Goal: Task Accomplishment & Management: Use online tool/utility

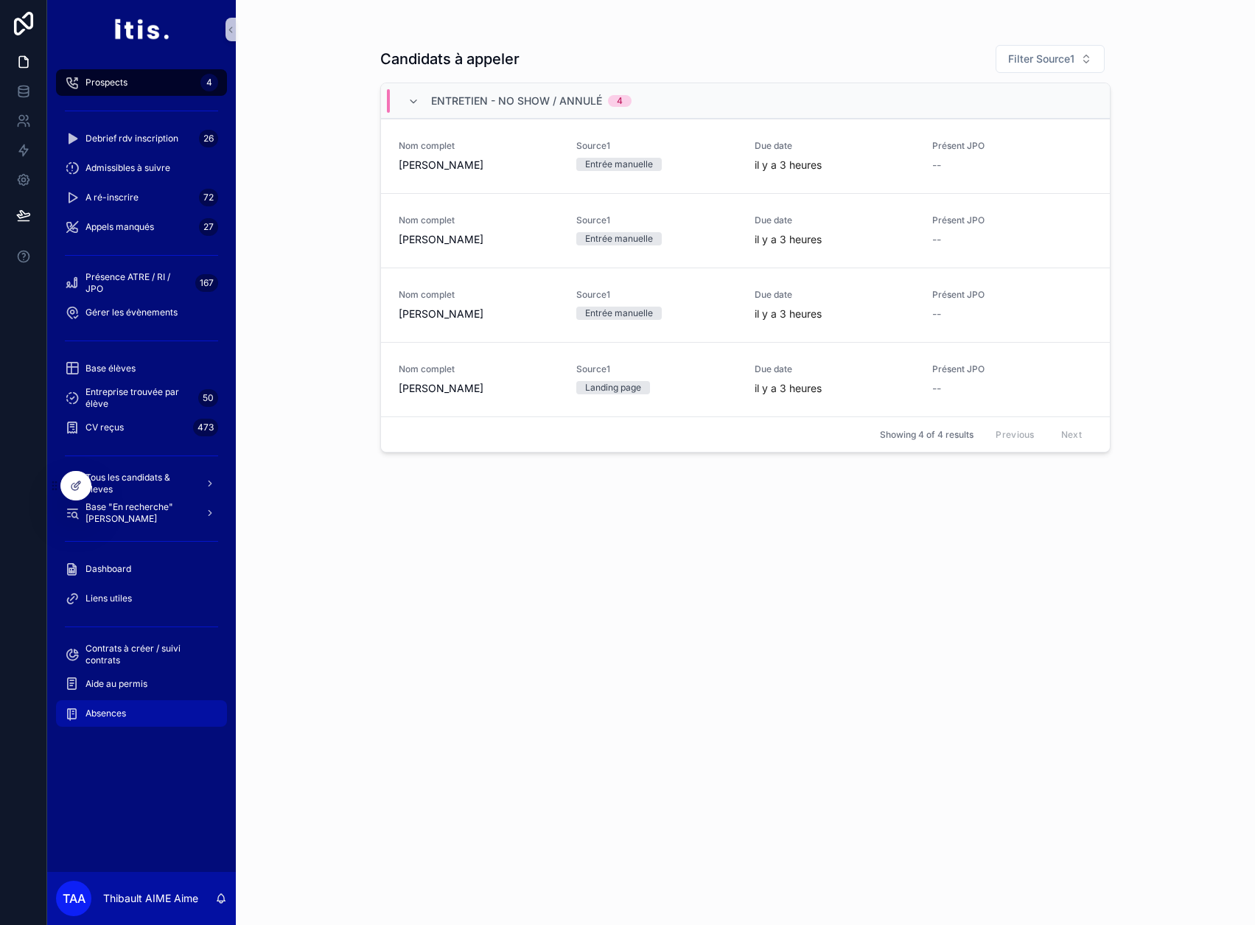
click at [138, 704] on div "Absences" at bounding box center [141, 714] width 153 height 24
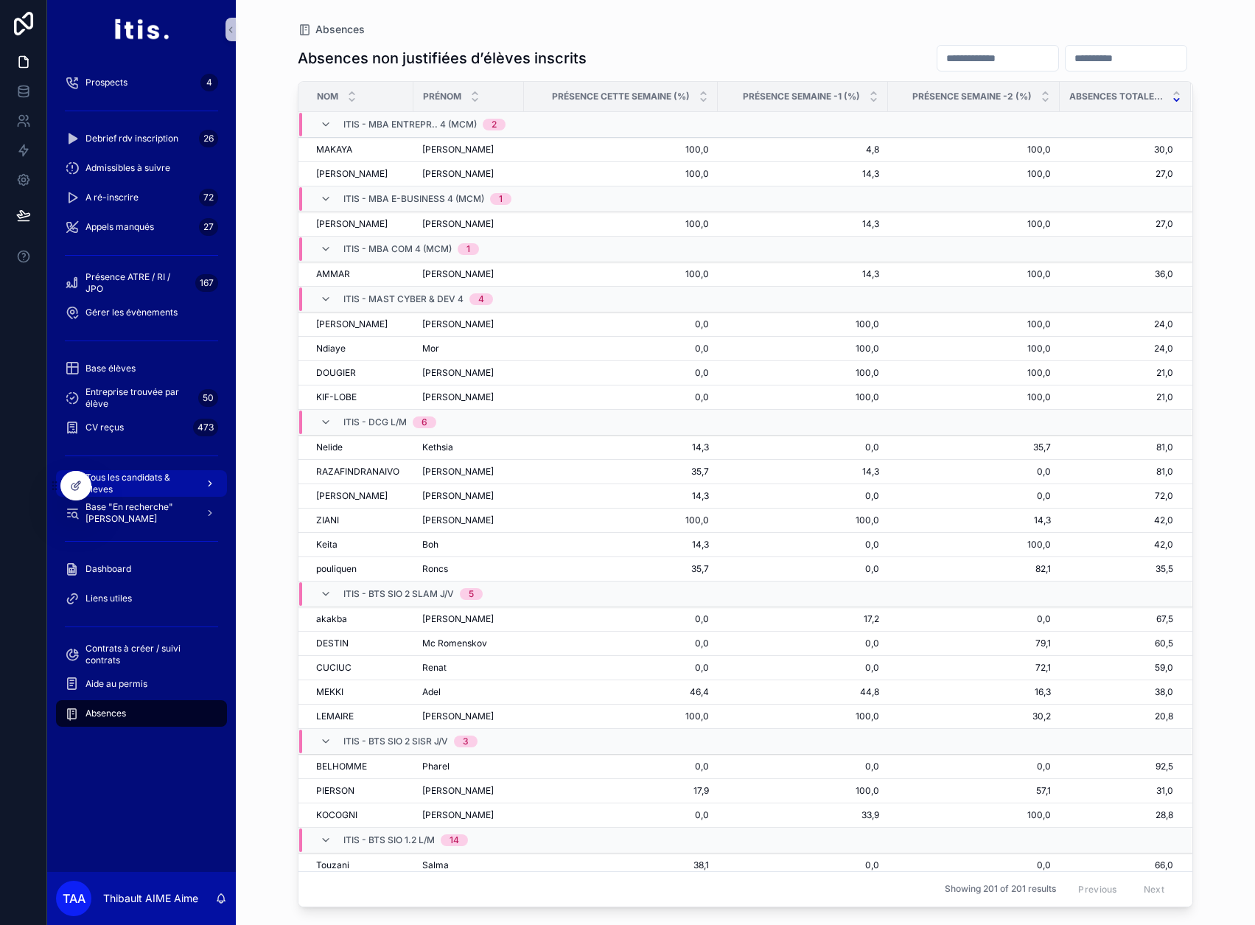
click at [161, 473] on span "Tous les candidats & eleves" at bounding box center [140, 484] width 108 height 24
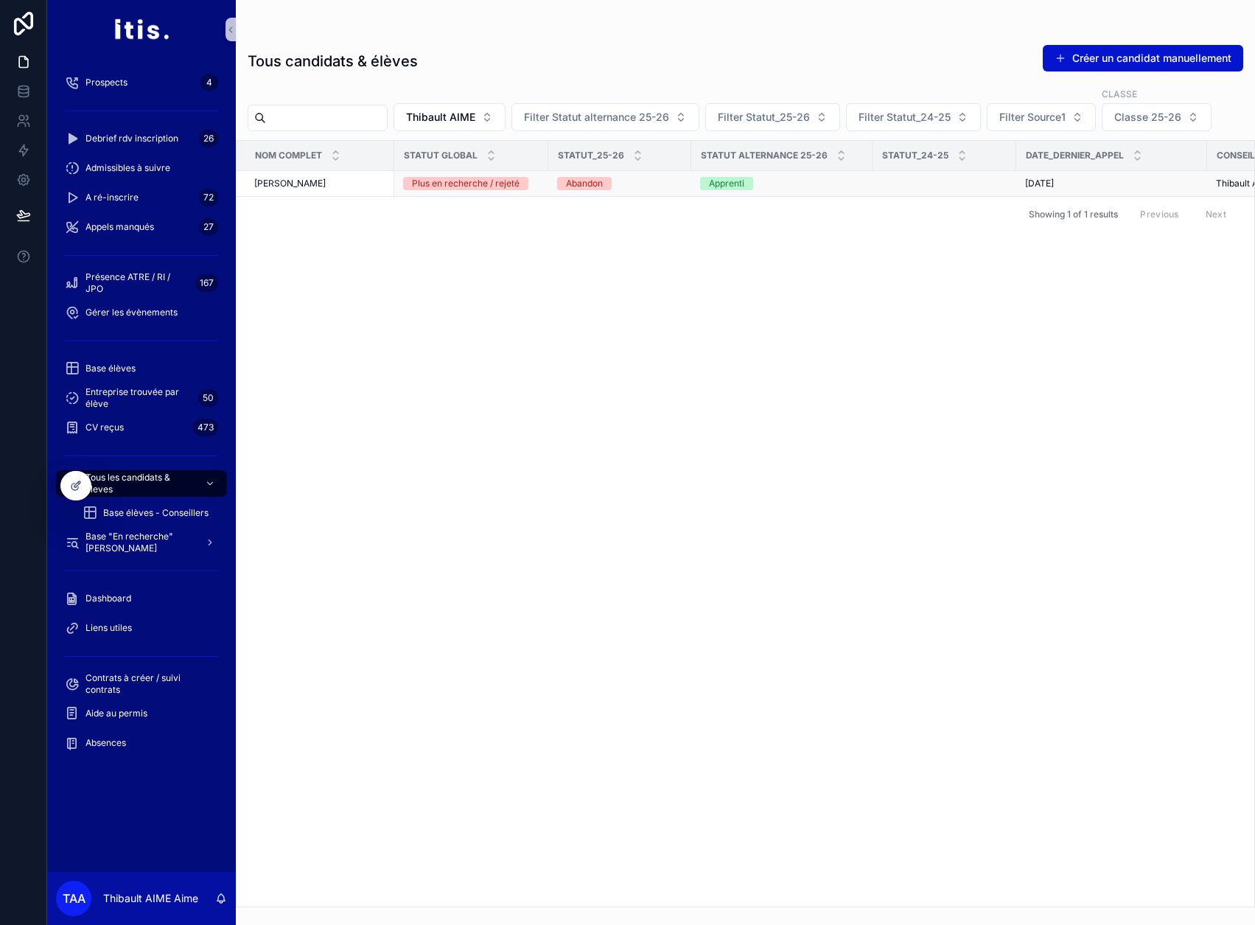
click at [363, 186] on div "thibault Aime thibault Aime" at bounding box center [319, 184] width 131 height 12
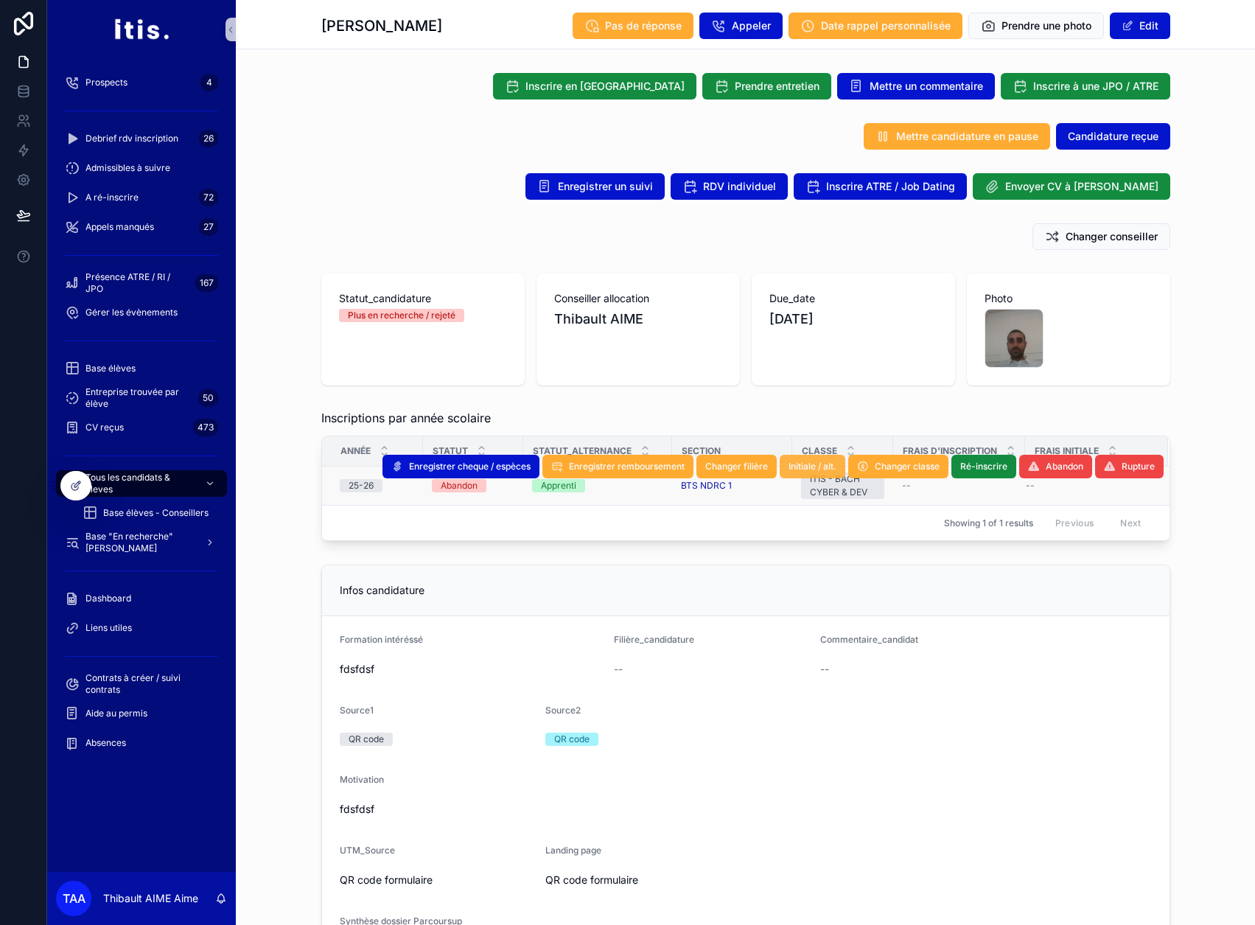
click at [821, 465] on span "Initiale / alt." at bounding box center [813, 467] width 48 height 12
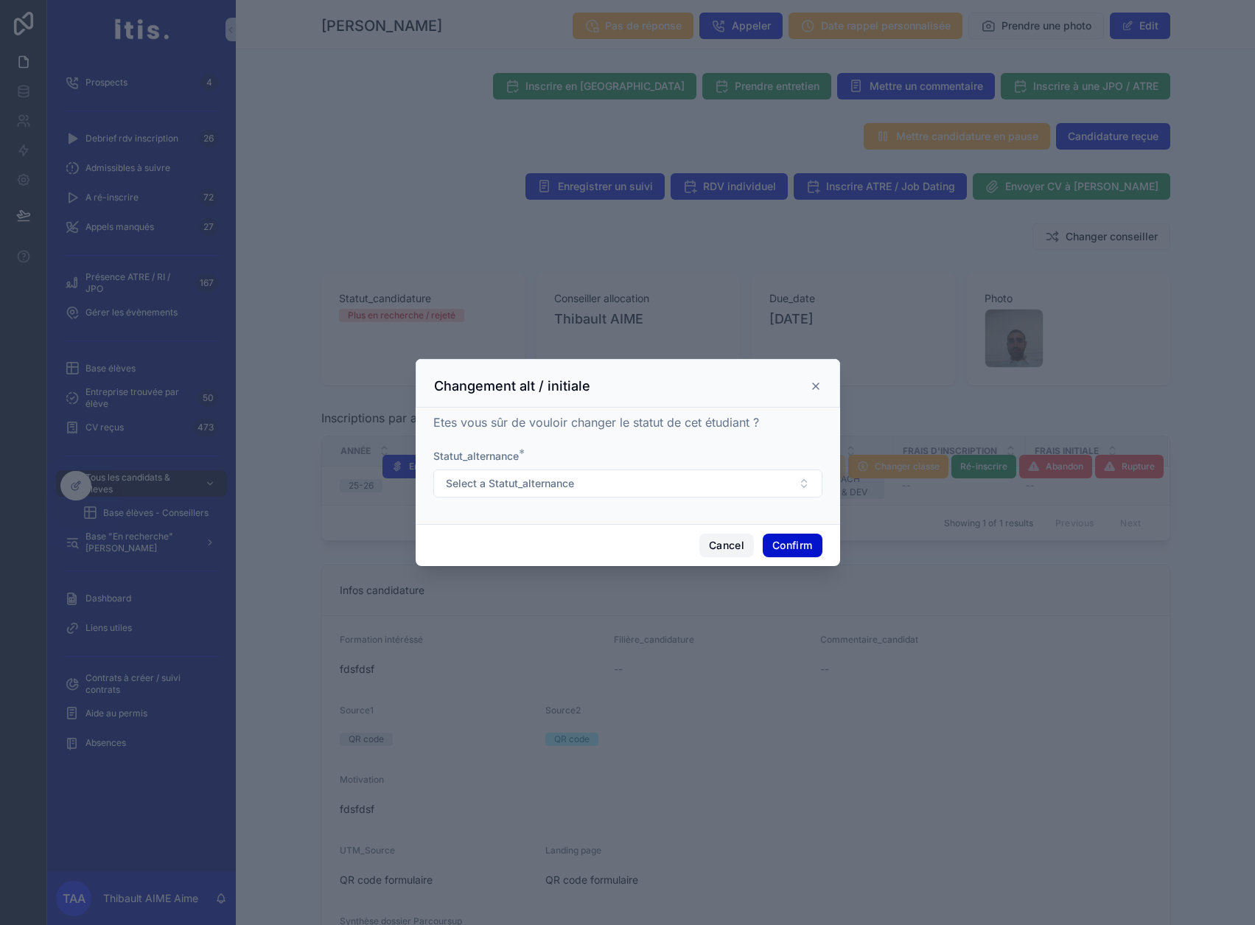
click at [721, 549] on button "Cancel" at bounding box center [727, 546] width 55 height 24
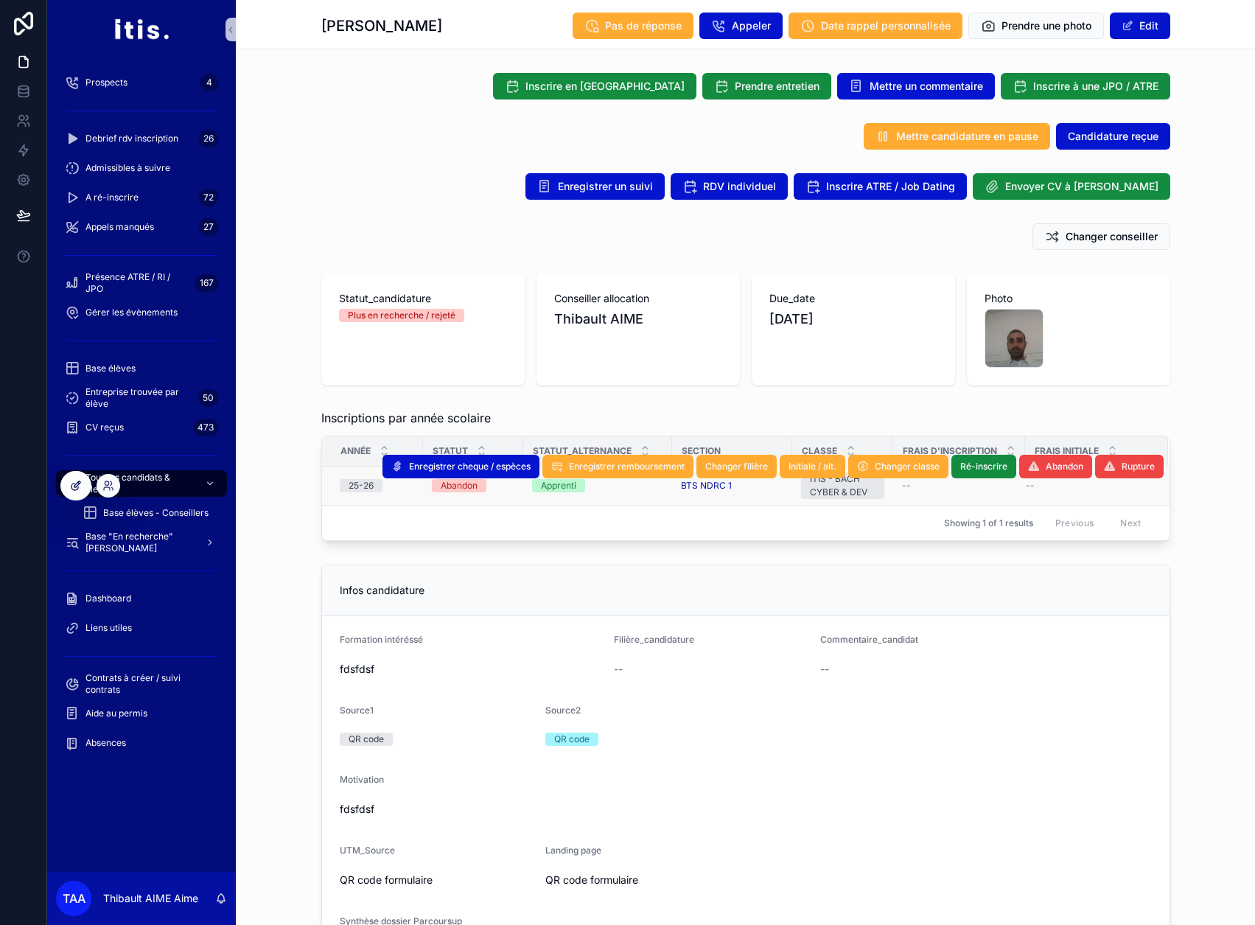
click at [77, 484] on icon at bounding box center [76, 486] width 12 height 12
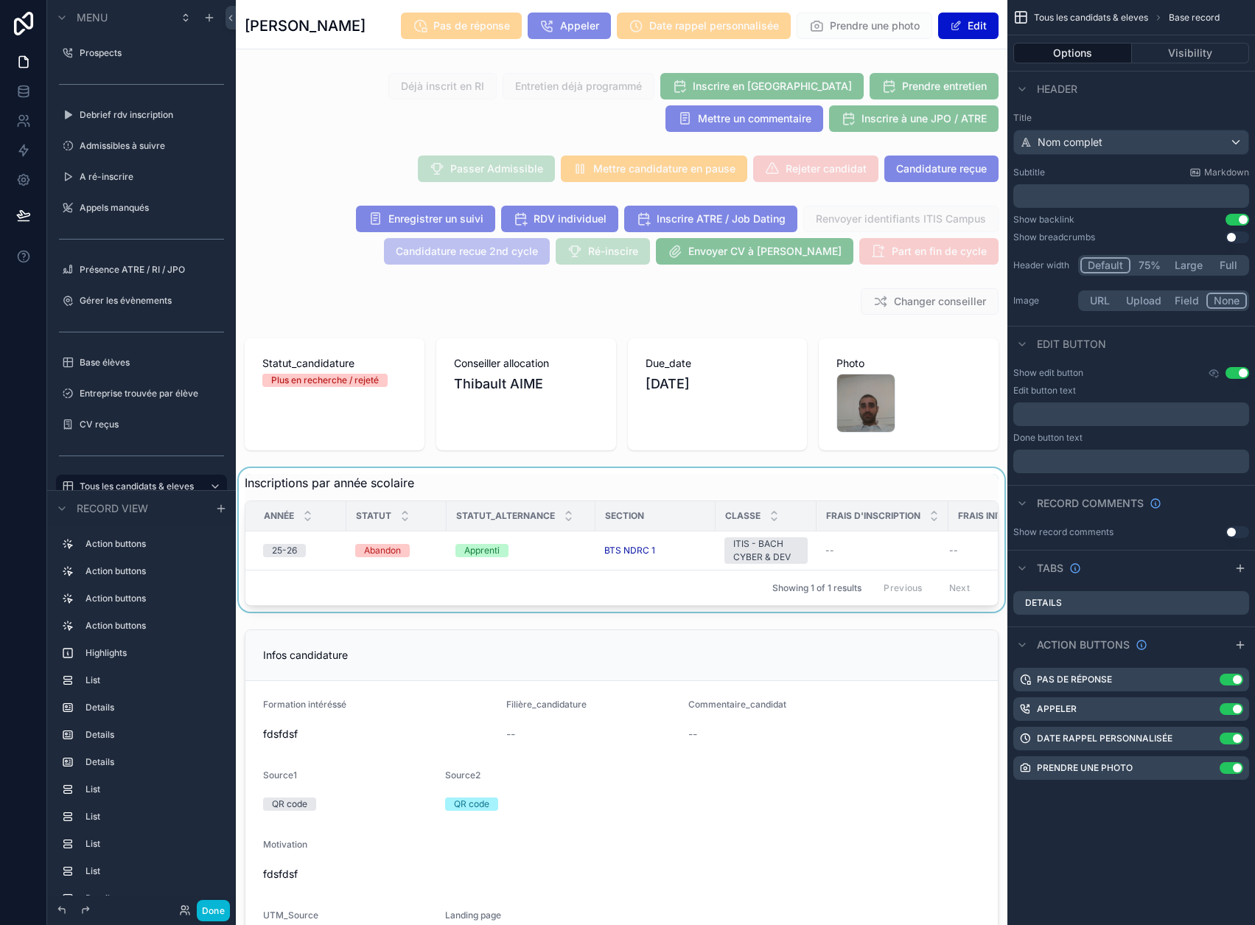
click at [497, 566] on div "scrollable content" at bounding box center [622, 540] width 772 height 144
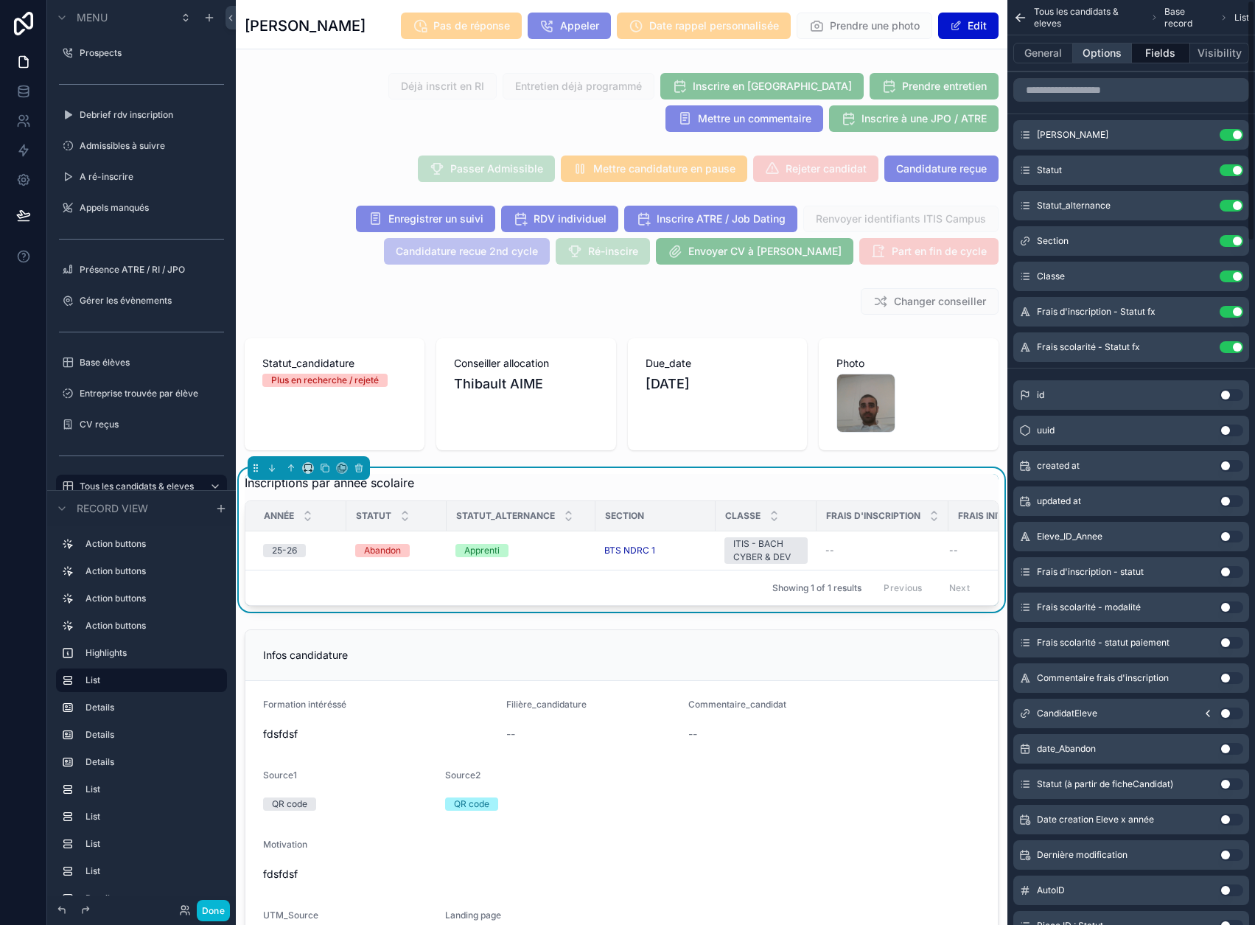
click at [1103, 49] on button "Options" at bounding box center [1102, 53] width 59 height 21
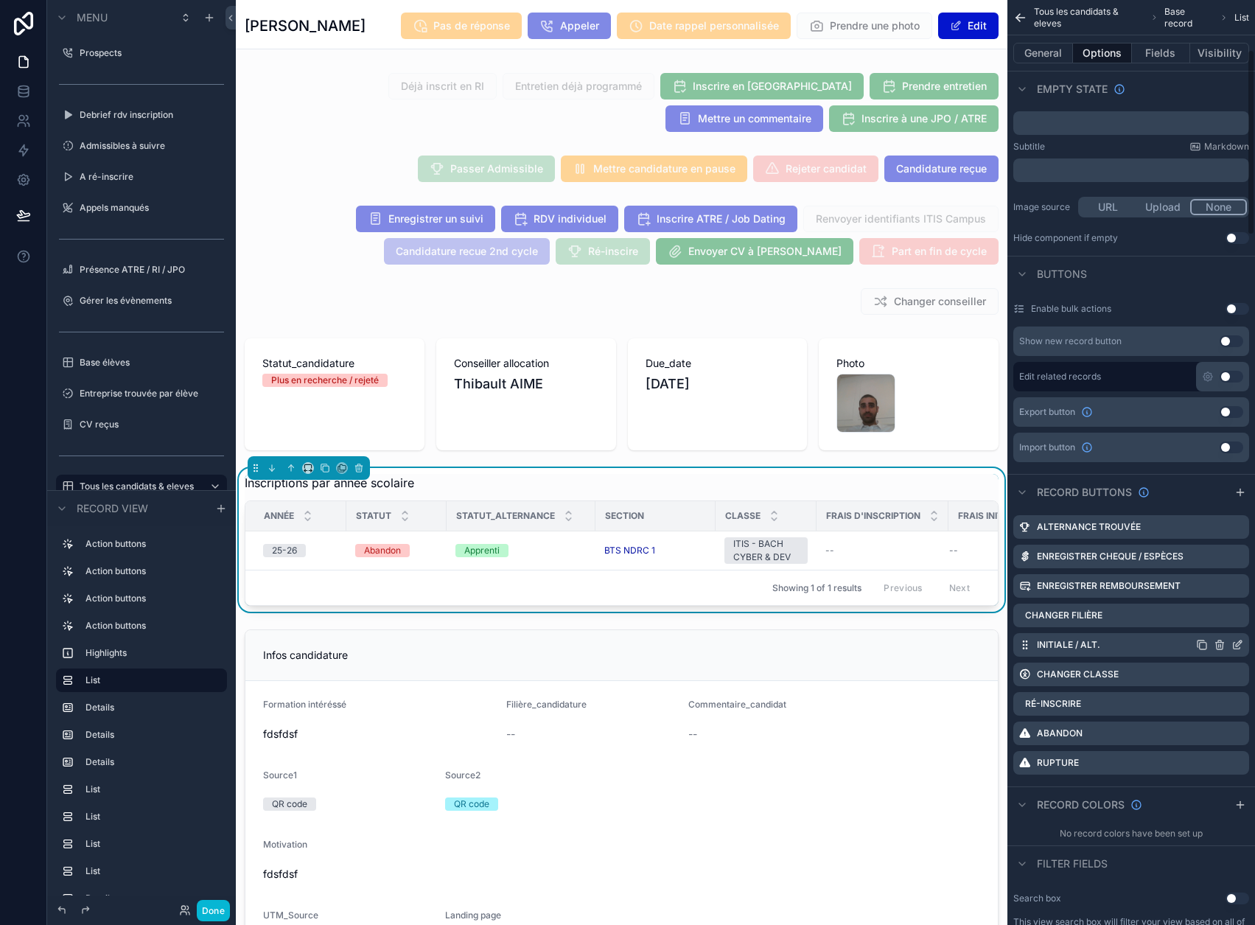
scroll to position [295, 0]
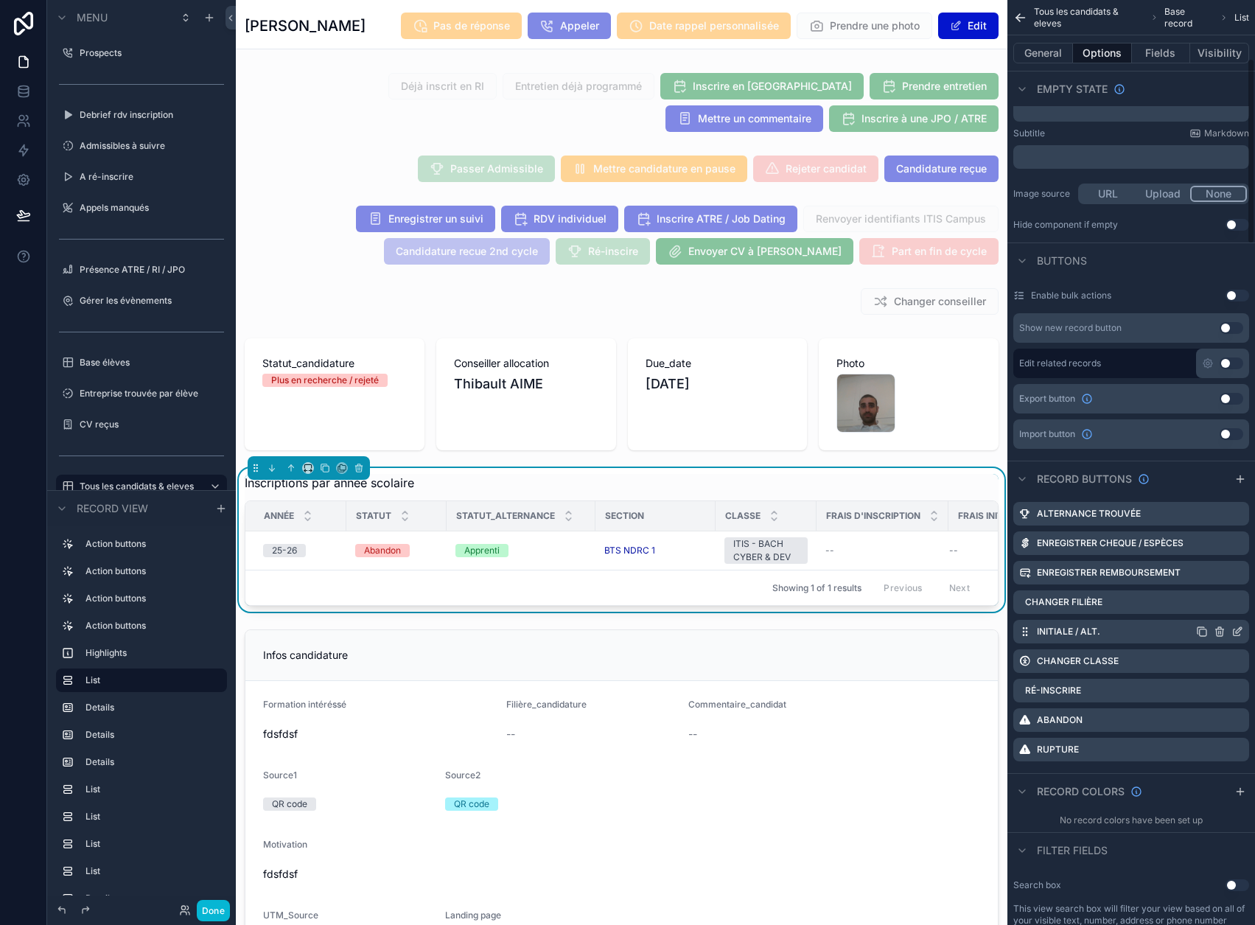
click at [1244, 632] on icon "scrollable content" at bounding box center [1238, 632] width 12 height 12
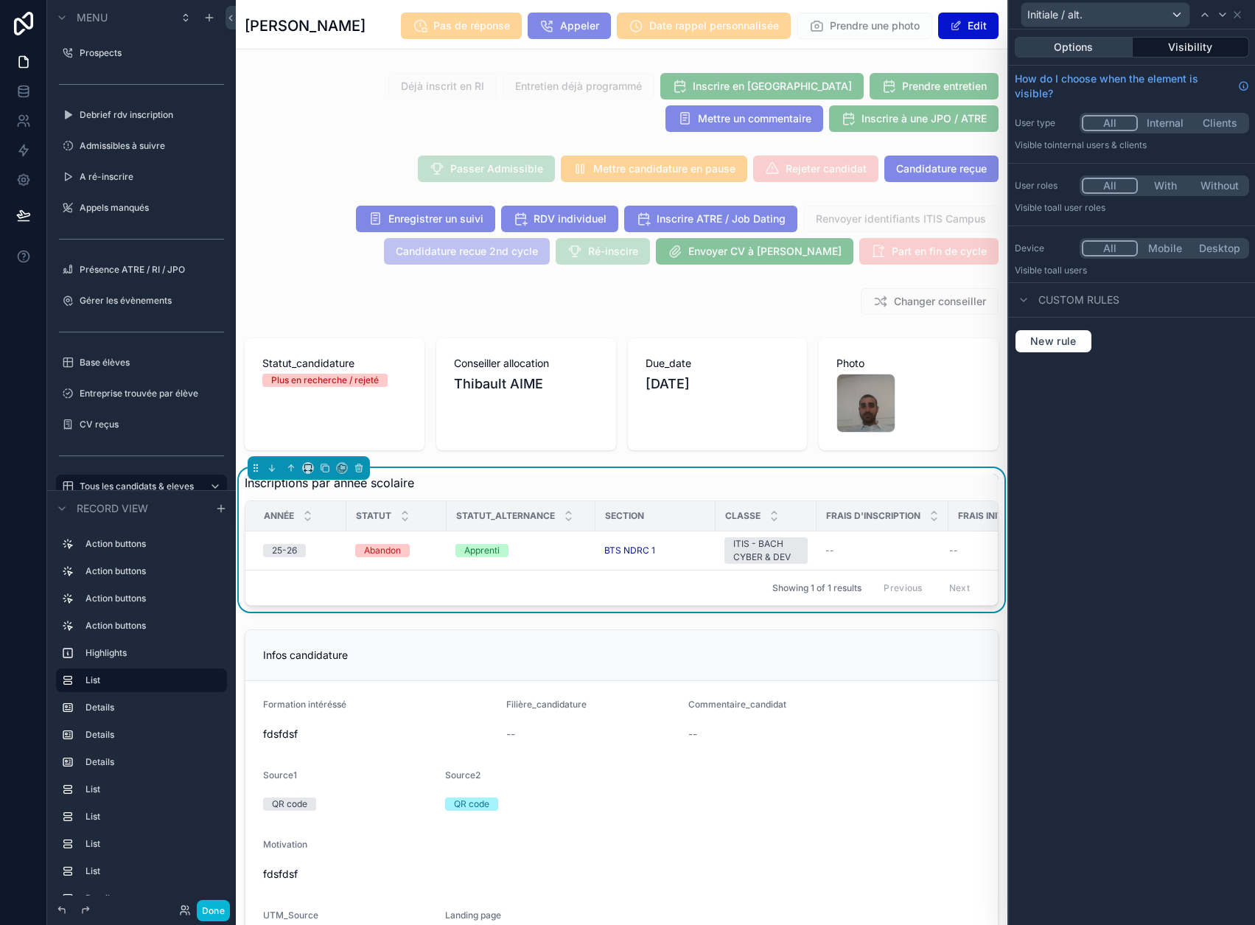
click at [1081, 40] on button "Options" at bounding box center [1074, 47] width 118 height 21
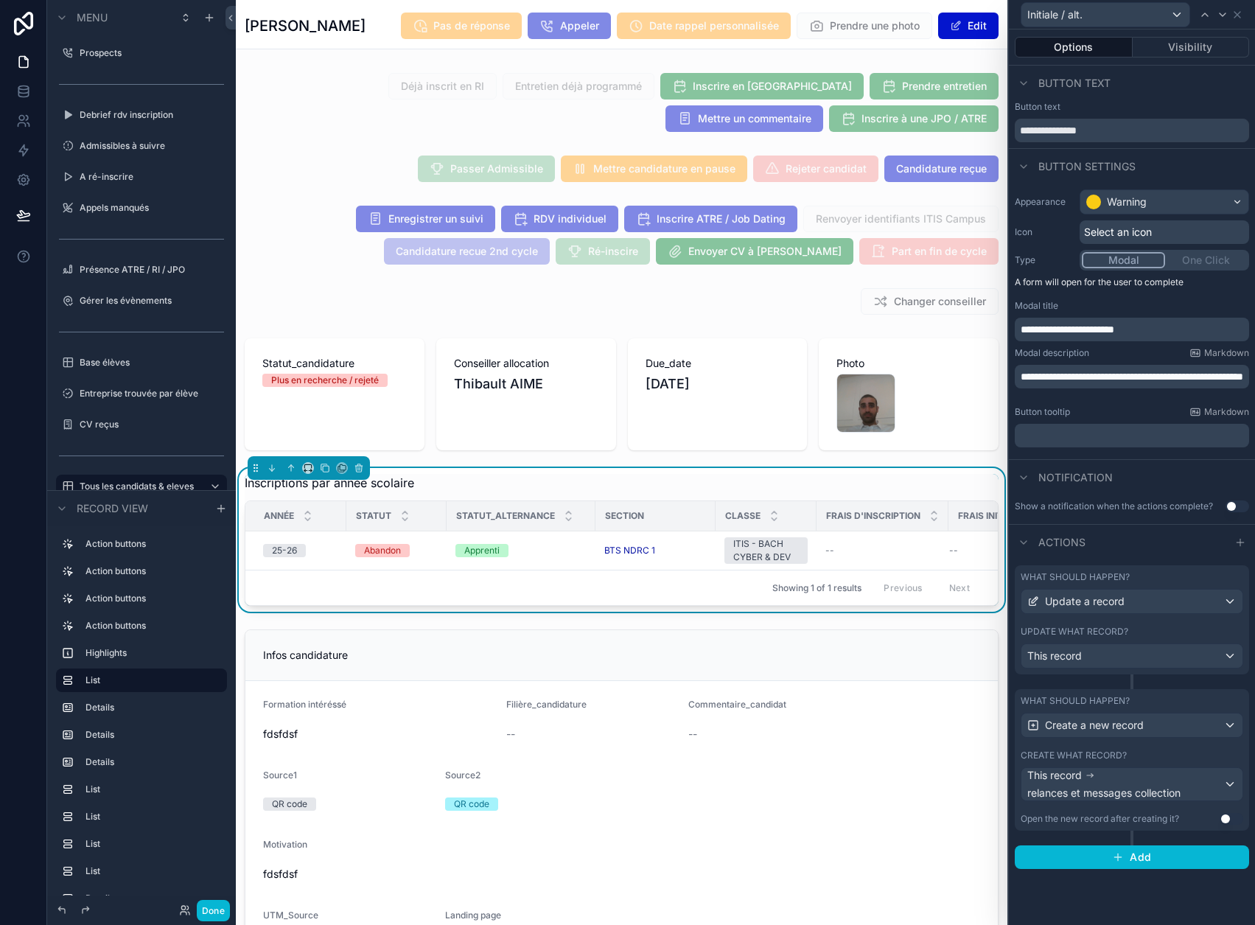
scroll to position [46, 0]
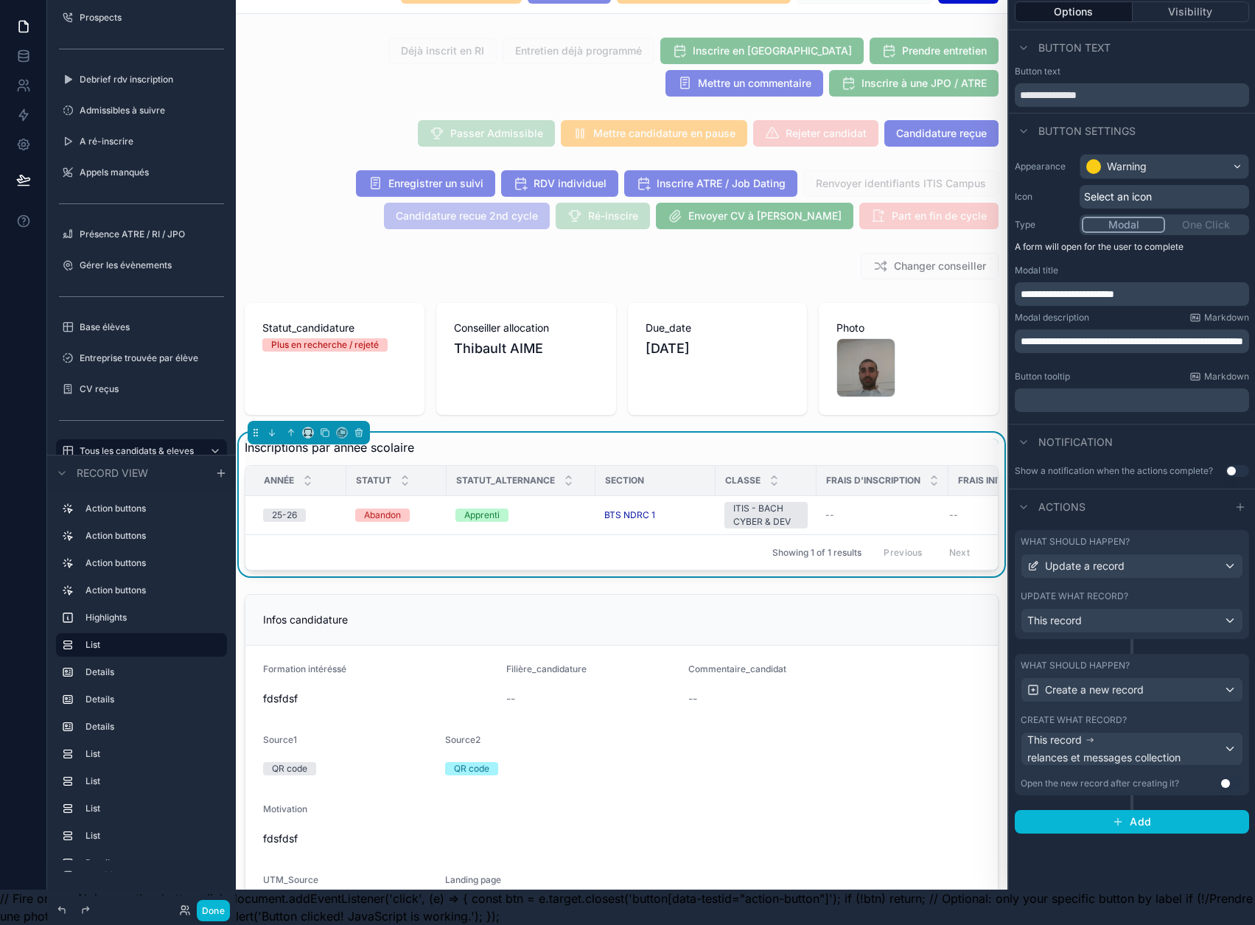
click at [1150, 590] on div "Update what record?" at bounding box center [1132, 596] width 223 height 12
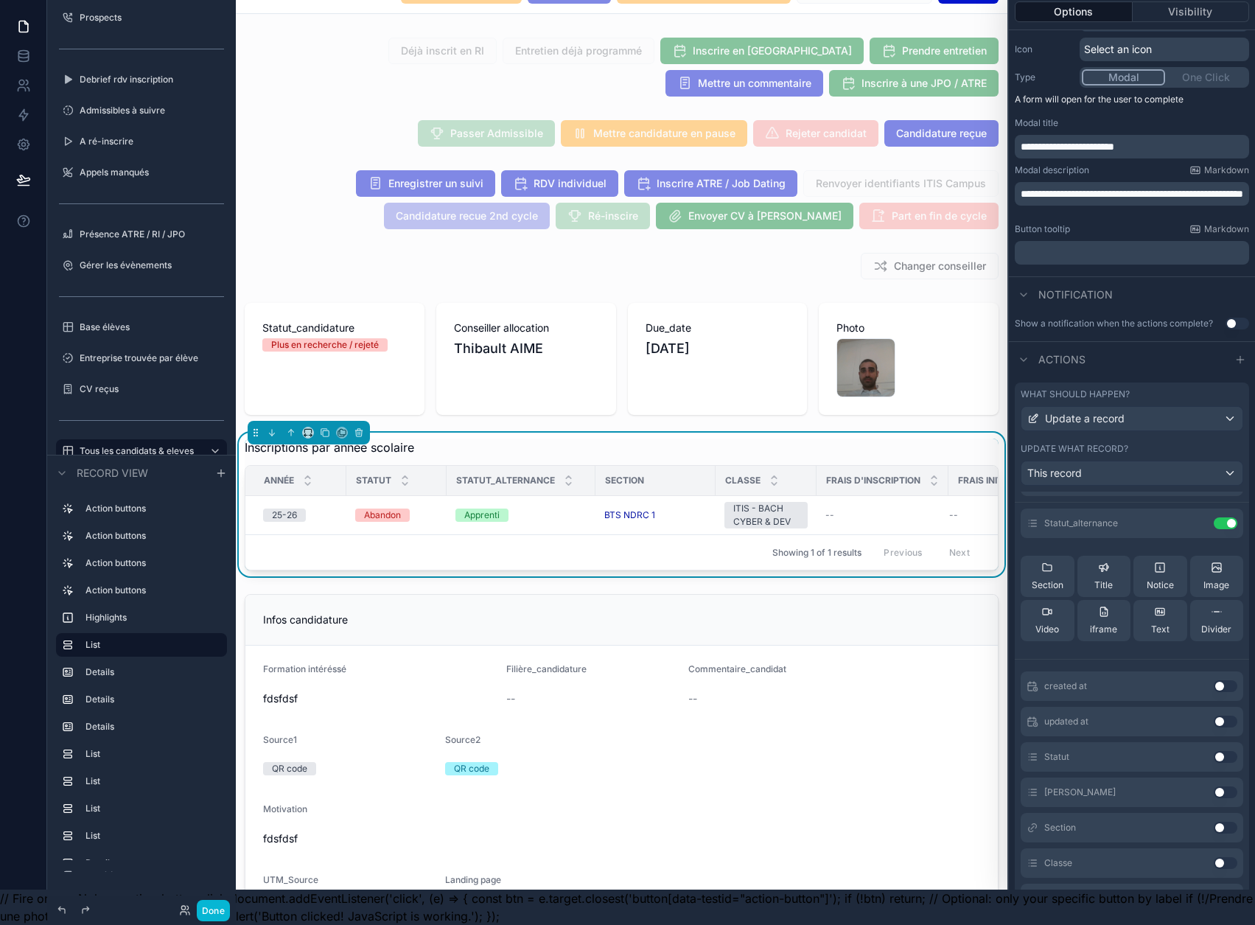
scroll to position [0, 0]
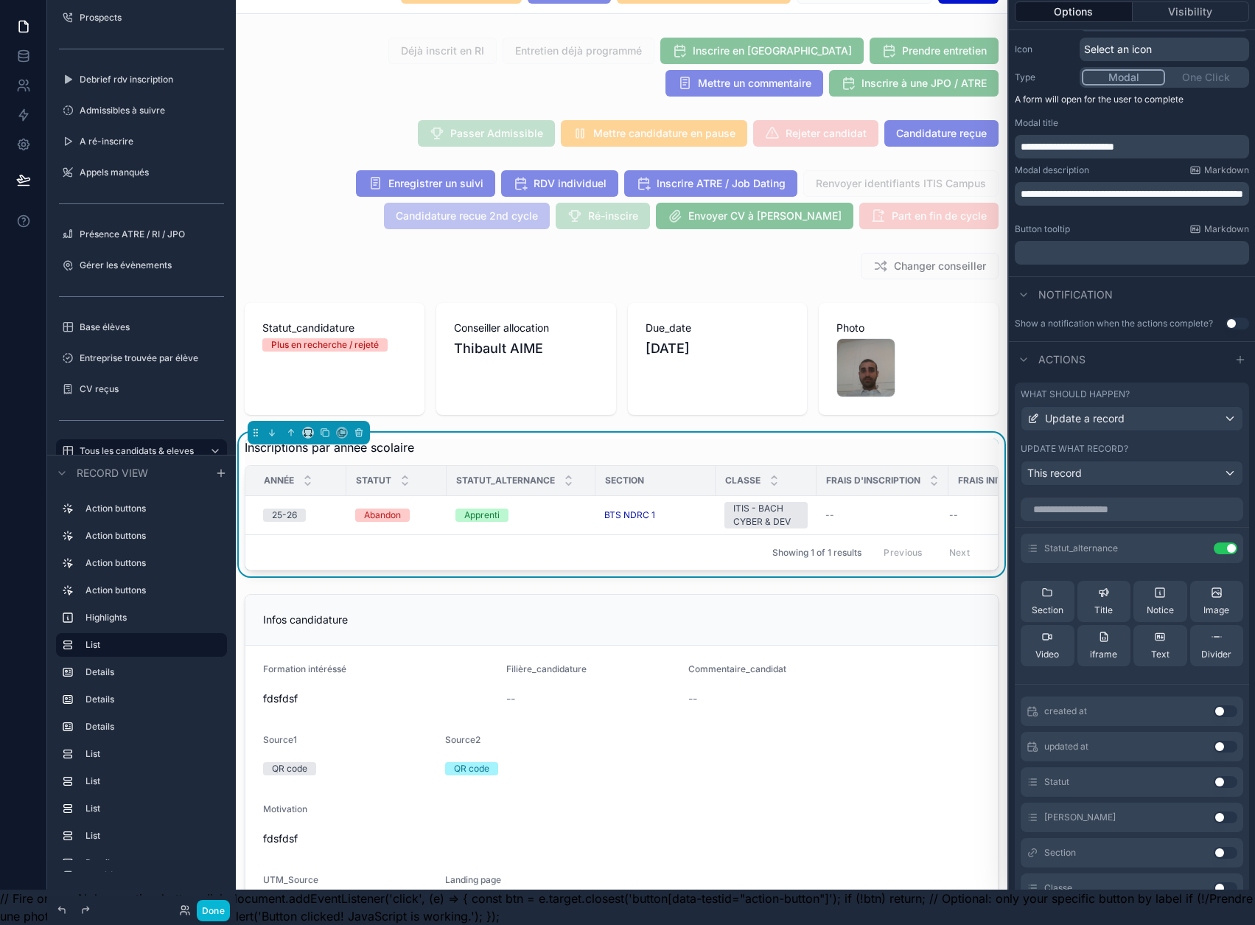
click at [1214, 776] on button "Use setting" at bounding box center [1226, 782] width 24 height 12
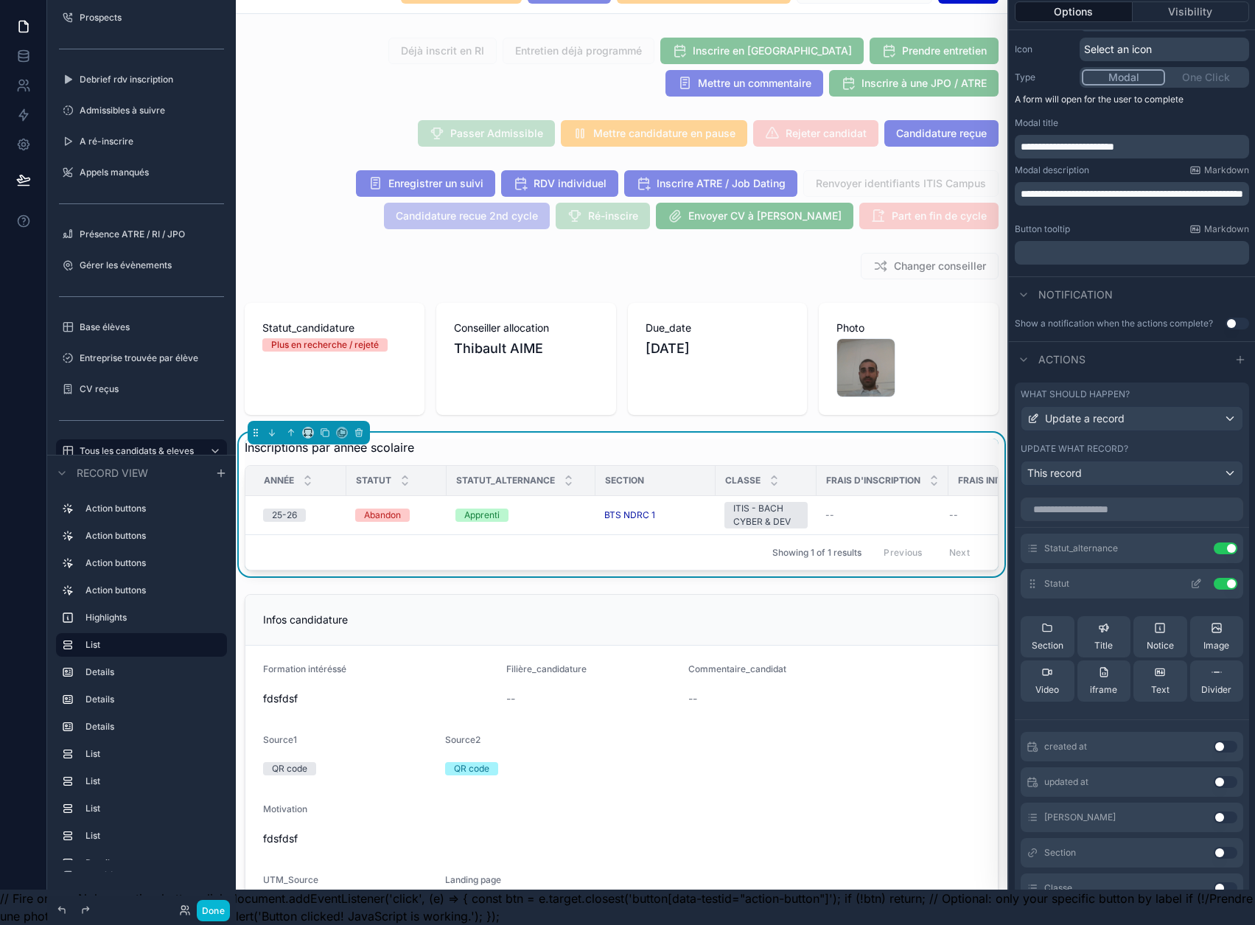
click at [1191, 578] on icon at bounding box center [1197, 584] width 12 height 12
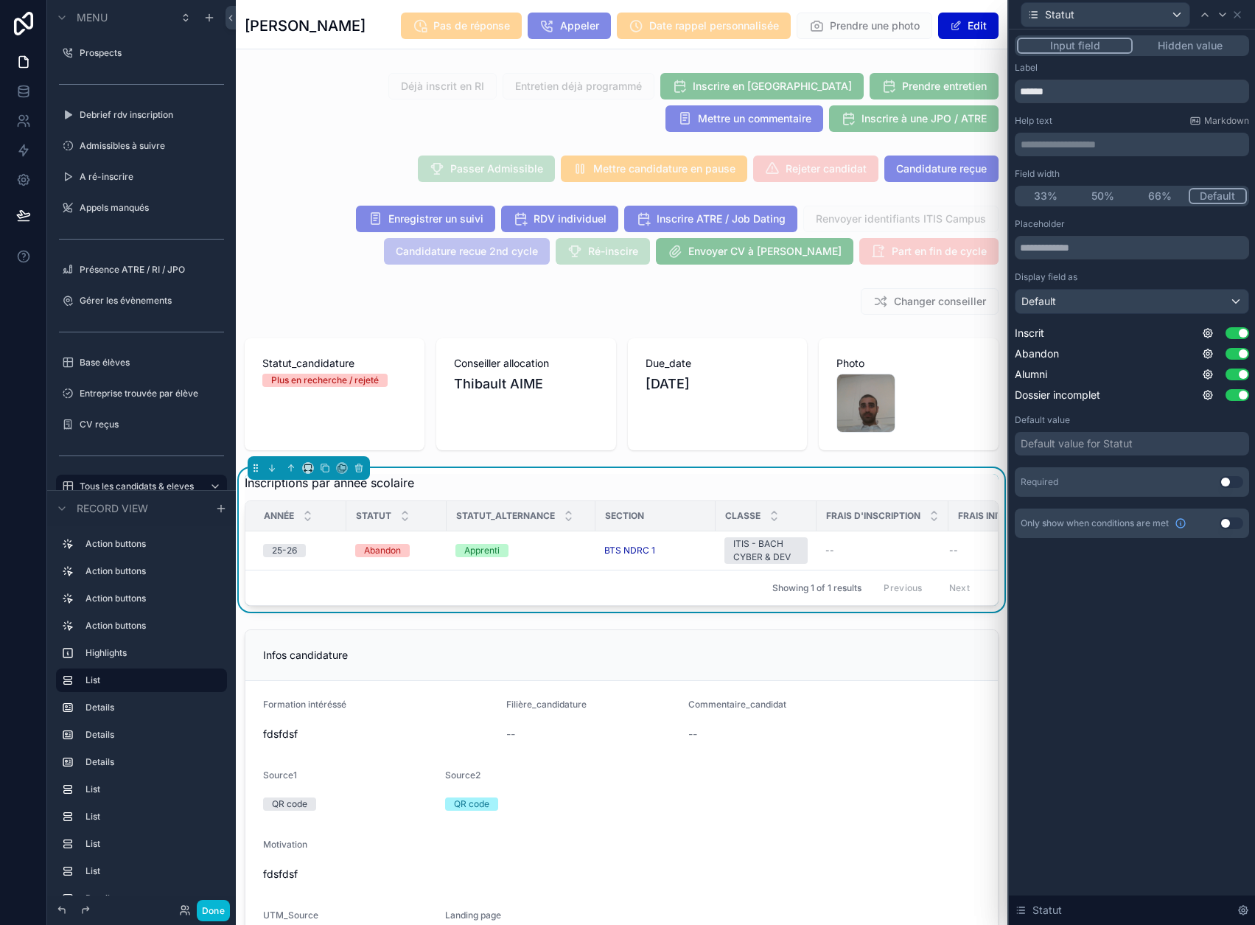
click at [1194, 46] on button "Hidden value" at bounding box center [1190, 46] width 114 height 16
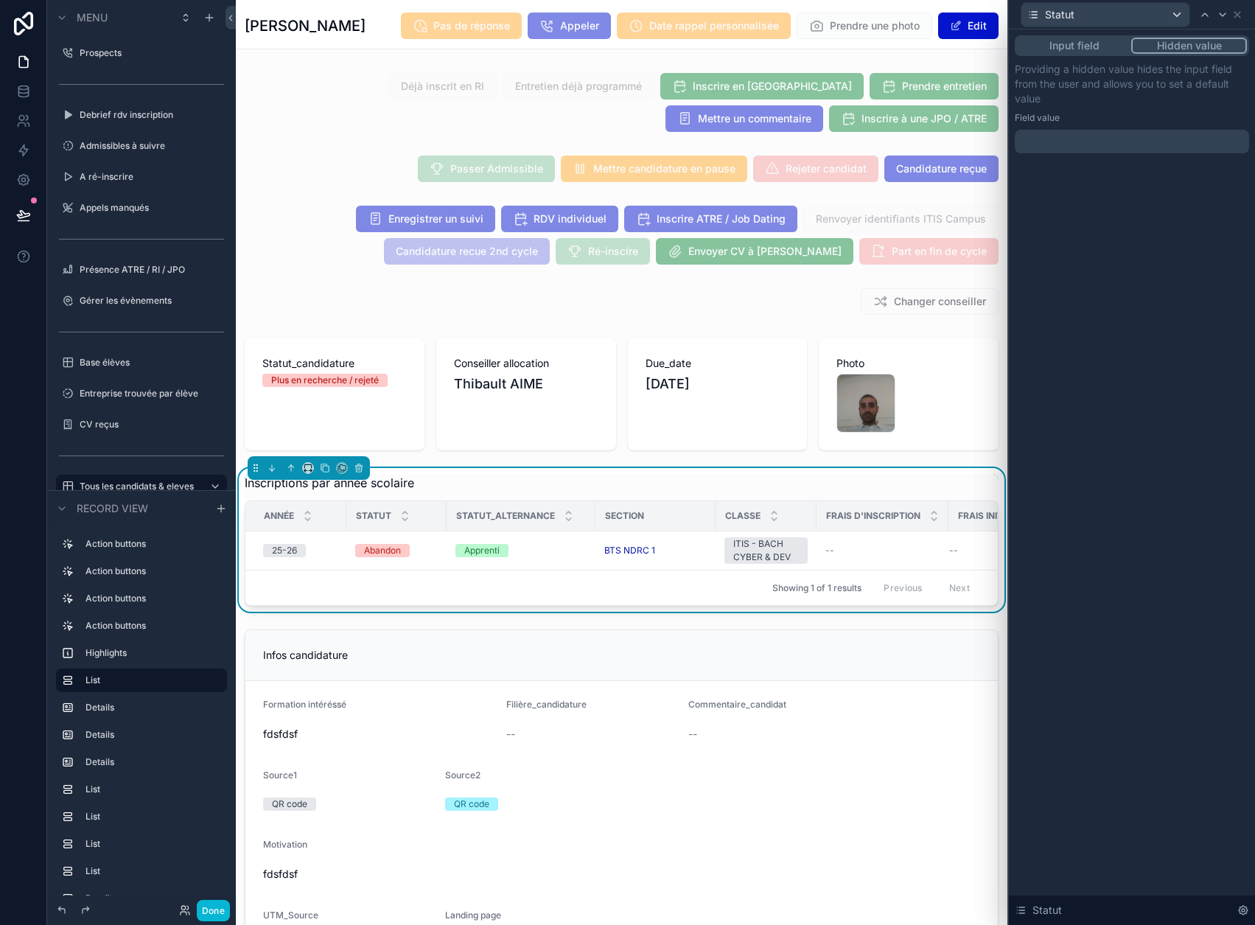
click at [1149, 145] on div at bounding box center [1132, 142] width 234 height 24
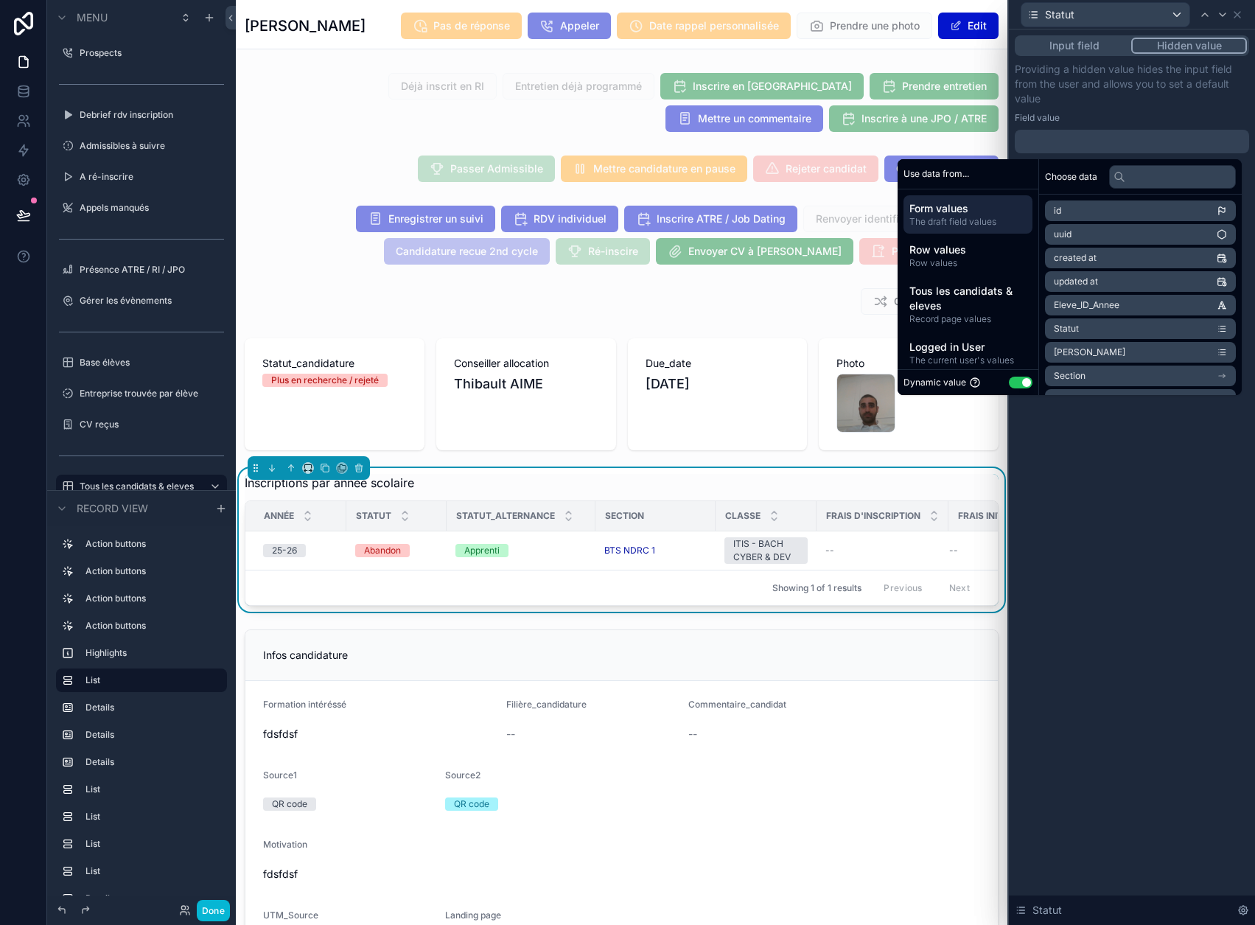
click at [1150, 101] on p "Providing a hidden value hides the input field from the user and allows you to …" at bounding box center [1132, 84] width 234 height 44
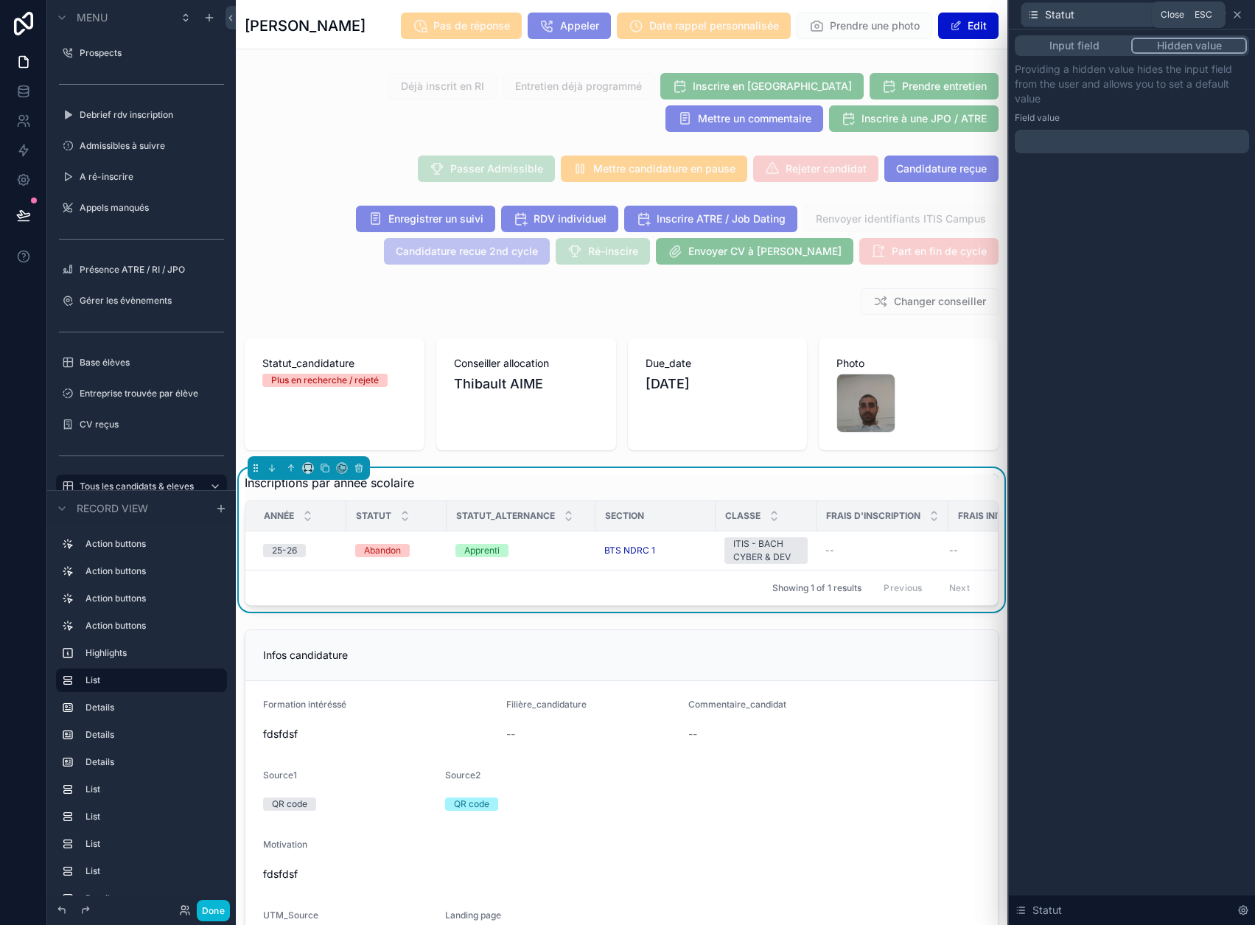
click at [1244, 15] on icon at bounding box center [1238, 15] width 12 height 12
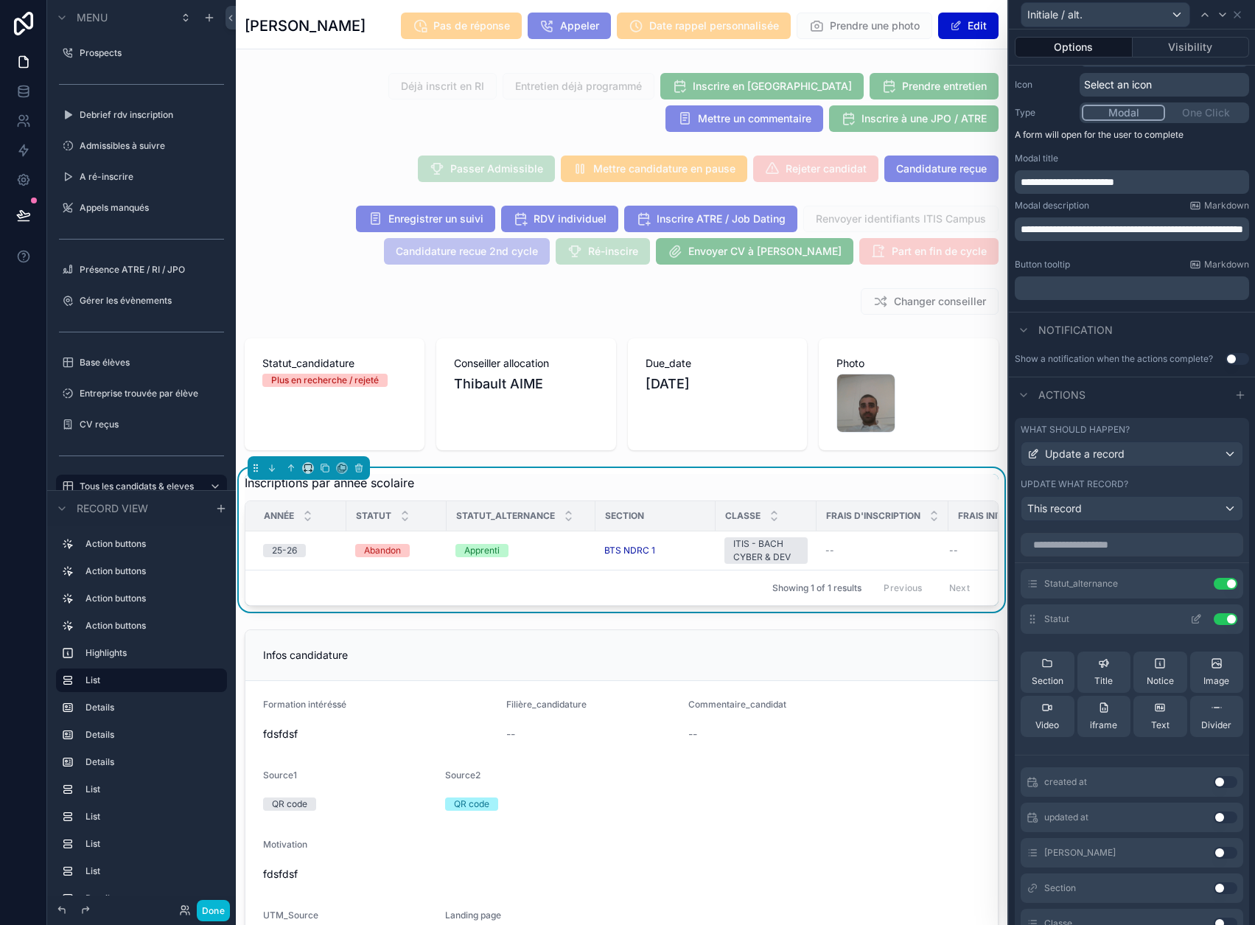
click at [1191, 619] on icon at bounding box center [1197, 619] width 12 height 12
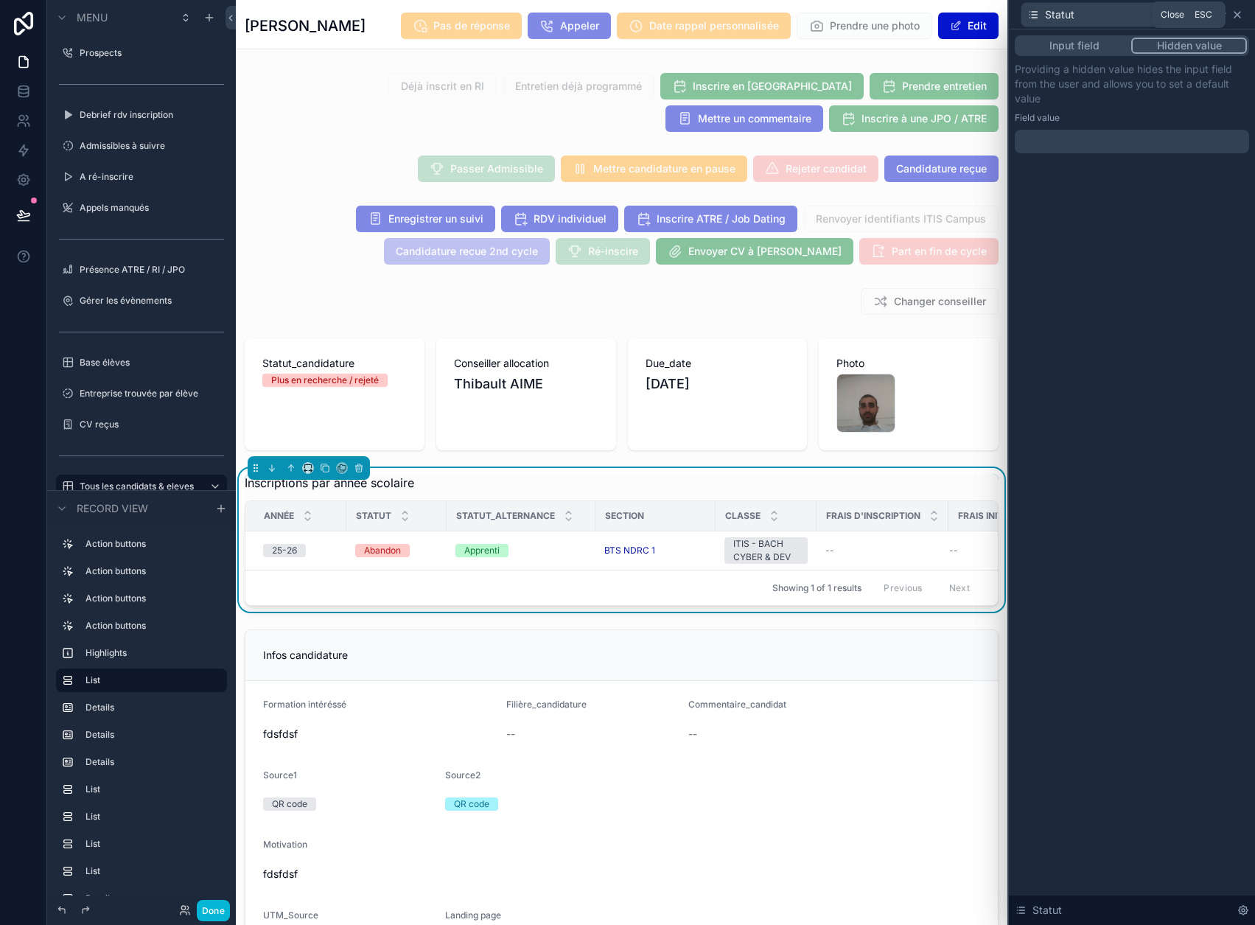
click at [1244, 15] on icon at bounding box center [1238, 15] width 12 height 12
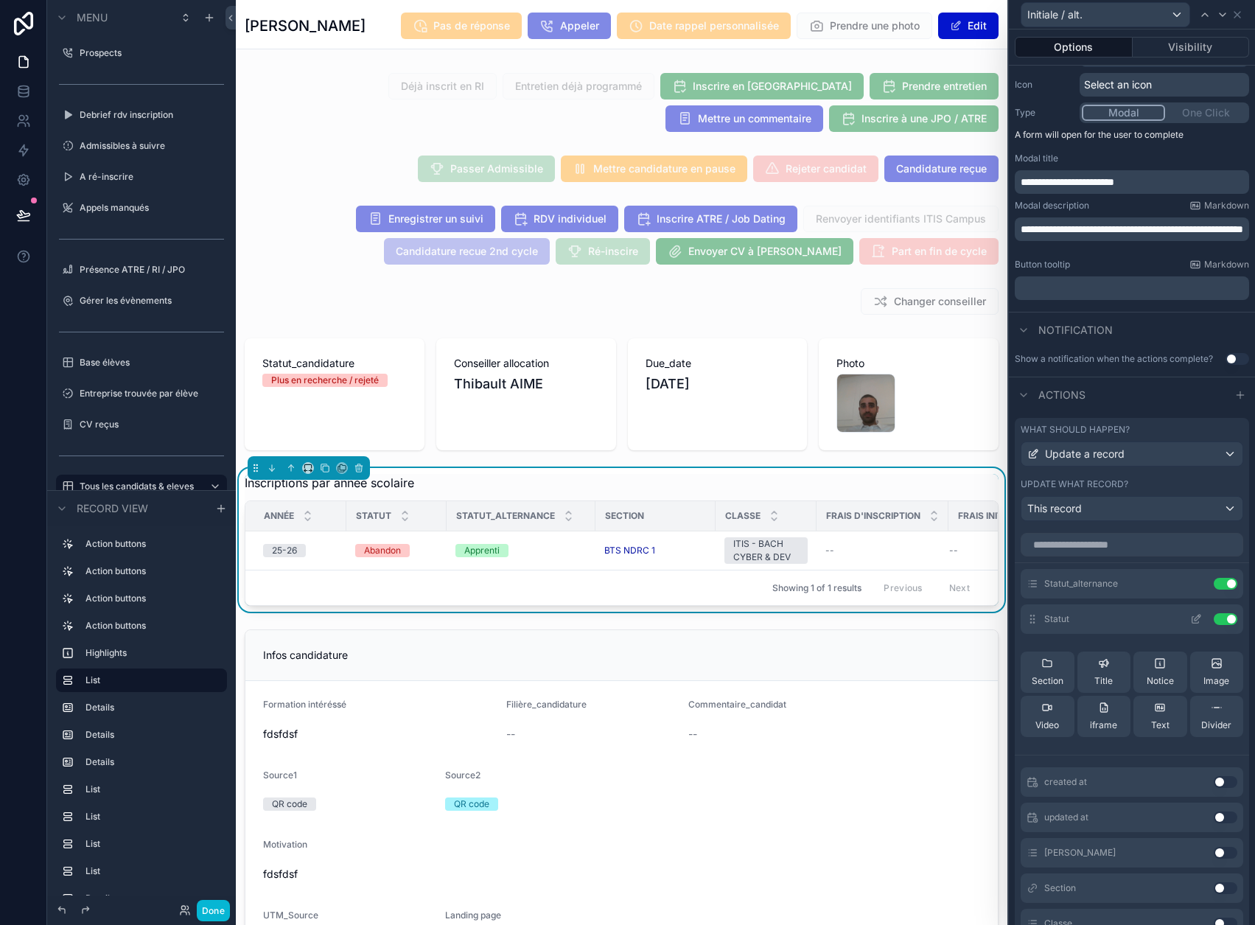
click at [1217, 621] on button "Use setting" at bounding box center [1226, 619] width 24 height 12
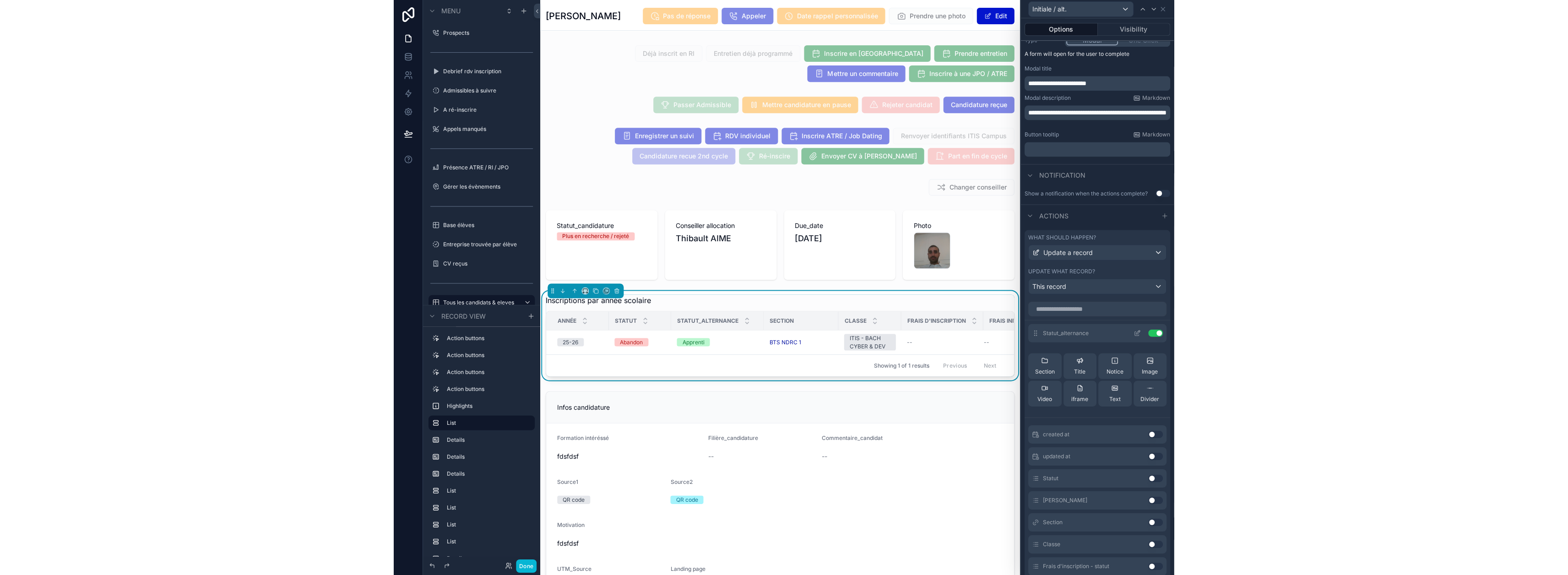
scroll to position [183, 0]
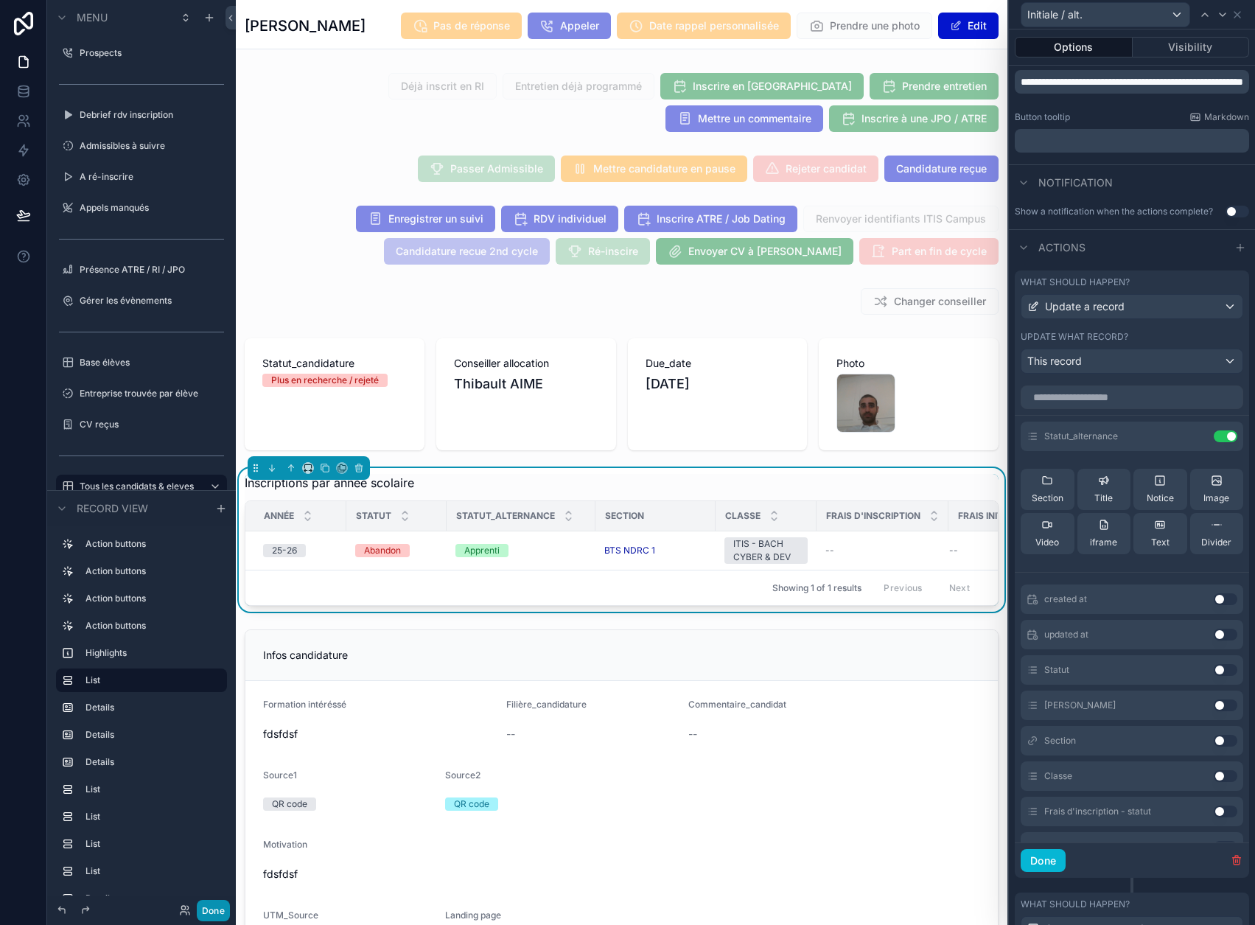
click at [222, 911] on button "Done" at bounding box center [213, 910] width 33 height 21
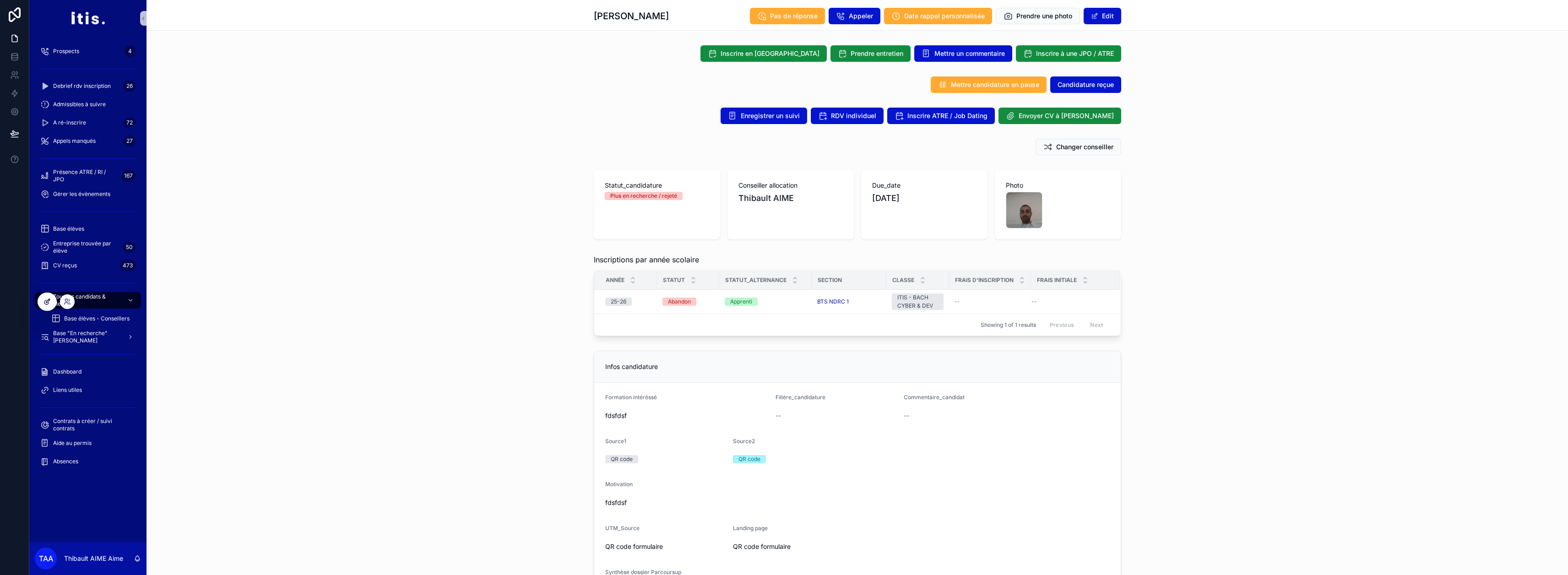
click at [40, 304] on div at bounding box center [47, 302] width 18 height 17
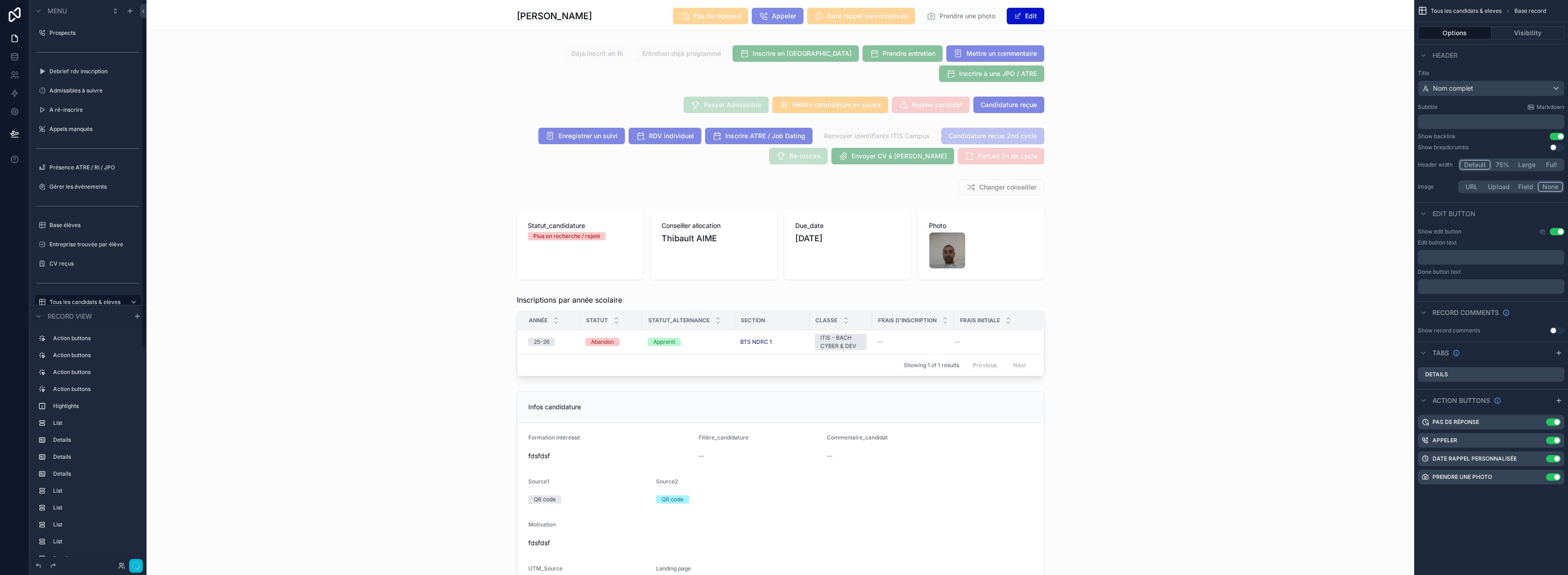
click at [661, 362] on div "Showing 1 of 1 results Previous Next" at bounding box center [781, 364] width 527 height 22
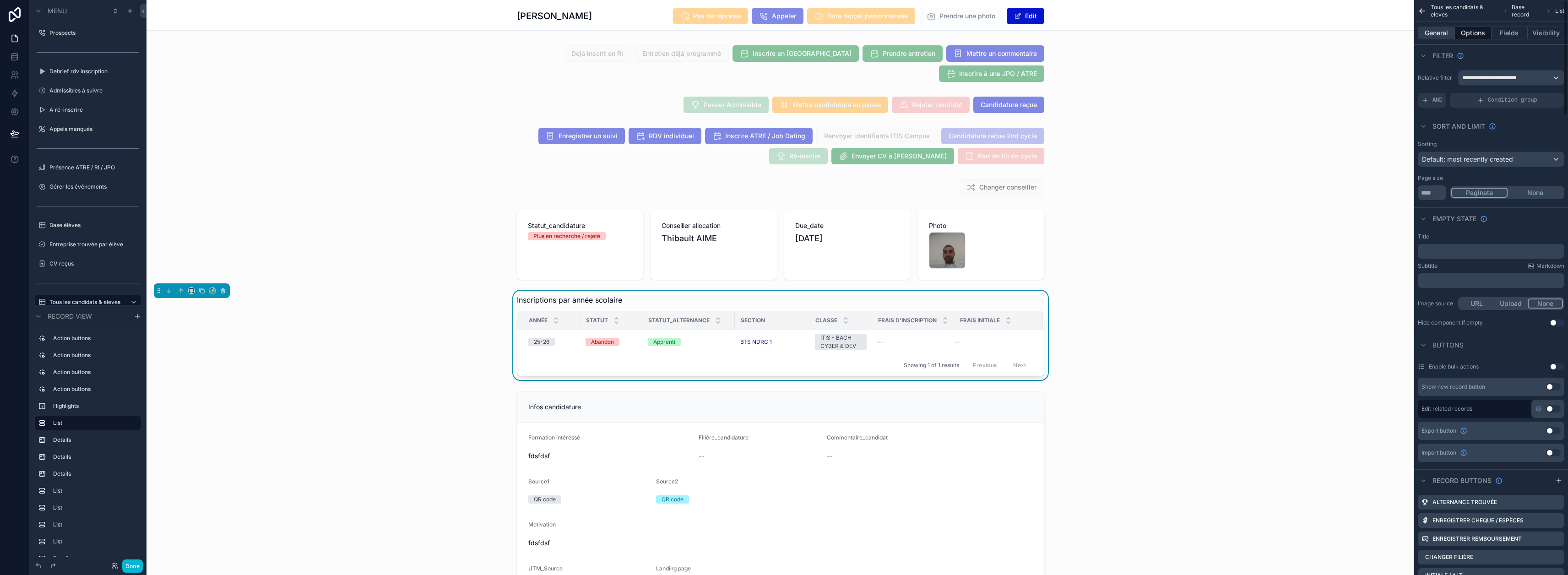
click at [779, 34] on button "General" at bounding box center [1436, 33] width 37 height 13
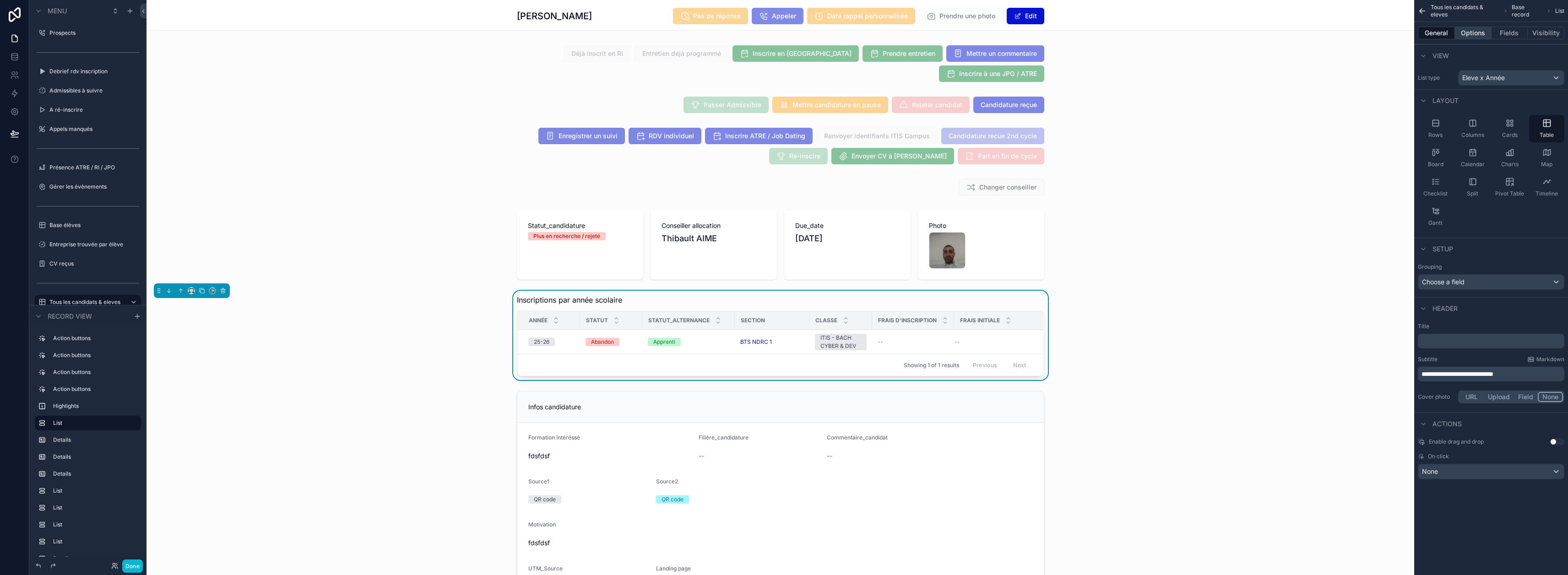
click at [779, 34] on button "Options" at bounding box center [1473, 33] width 37 height 13
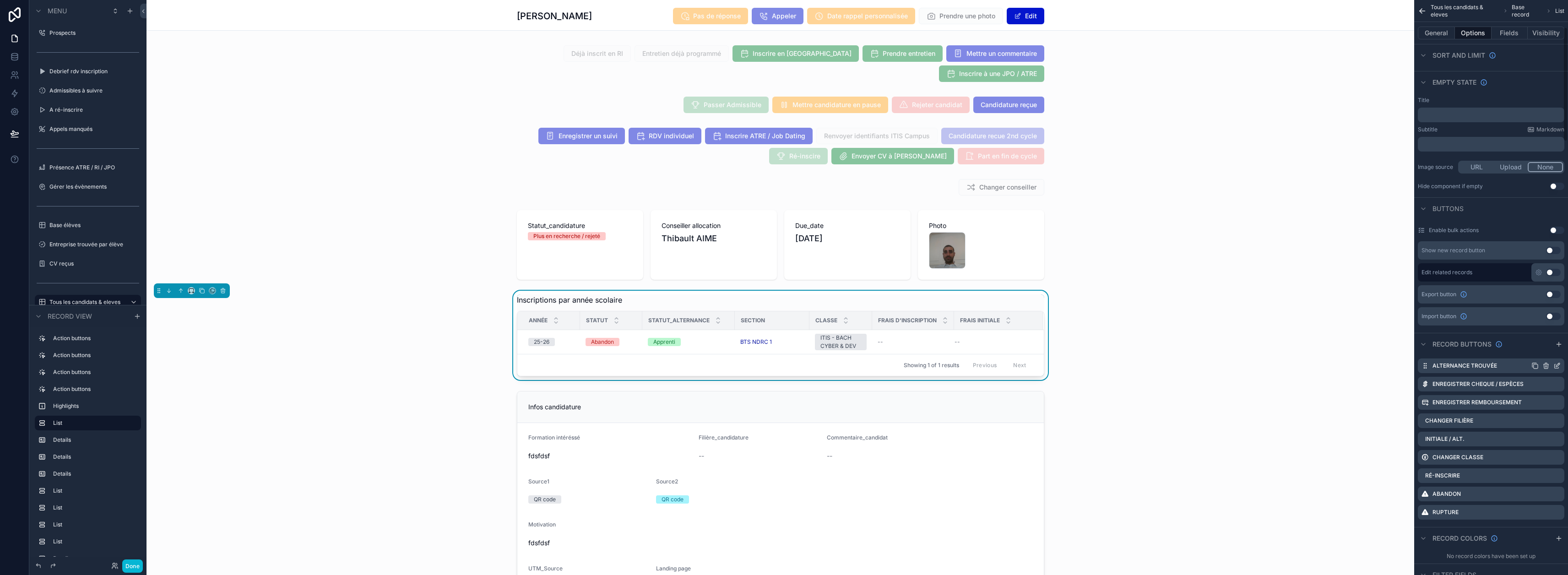
scroll to position [137, 0]
click at [779, 438] on icon "scrollable content" at bounding box center [1557, 438] width 7 height 7
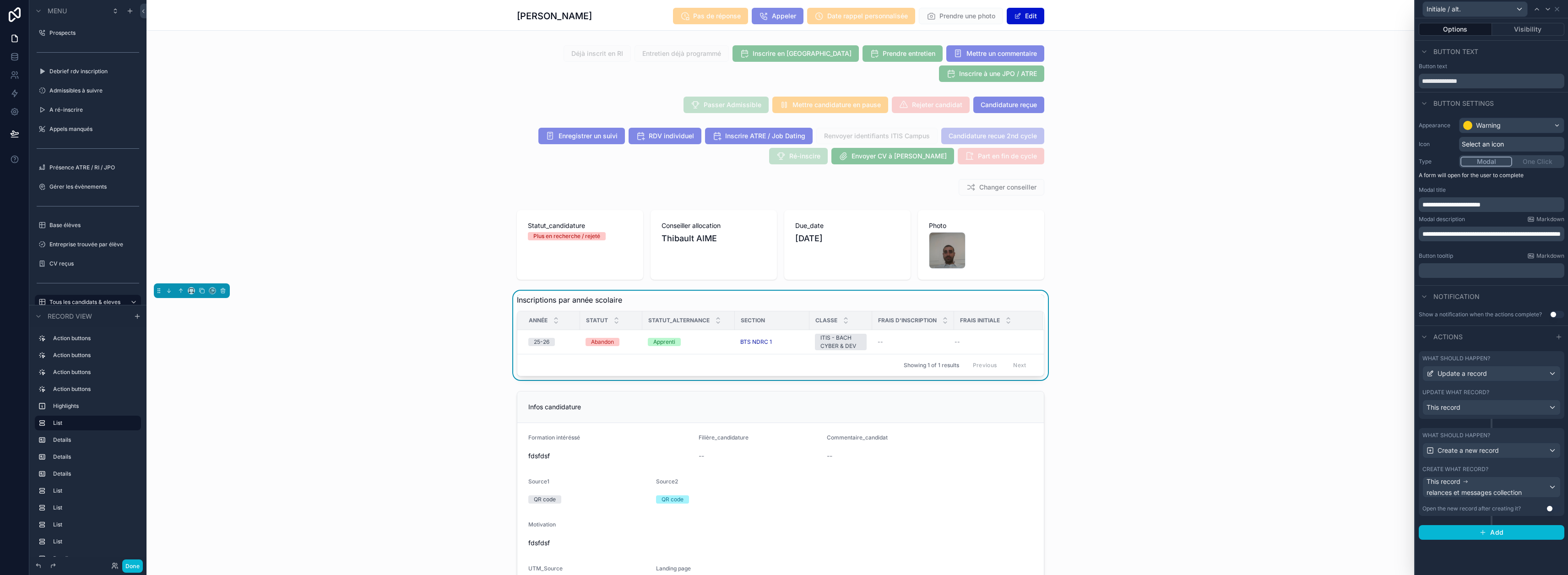
click at [779, 394] on div "Update what record?" at bounding box center [1491, 392] width 138 height 7
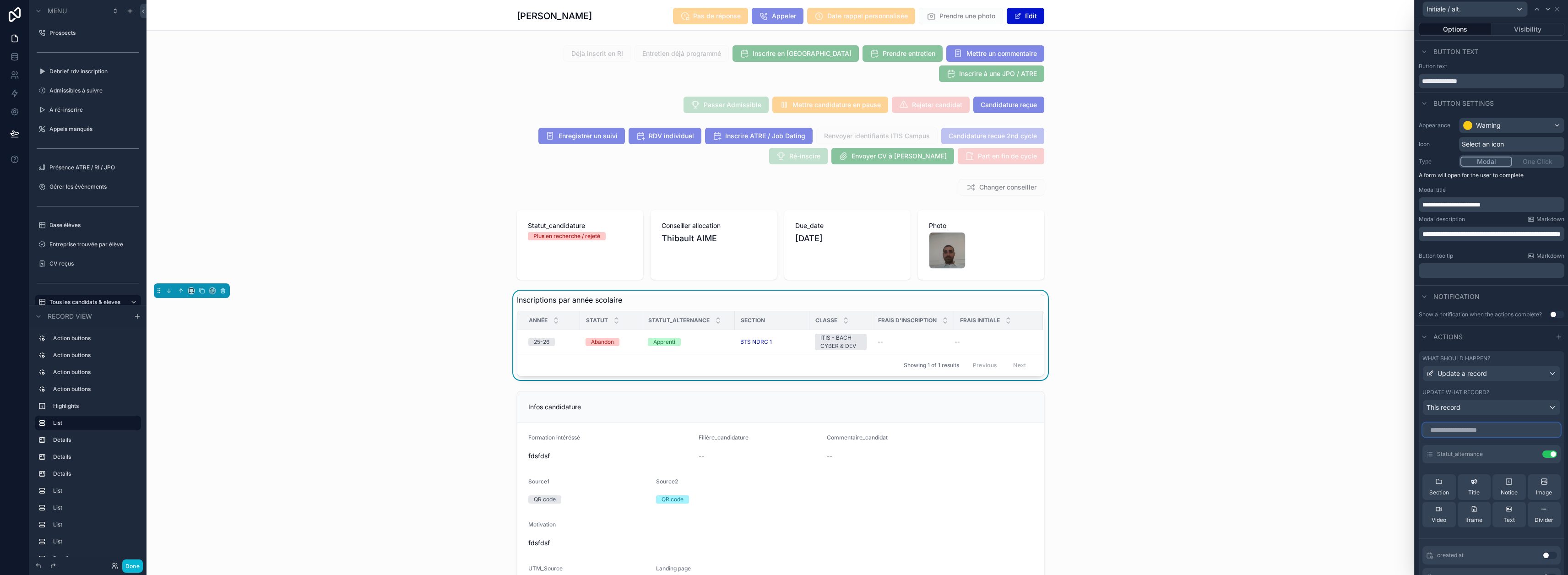
click at [779, 431] on input "text" at bounding box center [1491, 430] width 138 height 15
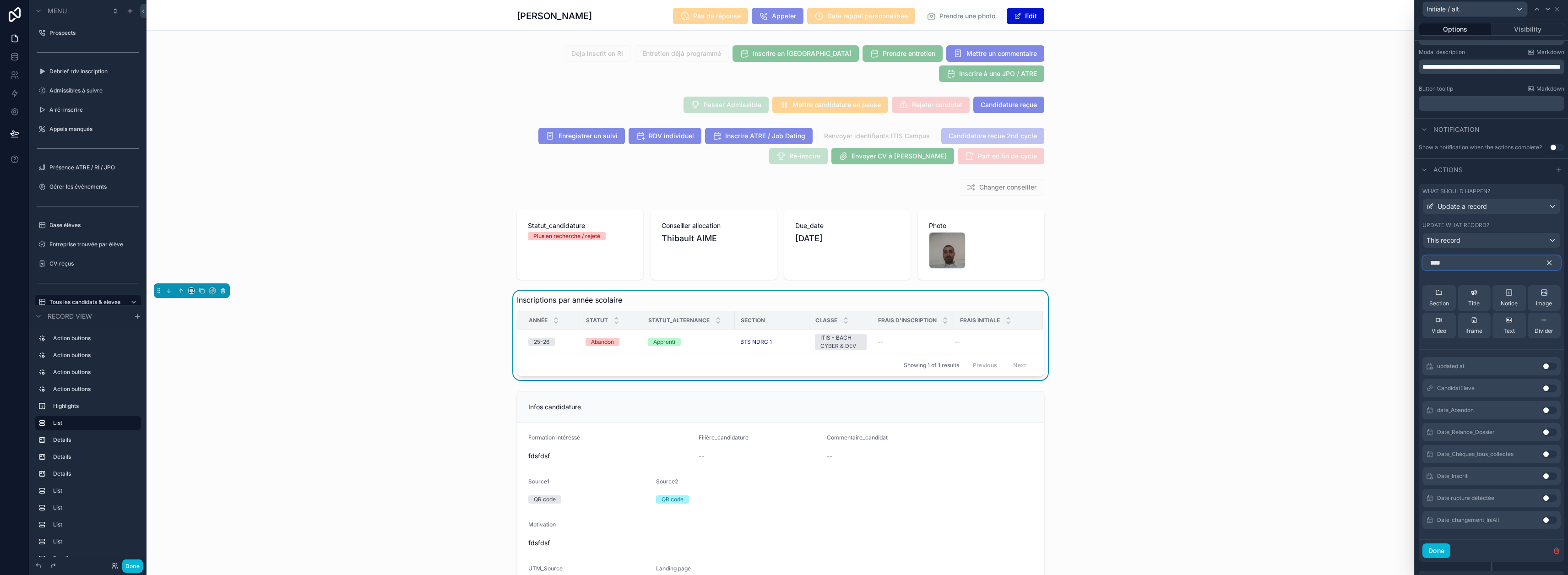
scroll to position [183, 0]
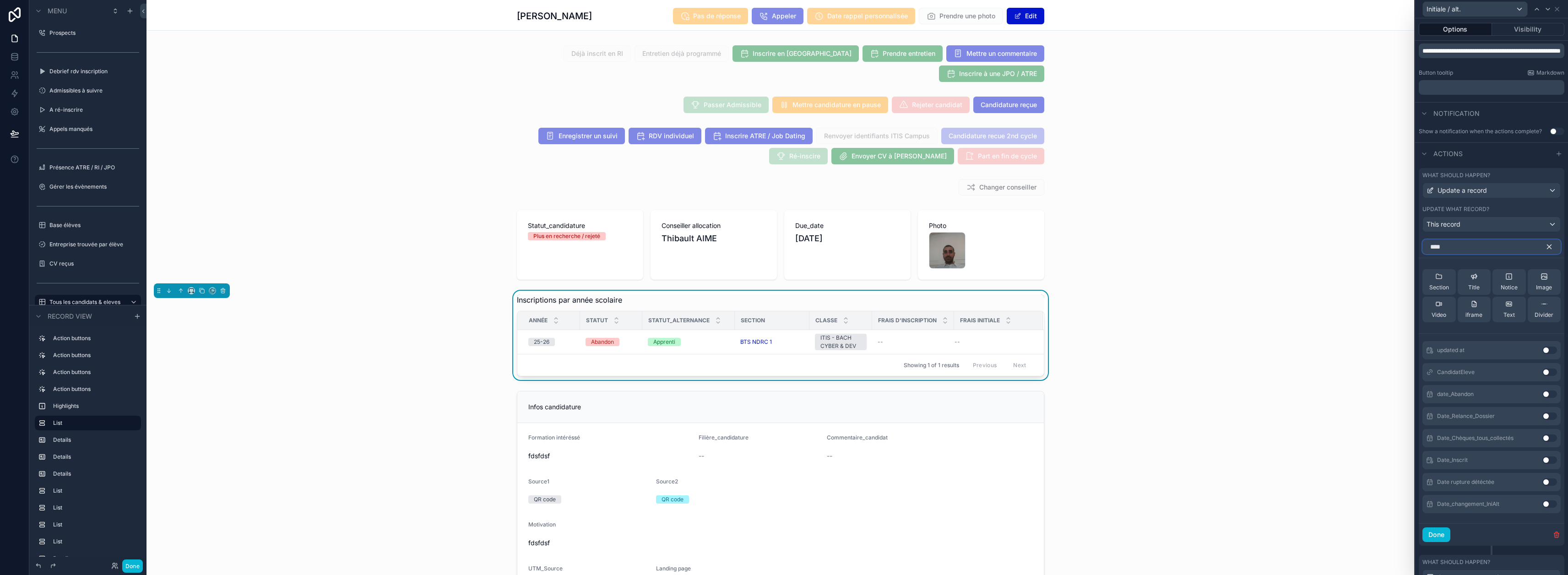
type input "****"
click at [779, 504] on button "Use setting" at bounding box center [1550, 504] width 15 height 7
click at [779, 272] on icon at bounding box center [1531, 271] width 7 height 7
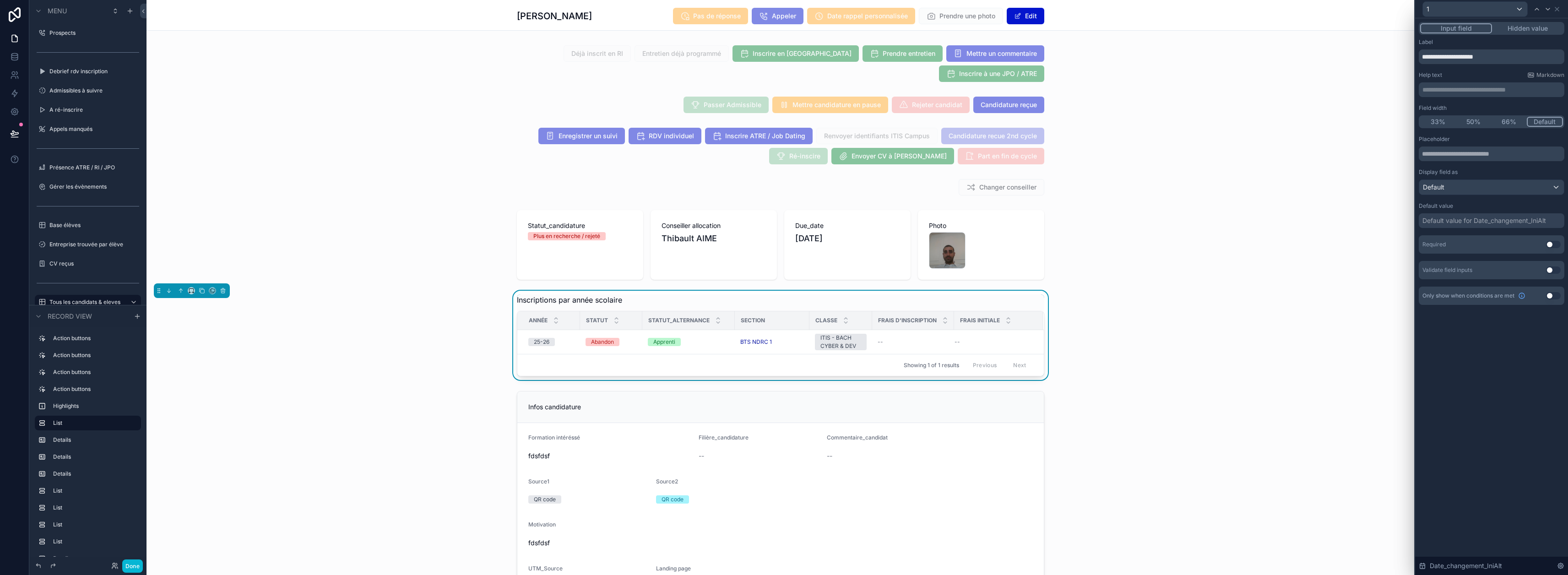
click at [779, 30] on button "Hidden value" at bounding box center [1528, 29] width 71 height 10
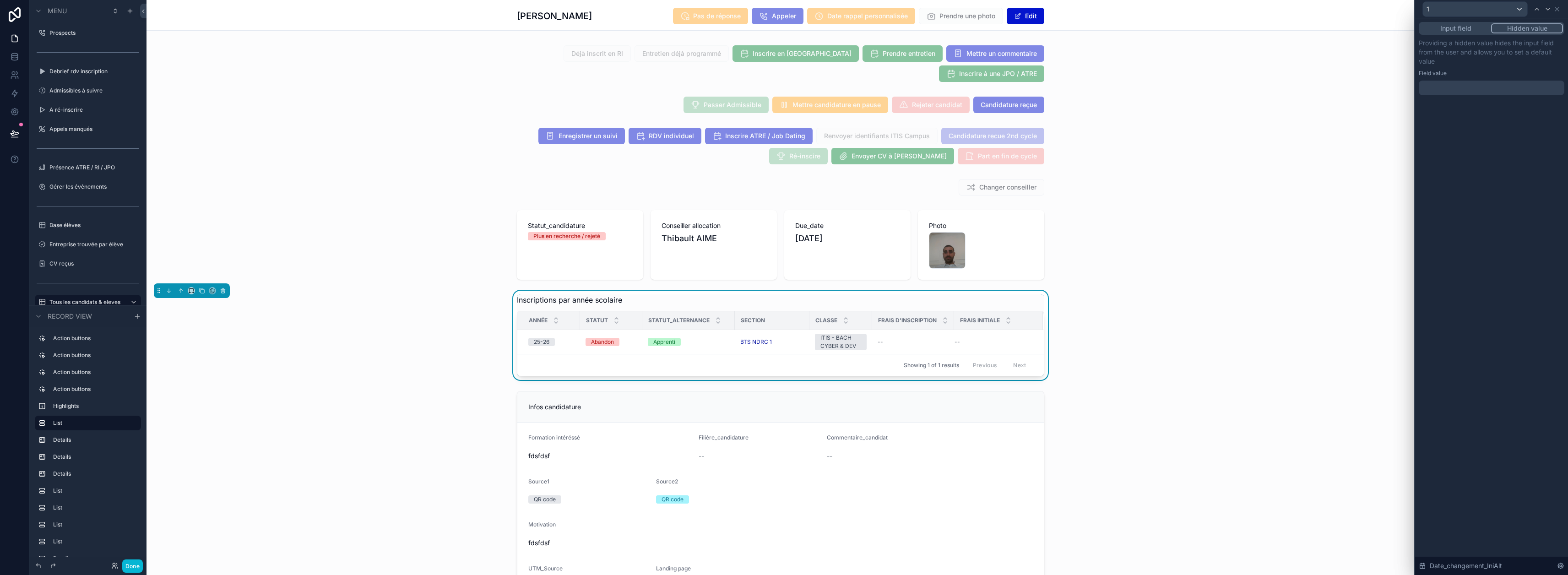
click at [779, 90] on div at bounding box center [1492, 88] width 145 height 15
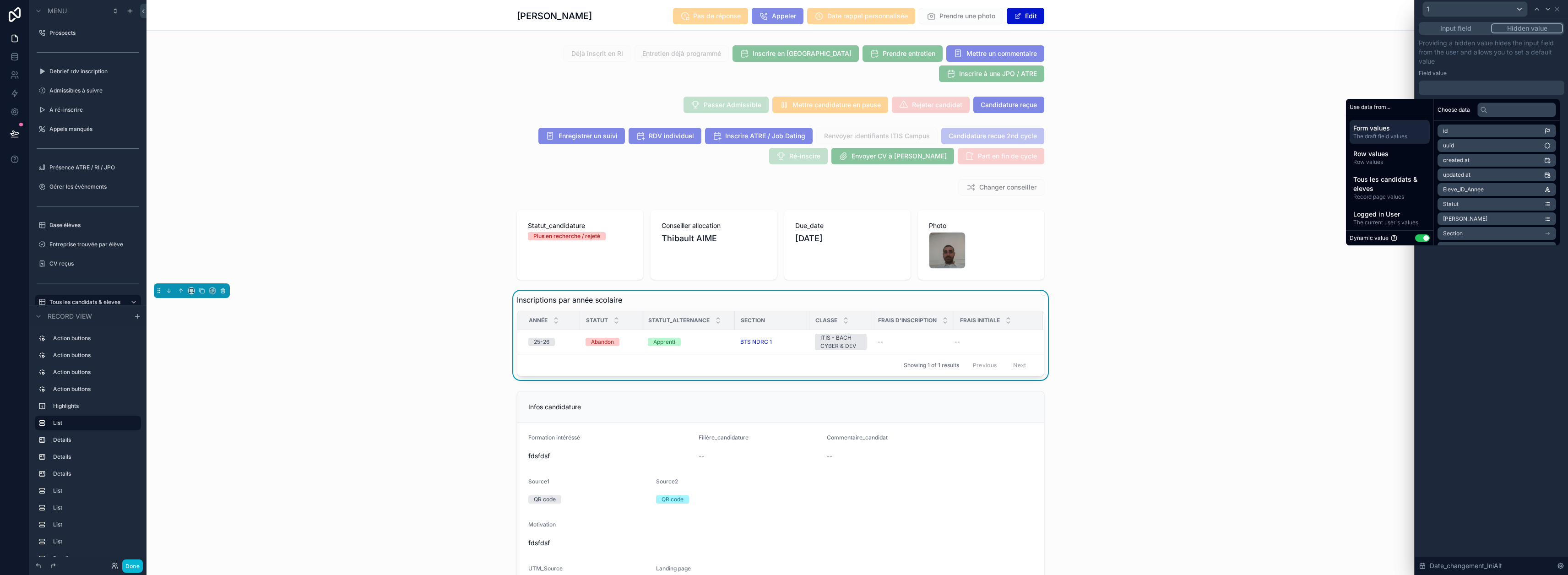
click at [779, 238] on button "Use setting" at bounding box center [1423, 238] width 15 height 7
select select "****"
select select "*"
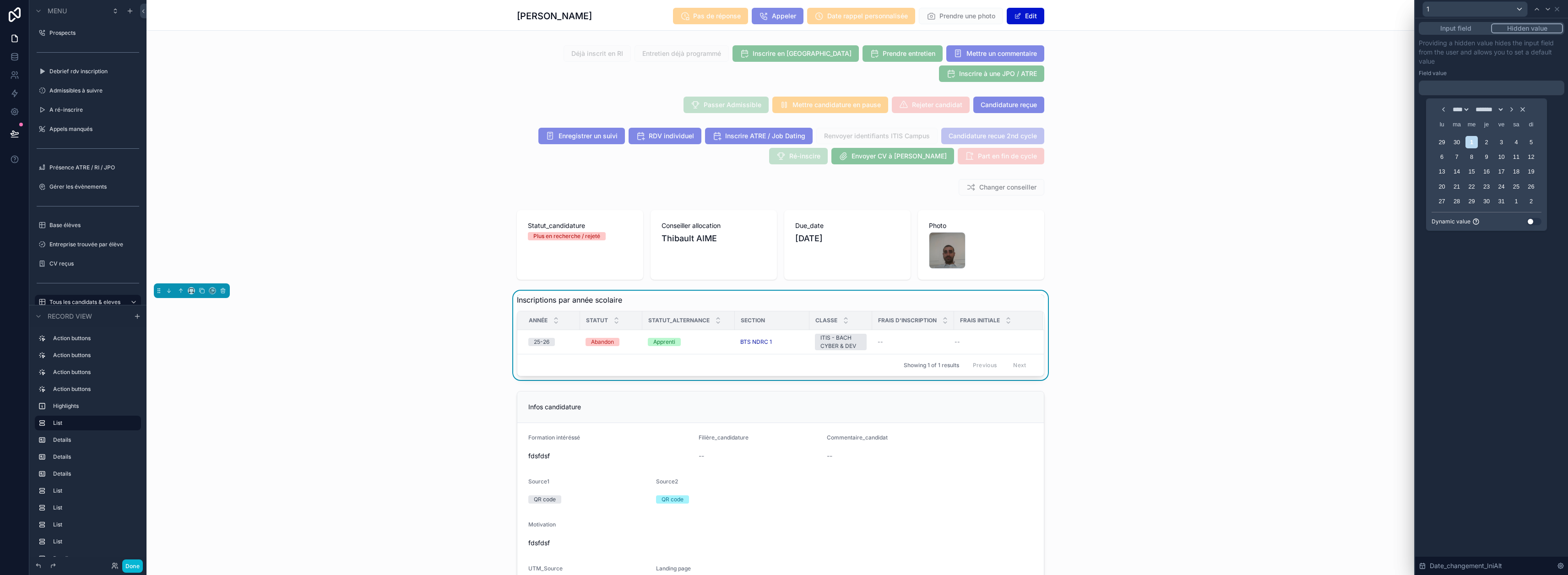
click at [779, 221] on button "Use setting" at bounding box center [1534, 222] width 15 height 7
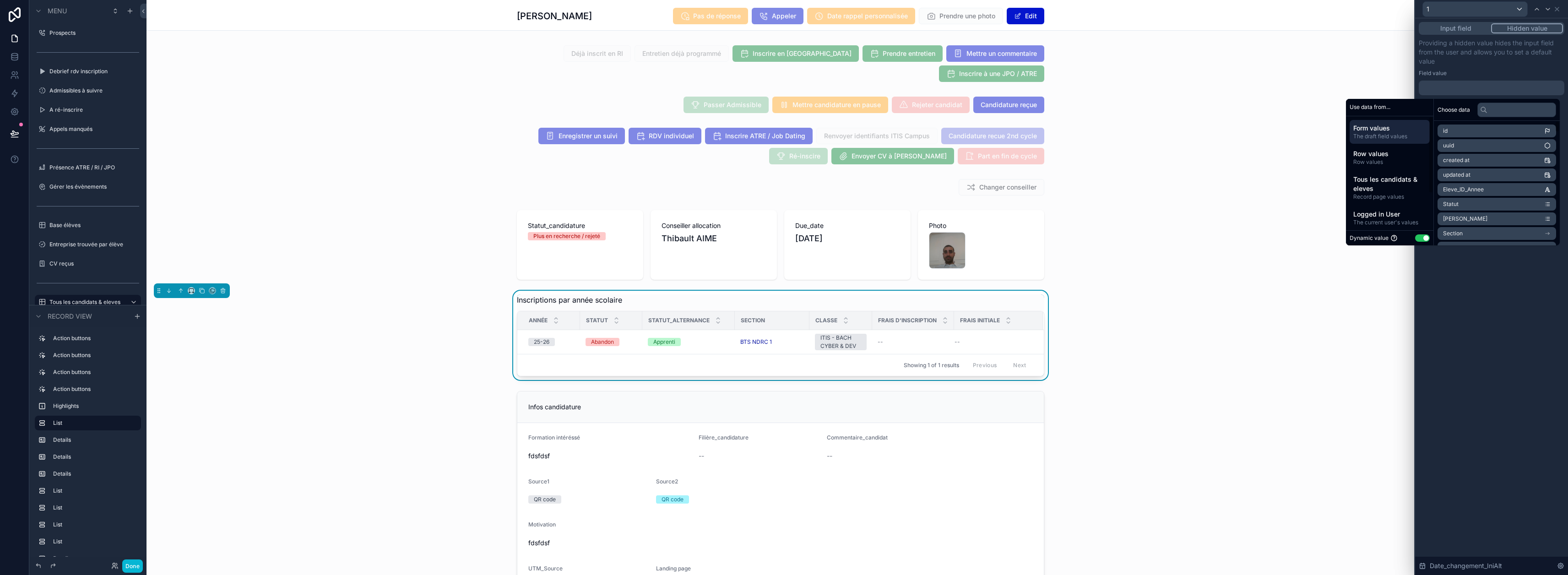
click at [779, 212] on span "Logged in User" at bounding box center [1389, 214] width 73 height 9
click at [779, 192] on span "Relative to the current date" at bounding box center [1389, 194] width 73 height 7
click at [779, 133] on span "Today's date" at bounding box center [1458, 131] width 30 height 7
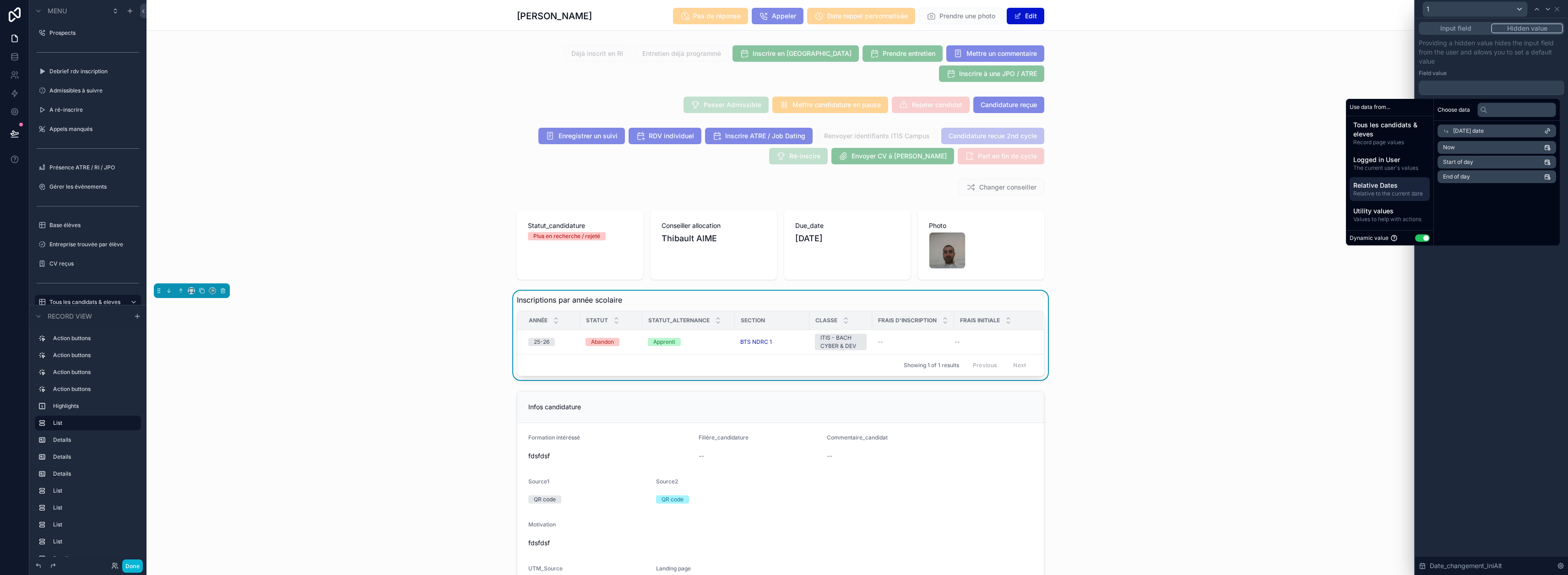
click at [779, 143] on li "Now" at bounding box center [1497, 147] width 119 height 13
click at [779, 145] on li "Now" at bounding box center [1497, 147] width 119 height 13
click at [779, 66] on div "Providing a hidden value hides the input field from the user and allows you to …" at bounding box center [1492, 66] width 145 height 57
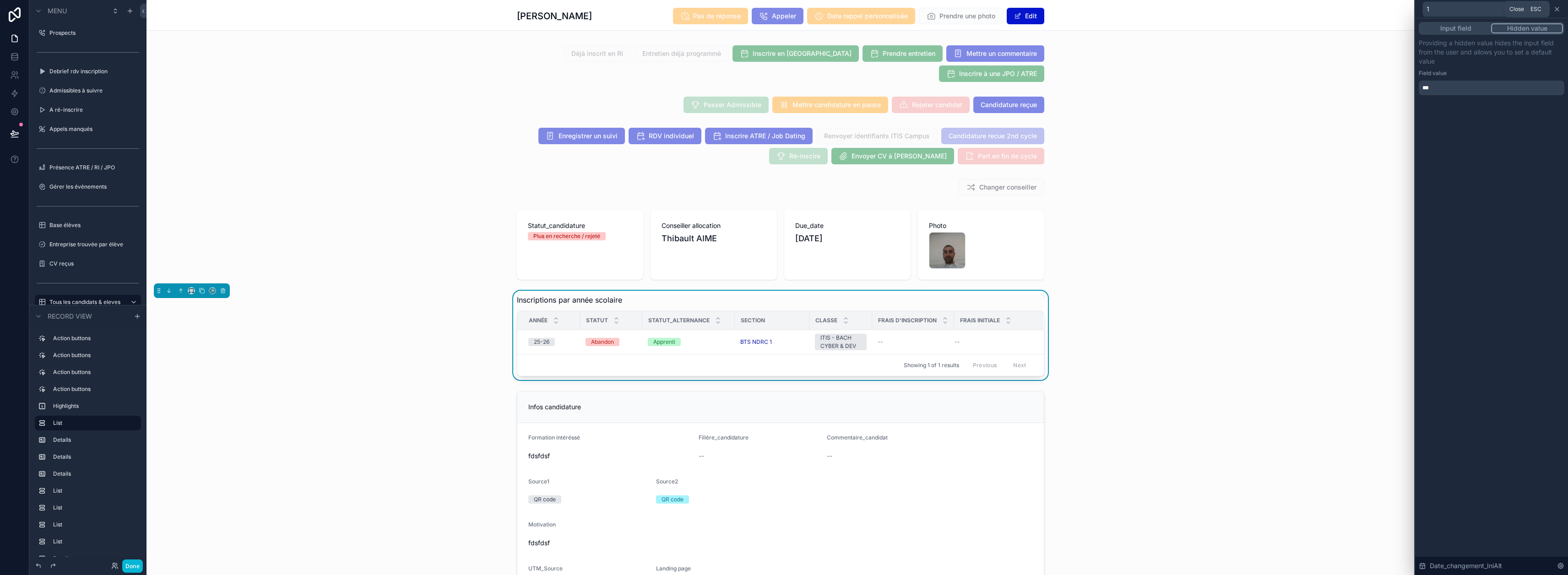
click at [779, 9] on icon at bounding box center [1557, 9] width 7 height 7
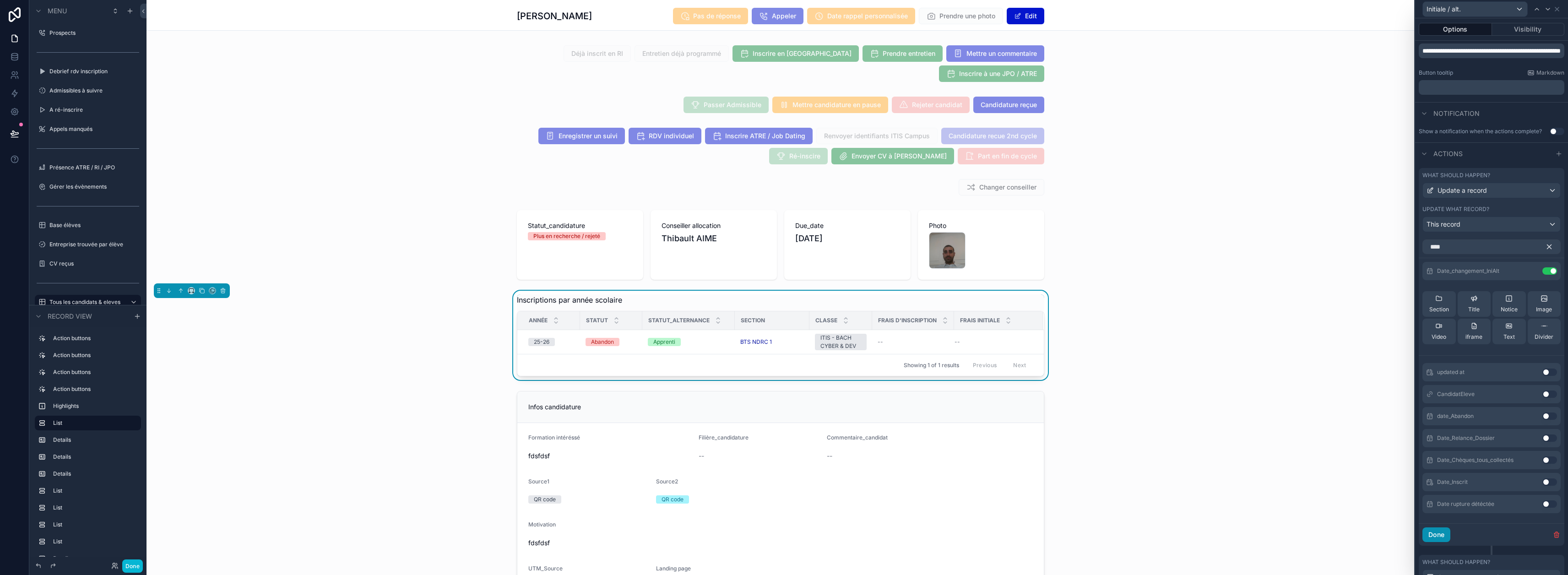
click at [779, 539] on button "Done" at bounding box center [1436, 535] width 28 height 15
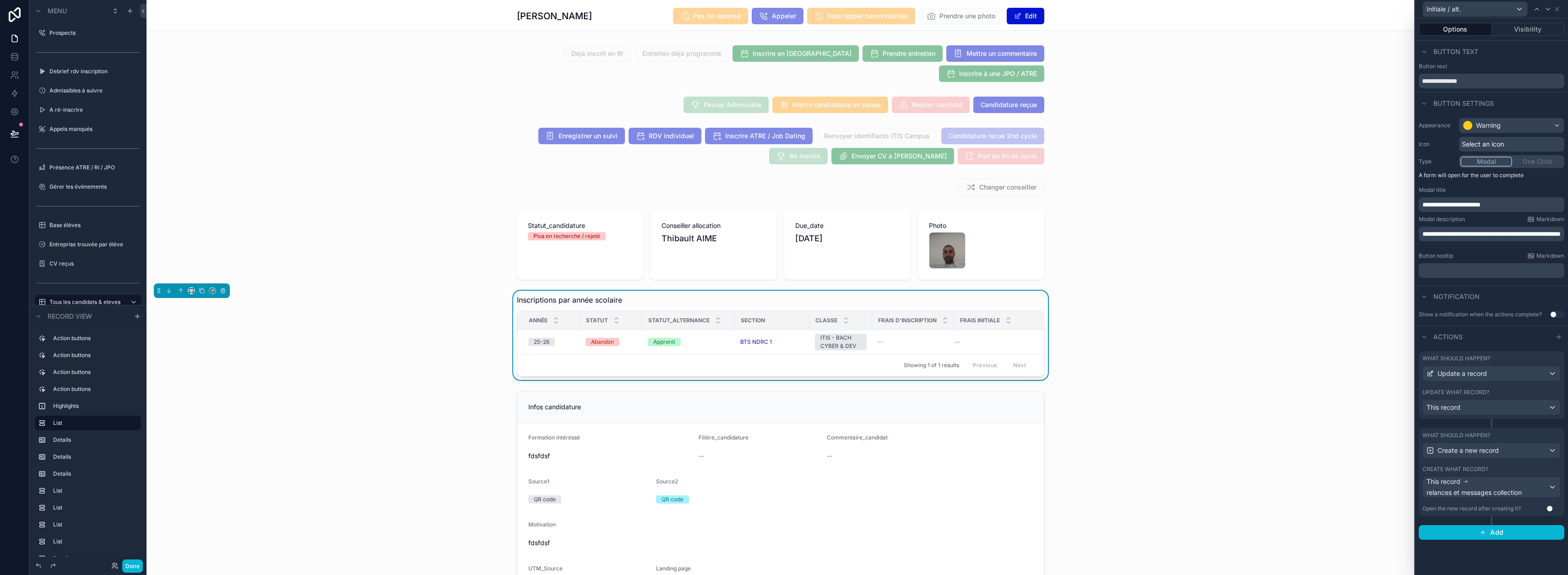
click at [779, 396] on label "Update what record?" at bounding box center [1456, 392] width 67 height 7
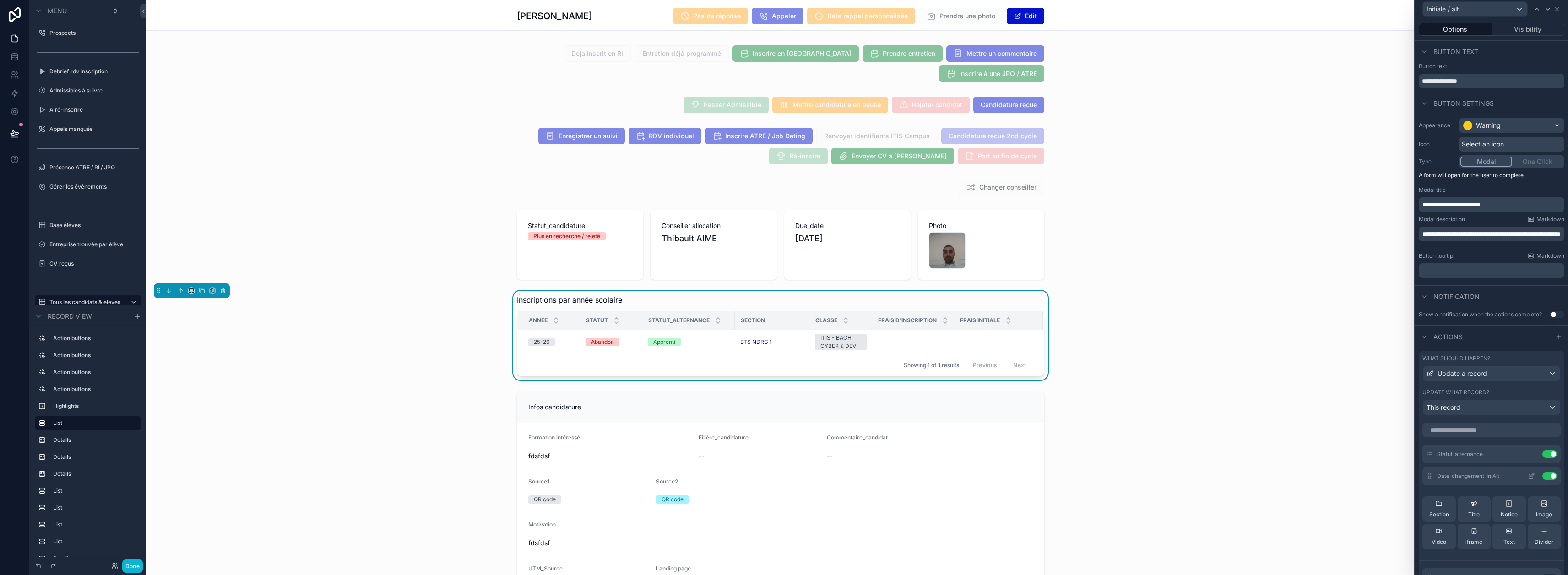
click at [779, 476] on icon at bounding box center [1531, 476] width 7 height 7
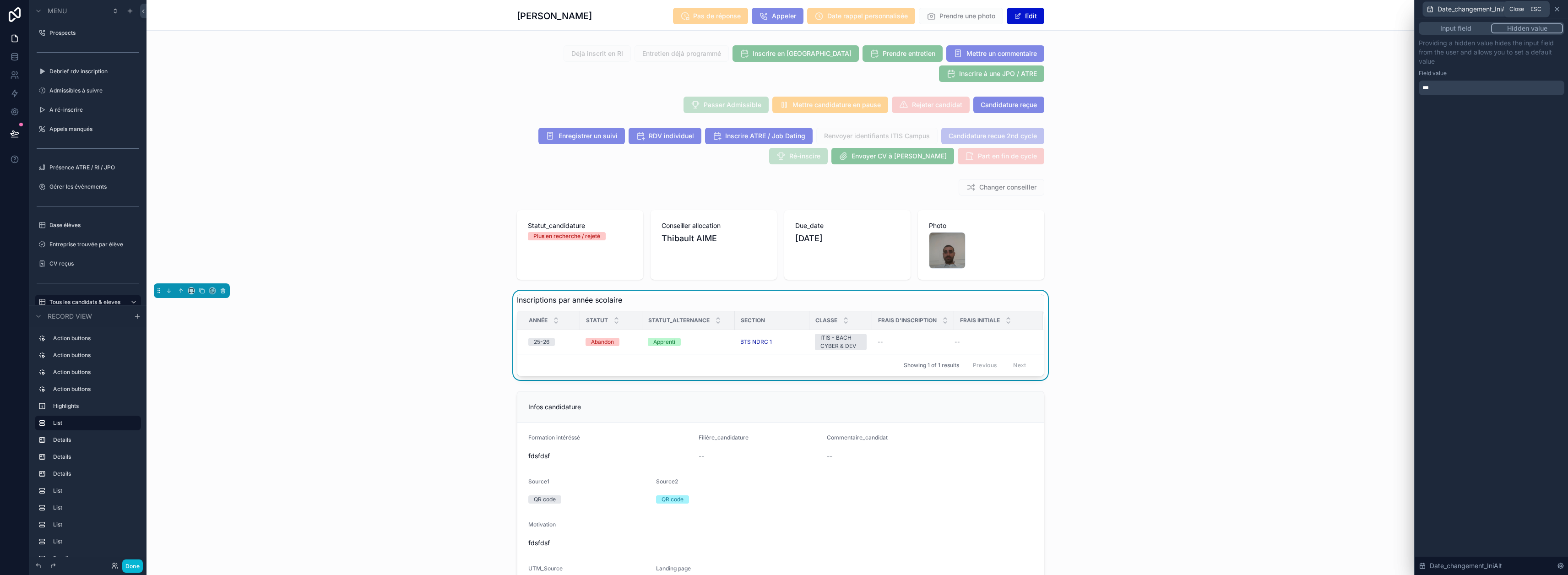
click at [779, 10] on icon at bounding box center [1557, 9] width 7 height 7
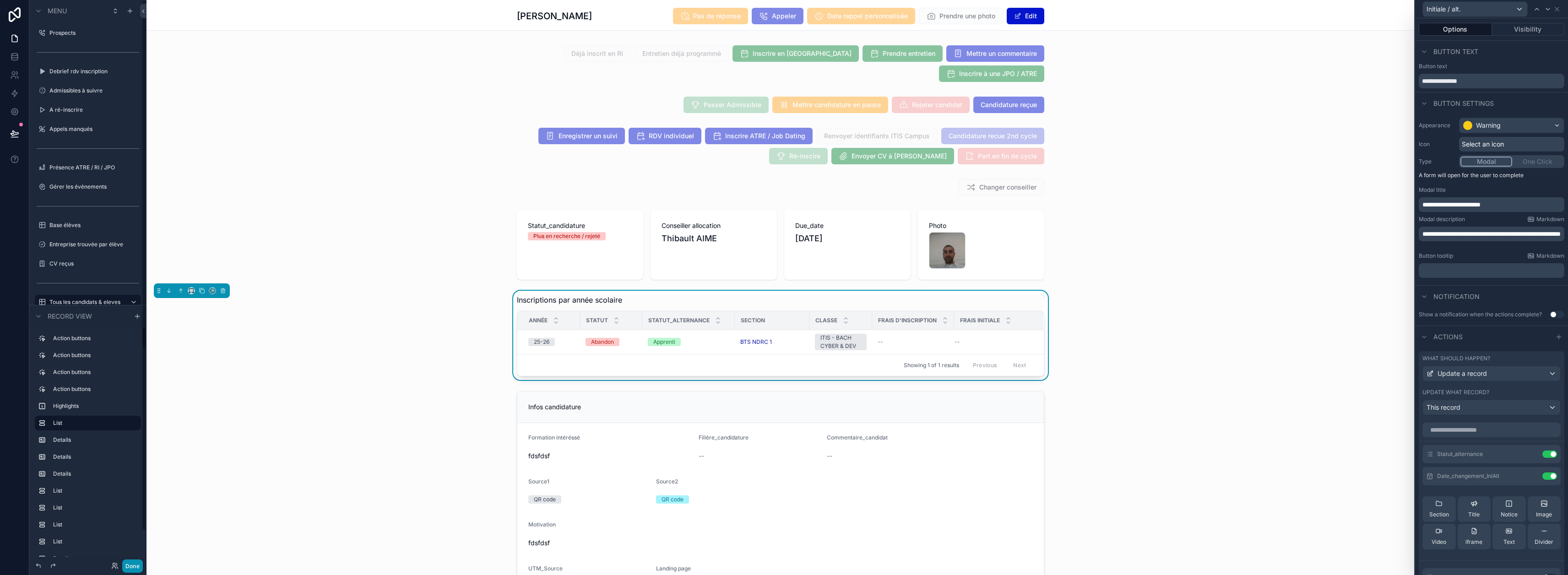
click at [135, 563] on button "Done" at bounding box center [132, 566] width 20 height 13
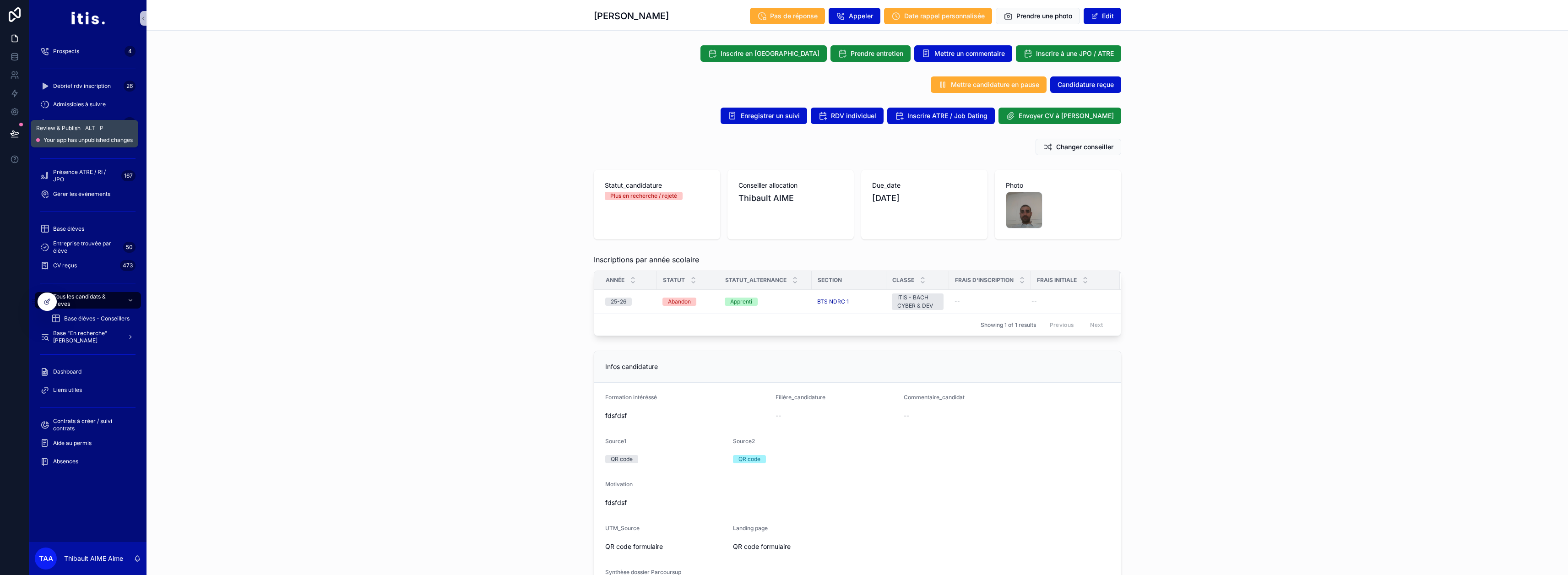
click at [19, 134] on icon at bounding box center [14, 134] width 9 height 9
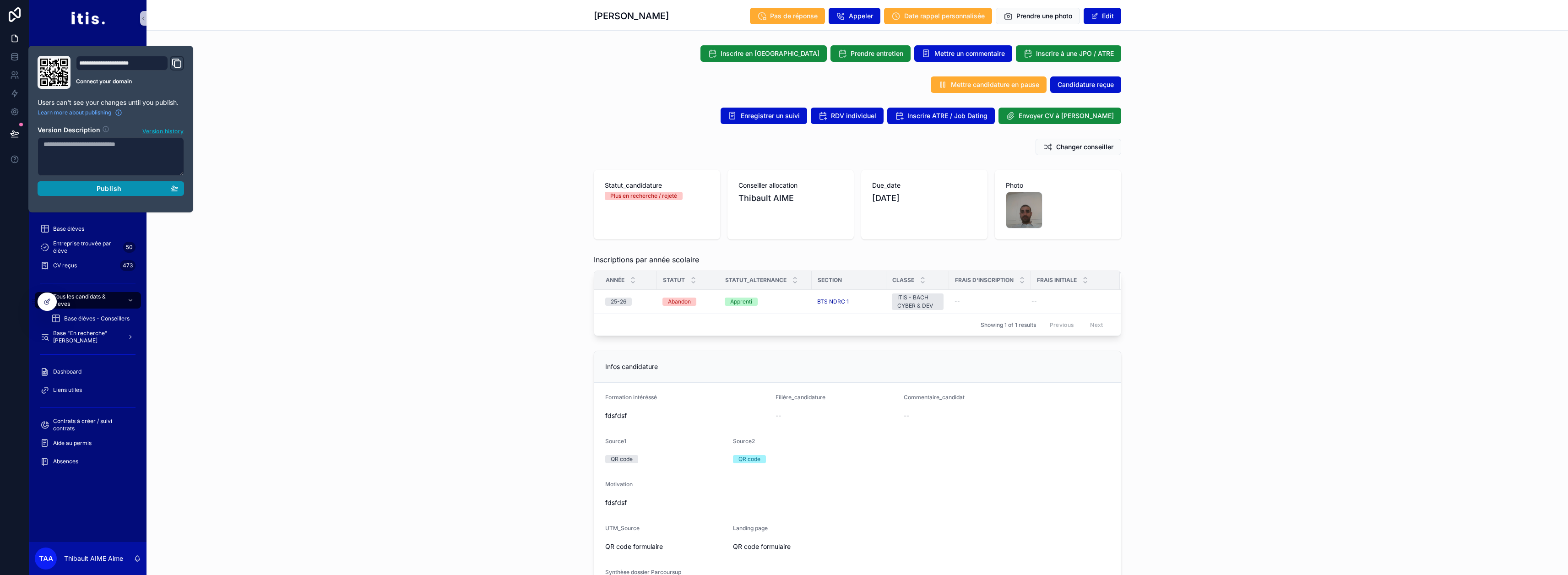
click at [98, 190] on span "Publish" at bounding box center [109, 188] width 25 height 8
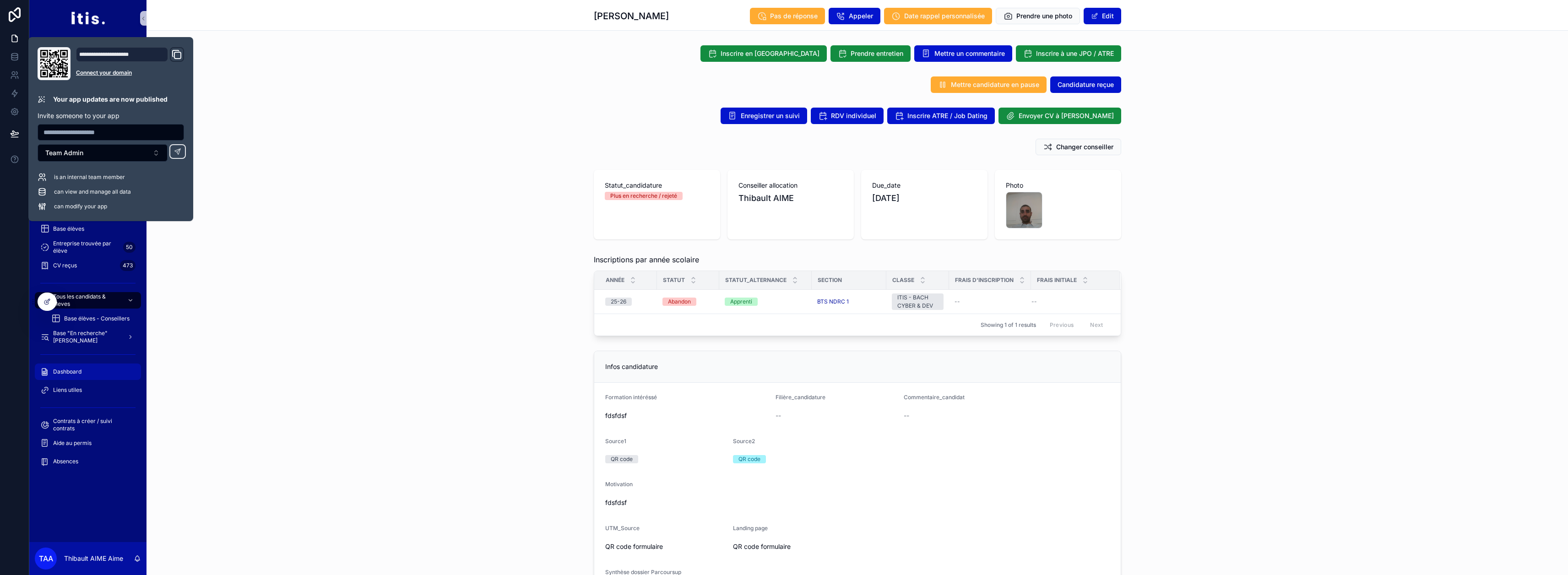
click at [100, 368] on div "Dashboard" at bounding box center [88, 372] width 95 height 15
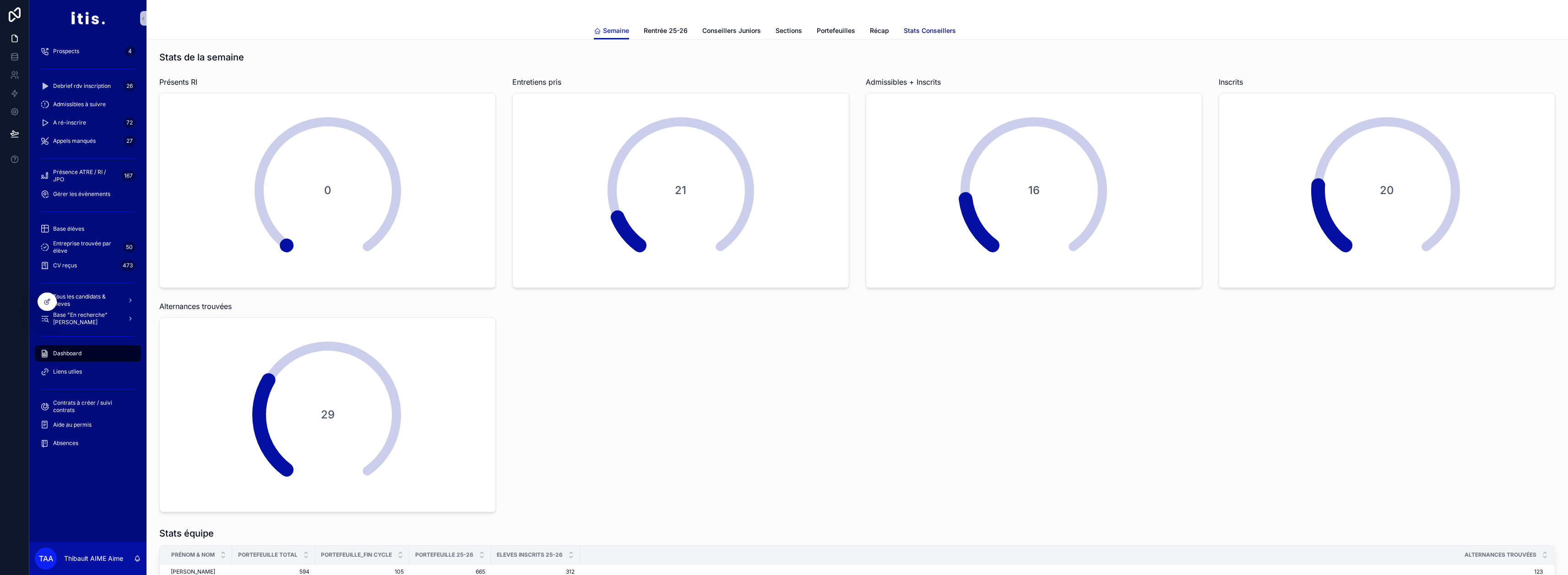
click at [779, 27] on span "Stats Conseillers" at bounding box center [930, 30] width 52 height 9
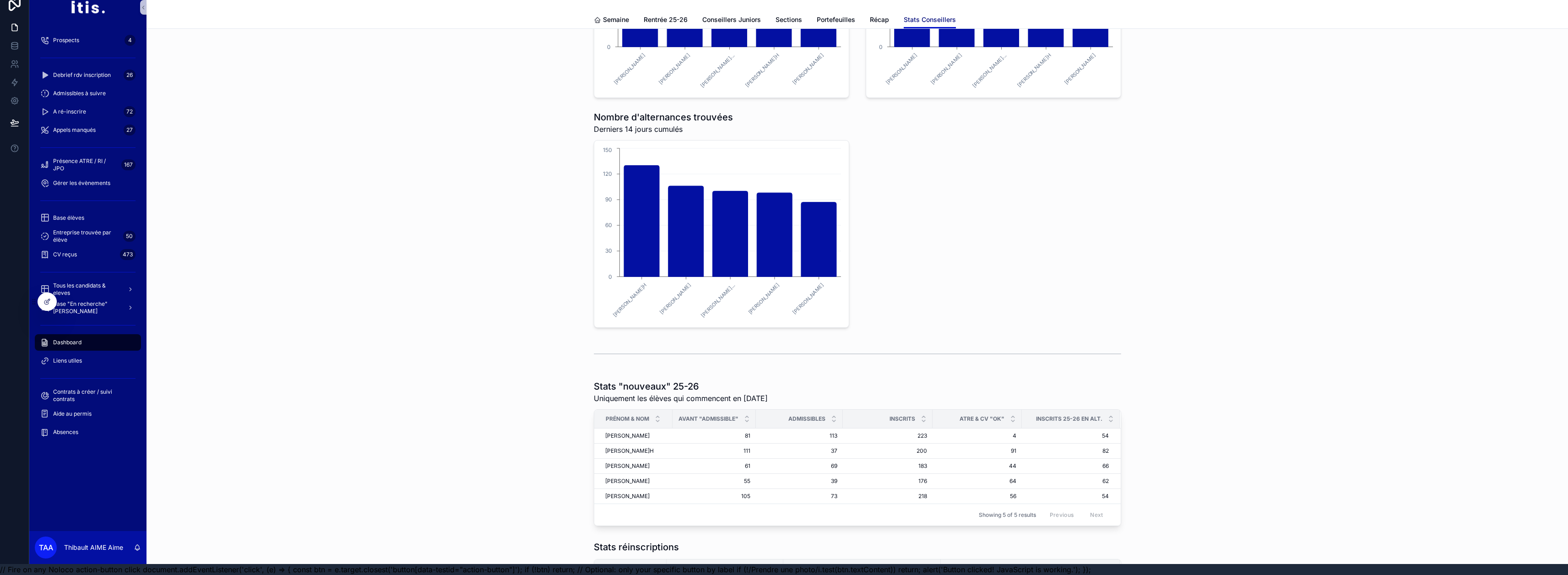
scroll to position [158, 0]
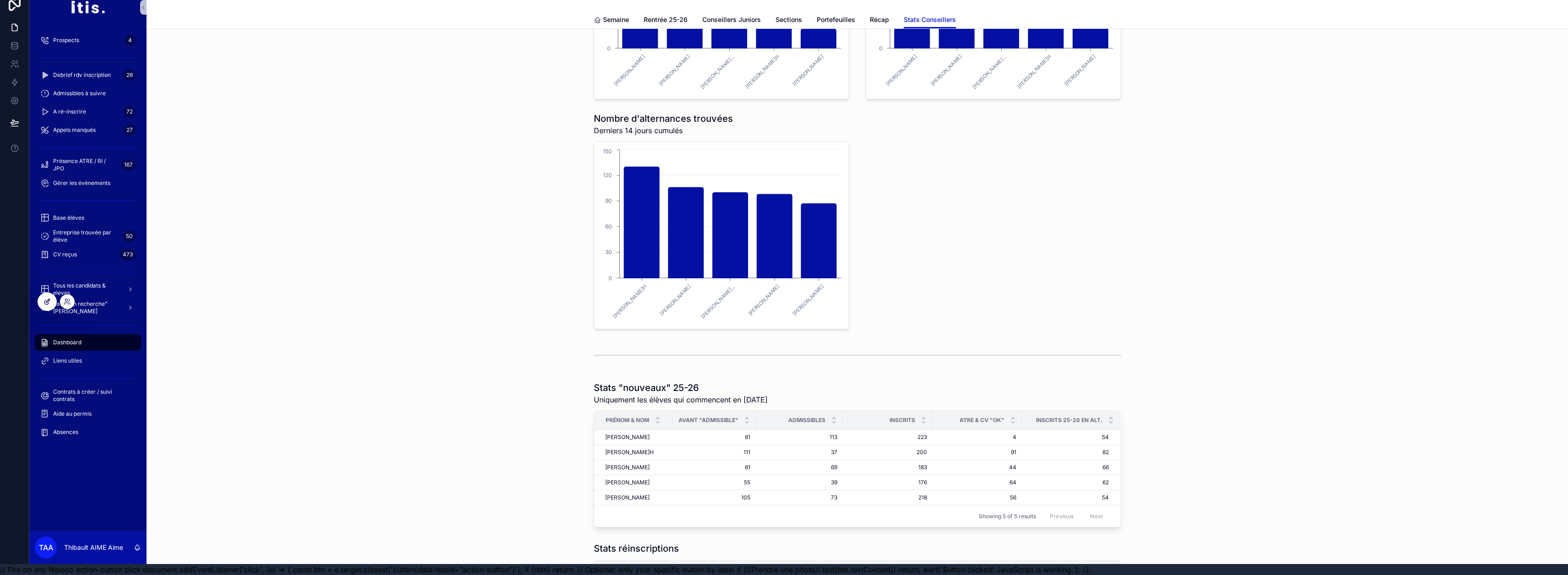
click at [48, 302] on icon at bounding box center [47, 302] width 7 height 7
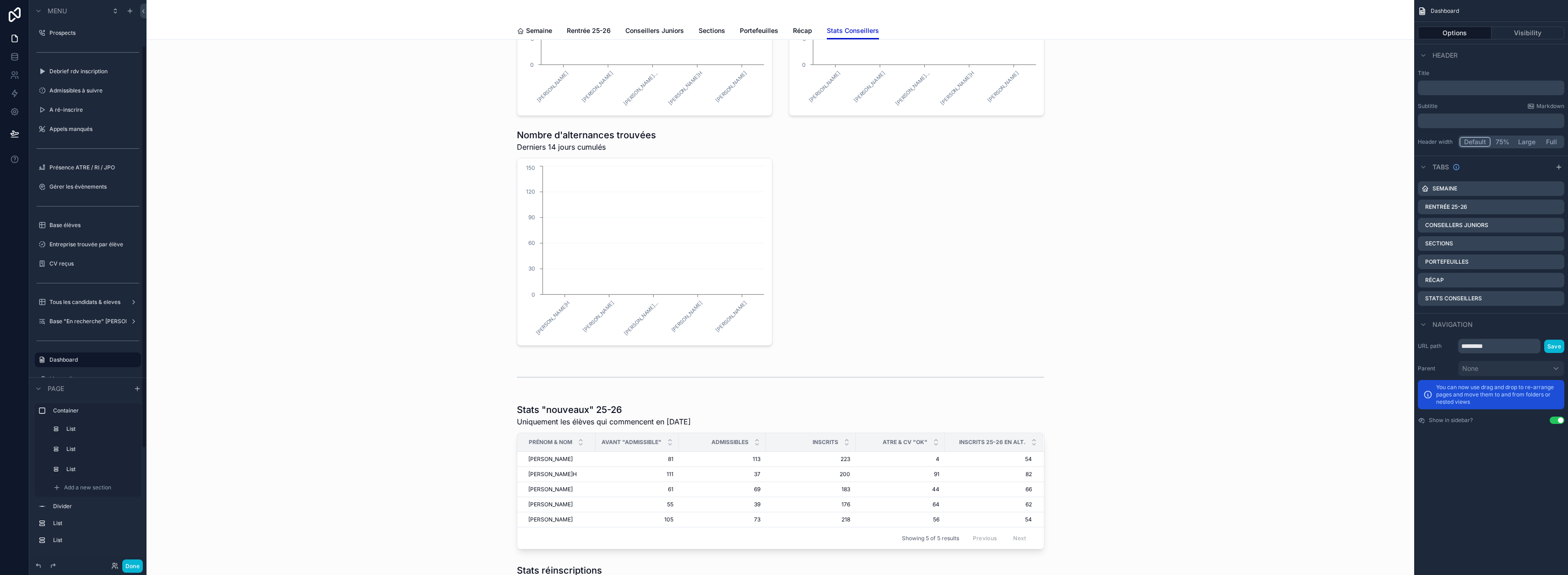
scroll to position [65, 0]
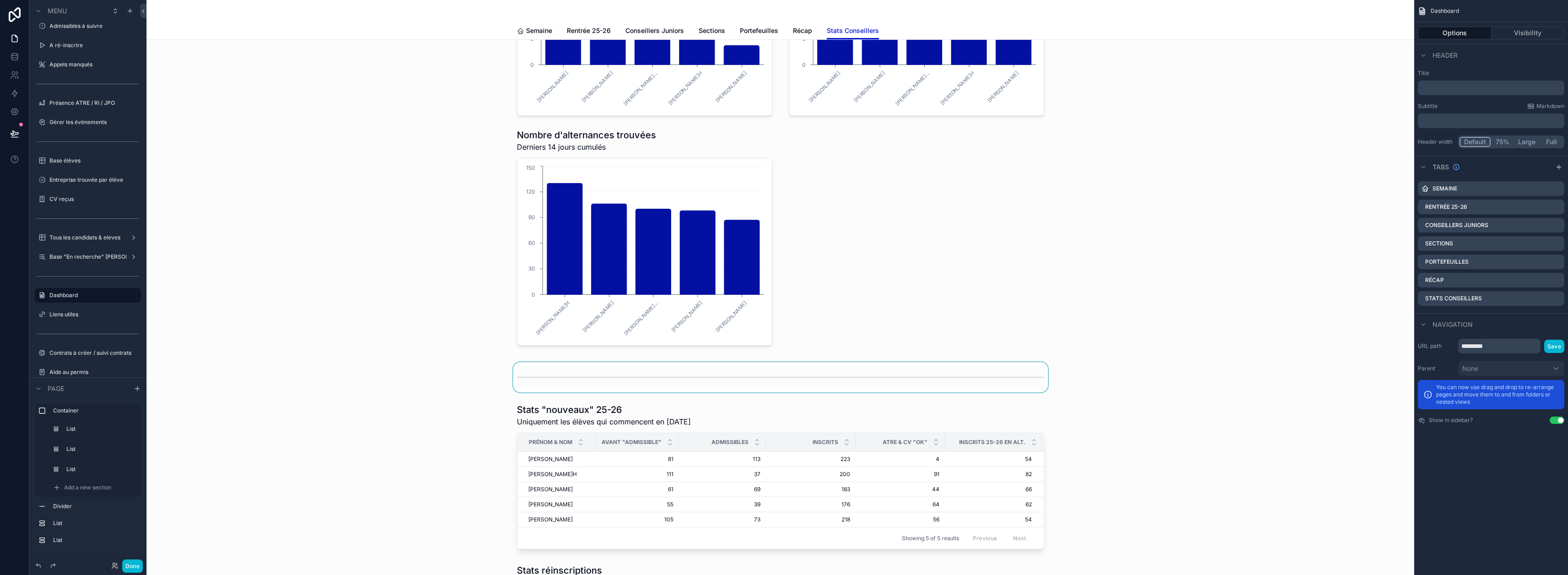
click at [542, 384] on div "scrollable content" at bounding box center [781, 377] width 1253 height 30
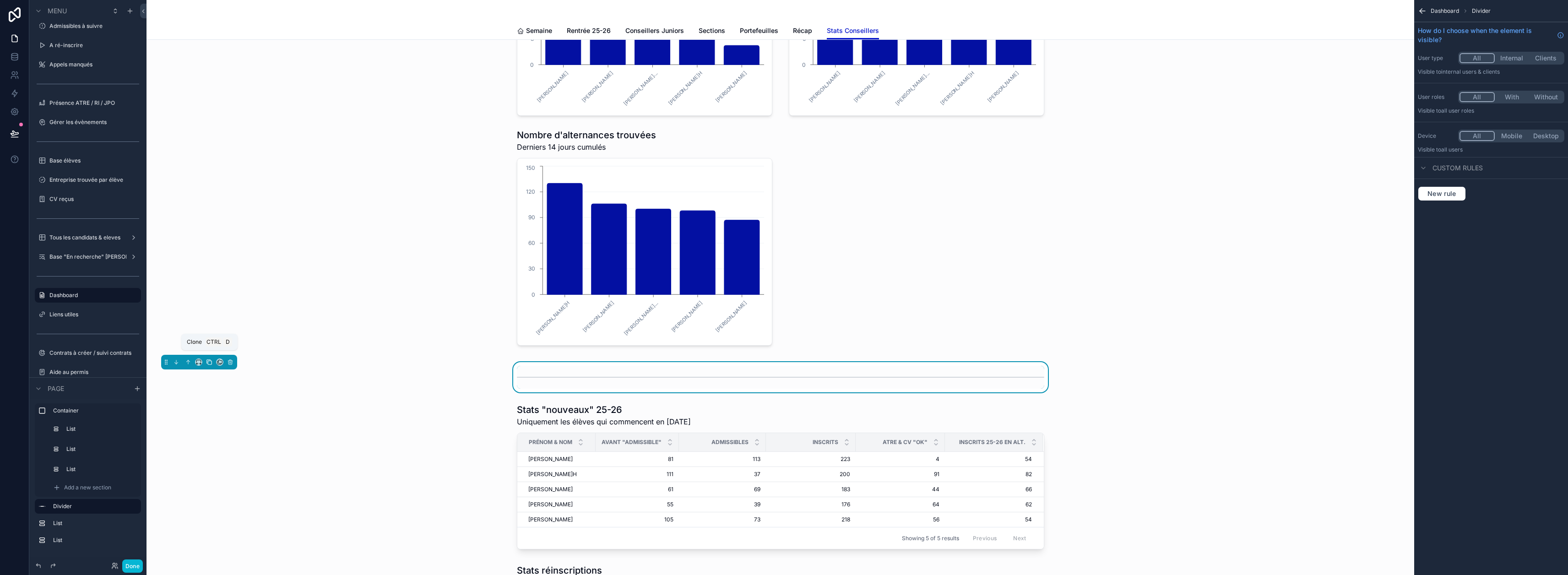
click at [212, 365] on button "scrollable content" at bounding box center [209, 362] width 10 height 10
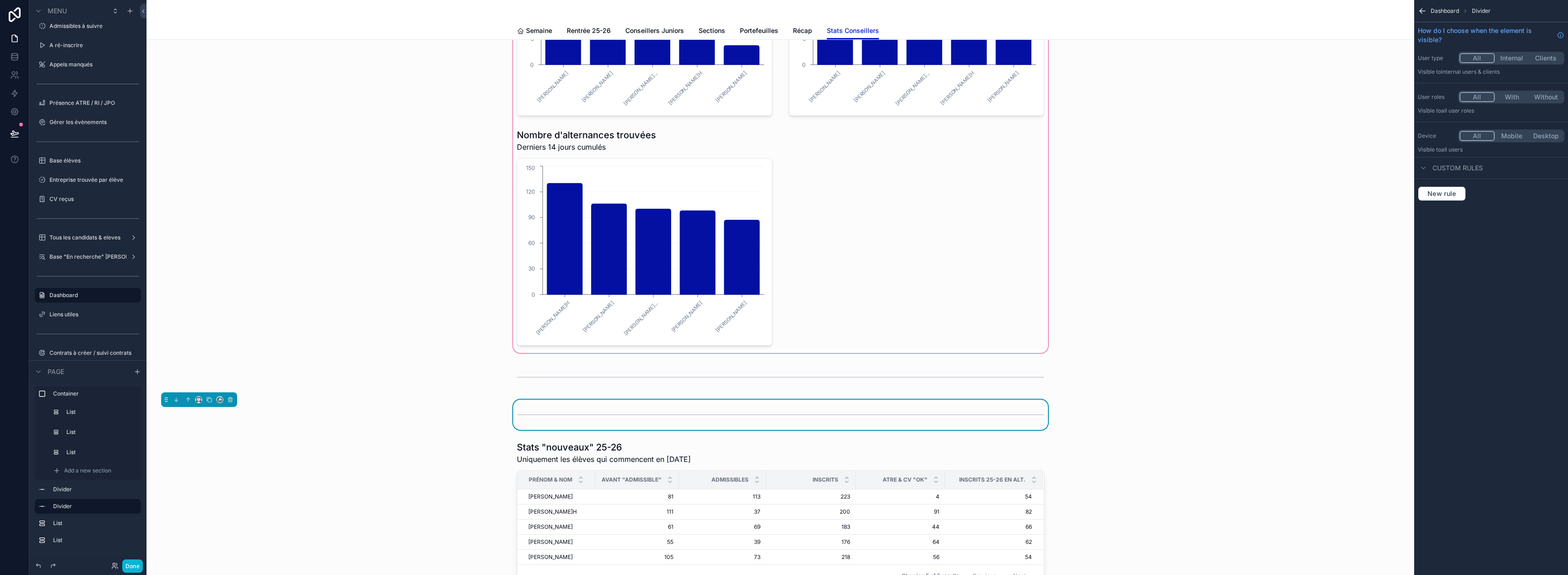
click at [779, 190] on div "scrollable content" at bounding box center [781, 122] width 1253 height 465
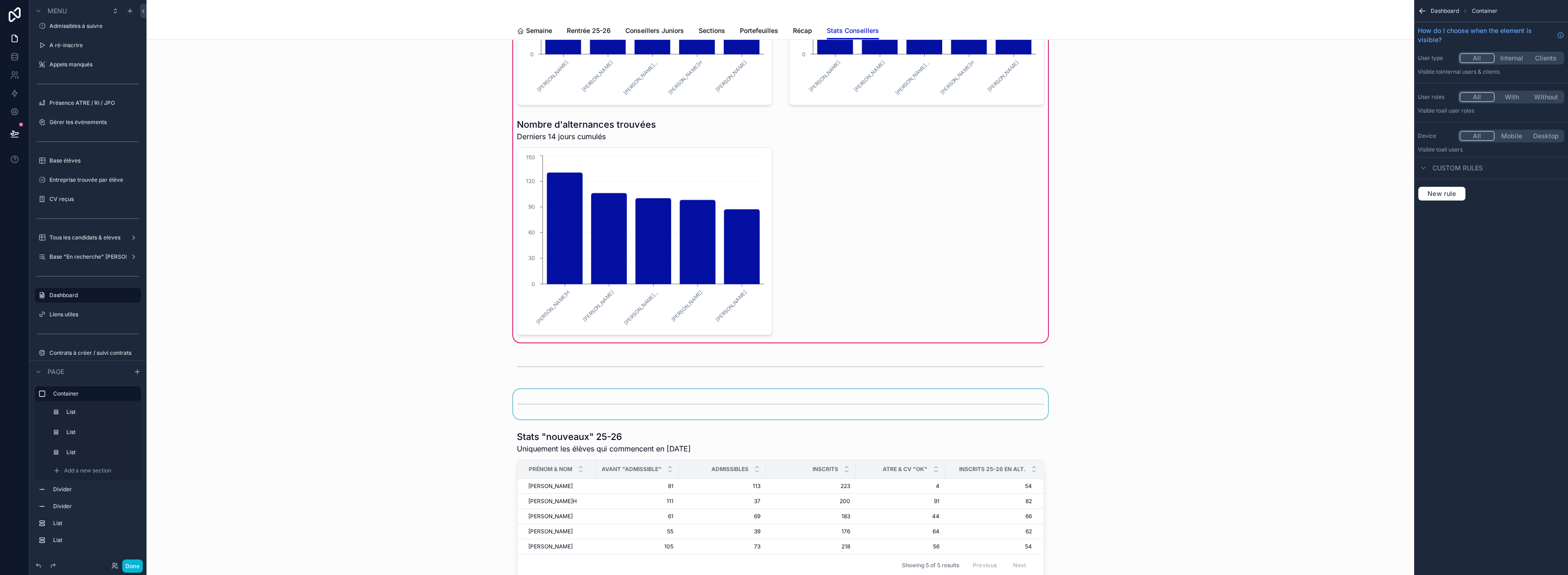
scroll to position [183, 0]
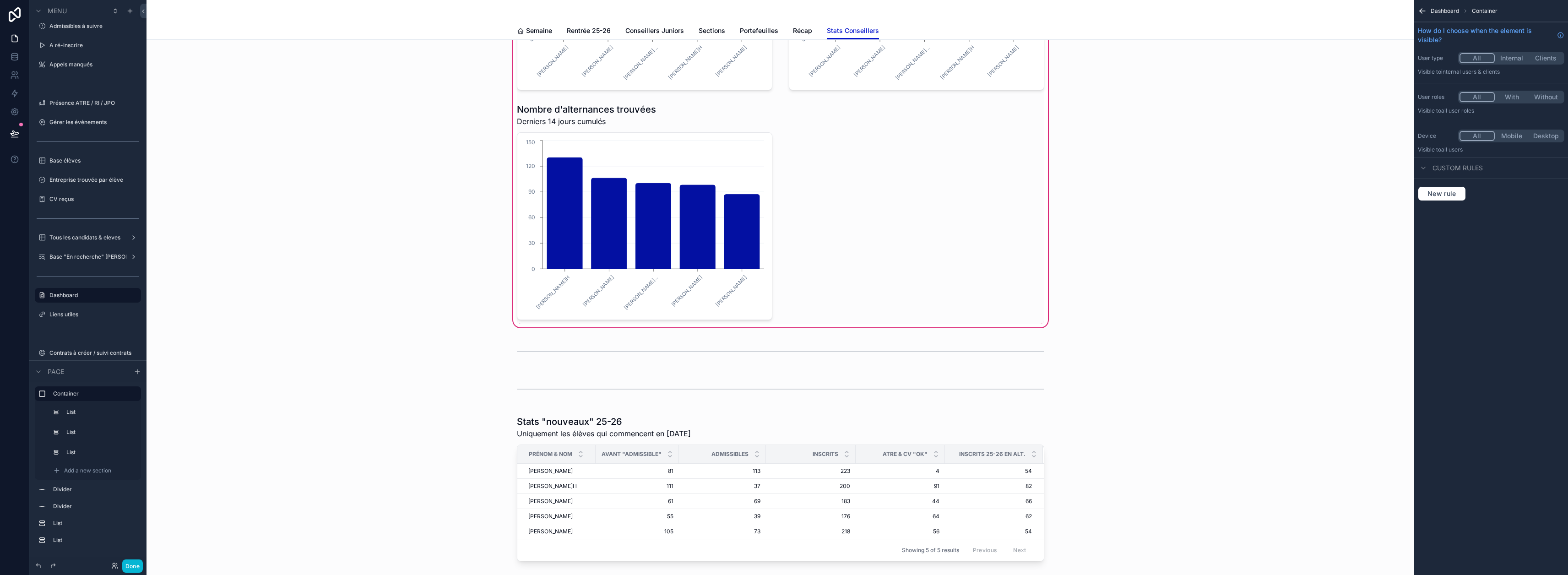
click at [614, 366] on div "Nombre d'admissibles Derniers 14 jours cumulés Murielle MORNAL Céline LEMASSON …" at bounding box center [780, 496] width 1267 height 1279
click at [137, 372] on icon "scrollable content" at bounding box center [137, 372] width 4 height 0
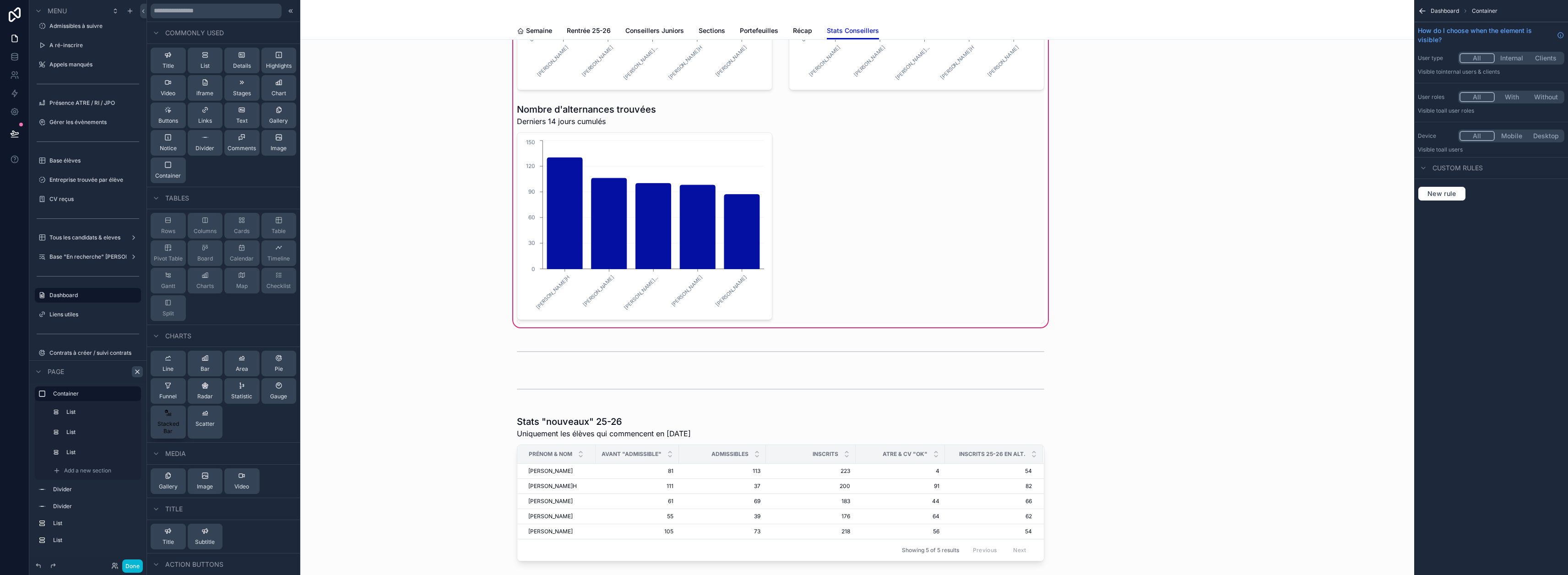
click at [168, 428] on span "Stacked Bar" at bounding box center [168, 428] width 28 height 15
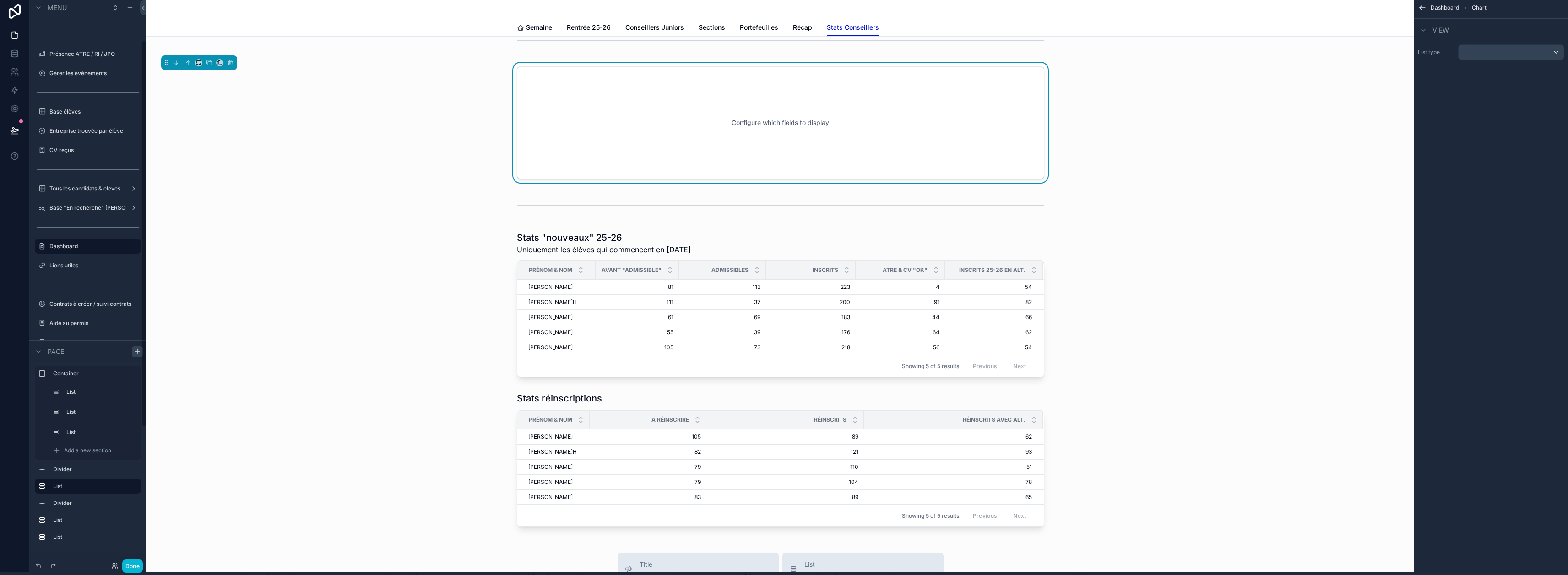
scroll to position [65, 0]
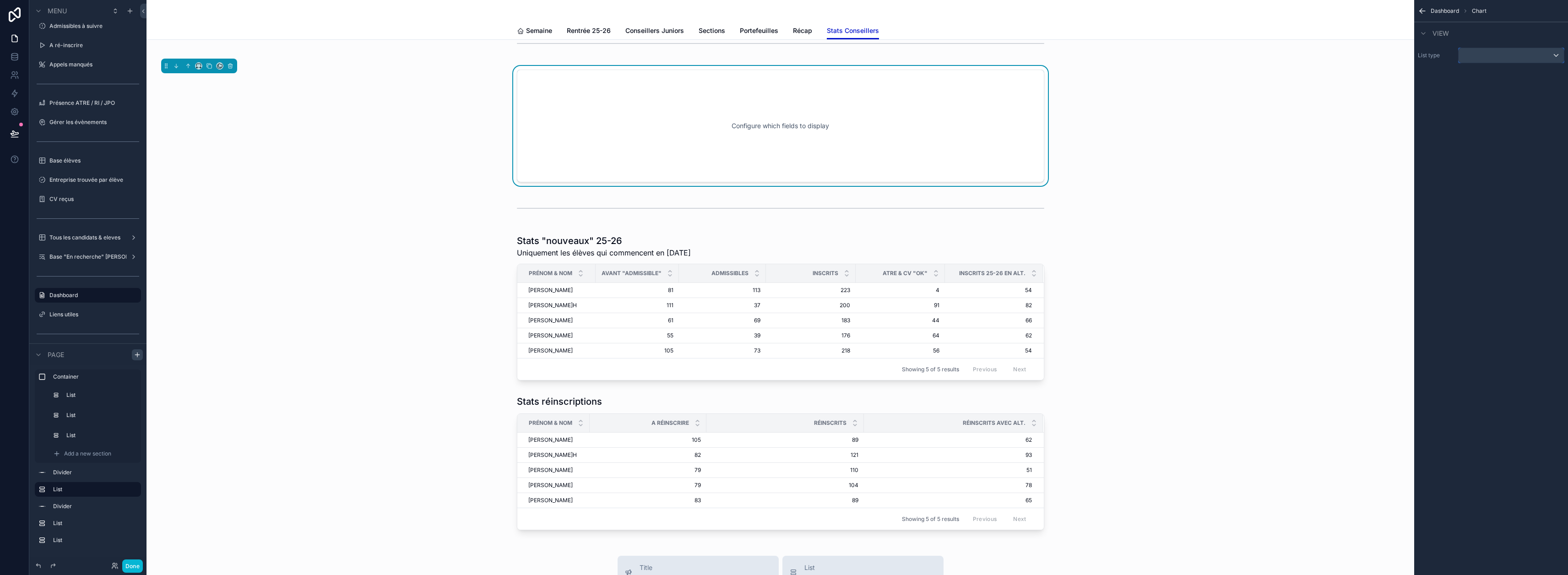
click at [779, 58] on div "scrollable content" at bounding box center [1511, 55] width 106 height 15
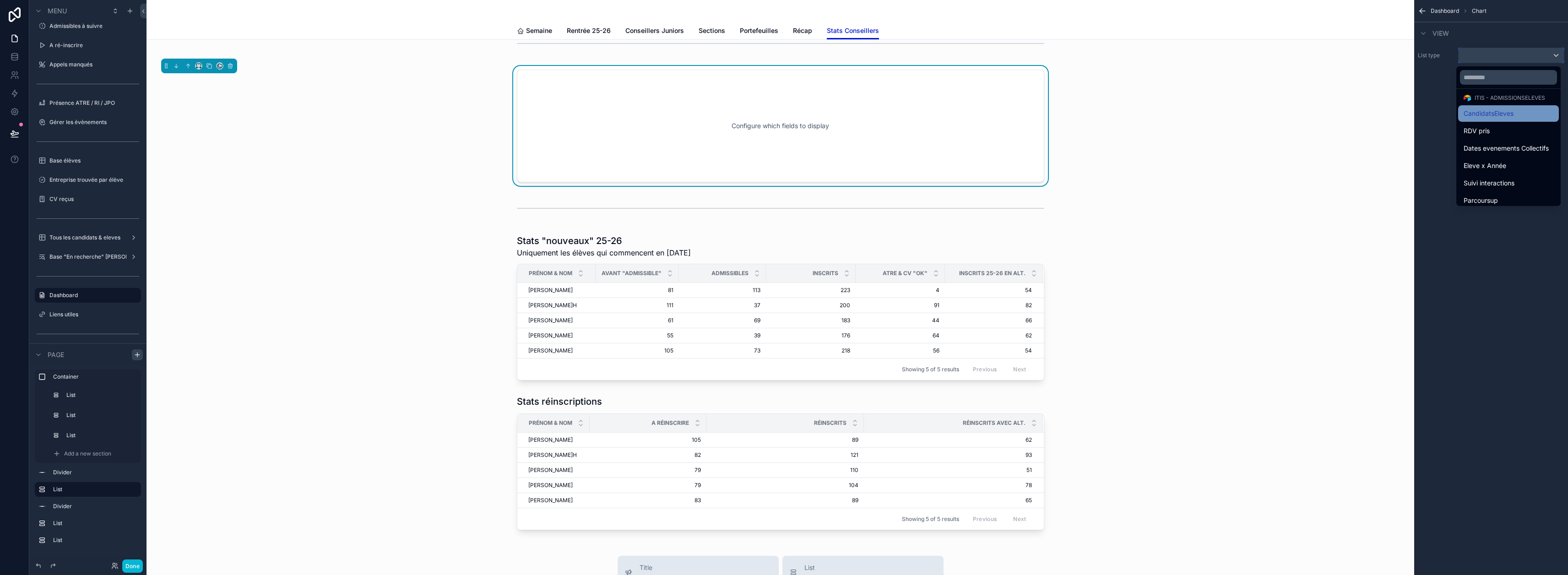
scroll to position [46, 0]
click at [779, 155] on div "Eleve x Année" at bounding box center [1508, 156] width 89 height 11
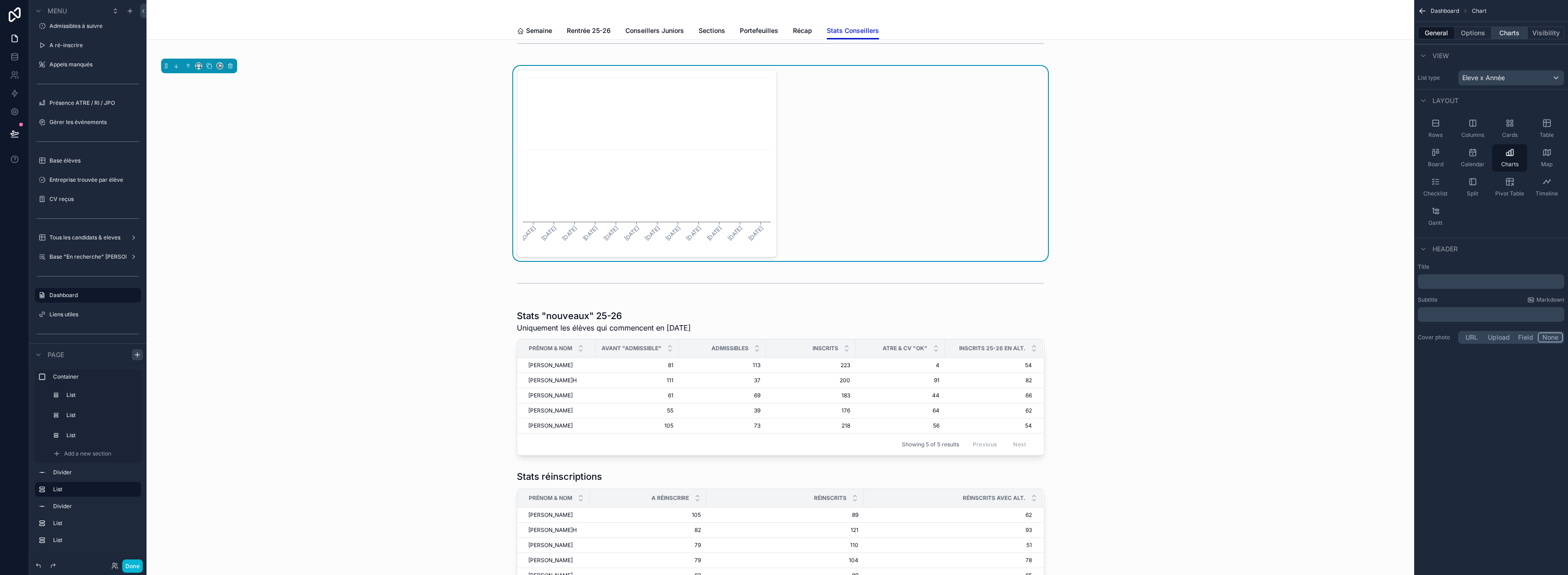
click at [779, 34] on button "Charts" at bounding box center [1510, 33] width 37 height 13
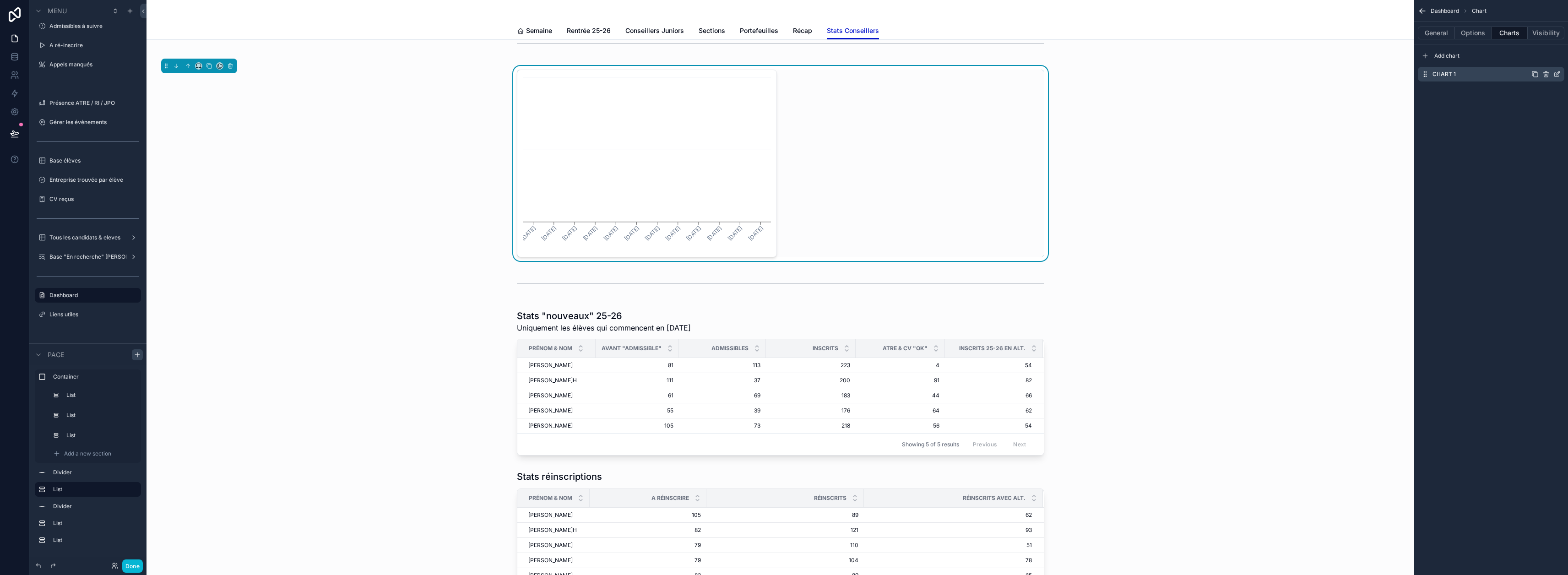
click at [779, 73] on icon "scrollable content" at bounding box center [1558, 73] width 4 height 4
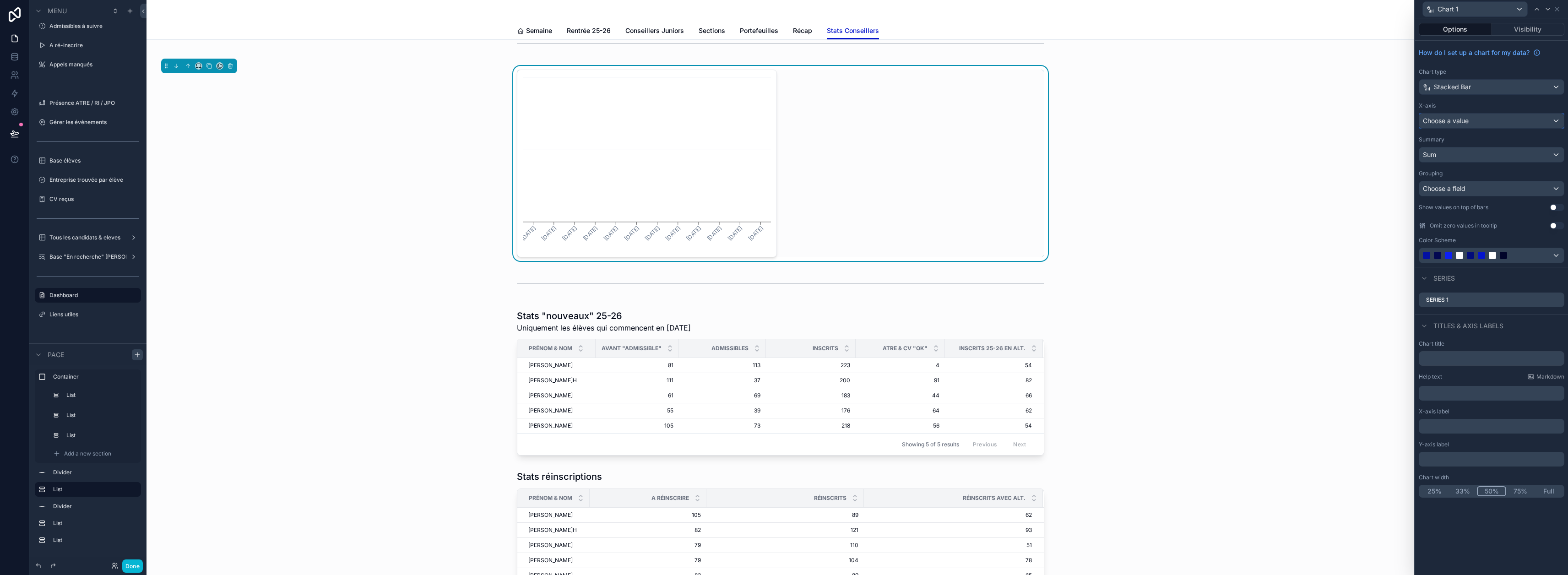
click at [779, 119] on div "Choose a value" at bounding box center [1491, 121] width 145 height 15
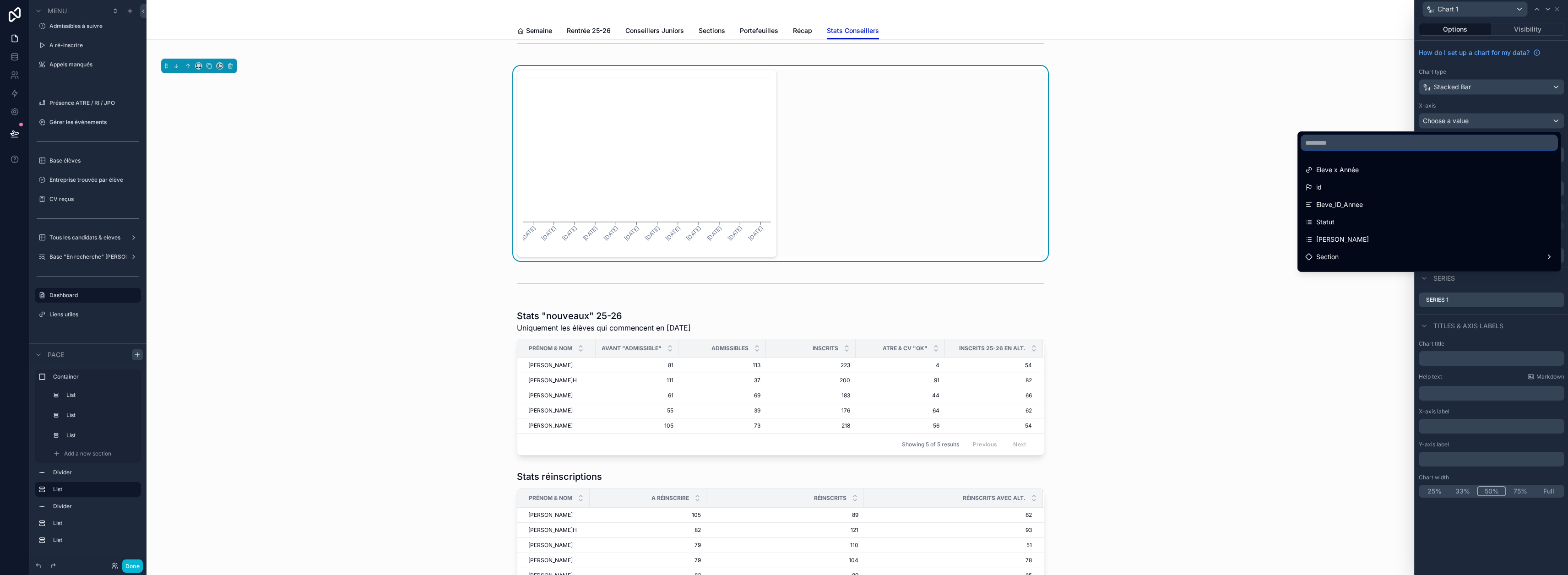
click at [779, 143] on input "text" at bounding box center [1429, 143] width 255 height 15
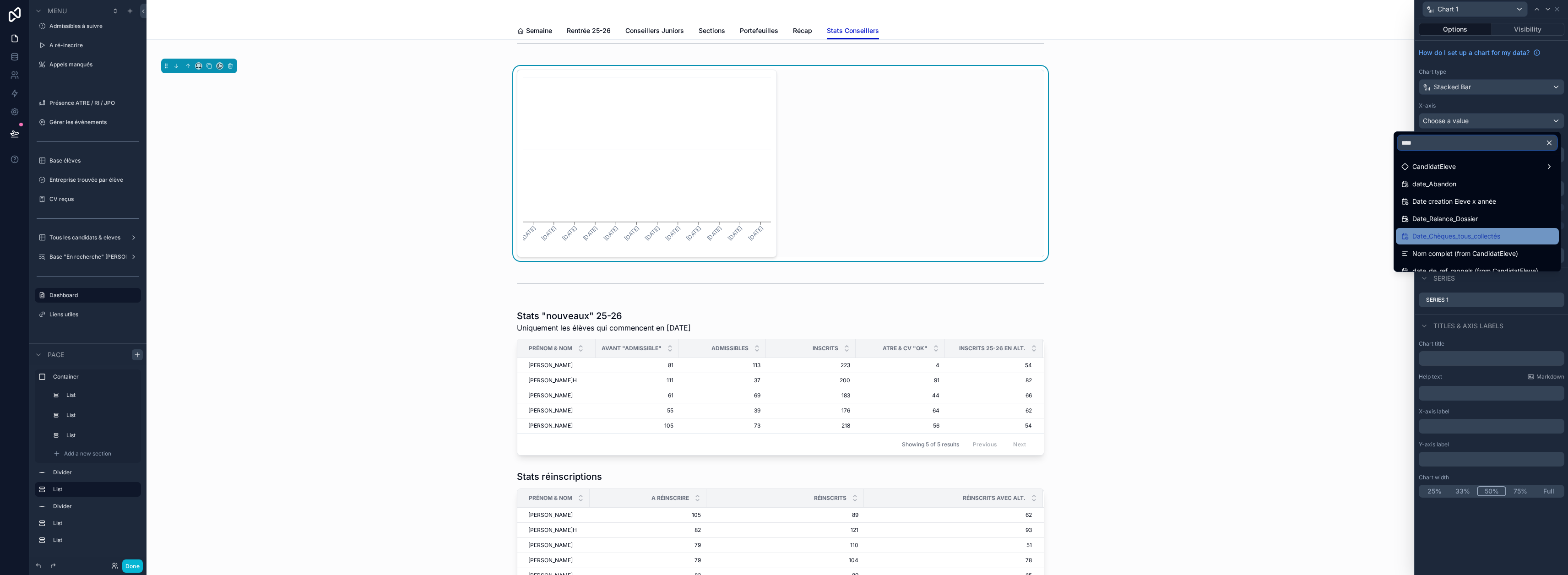
scroll to position [0, 0]
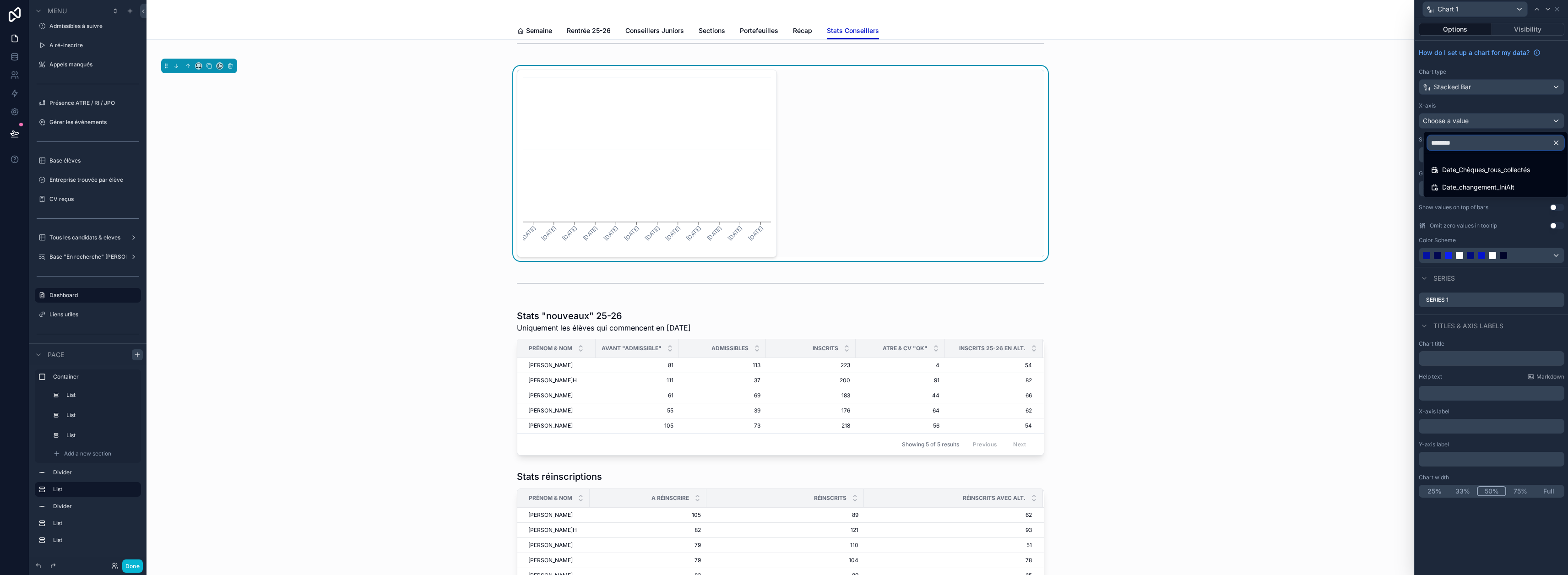
type input "*********"
click at [779, 171] on span "Date_changement_IniAlt" at bounding box center [1478, 170] width 72 height 11
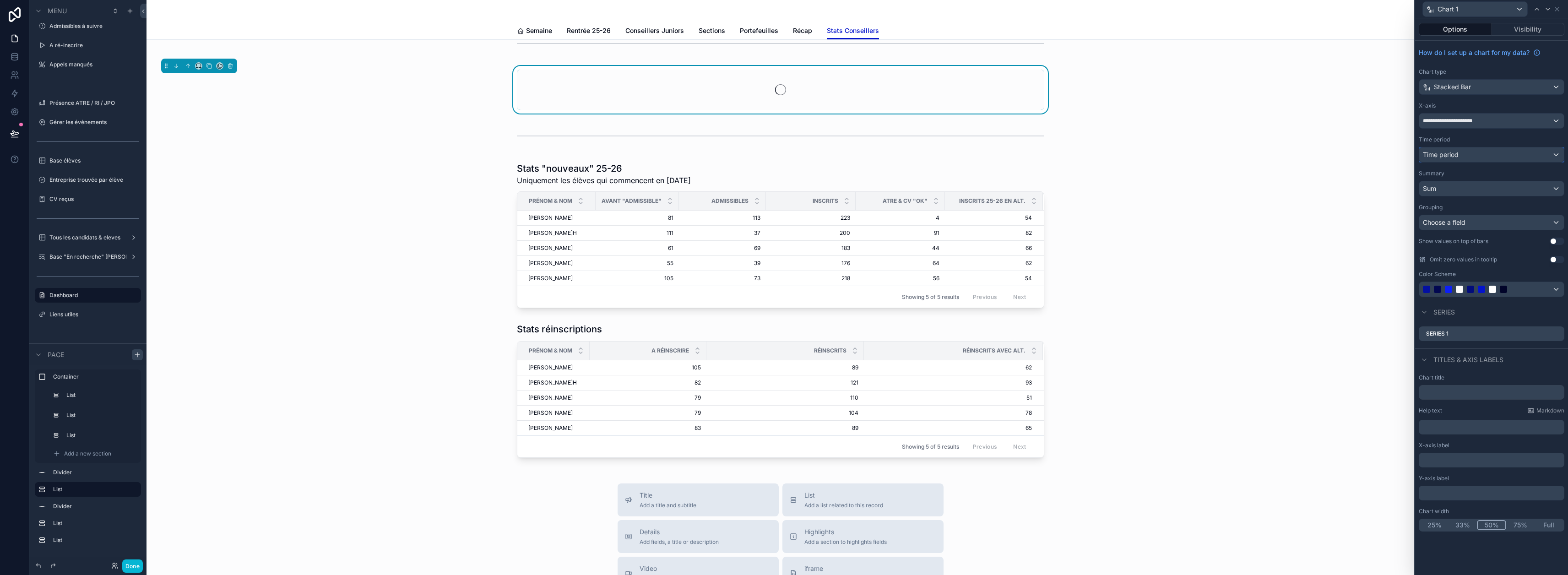
click at [779, 158] on div "Time period" at bounding box center [1491, 155] width 145 height 15
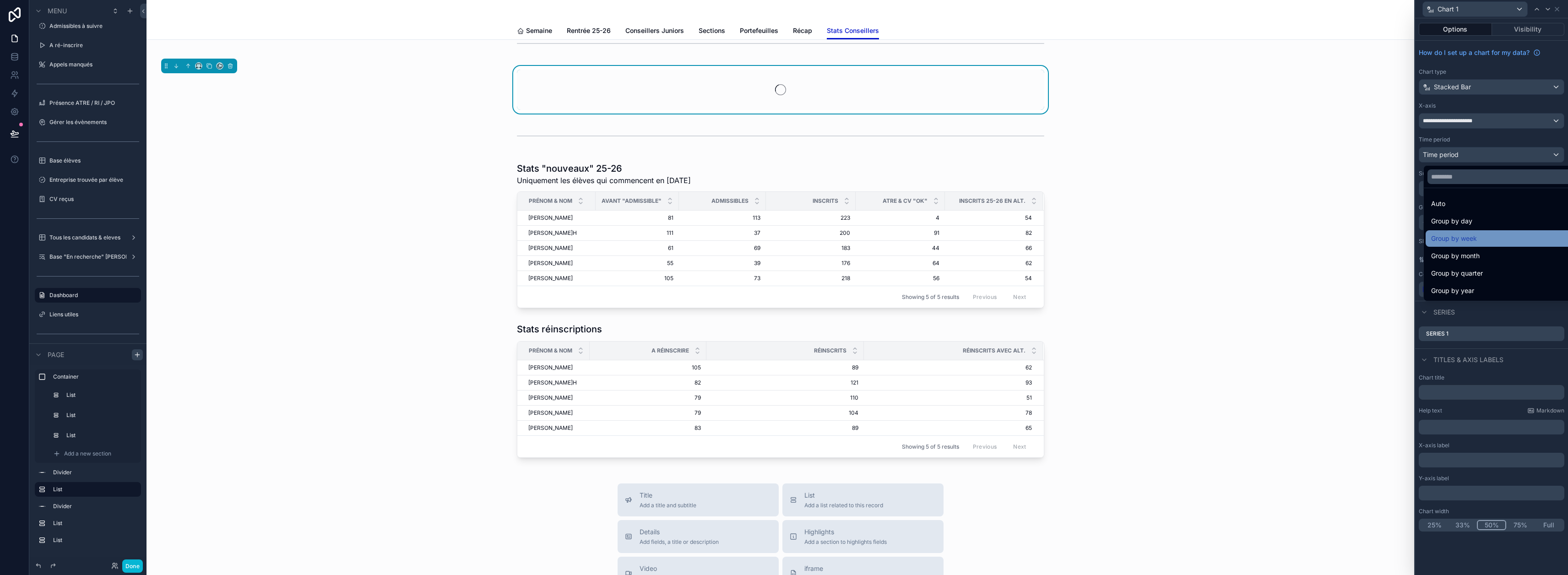
click at [779, 240] on div "Group by week" at bounding box center [1506, 238] width 151 height 11
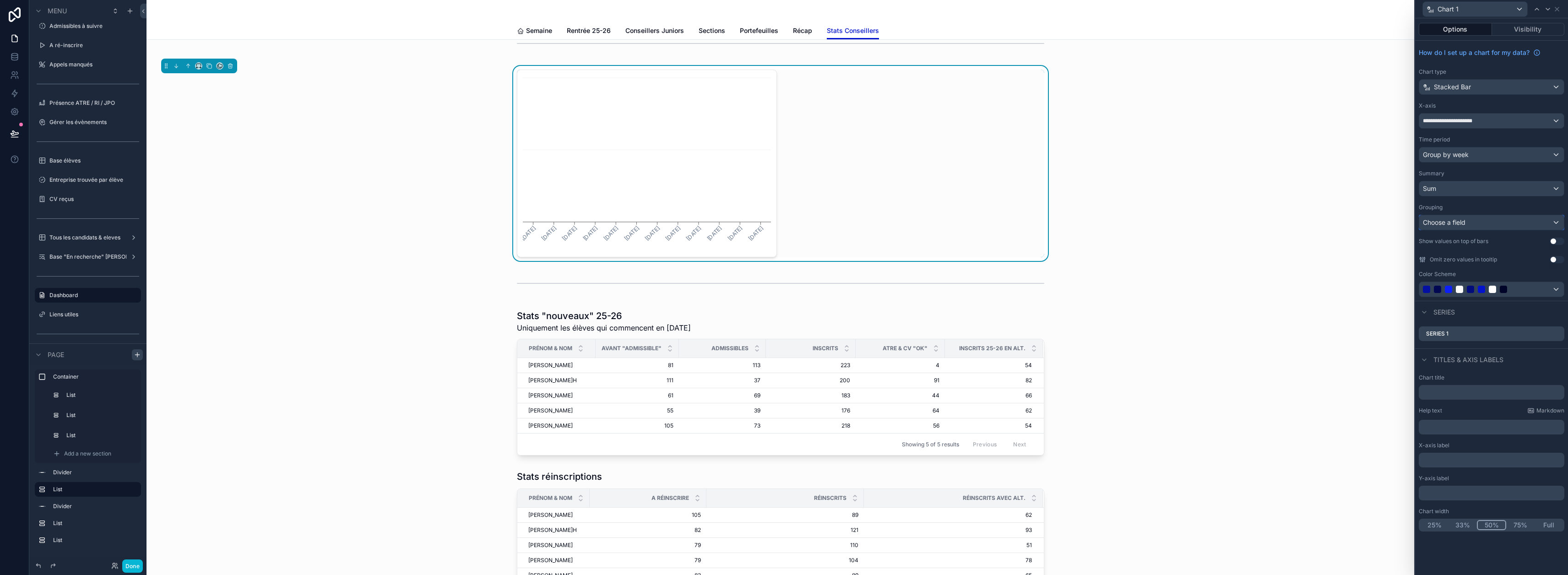
click at [779, 220] on div "Choose a field" at bounding box center [1491, 222] width 145 height 15
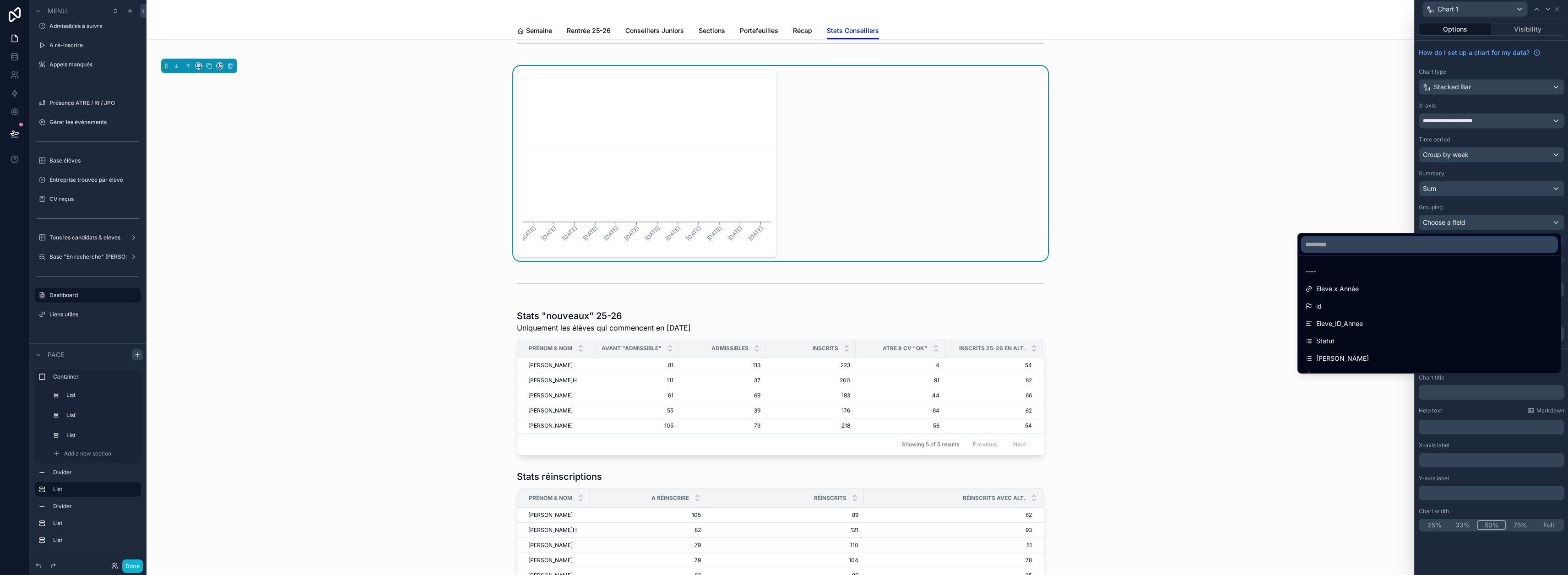
click at [779, 245] on input "text" at bounding box center [1429, 245] width 255 height 15
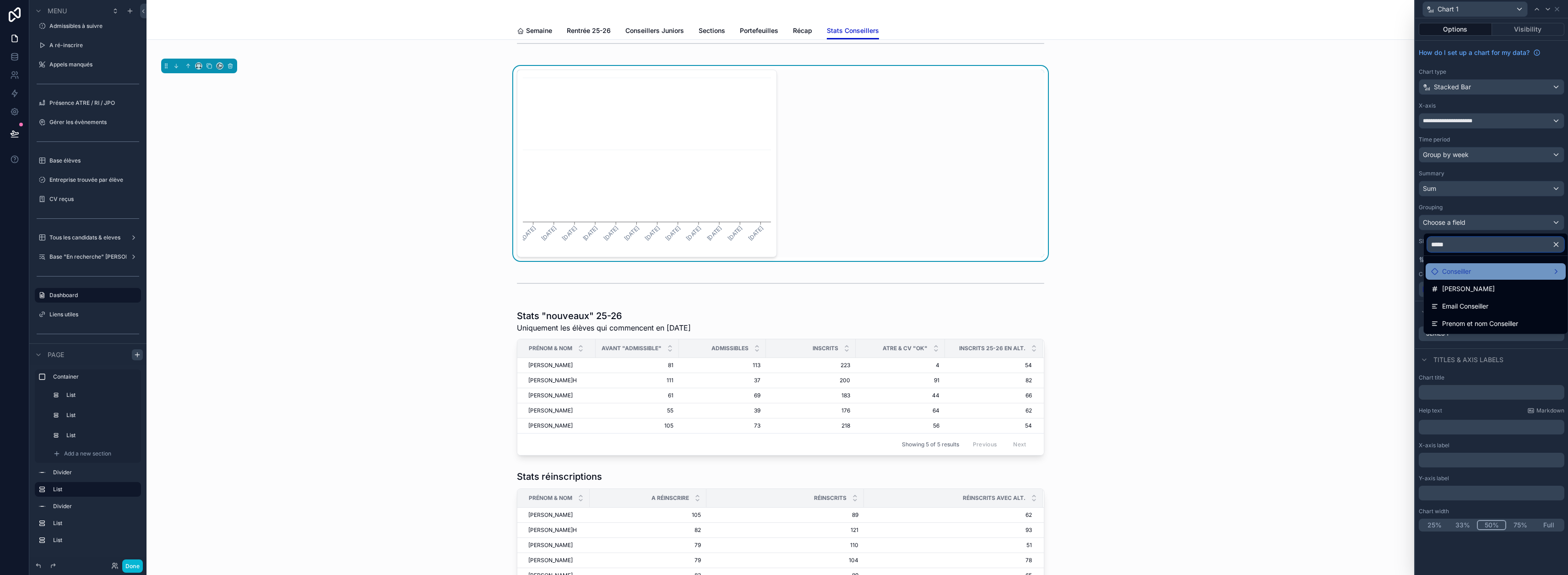
type input "*****"
click at [779, 278] on div "Conseiller" at bounding box center [1496, 271] width 140 height 17
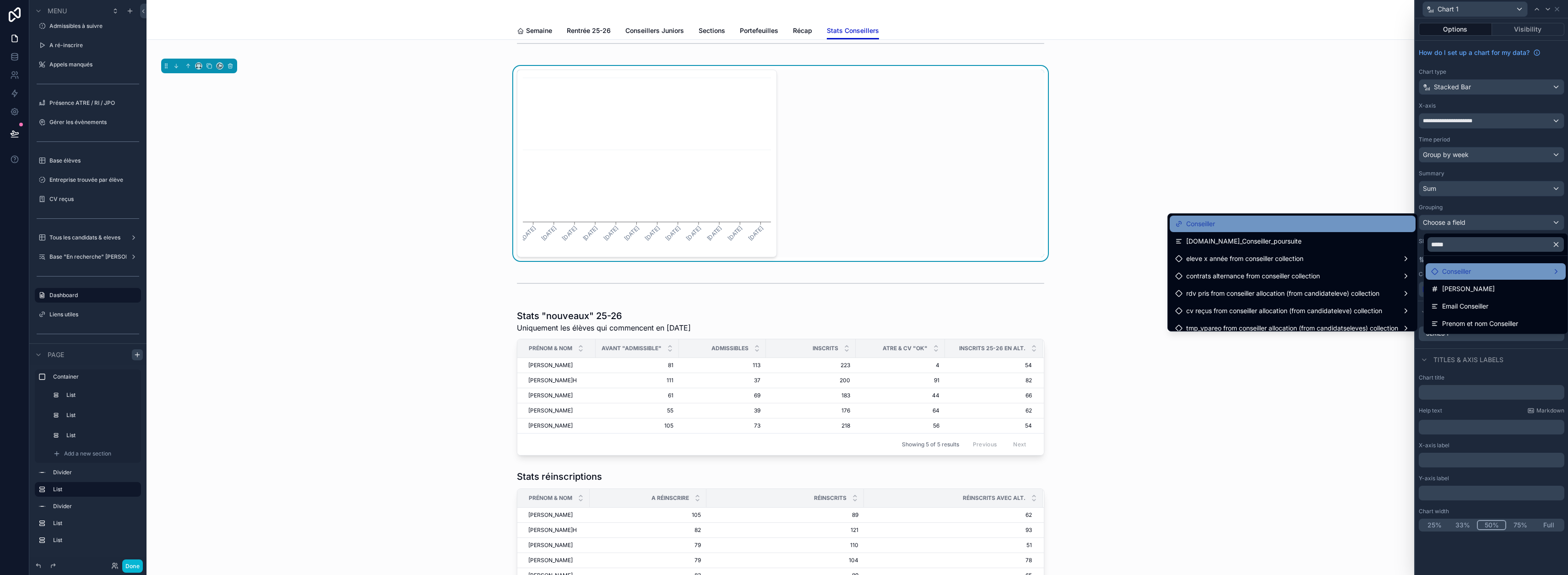
click at [779, 221] on div "Conseiller" at bounding box center [1292, 224] width 235 height 11
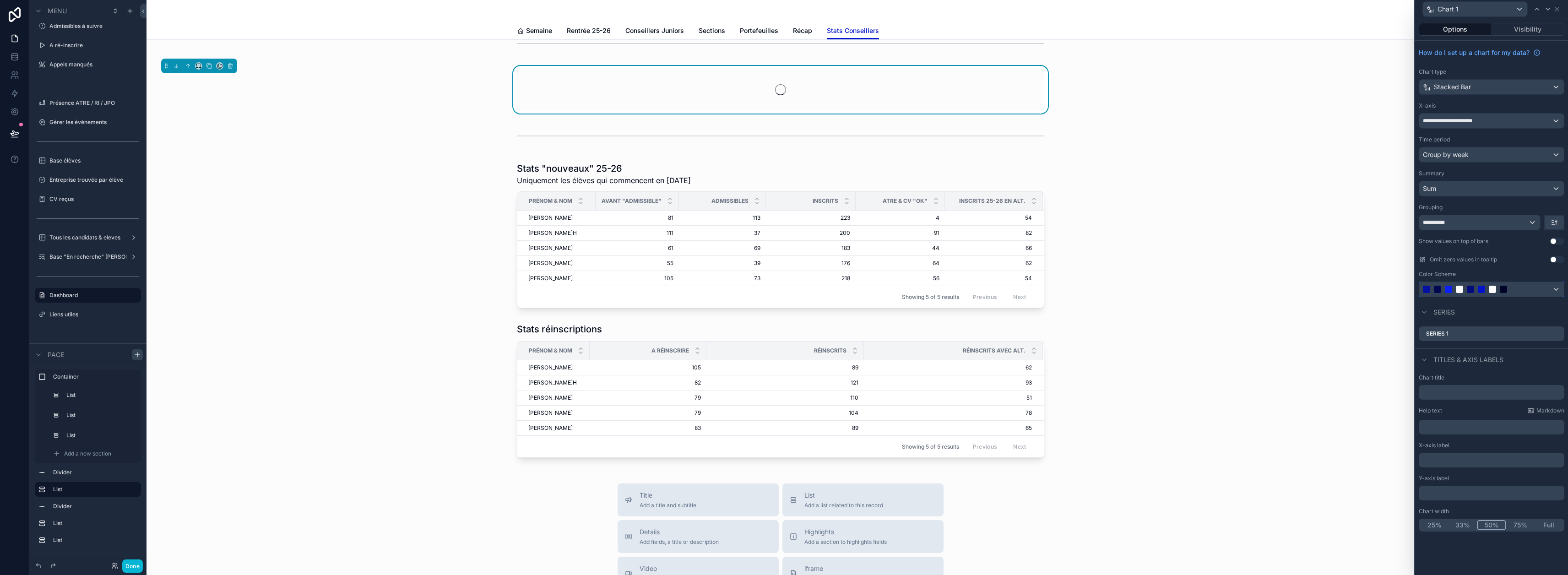
click at [779, 286] on div at bounding box center [1481, 289] width 117 height 7
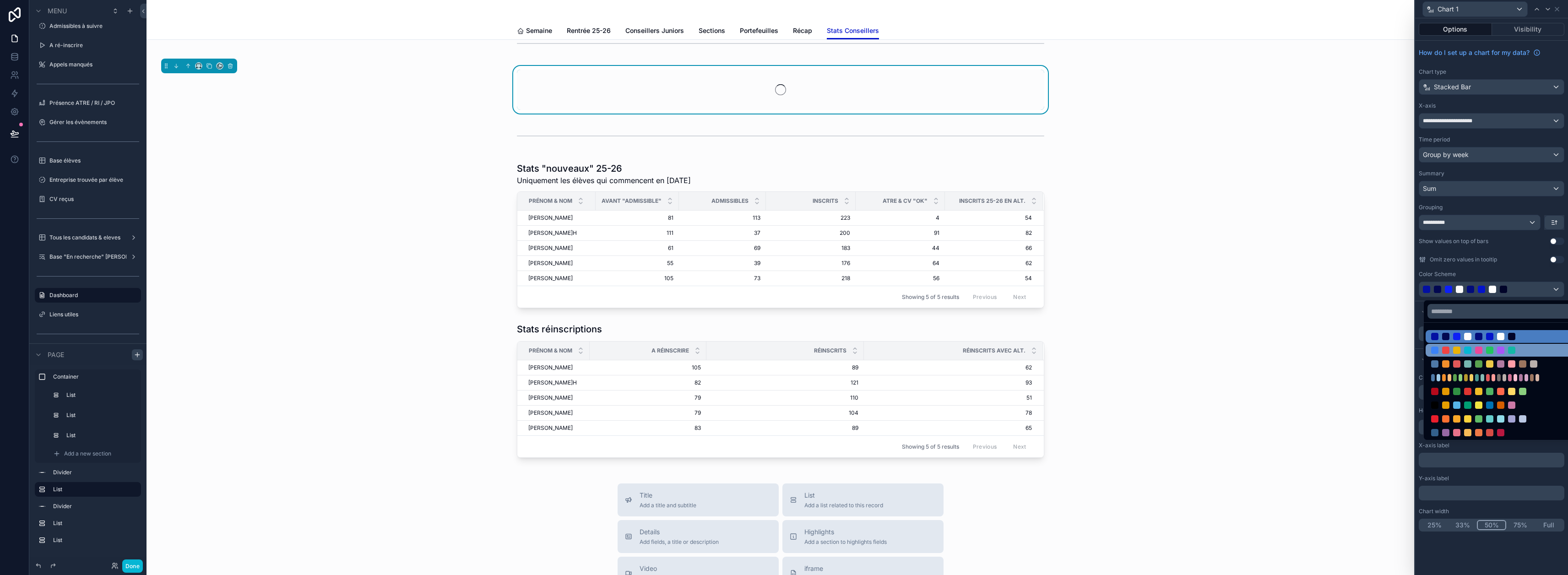
click at [779, 347] on div at bounding box center [1501, 350] width 7 height 7
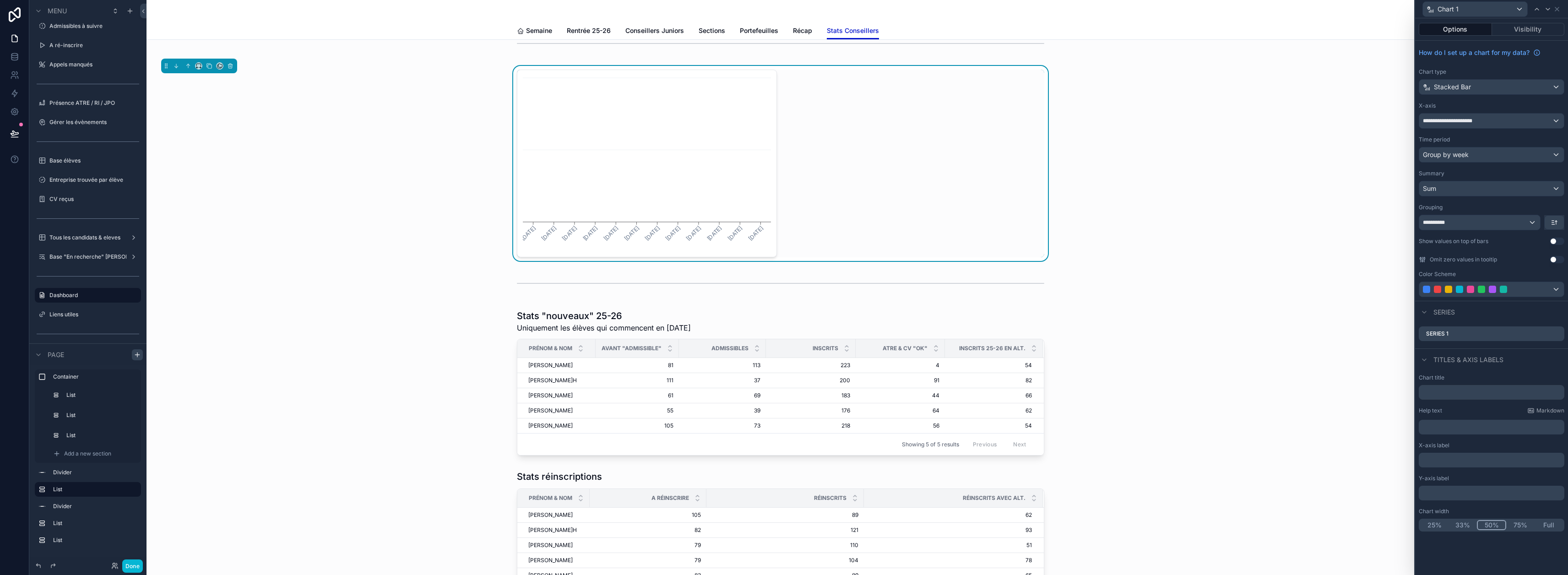
click at [779, 523] on button "Full" at bounding box center [1549, 525] width 29 height 10
click at [779, 8] on icon at bounding box center [1557, 9] width 7 height 7
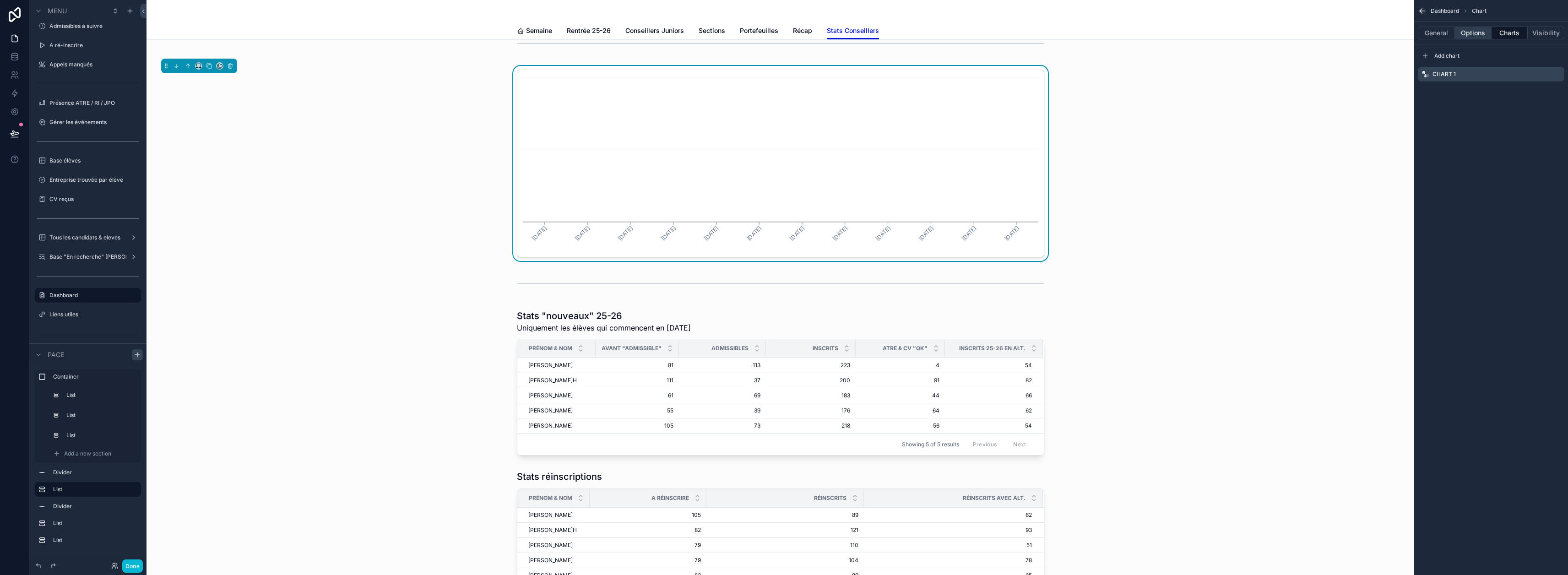
click at [779, 34] on button "Options" at bounding box center [1473, 33] width 37 height 13
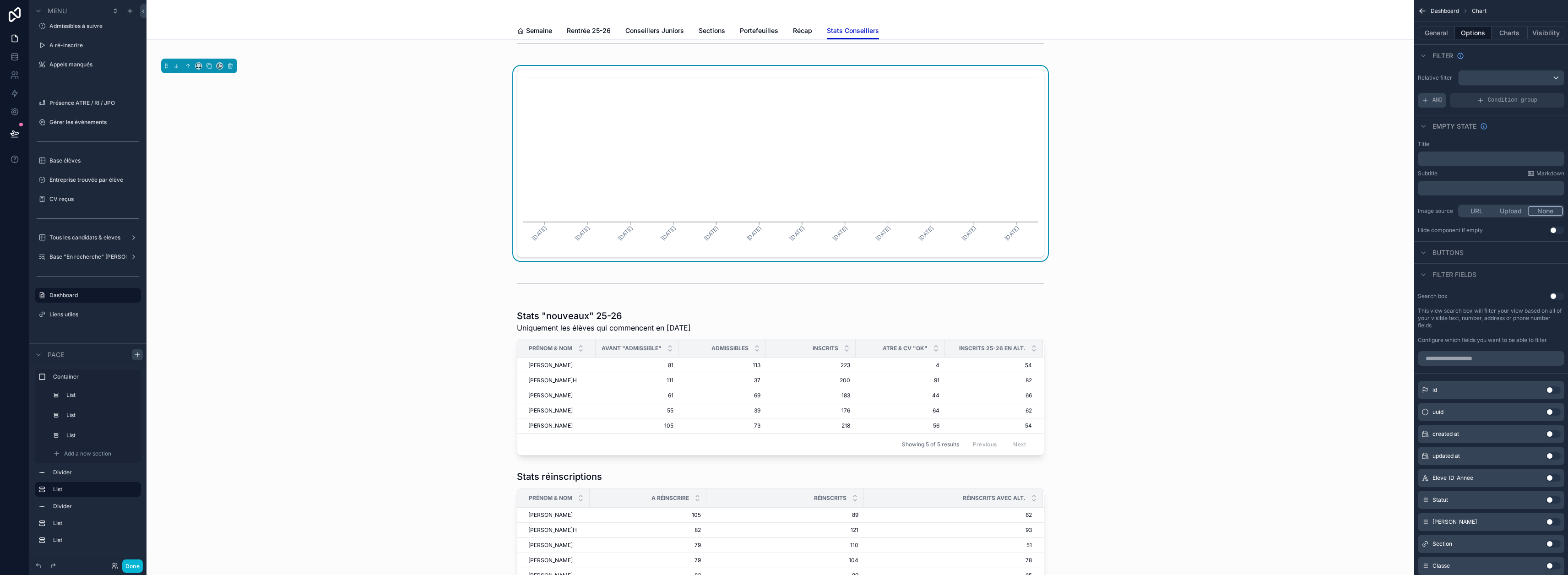
click at [779, 99] on span "AND" at bounding box center [1438, 101] width 10 height 7
click at [779, 95] on icon "scrollable content" at bounding box center [1541, 94] width 3 height 3
click at [779, 84] on div "Select a field" at bounding box center [1330, 87] width 55 height 15
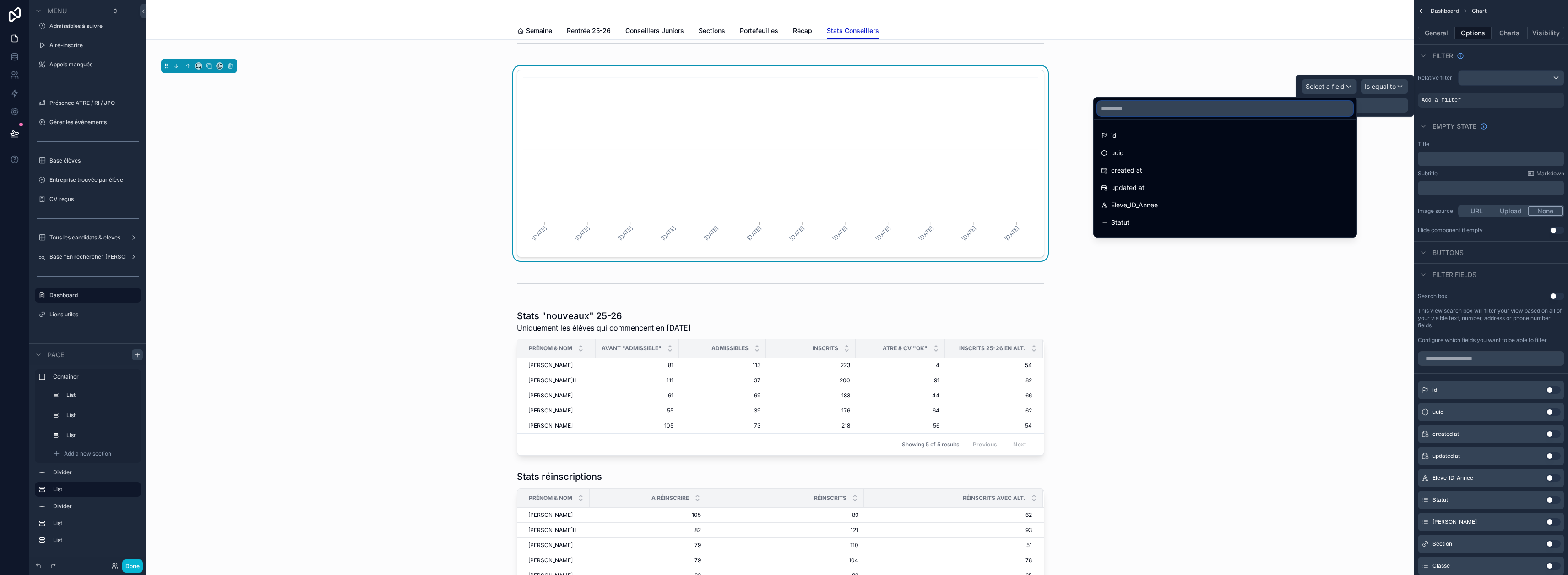
click at [779, 108] on input "text" at bounding box center [1225, 109] width 255 height 15
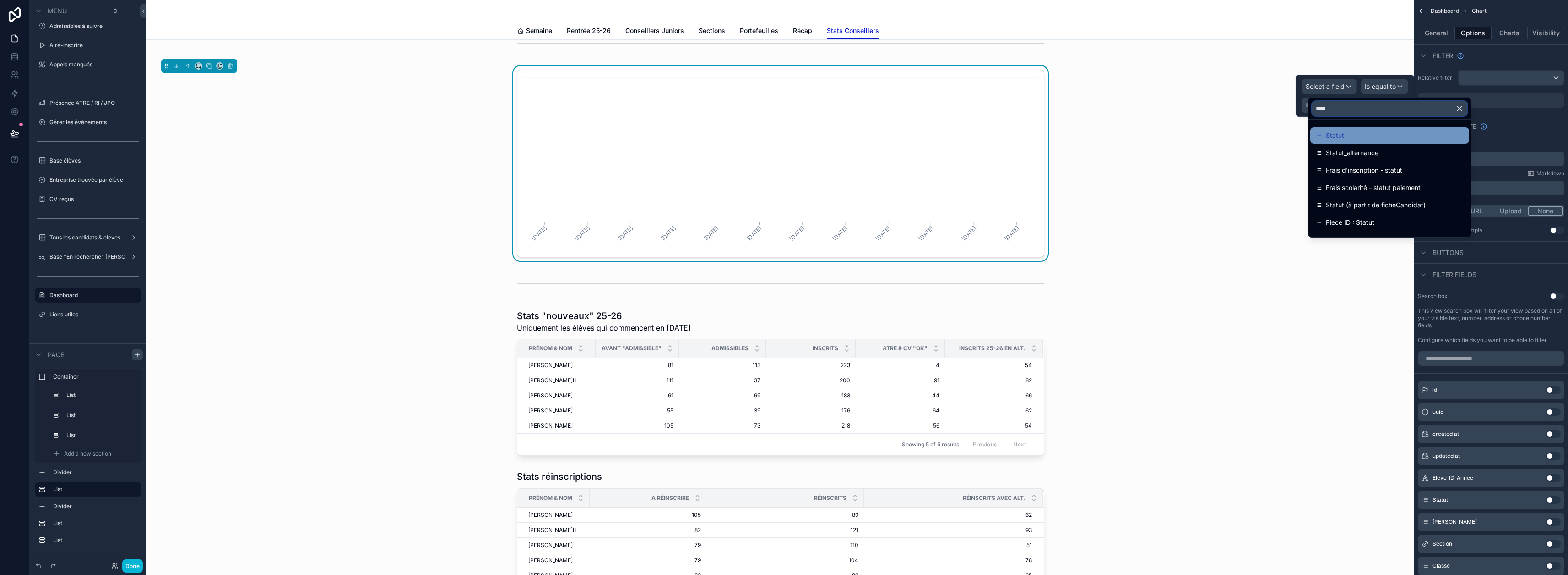
type input "****"
click at [779, 134] on div "Statut" at bounding box center [1390, 135] width 148 height 11
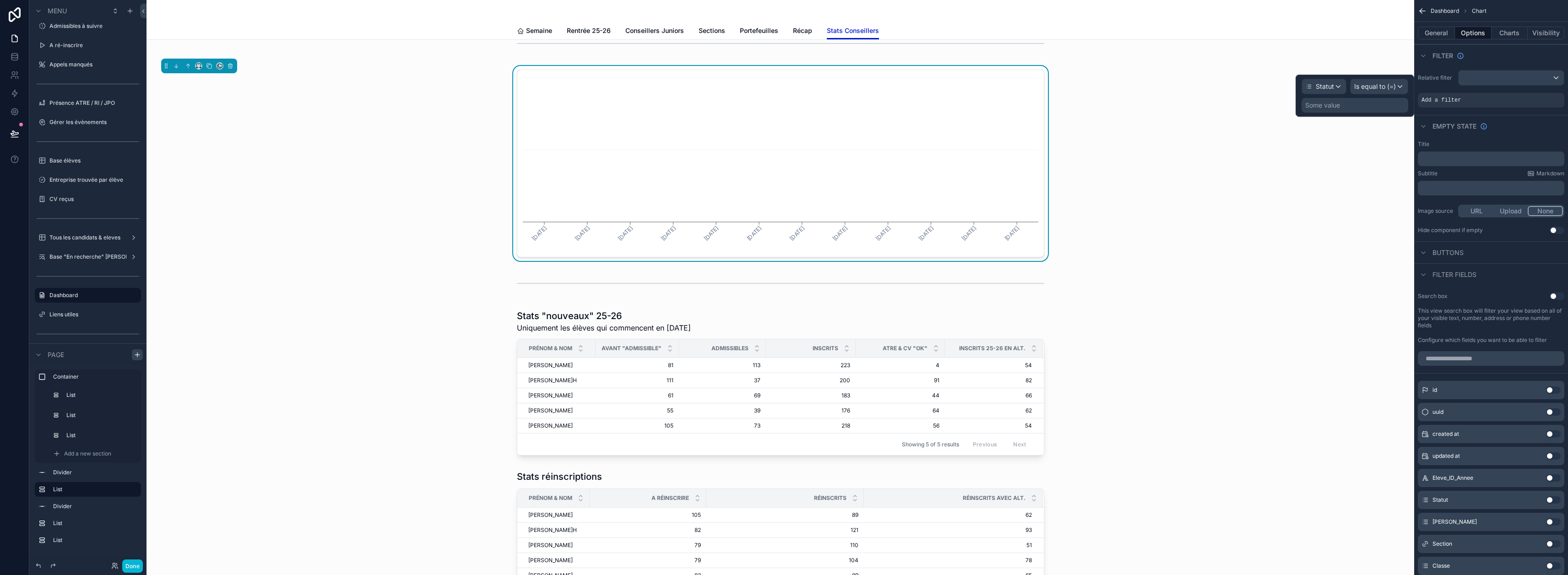
click at [779, 108] on div "Some value" at bounding box center [1355, 106] width 107 height 15
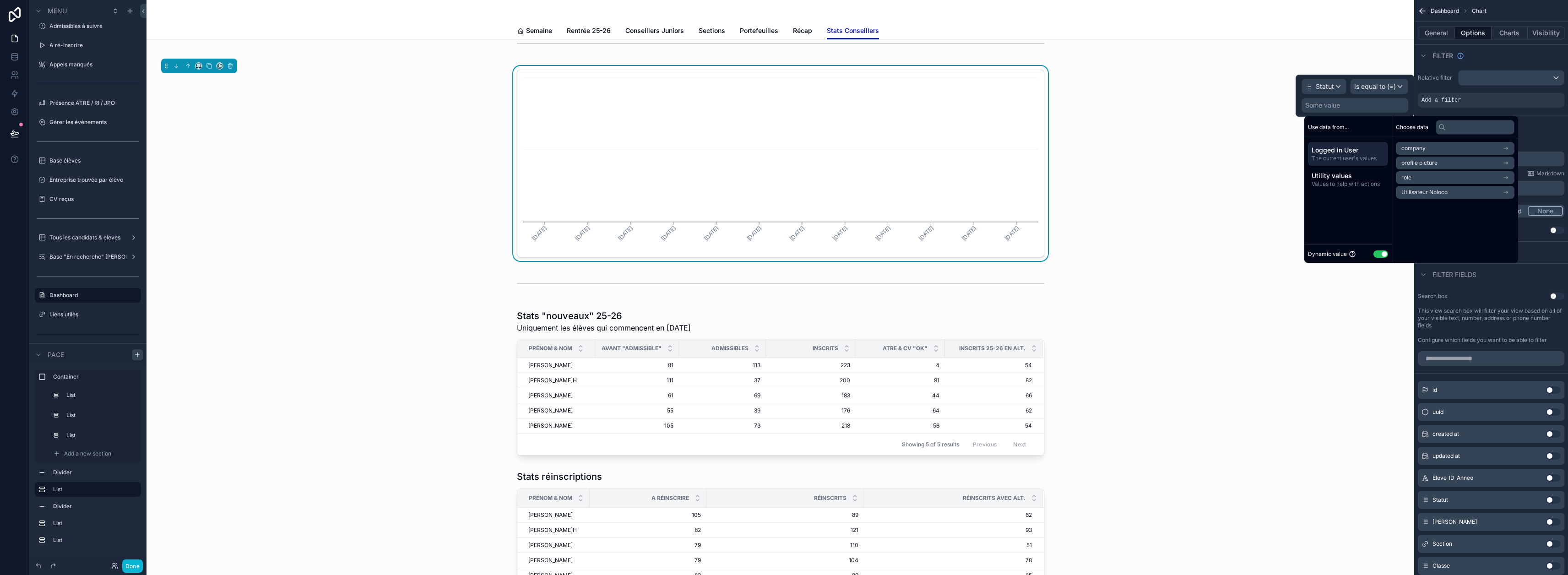
click at [779, 250] on button "Use setting" at bounding box center [1381, 254] width 15 height 7
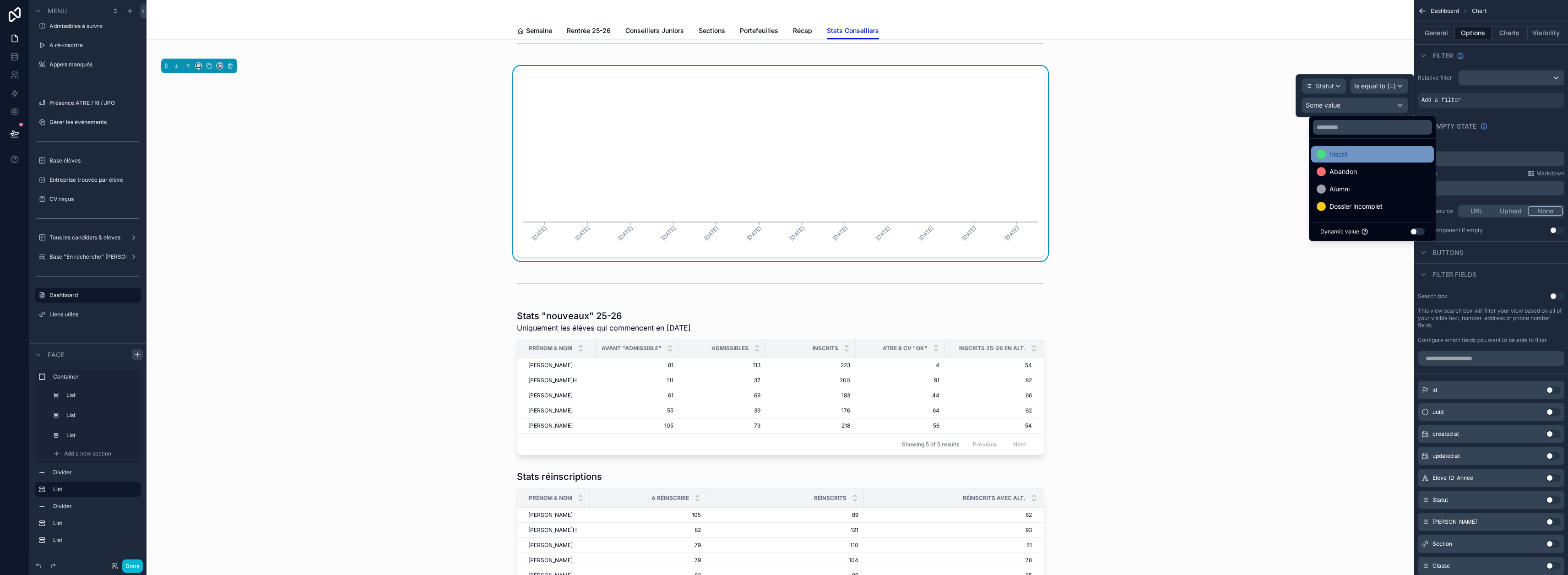
click at [779, 158] on div "Inscrit" at bounding box center [1372, 155] width 112 height 11
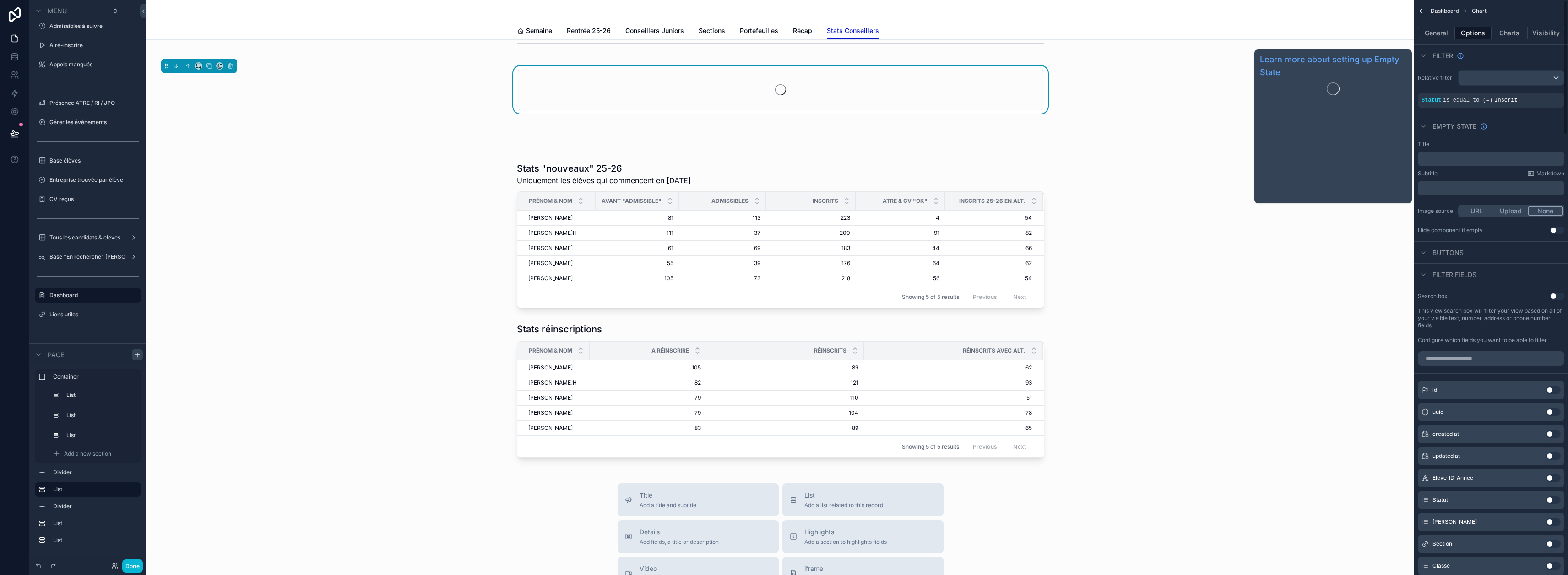
click at [779, 125] on div "Empty state" at bounding box center [1491, 125] width 154 height 22
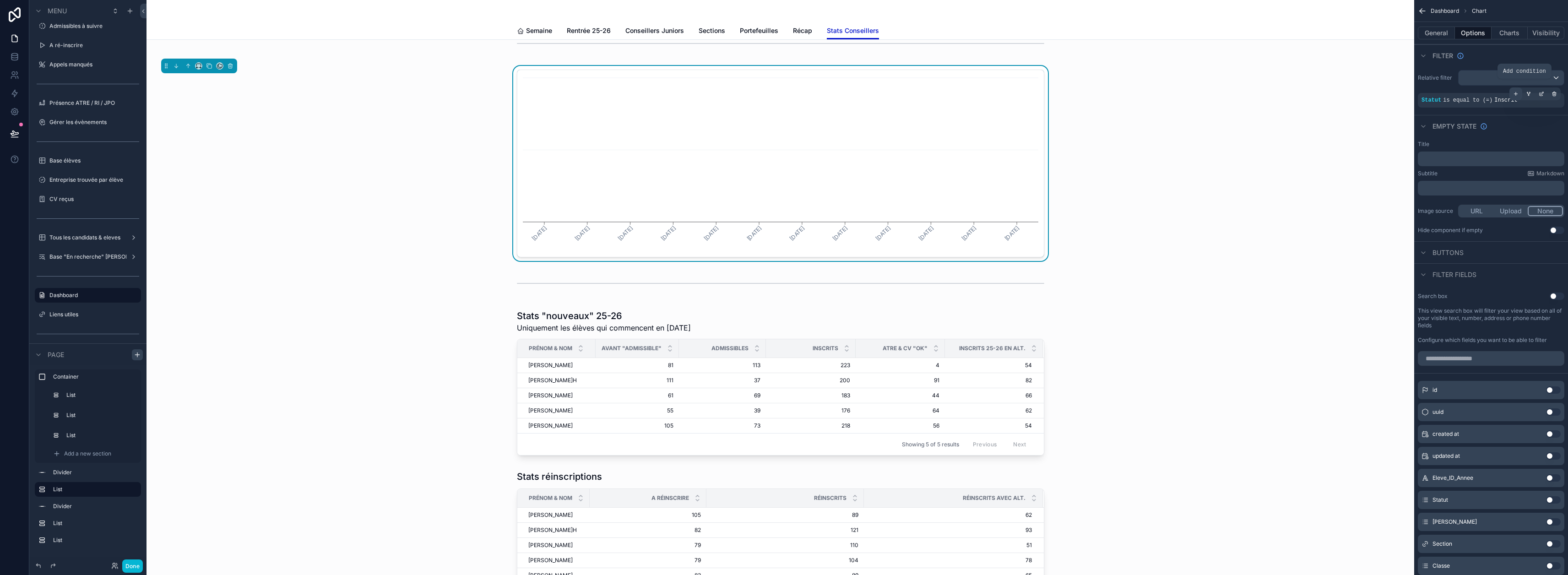
click at [779, 95] on icon "scrollable content" at bounding box center [1515, 94] width 6 height 6
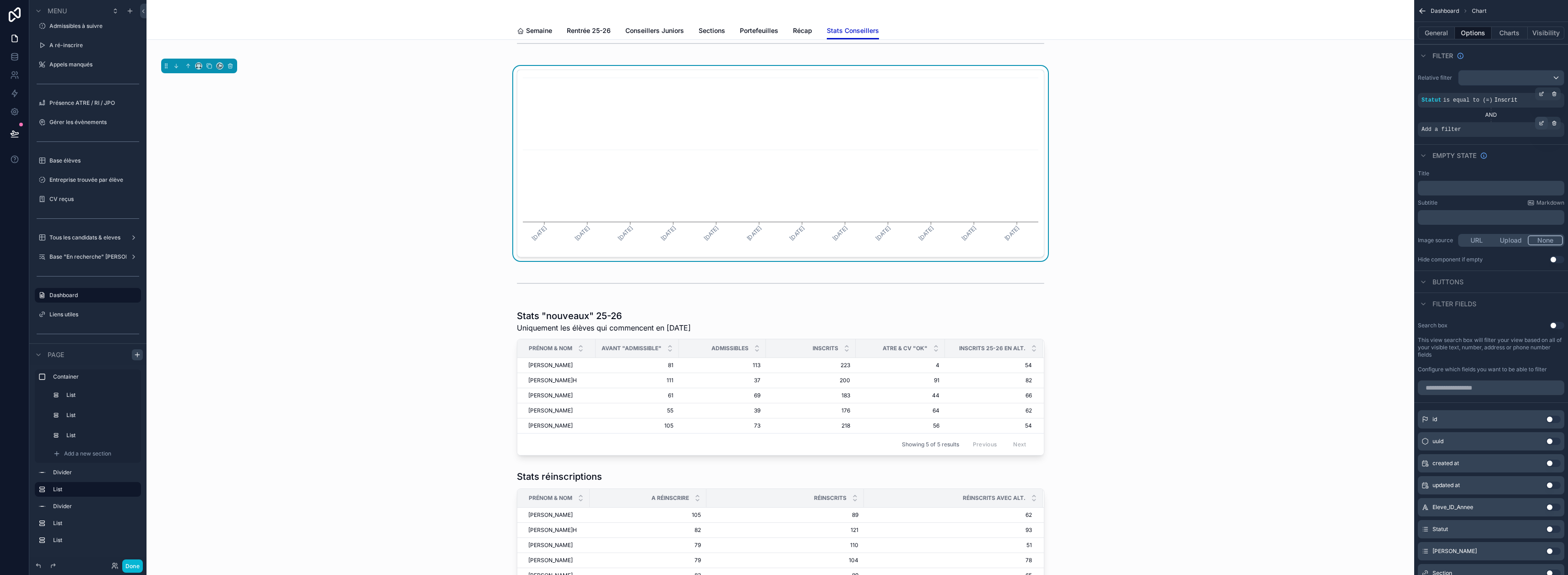
click at [779, 125] on icon "scrollable content" at bounding box center [1541, 123] width 6 height 6
click at [779, 120] on div "Select a field" at bounding box center [1330, 116] width 55 height 15
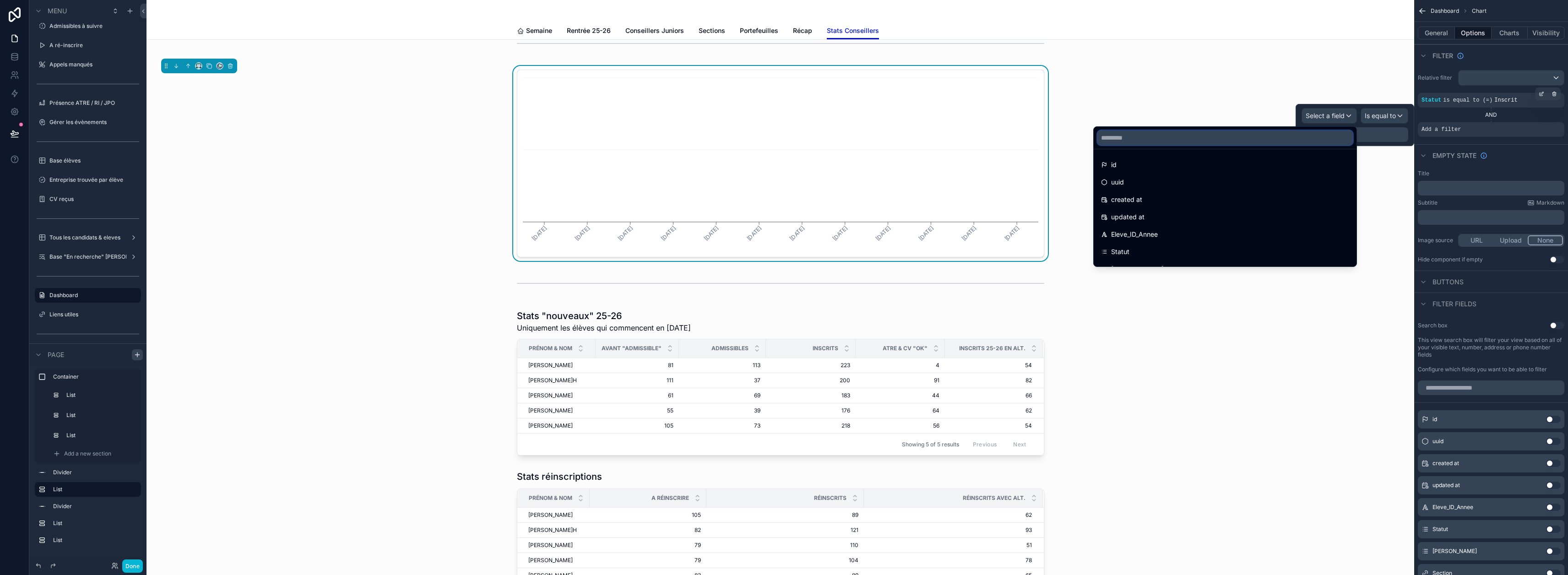
click at [779, 142] on input "text" at bounding box center [1225, 138] width 255 height 15
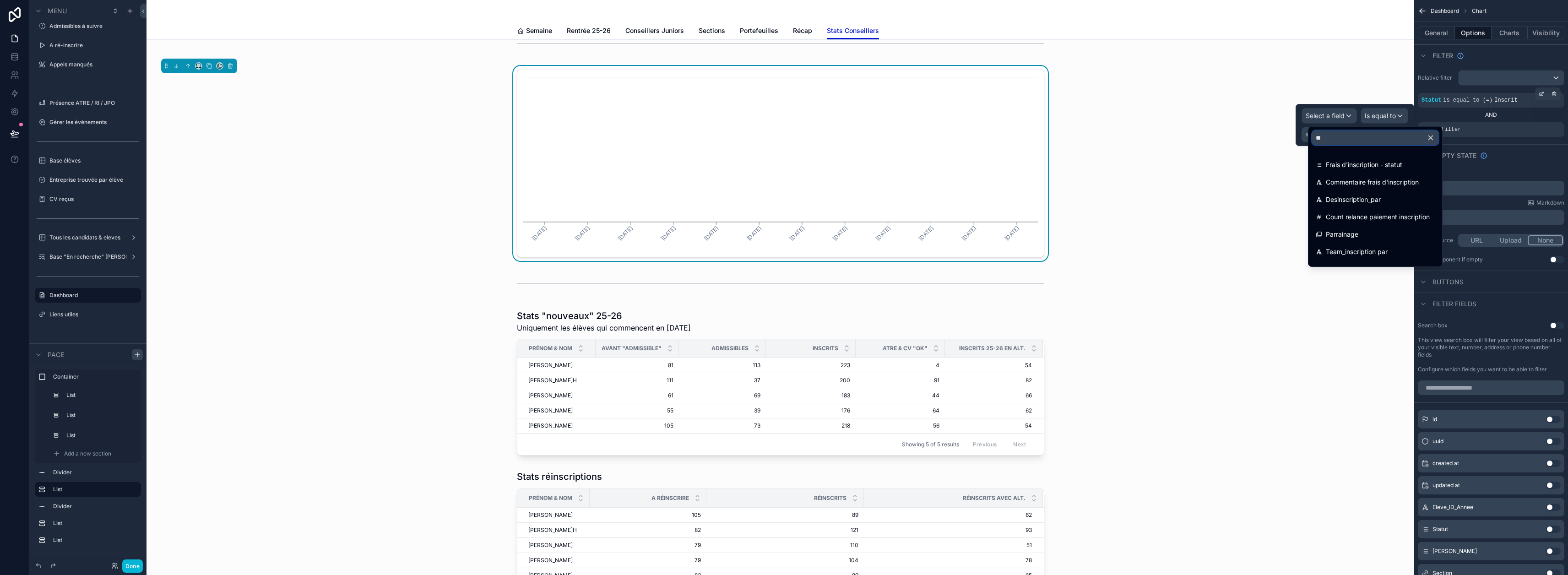
type input "*"
type input "****"
click at [779, 186] on span "Statut_alternance" at bounding box center [1352, 183] width 53 height 11
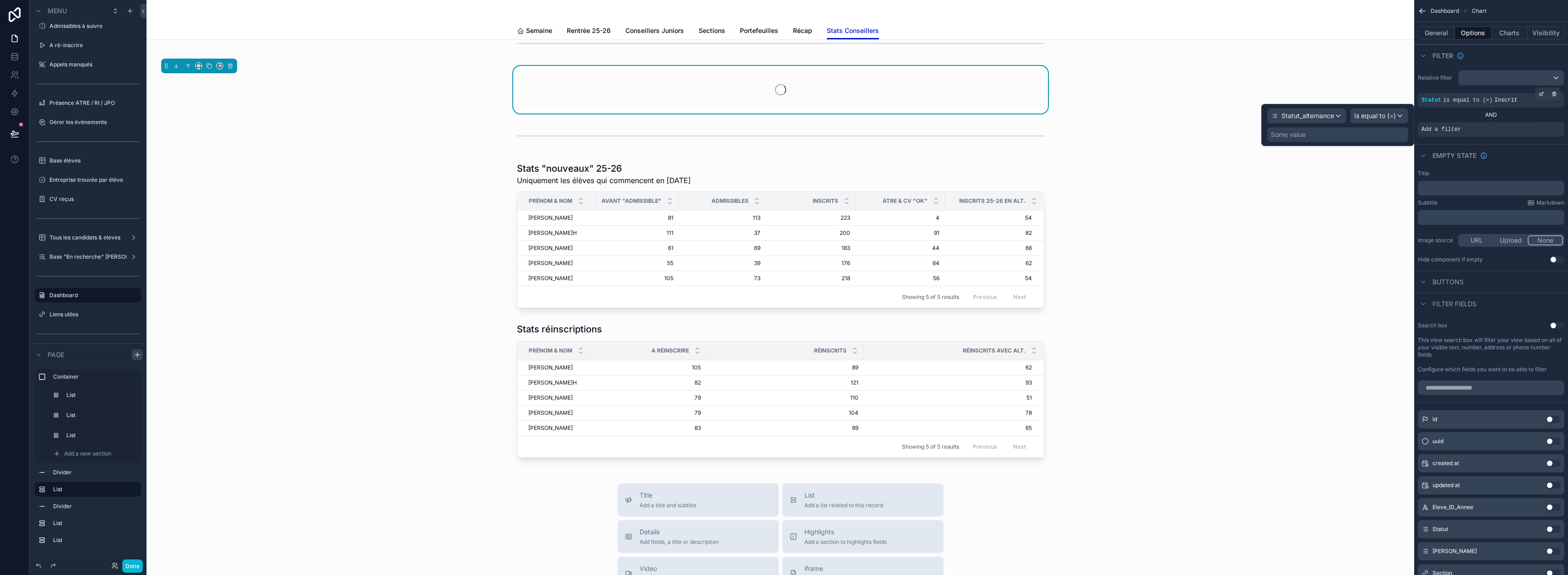
click at [779, 139] on div "Some value" at bounding box center [1338, 135] width 141 height 15
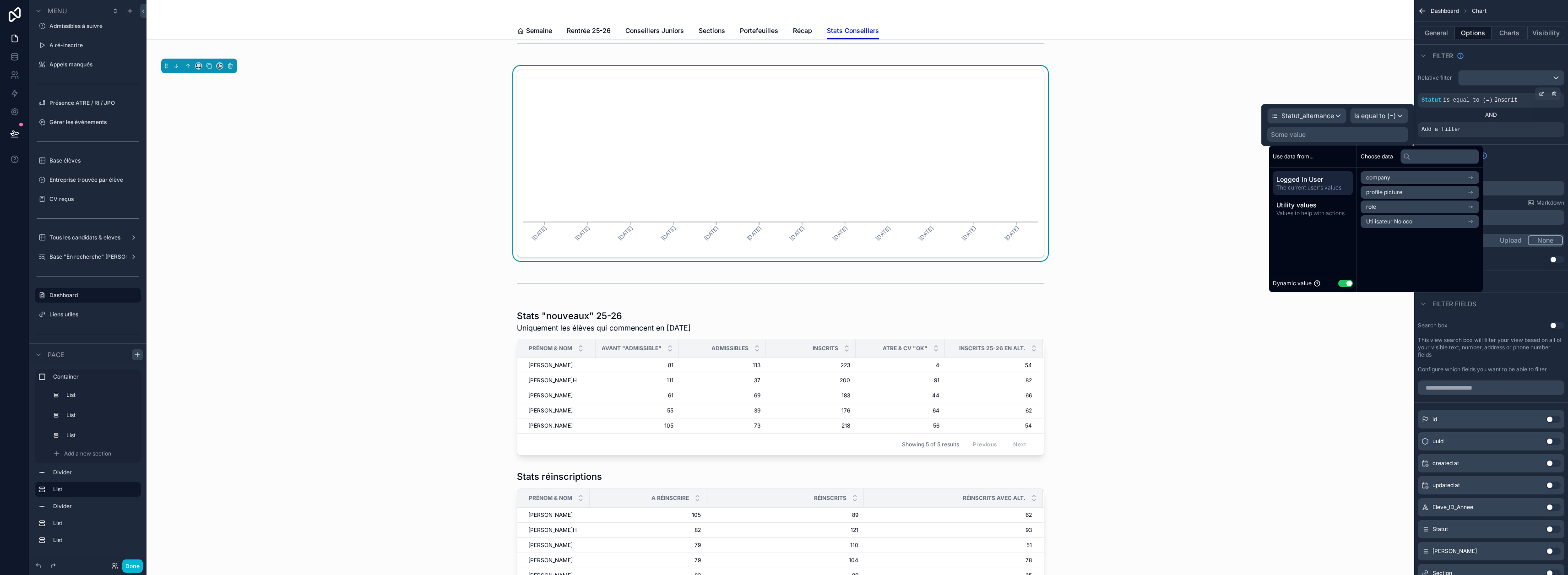
click at [779, 284] on button "Use setting" at bounding box center [1346, 283] width 15 height 7
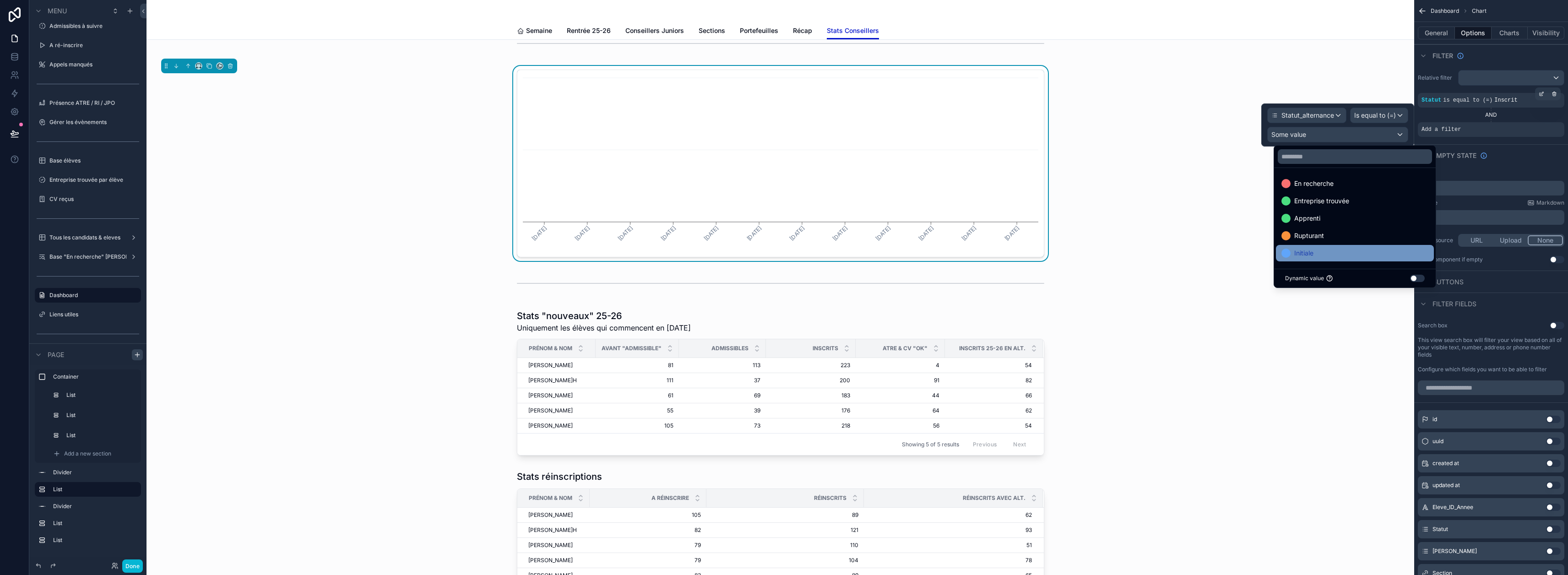
click at [779, 250] on div "Initiale" at bounding box center [1354, 253] width 147 height 11
click at [779, 117] on div "AND" at bounding box center [1491, 115] width 147 height 7
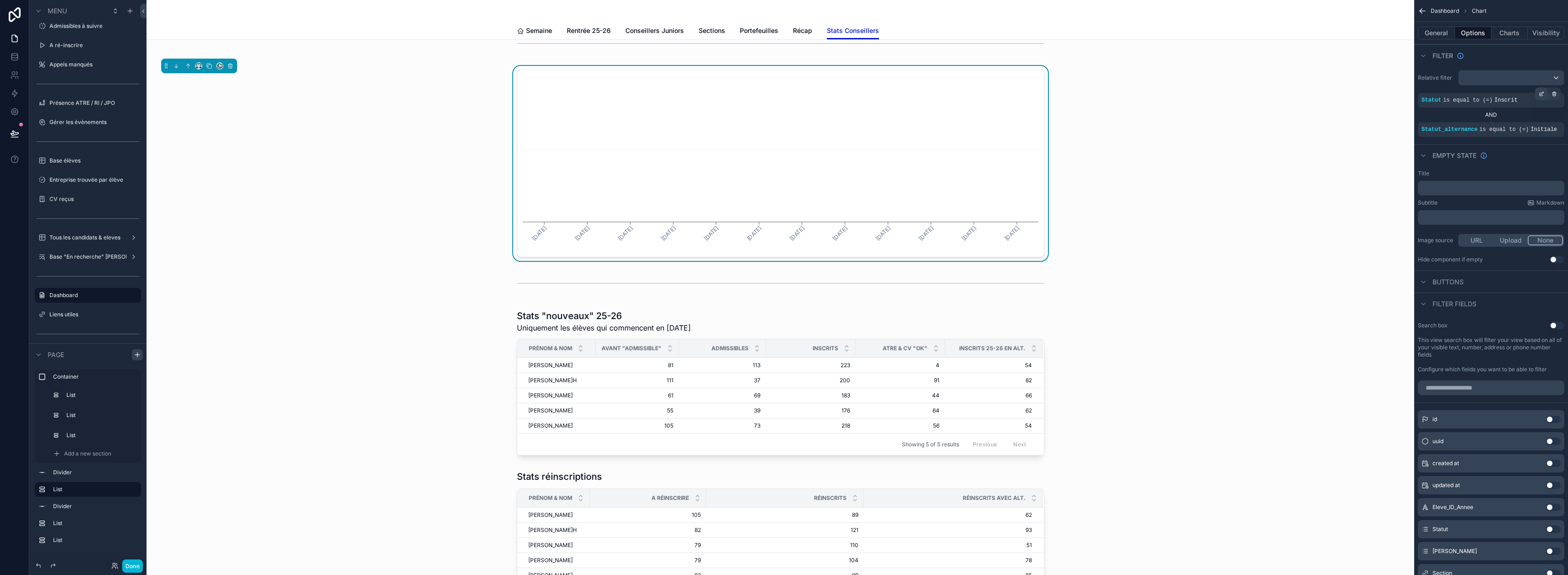
click at [779, 94] on icon "scrollable content" at bounding box center [1542, 93] width 2 height 2
click at [779, 112] on div "AND" at bounding box center [1491, 115] width 147 height 7
click at [779, 124] on icon "scrollable content" at bounding box center [1515, 123] width 6 height 6
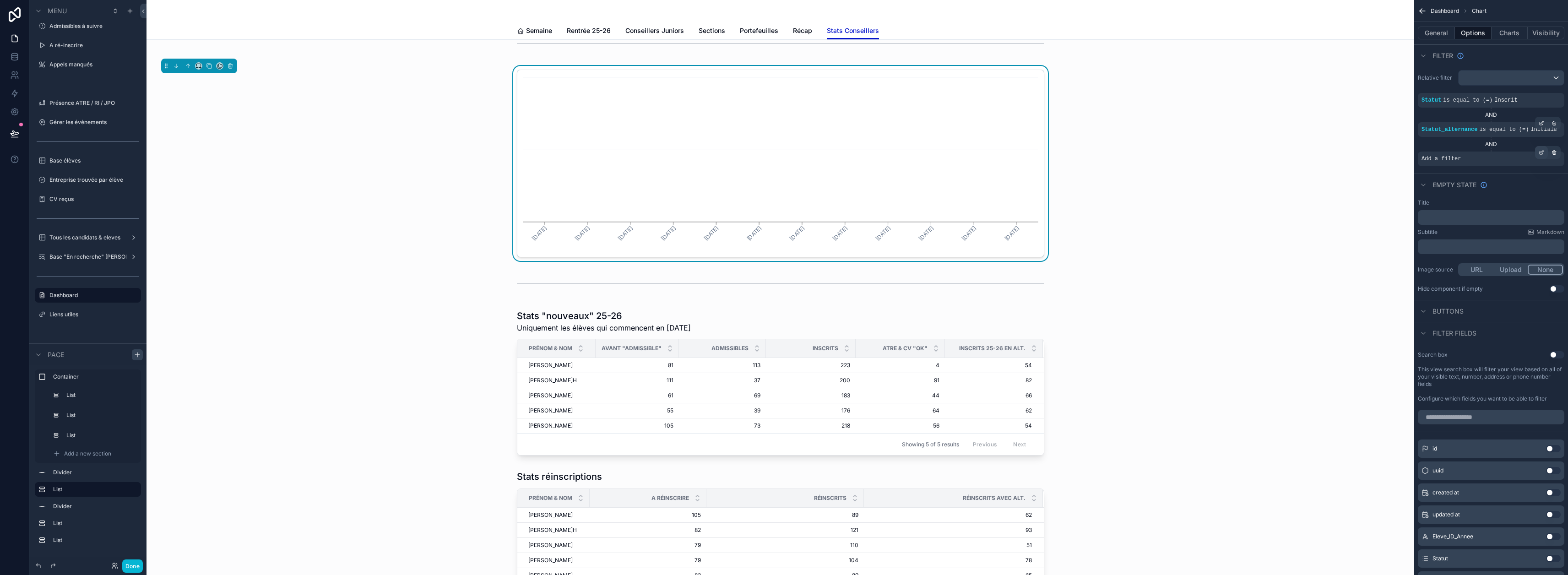
click at [779, 152] on div "scrollable content" at bounding box center [1541, 152] width 13 height 13
click at [779, 145] on span "Select a field" at bounding box center [1325, 145] width 39 height 8
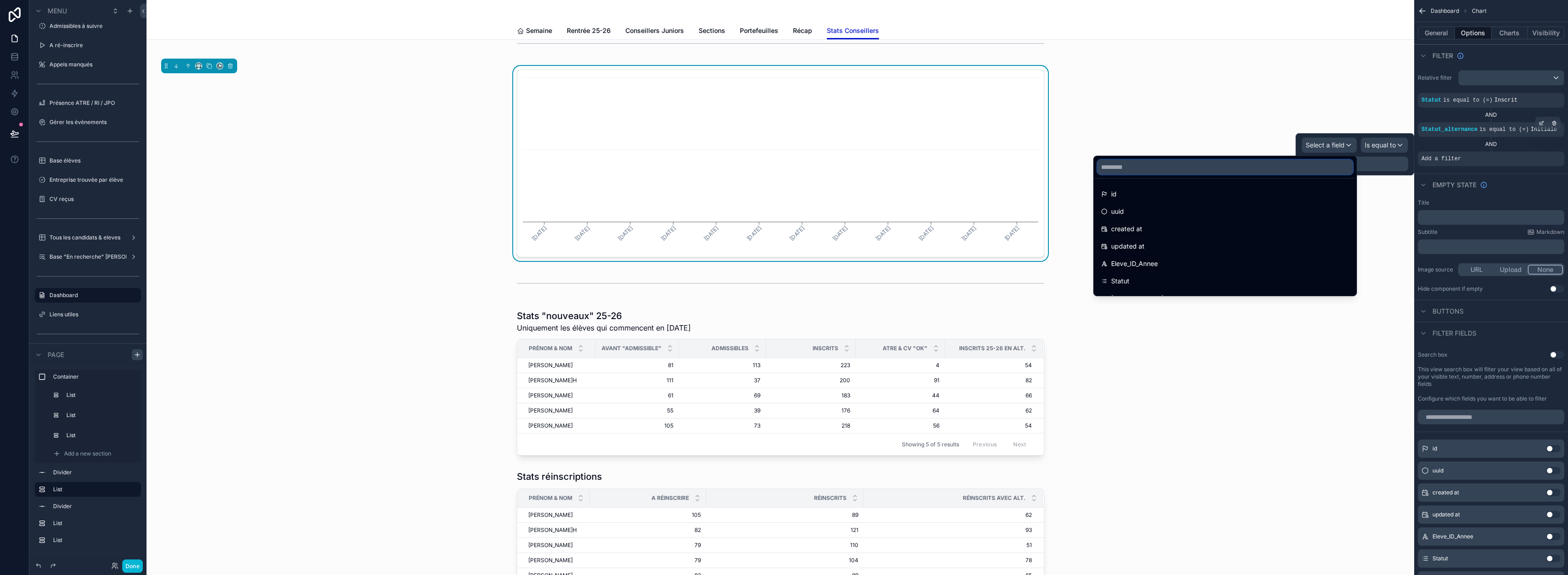
click at [779, 171] on input "text" at bounding box center [1225, 167] width 255 height 15
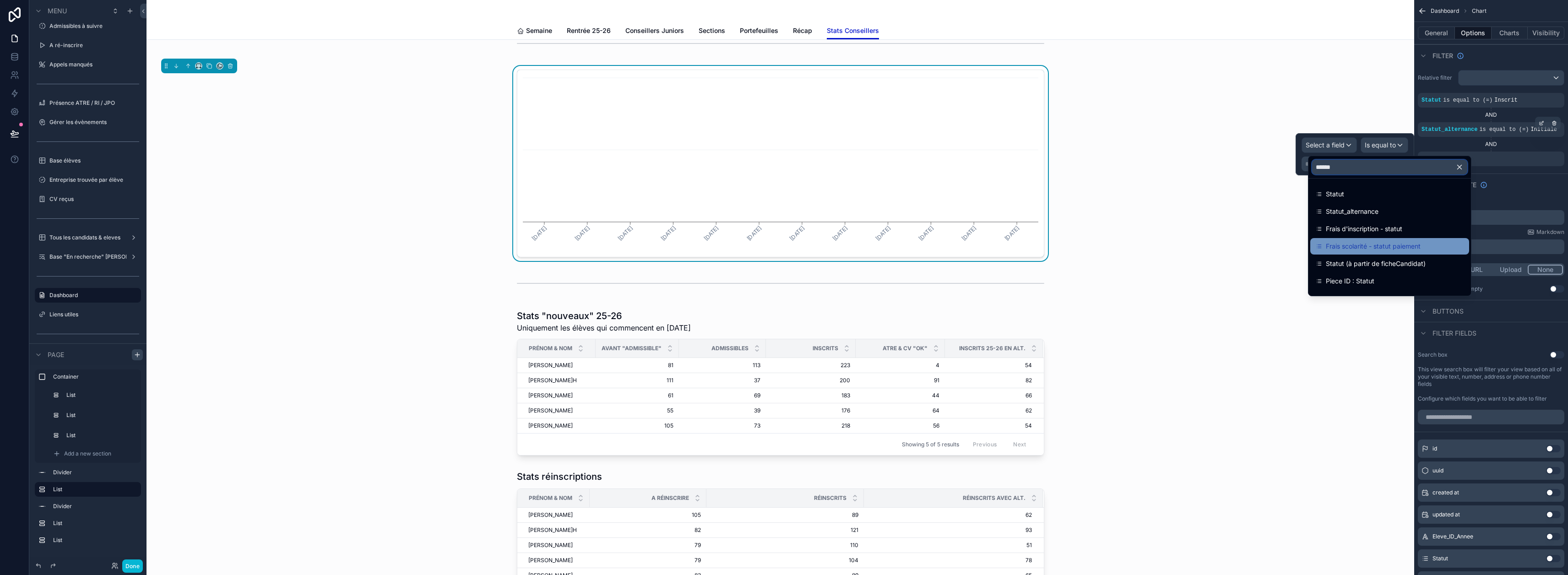
type input "******"
click at [779, 250] on span "Frais scolarité - statut paiement" at bounding box center [1373, 247] width 95 height 11
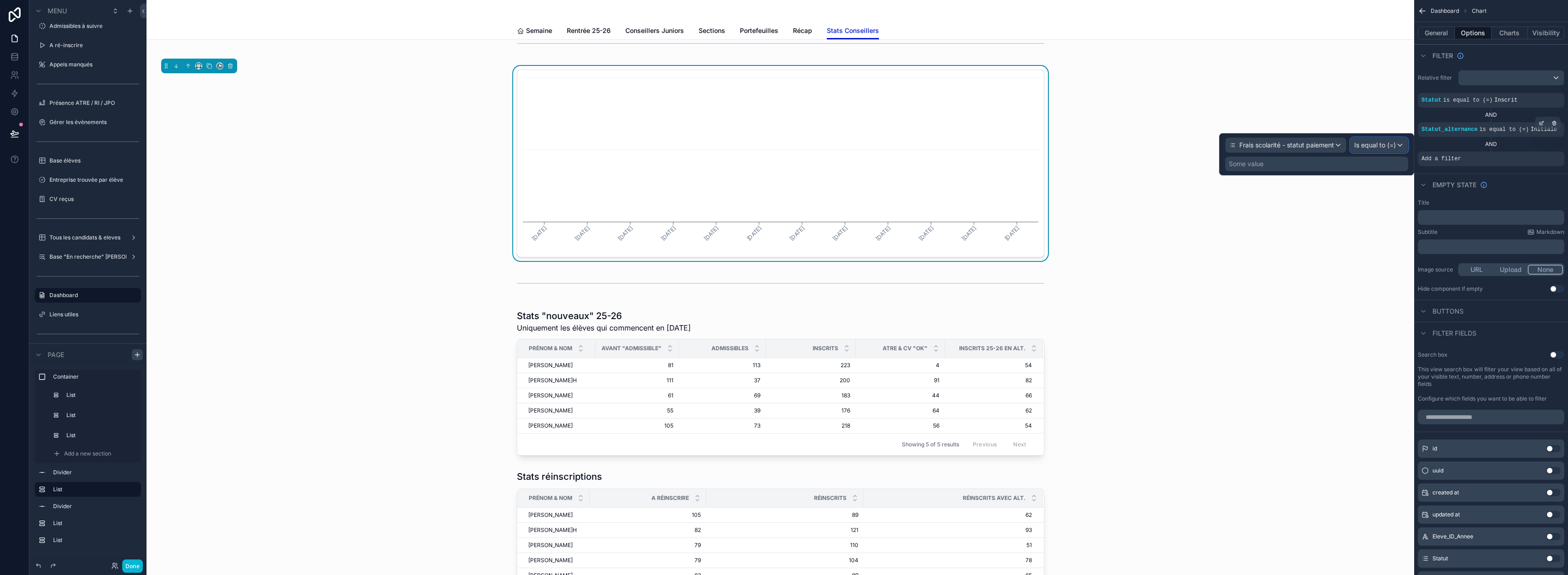
click at [779, 147] on span "Is equal to (=)" at bounding box center [1375, 145] width 42 height 9
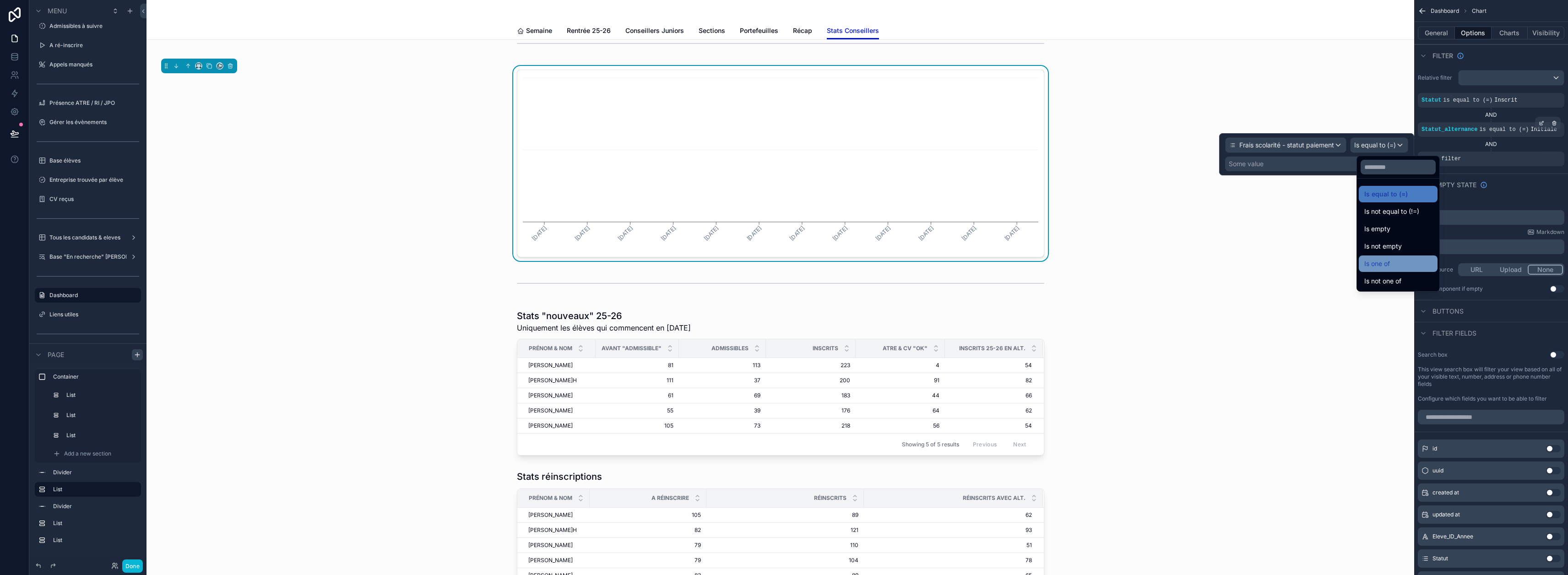
click at [779, 263] on div "Is one of" at bounding box center [1398, 264] width 68 height 11
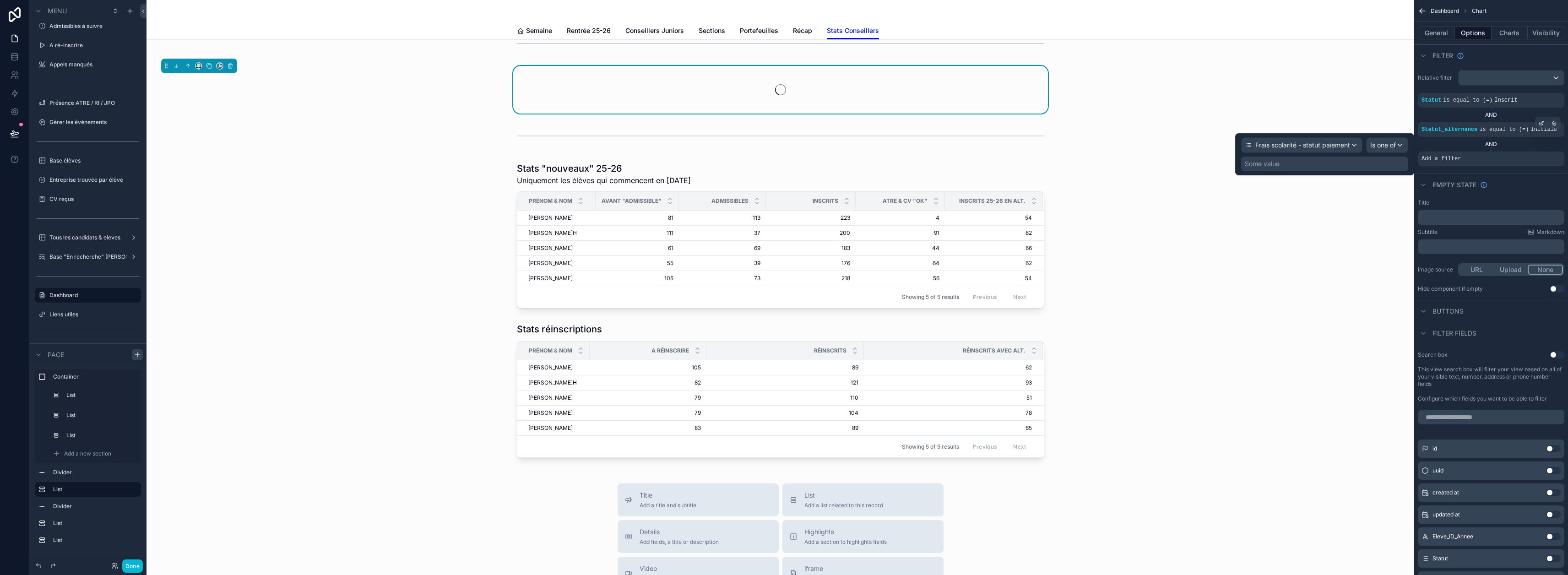
click at [779, 167] on div "Some value" at bounding box center [1325, 164] width 167 height 15
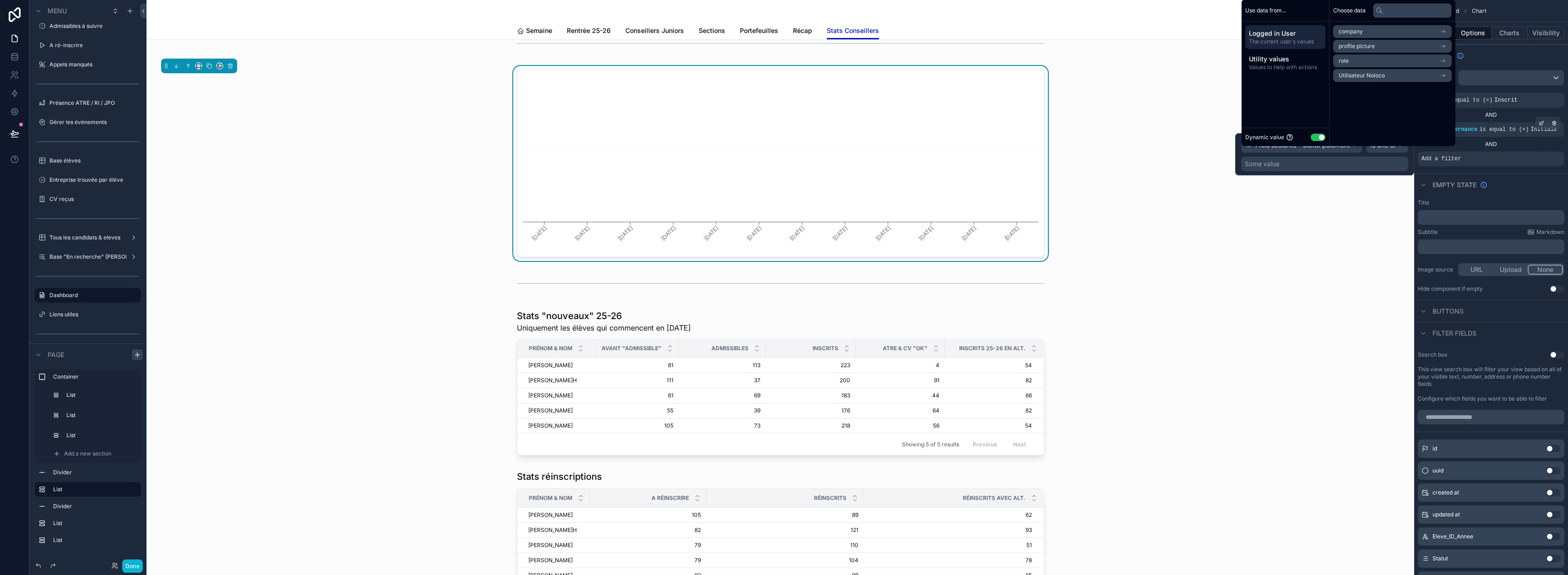
click at [779, 141] on button "Use setting" at bounding box center [1318, 137] width 15 height 7
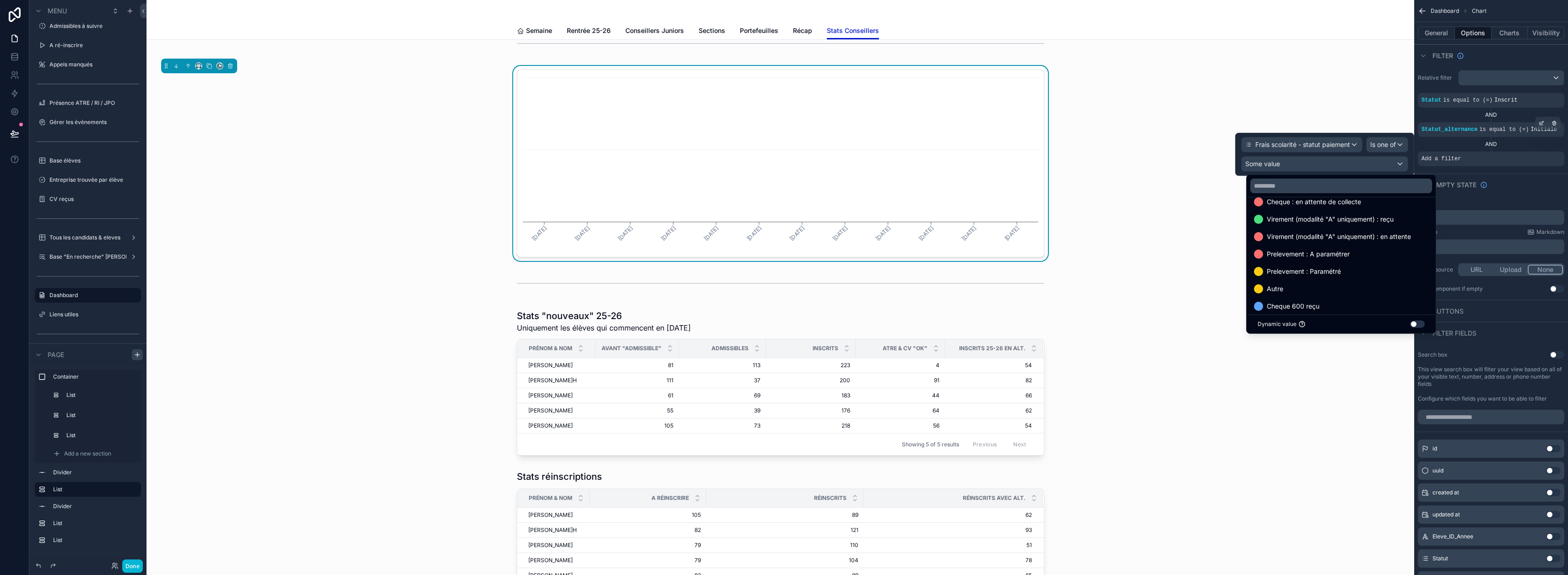
scroll to position [53, 0]
click at [779, 143] on div at bounding box center [1325, 154] width 179 height 43
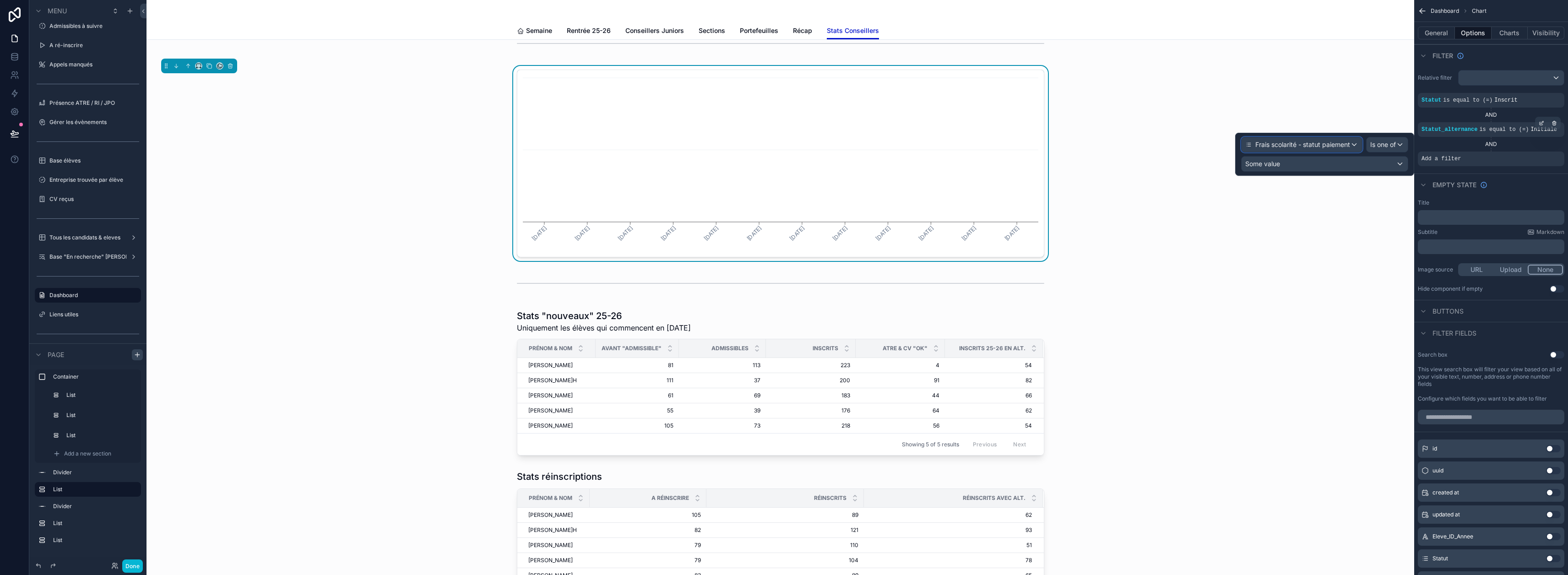
click at [779, 143] on span "Frais scolarité - statut paiement" at bounding box center [1302, 145] width 95 height 9
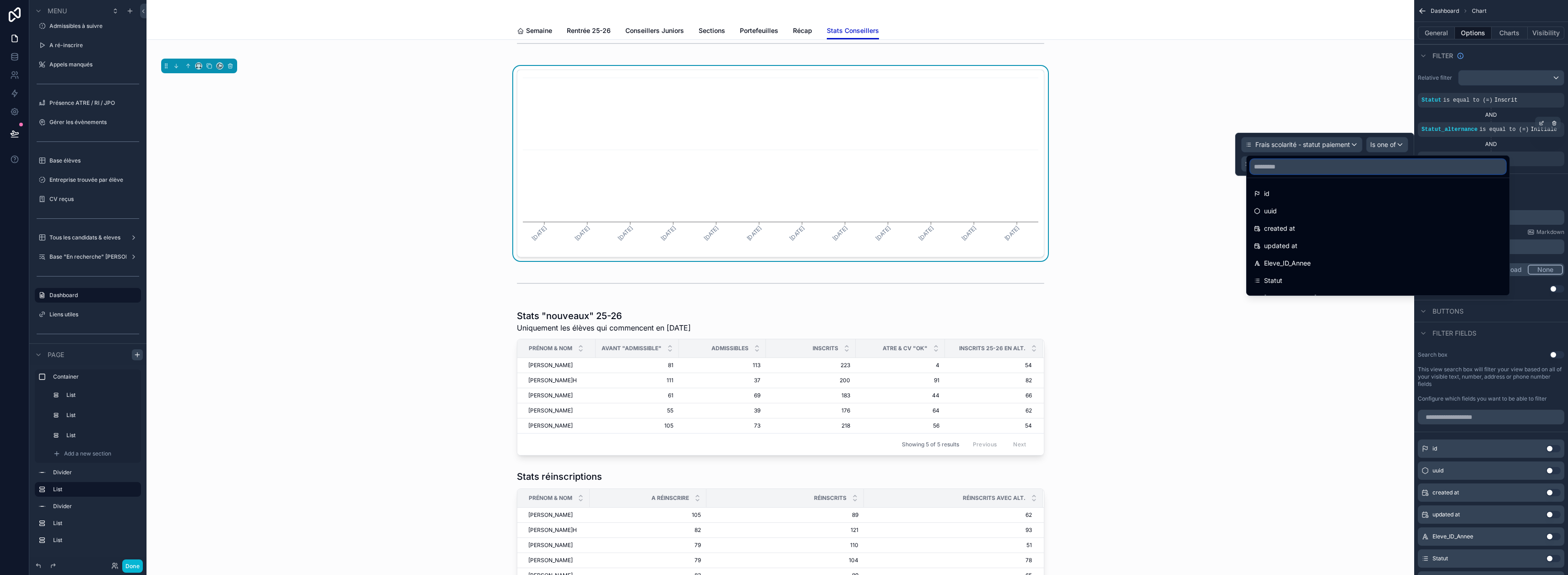
click at [779, 167] on input "text" at bounding box center [1377, 167] width 255 height 15
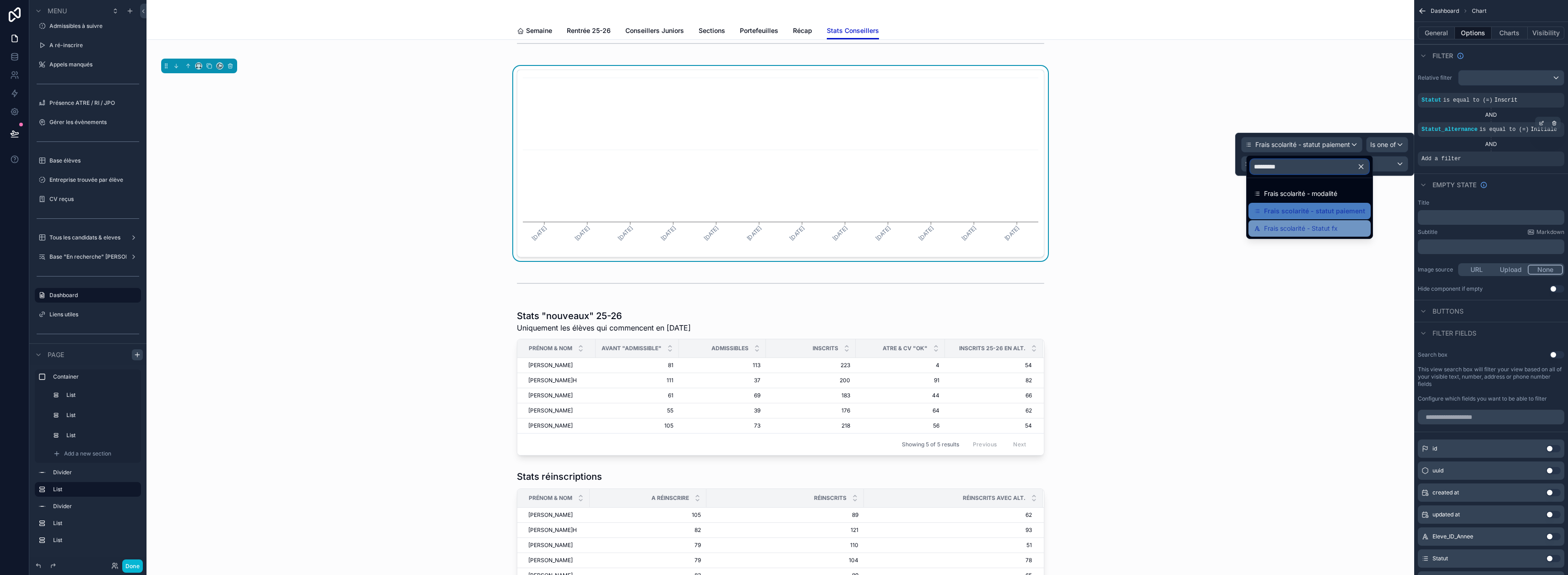
type input "*********"
click at [779, 232] on span "Frais scolarité - Statut fx" at bounding box center [1300, 229] width 74 height 11
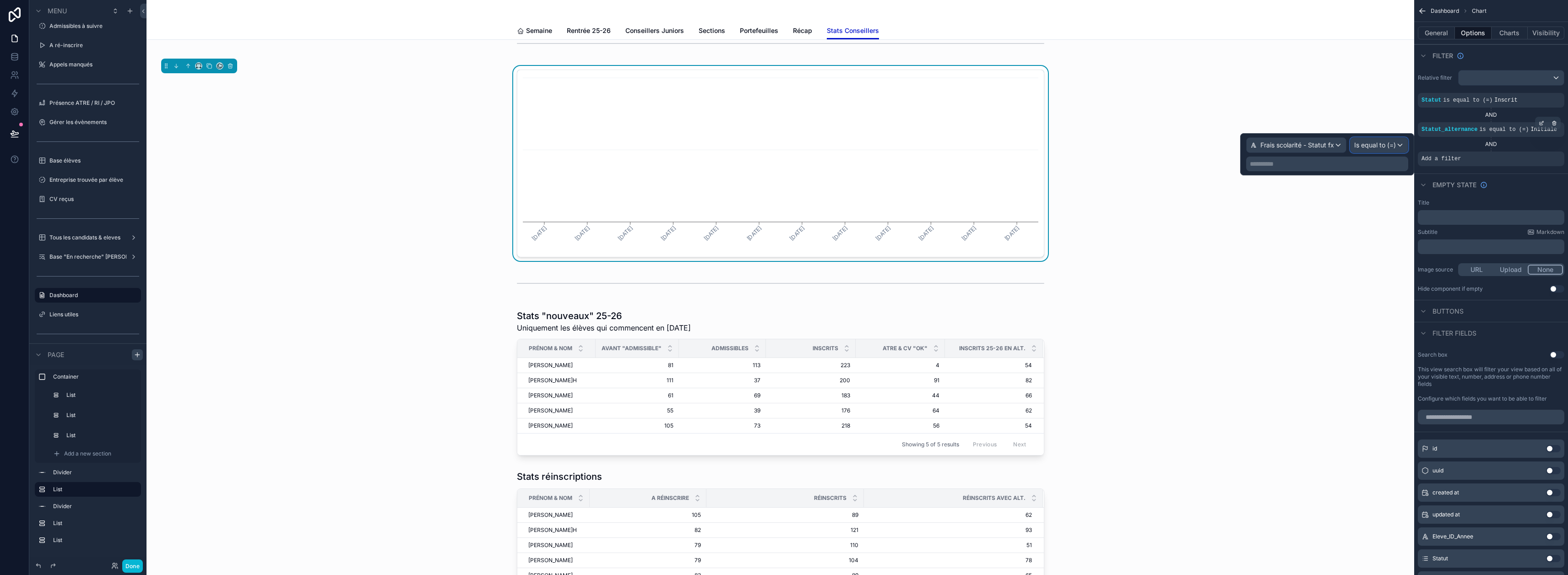
click at [779, 149] on span "Is equal to (=)" at bounding box center [1375, 145] width 42 height 9
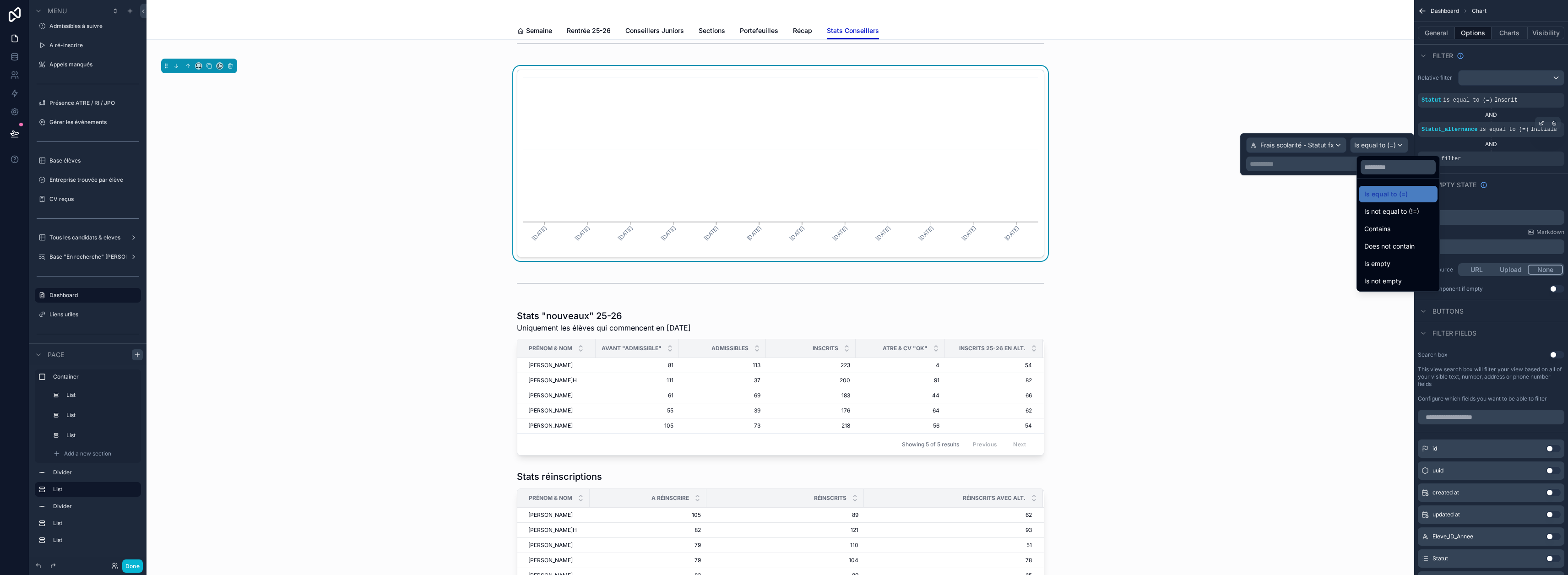
click at [779, 220] on ul "Is equal to (=) Is not equal to (!=) Contains Does not contain Is empty Is not …" at bounding box center [1398, 235] width 83 height 112
click at [779, 224] on div "Contains" at bounding box center [1398, 229] width 68 height 11
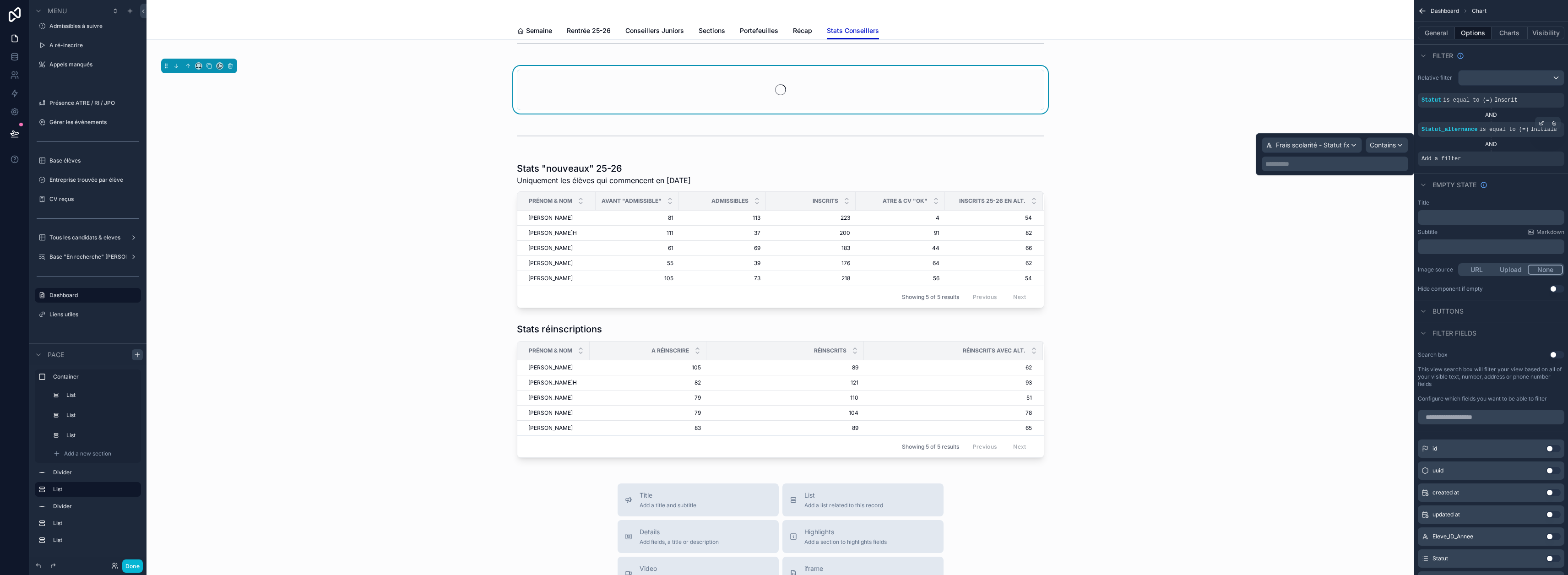
click at [779, 166] on p "**********" at bounding box center [1336, 164] width 141 height 9
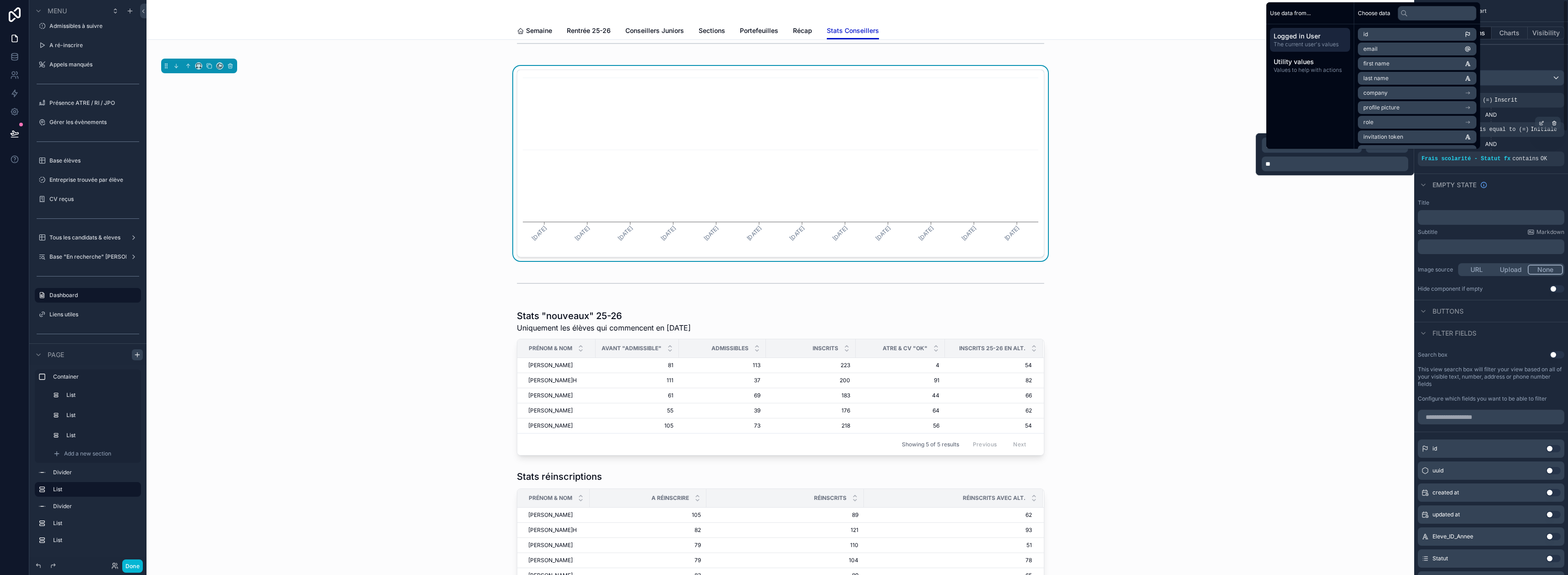
click at [779, 189] on div "Empty state" at bounding box center [1491, 184] width 154 height 22
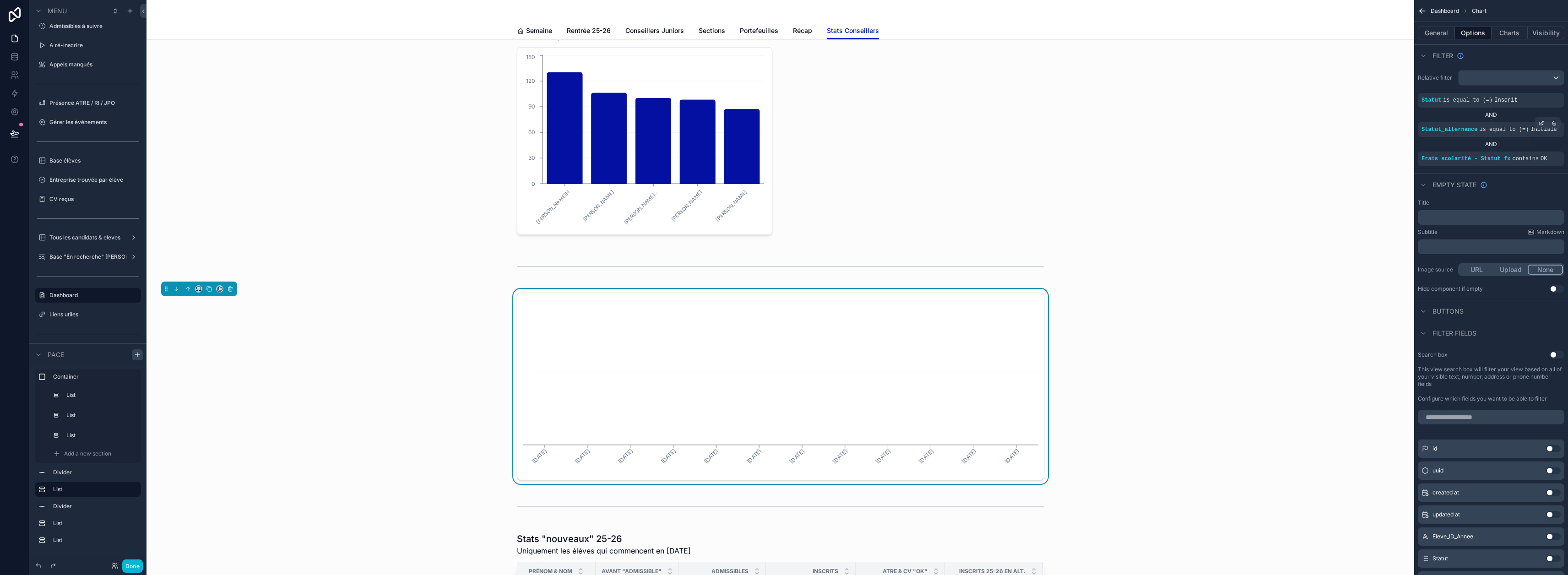
scroll to position [262, 0]
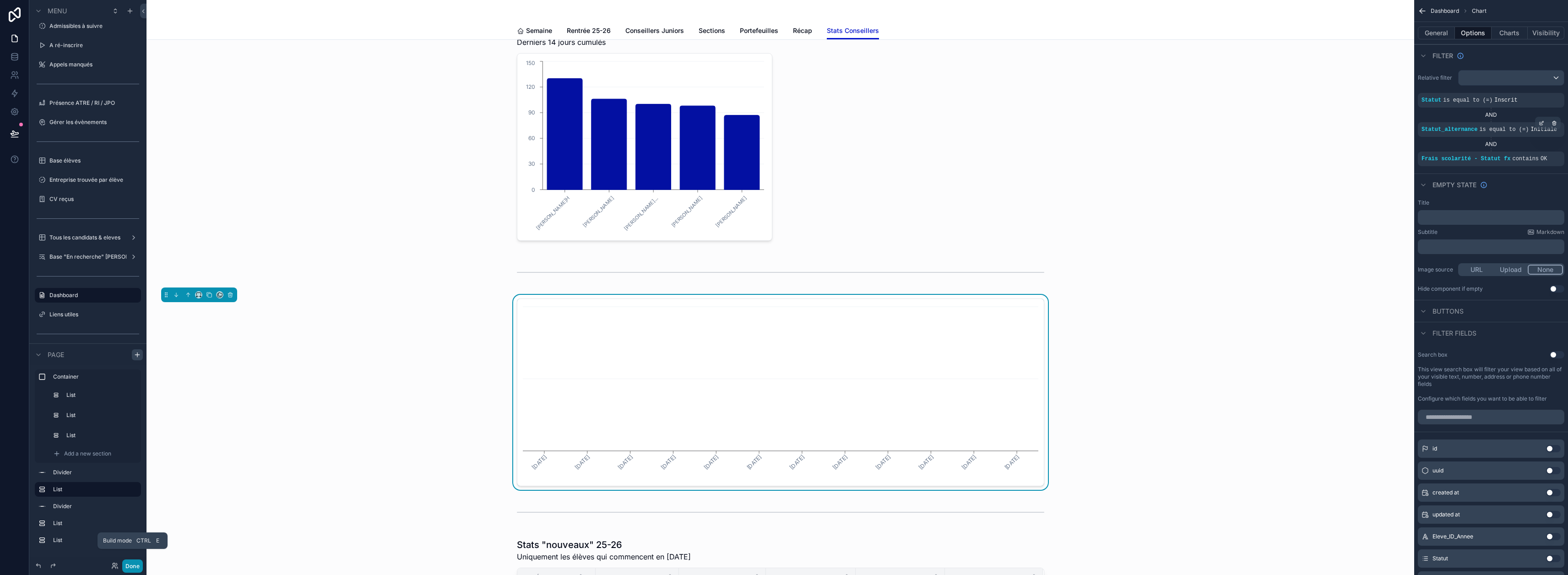
click at [135, 563] on button "Done" at bounding box center [132, 566] width 20 height 13
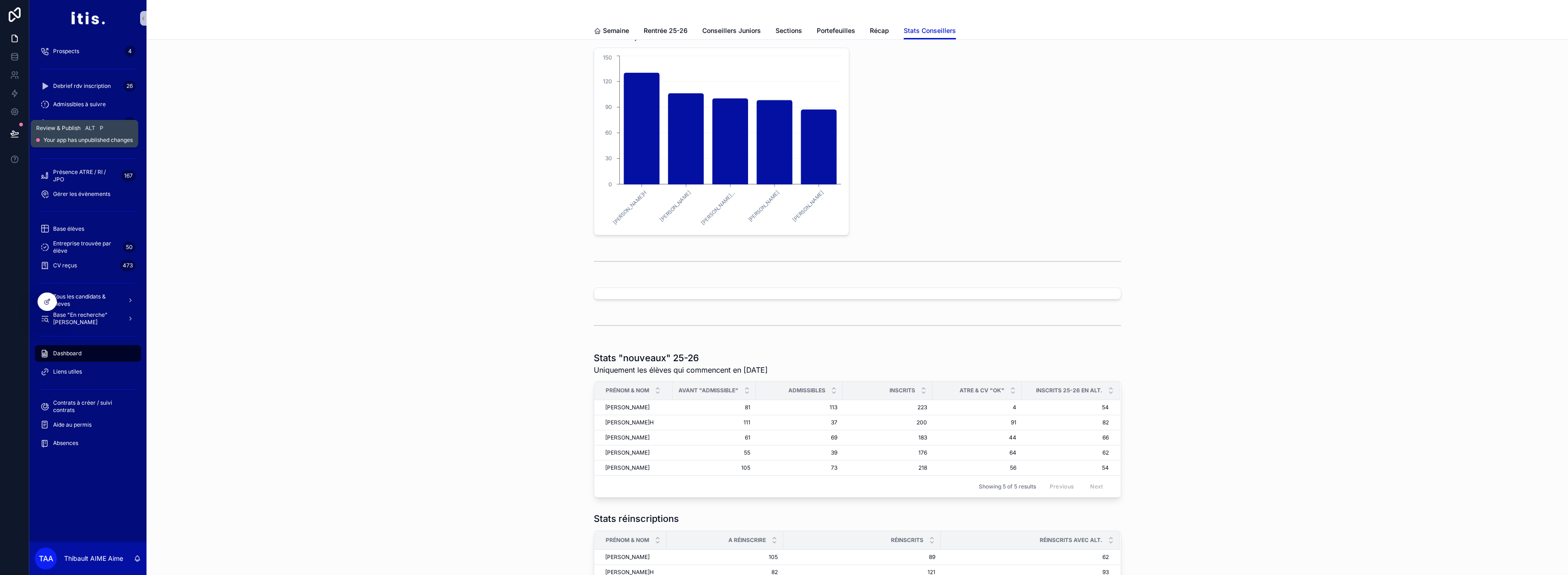
click at [19, 134] on icon at bounding box center [14, 134] width 9 height 9
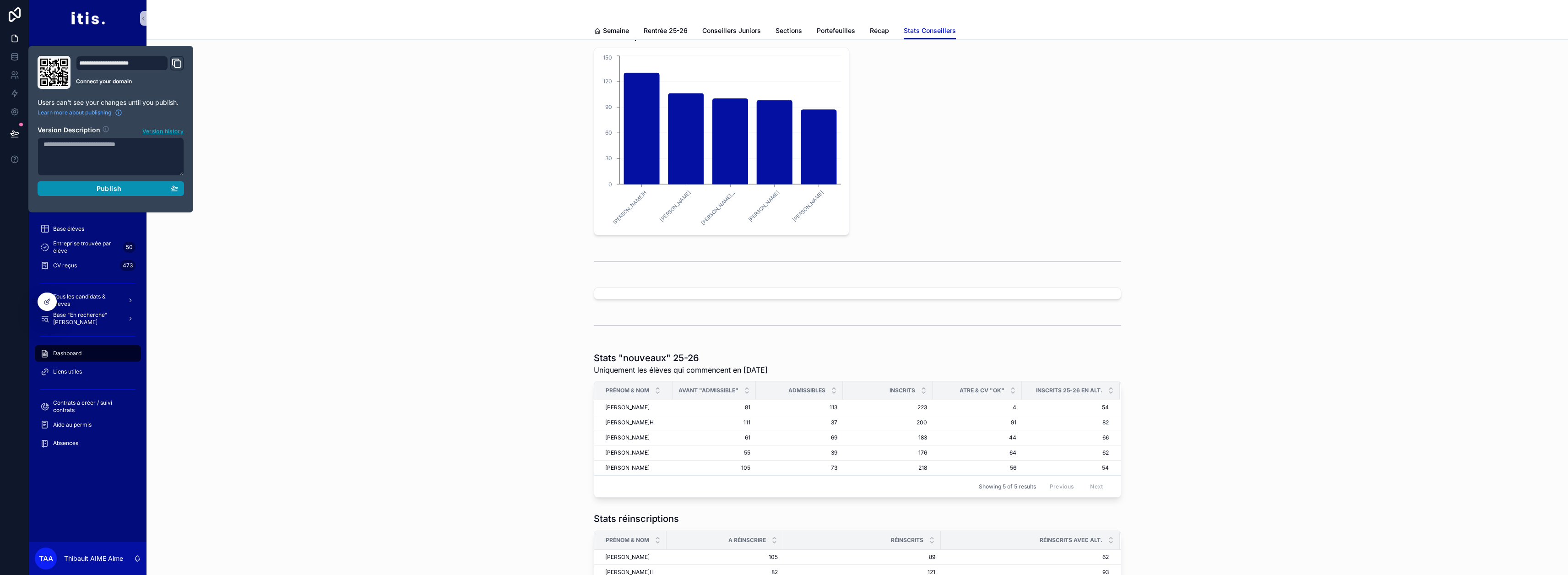
click at [78, 193] on button "Publish" at bounding box center [111, 189] width 147 height 15
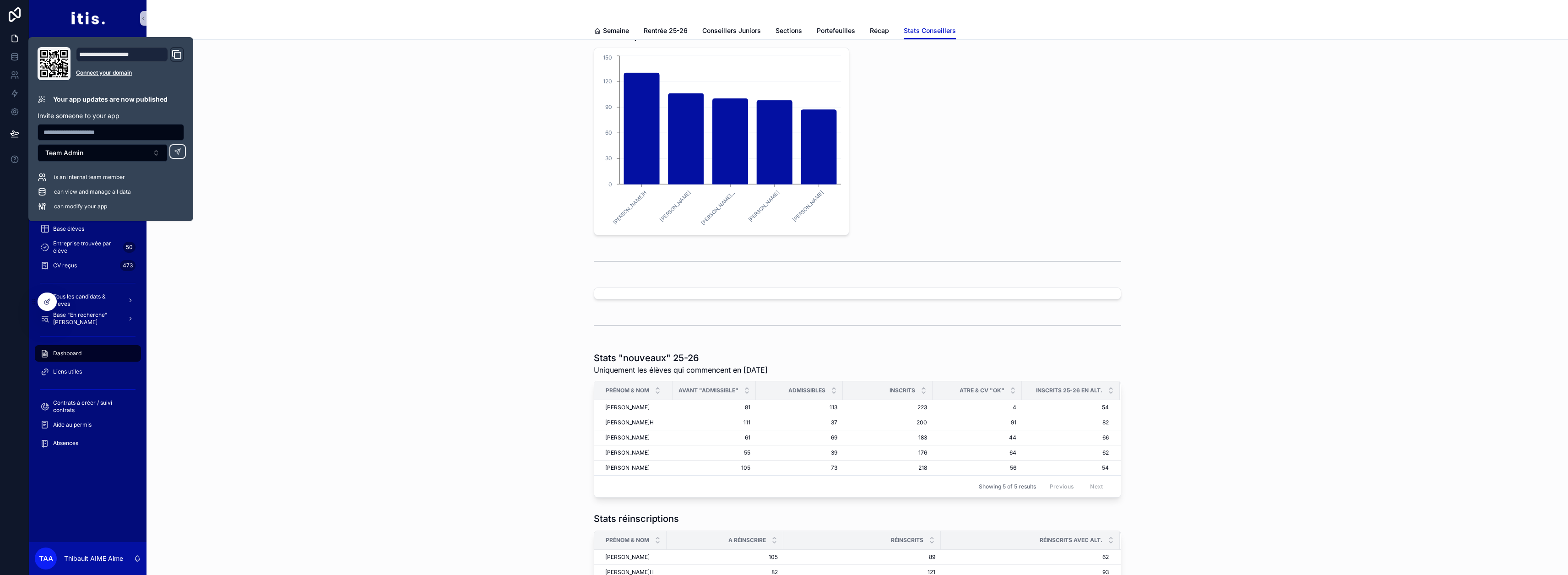
click at [345, 208] on div "Nombre d'admissibles Derniers 14 jours cumulés Murielle MORNAL Céline LEMASSON …" at bounding box center [857, 12] width 1407 height 454
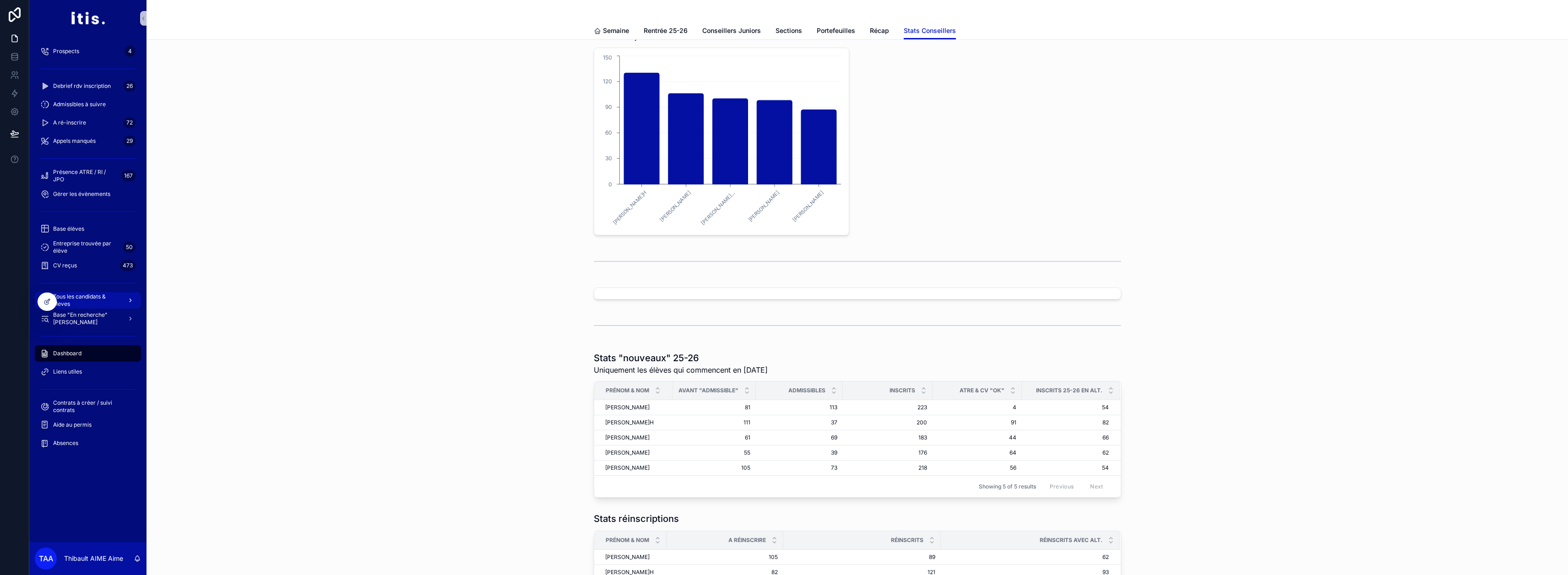
click at [94, 298] on span "Tous les candidats & eleves" at bounding box center [87, 301] width 67 height 15
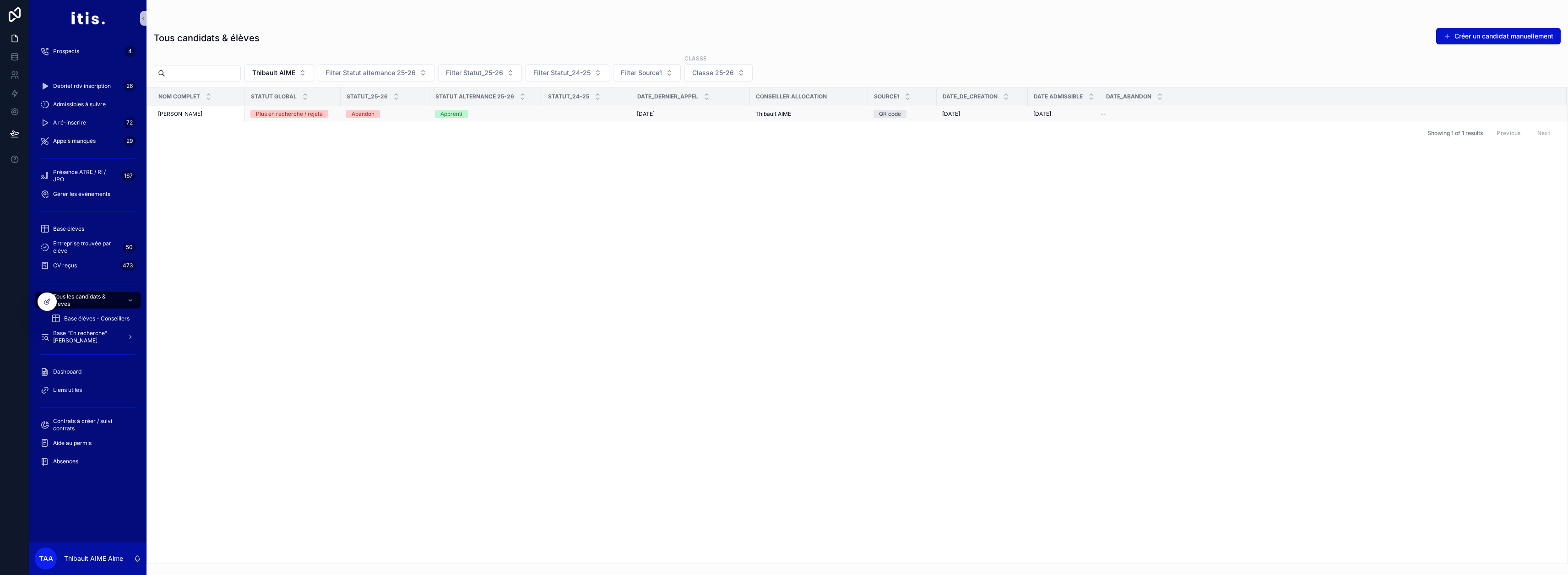
click at [228, 116] on div "thibault Aime thibault Aime" at bounding box center [198, 114] width 81 height 7
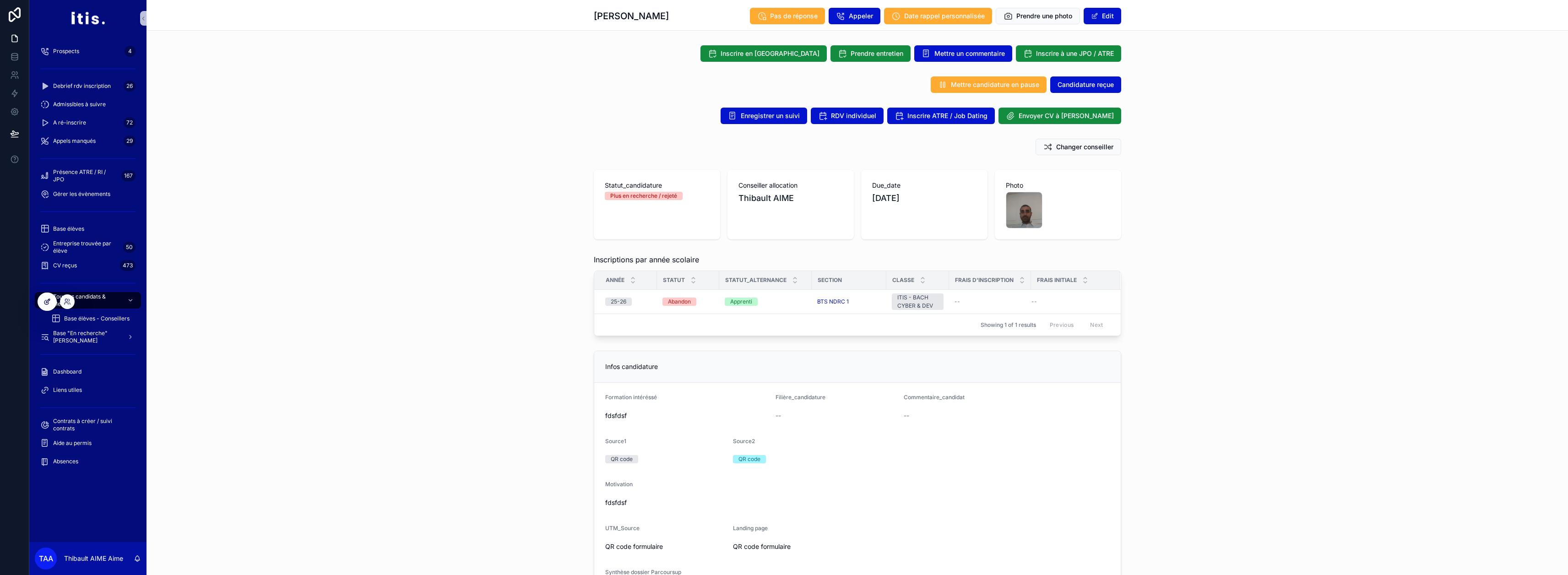
click at [50, 299] on icon at bounding box center [47, 302] width 7 height 7
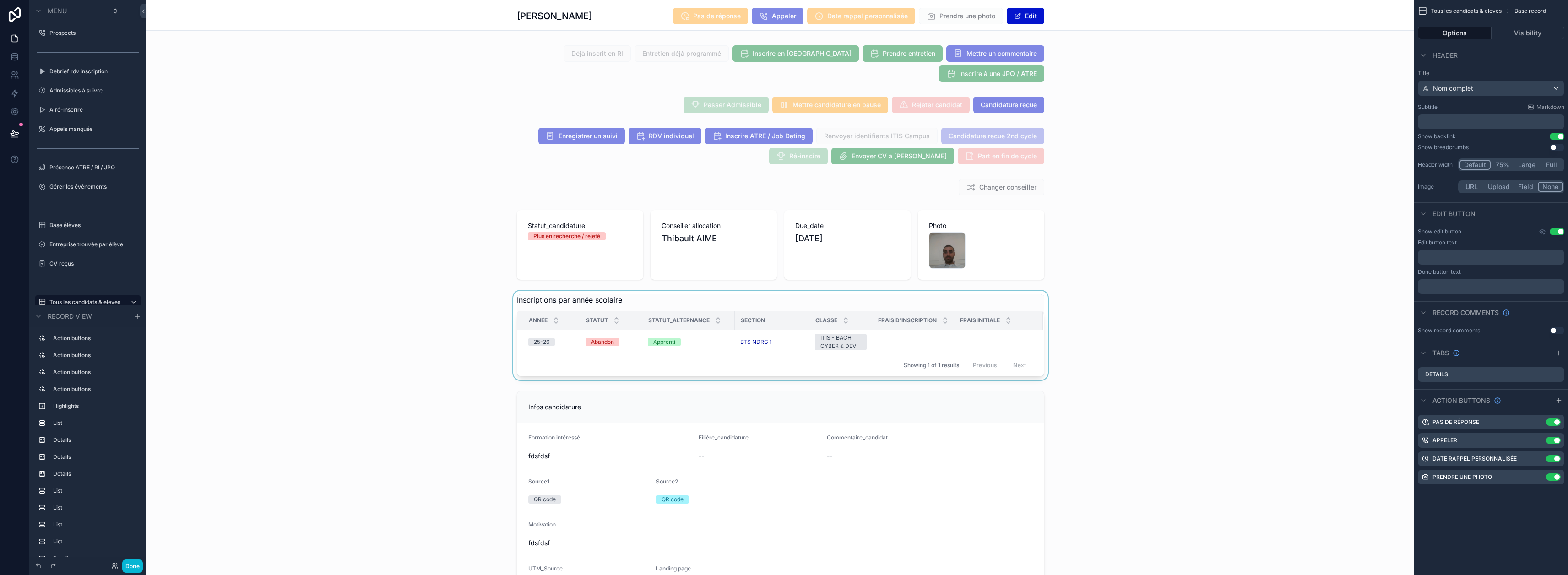
click at [573, 351] on div "scrollable content" at bounding box center [780, 335] width 1267 height 89
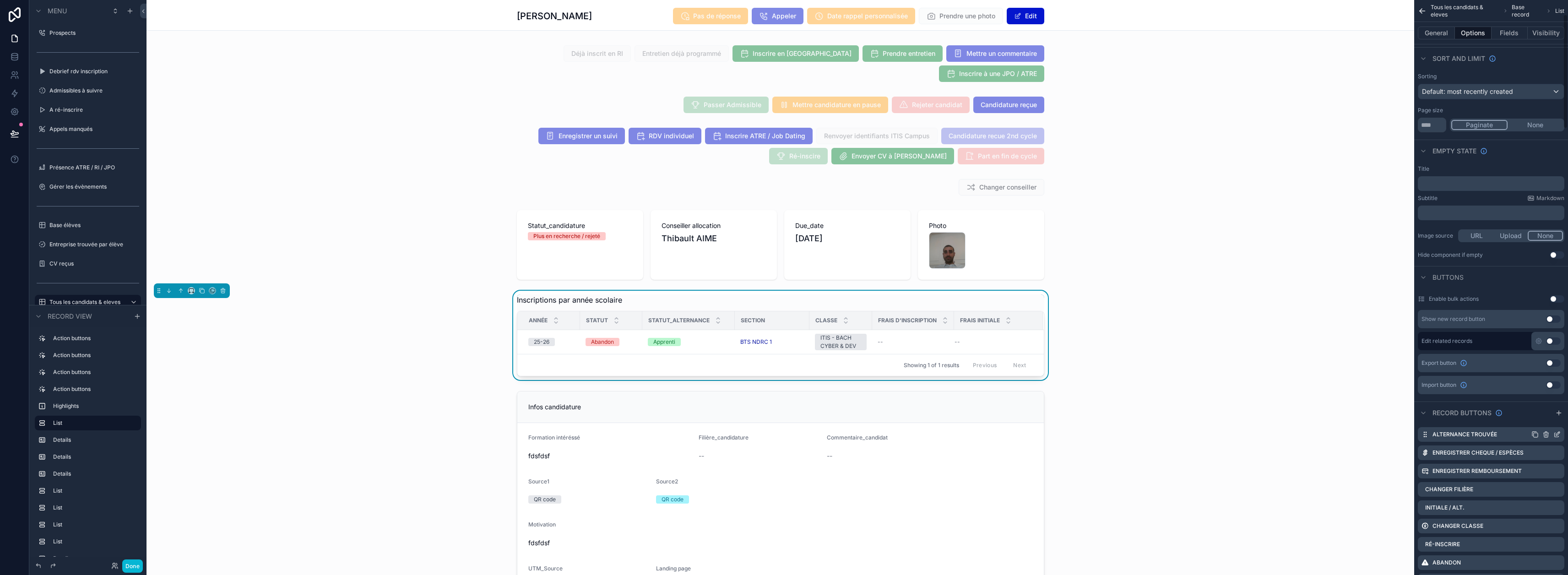
scroll to position [91, 0]
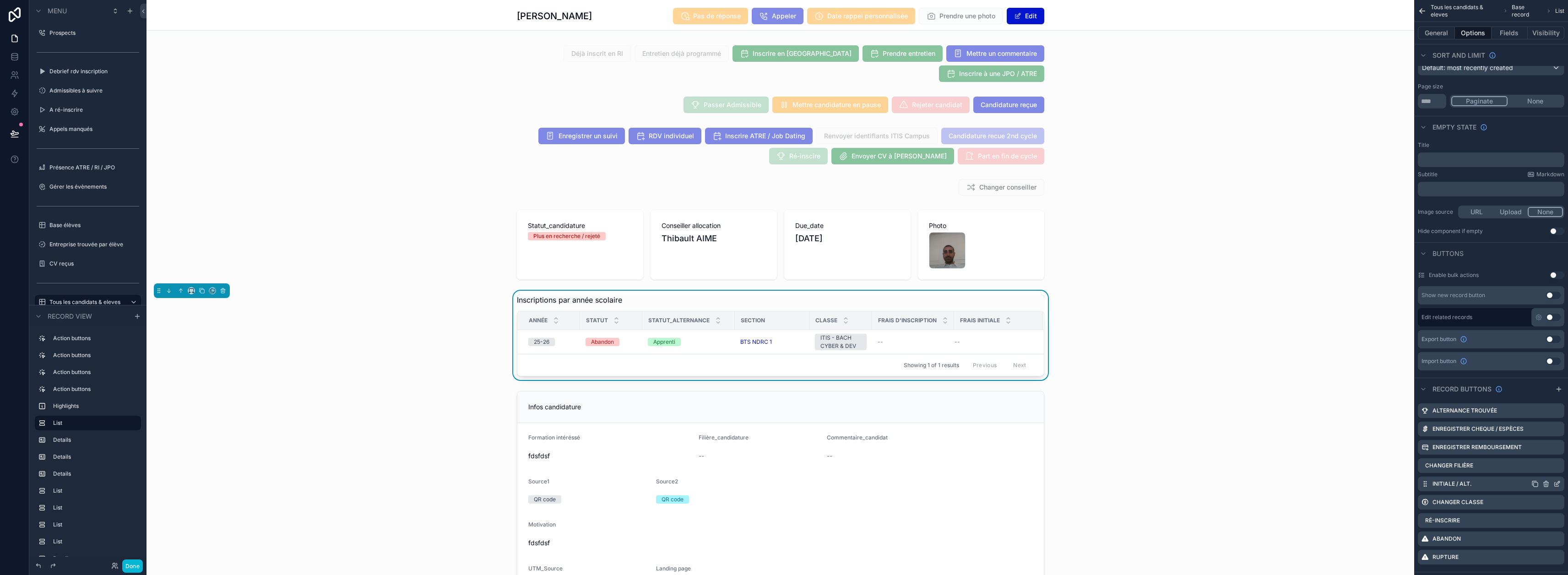
click at [779, 482] on icon "scrollable content" at bounding box center [1557, 484] width 7 height 7
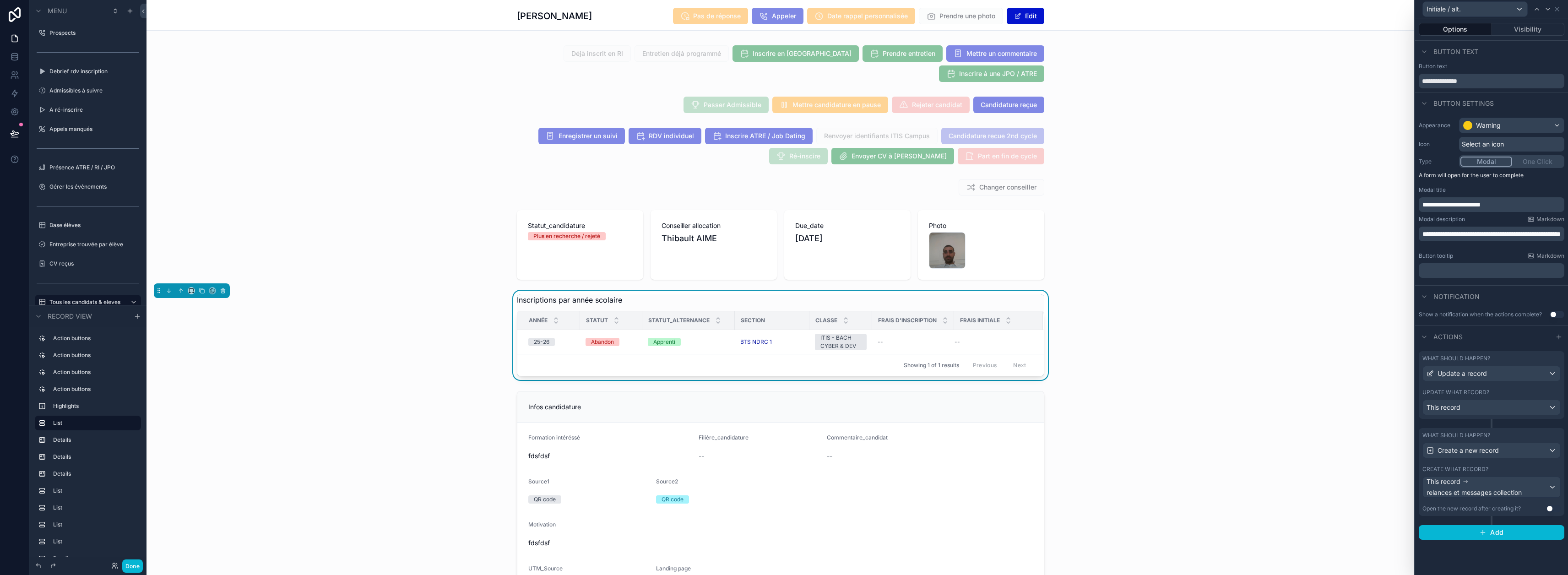
click at [779, 440] on div "What should happen? Create a new record" at bounding box center [1491, 445] width 138 height 27
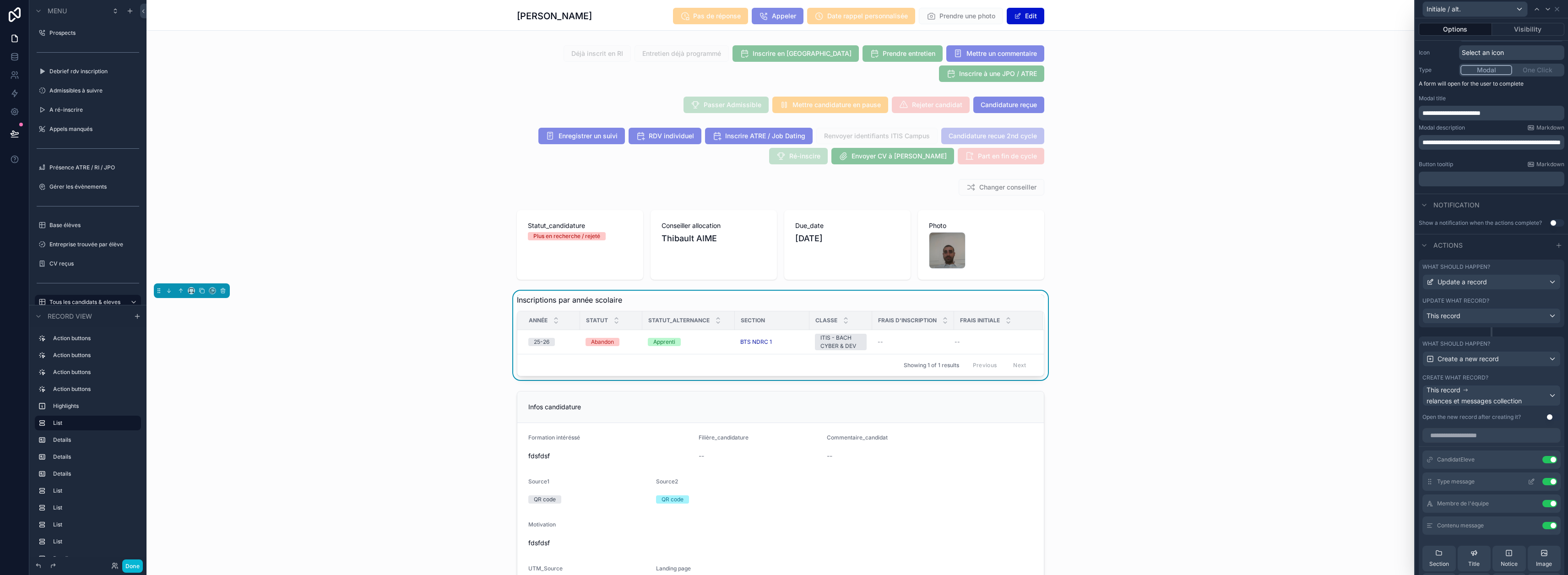
click at [779, 482] on icon at bounding box center [1531, 482] width 7 height 7
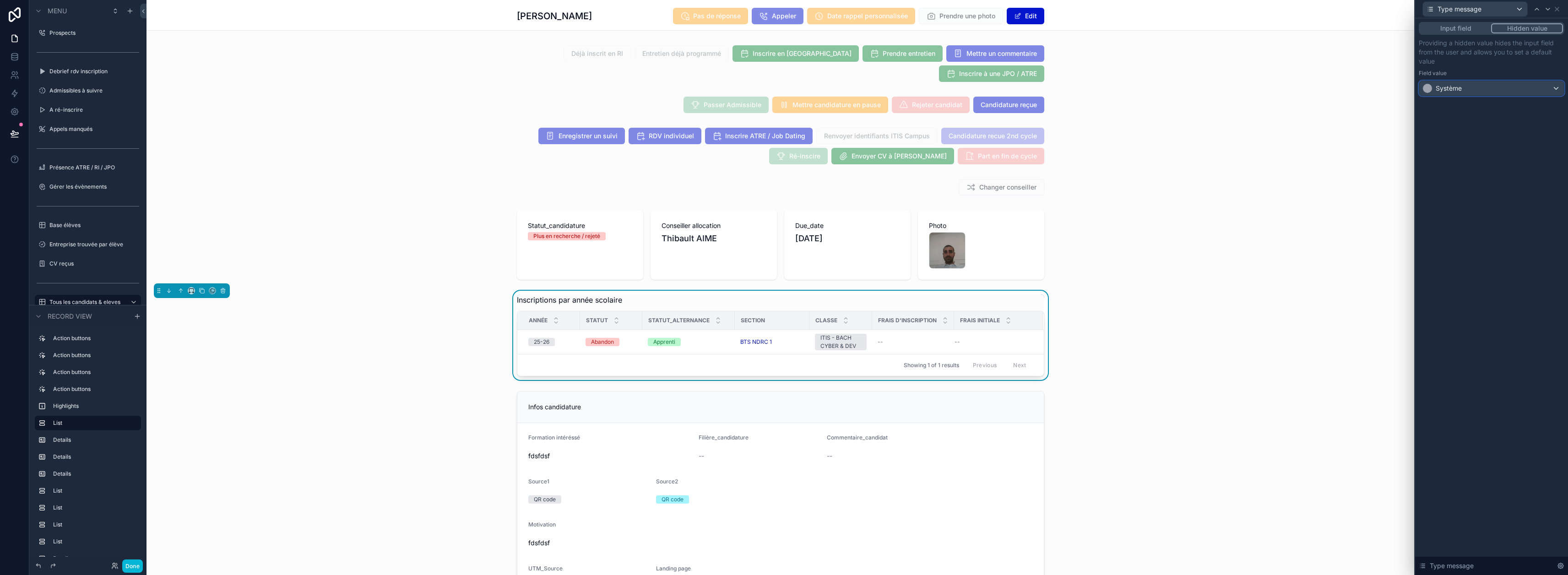
click at [779, 88] on div "Système" at bounding box center [1491, 88] width 145 height 15
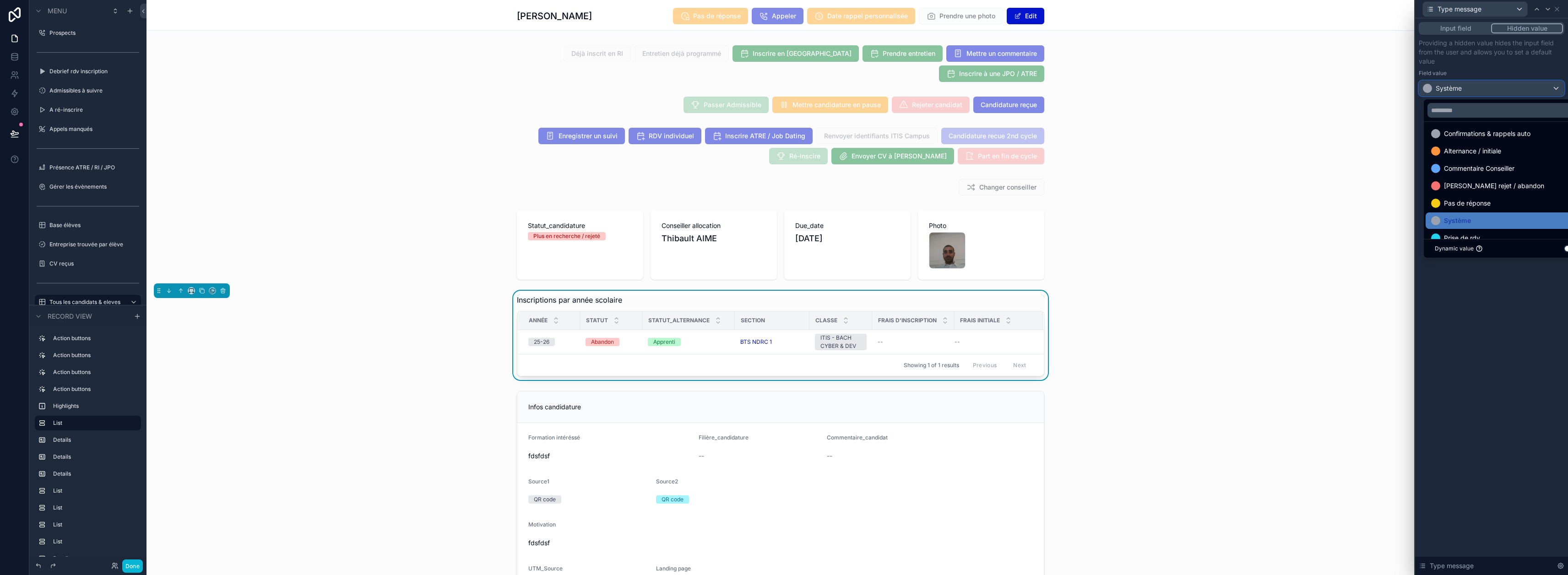
scroll to position [0, 0]
click at [779, 160] on span "Alternance / initiale" at bounding box center [1472, 155] width 57 height 11
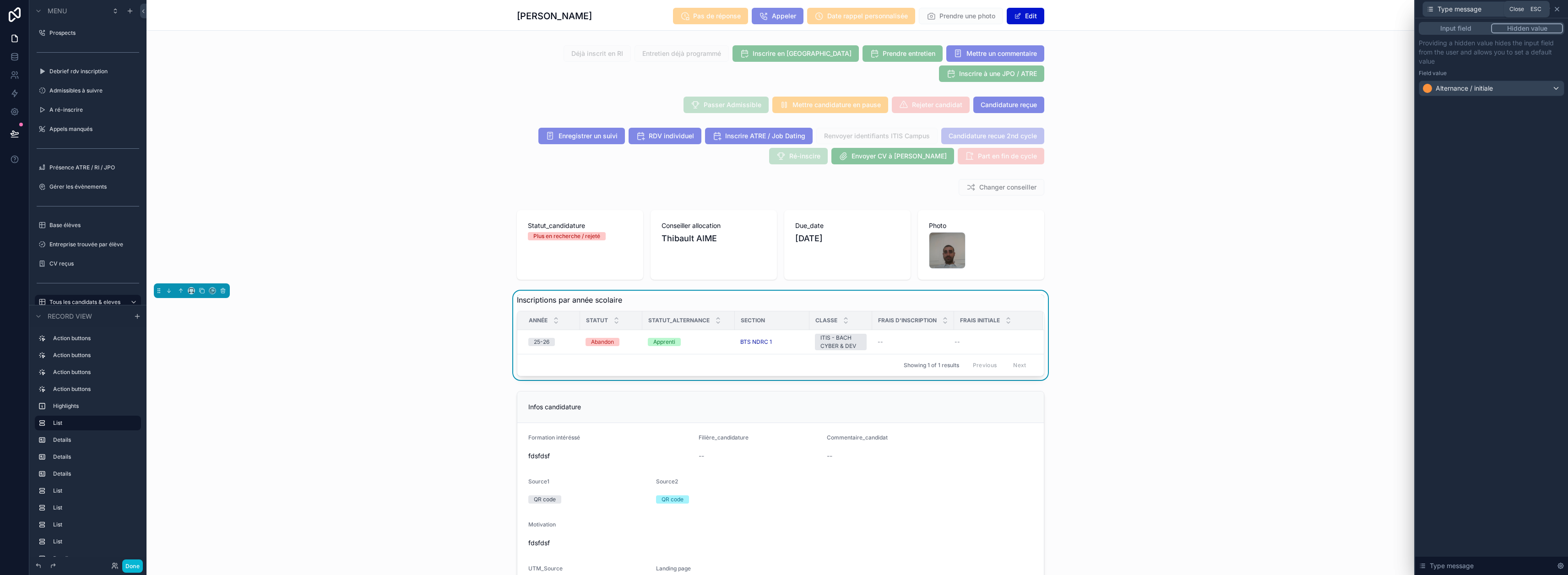
click at [779, 10] on icon at bounding box center [1557, 9] width 7 height 7
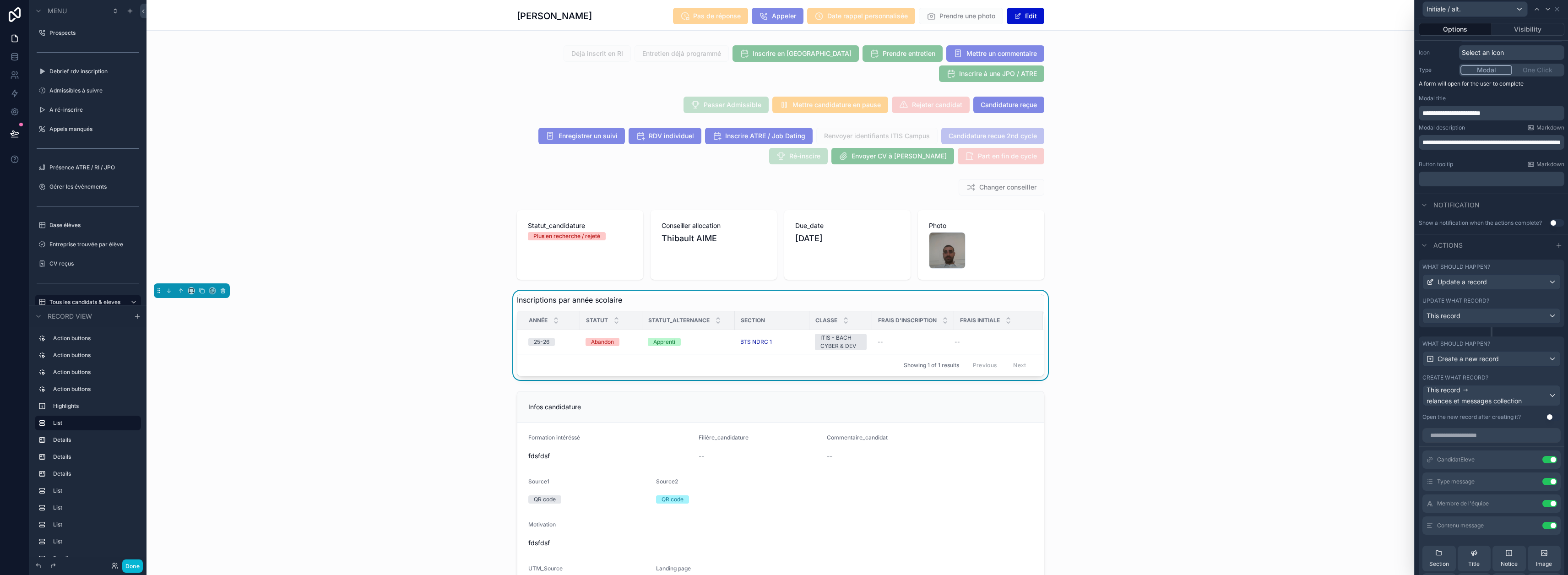
scroll to position [137, 0]
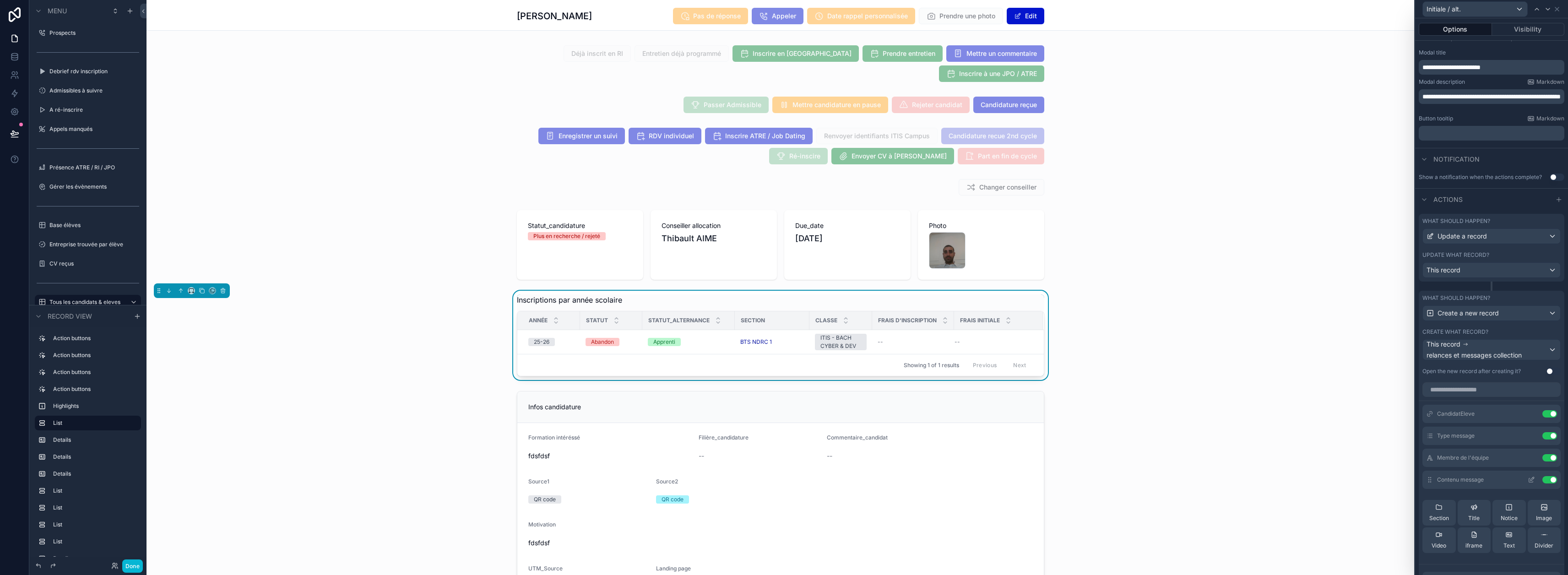
click at [779, 478] on icon at bounding box center [1531, 480] width 7 height 7
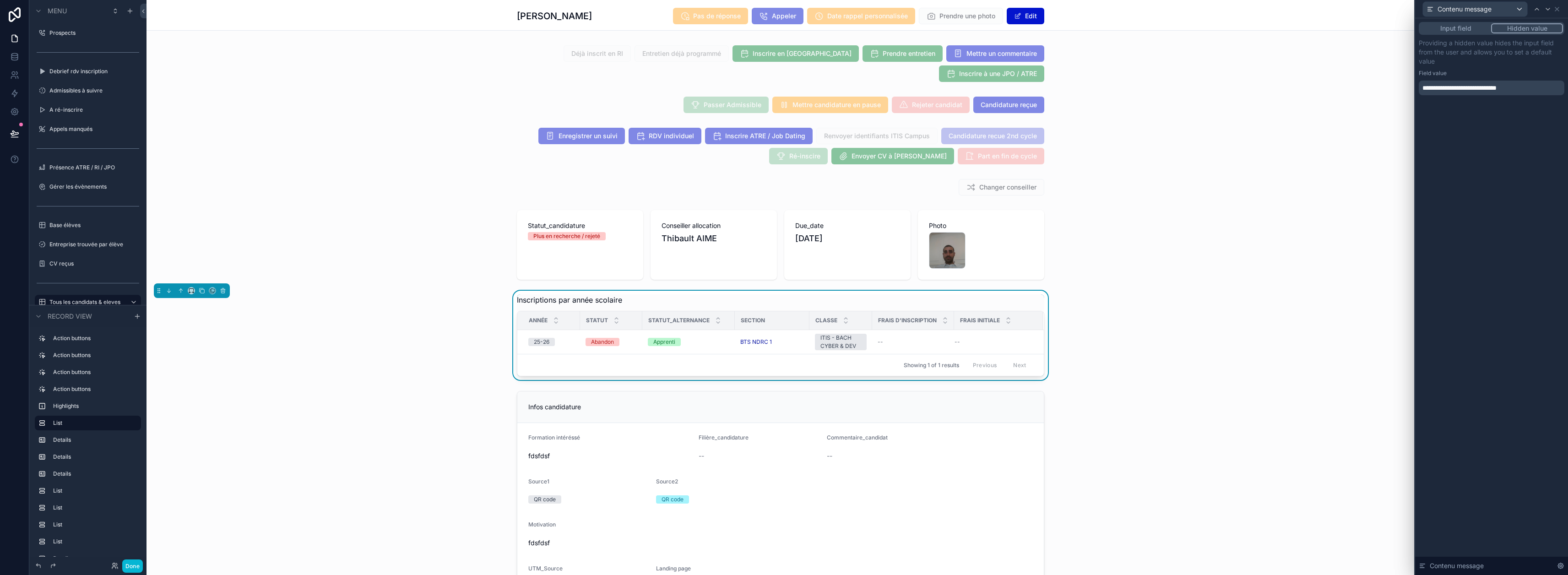
click at [779, 84] on p "**********" at bounding box center [1492, 88] width 140 height 9
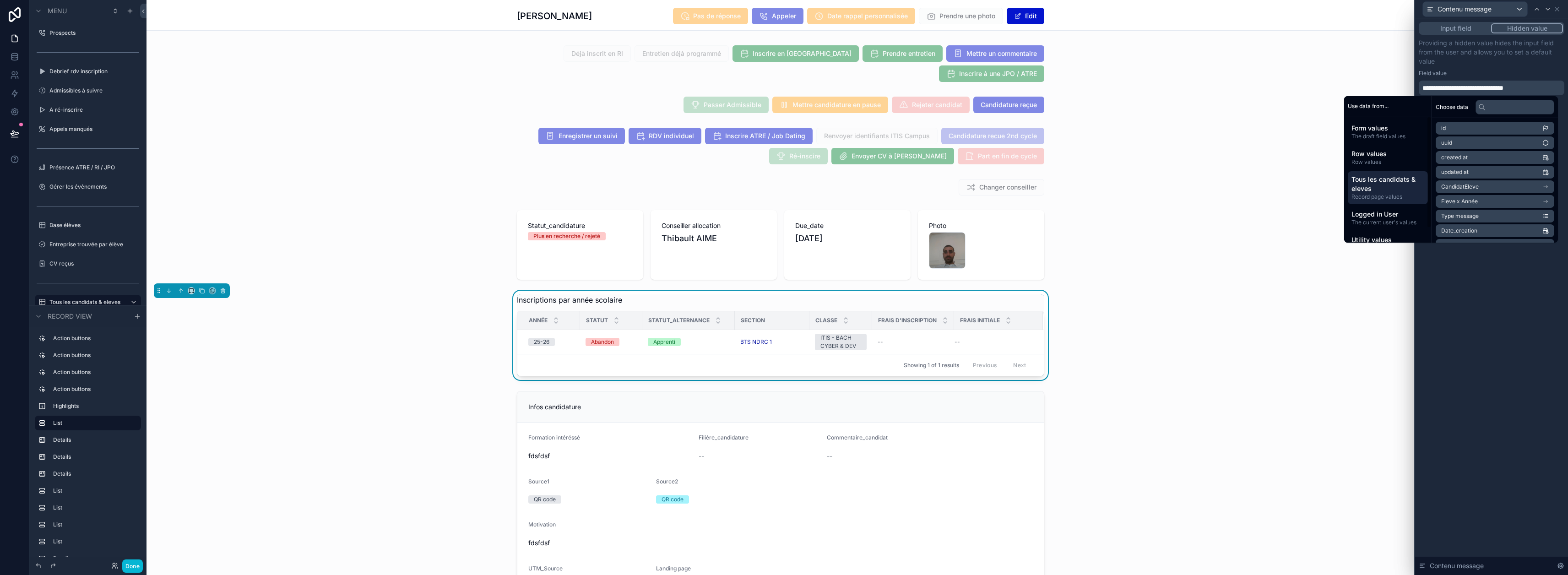
click at [779, 191] on span "Tous les candidats & eleves" at bounding box center [1387, 184] width 73 height 18
click at [779, 135] on span "The draft field values" at bounding box center [1387, 137] width 73 height 7
click at [779, 109] on input "text" at bounding box center [1515, 107] width 79 height 15
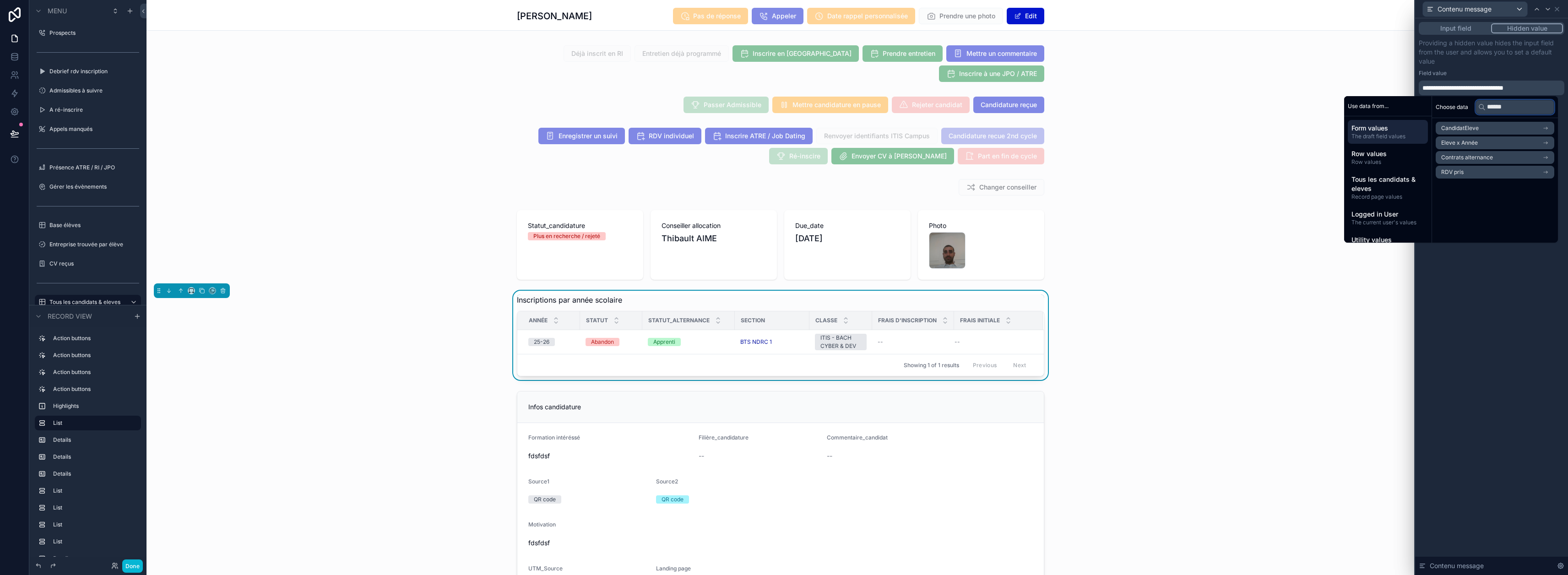
type input "******"
click at [779, 144] on li "Eleve x Année" at bounding box center [1495, 143] width 119 height 13
click at [779, 160] on li "Statut_alternance" at bounding box center [1495, 159] width 119 height 13
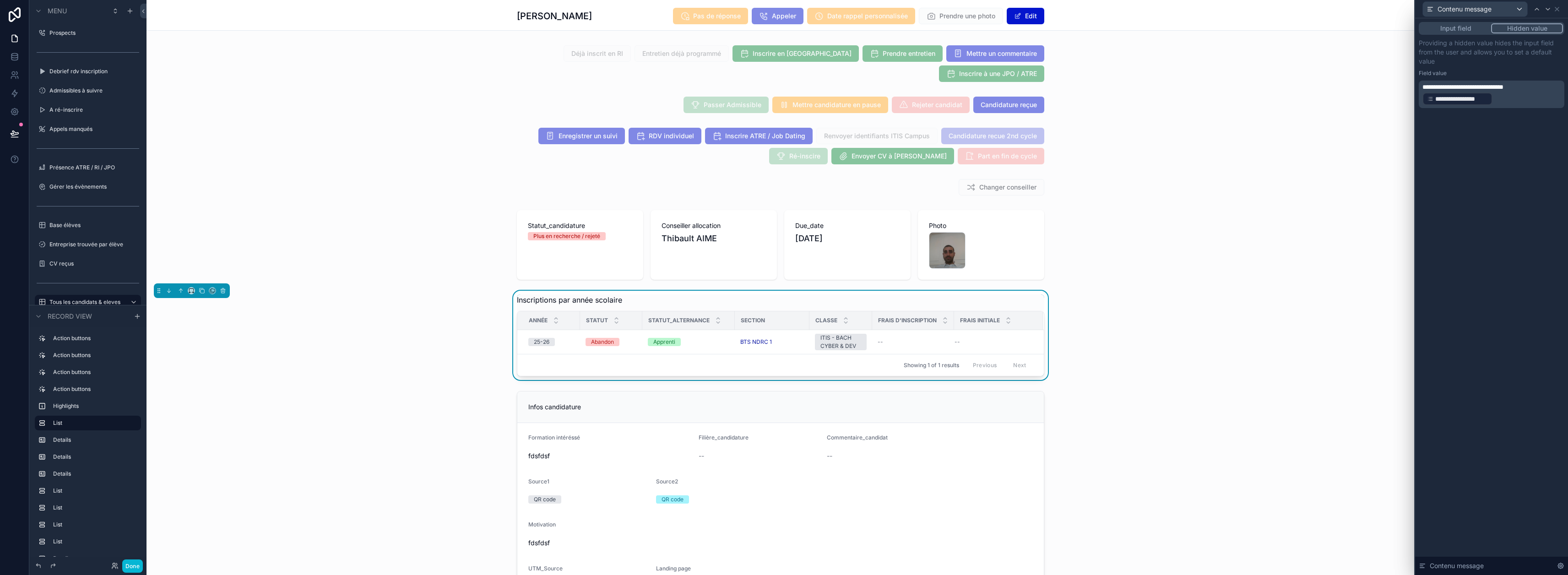
click at [779, 306] on div "**********" at bounding box center [1492, 296] width 153 height 556
click at [134, 569] on button "Done" at bounding box center [132, 566] width 20 height 13
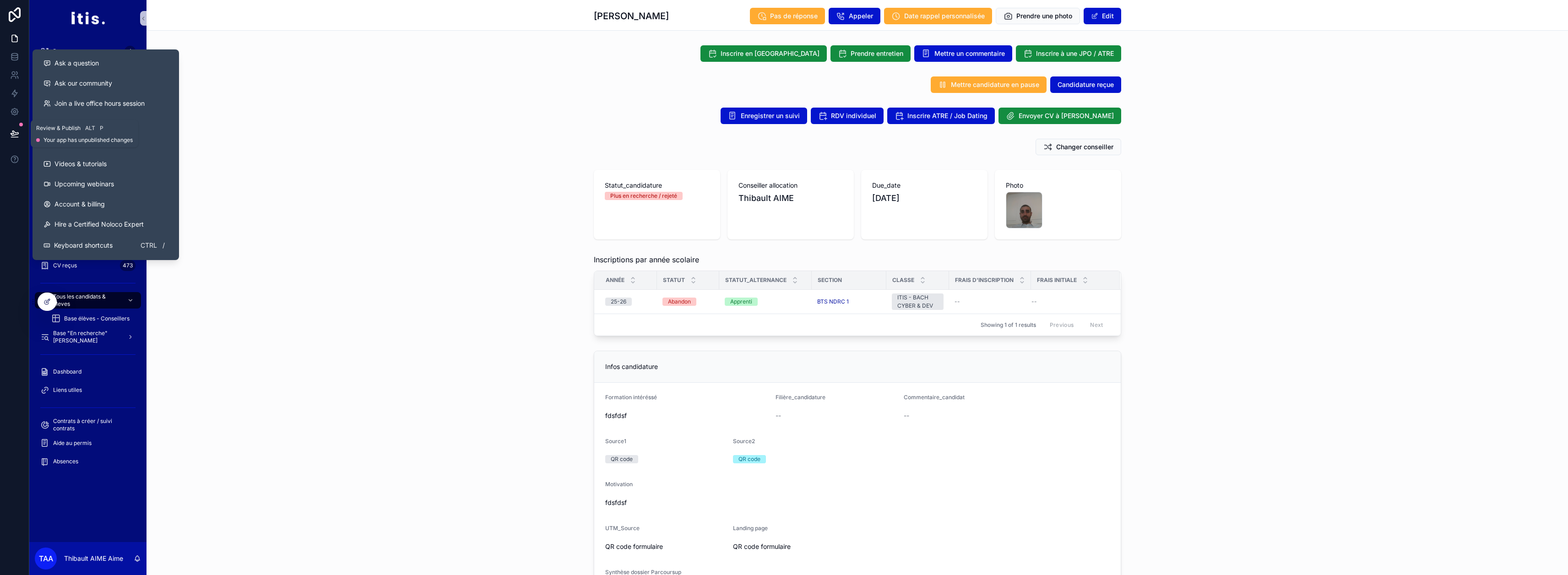
click at [17, 135] on icon at bounding box center [14, 133] width 8 height 4
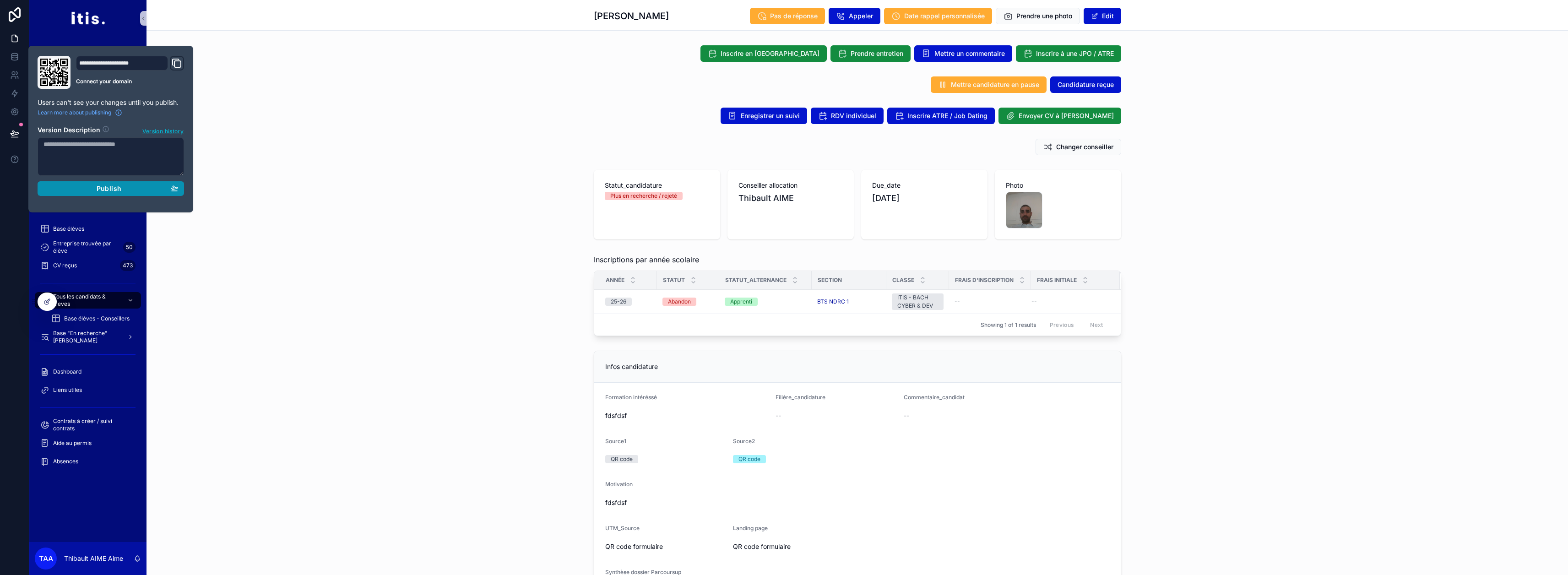
click at [74, 189] on div "Publish" at bounding box center [111, 188] width 135 height 8
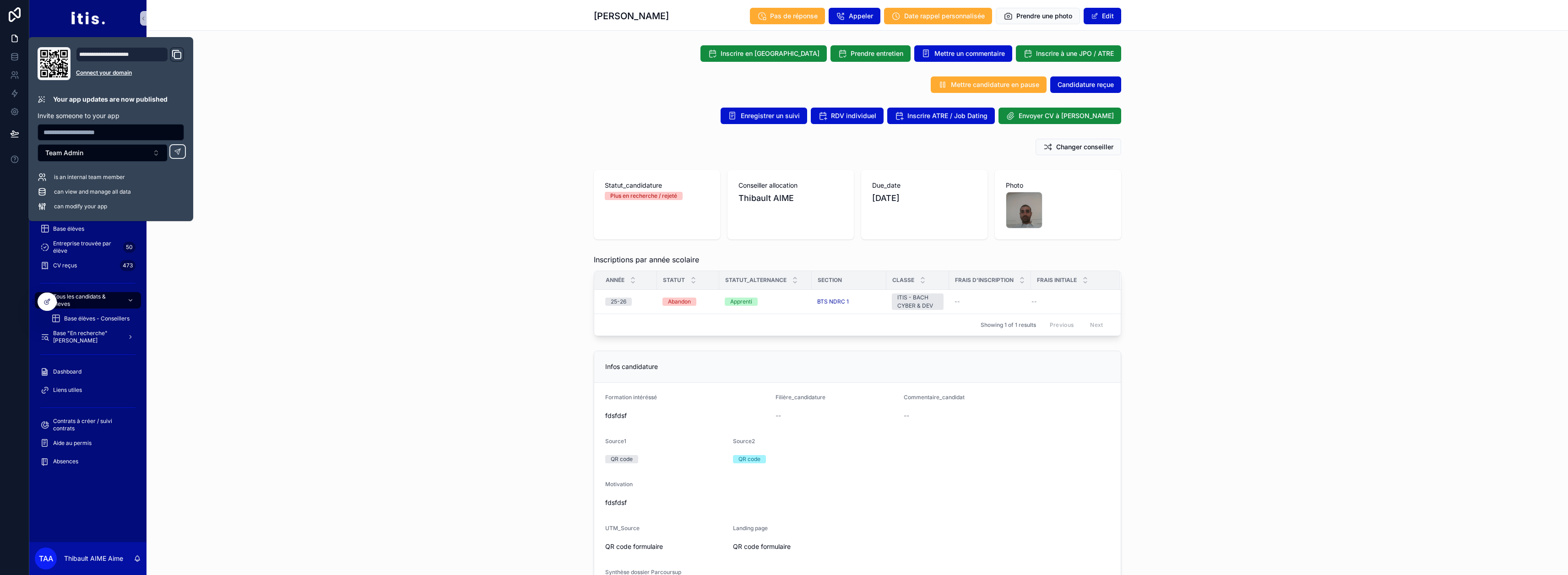
click at [263, 210] on div "Statut_candidature Plus en recherche / rejeté Conseiller allocation Thibault AI…" at bounding box center [857, 205] width 1421 height 77
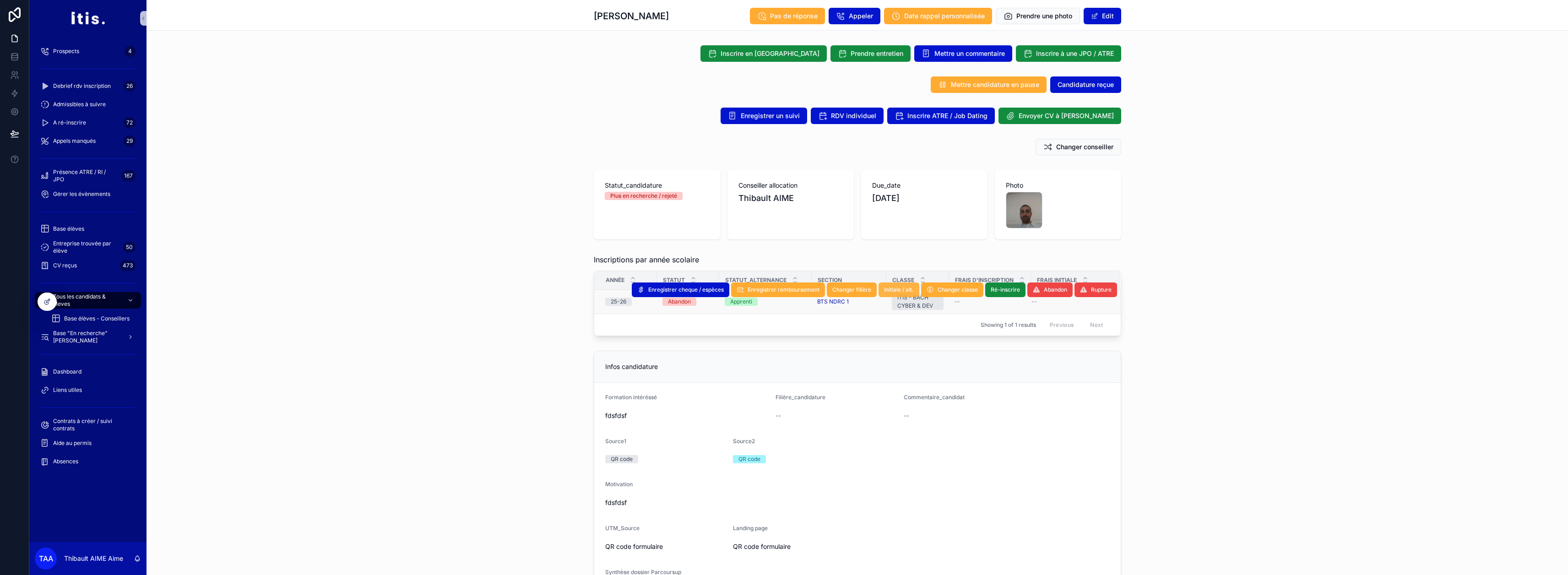
click at [779, 292] on span "Initiale / alt." at bounding box center [899, 290] width 30 height 7
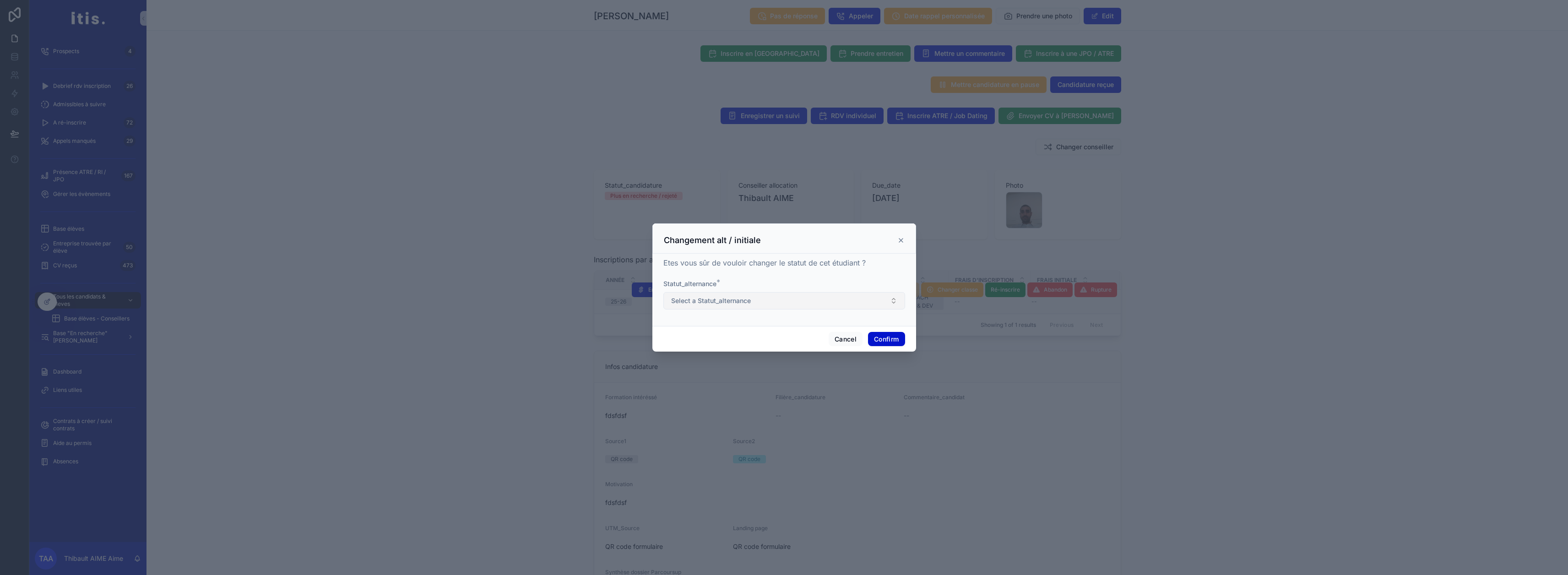
click at [779, 307] on button "Select a Statut_alternance" at bounding box center [784, 301] width 242 height 17
click at [732, 352] on div "Initiale" at bounding box center [781, 355] width 237 height 14
click at [779, 339] on button "Confirm" at bounding box center [886, 339] width 37 height 15
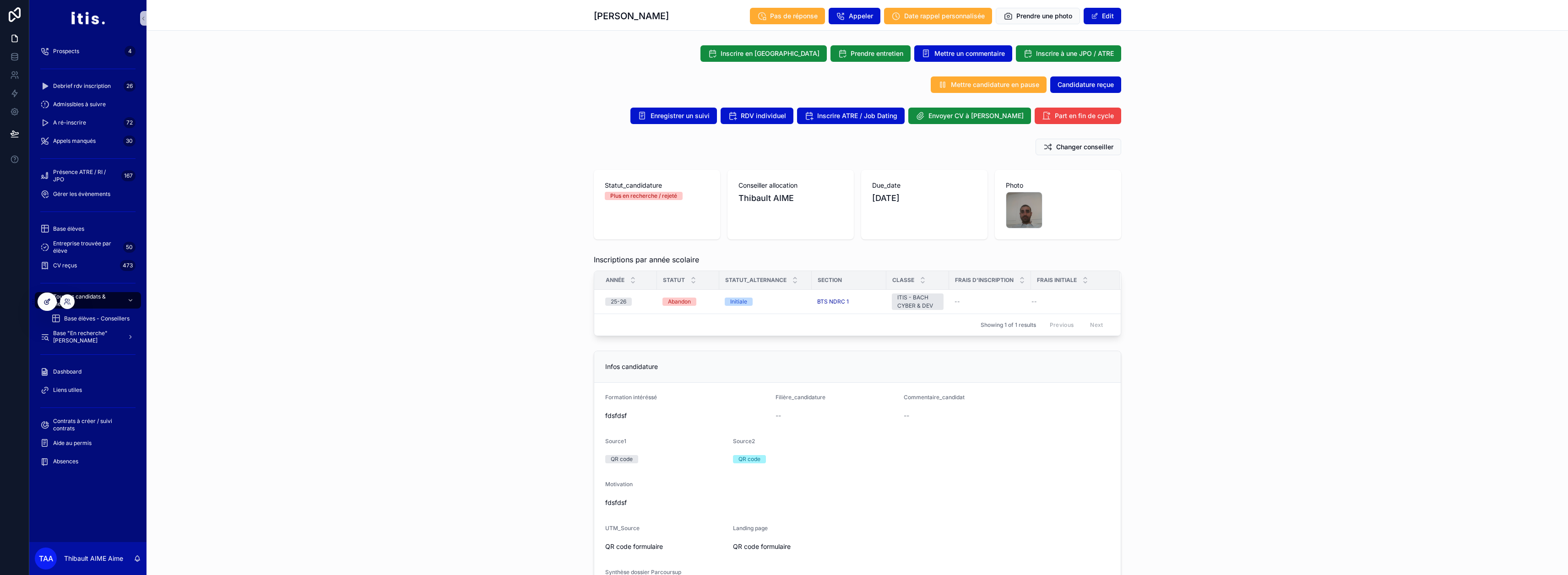
click at [50, 304] on icon at bounding box center [47, 302] width 7 height 7
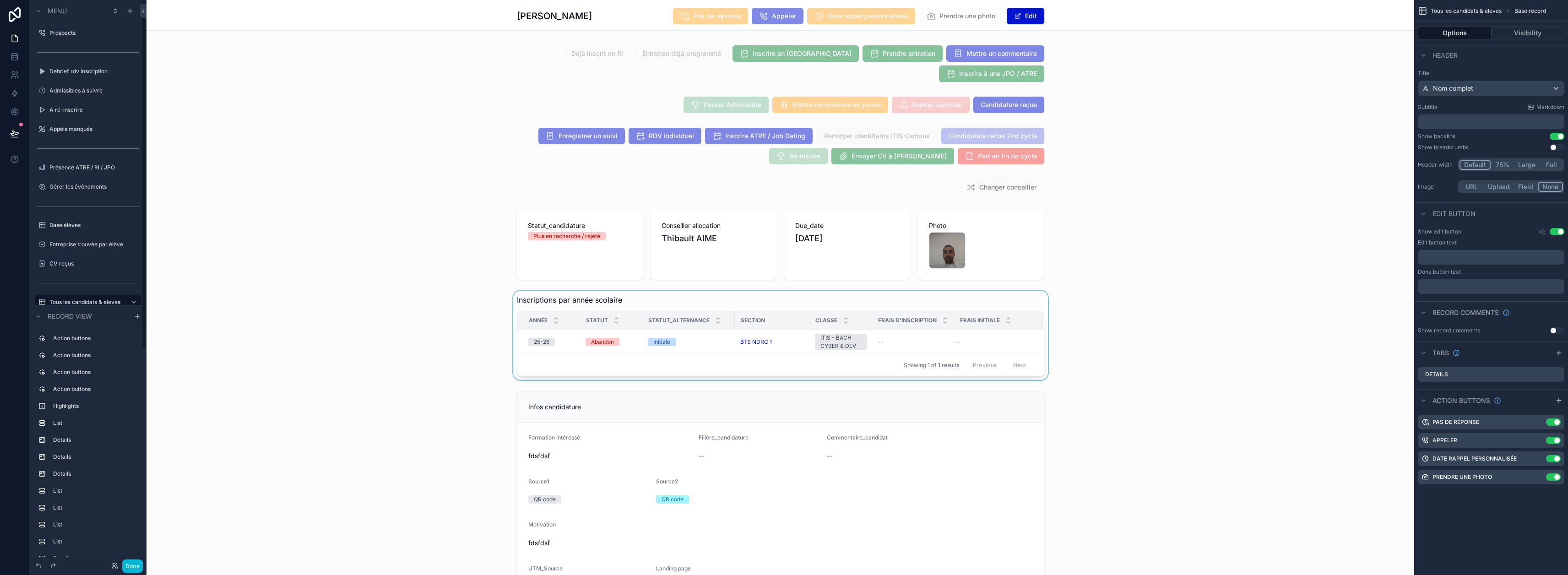
click at [616, 333] on div "scrollable content" at bounding box center [780, 335] width 1267 height 89
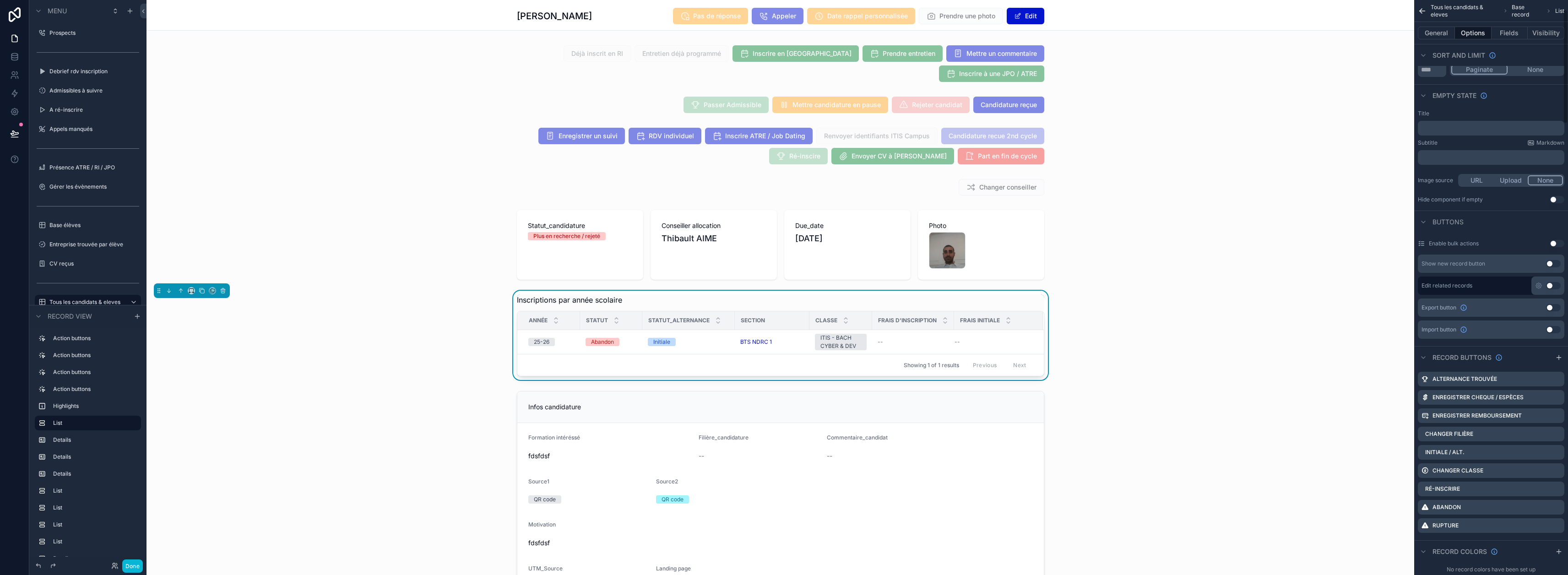
scroll to position [137, 0]
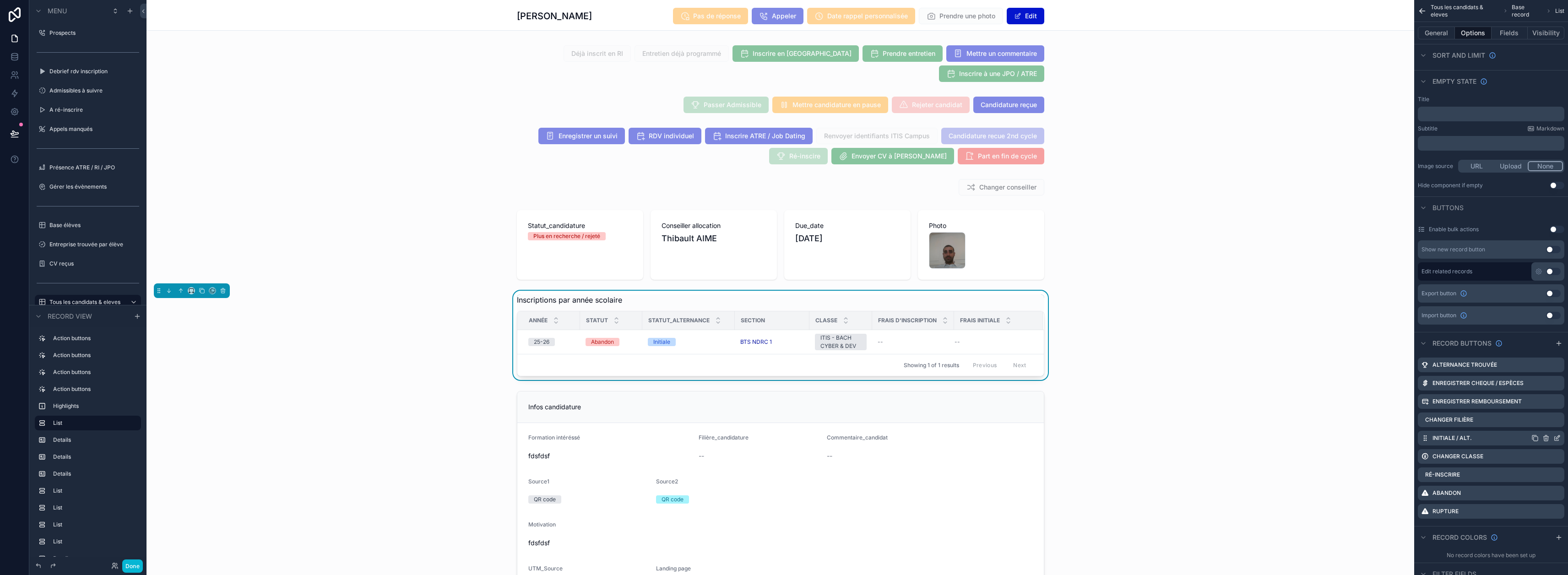
click at [779, 438] on icon "scrollable content" at bounding box center [1558, 437] width 4 height 4
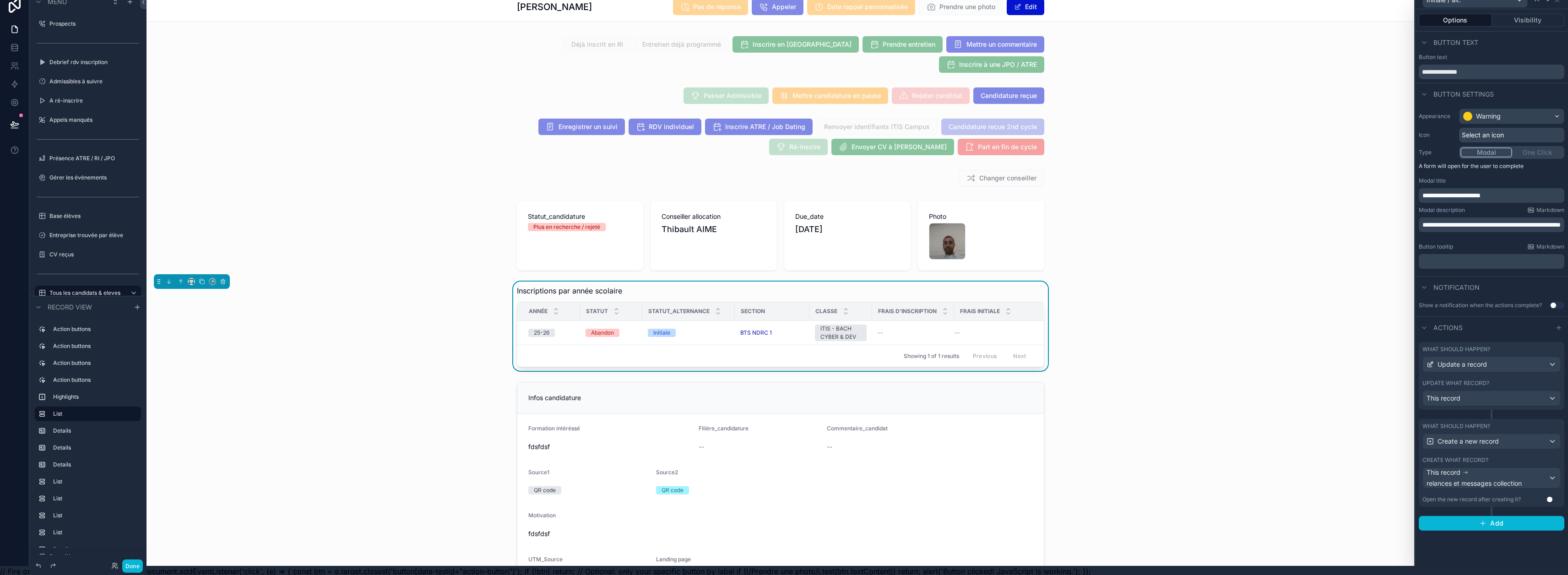
scroll to position [18, 0]
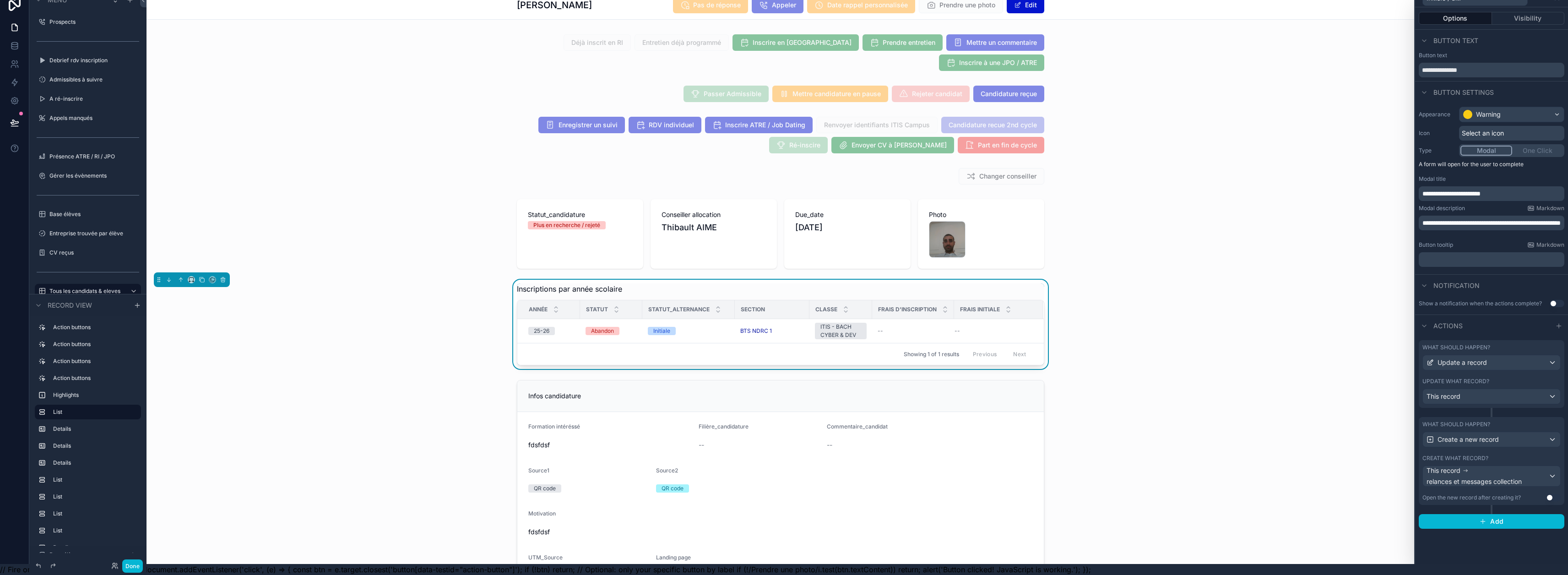
click at [779, 420] on div "What should happen?" at bounding box center [1491, 424] width 138 height 7
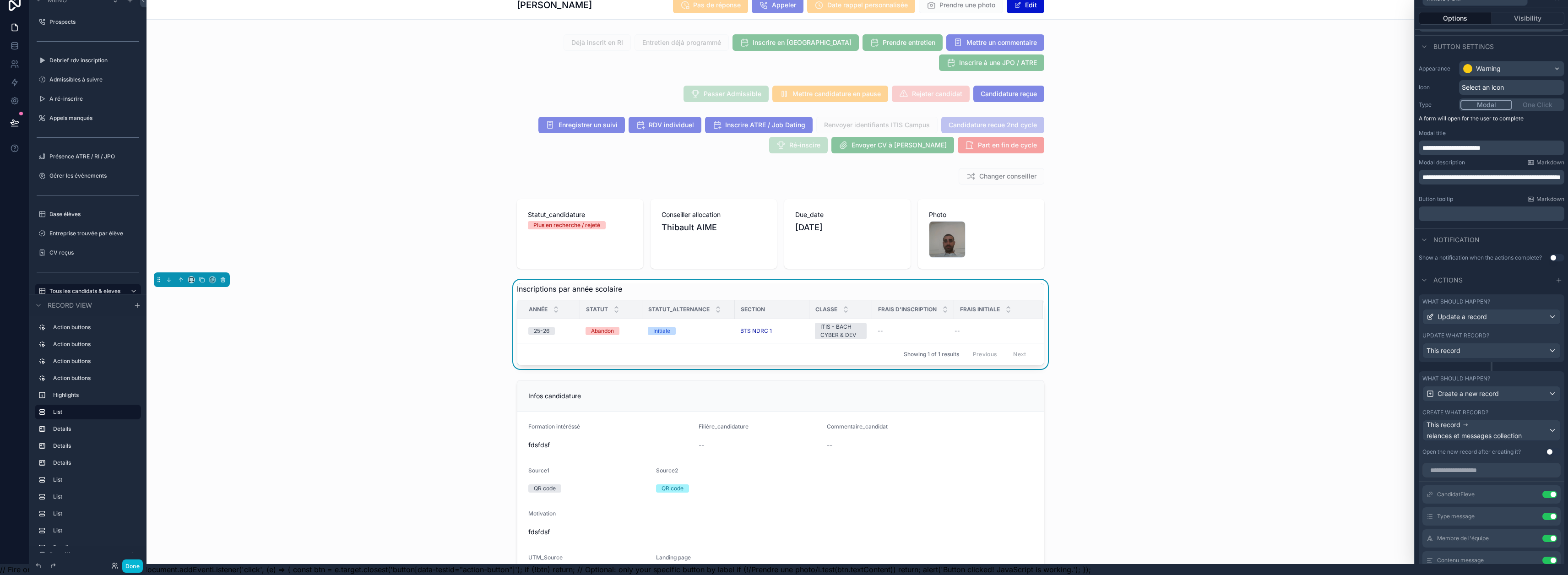
scroll to position [19, 0]
click at [779, 537] on icon at bounding box center [1531, 541] width 7 height 7
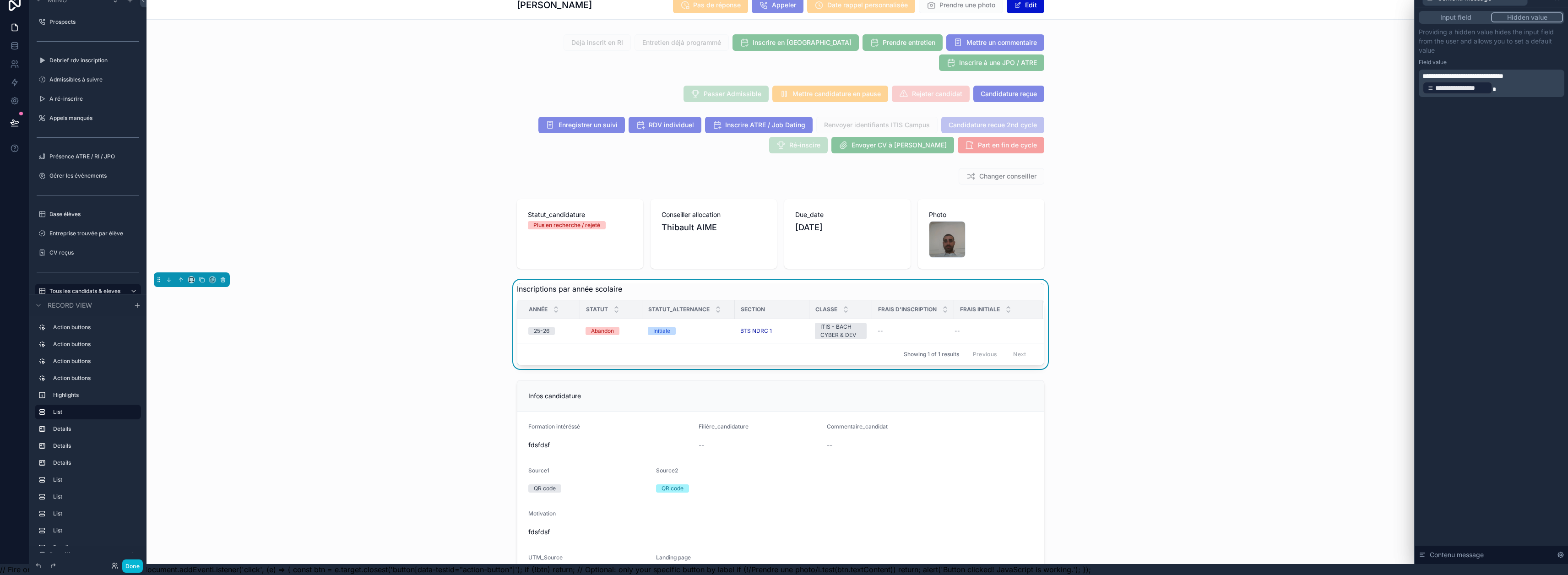
click at [779, 77] on p "**********" at bounding box center [1492, 83] width 140 height 24
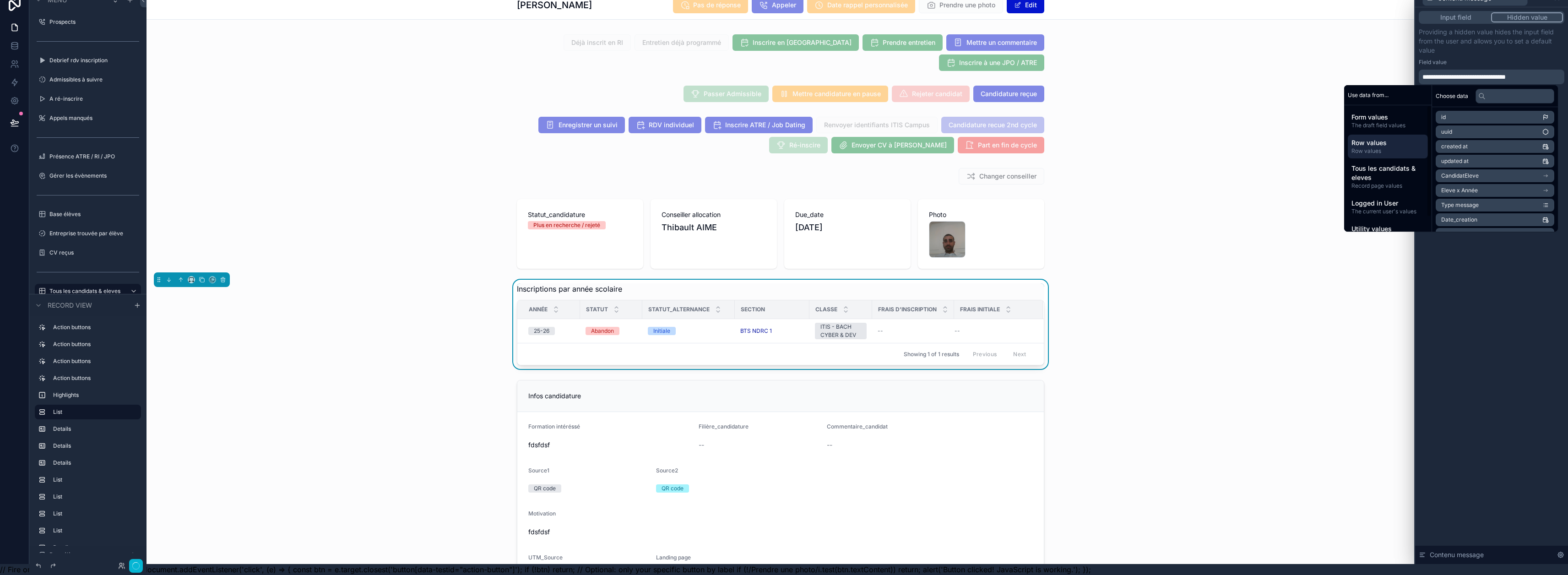
click at [779, 138] on span "Row values" at bounding box center [1387, 143] width 73 height 9
click at [779, 199] on li "Statut_alternance" at bounding box center [1495, 205] width 119 height 13
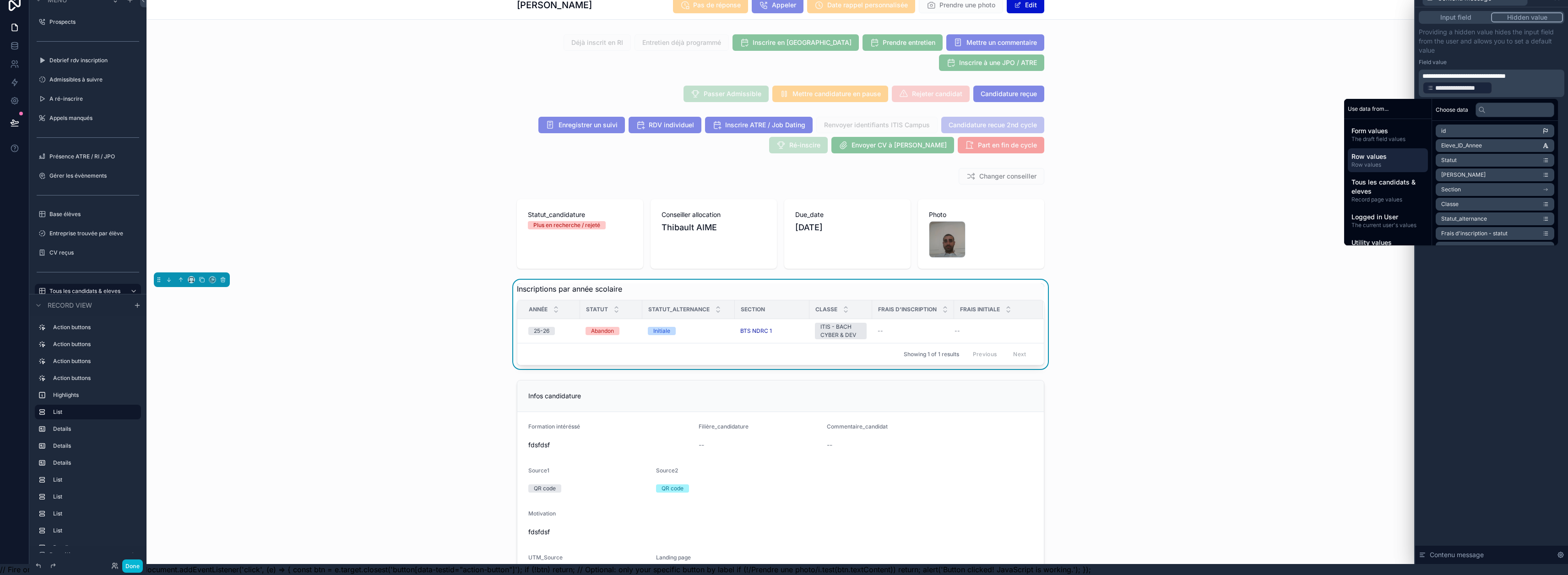
click at [779, 50] on div "**********" at bounding box center [1492, 62] width 145 height 70
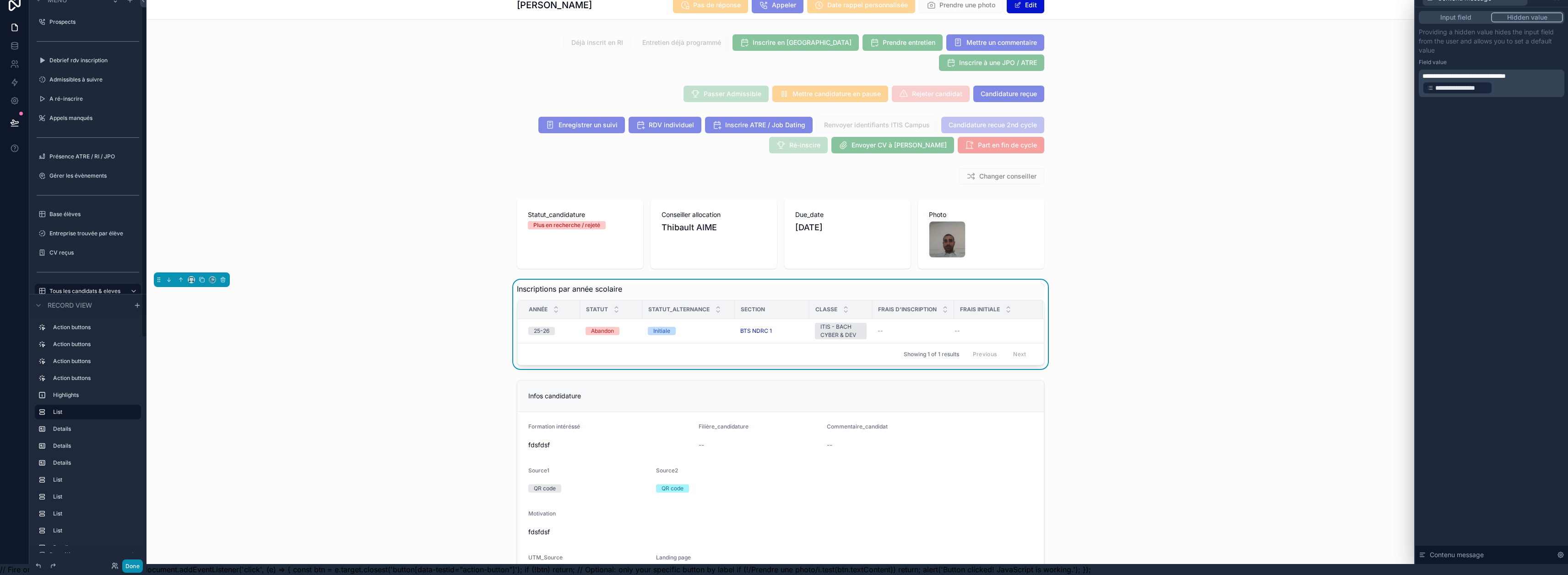
click at [135, 562] on button "Done" at bounding box center [132, 566] width 20 height 13
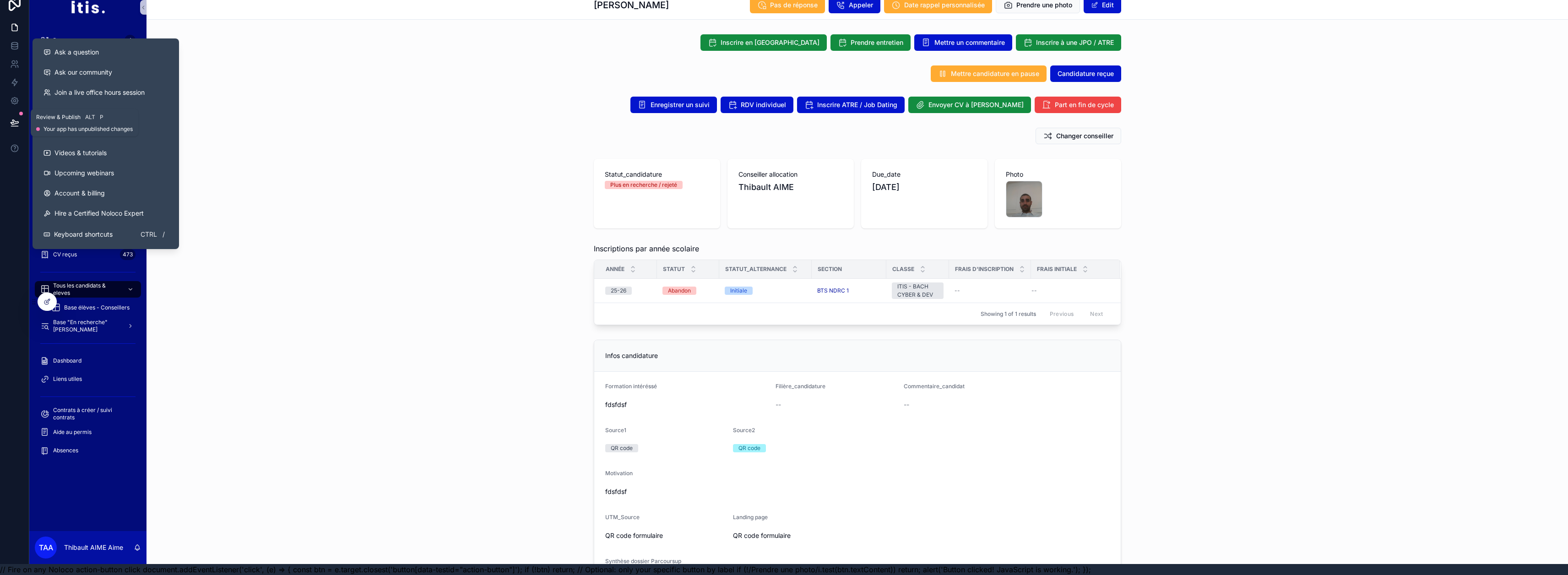
click at [20, 112] on button at bounding box center [14, 122] width 20 height 25
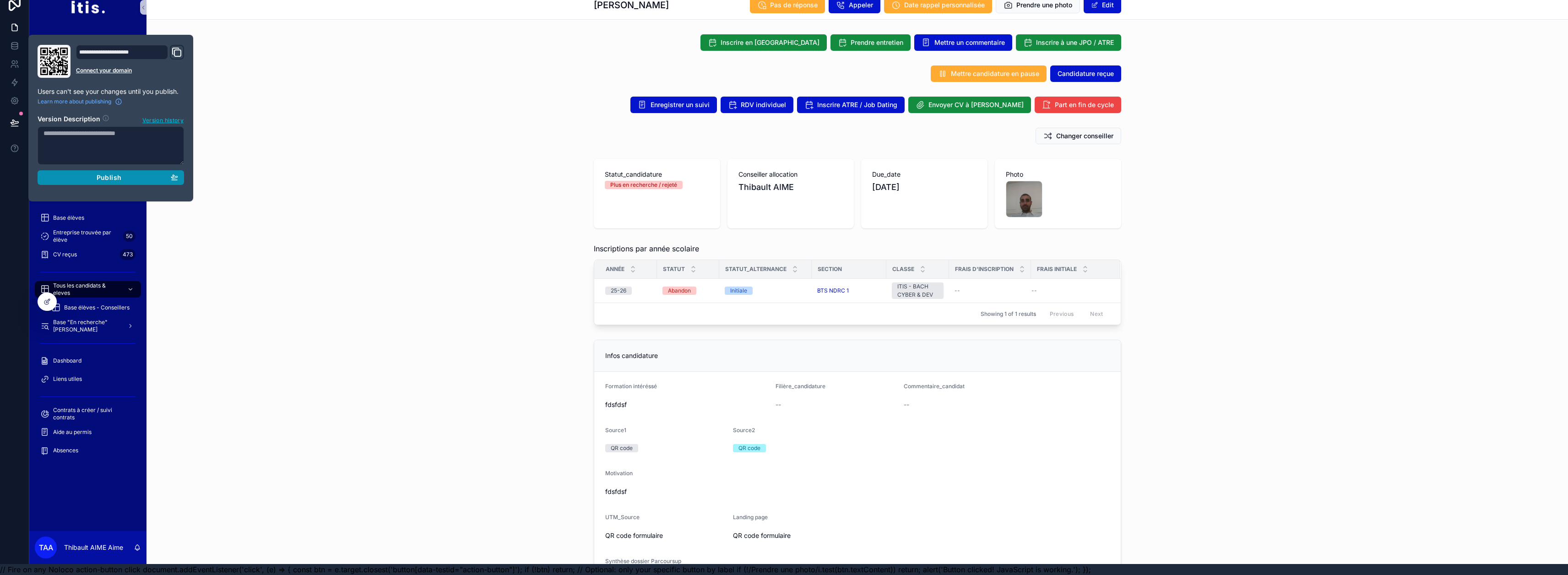
click at [85, 173] on div "Publish" at bounding box center [111, 177] width 135 height 8
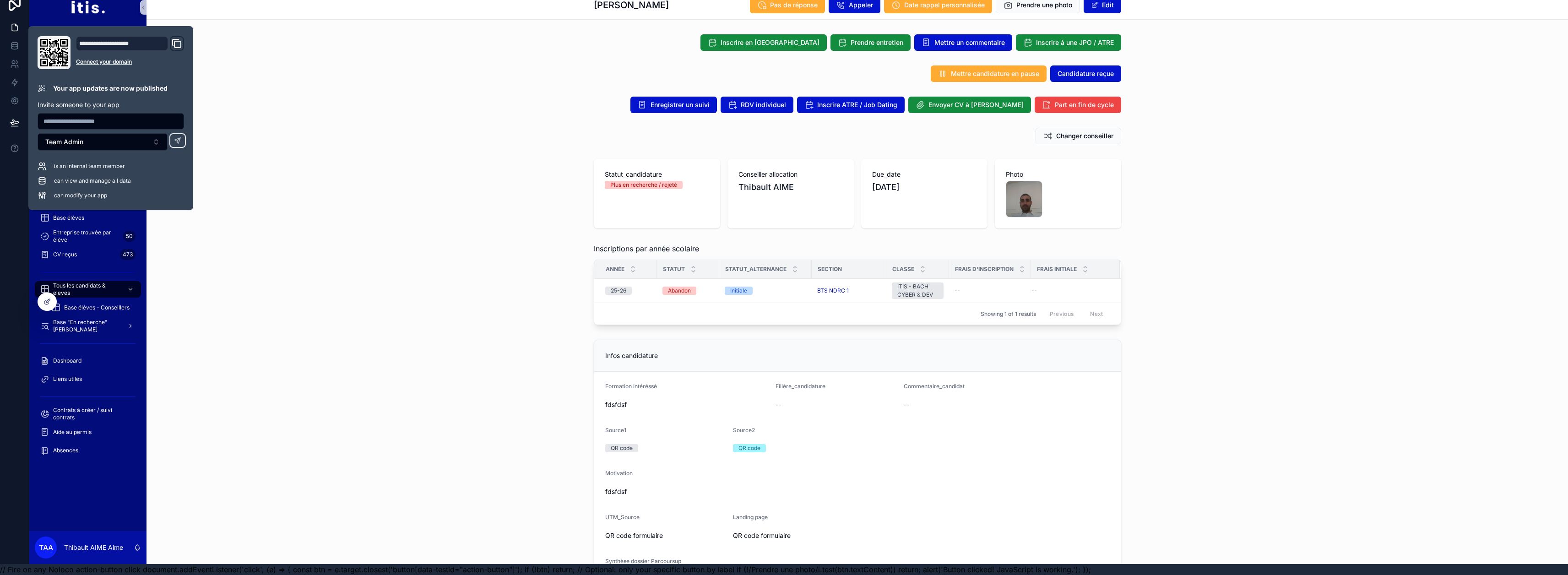
click at [312, 216] on div "Statut_candidature Plus en recherche / rejeté Conseiller allocation Thibault AI…" at bounding box center [857, 194] width 1421 height 77
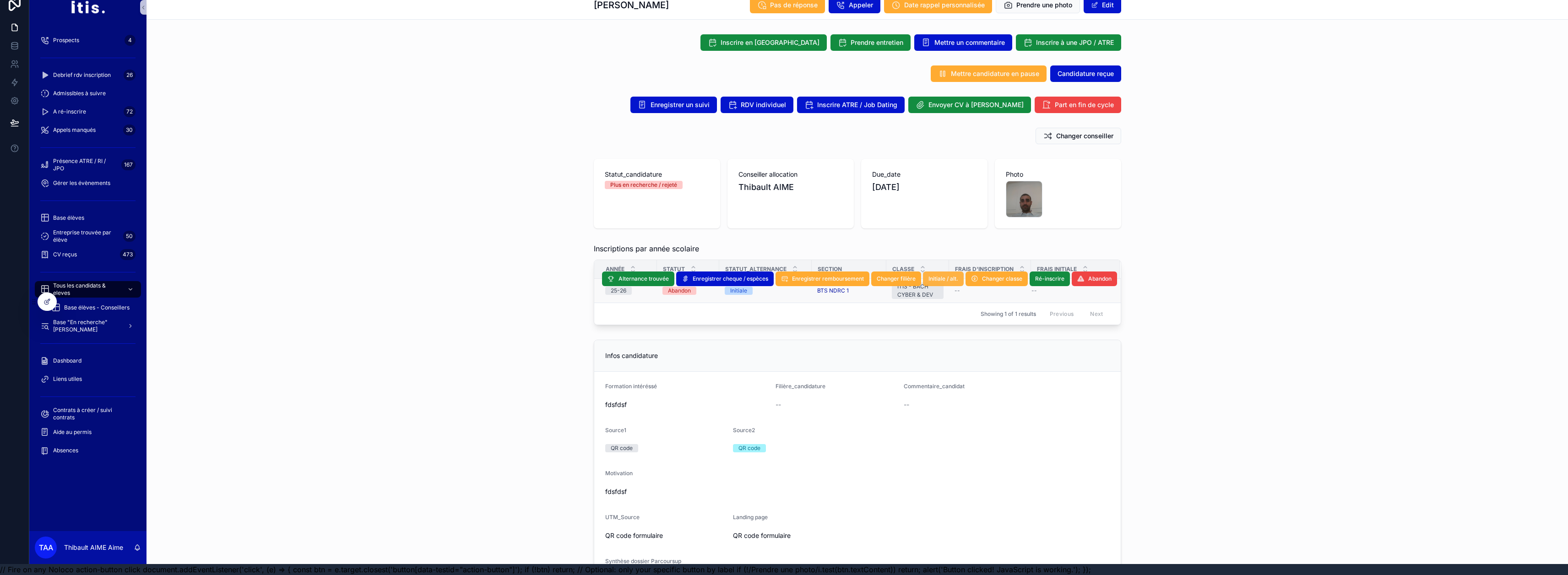
click at [779, 275] on span "Initiale / alt." at bounding box center [943, 279] width 30 height 7
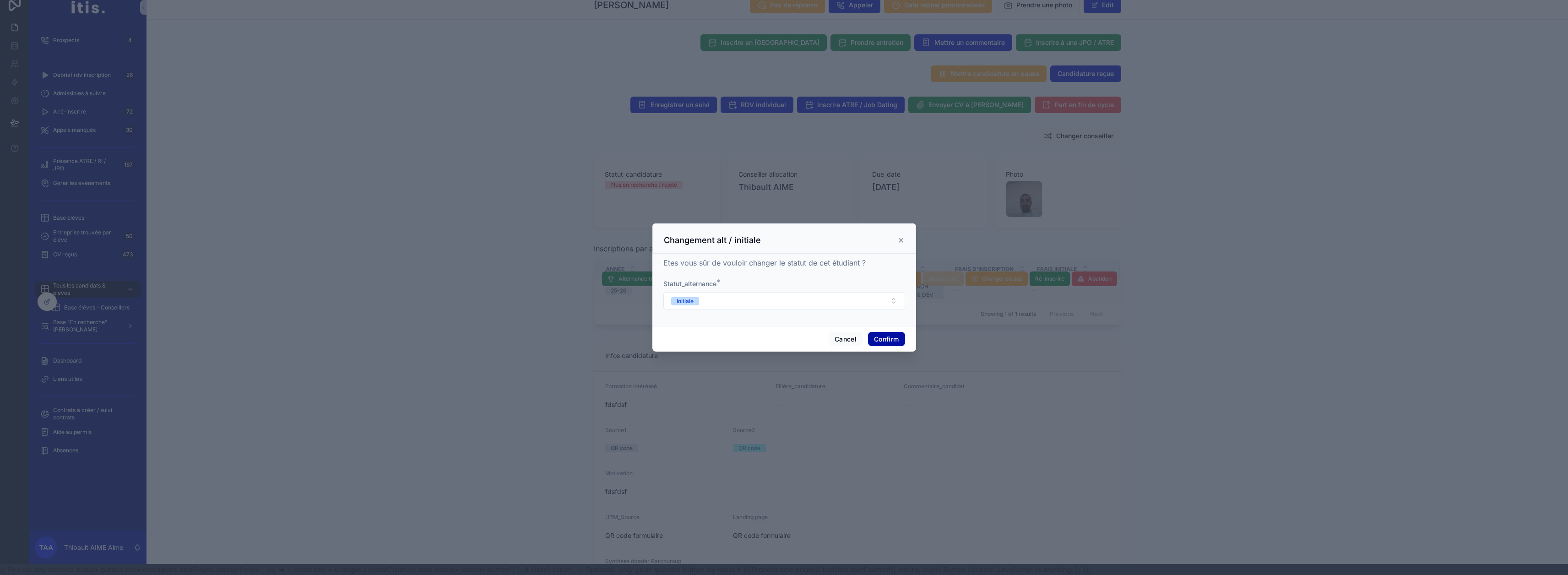
click at [779, 339] on button "Confirm" at bounding box center [886, 339] width 37 height 15
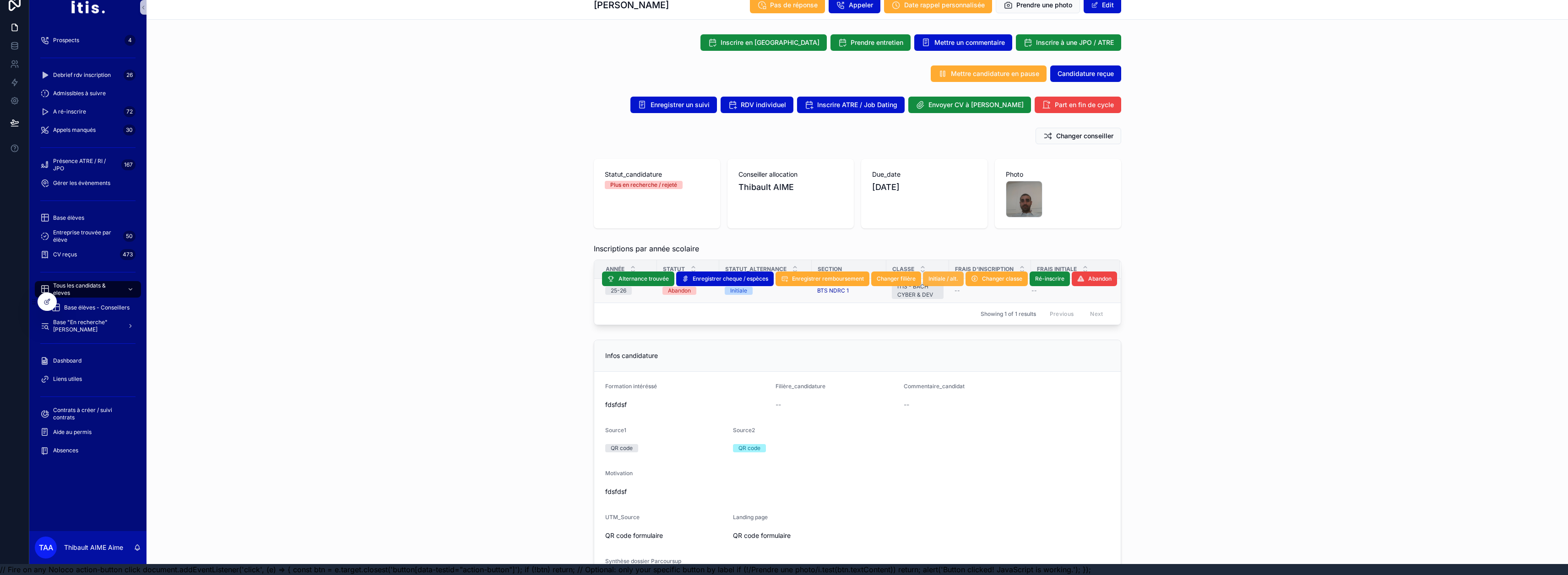
click at [779, 275] on span "Initiale / alt." at bounding box center [943, 279] width 30 height 7
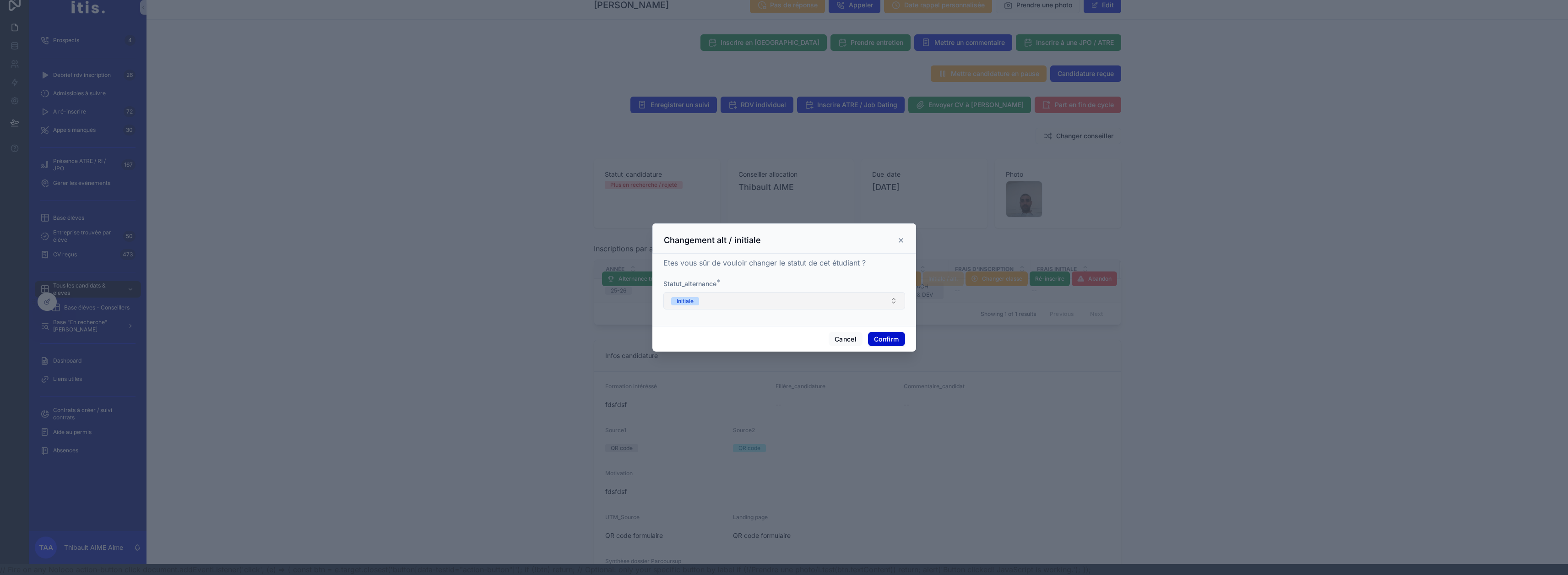
click at [779, 305] on button "Initiale" at bounding box center [784, 301] width 242 height 17
click at [755, 342] on div "En recherche" at bounding box center [781, 340] width 237 height 14
click at [779, 344] on button "Confirm" at bounding box center [886, 339] width 37 height 15
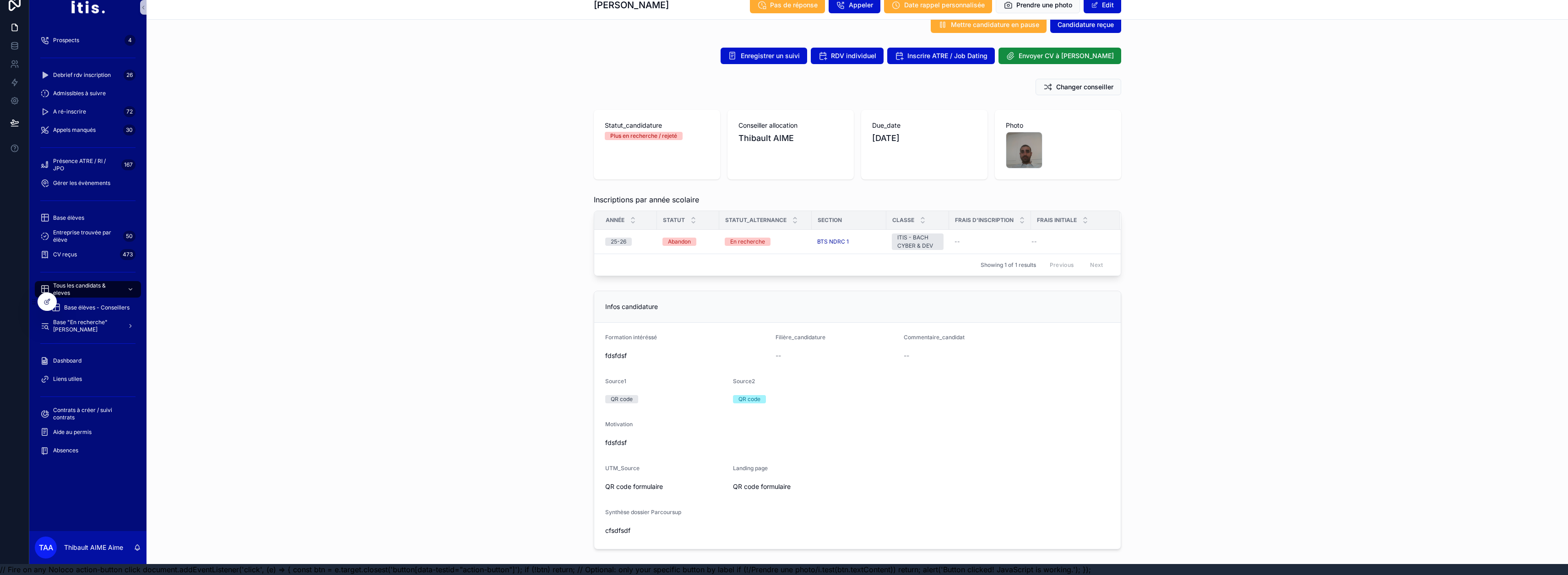
scroll to position [32, 0]
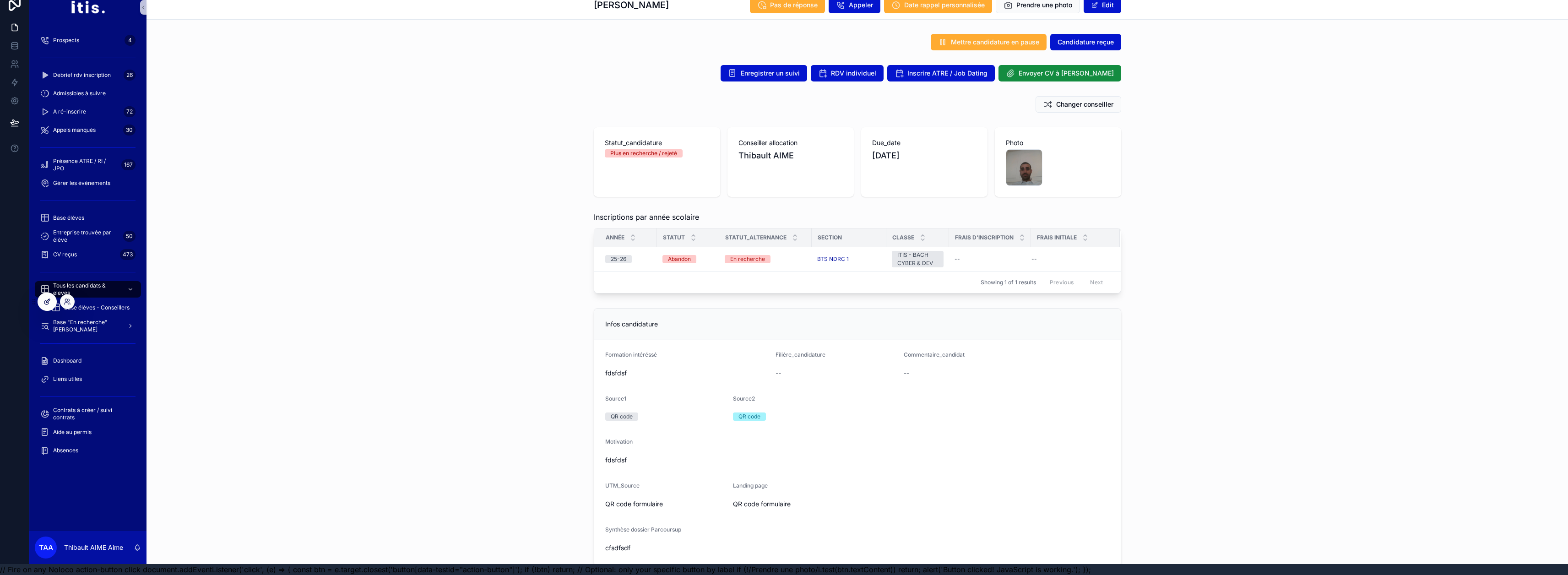
click at [48, 299] on icon at bounding box center [47, 302] width 7 height 7
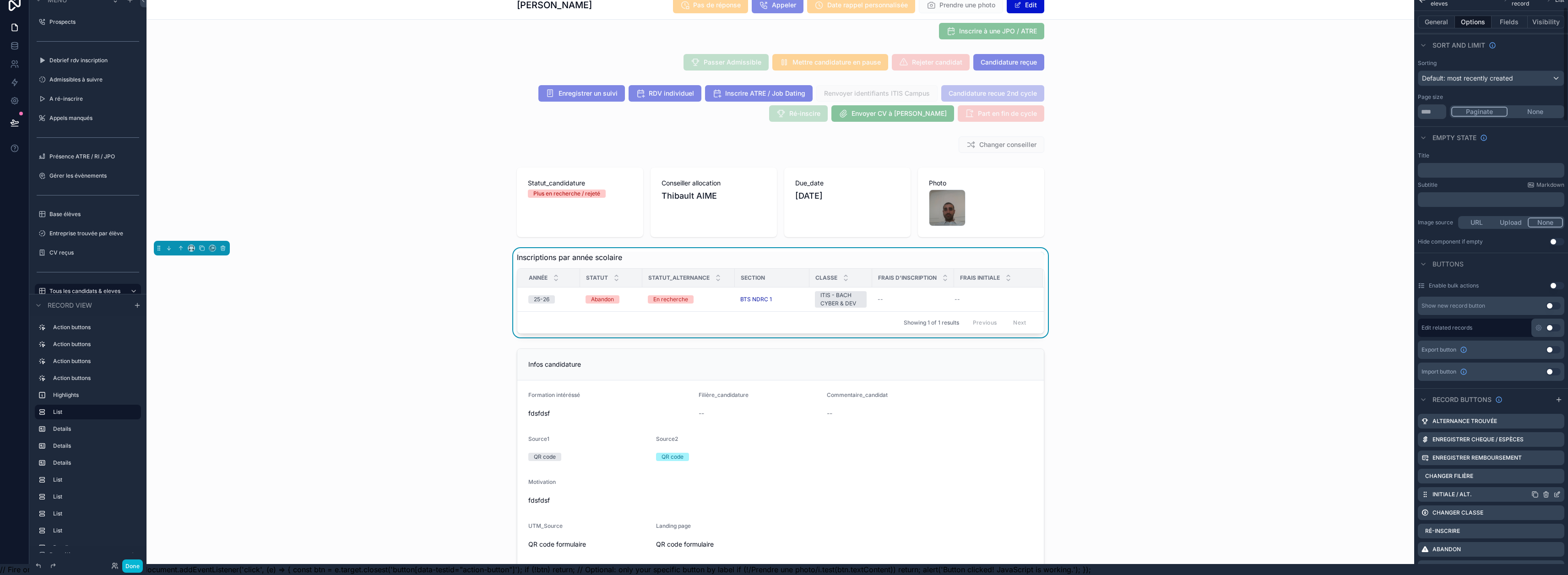
scroll to position [91, 0]
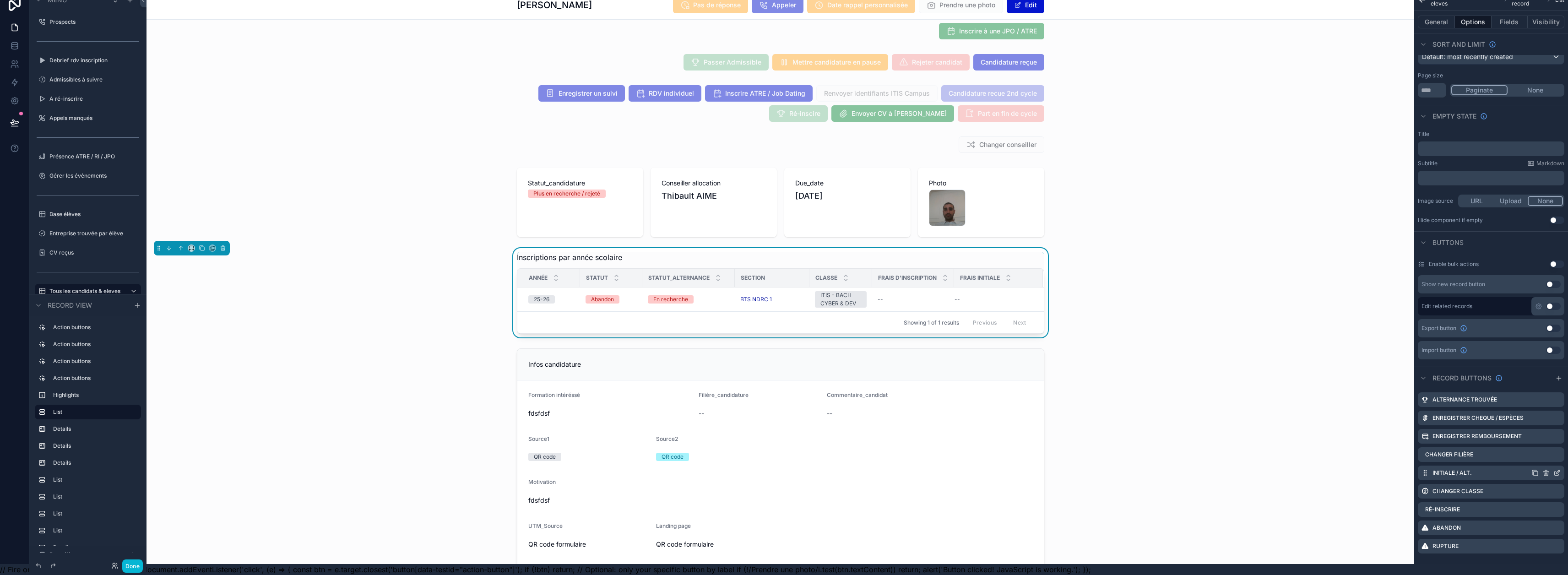
click at [779, 469] on icon "scrollable content" at bounding box center [1557, 473] width 7 height 7
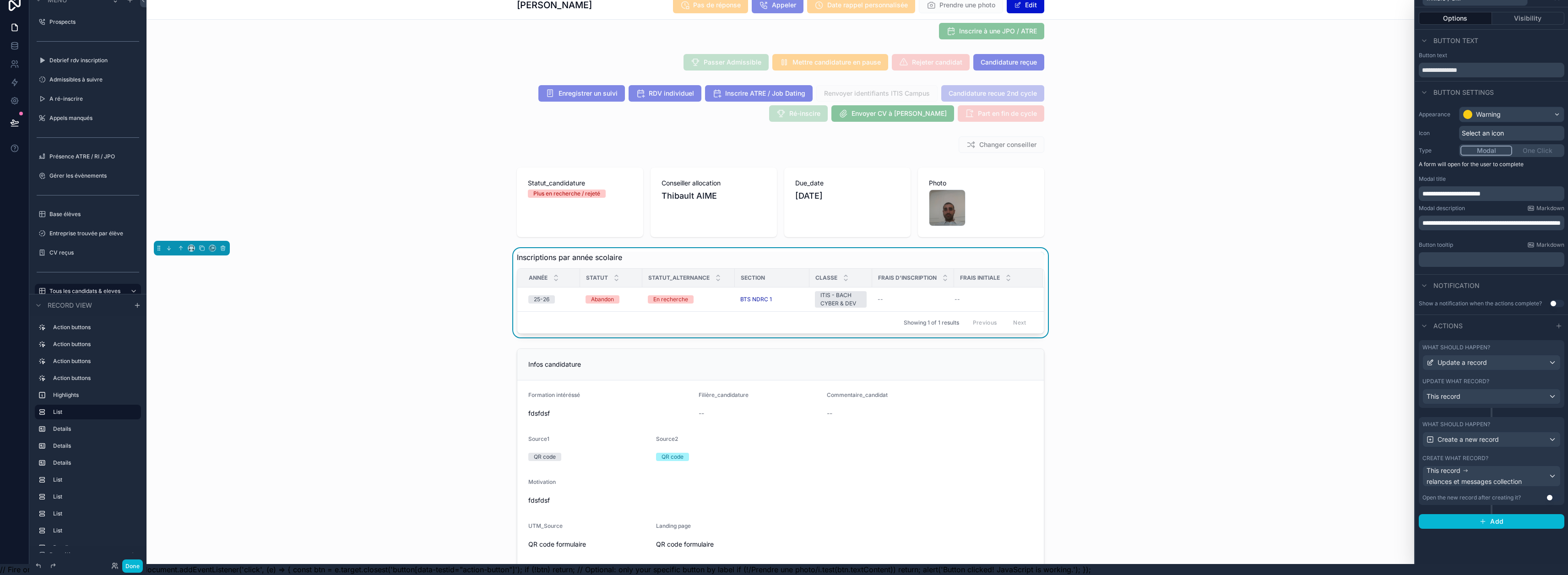
click at [779, 420] on div "What should happen?" at bounding box center [1491, 424] width 138 height 7
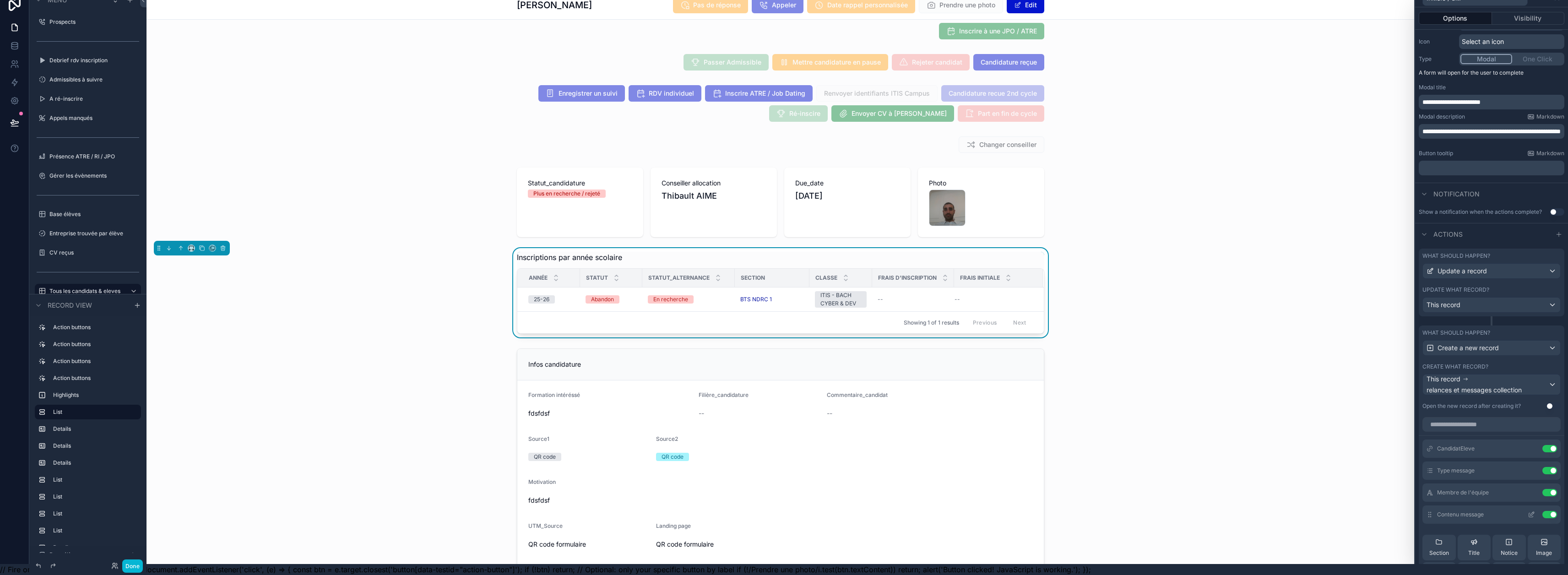
click at [779, 513] on icon at bounding box center [1531, 515] width 4 height 4
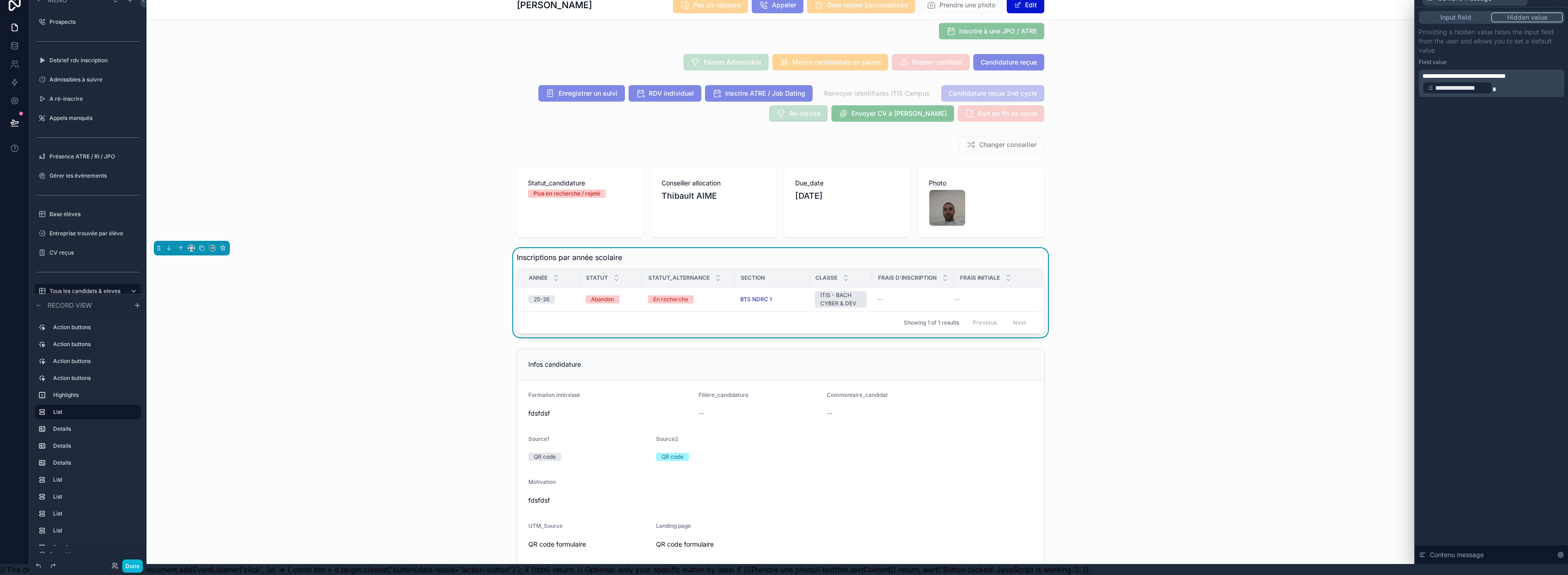
click at [779, 83] on p "**********" at bounding box center [1492, 83] width 140 height 24
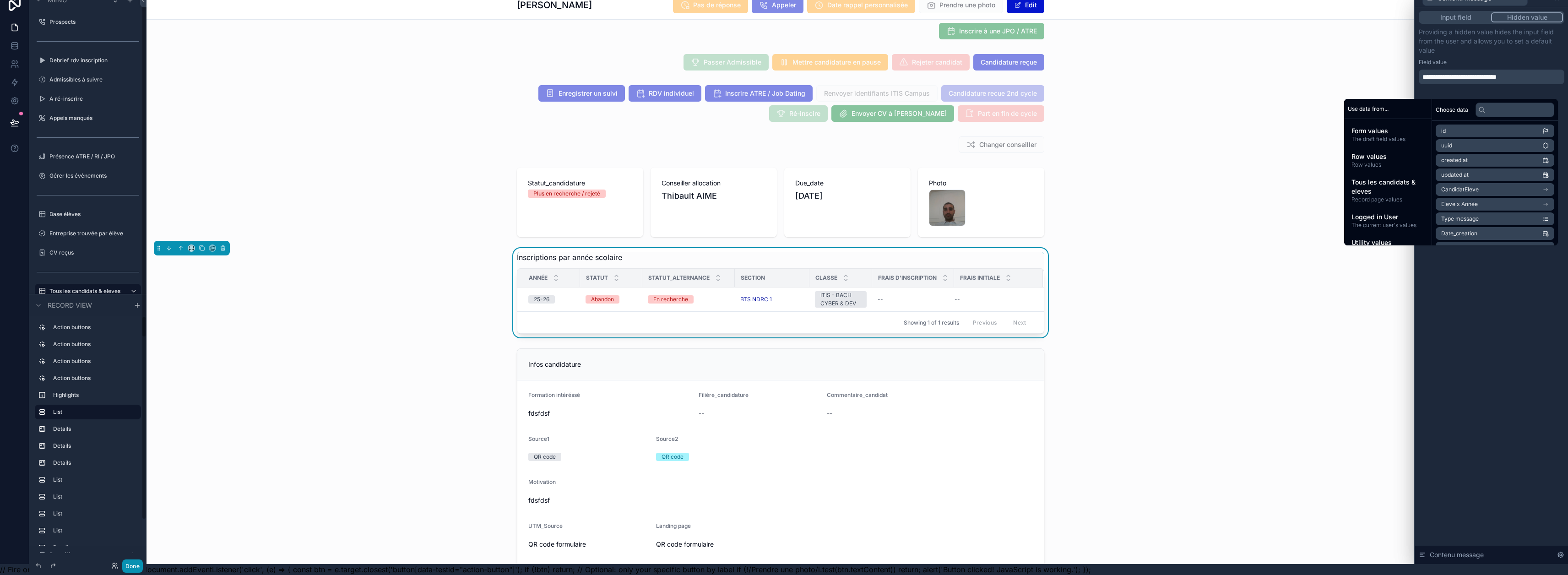
click at [128, 565] on button "Done" at bounding box center [132, 566] width 20 height 13
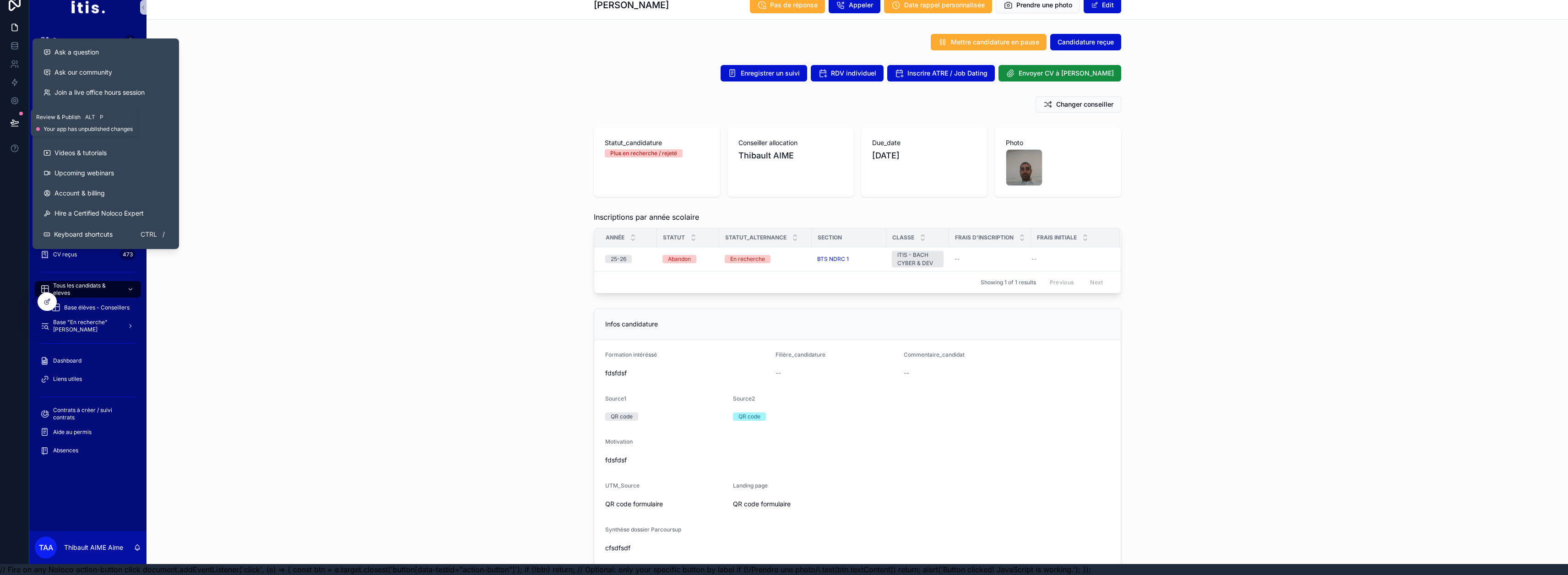
click at [12, 111] on button at bounding box center [14, 122] width 20 height 25
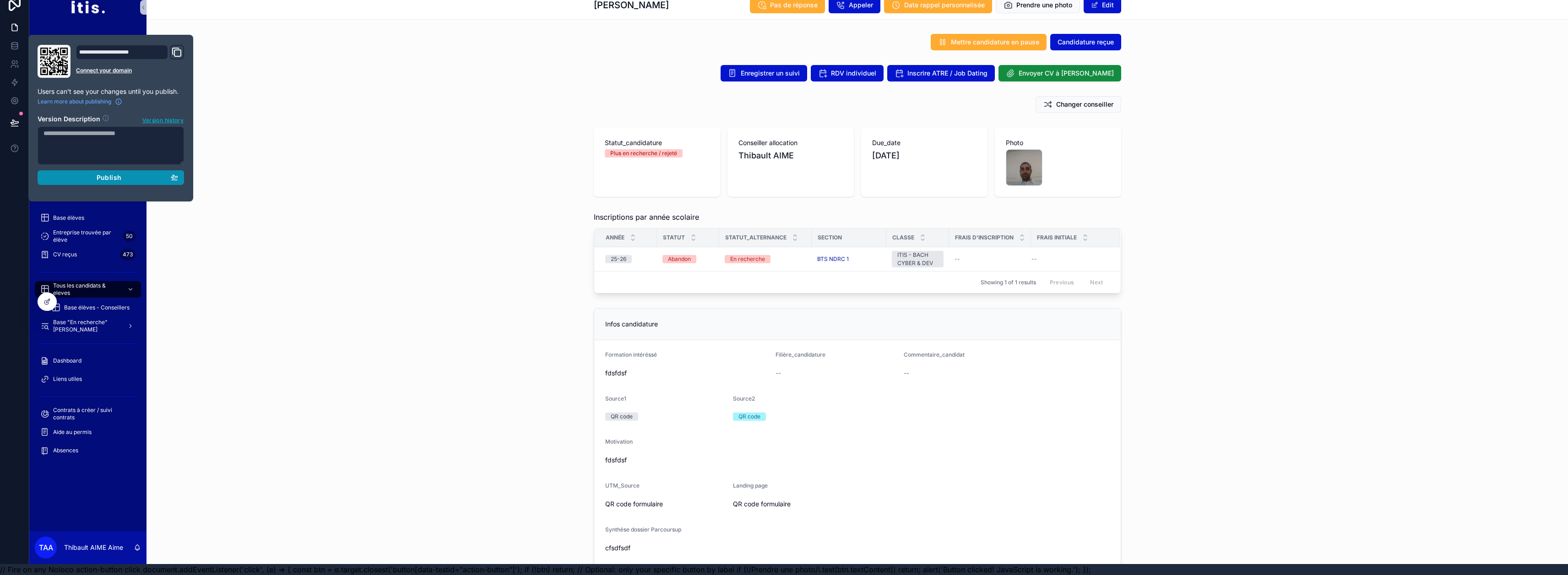
click at [80, 173] on div "Publish" at bounding box center [111, 177] width 135 height 8
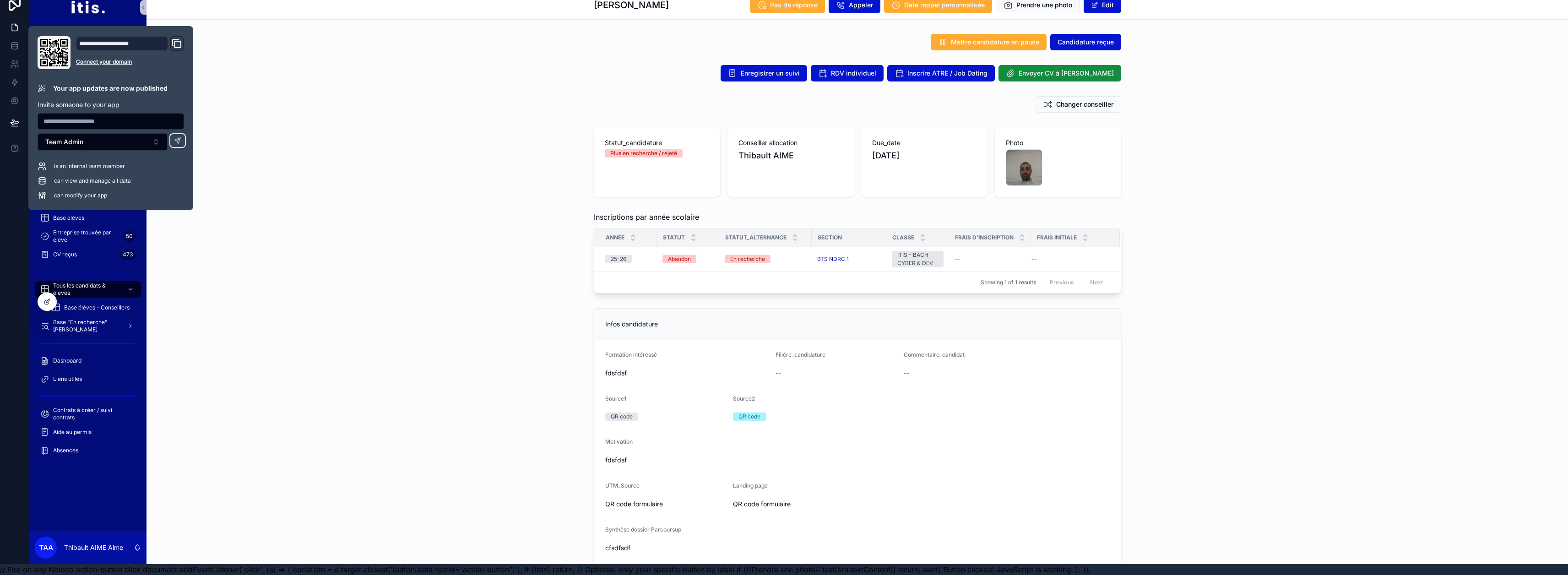
click at [275, 154] on div "Statut_candidature Plus en recherche / rejeté Conseiller allocation Thibault AI…" at bounding box center [857, 162] width 1421 height 77
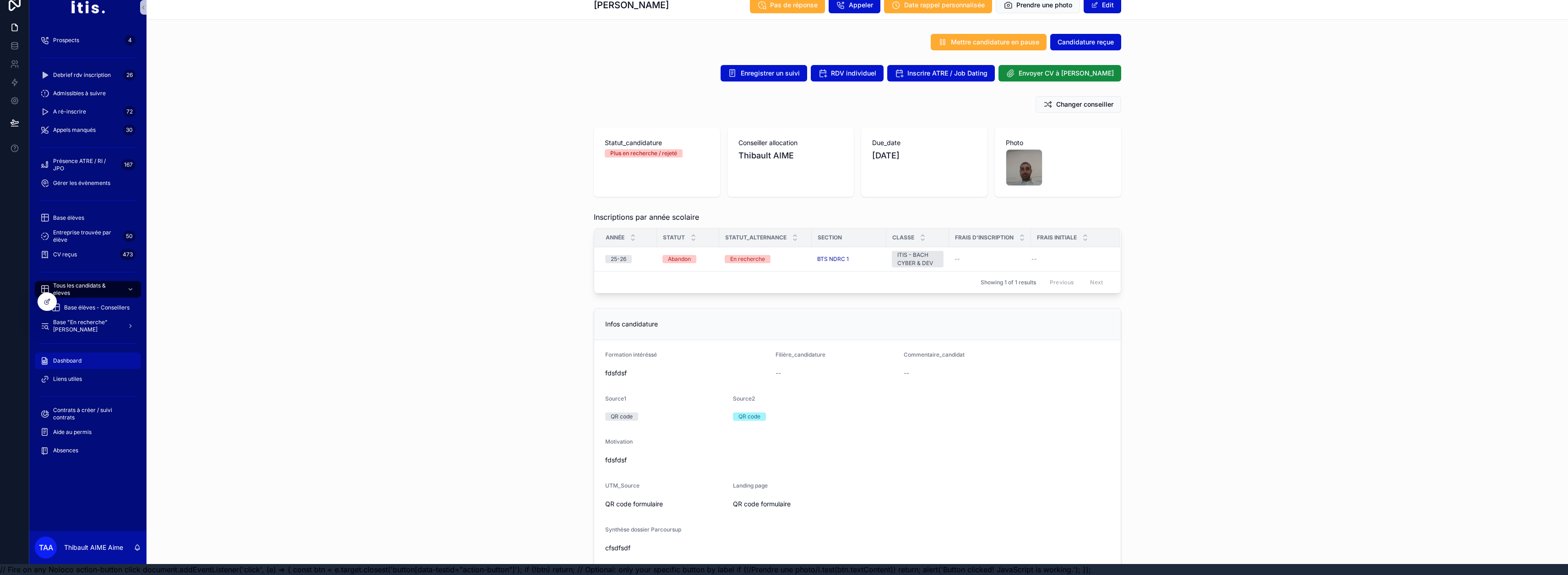
click at [90, 353] on div "Dashboard" at bounding box center [88, 361] width 95 height 15
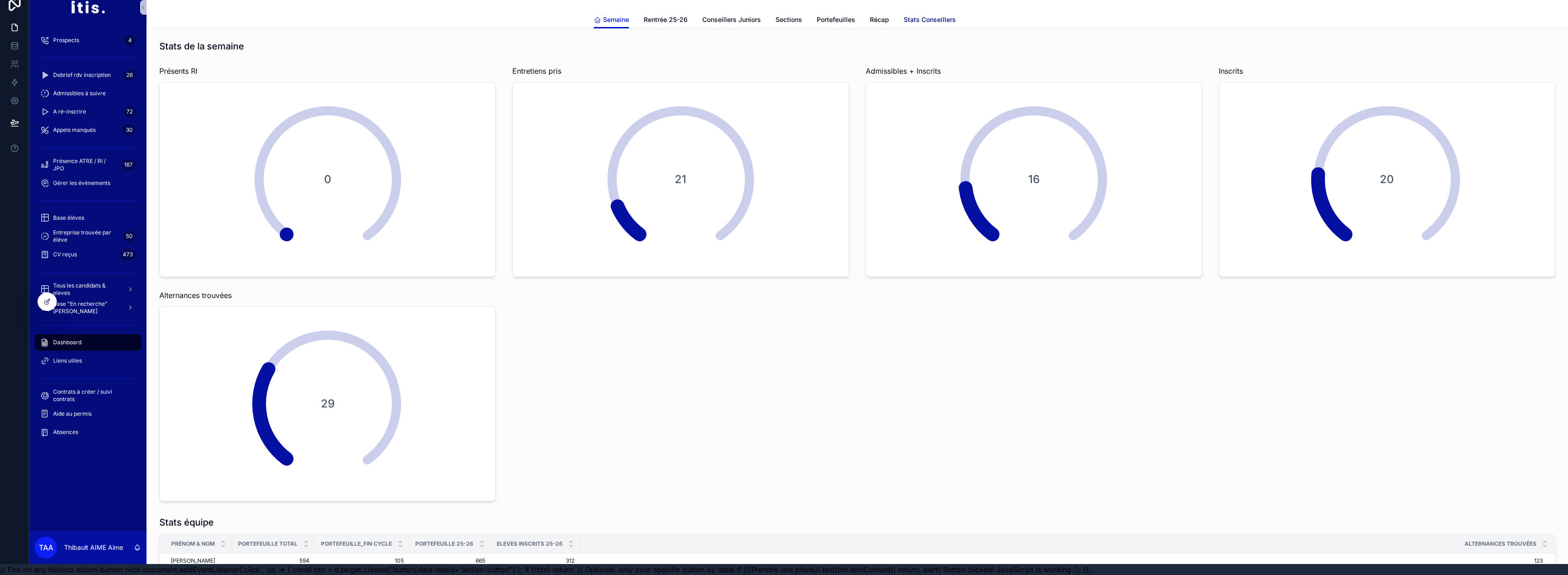
click at [779, 15] on span "Stats Conseillers" at bounding box center [930, 19] width 52 height 9
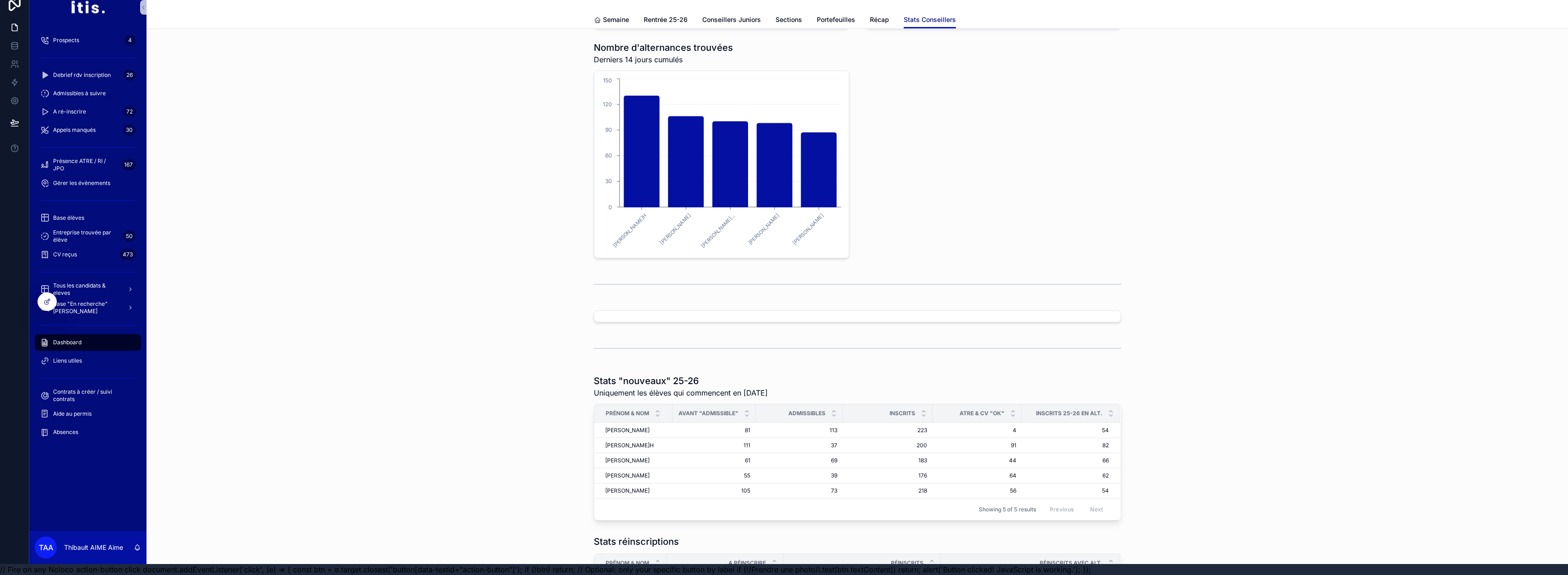
scroll to position [229, 0]
click at [49, 302] on icon at bounding box center [47, 302] width 7 height 7
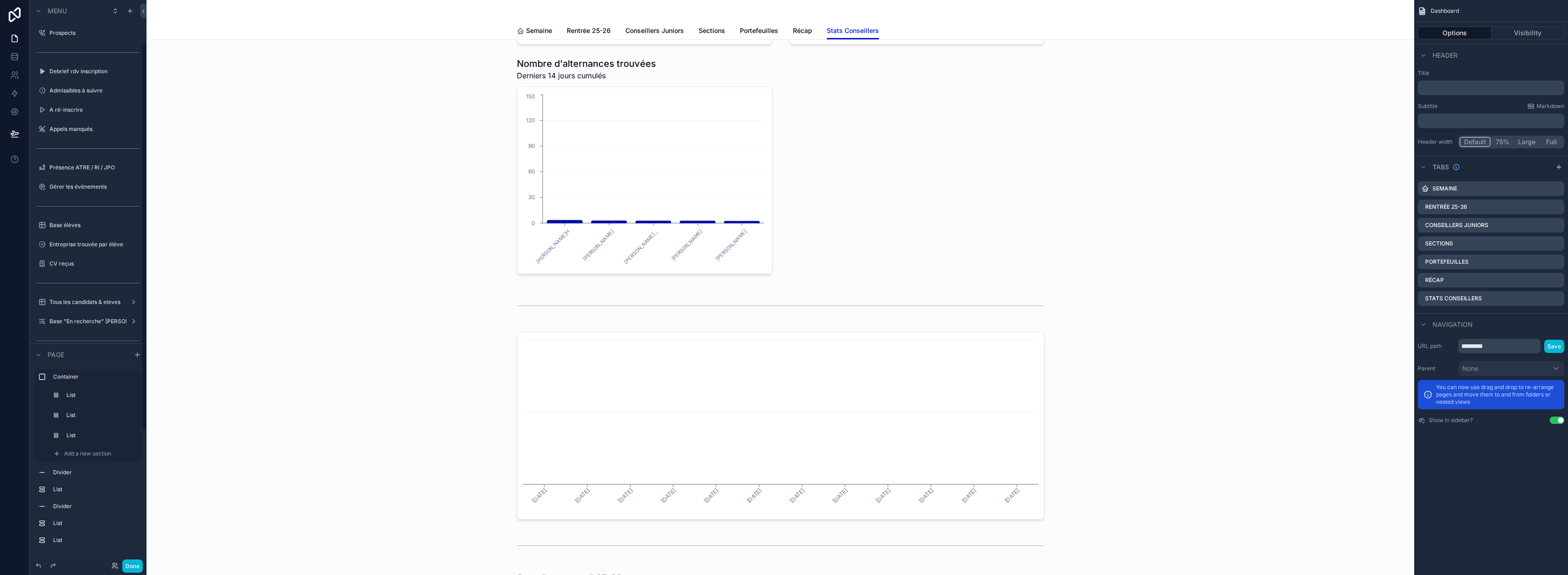
scroll to position [65, 0]
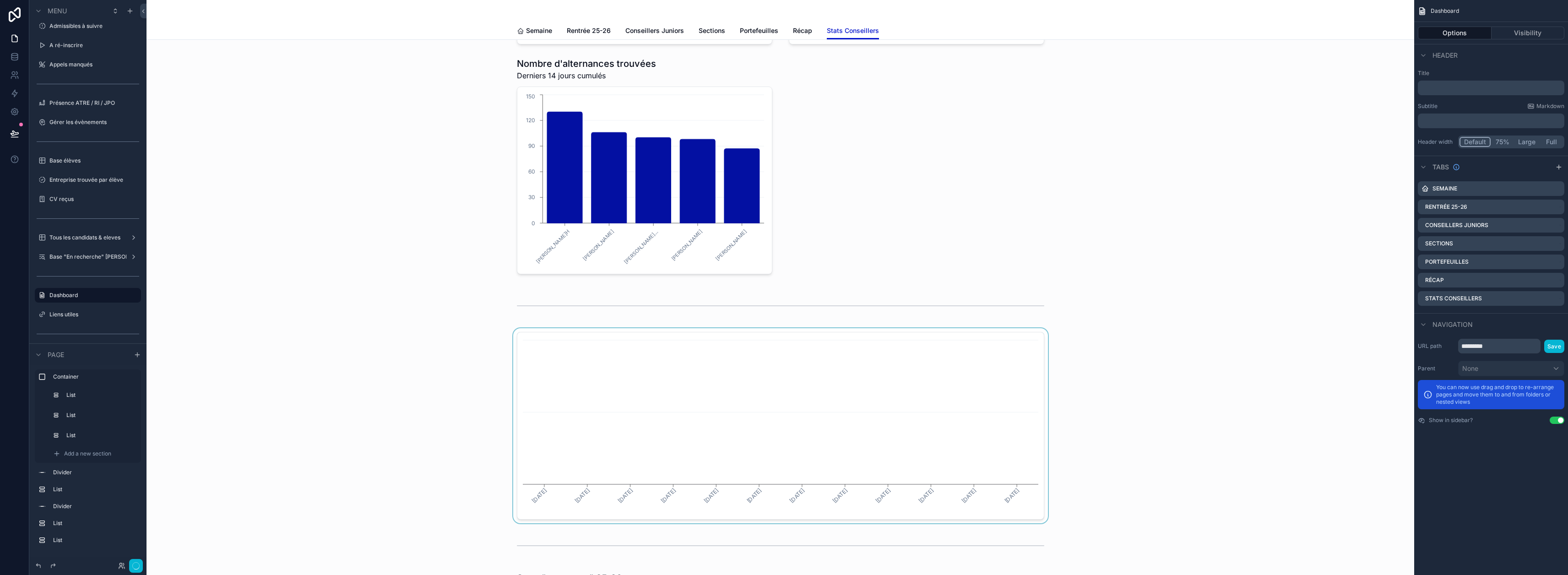
click at [619, 399] on div "scrollable content" at bounding box center [781, 426] width 1253 height 195
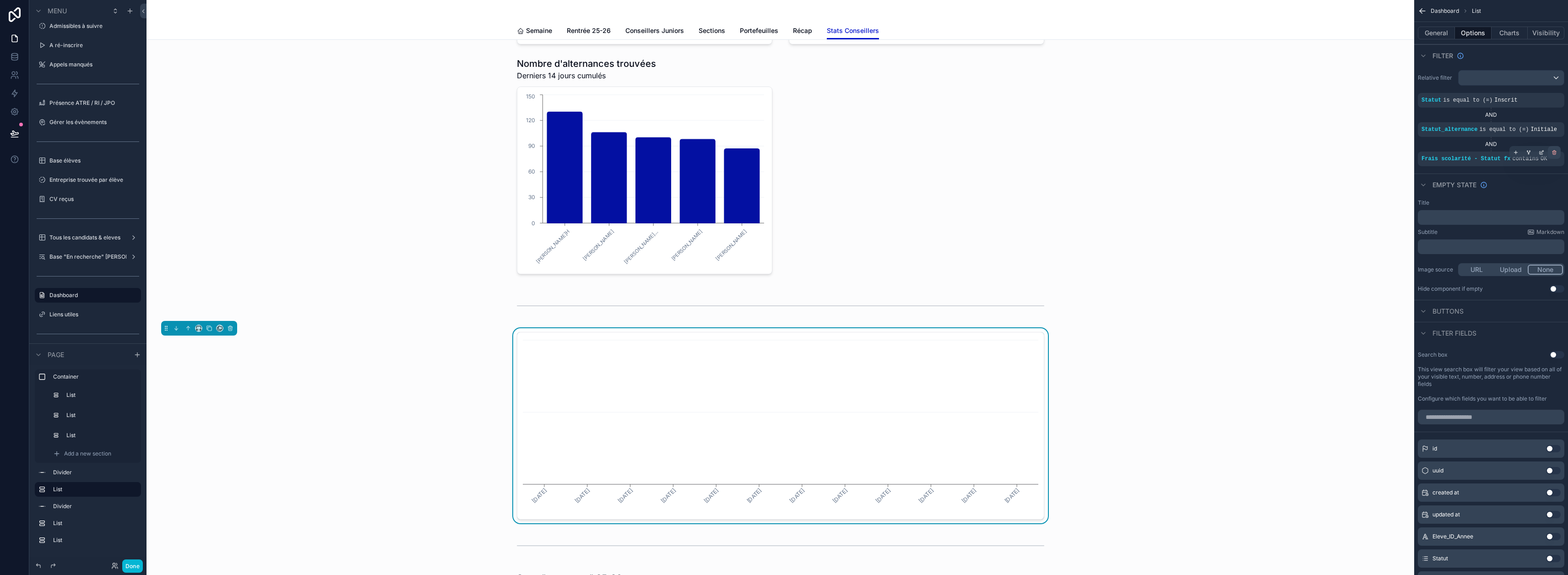
click at [779, 152] on icon "scrollable content" at bounding box center [1554, 152] width 6 height 6
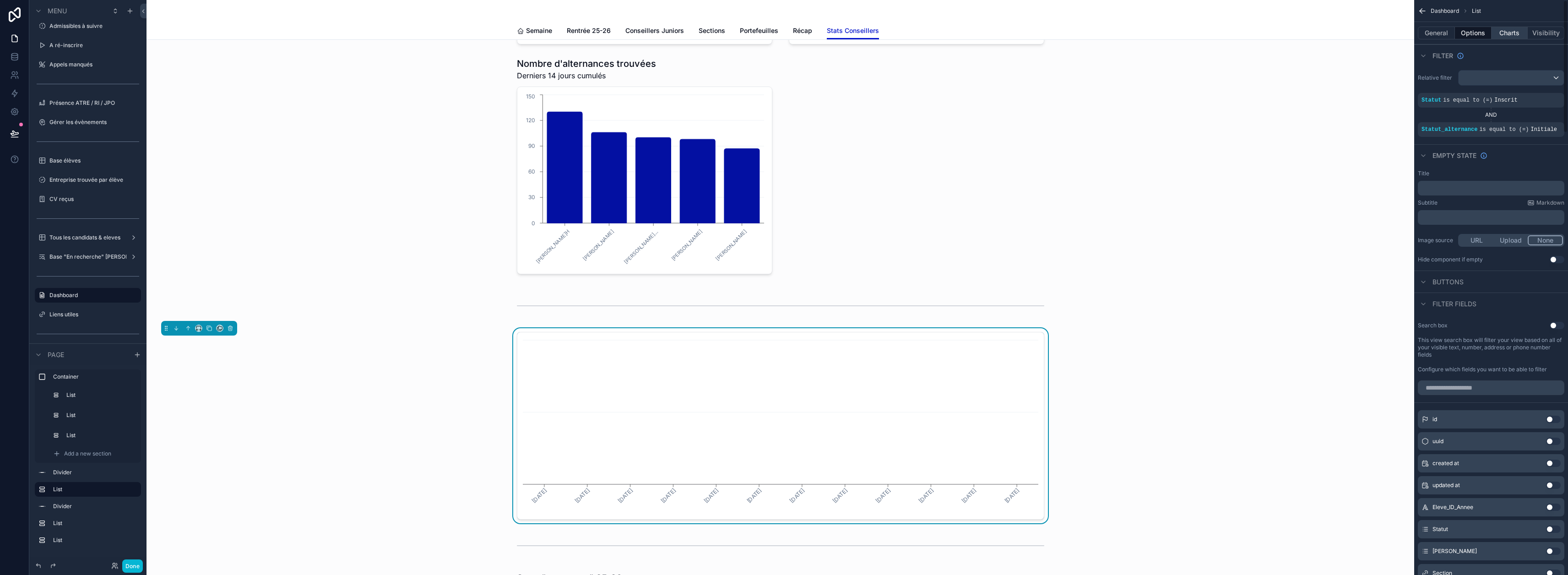
click at [779, 27] on button "Charts" at bounding box center [1510, 33] width 37 height 13
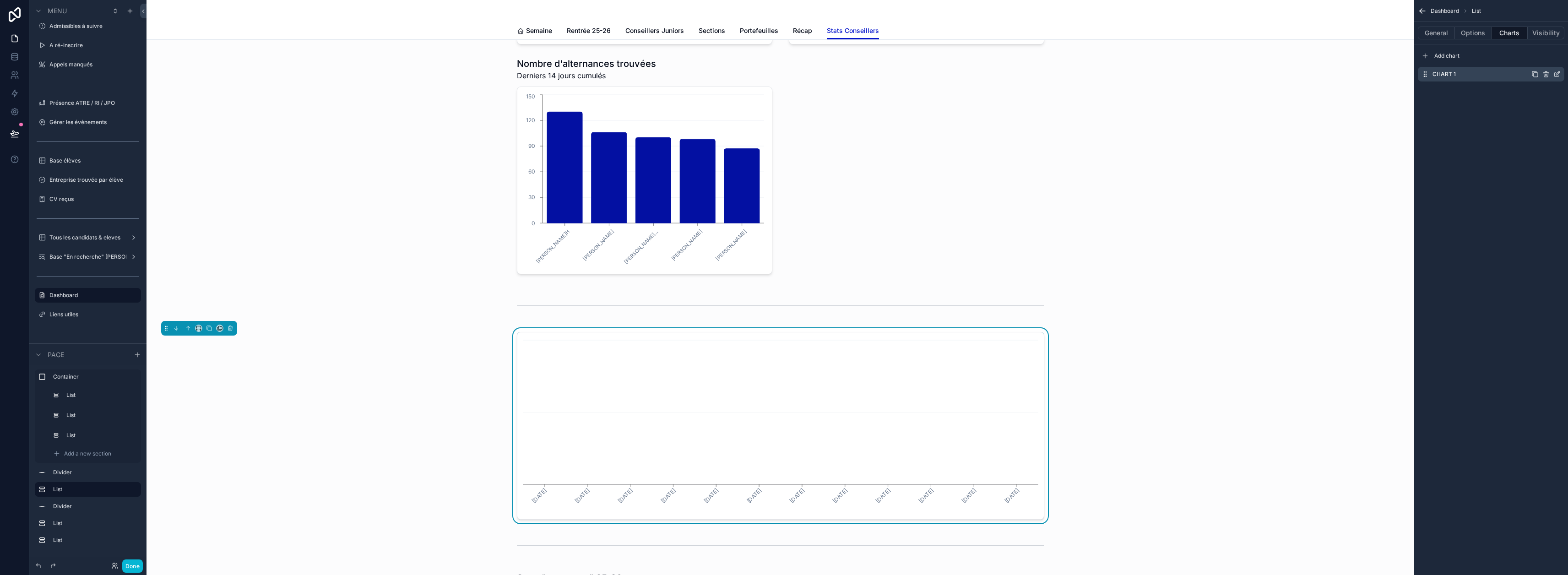
click at [779, 75] on icon "scrollable content" at bounding box center [1557, 75] width 4 height 4
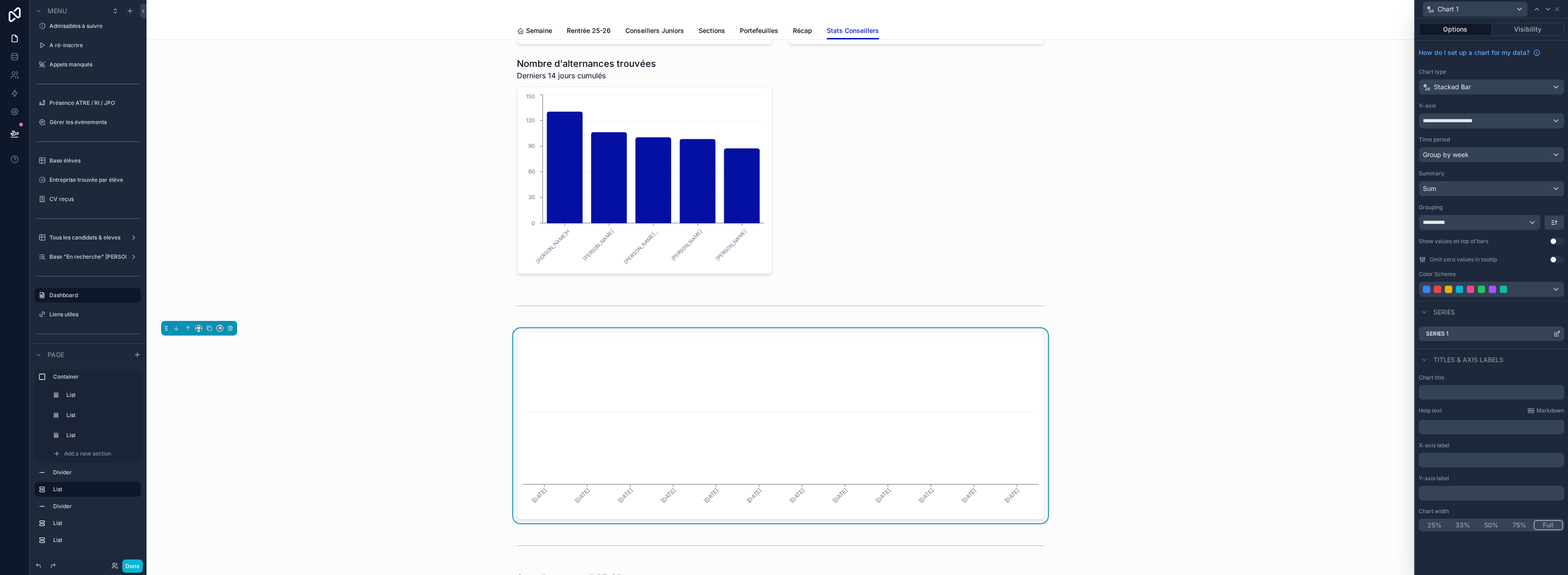
click at [779, 333] on icon at bounding box center [1557, 334] width 4 height 4
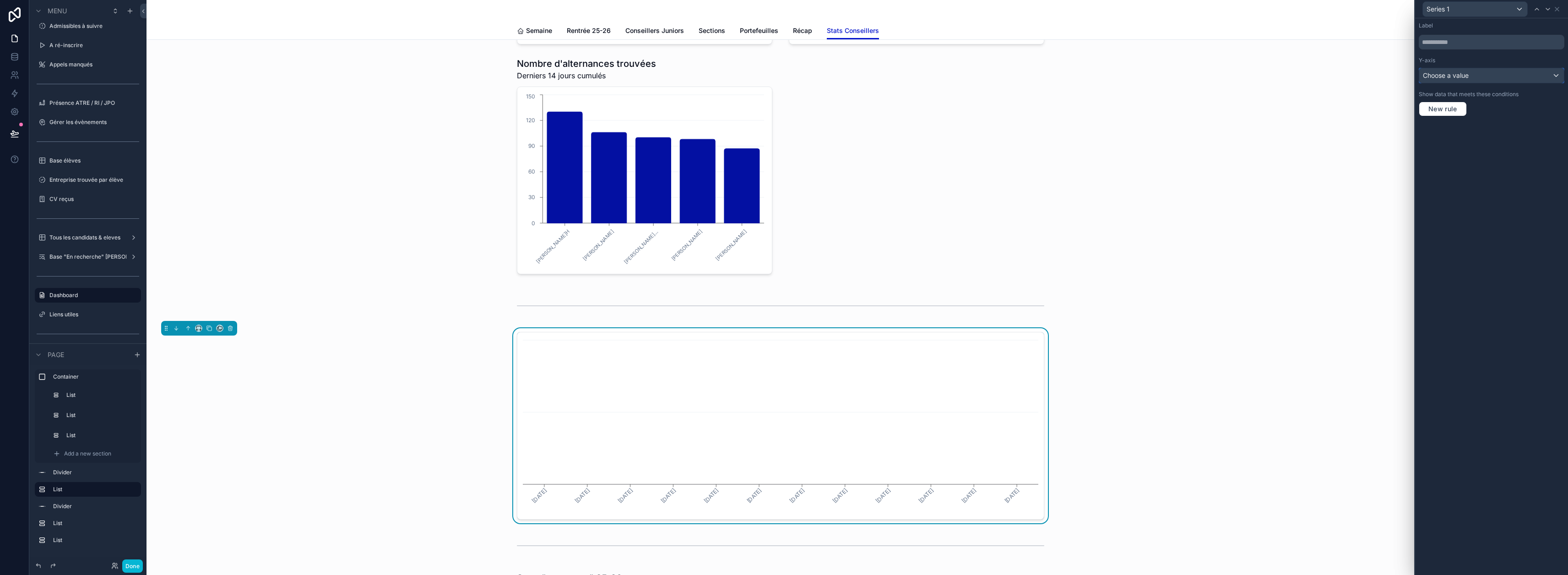
click at [779, 74] on div "Choose a value" at bounding box center [1491, 76] width 145 height 15
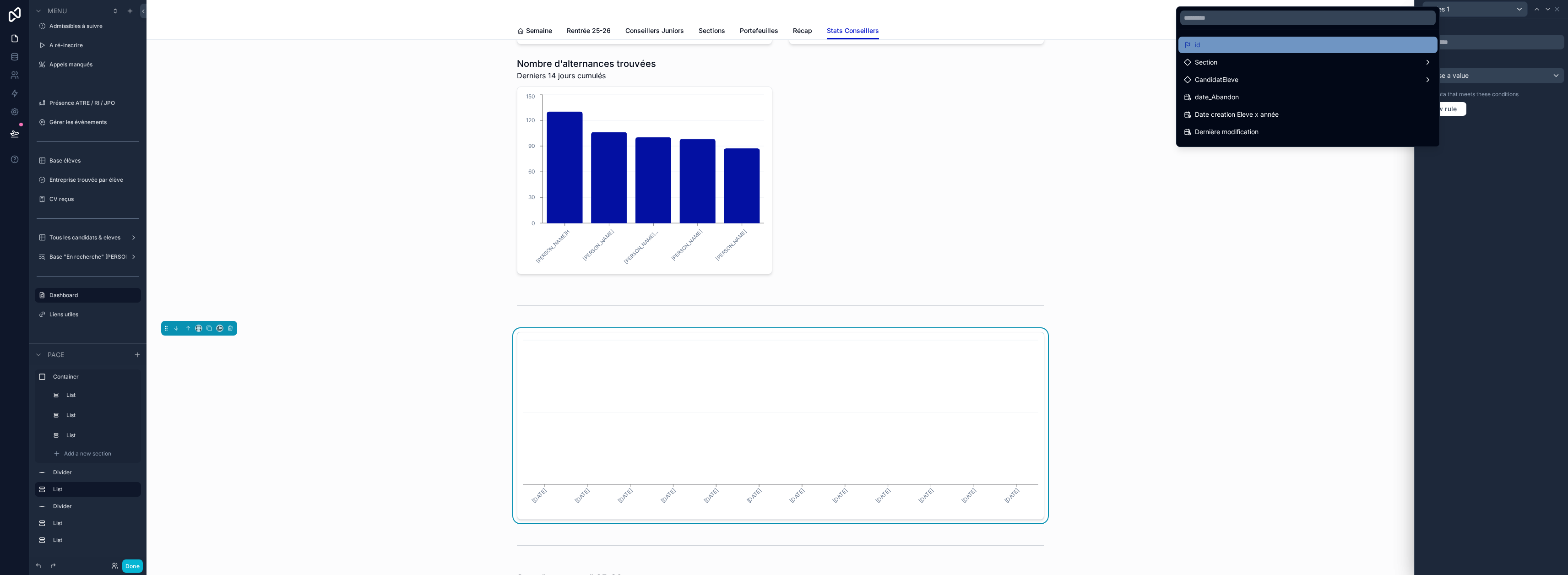
click at [779, 48] on div "id" at bounding box center [1308, 45] width 248 height 11
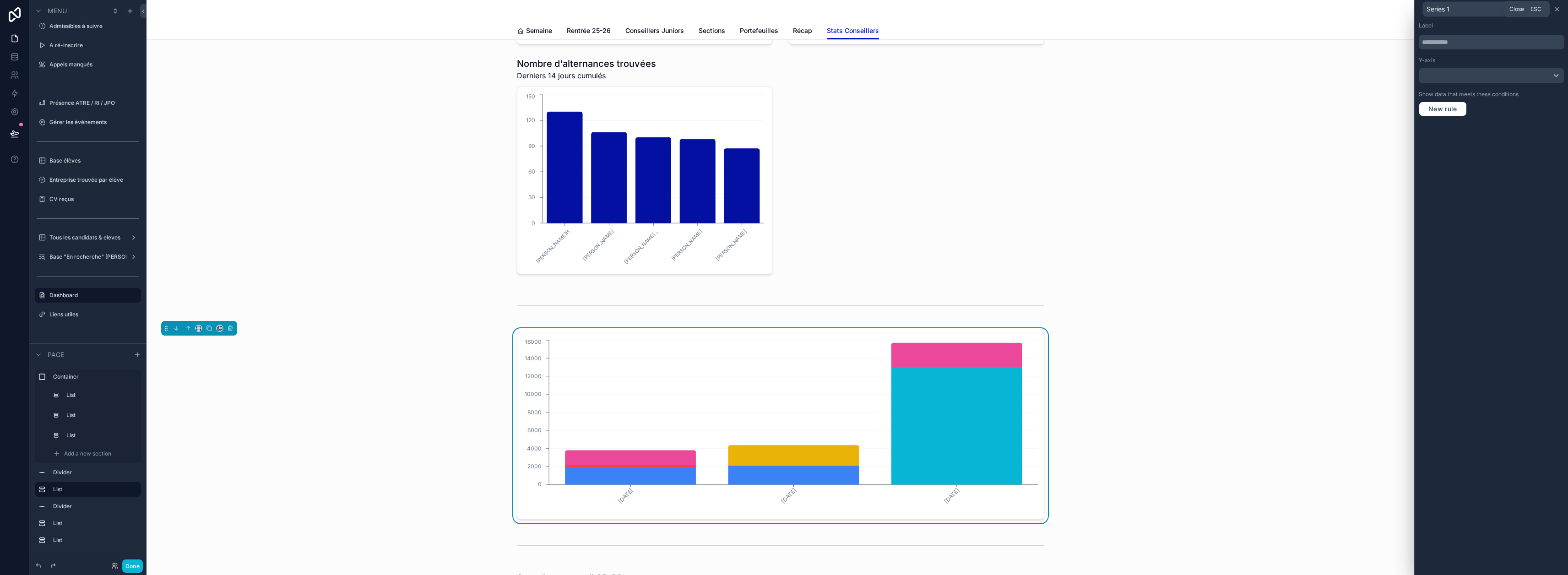
click at [779, 7] on icon at bounding box center [1557, 9] width 7 height 7
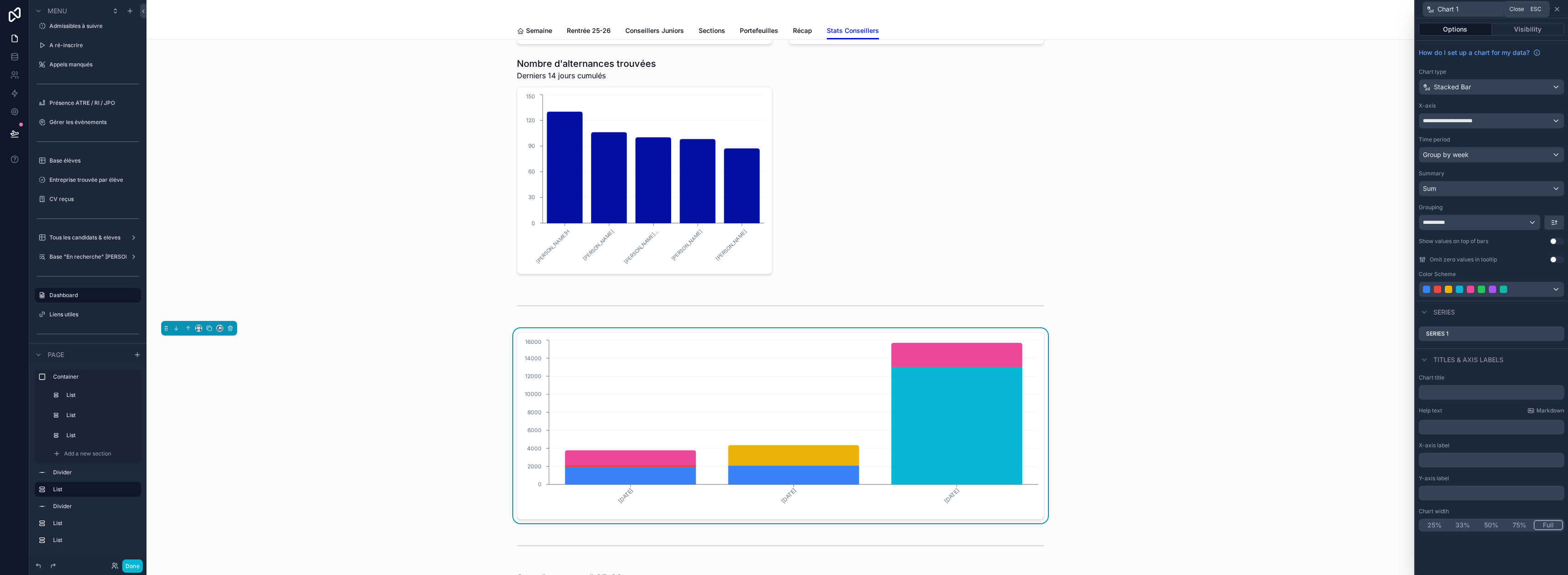
click at [779, 9] on icon at bounding box center [1557, 9] width 7 height 7
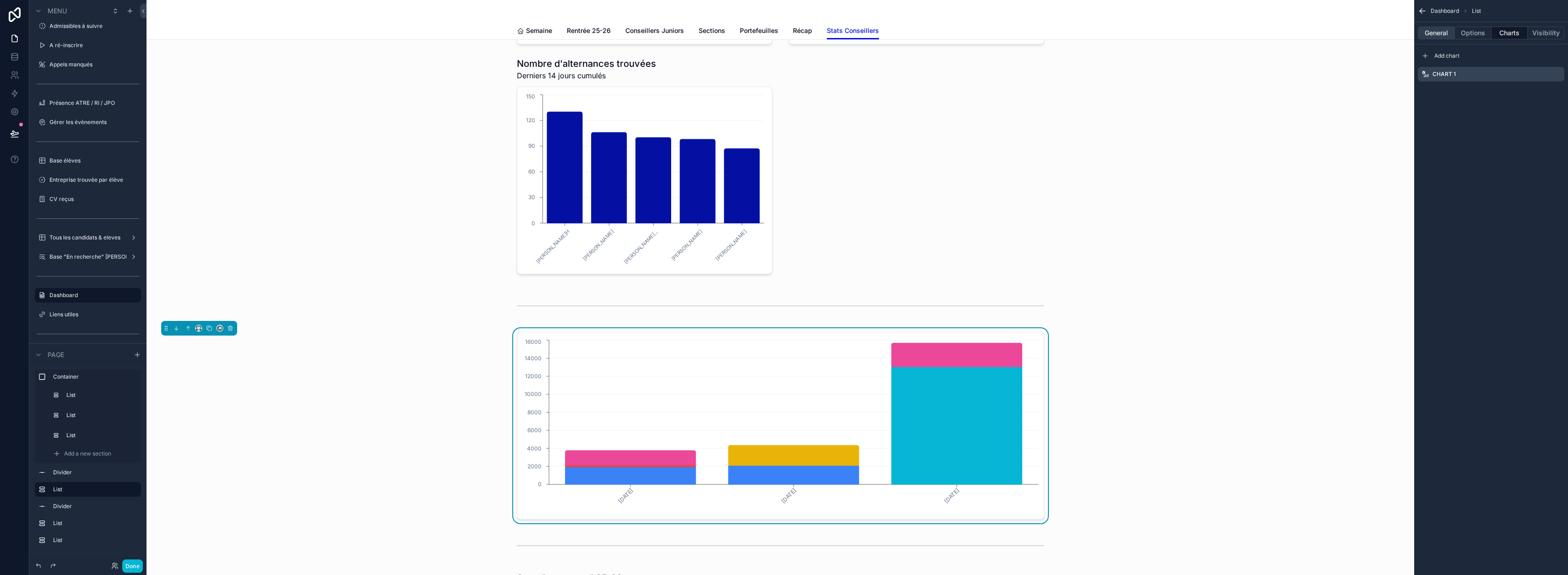
click at [779, 29] on button "General" at bounding box center [1436, 33] width 37 height 13
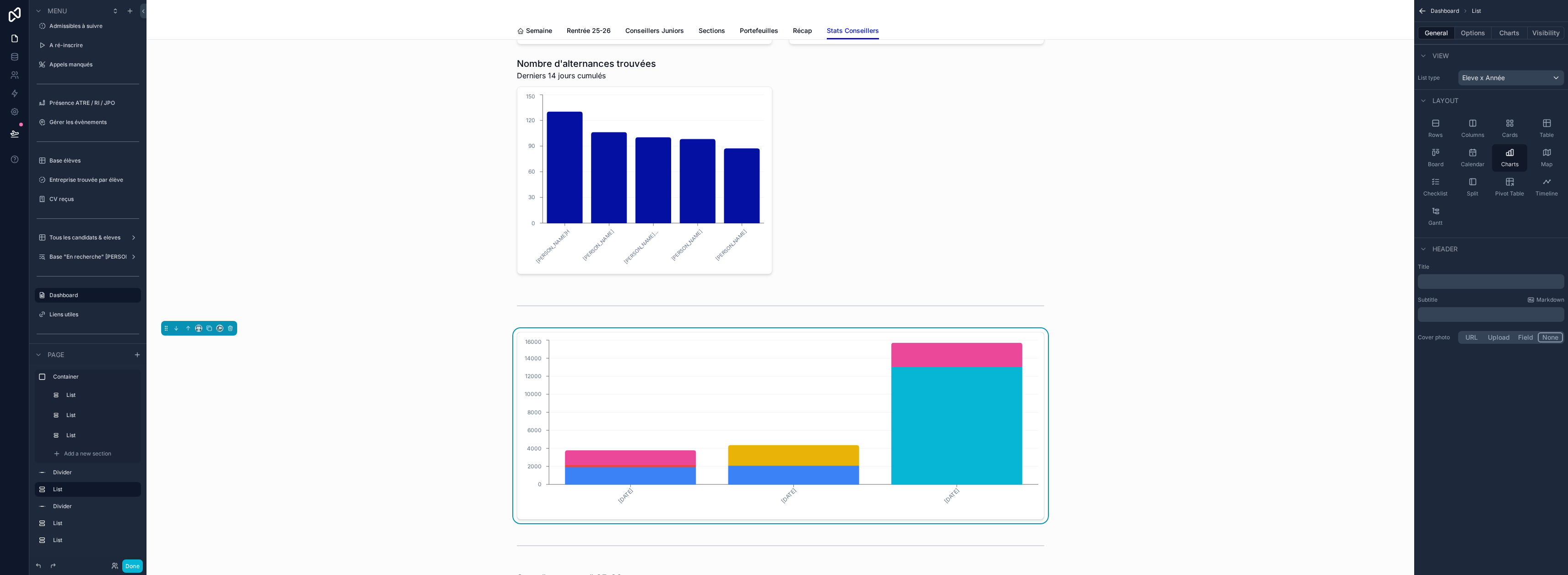
click at [779, 283] on p "﻿" at bounding box center [1492, 281] width 141 height 9
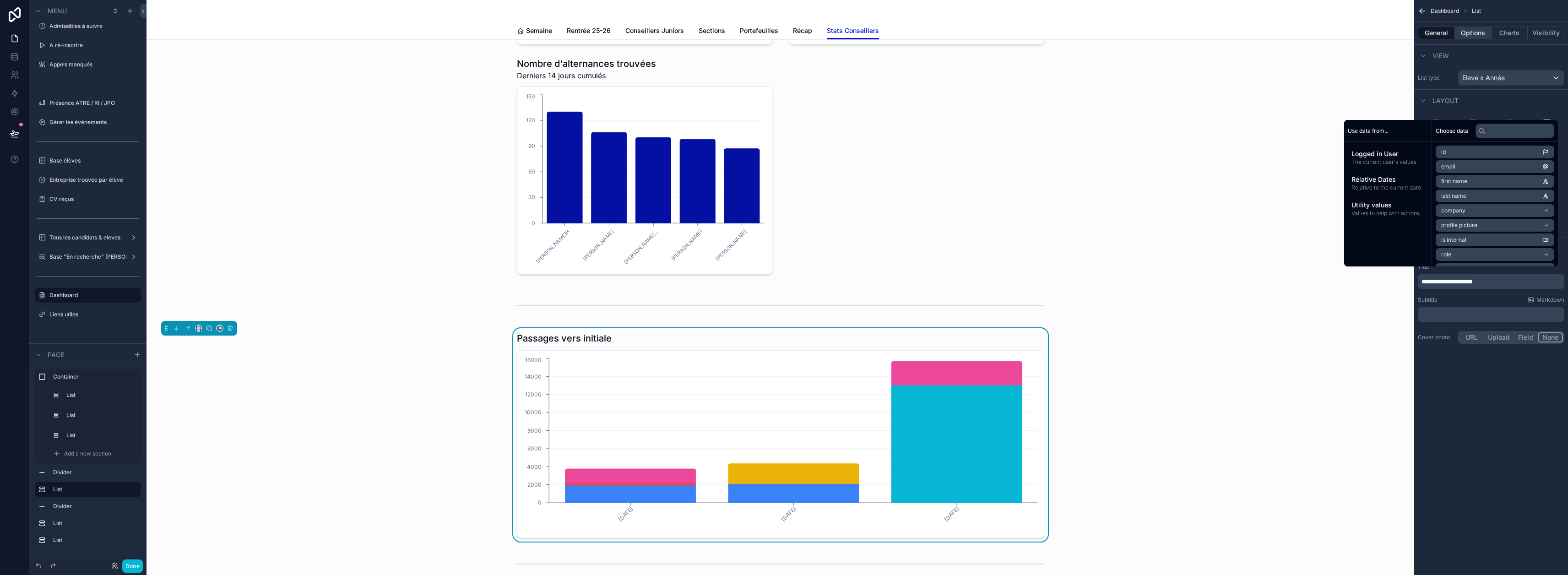
click at [779, 35] on button "Options" at bounding box center [1473, 33] width 37 height 13
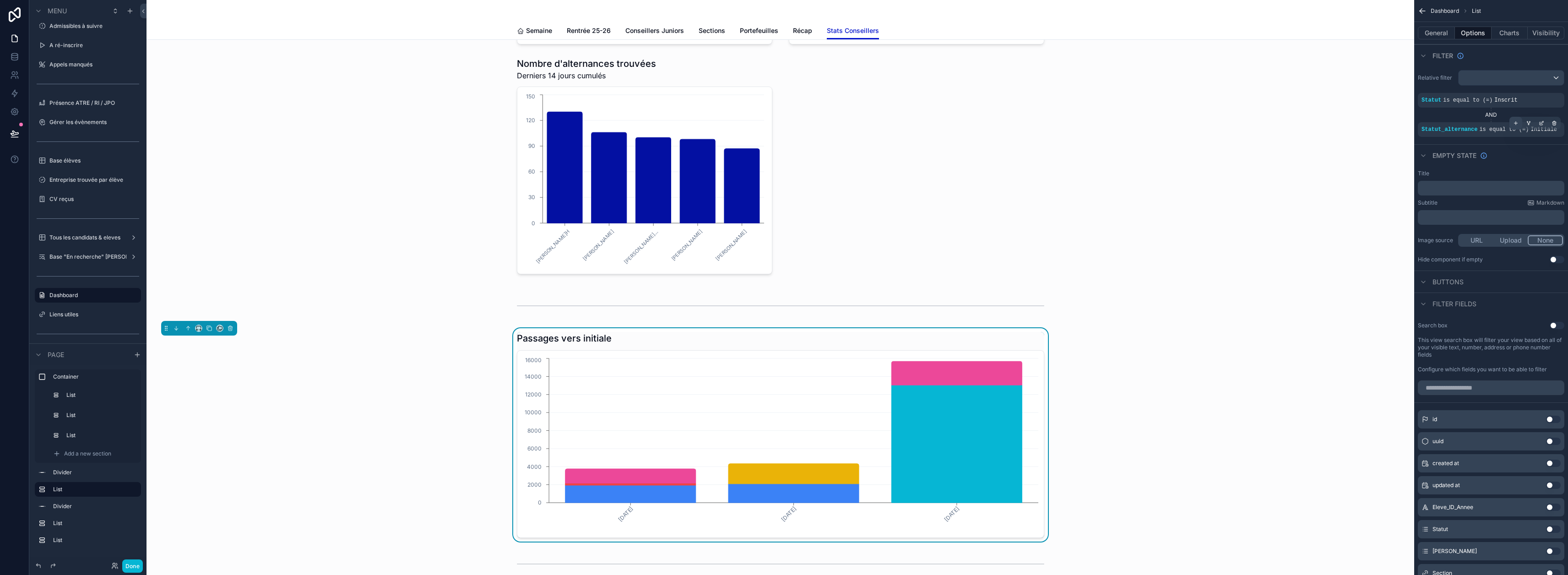
click at [779, 123] on icon "scrollable content" at bounding box center [1515, 123] width 6 height 6
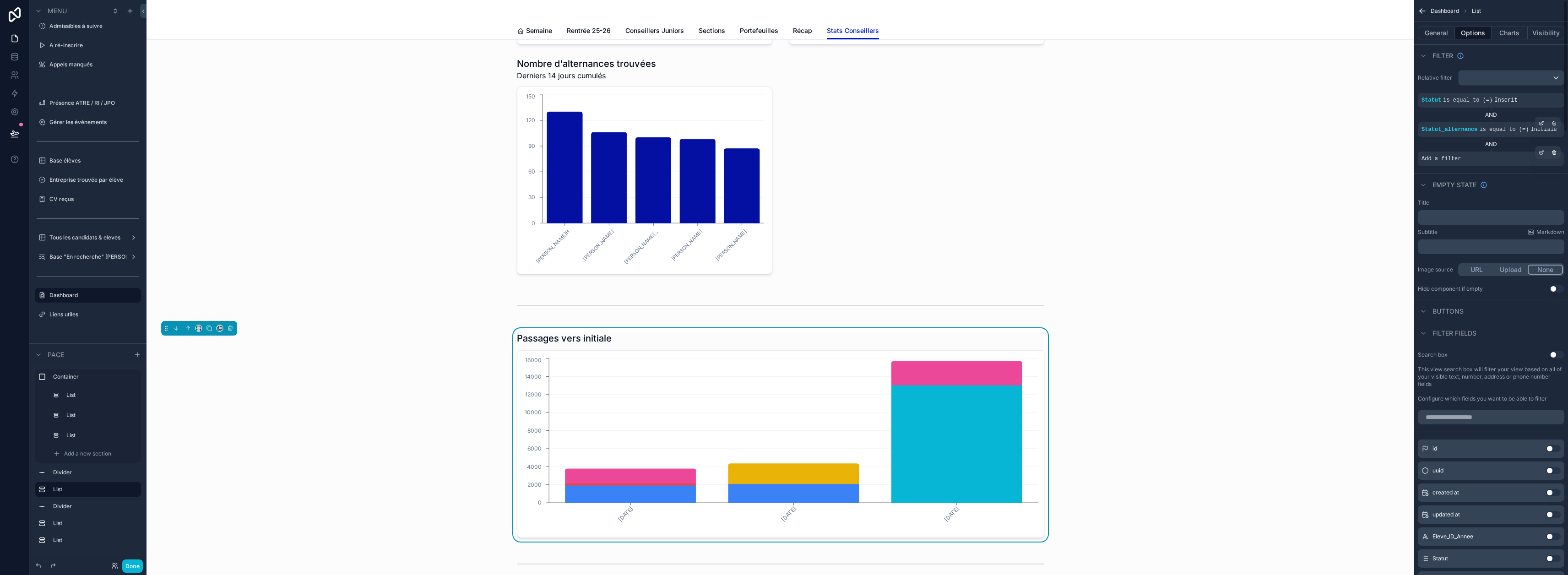
click at [779, 152] on div "Add a filter" at bounding box center [1491, 159] width 147 height 15
click at [779, 151] on icon "scrollable content" at bounding box center [1543, 151] width 1 height 1
click at [779, 147] on div "Select a field" at bounding box center [1330, 145] width 55 height 15
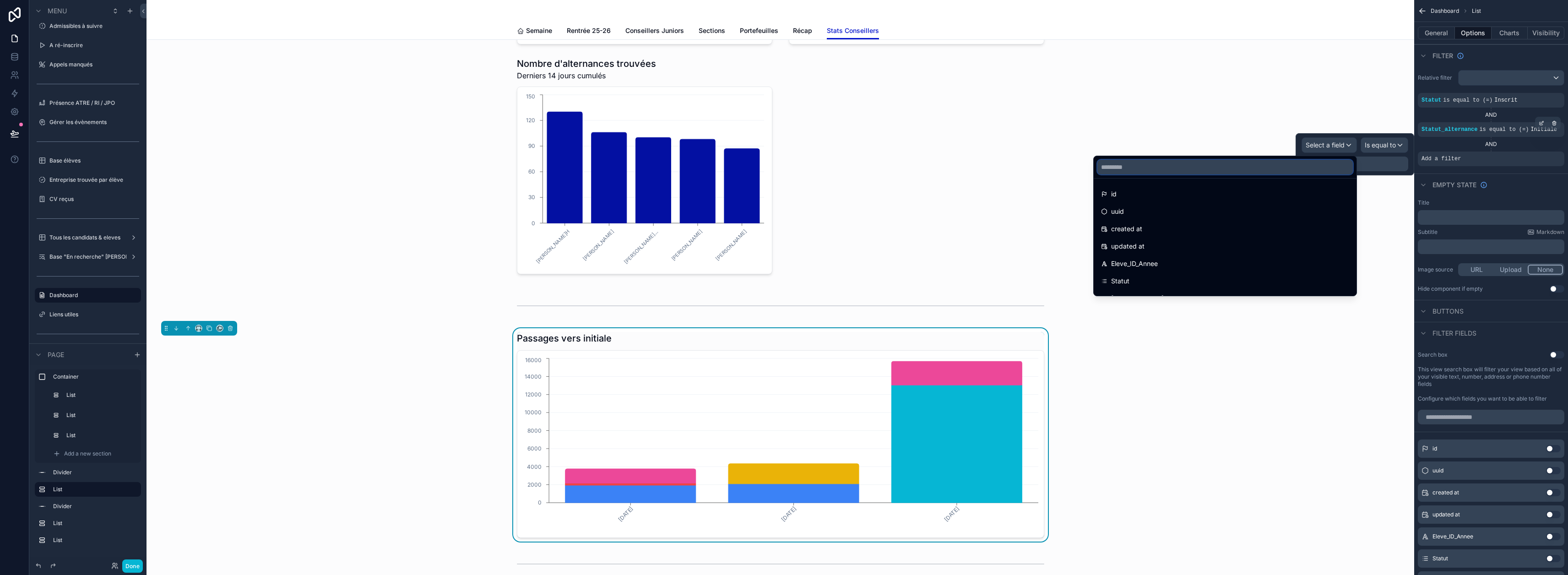
click at [779, 163] on input "text" at bounding box center [1225, 167] width 255 height 15
type input "**"
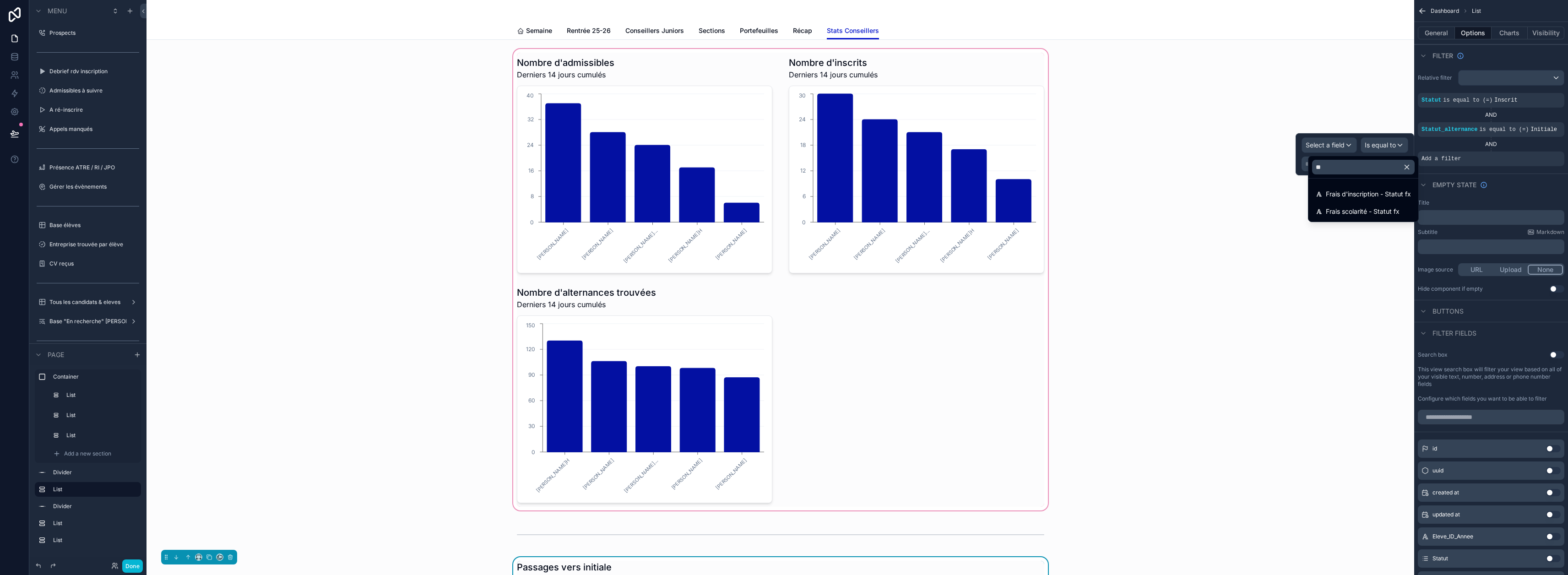
scroll to position [229, 0]
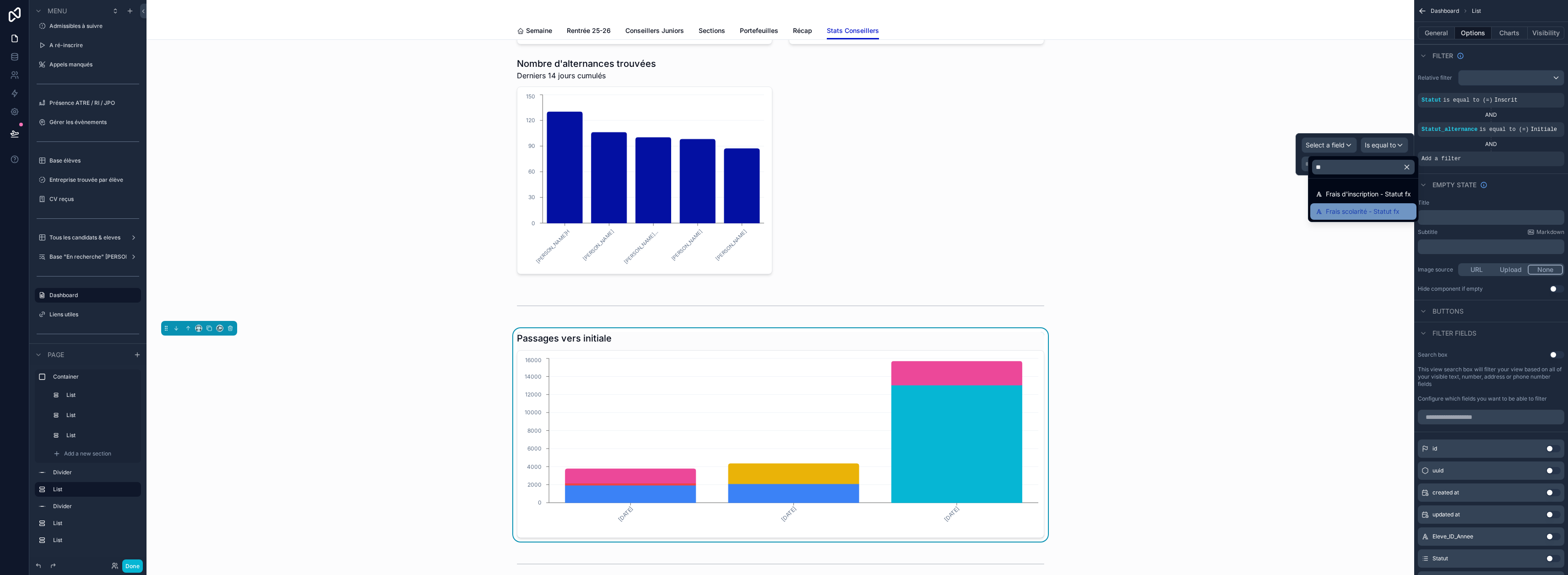
type input "**"
click at [1357, 208] on span "Frais scolarité - Statut fx" at bounding box center [1362, 212] width 74 height 11
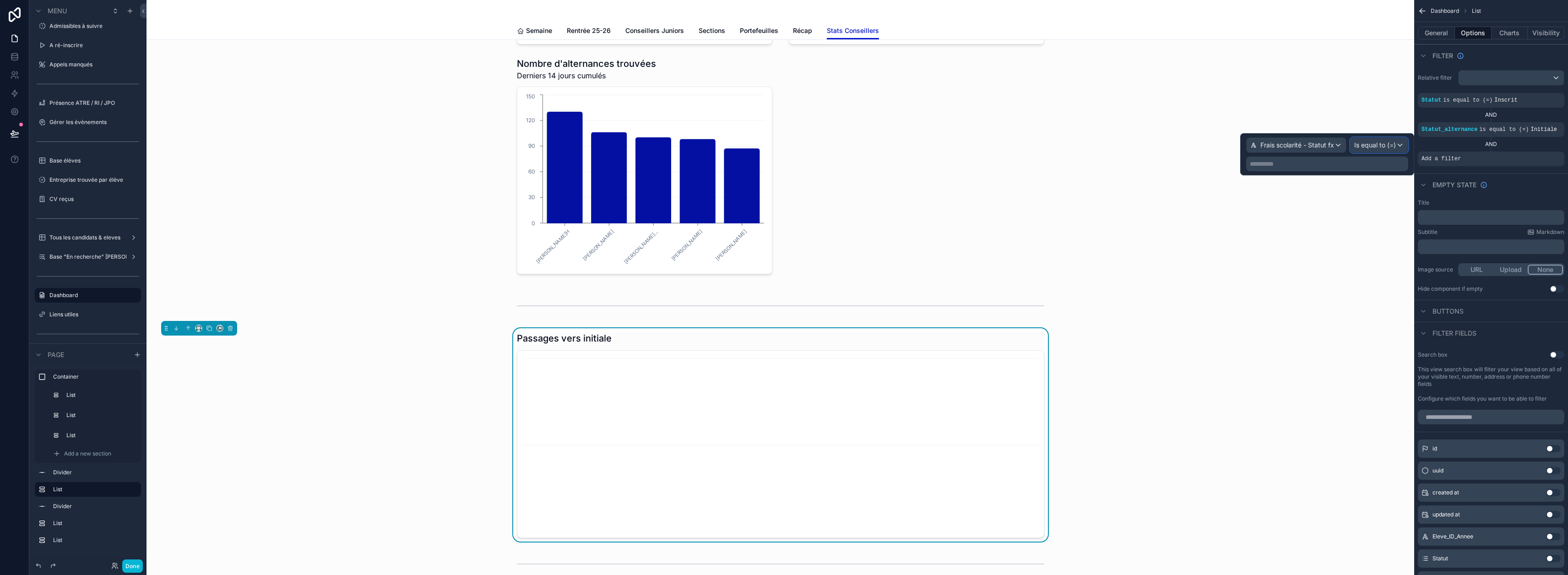
click at [1379, 143] on span "Is equal to (=)" at bounding box center [1375, 145] width 42 height 9
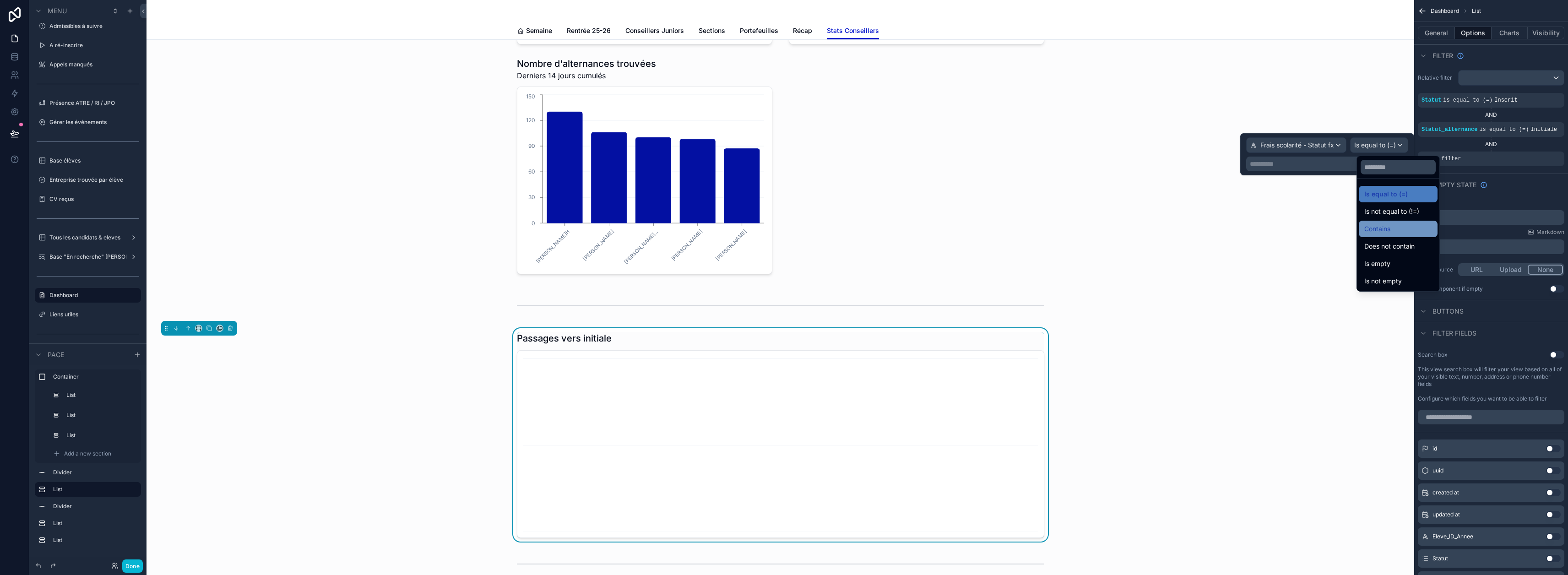
click at [1385, 228] on span "Contains" at bounding box center [1377, 229] width 26 height 11
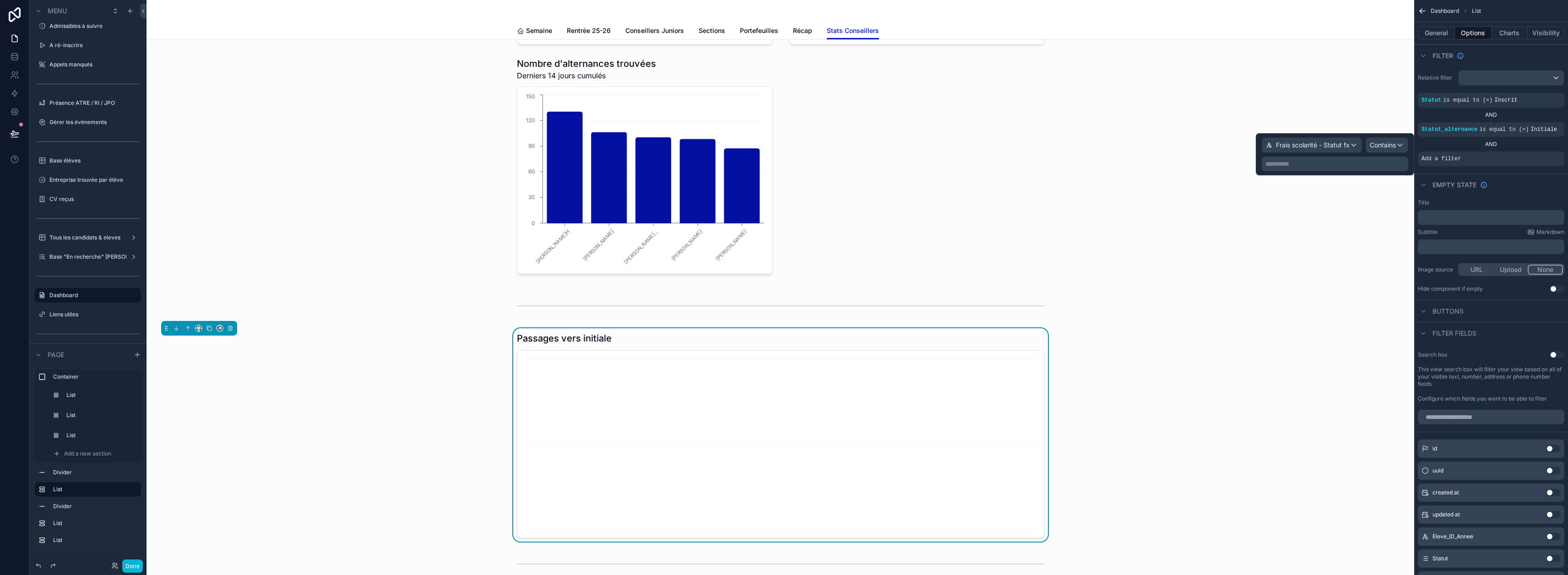
click at [1332, 165] on p "**********" at bounding box center [1336, 164] width 141 height 9
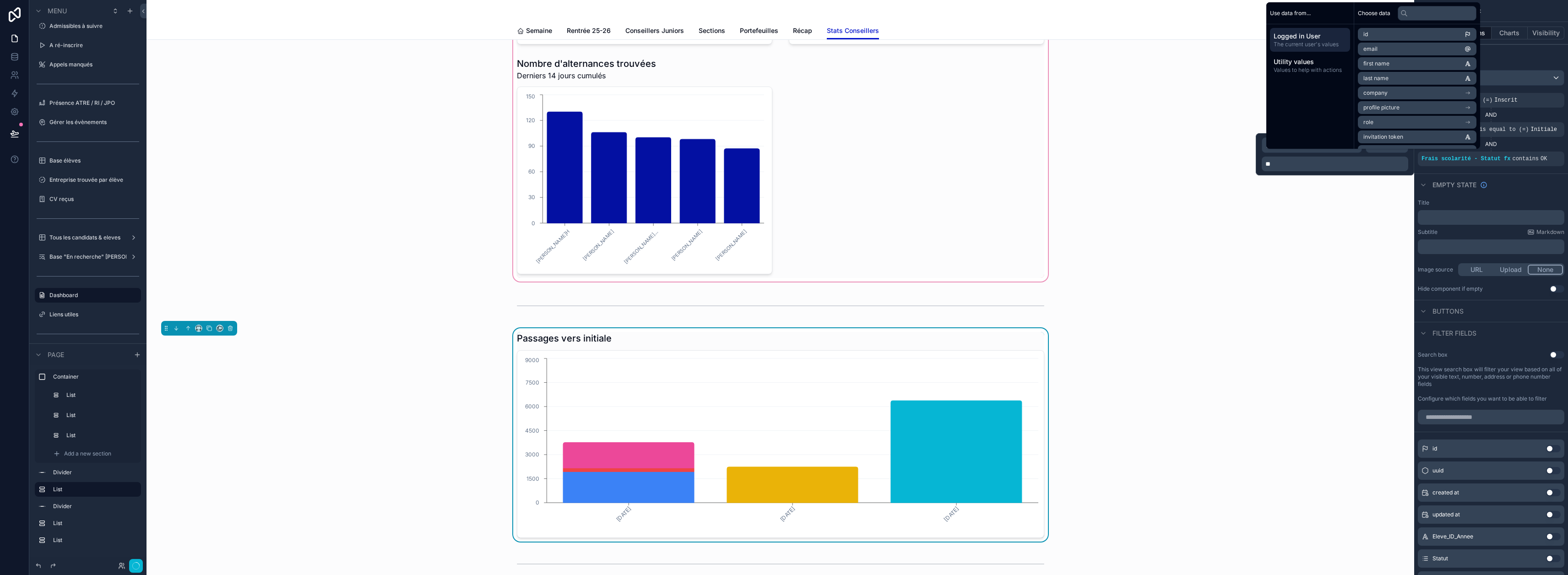
click at [1321, 238] on div "scrollable content" at bounding box center [781, 50] width 1253 height 465
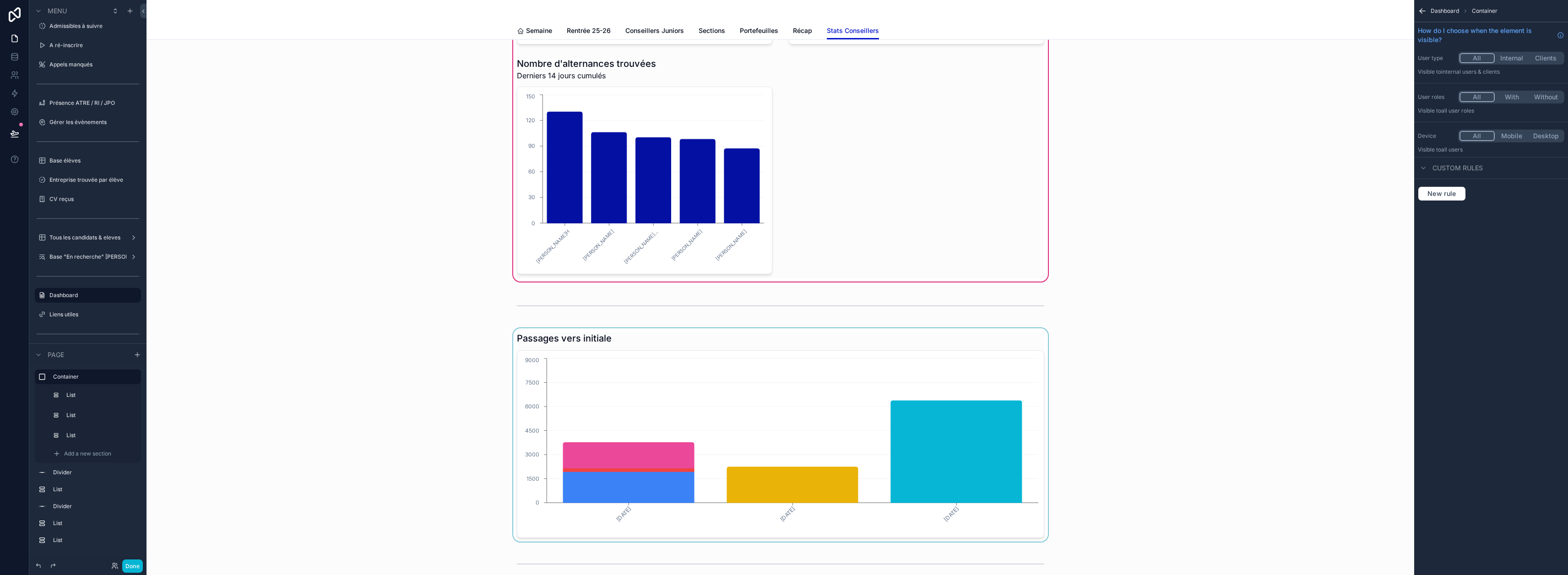
click at [935, 343] on div "scrollable content" at bounding box center [781, 435] width 1253 height 214
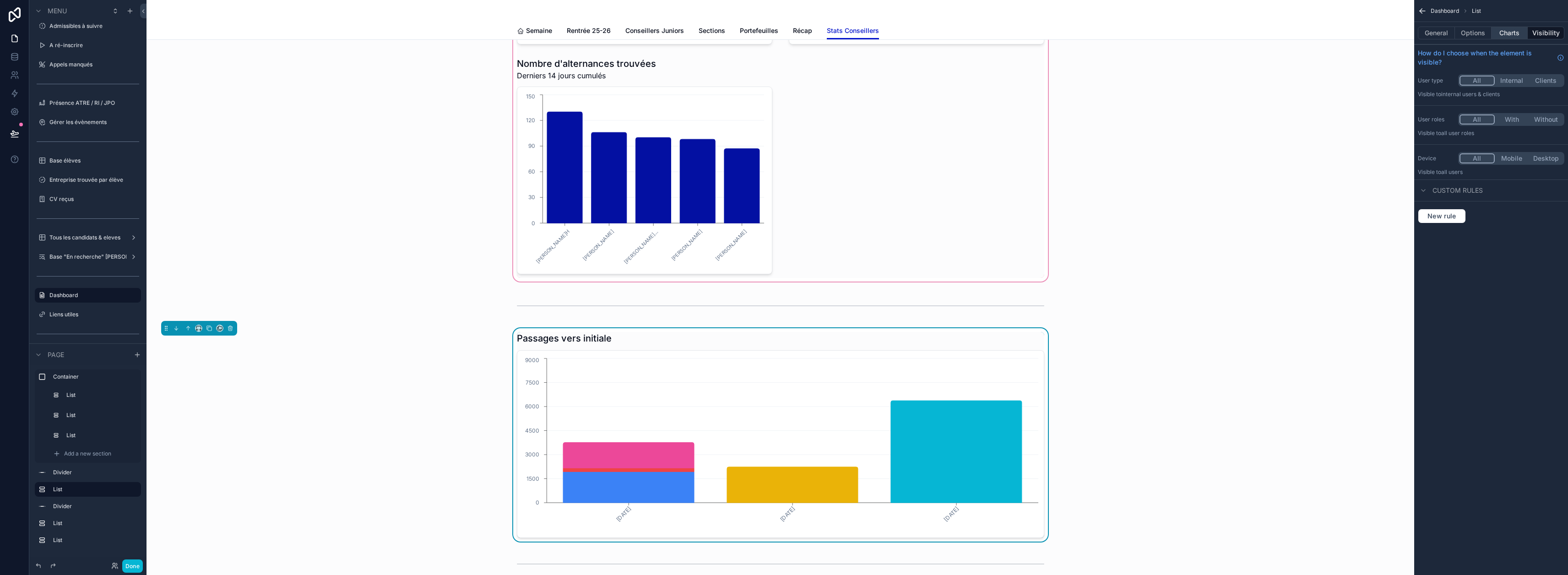
click at [1511, 34] on button "Charts" at bounding box center [1510, 33] width 37 height 13
click at [1484, 33] on button "Options" at bounding box center [1473, 33] width 37 height 13
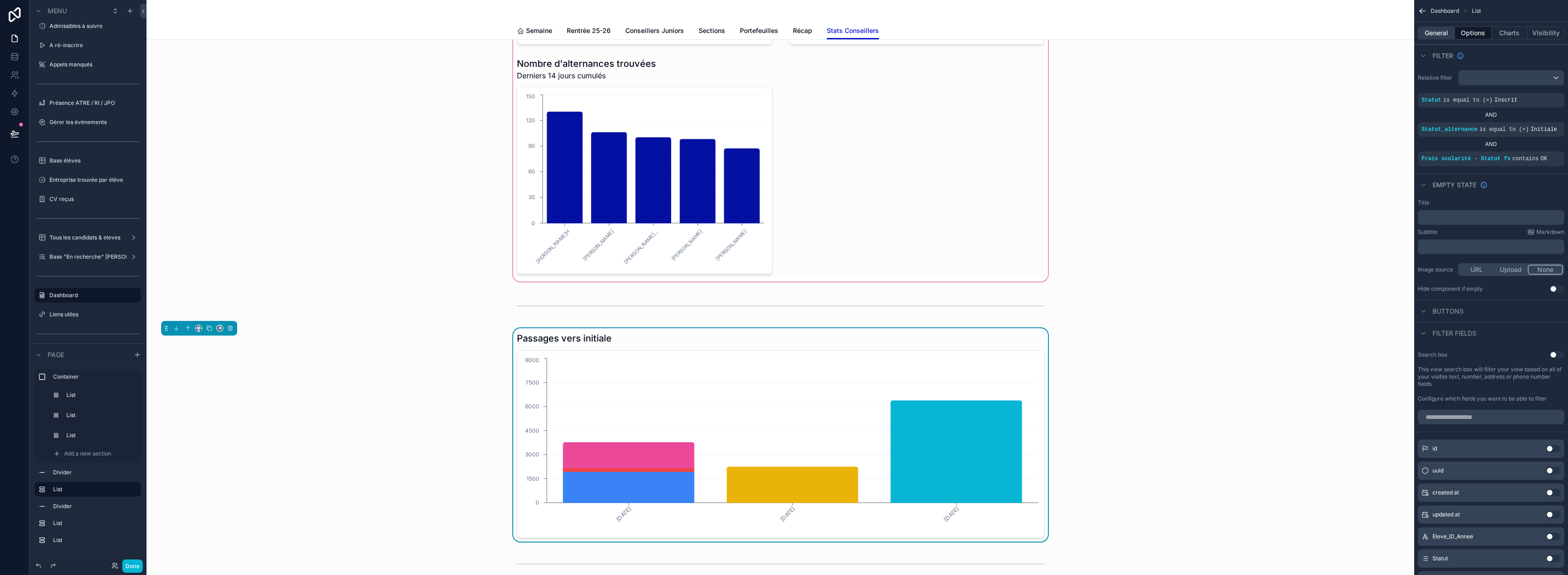
click at [1443, 32] on button "General" at bounding box center [1436, 33] width 37 height 13
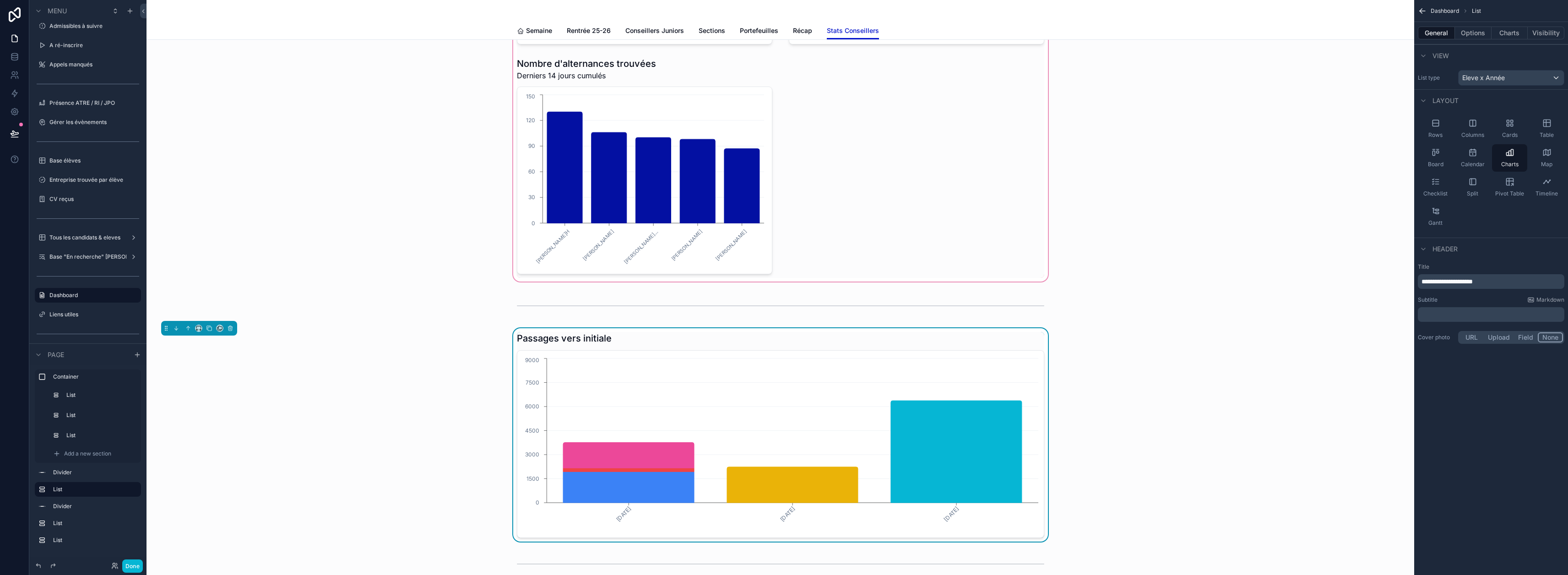
click at [1466, 314] on p "﻿" at bounding box center [1492, 314] width 141 height 9
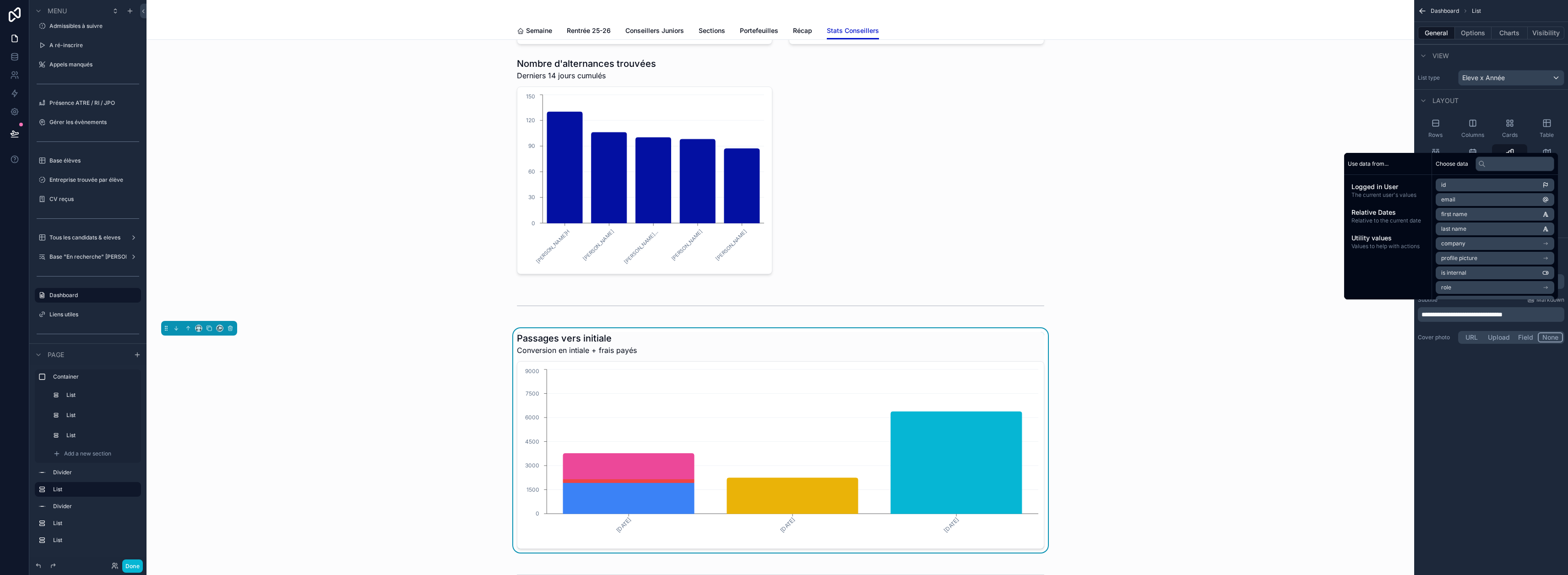
click at [1332, 367] on div "Passages vers initiale Conversion en intiale + frais payés 15/09/2025 22/09/202…" at bounding box center [781, 440] width 1253 height 224
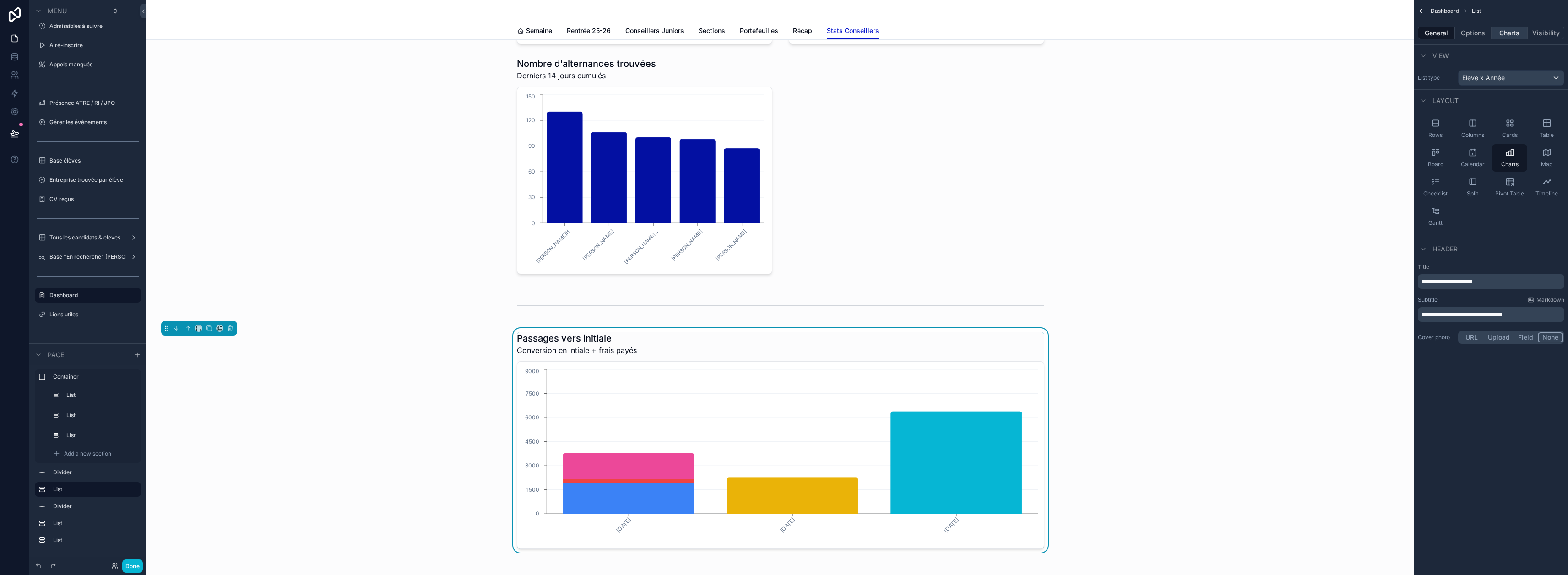
click at [1512, 29] on button "Charts" at bounding box center [1510, 33] width 37 height 13
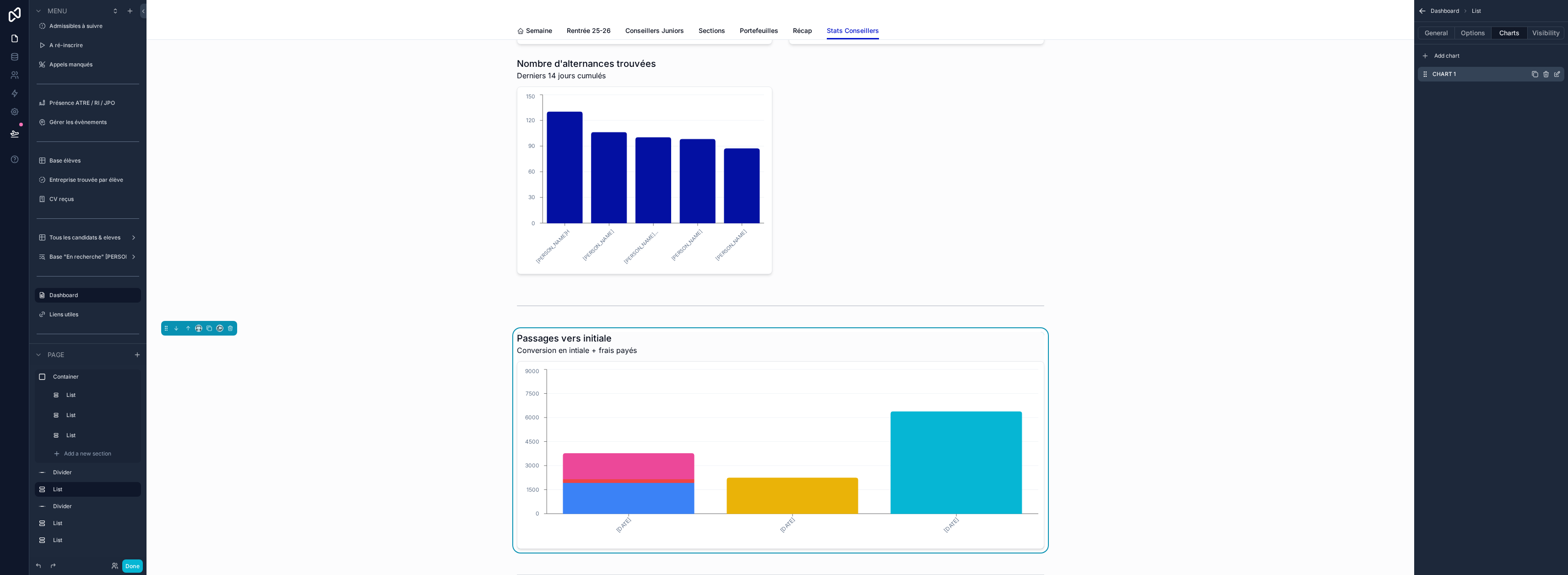
click at [1561, 75] on icon "scrollable content" at bounding box center [1557, 75] width 7 height 7
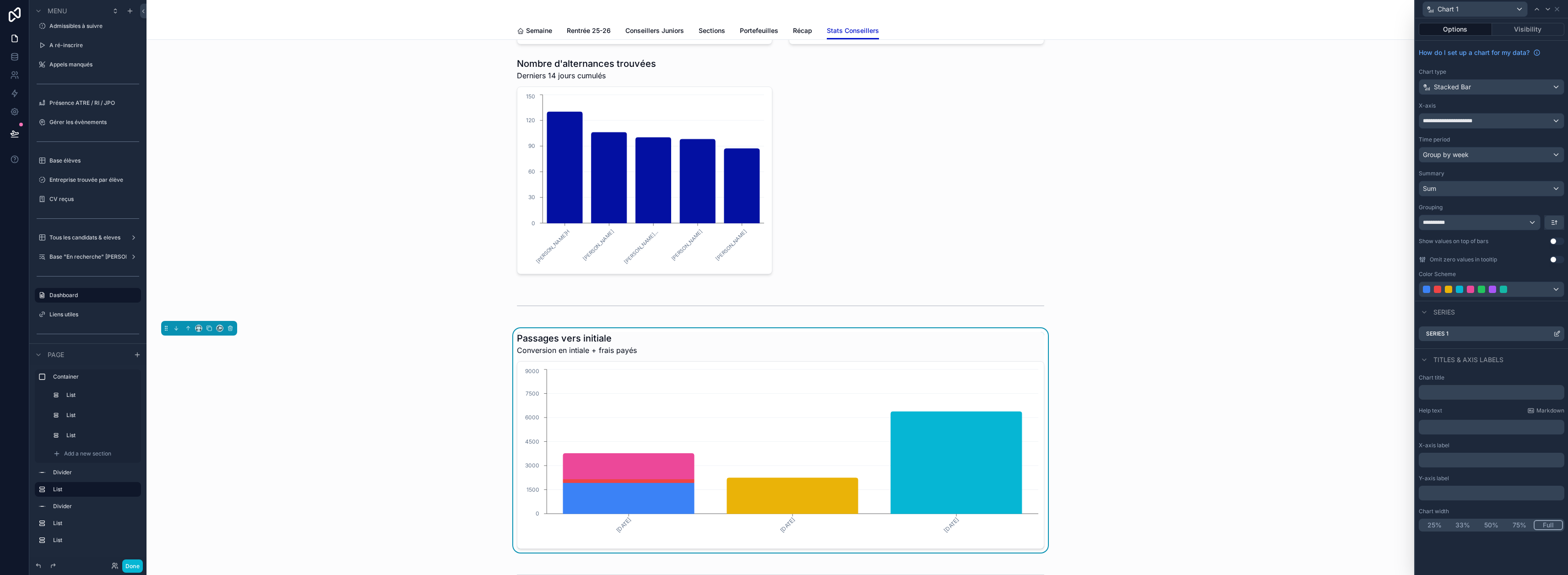
click at [1561, 334] on icon at bounding box center [1557, 334] width 7 height 7
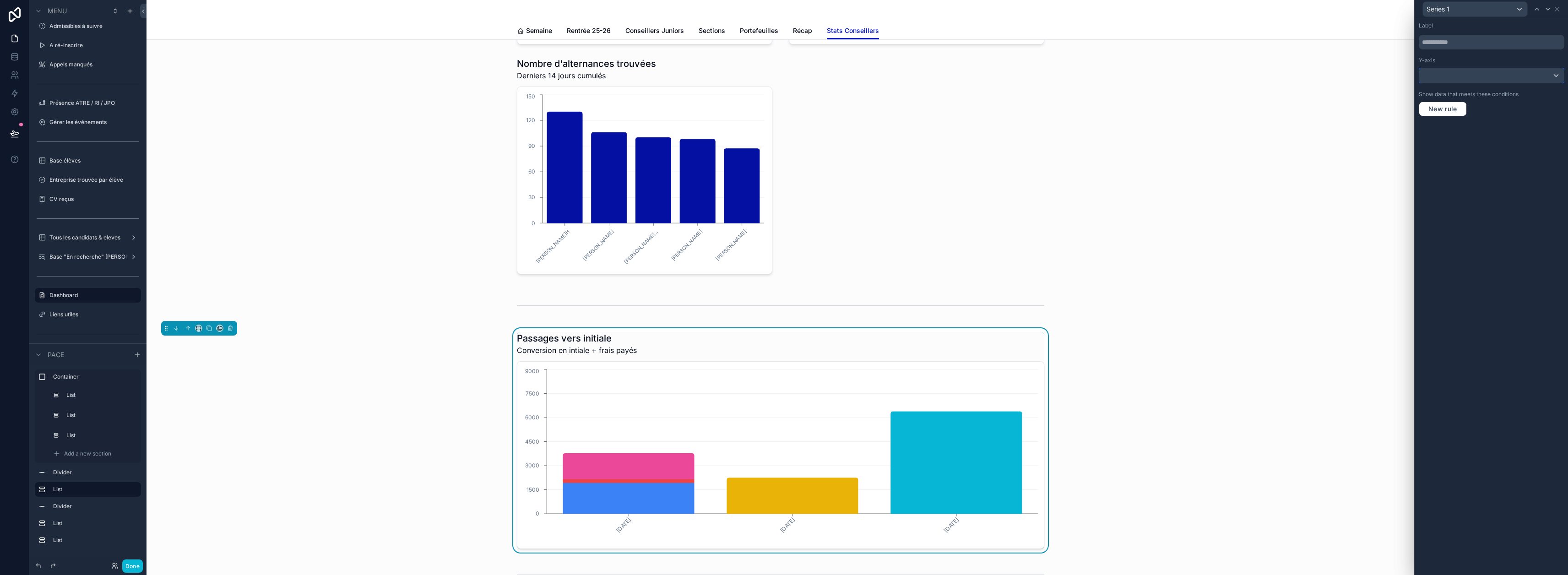
click at [1504, 76] on div at bounding box center [1491, 76] width 145 height 15
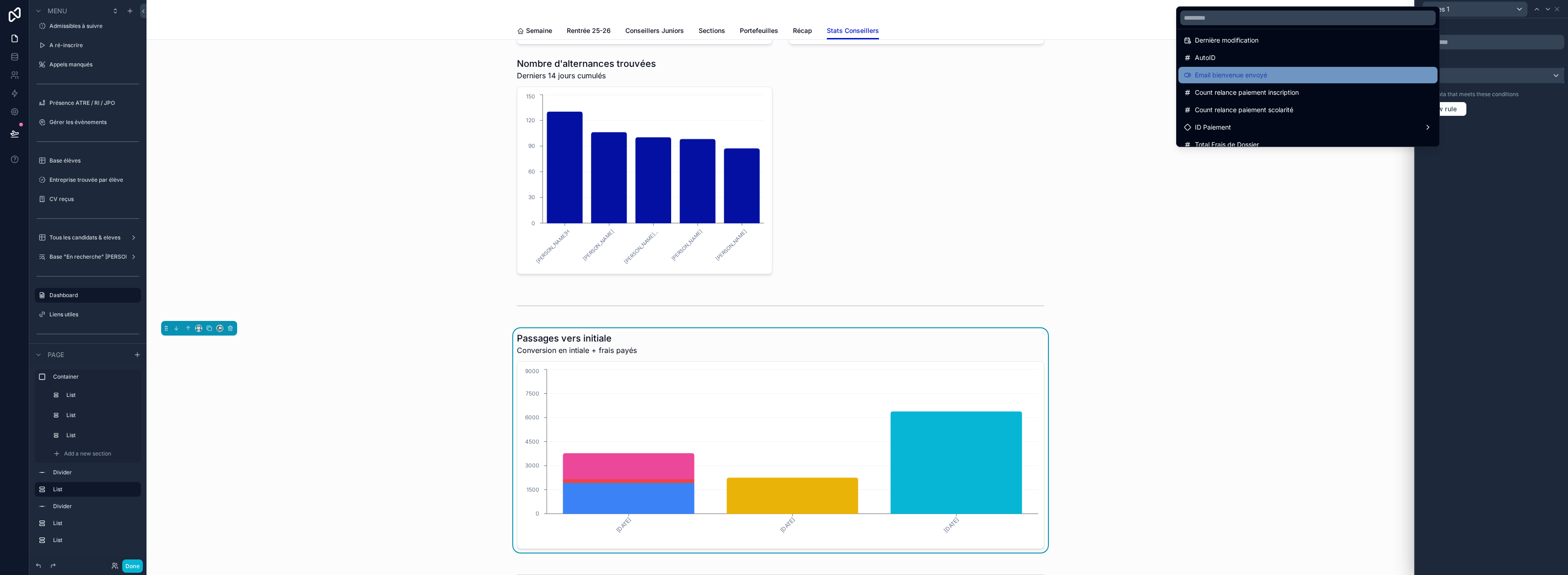
scroll to position [0, 0]
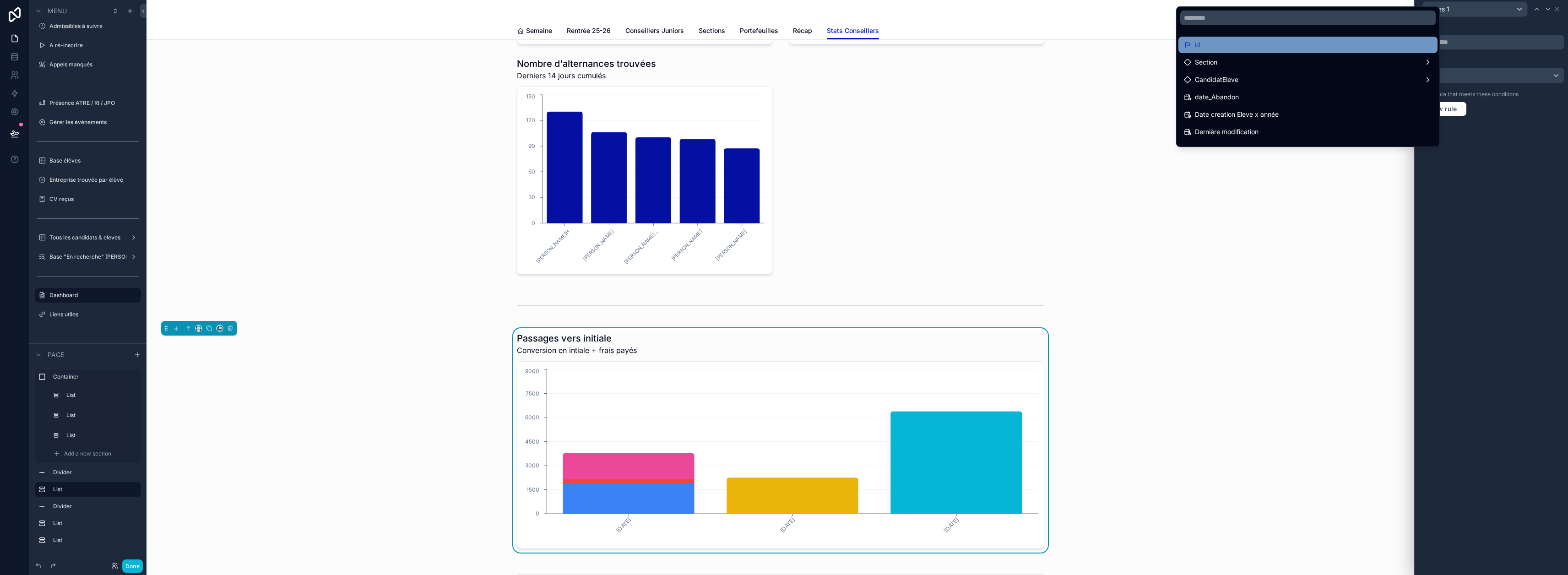
click at [1376, 45] on div "id" at bounding box center [1308, 45] width 248 height 11
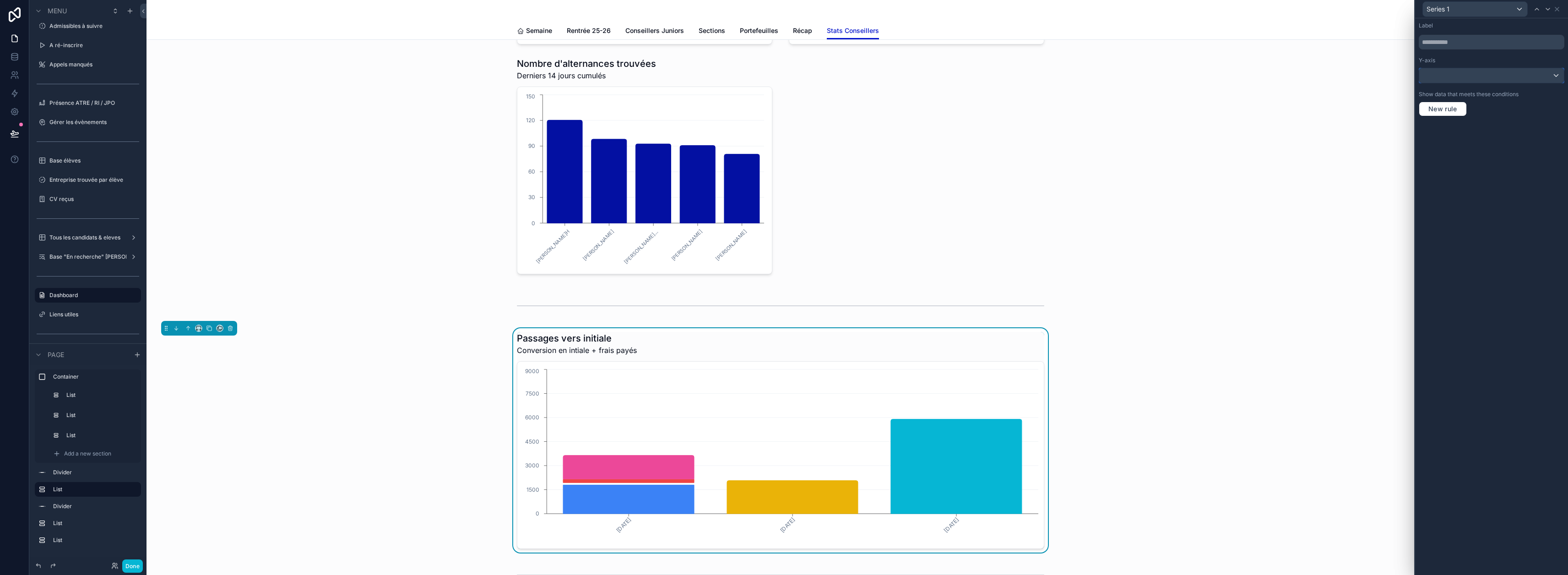
click at [1506, 75] on div at bounding box center [1491, 76] width 145 height 15
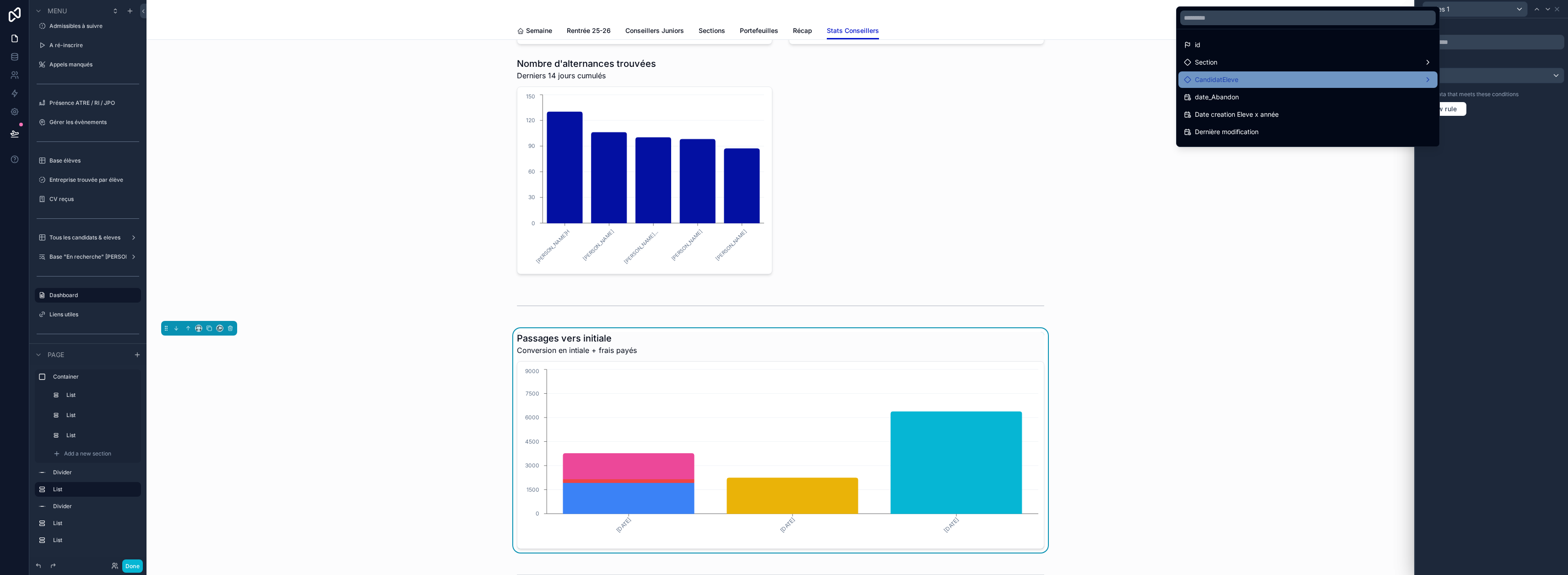
click at [1348, 77] on div "CandidatEleve" at bounding box center [1308, 79] width 248 height 11
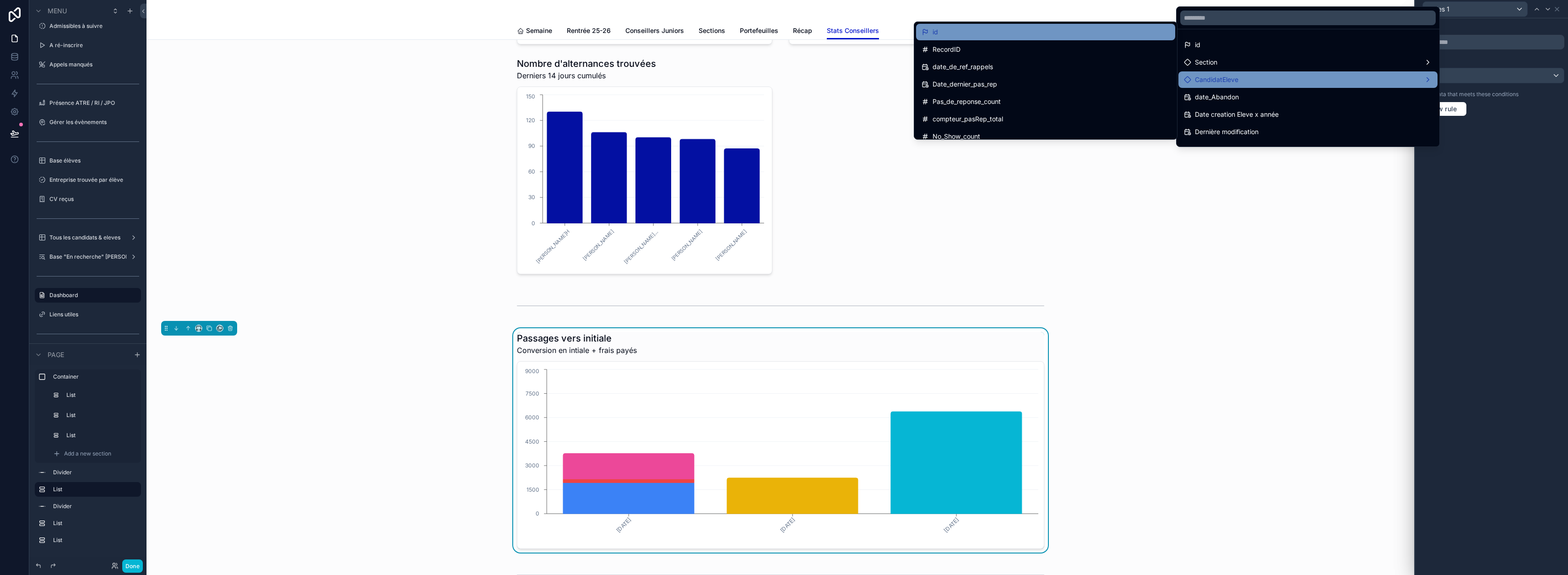
click at [978, 37] on div "id" at bounding box center [1046, 32] width 248 height 11
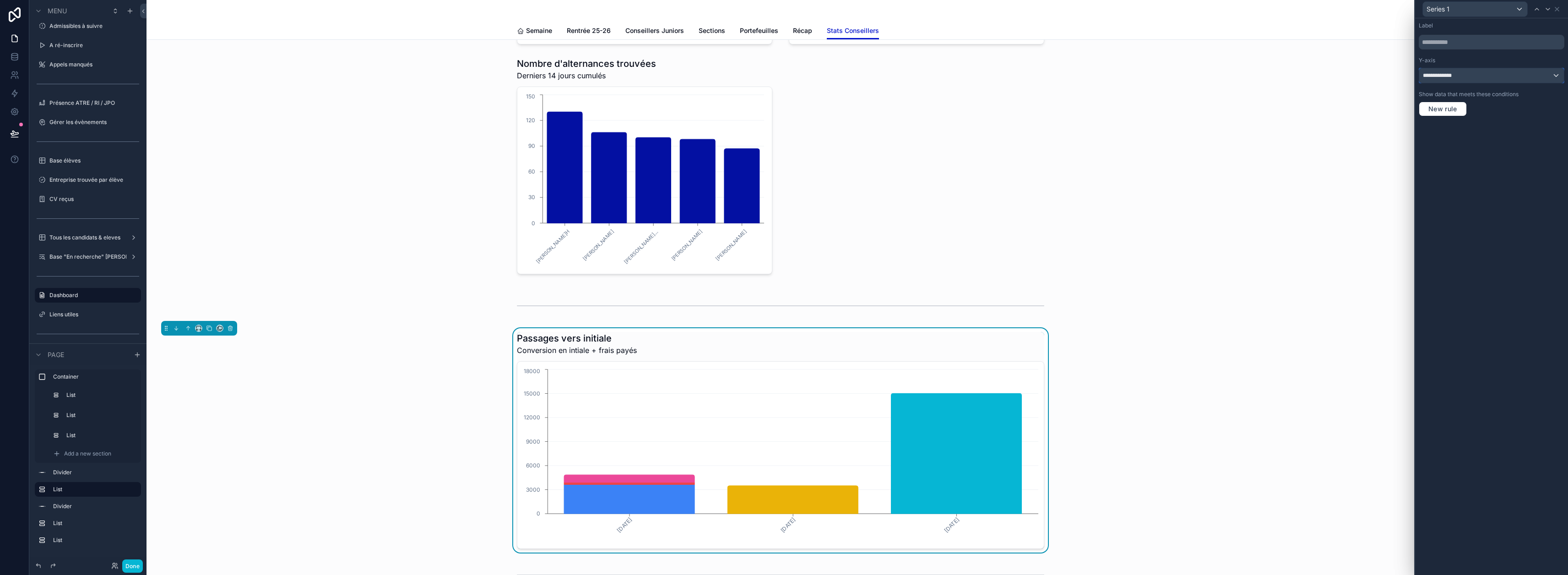
click at [1538, 77] on div "**********" at bounding box center [1491, 76] width 145 height 15
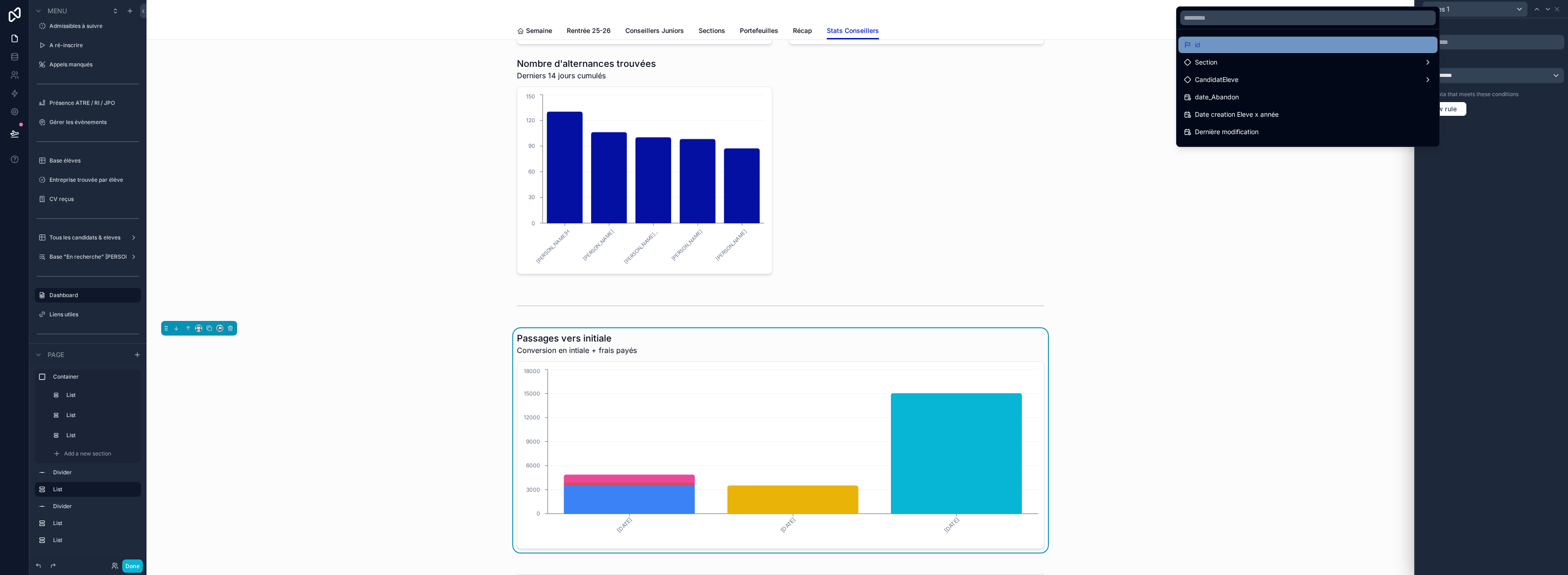
click at [1332, 49] on div "id" at bounding box center [1308, 45] width 248 height 11
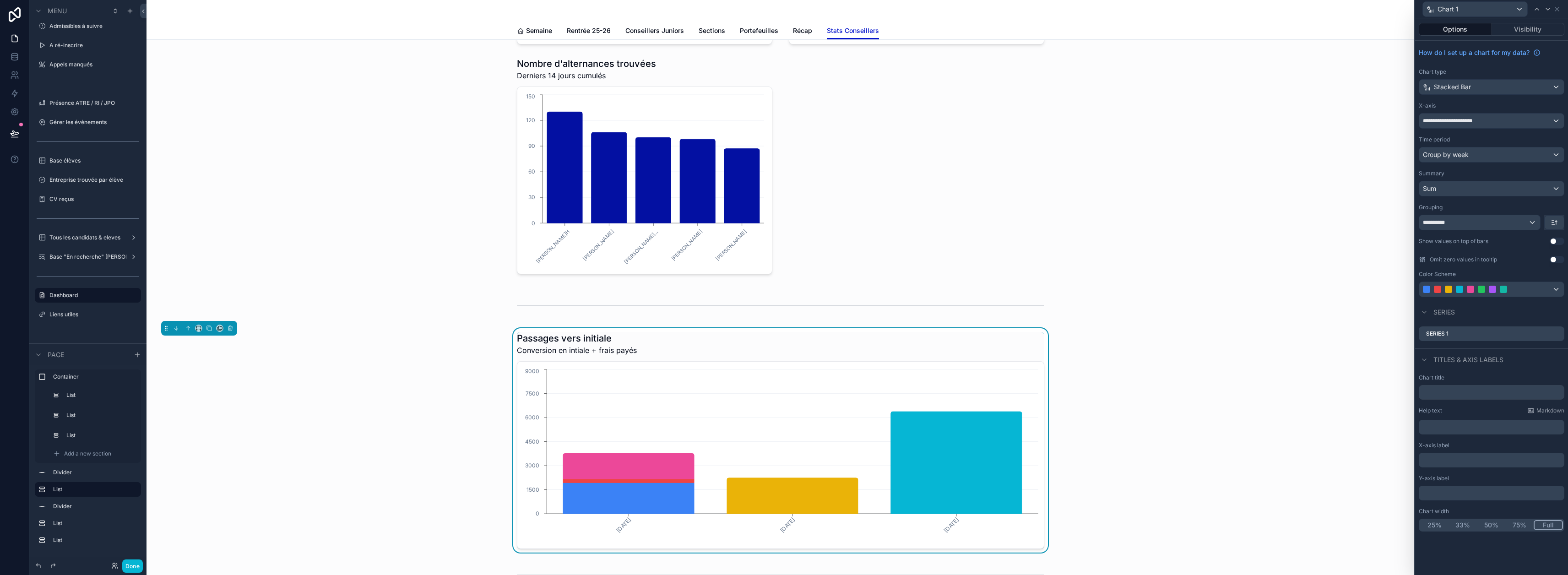
click at [1562, 242] on button "Use setting" at bounding box center [1557, 242] width 15 height 7
click at [1560, 259] on button "Use setting" at bounding box center [1557, 260] width 15 height 7
click at [1561, 333] on icon at bounding box center [1557, 334] width 7 height 7
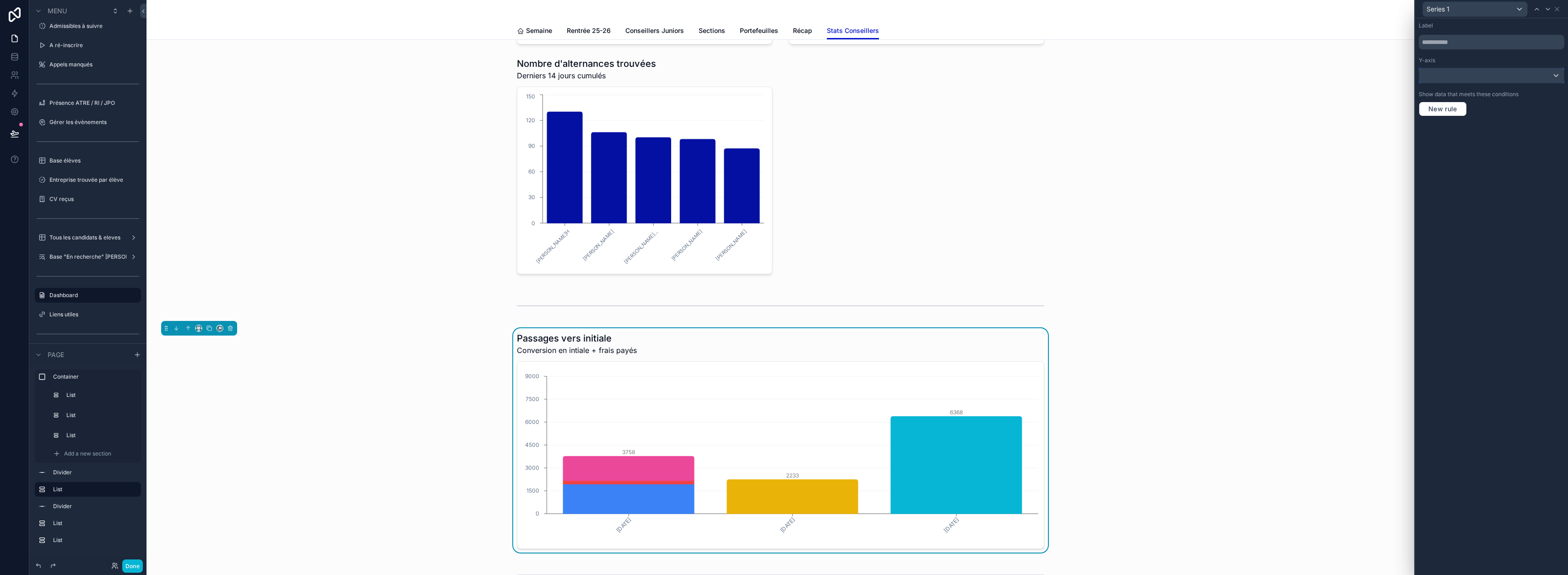
click at [1504, 78] on div at bounding box center [1491, 76] width 145 height 15
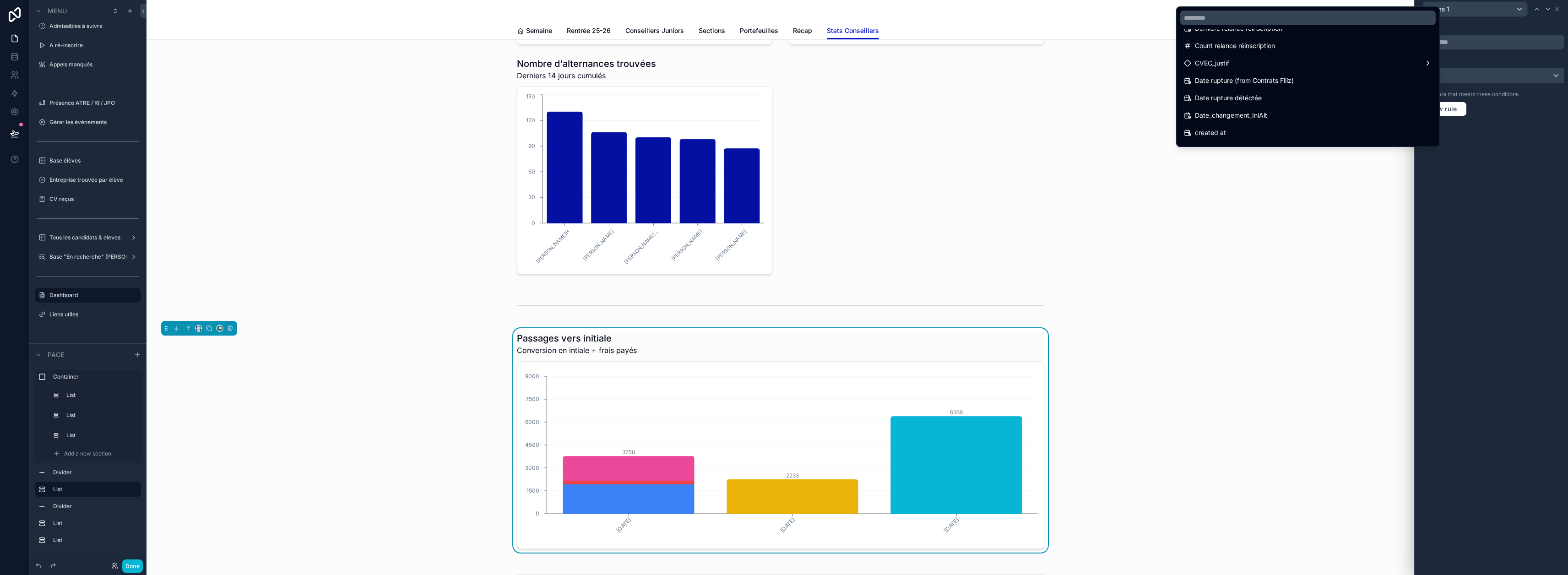
scroll to position [550, 0]
click at [1356, 73] on div "Date_changement_IniAlt" at bounding box center [1308, 70] width 248 height 11
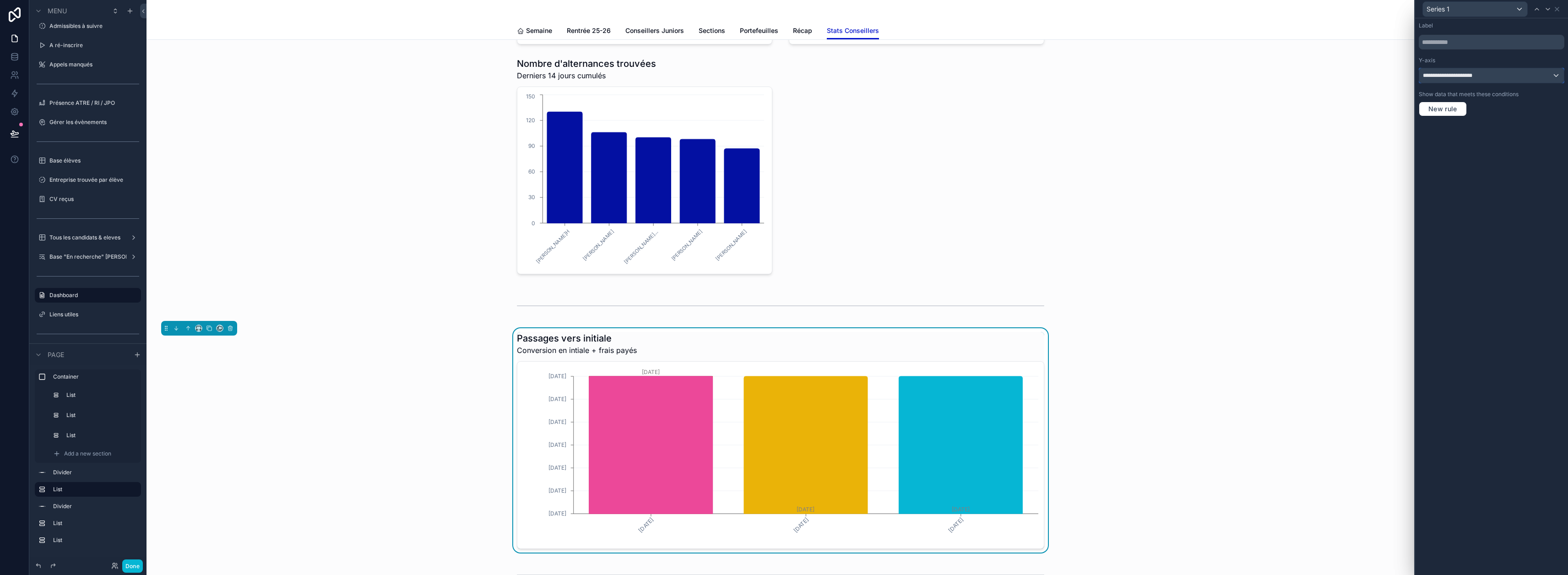
click at [1530, 77] on div "**********" at bounding box center [1491, 76] width 145 height 15
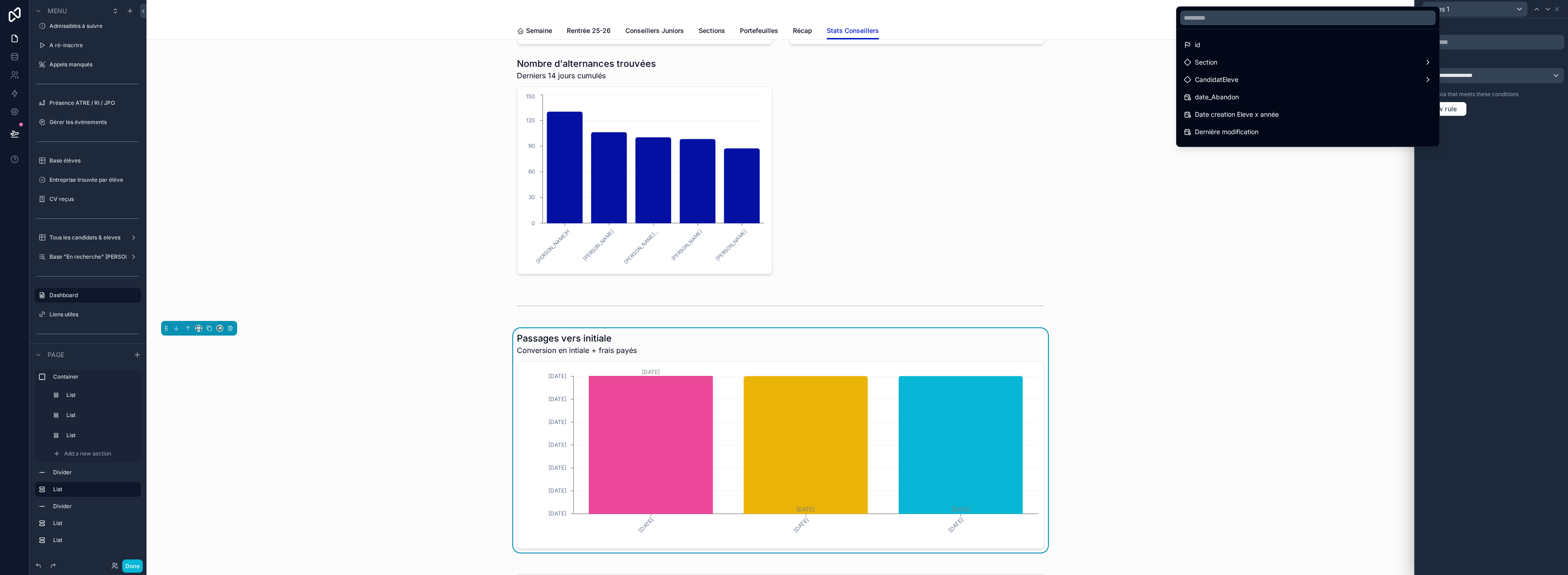
click at [1523, 33] on div at bounding box center [1492, 288] width 153 height 575
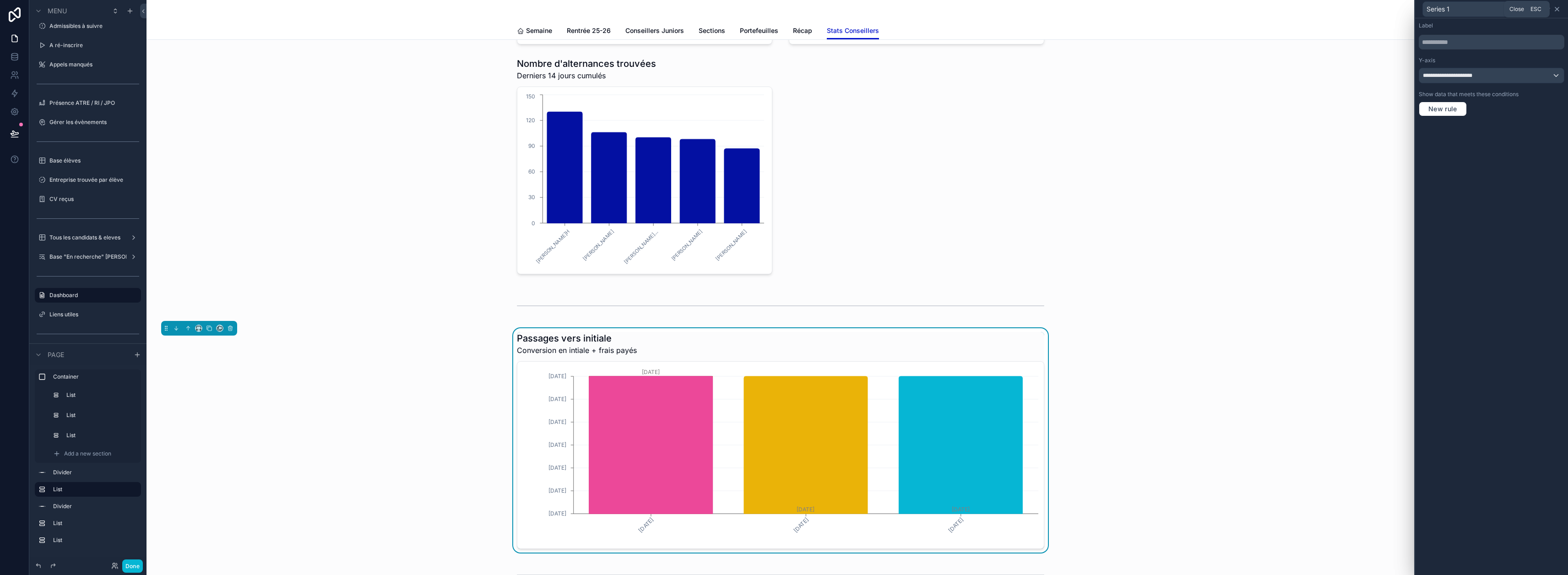
click at [1561, 8] on icon at bounding box center [1557, 9] width 7 height 7
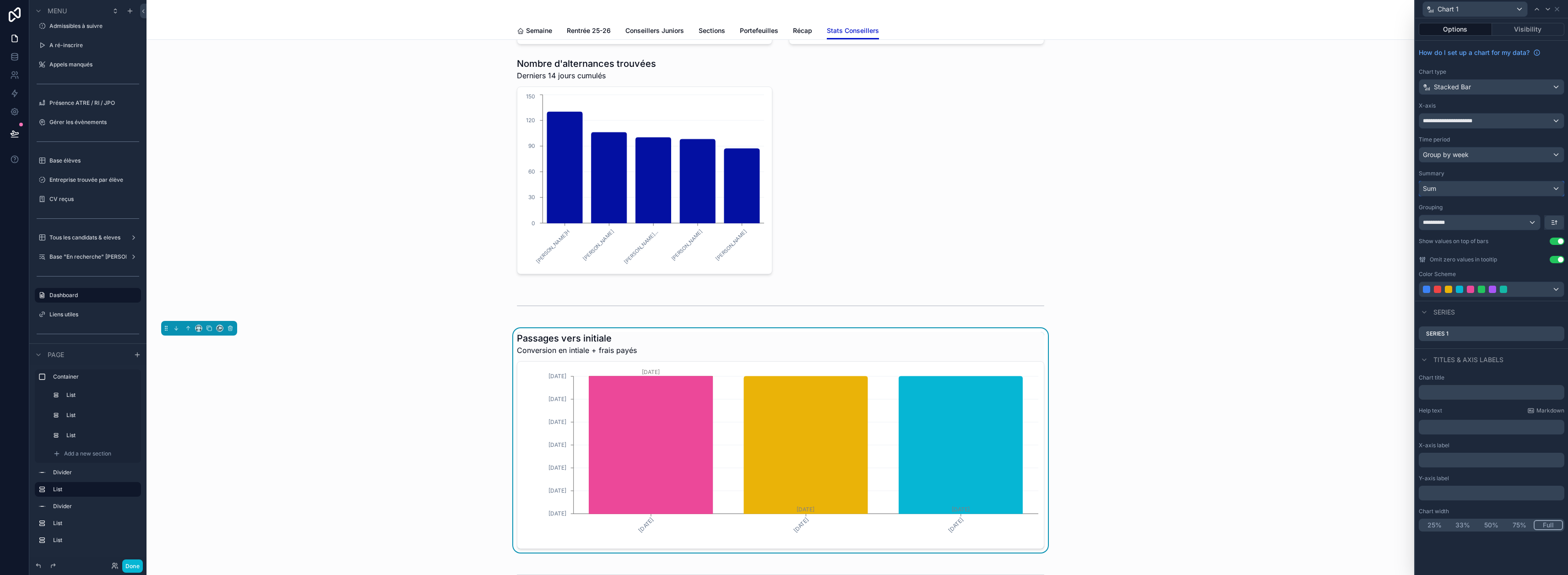
click at [1498, 186] on div "Sum" at bounding box center [1491, 189] width 145 height 15
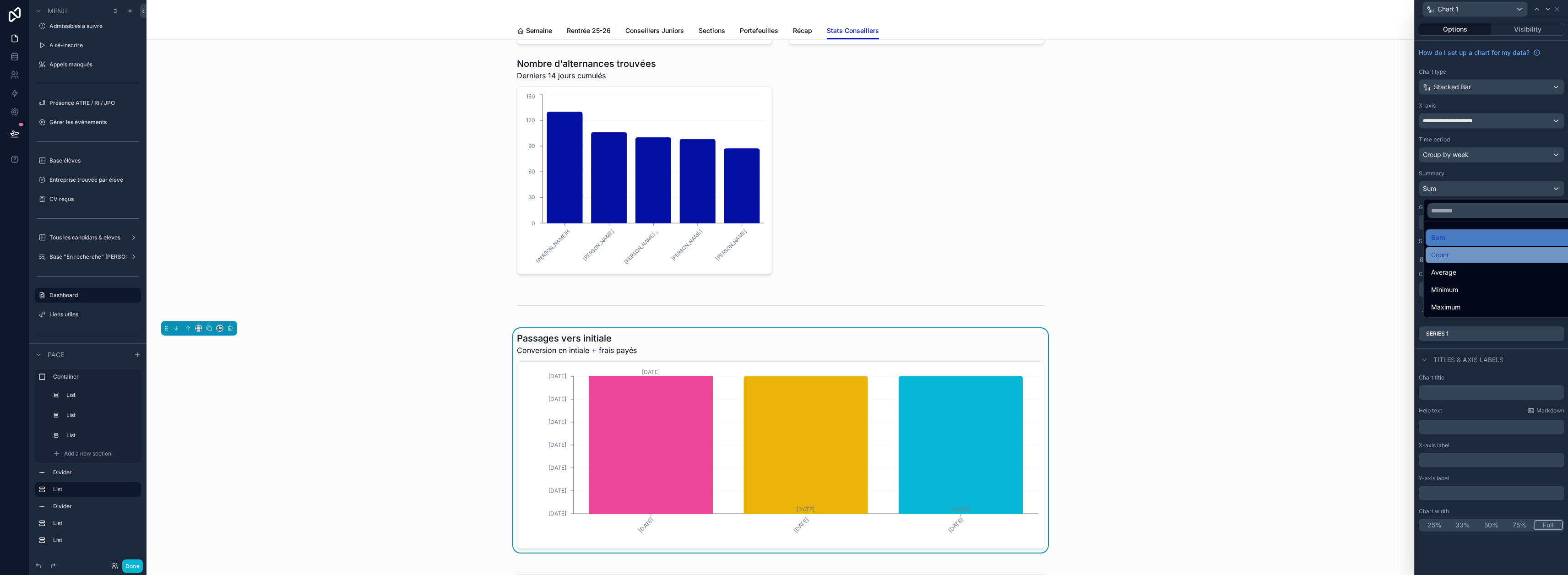
click at [1461, 255] on div "Count" at bounding box center [1506, 255] width 151 height 11
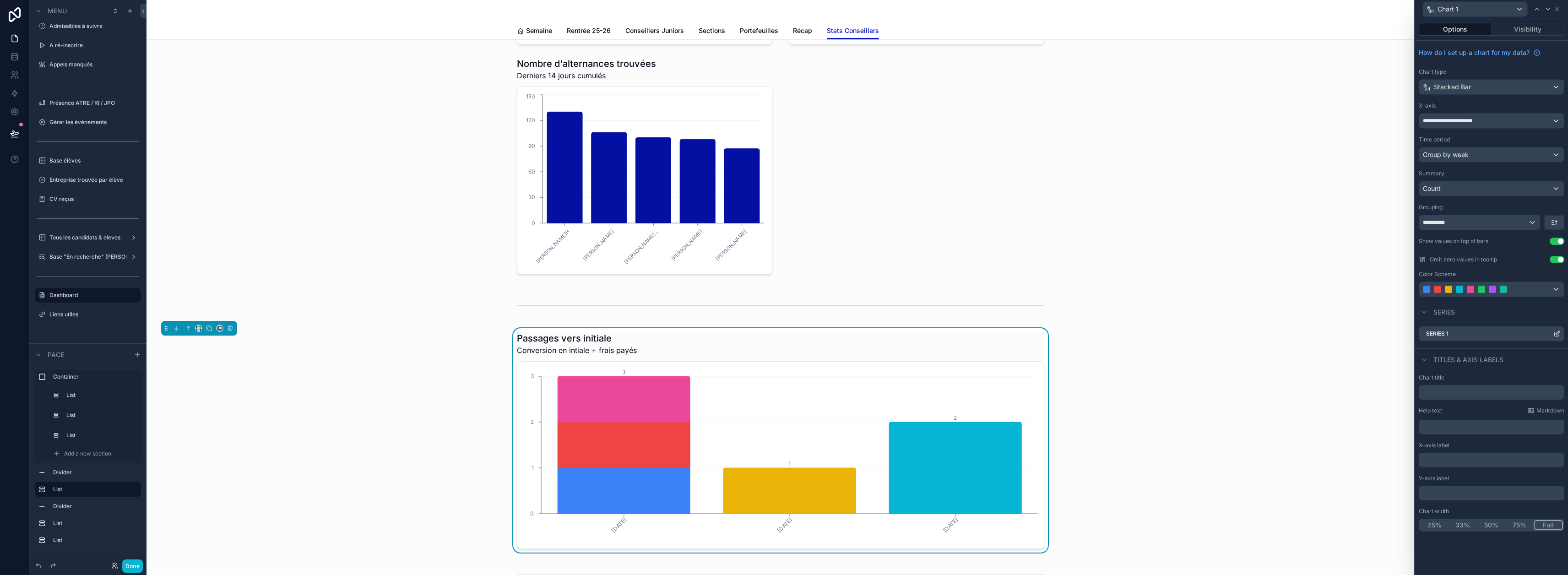
click at [1561, 333] on icon at bounding box center [1557, 334] width 7 height 7
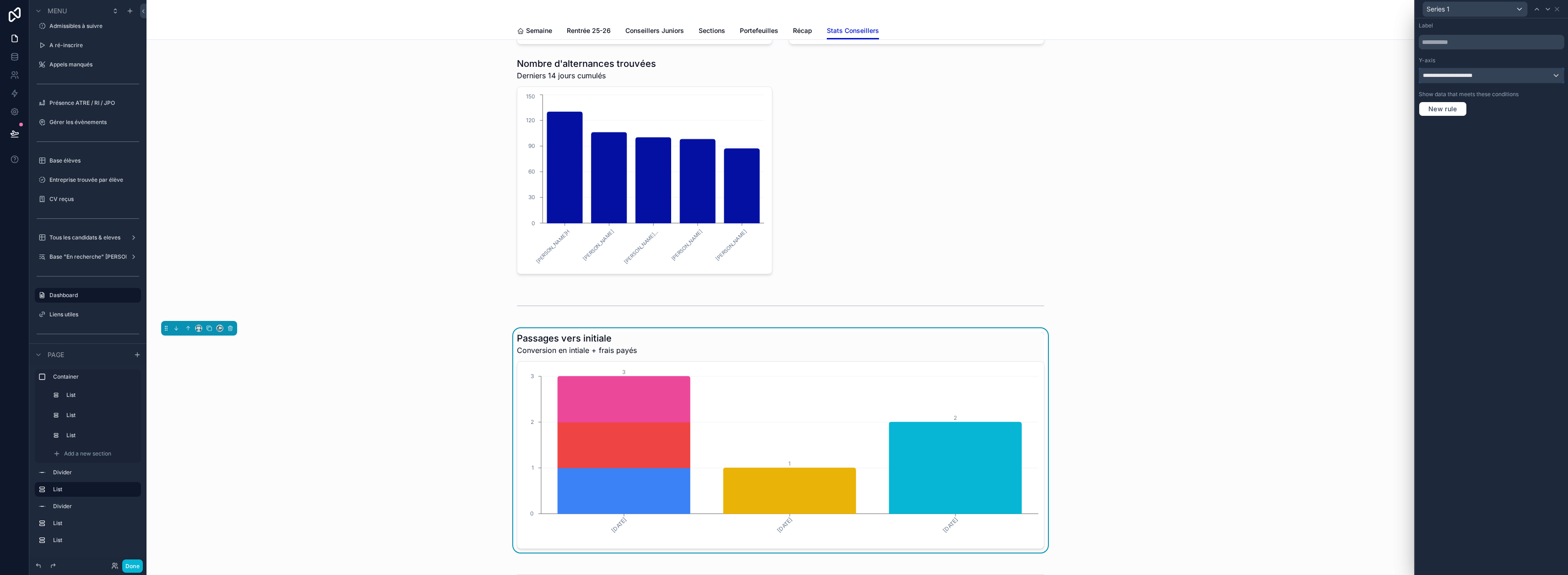
click at [1490, 69] on div "**********" at bounding box center [1491, 76] width 145 height 15
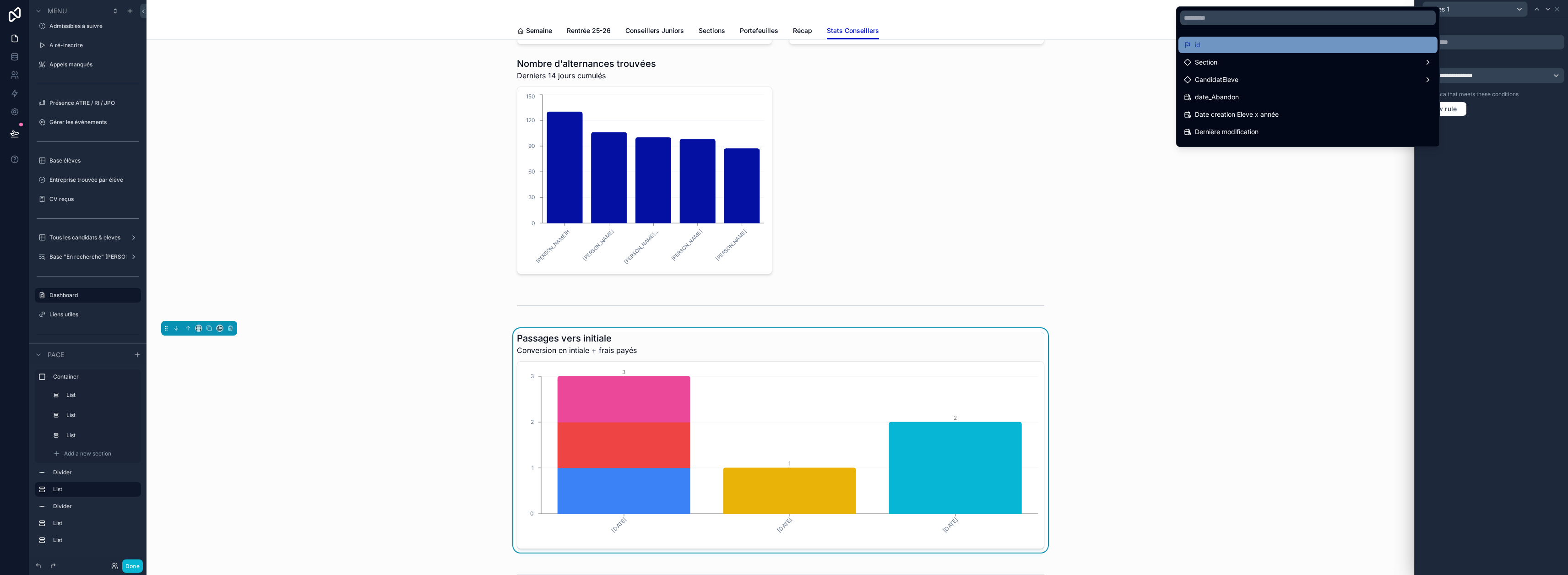
click at [1285, 47] on div "id" at bounding box center [1308, 45] width 248 height 11
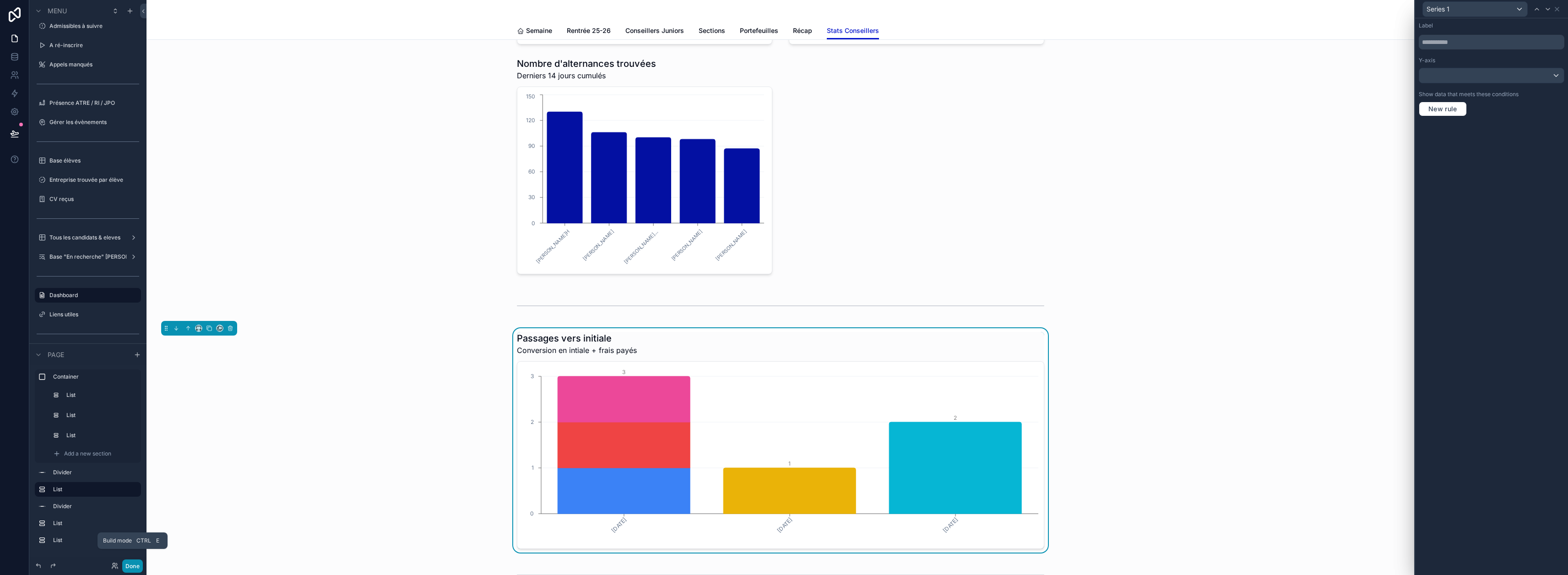
click at [134, 565] on button "Done" at bounding box center [132, 566] width 20 height 13
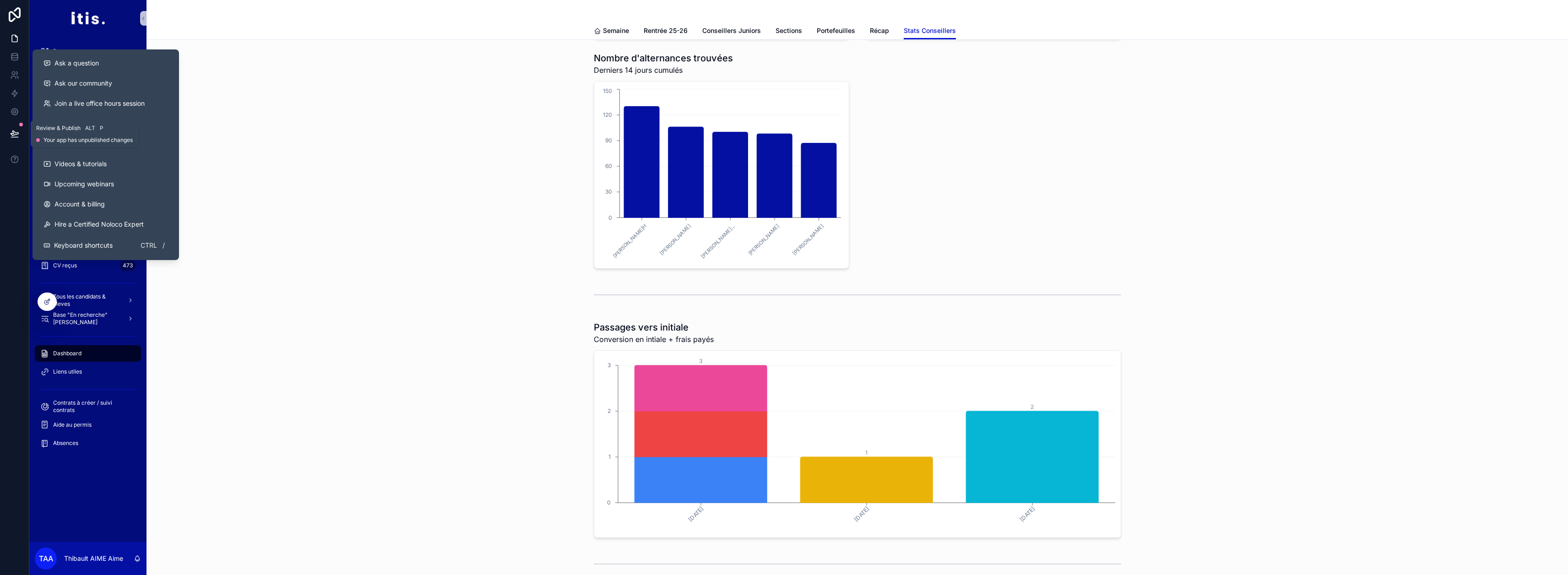
click at [13, 134] on icon at bounding box center [14, 134] width 9 height 9
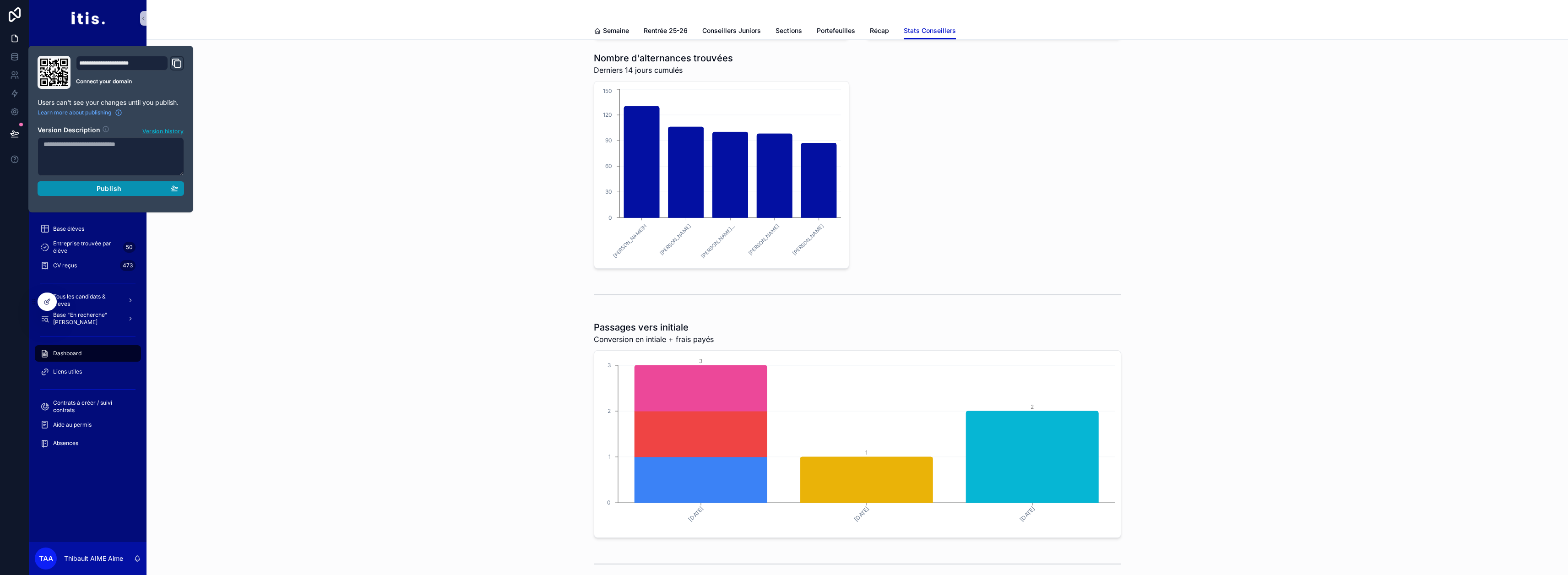
click at [83, 191] on div "Publish" at bounding box center [111, 188] width 135 height 8
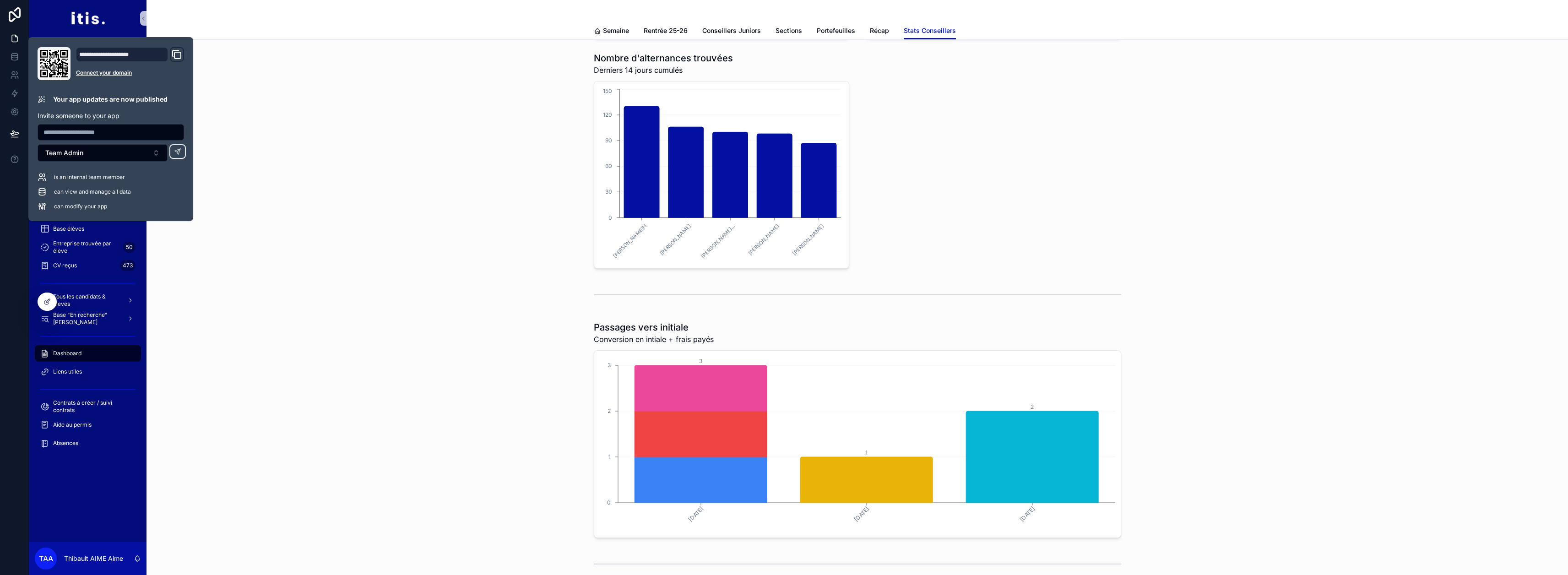
click at [460, 302] on div "scrollable content" at bounding box center [857, 294] width 1407 height 30
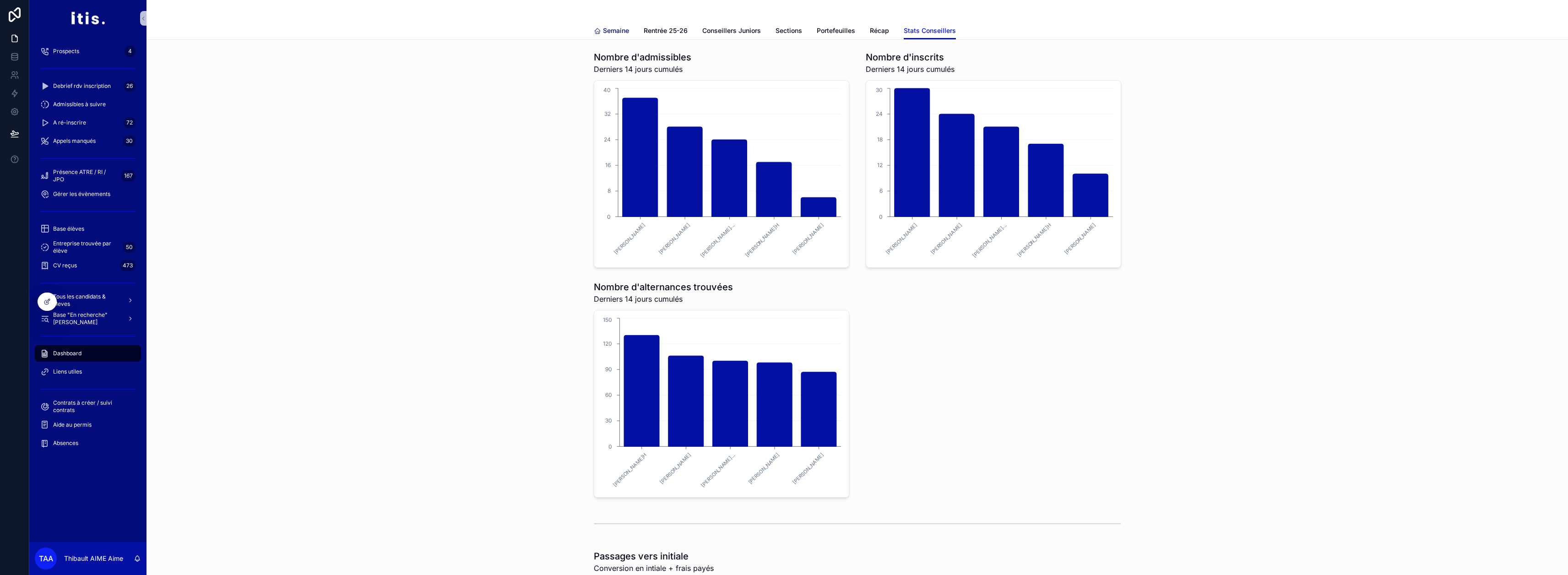
click at [618, 29] on span "Semaine" at bounding box center [616, 30] width 26 height 9
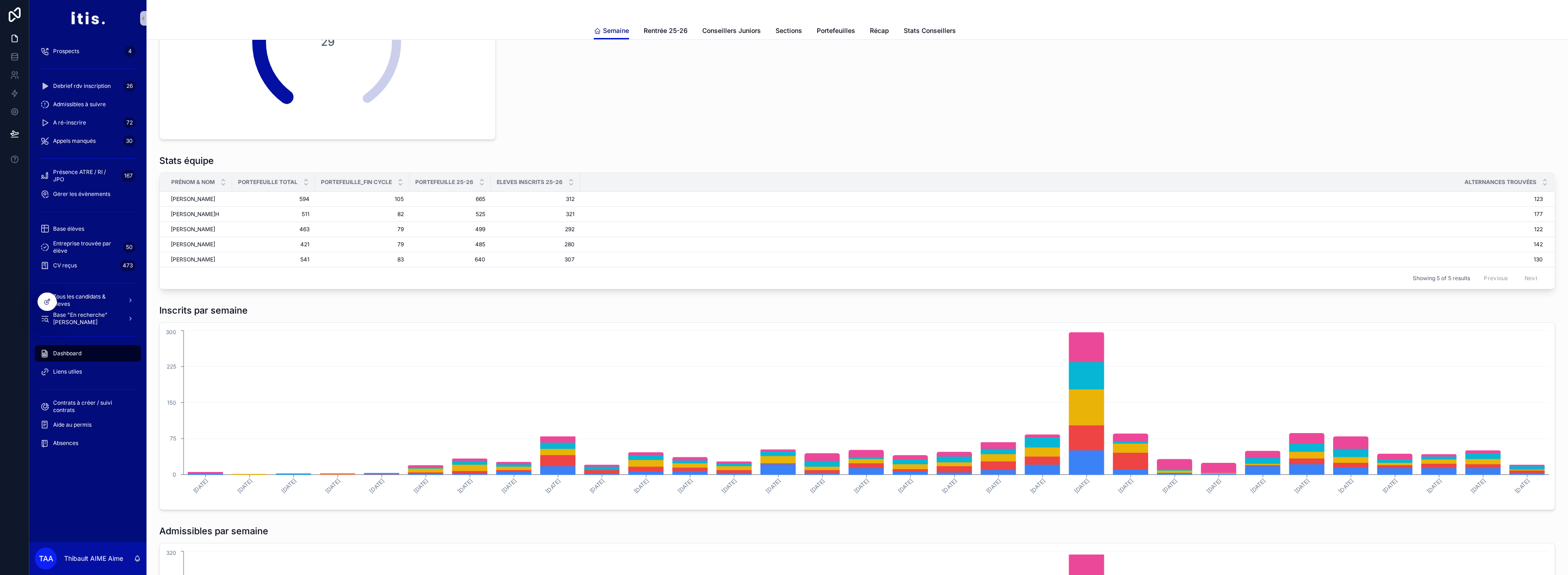
scroll to position [412, 0]
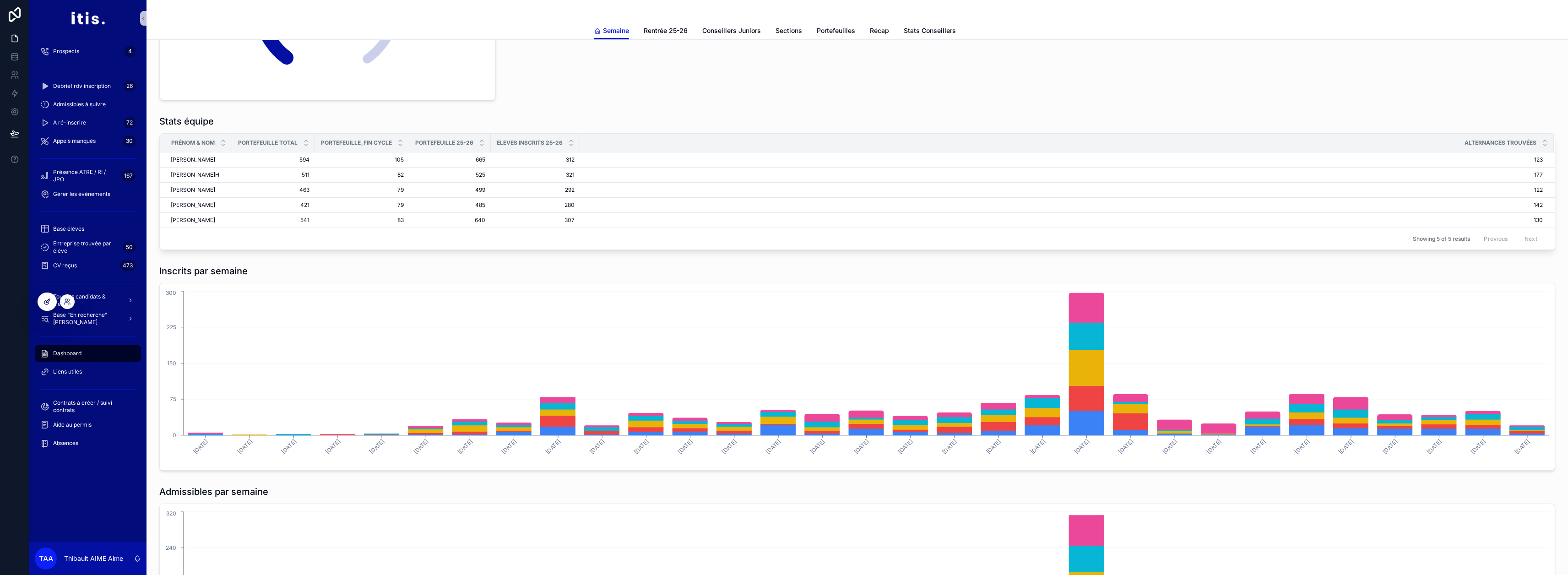
click at [48, 301] on icon at bounding box center [47, 302] width 7 height 7
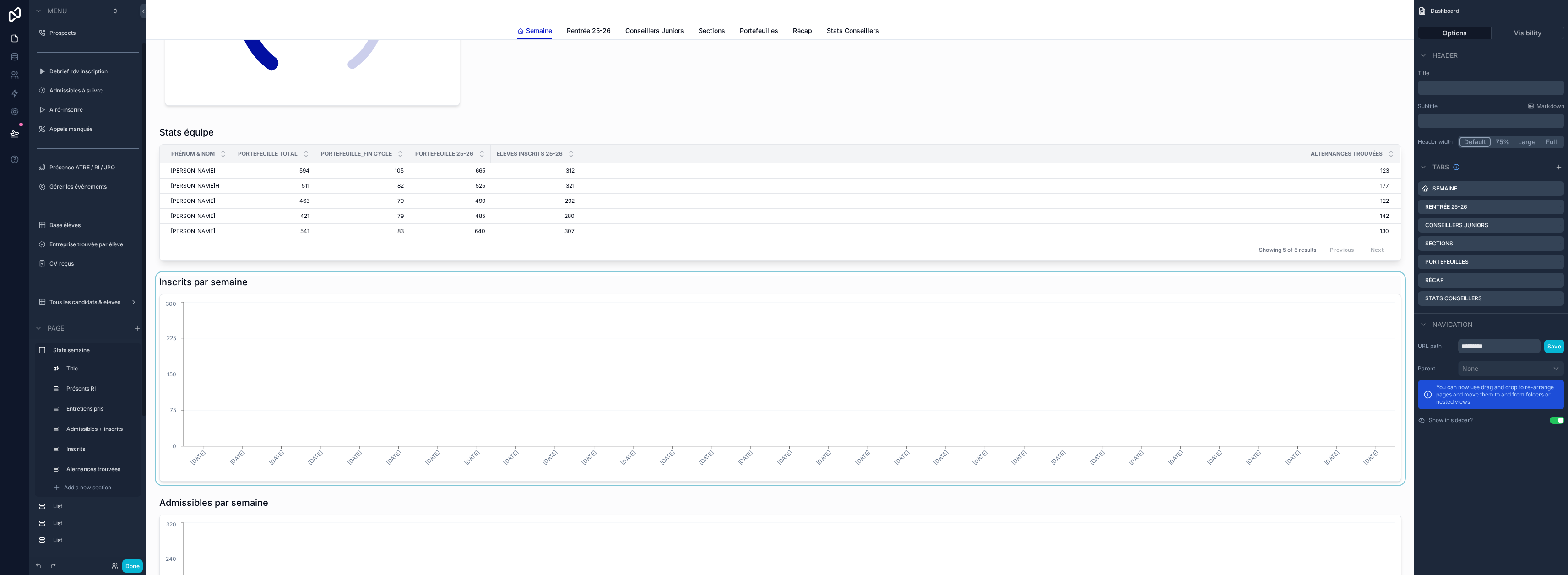
scroll to position [65, 0]
click at [565, 356] on div "scrollable content" at bounding box center [781, 379] width 1253 height 214
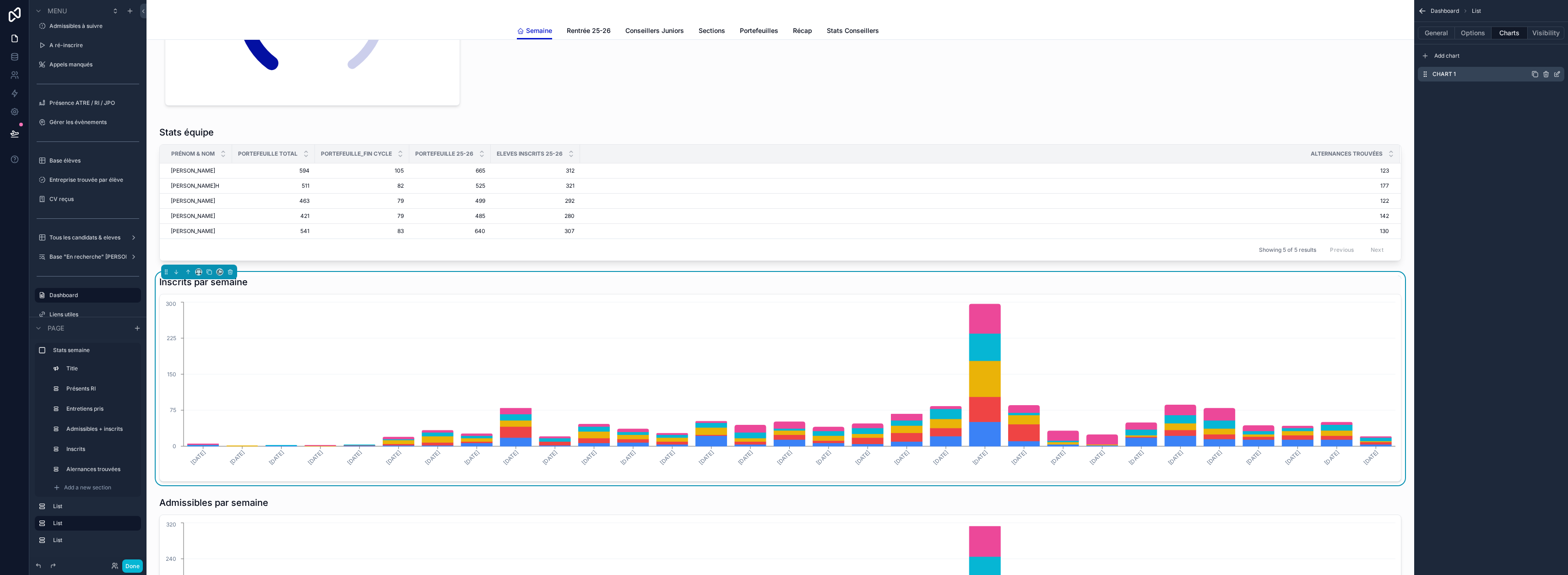
click at [1559, 75] on icon "scrollable content" at bounding box center [1557, 75] width 4 height 4
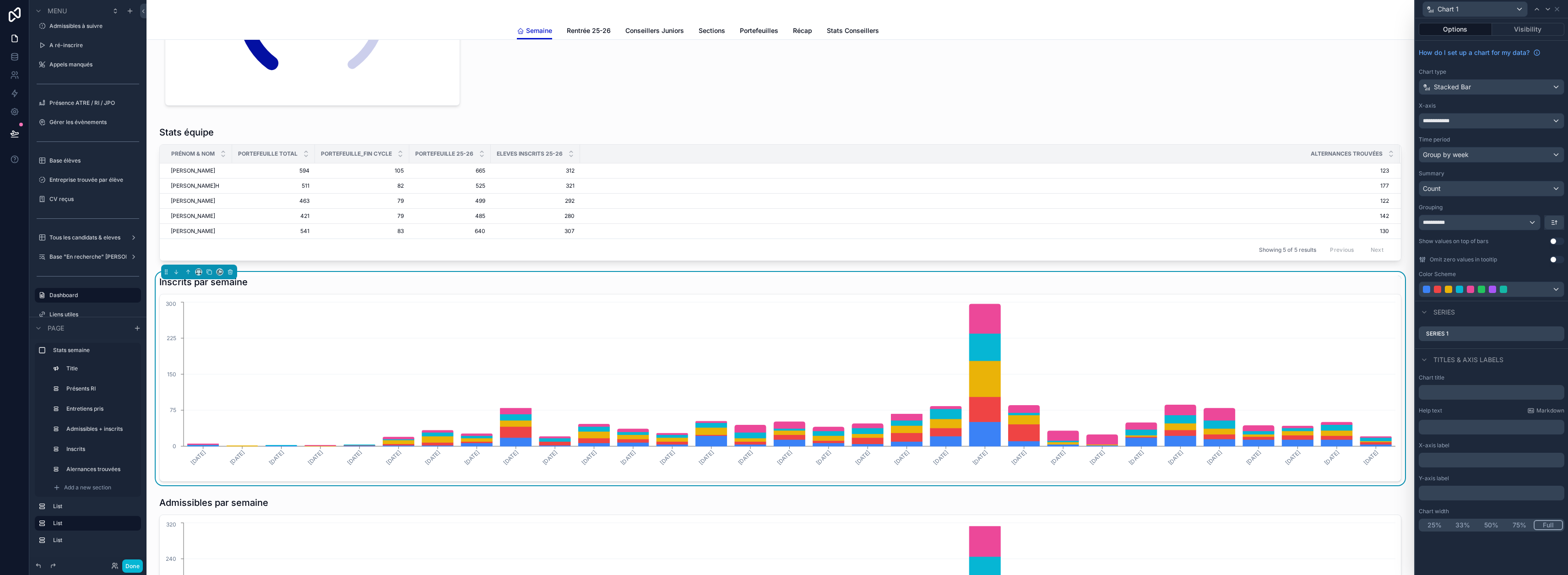
click at [1559, 240] on button "Use setting" at bounding box center [1557, 242] width 15 height 7
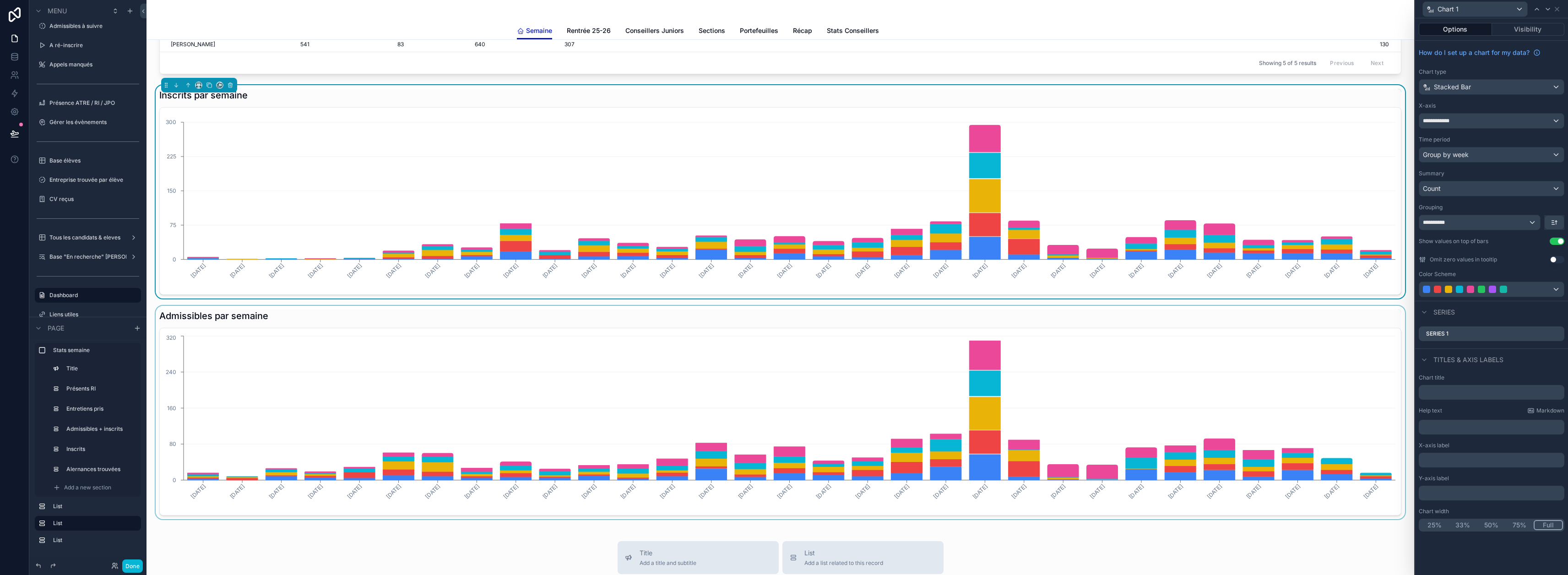
scroll to position [641, 0]
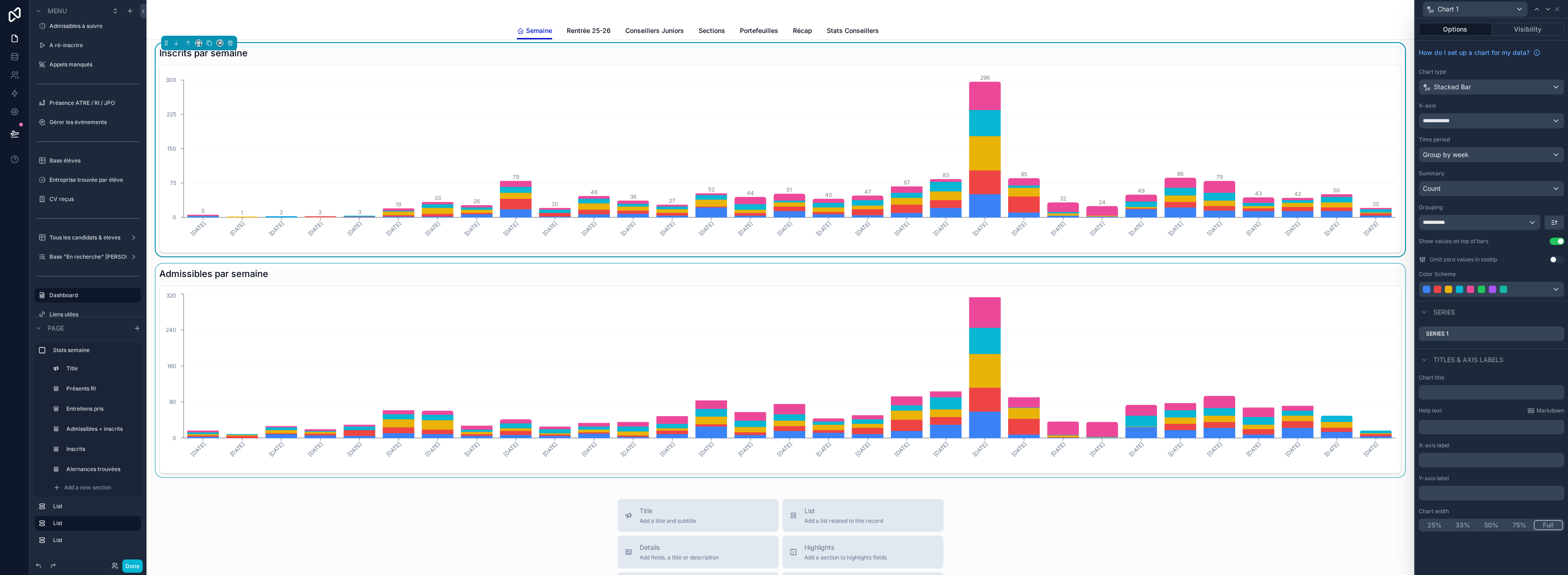
click at [1165, 332] on div "scrollable content" at bounding box center [781, 371] width 1253 height 214
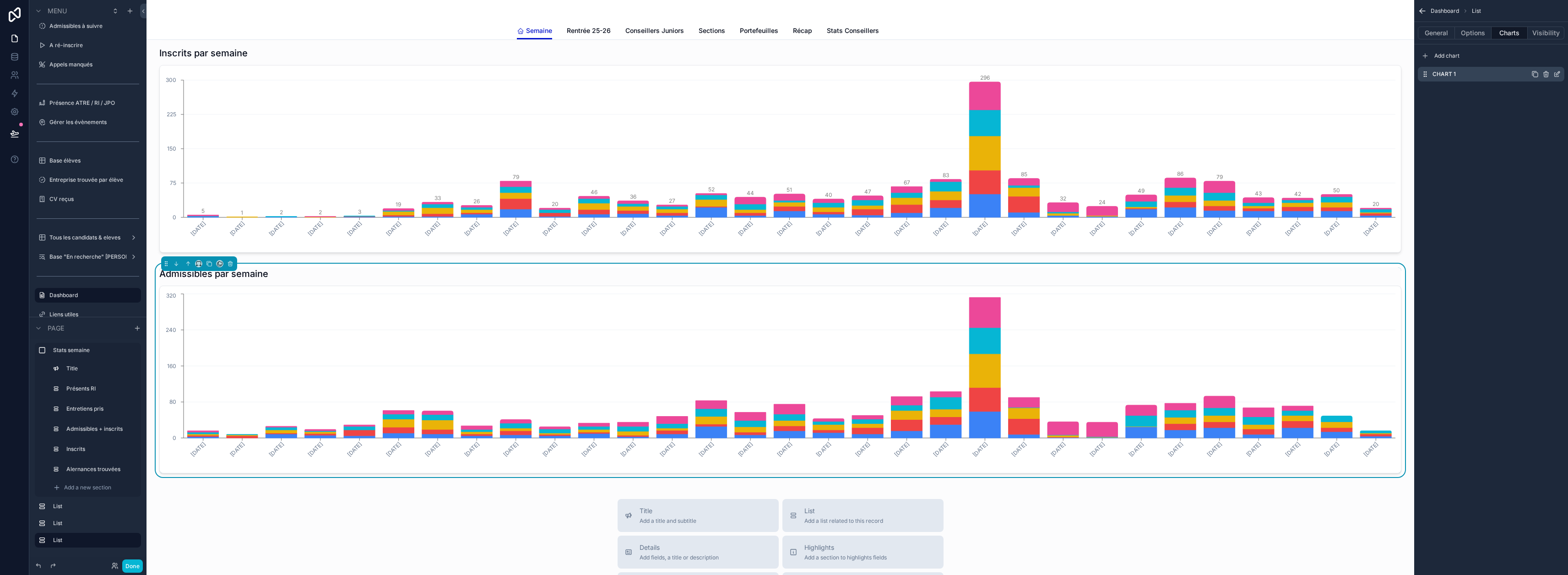
click at [1560, 75] on icon "scrollable content" at bounding box center [1558, 73] width 4 height 4
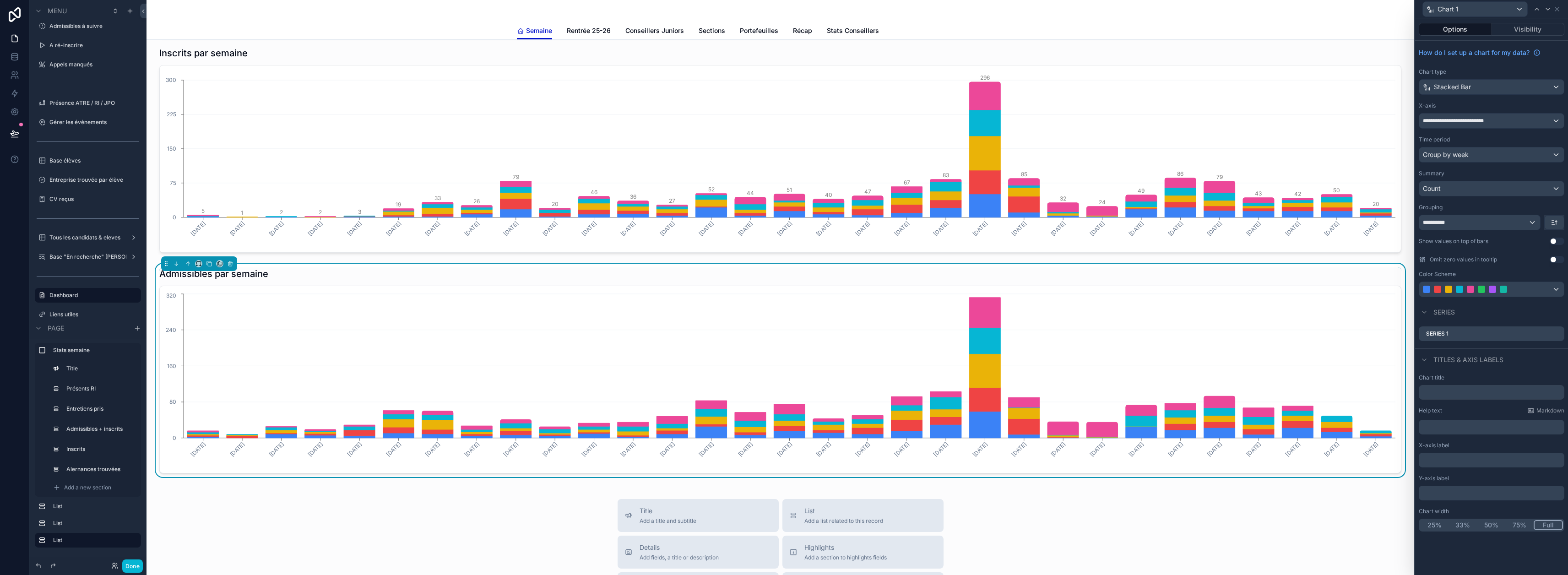
click at [1559, 243] on button "Use setting" at bounding box center [1557, 242] width 15 height 7
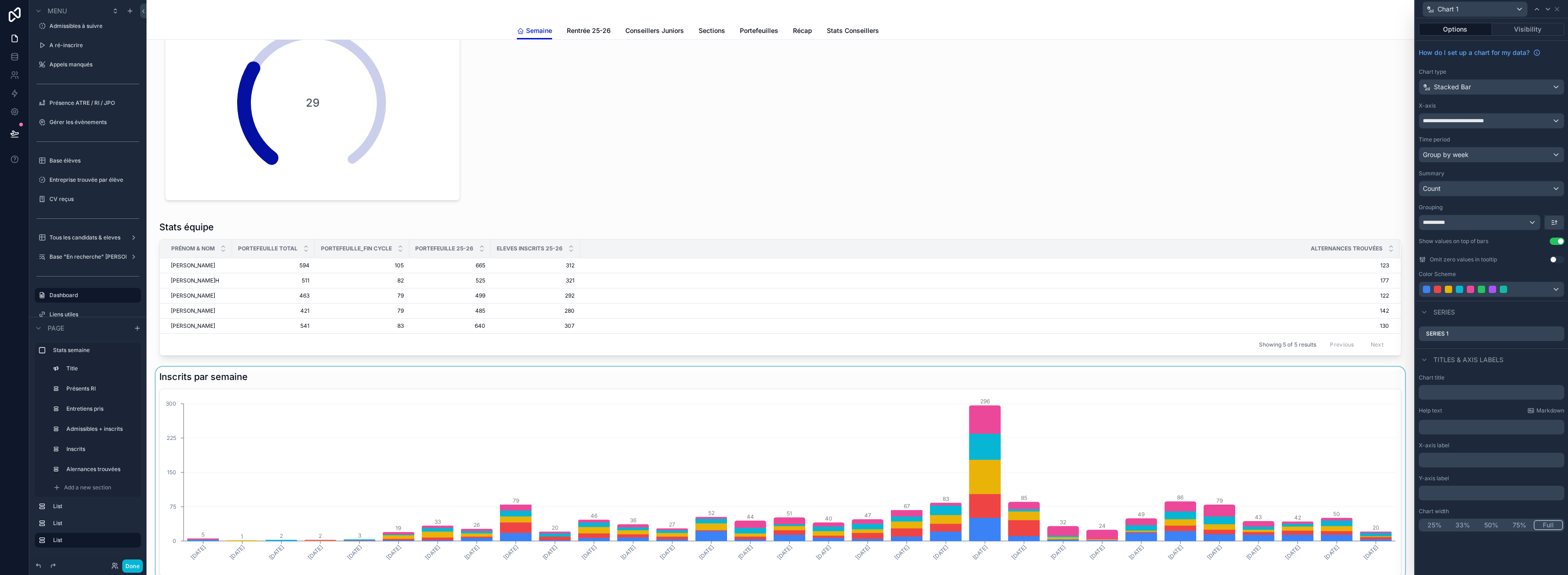
scroll to position [183, 0]
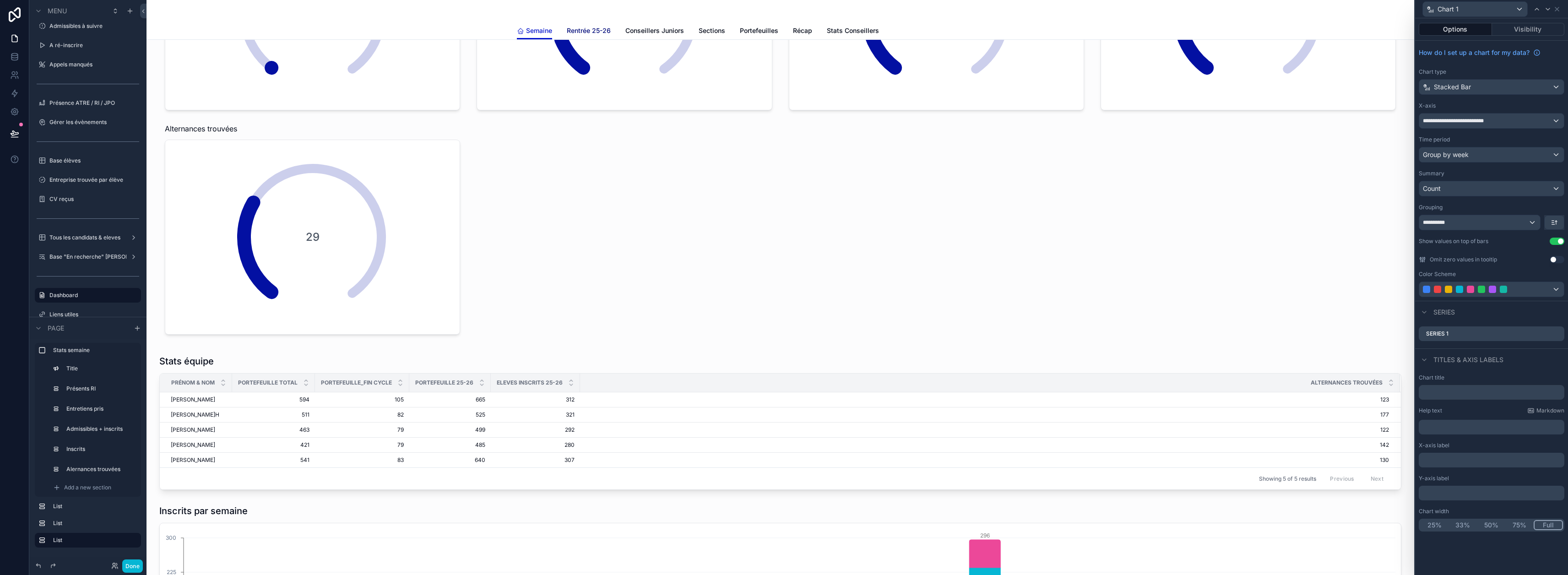
click at [597, 29] on span "Rentrée 25-26" at bounding box center [589, 30] width 44 height 9
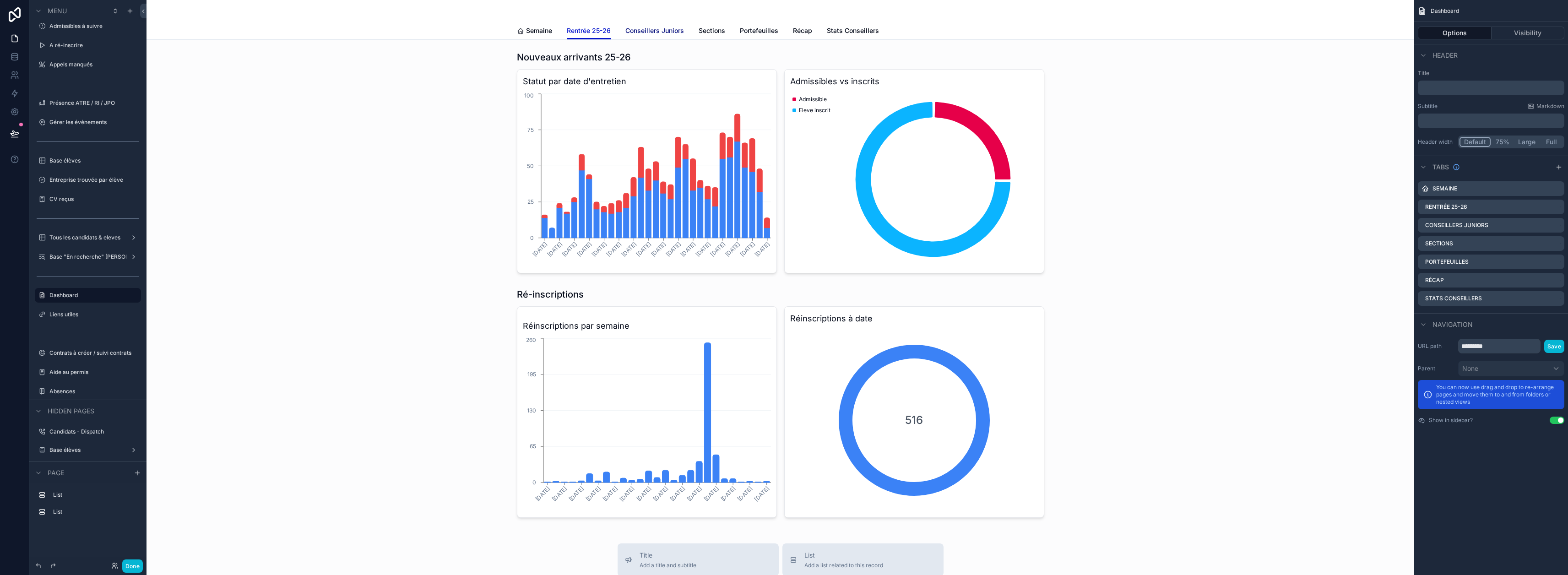
click at [648, 30] on span "Conseillers Juniors" at bounding box center [655, 30] width 58 height 9
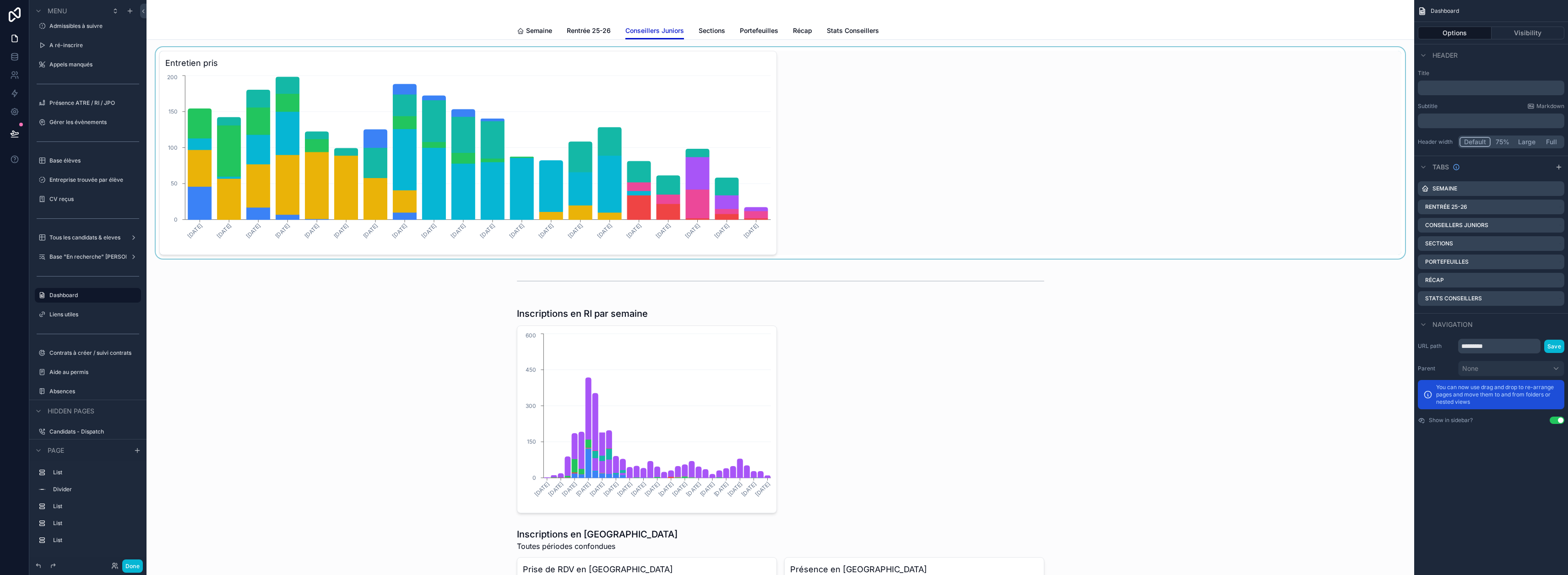
click at [682, 117] on div "scrollable content" at bounding box center [781, 153] width 1253 height 212
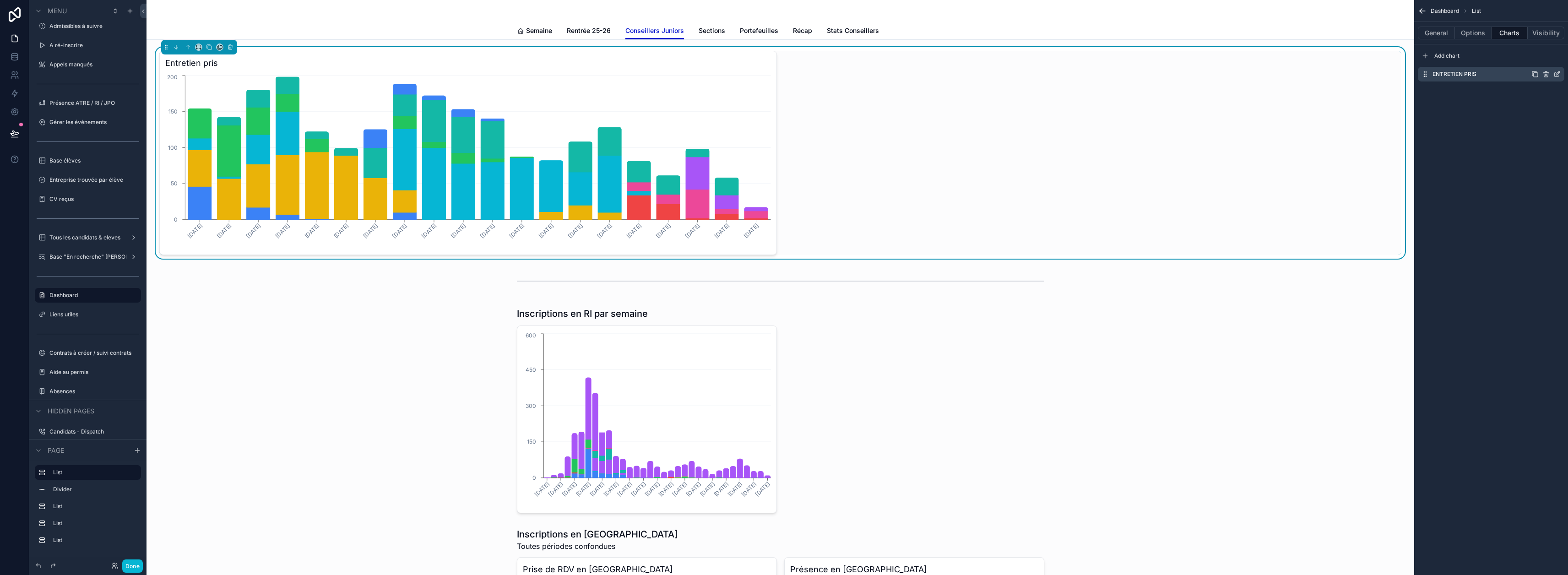
click at [1561, 71] on icon "scrollable content" at bounding box center [1557, 75] width 7 height 7
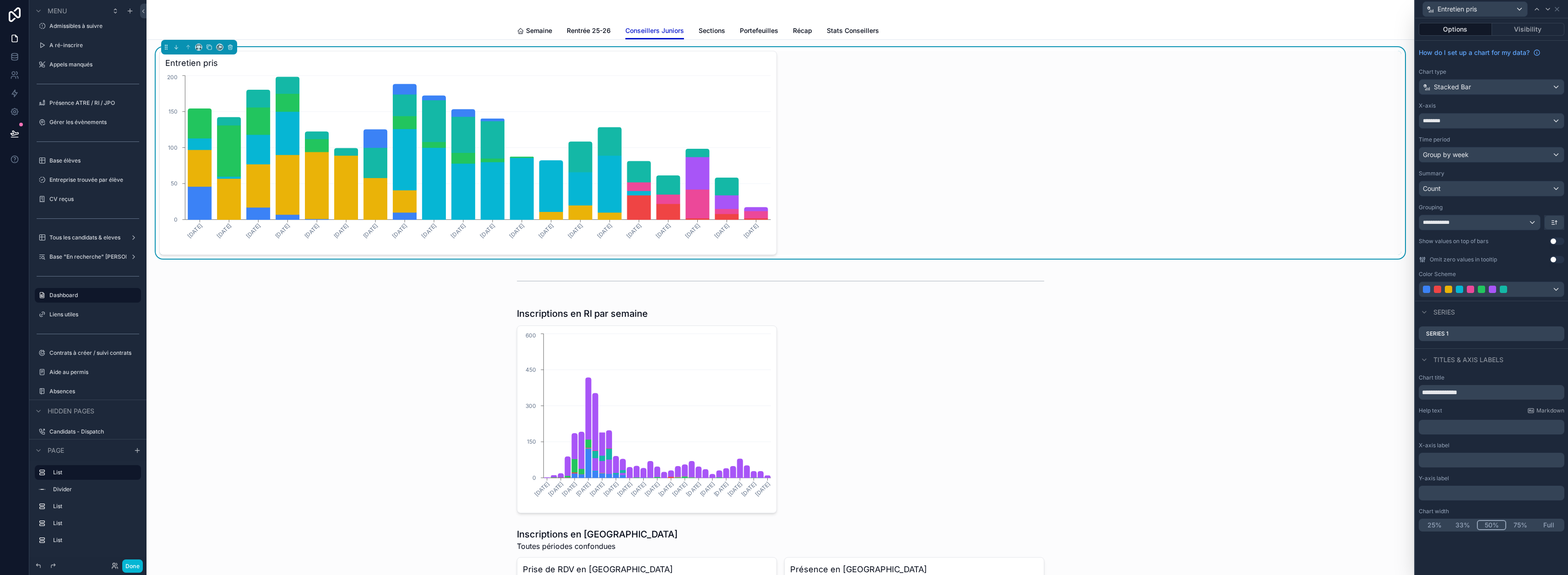
click at [1563, 242] on button "Use setting" at bounding box center [1557, 242] width 15 height 7
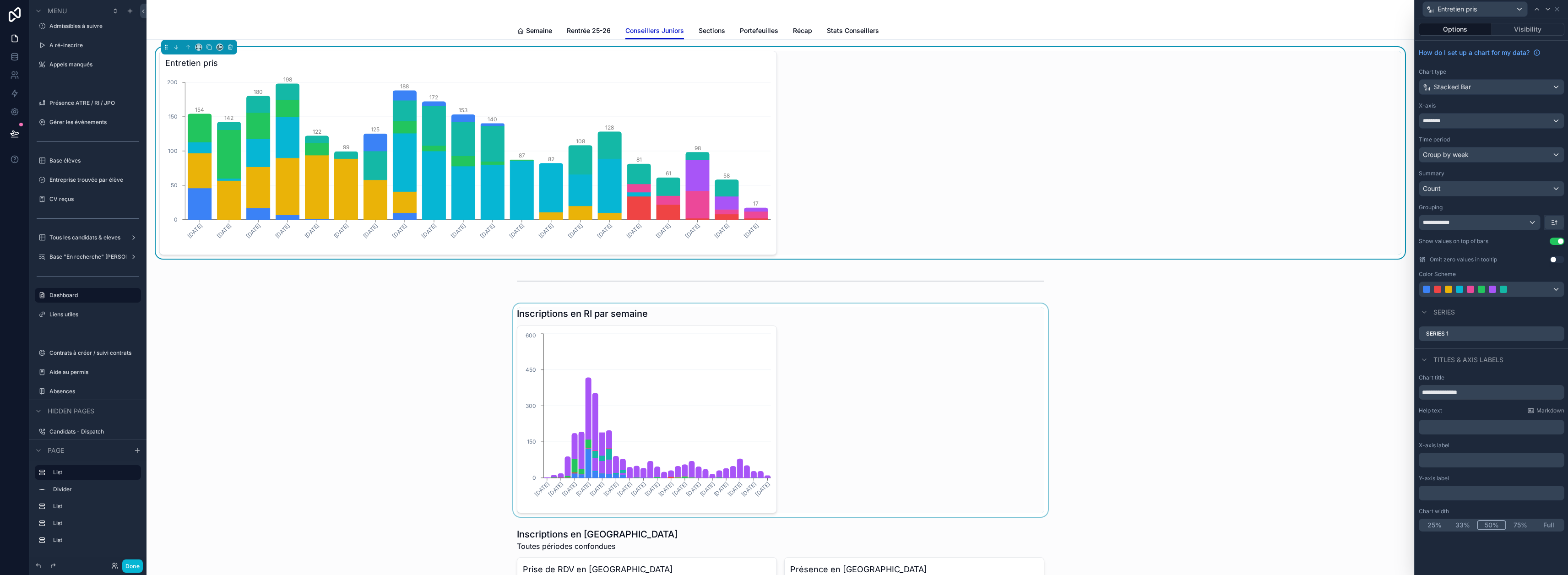
click at [746, 391] on div "scrollable content" at bounding box center [781, 410] width 1253 height 214
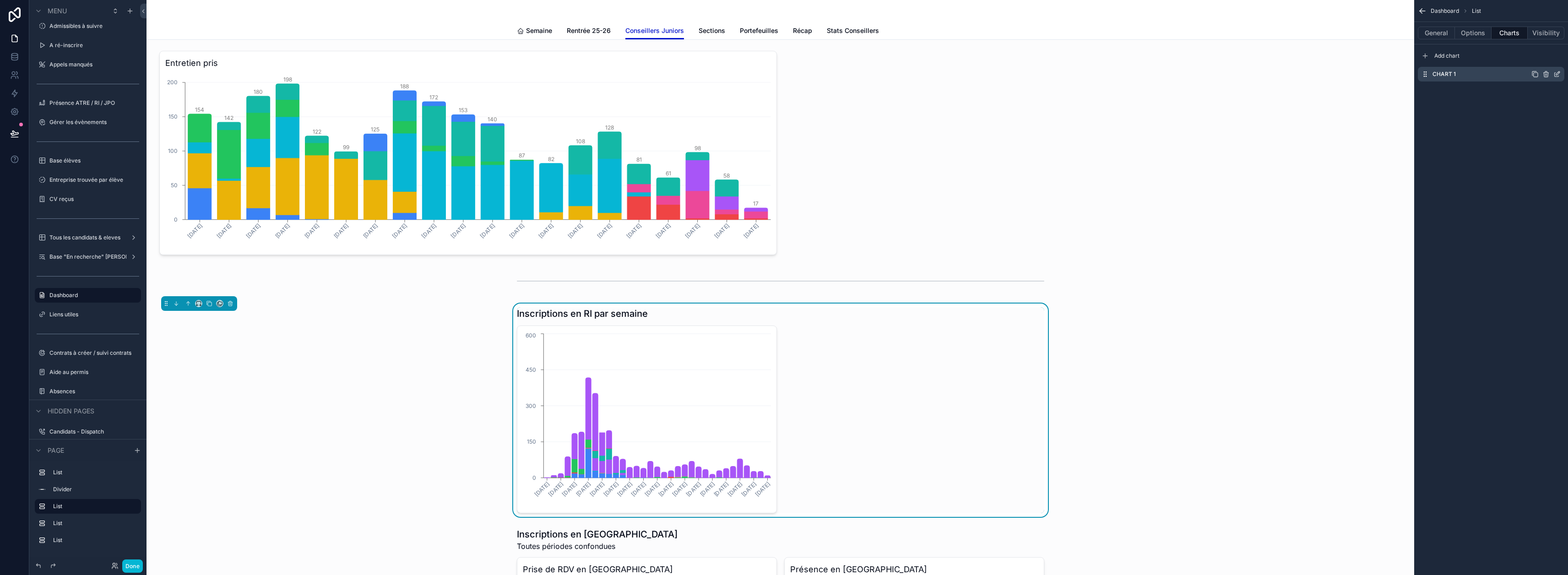
click at [1559, 74] on icon "scrollable content" at bounding box center [1557, 75] width 4 height 4
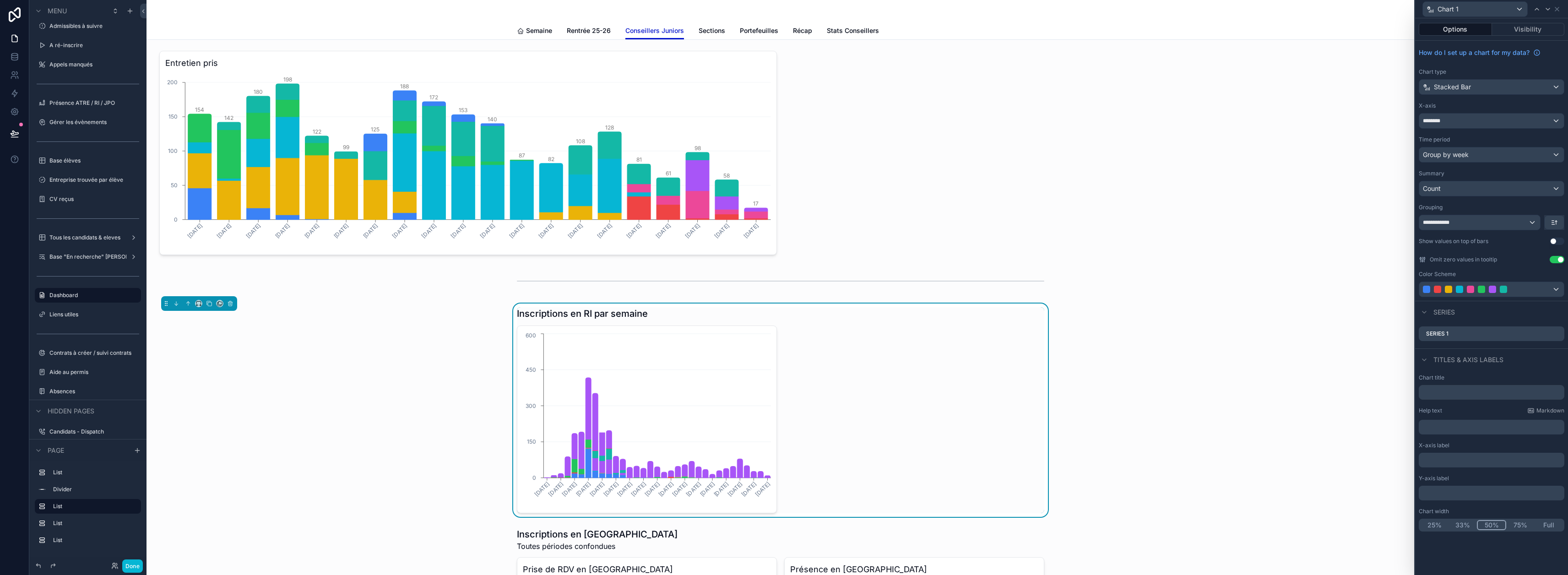
click at [1562, 242] on button "Use setting" at bounding box center [1557, 242] width 15 height 7
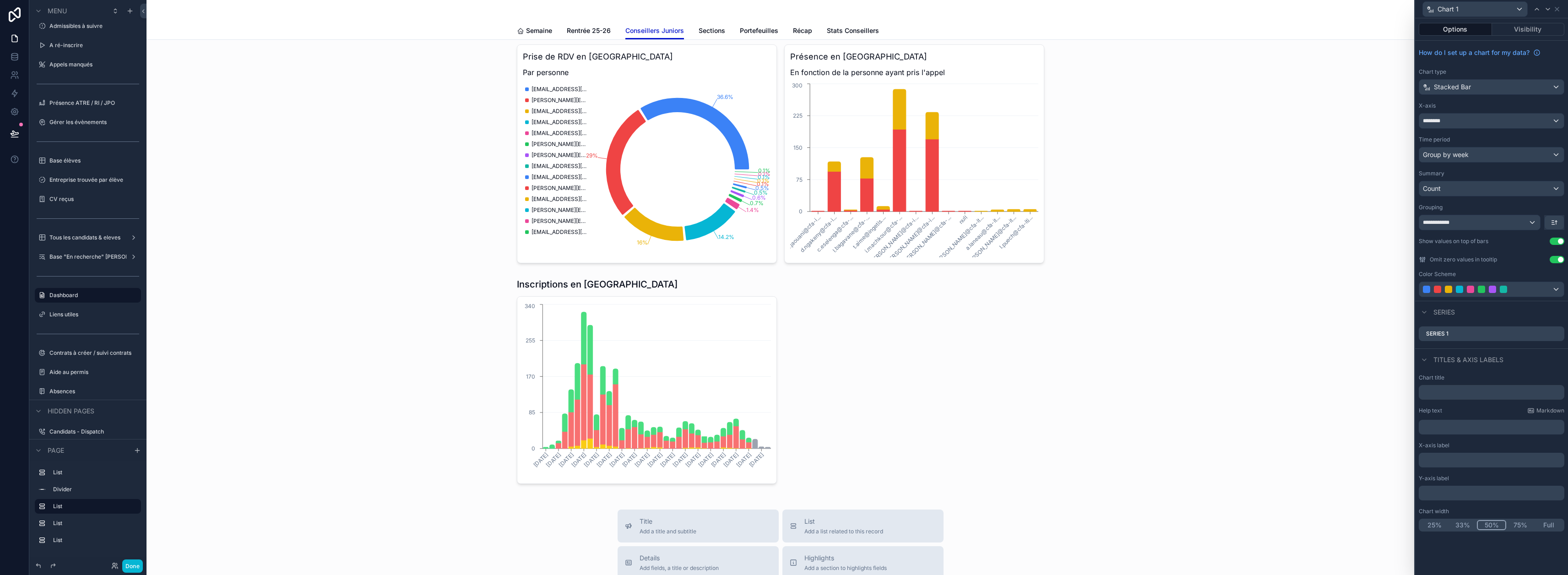
scroll to position [550, 0]
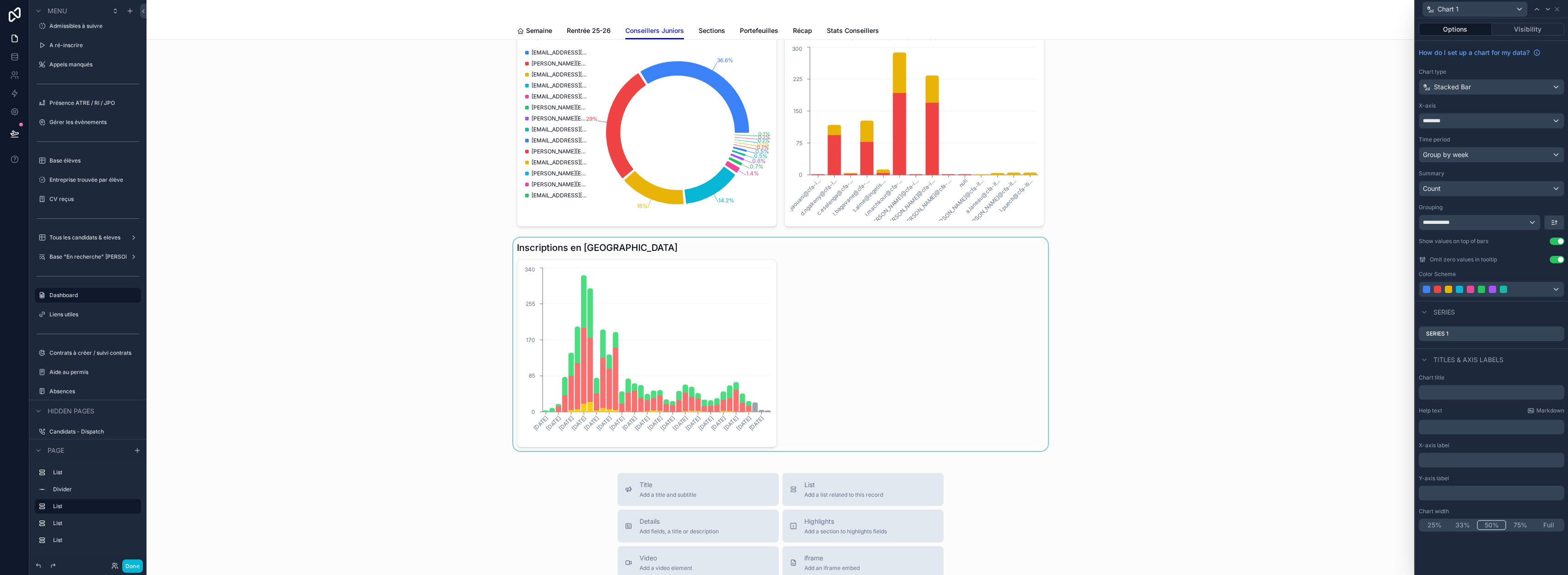
click at [741, 336] on div "scrollable content" at bounding box center [781, 345] width 1253 height 214
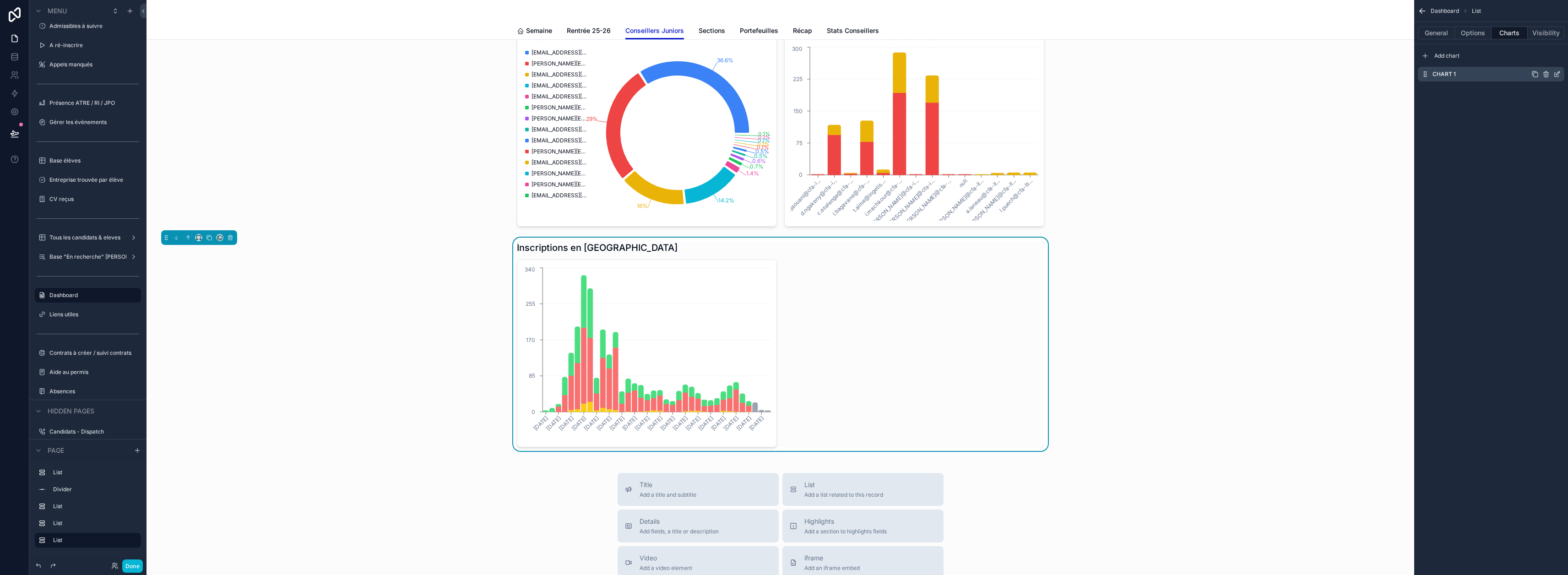
click at [1561, 72] on icon "scrollable content" at bounding box center [1557, 75] width 7 height 7
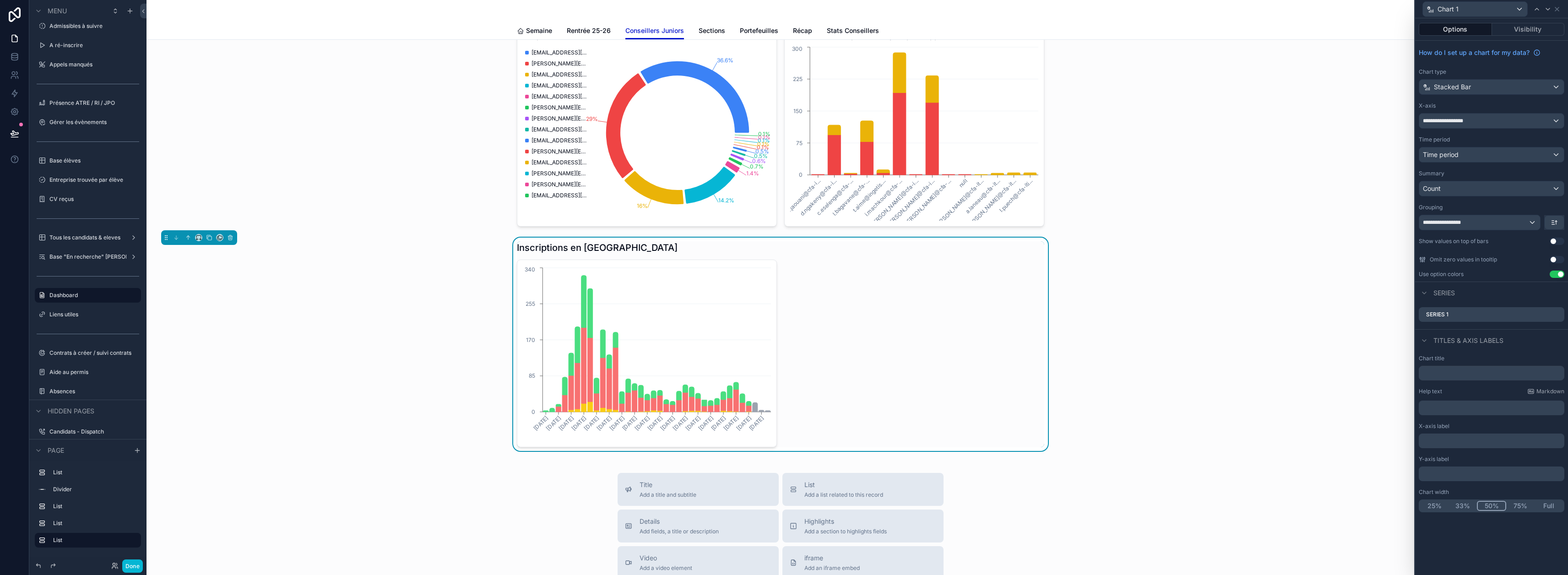
click at [1562, 241] on button "Use setting" at bounding box center [1557, 242] width 15 height 7
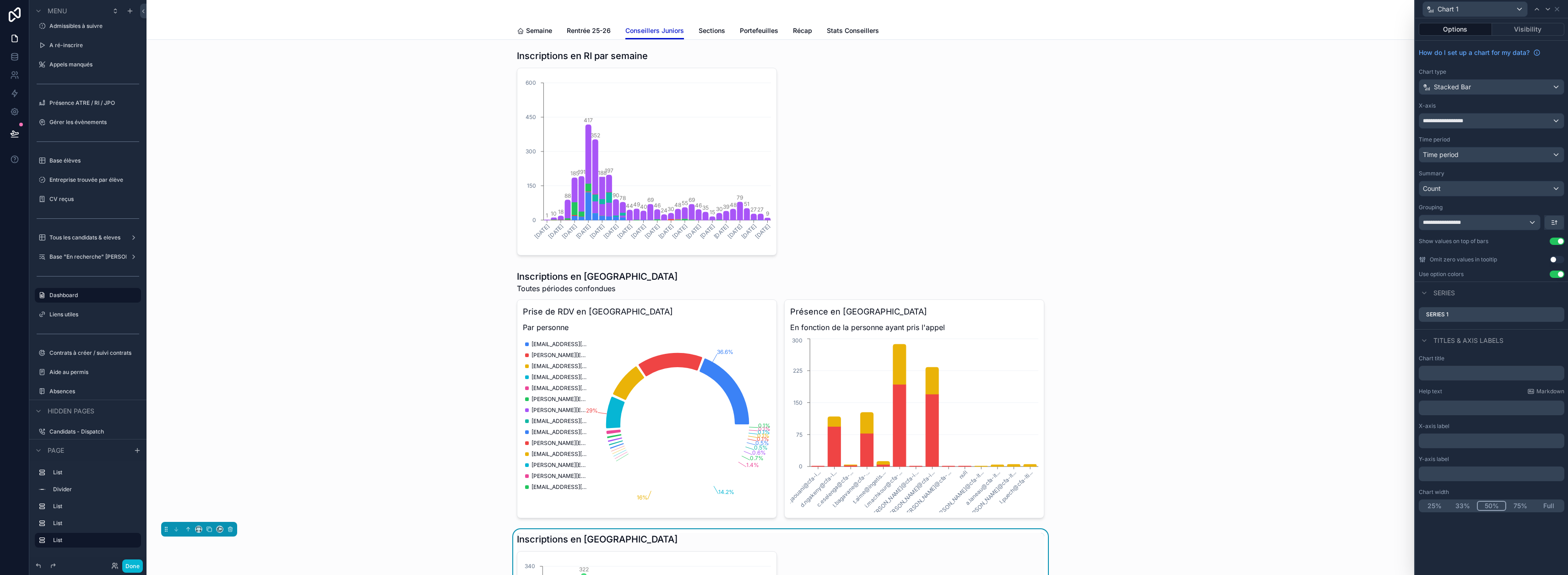
scroll to position [0, 0]
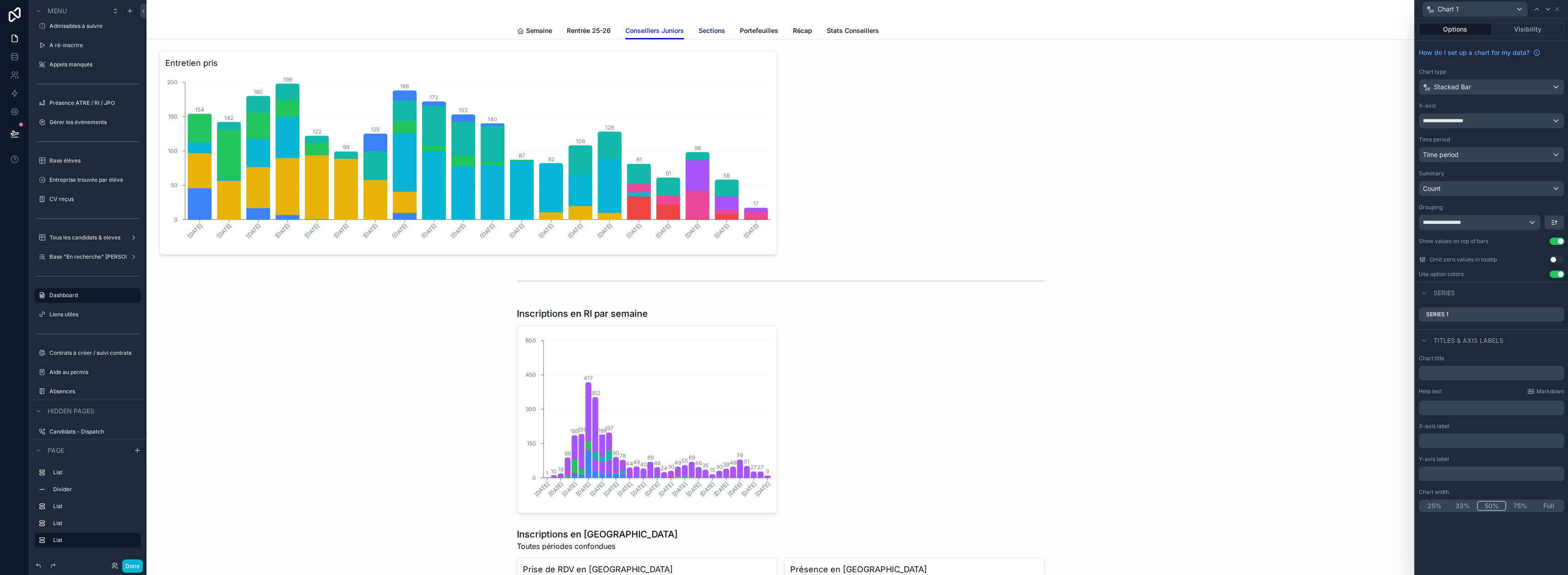
click at [716, 29] on span "Sections" at bounding box center [712, 30] width 27 height 9
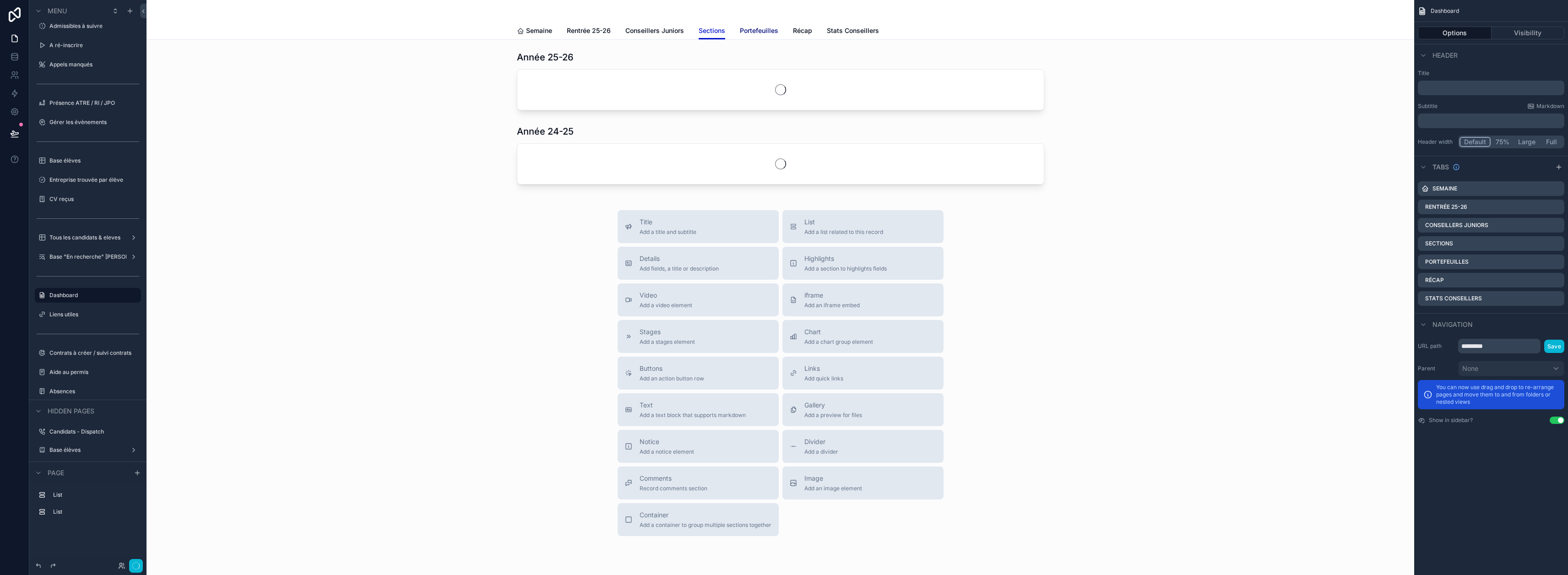
click at [746, 29] on span "Portefeuilles" at bounding box center [759, 30] width 39 height 9
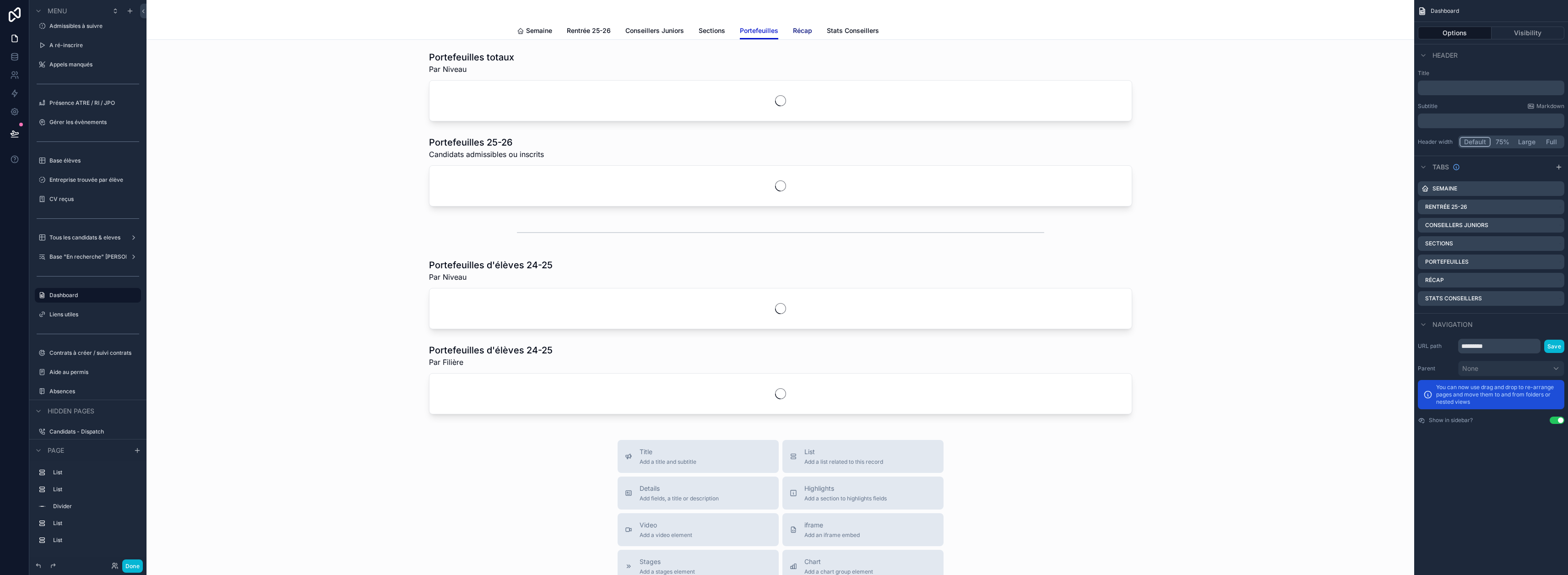
click at [804, 32] on span "Récap" at bounding box center [802, 30] width 19 height 9
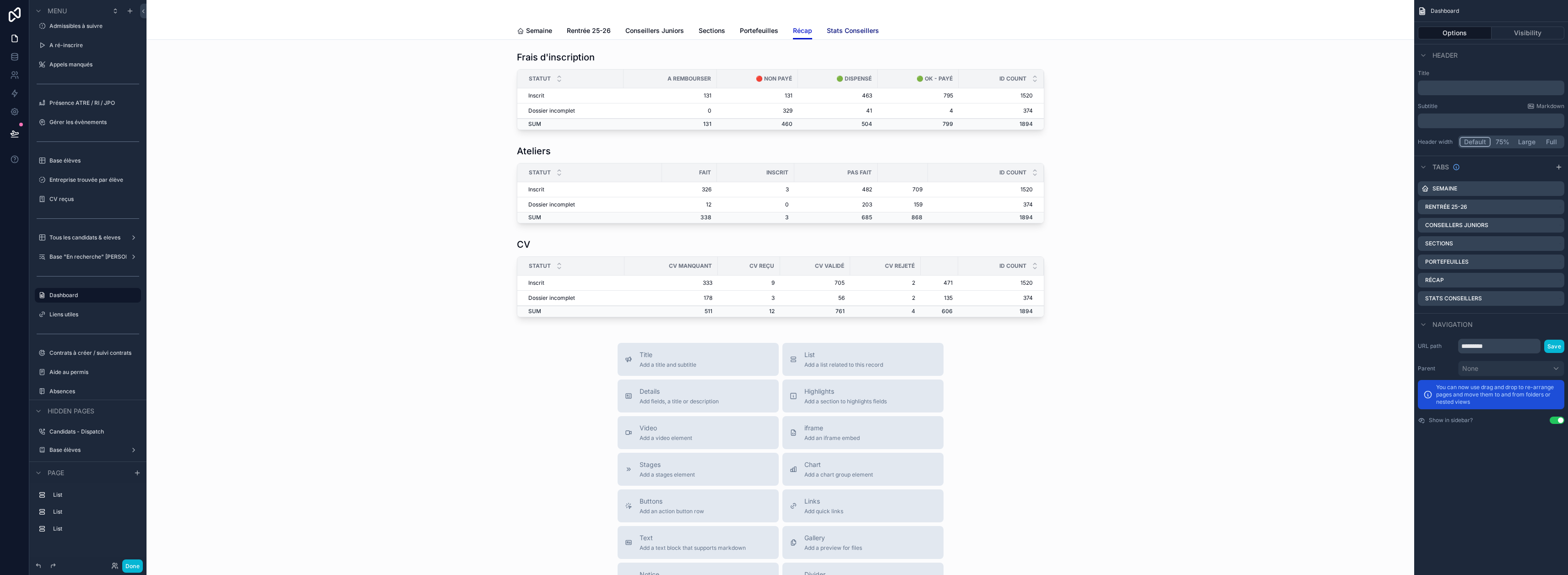
click at [860, 30] on span "Stats Conseillers" at bounding box center [853, 30] width 52 height 9
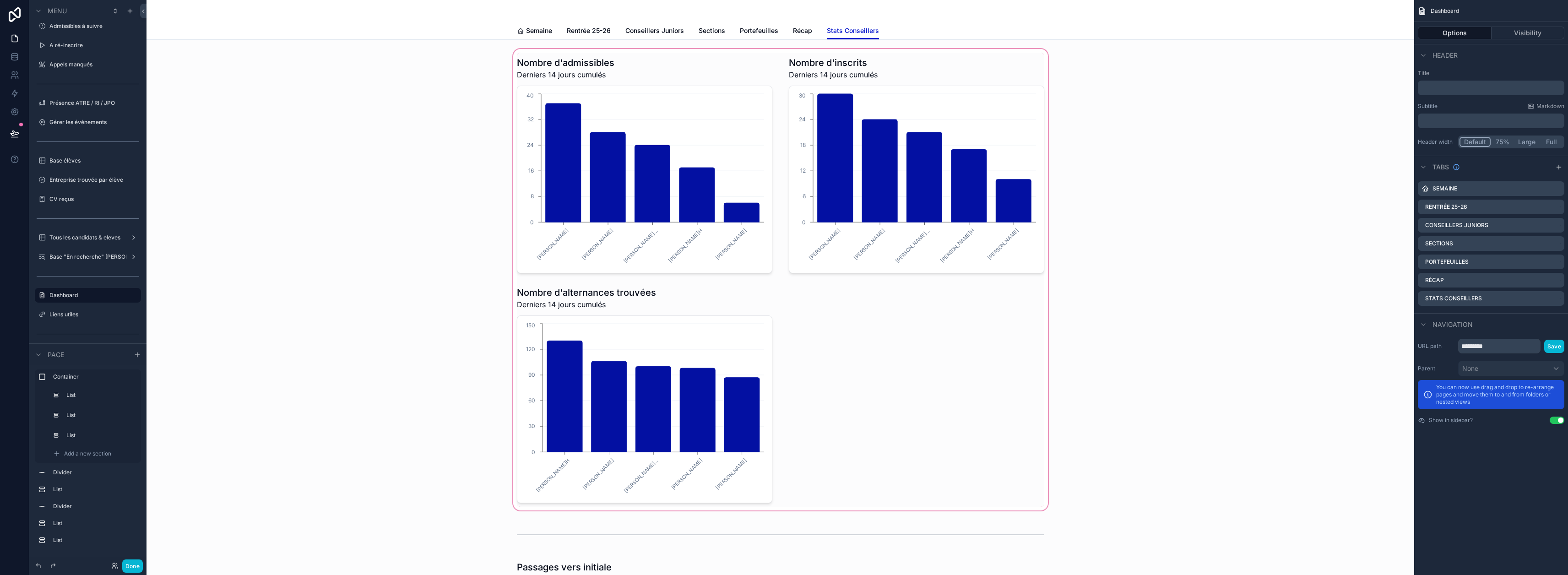
click at [811, 310] on div "scrollable content" at bounding box center [781, 279] width 1253 height 465
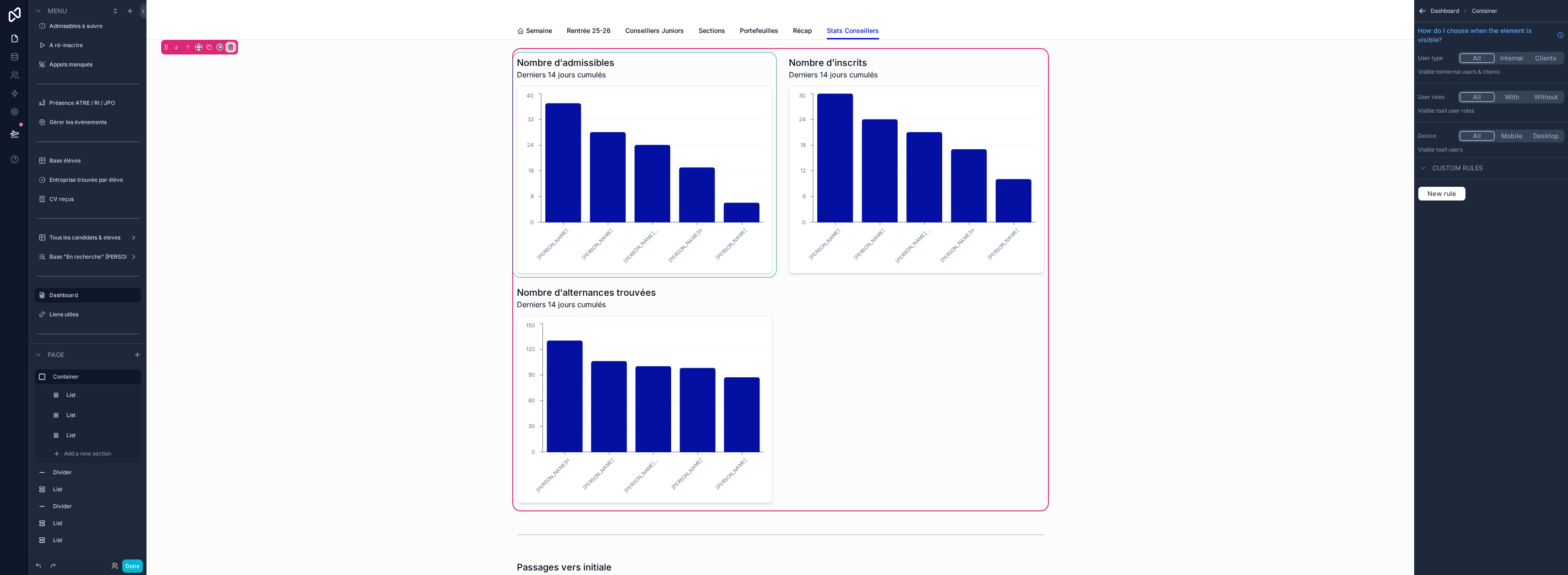
click at [694, 123] on div "scrollable content" at bounding box center [644, 165] width 266 height 224
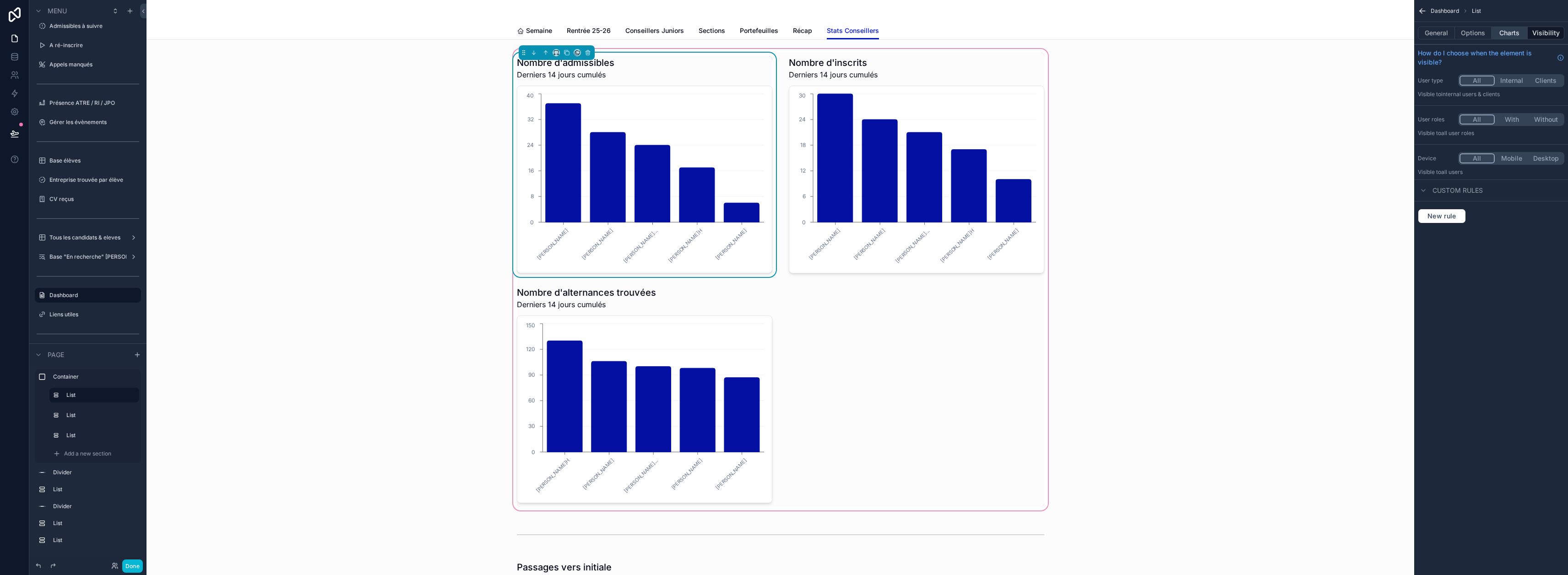
click at [1510, 32] on button "Charts" at bounding box center [1510, 33] width 37 height 13
click at [1561, 74] on icon "scrollable content" at bounding box center [1557, 75] width 7 height 7
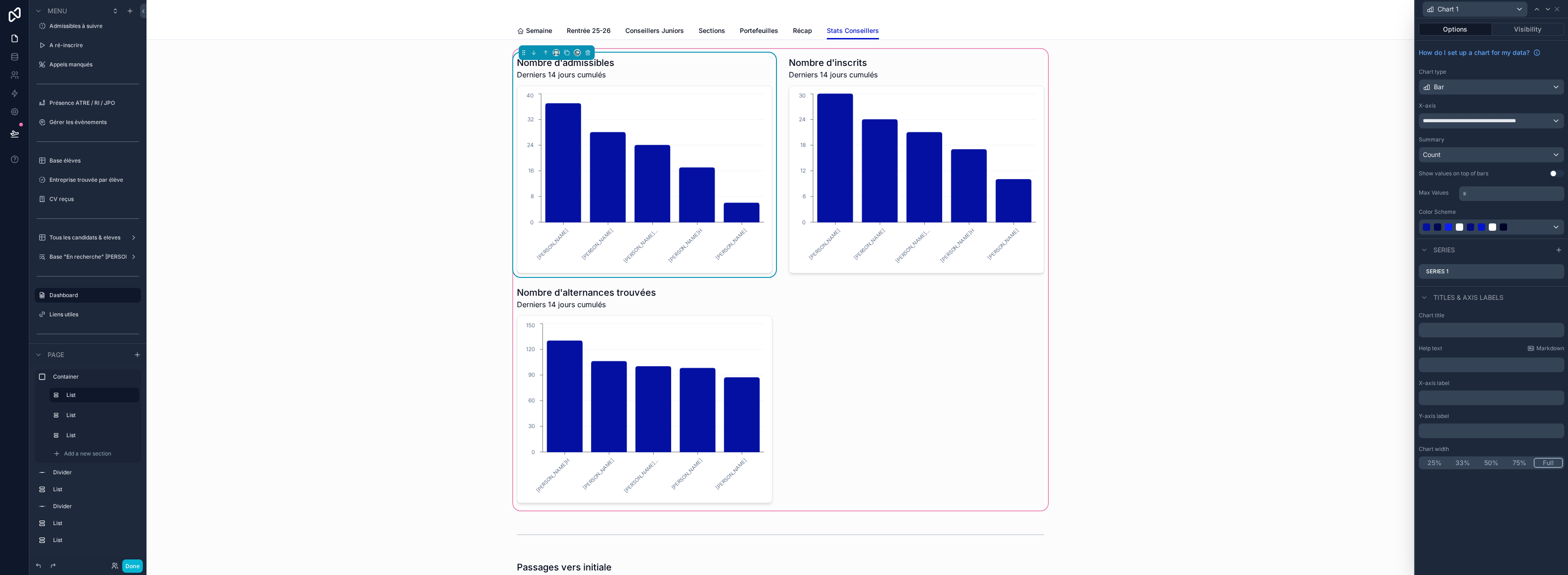
click at [1562, 170] on button "Use setting" at bounding box center [1557, 174] width 15 height 7
click at [1006, 111] on div "scrollable content" at bounding box center [916, 165] width 266 height 224
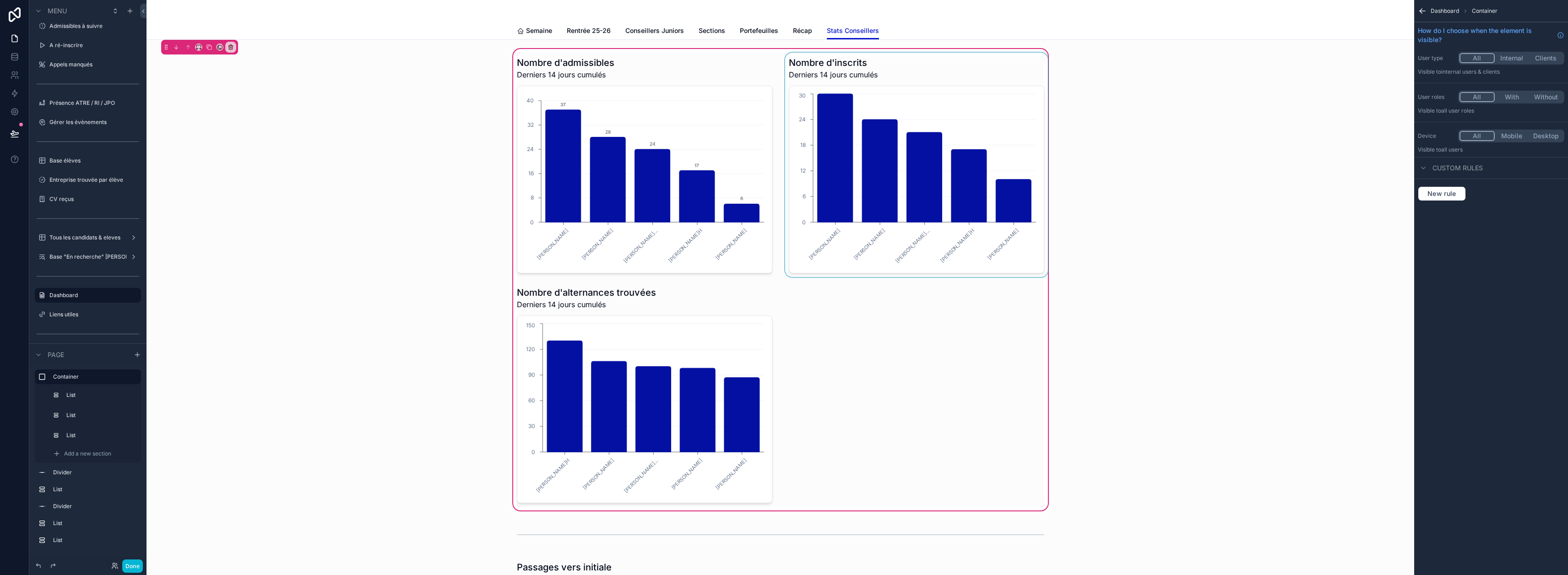
click at [969, 113] on div "scrollable content" at bounding box center [916, 165] width 266 height 224
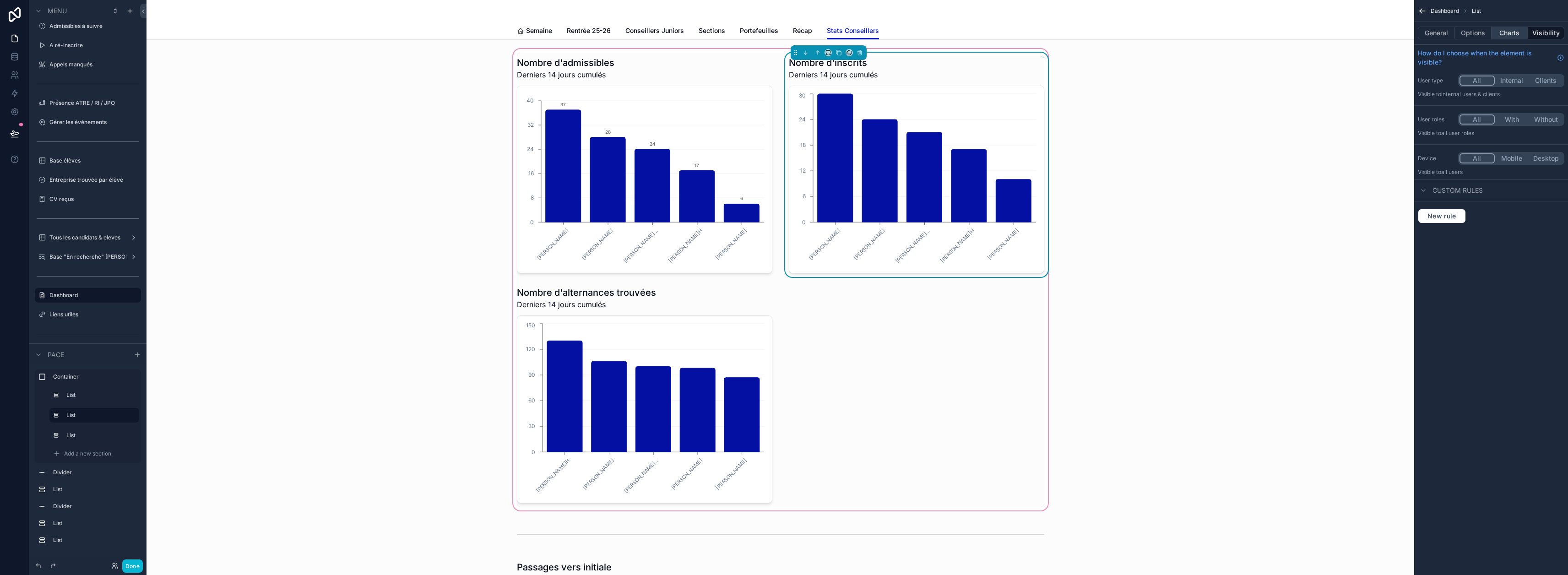
click at [1518, 31] on button "Charts" at bounding box center [1510, 33] width 37 height 13
click at [1561, 73] on icon "scrollable content" at bounding box center [1557, 75] width 7 height 7
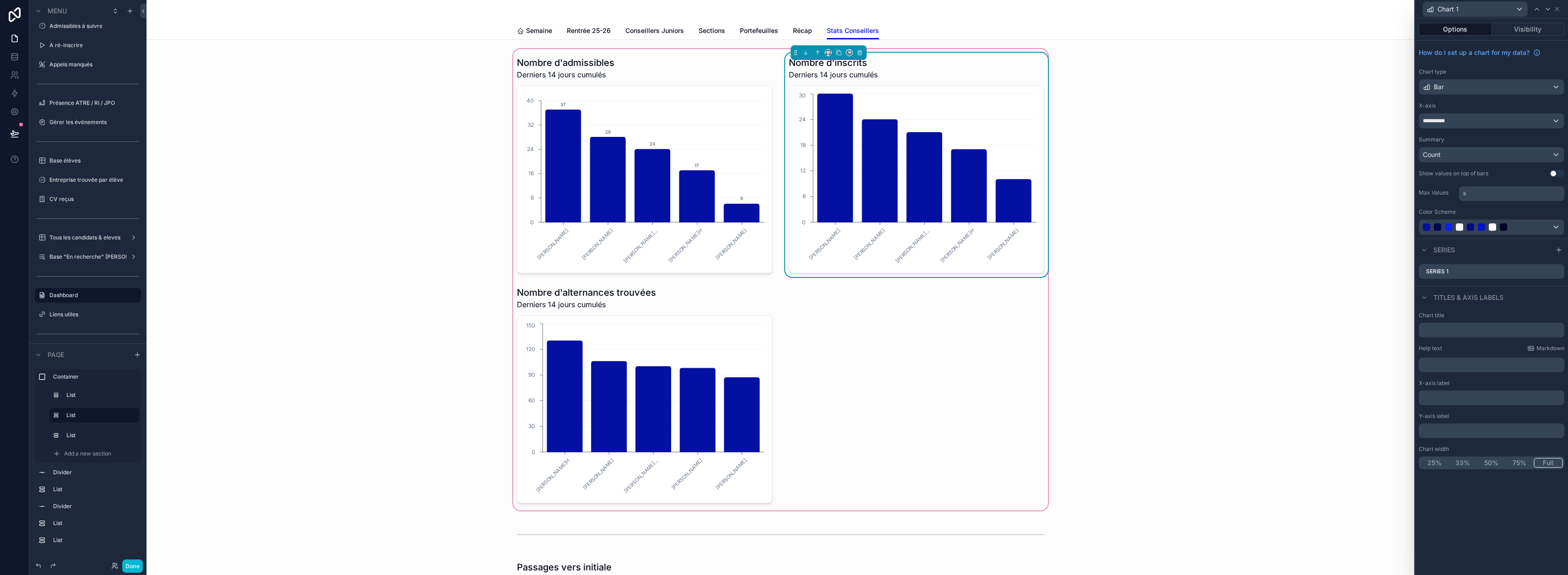
click at [1562, 173] on button "Use setting" at bounding box center [1557, 174] width 15 height 7
click at [725, 341] on div "scrollable content" at bounding box center [644, 394] width 266 height 224
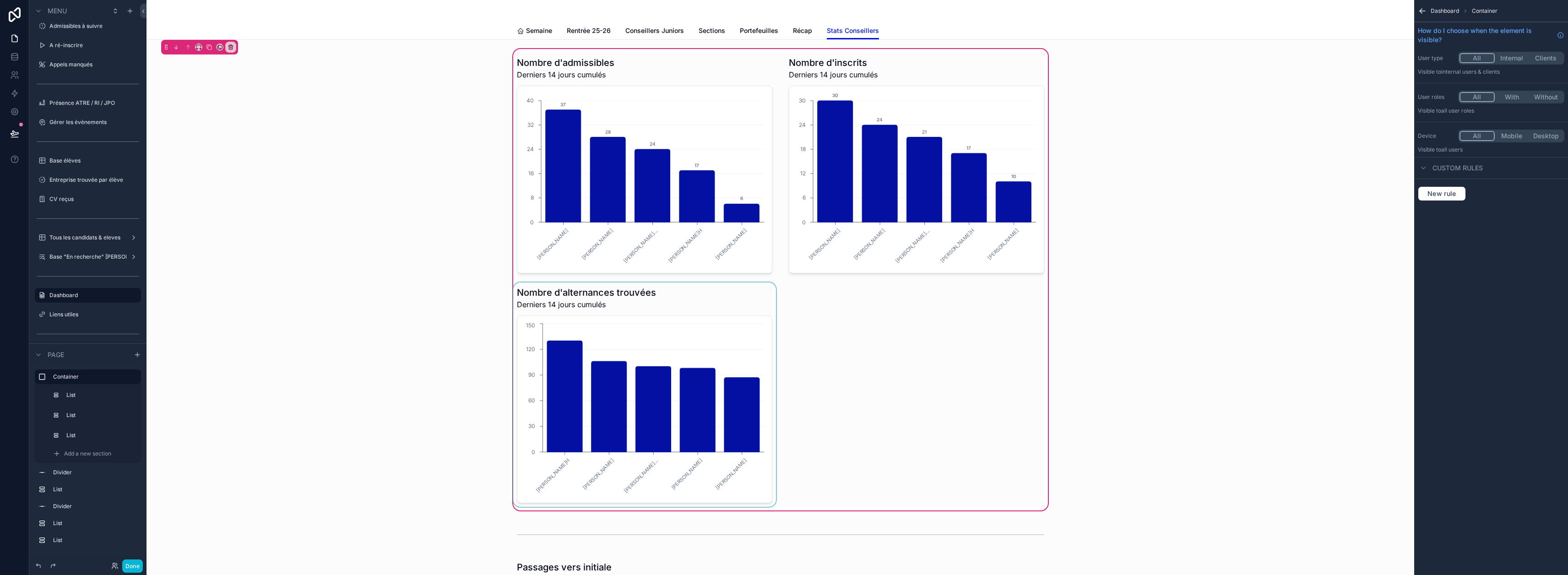
click at [732, 335] on div "scrollable content" at bounding box center [644, 394] width 266 height 224
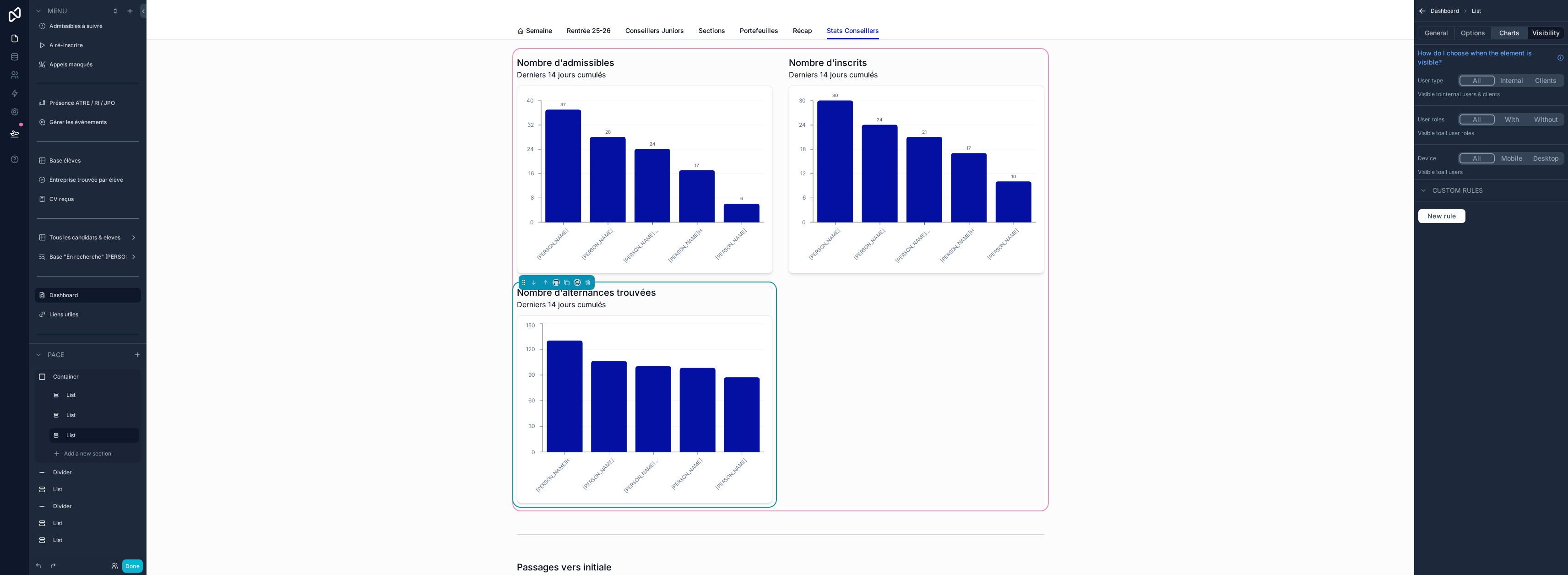
click at [1521, 34] on button "Charts" at bounding box center [1510, 33] width 37 height 13
click at [1560, 73] on icon "scrollable content" at bounding box center [1558, 73] width 4 height 4
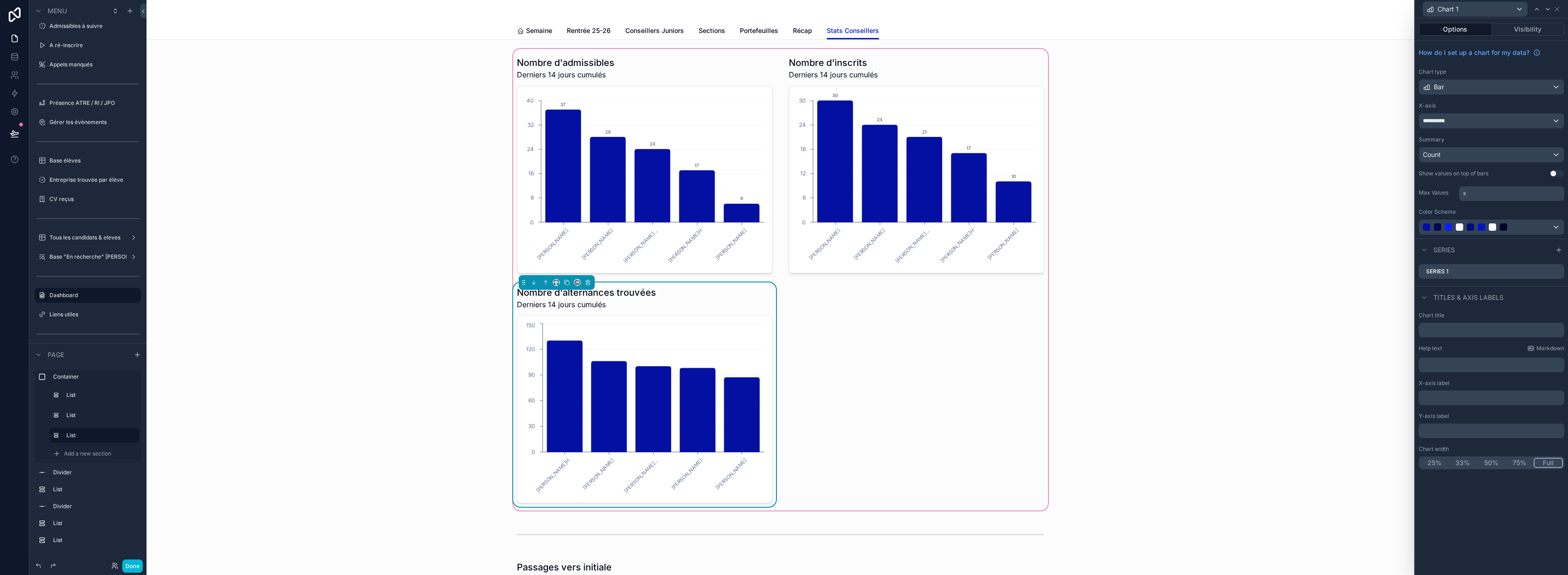
click at [1557, 174] on button "Use setting" at bounding box center [1557, 174] width 15 height 7
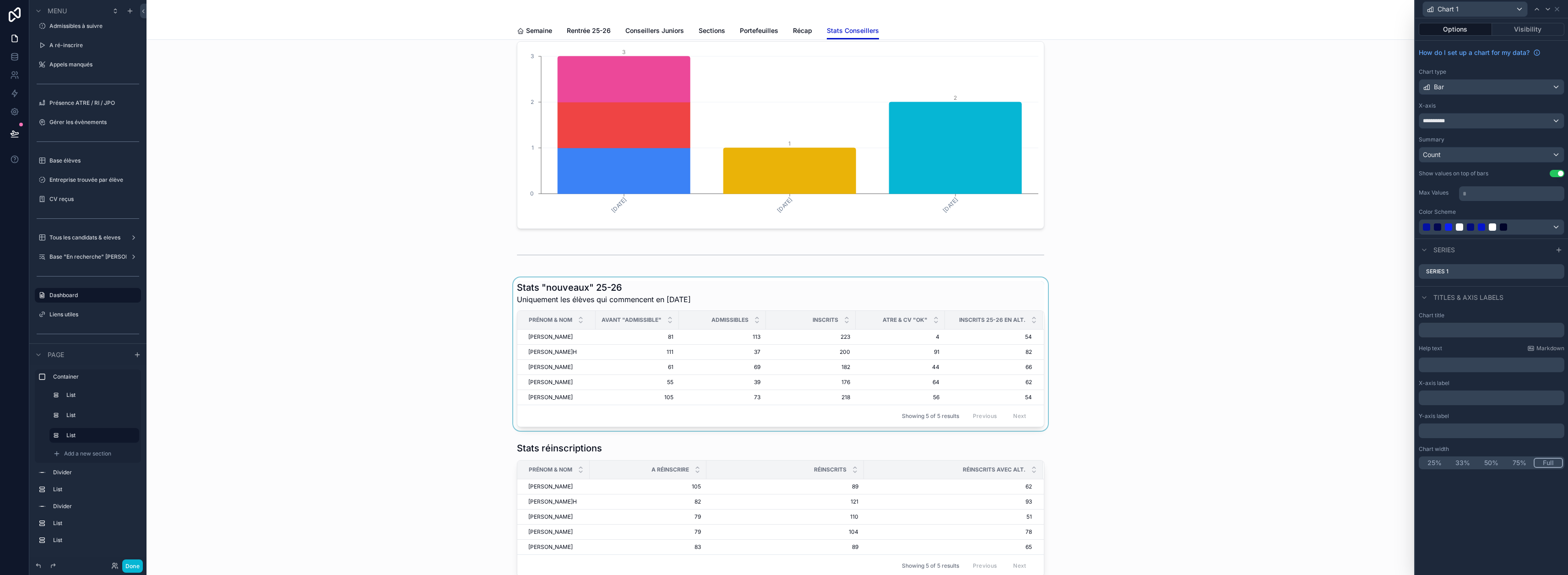
scroll to position [550, 0]
click at [138, 563] on button "Done" at bounding box center [132, 566] width 20 height 13
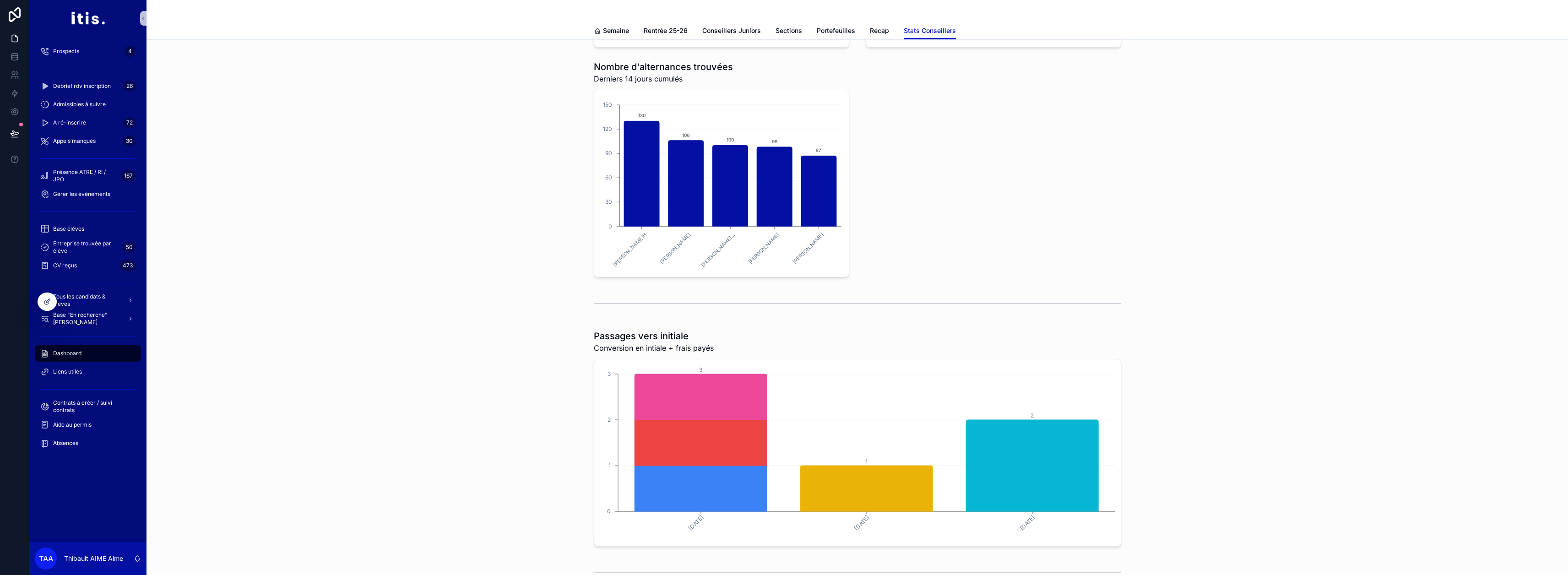
scroll to position [229, 0]
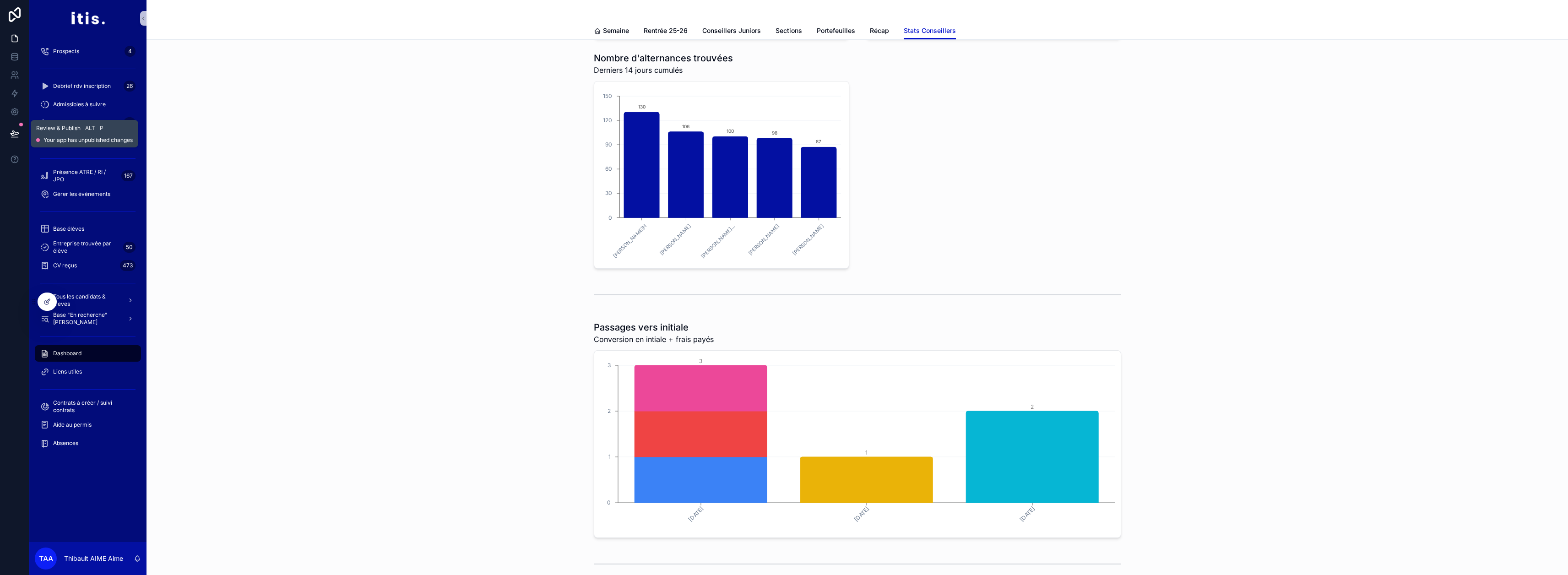
click at [17, 134] on icon at bounding box center [14, 134] width 9 height 9
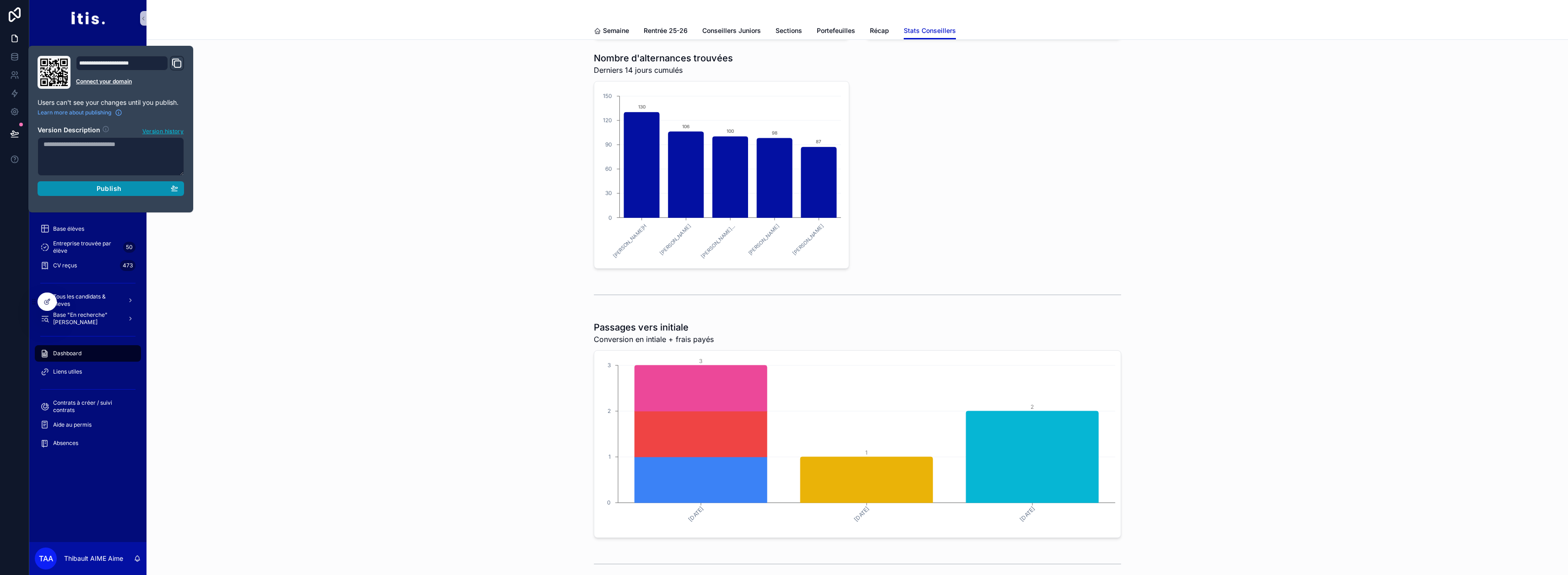
click at [66, 191] on div "Publish" at bounding box center [111, 188] width 135 height 8
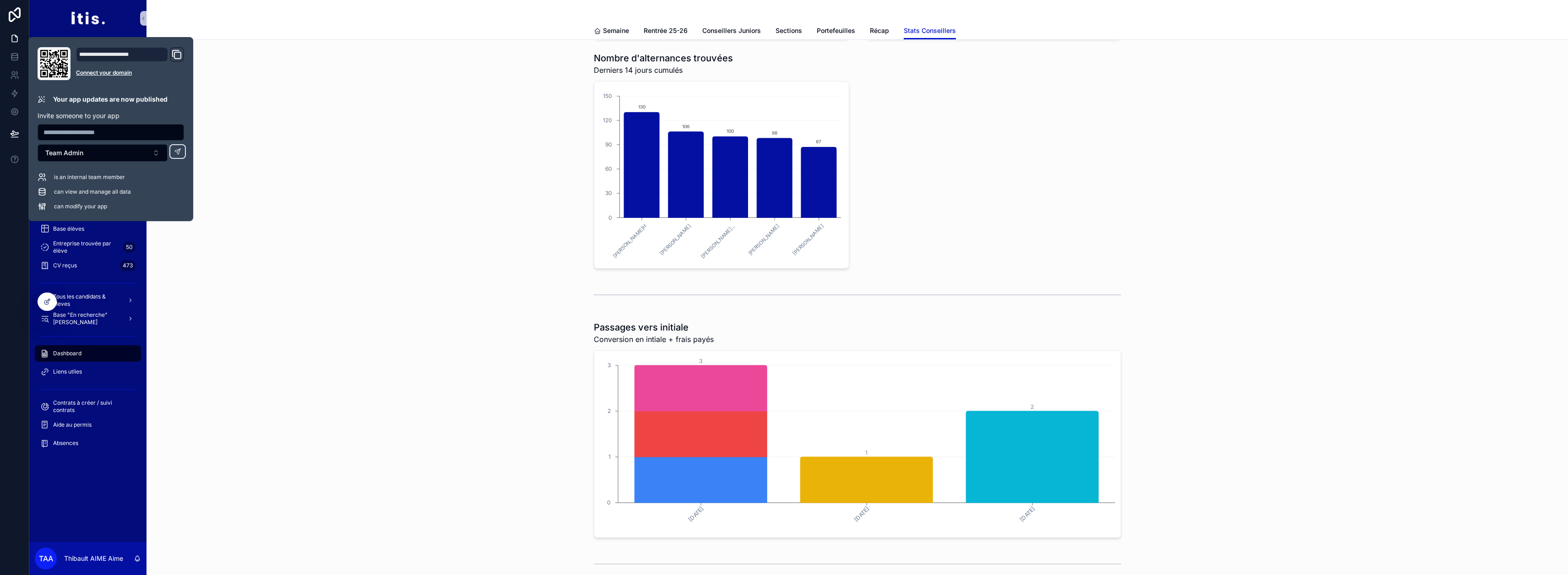
click at [252, 219] on div "Nombre d'admissibles Derniers 14 jours cumulés Murielle MORNAL Céline LEMASSON …" at bounding box center [857, 45] width 1407 height 454
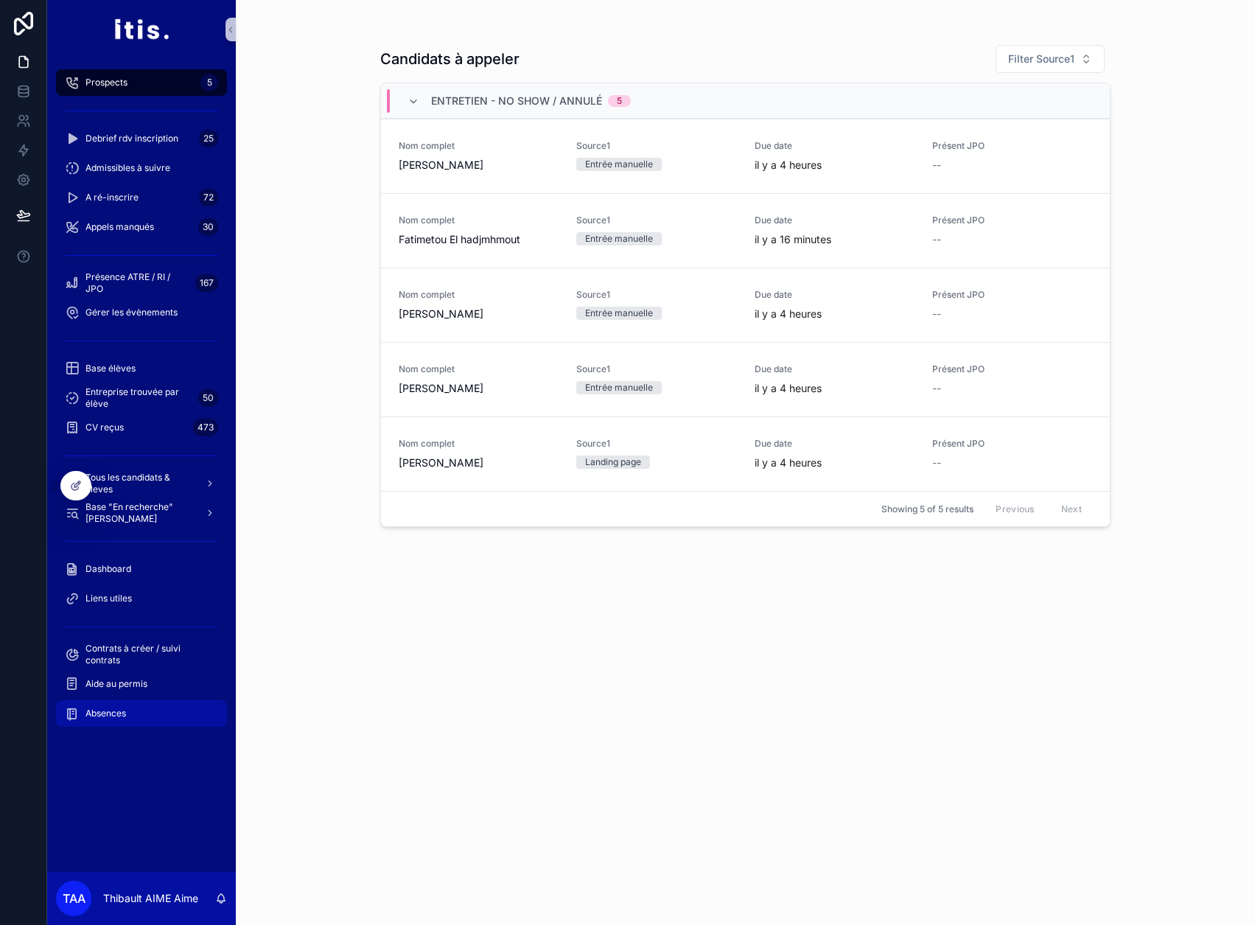
click at [92, 711] on span "Absences" at bounding box center [106, 714] width 41 height 12
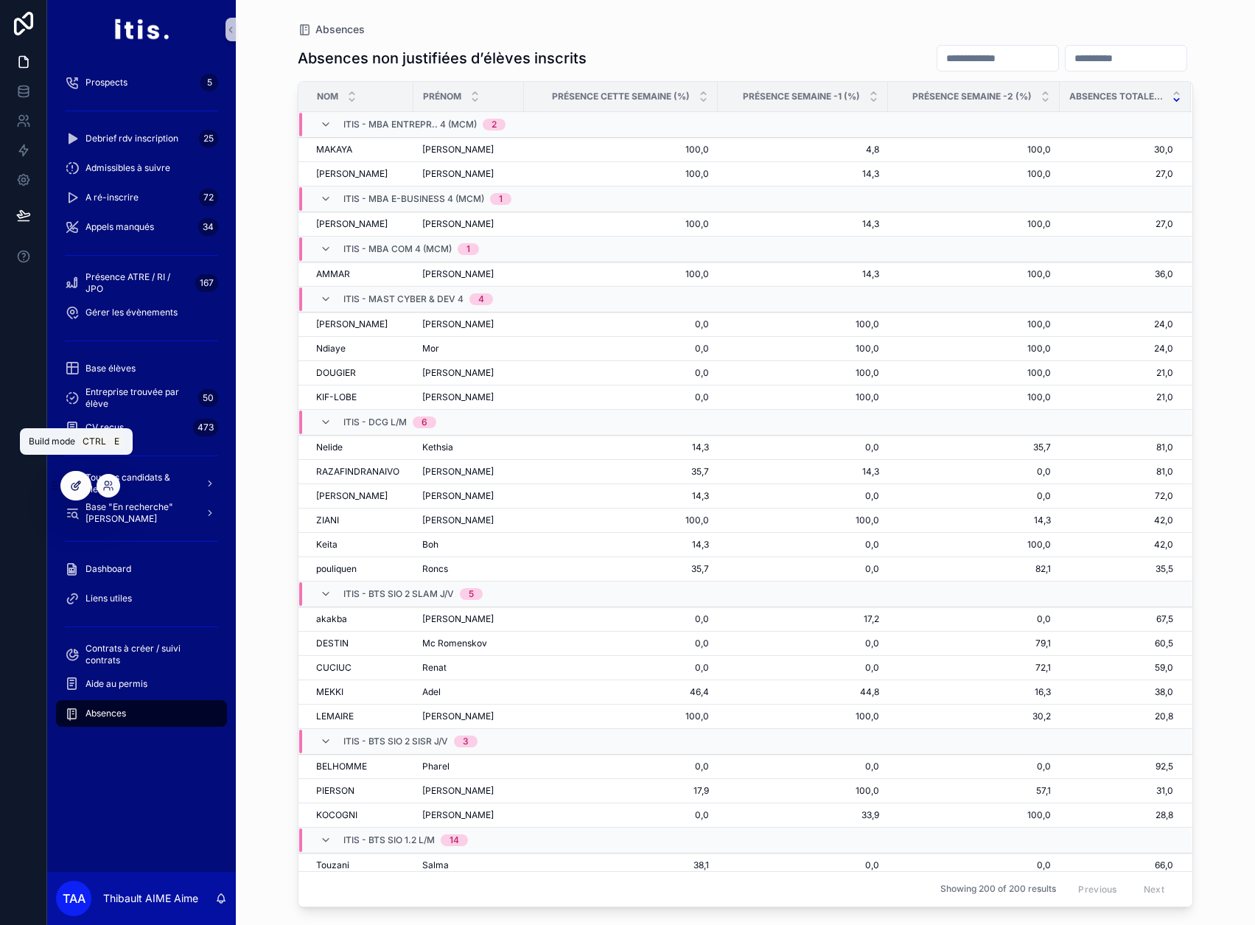
click at [76, 481] on icon at bounding box center [76, 486] width 12 height 12
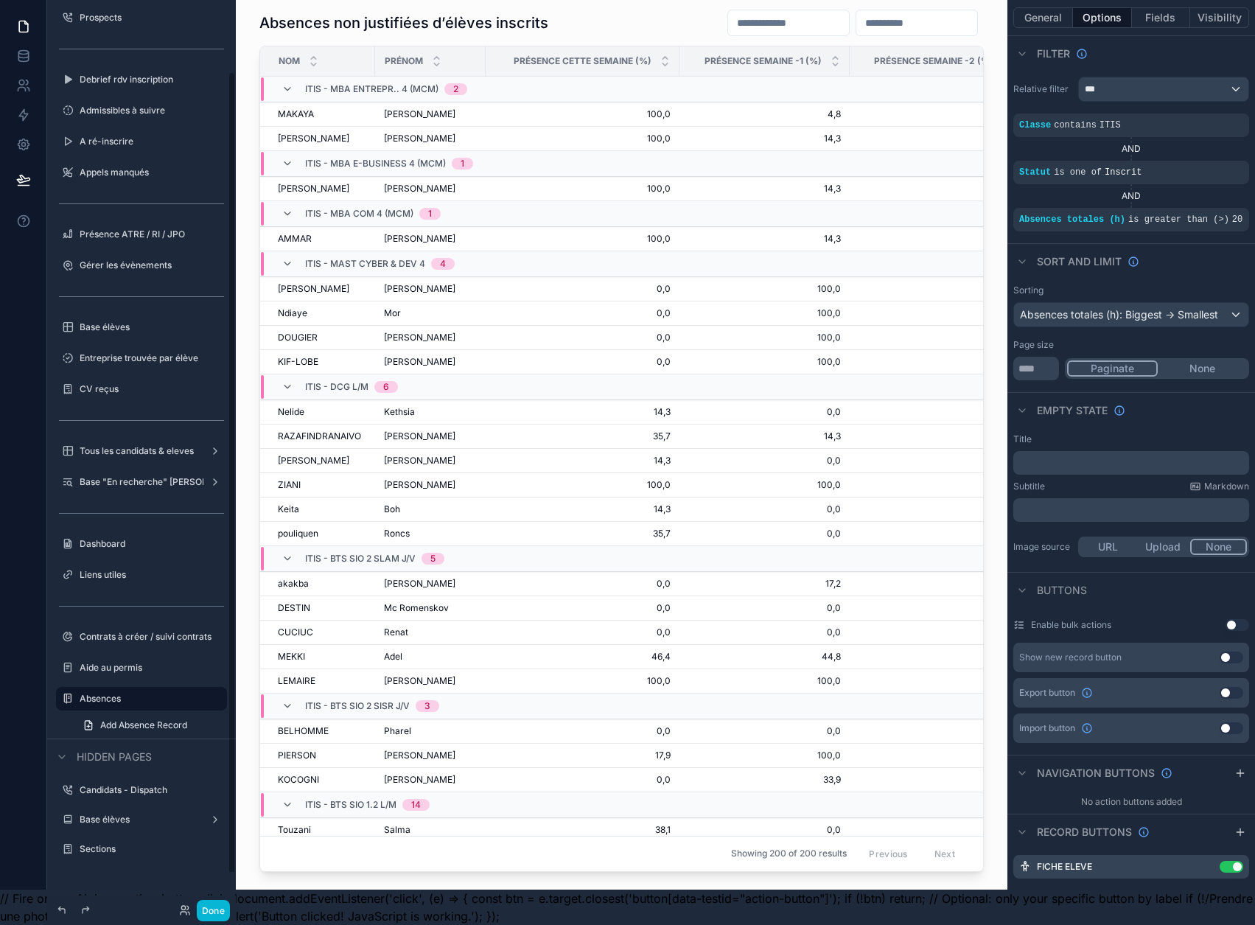
scroll to position [121, 0]
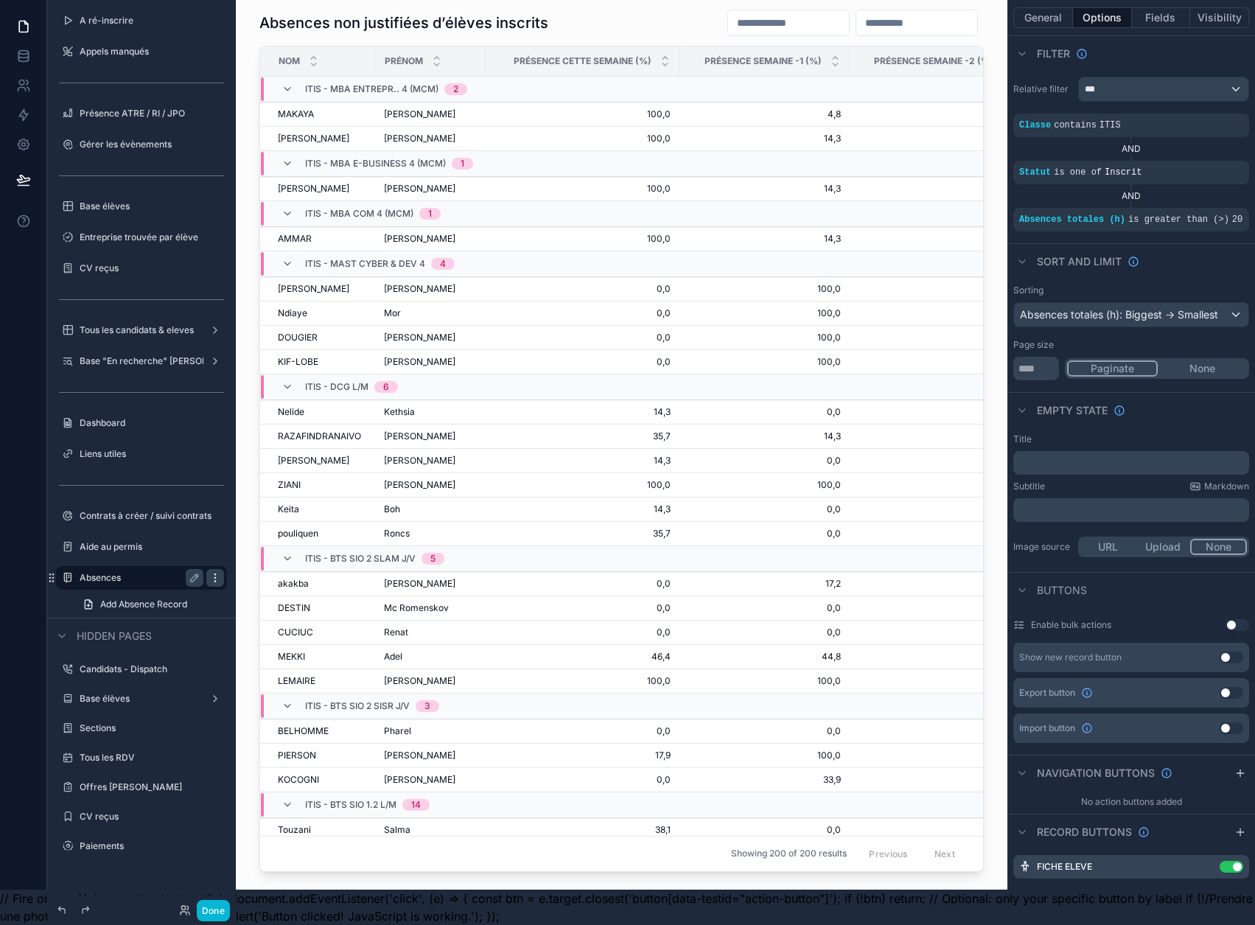
click at [215, 577] on icon "scrollable content" at bounding box center [215, 577] width 1 height 1
click at [265, 591] on span "Remove" at bounding box center [281, 598] width 39 height 15
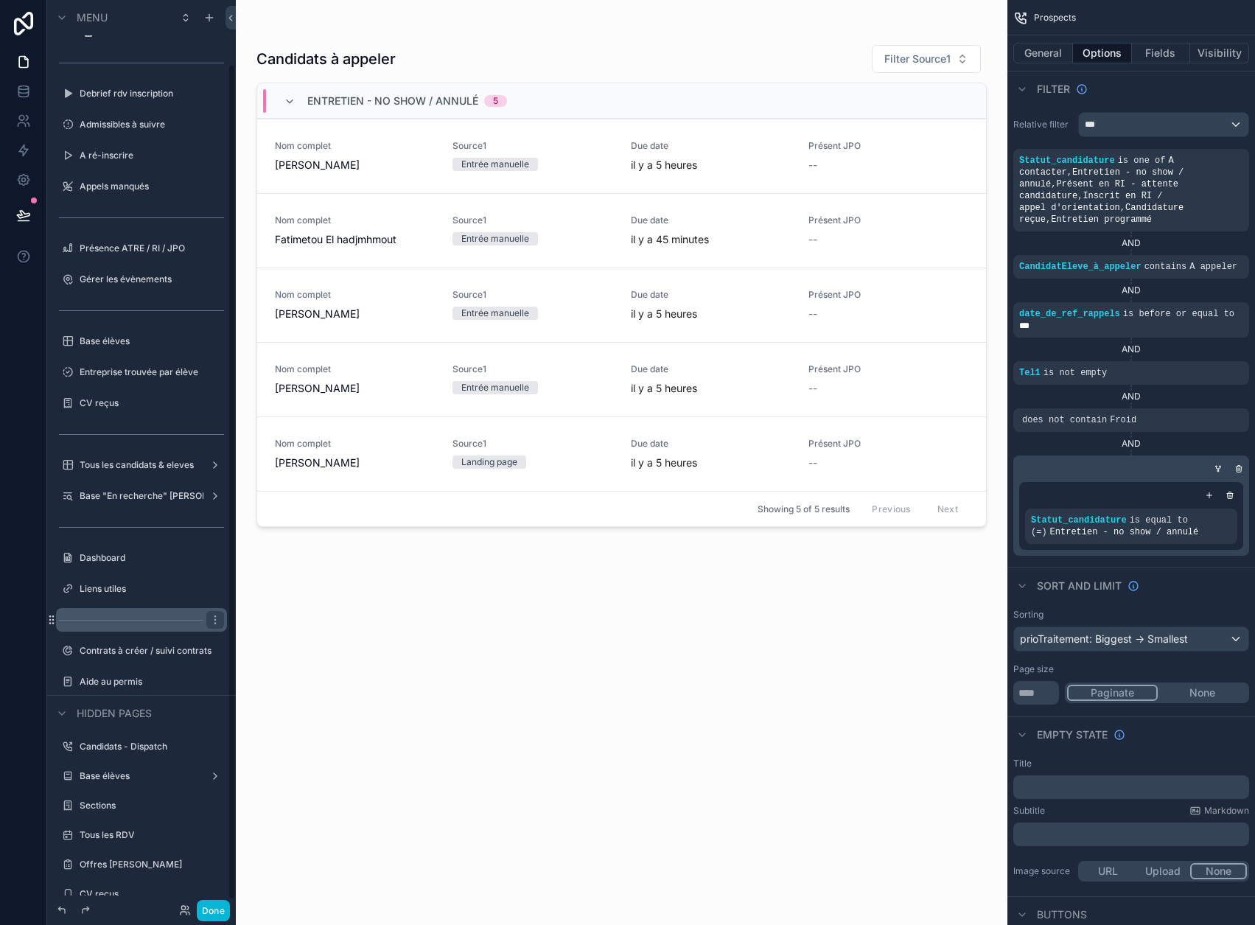
scroll to position [90, 0]
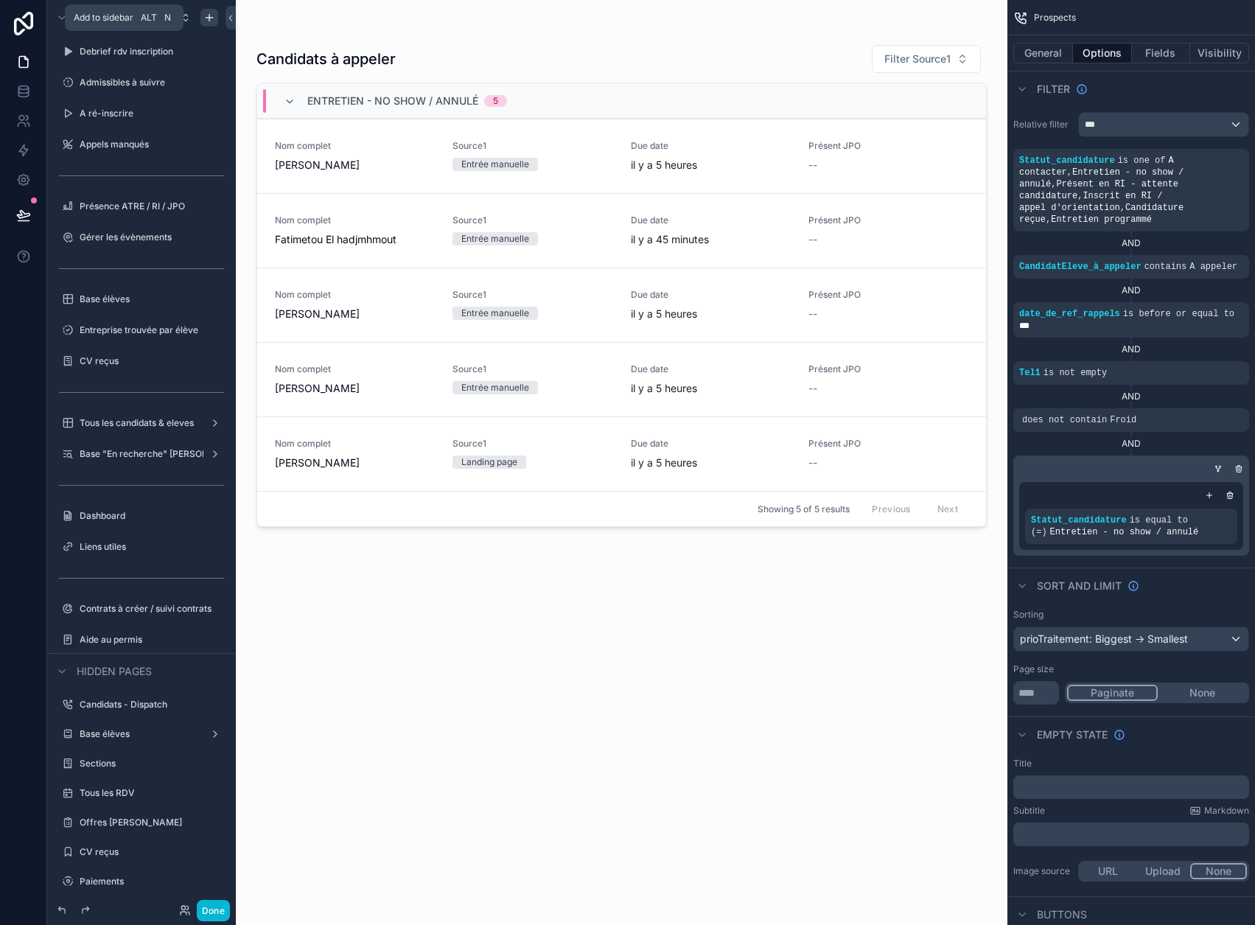
click at [212, 15] on icon "scrollable content" at bounding box center [209, 18] width 12 height 12
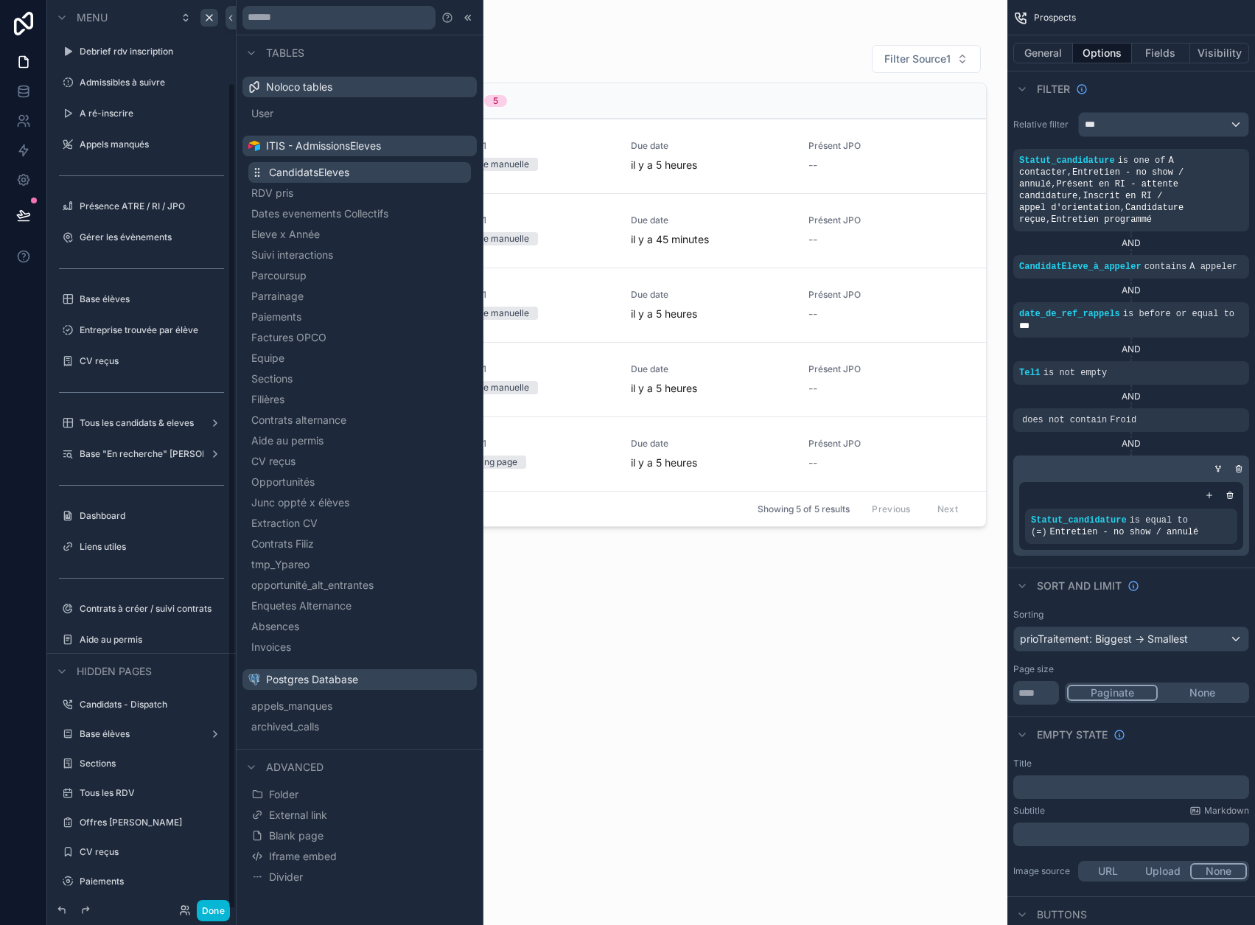
click at [337, 178] on span "CandidatsEleves" at bounding box center [309, 172] width 80 height 15
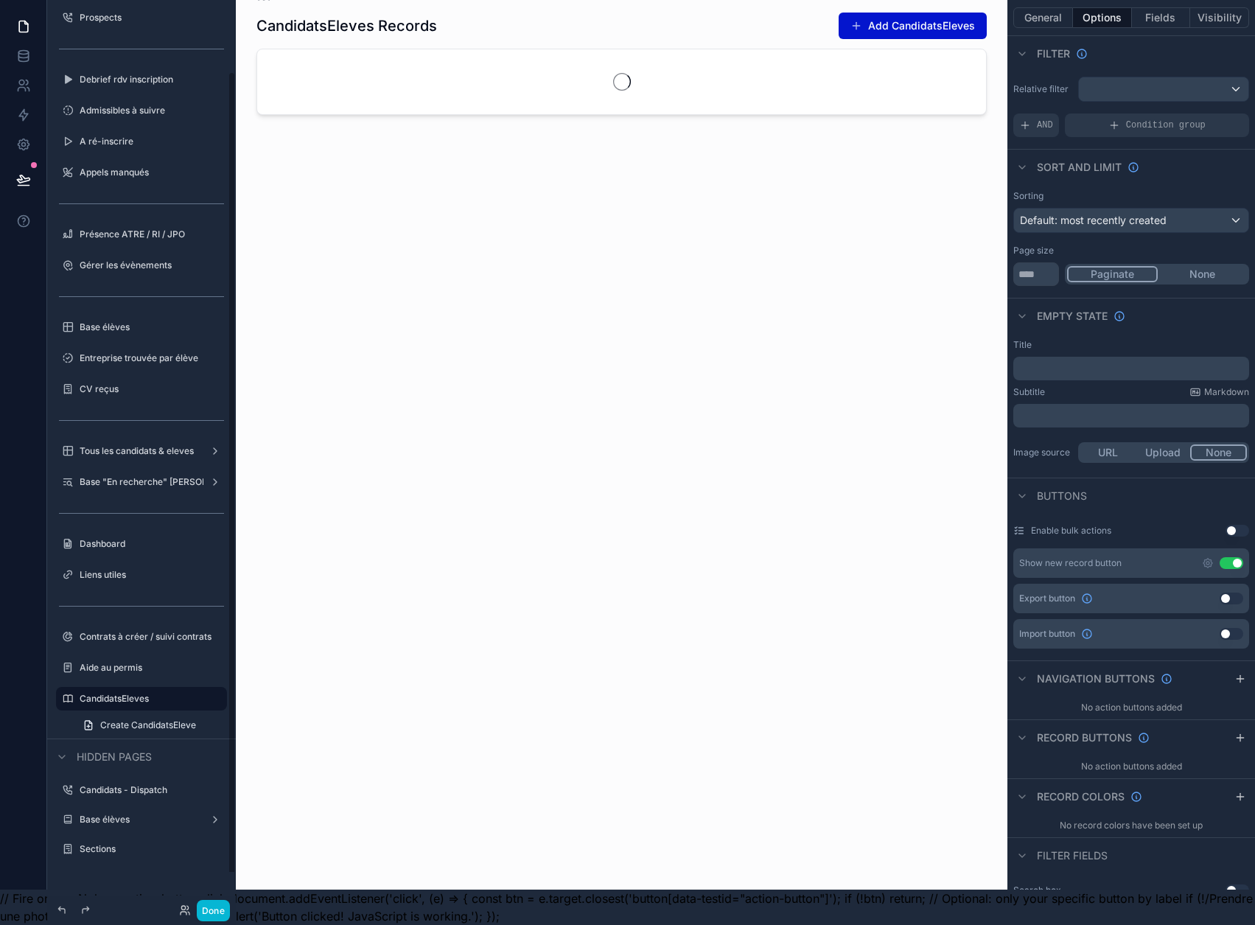
scroll to position [121, 0]
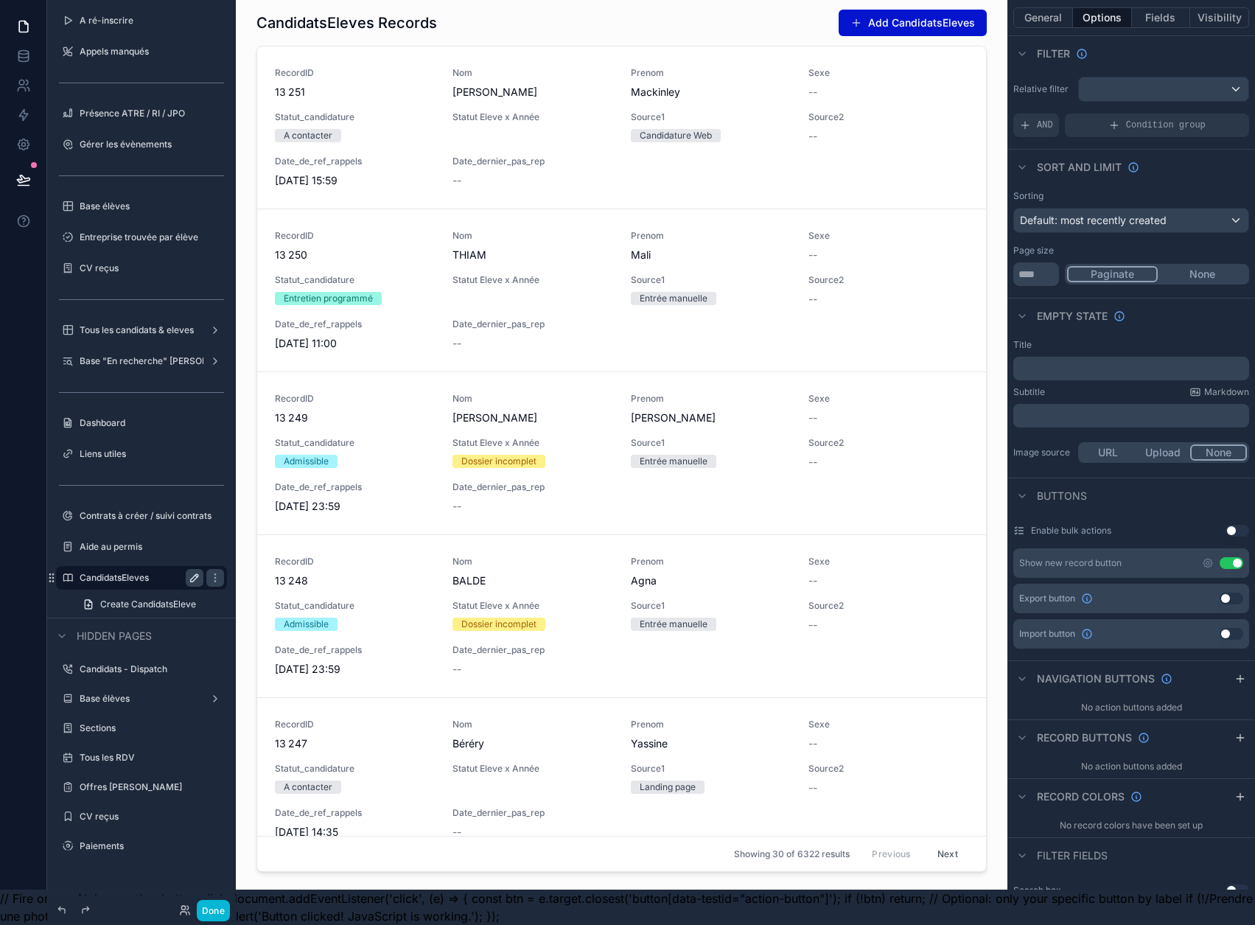
click at [189, 572] on icon "scrollable content" at bounding box center [195, 578] width 12 height 12
type input "*"
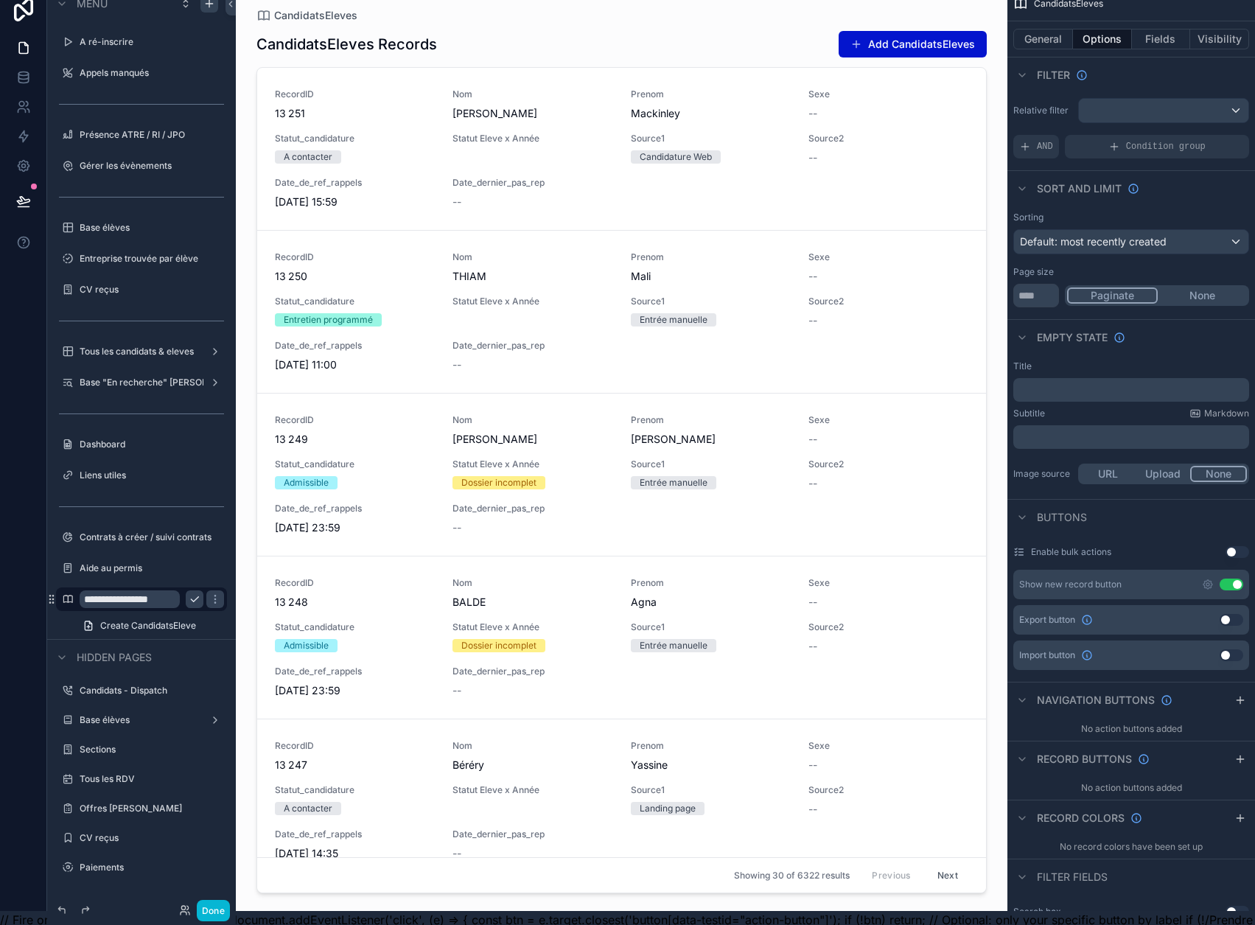
scroll to position [0, 0]
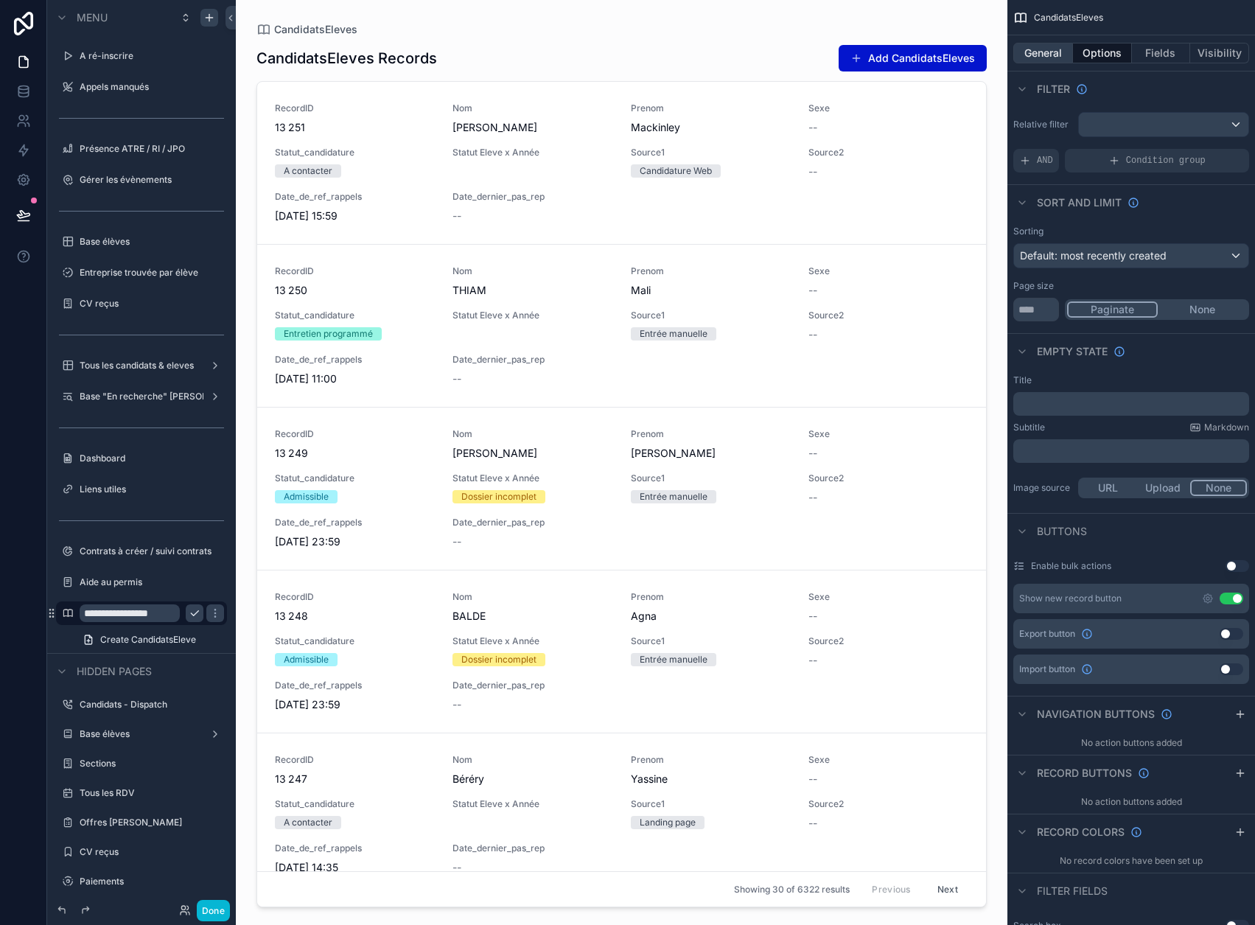
type input "**********"
click at [1054, 58] on button "General" at bounding box center [1044, 53] width 60 height 21
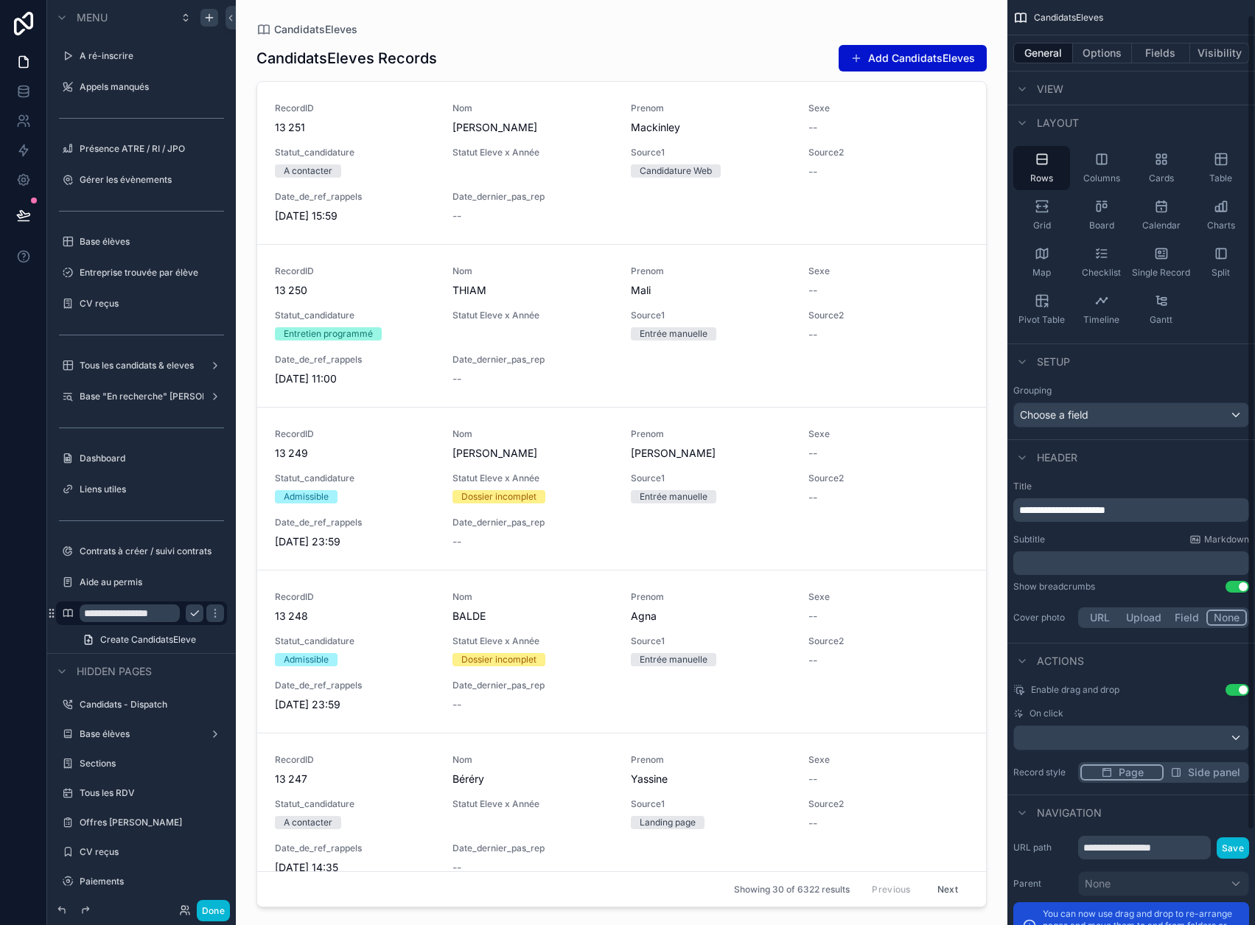
scroll to position [74, 0]
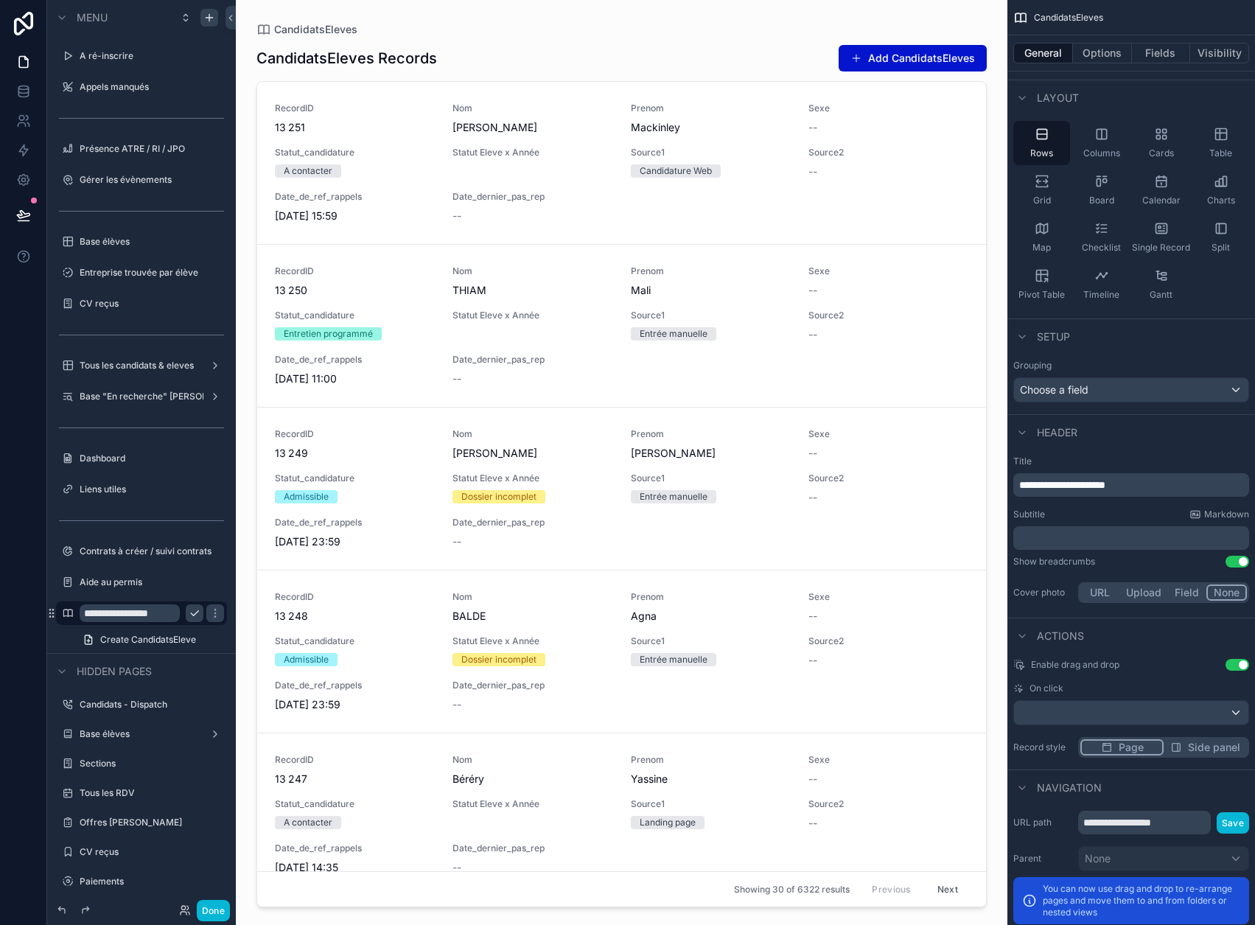
drag, startPoint x: 1241, startPoint y: 560, endPoint x: 1236, endPoint y: 609, distance: 49.7
click at [1241, 560] on button "Use setting" at bounding box center [1238, 562] width 24 height 12
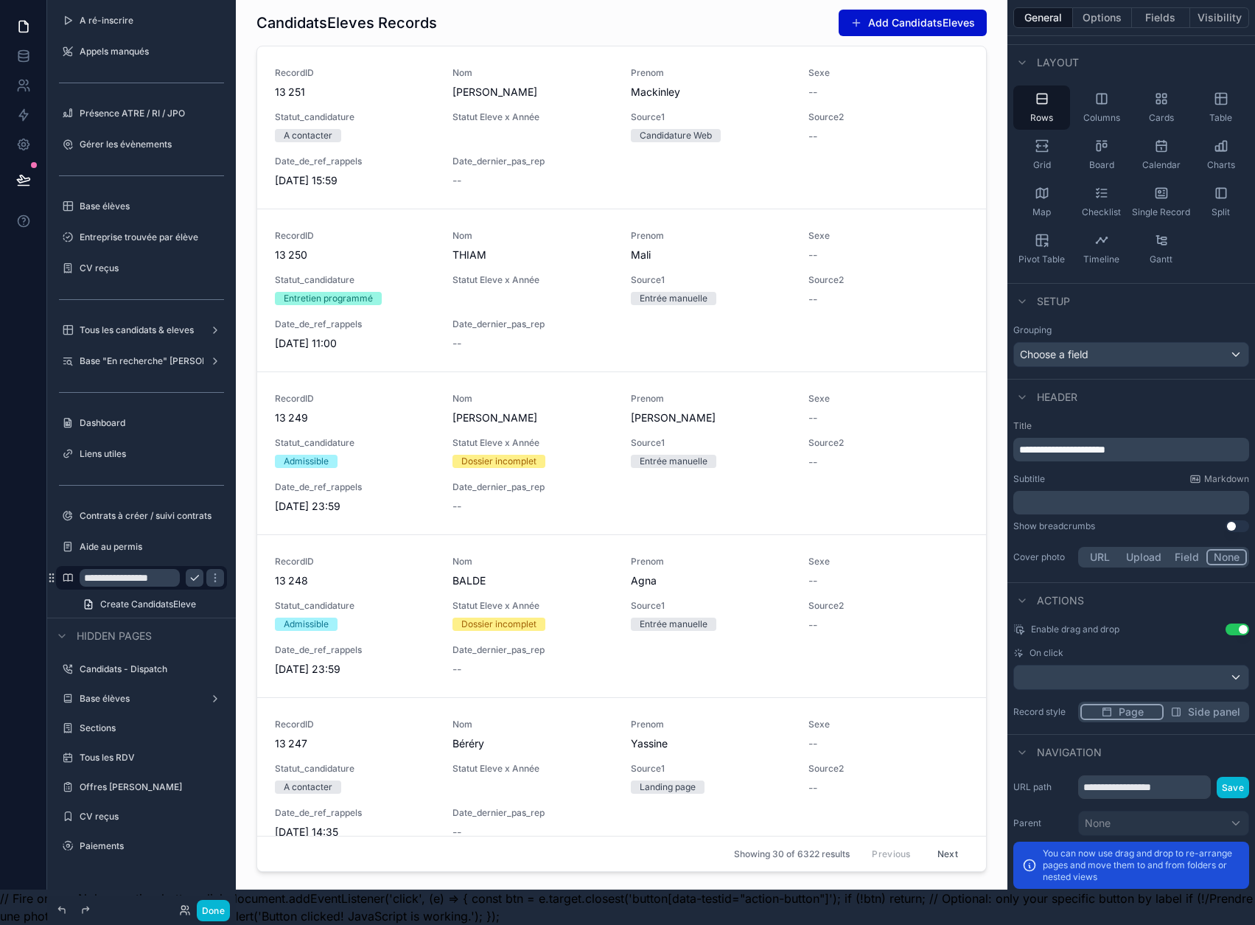
click at [1246, 624] on button "Use setting" at bounding box center [1238, 630] width 24 height 12
drag, startPoint x: 1191, startPoint y: 775, endPoint x: 1056, endPoint y: 769, distance: 135.0
click at [1056, 776] on div "**********" at bounding box center [1132, 788] width 236 height 24
type input "**********"
click at [1240, 777] on button "Save" at bounding box center [1233, 787] width 32 height 21
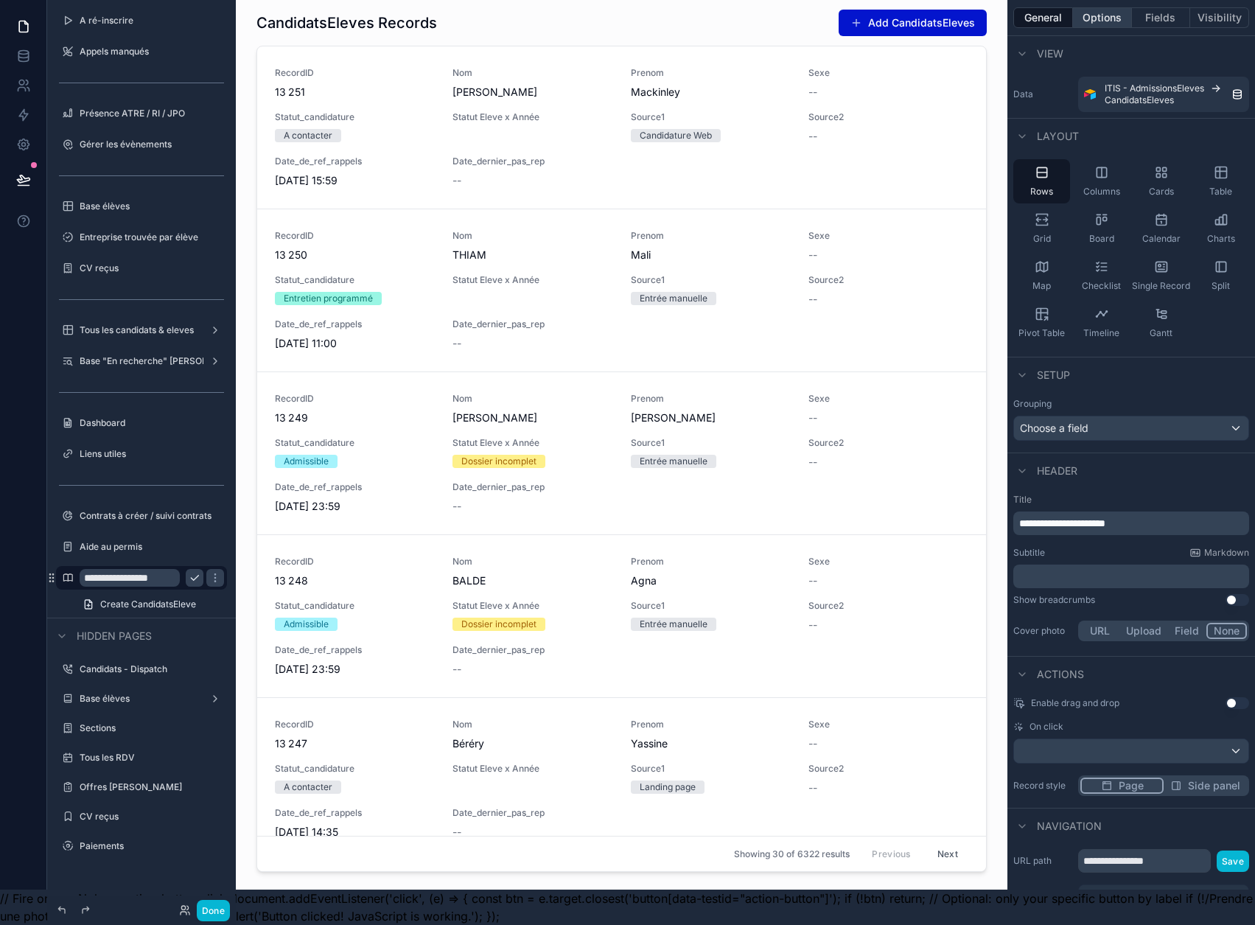
click at [1104, 7] on button "Options" at bounding box center [1102, 17] width 59 height 21
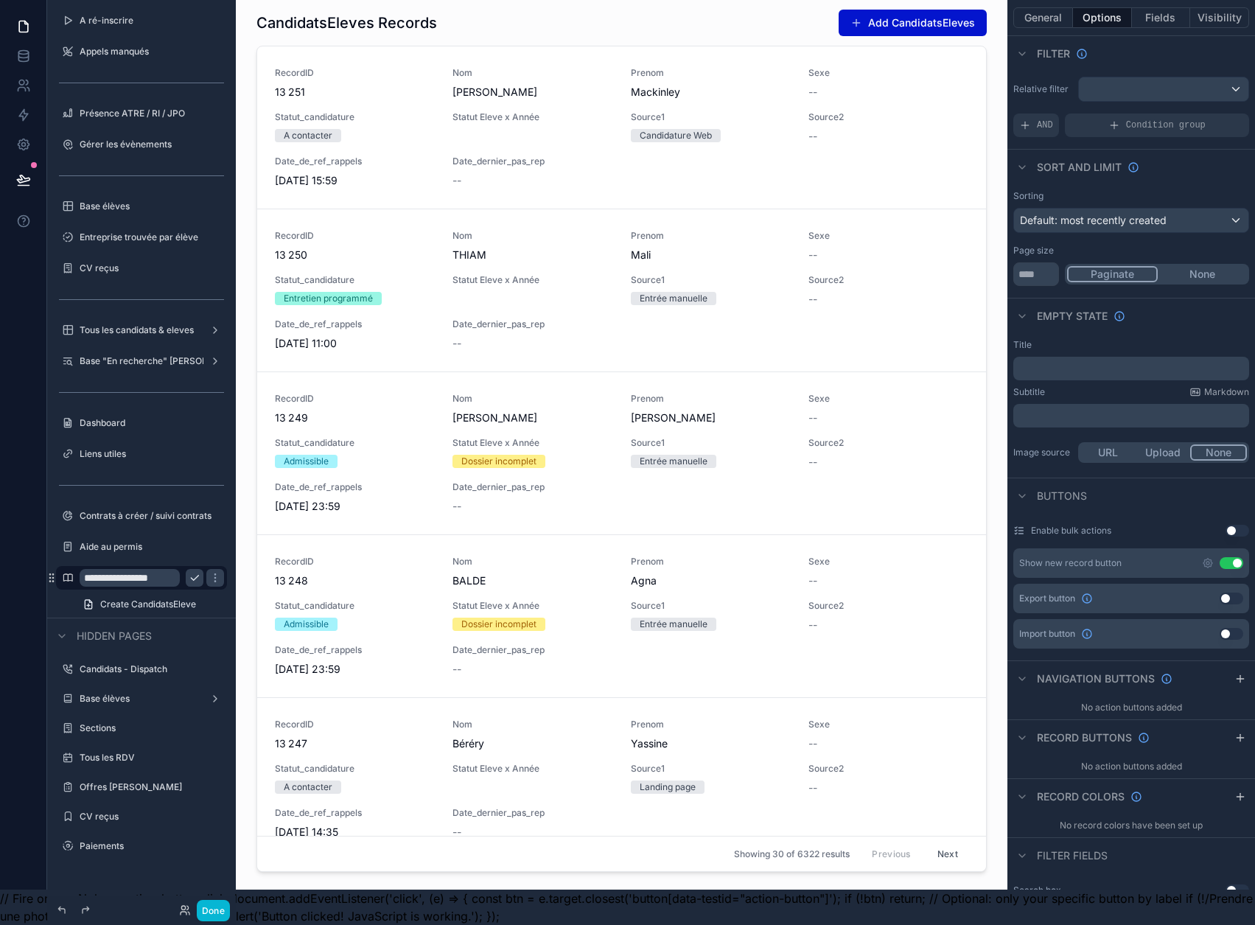
click at [1244, 557] on button "Use setting" at bounding box center [1232, 563] width 24 height 12
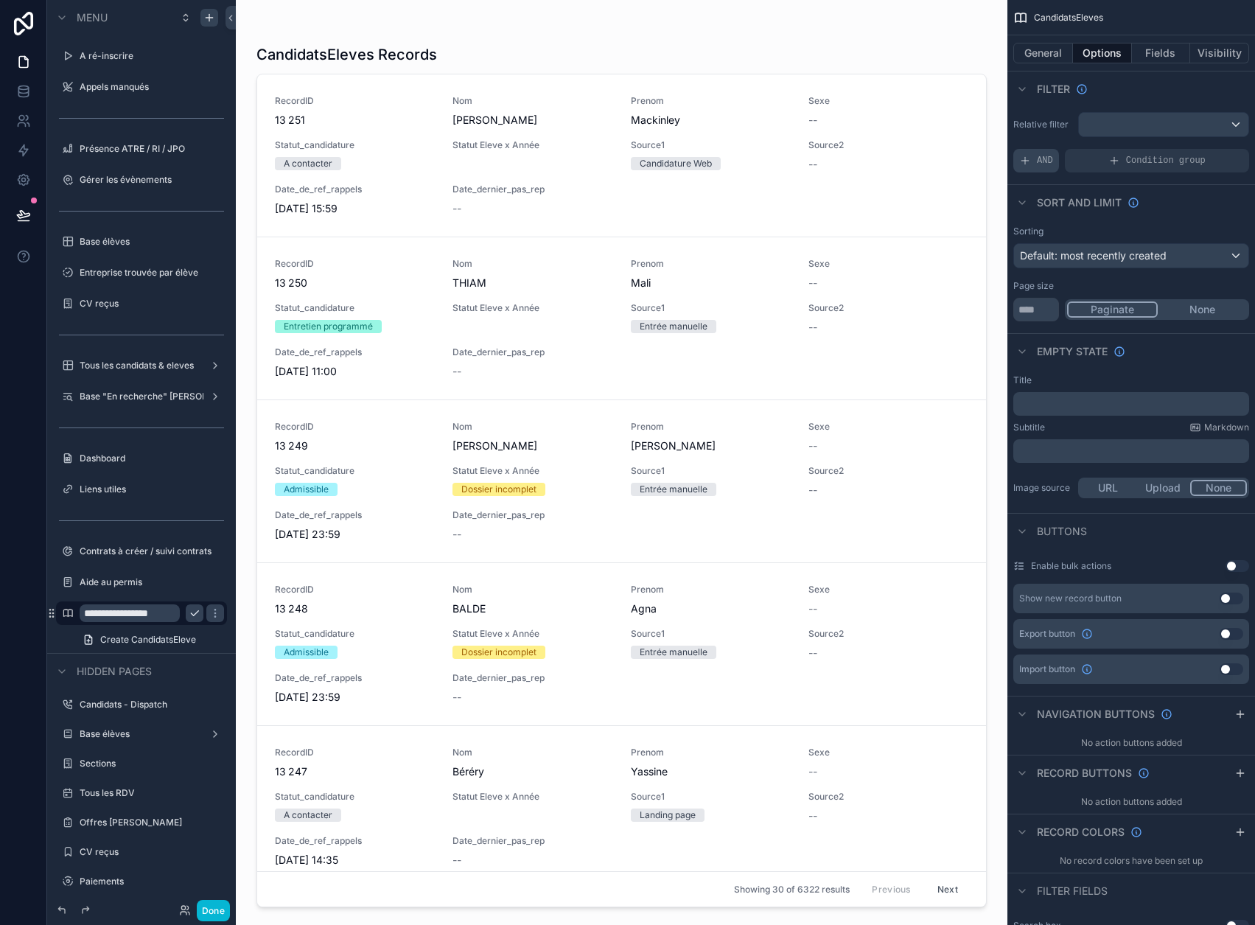
click at [1044, 158] on div "AND" at bounding box center [1037, 161] width 46 height 24
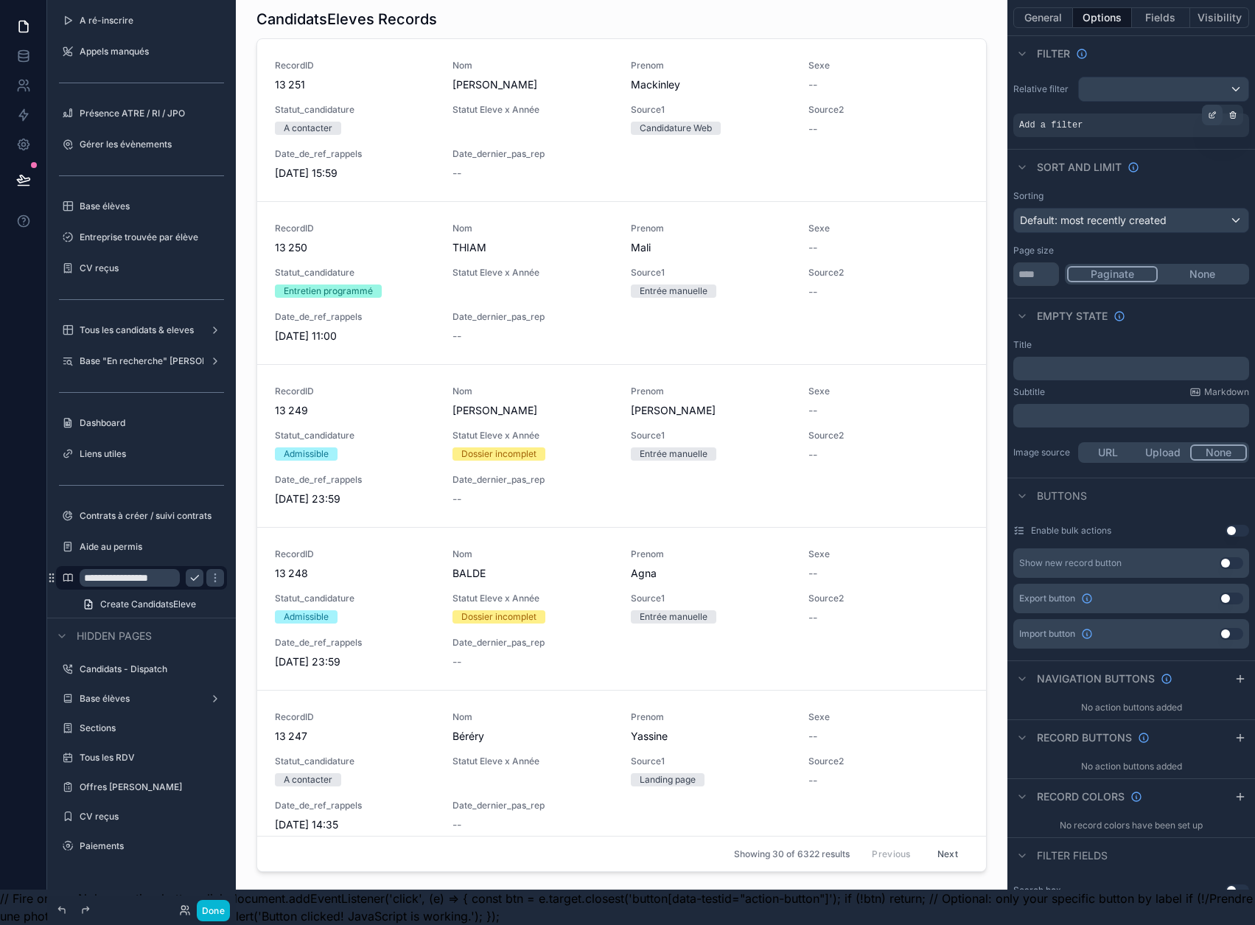
click at [1215, 114] on icon "scrollable content" at bounding box center [1212, 116] width 5 height 5
click at [896, 97] on span "Select a field" at bounding box center [864, 103] width 63 height 13
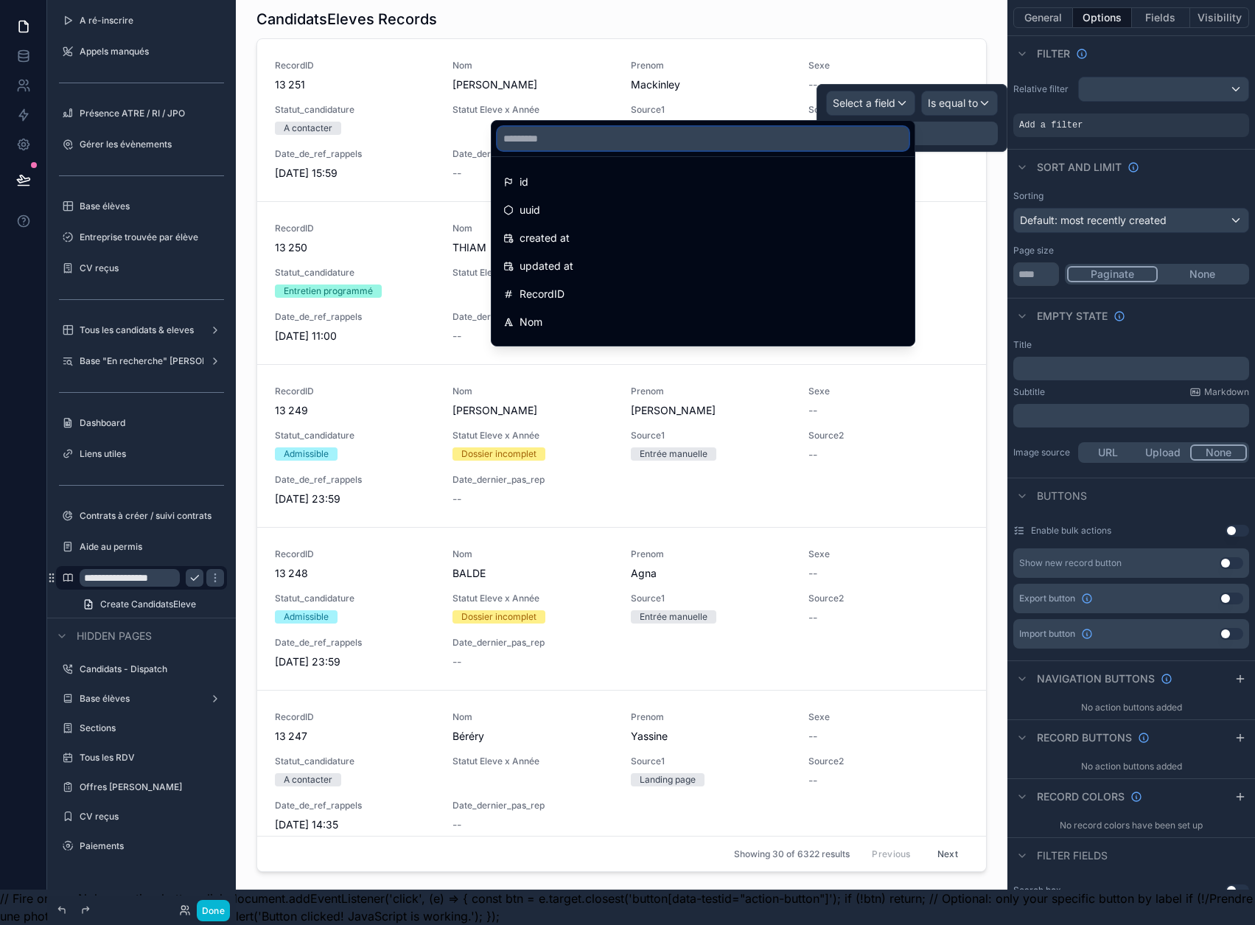
click at [837, 127] on input "text" at bounding box center [703, 139] width 411 height 24
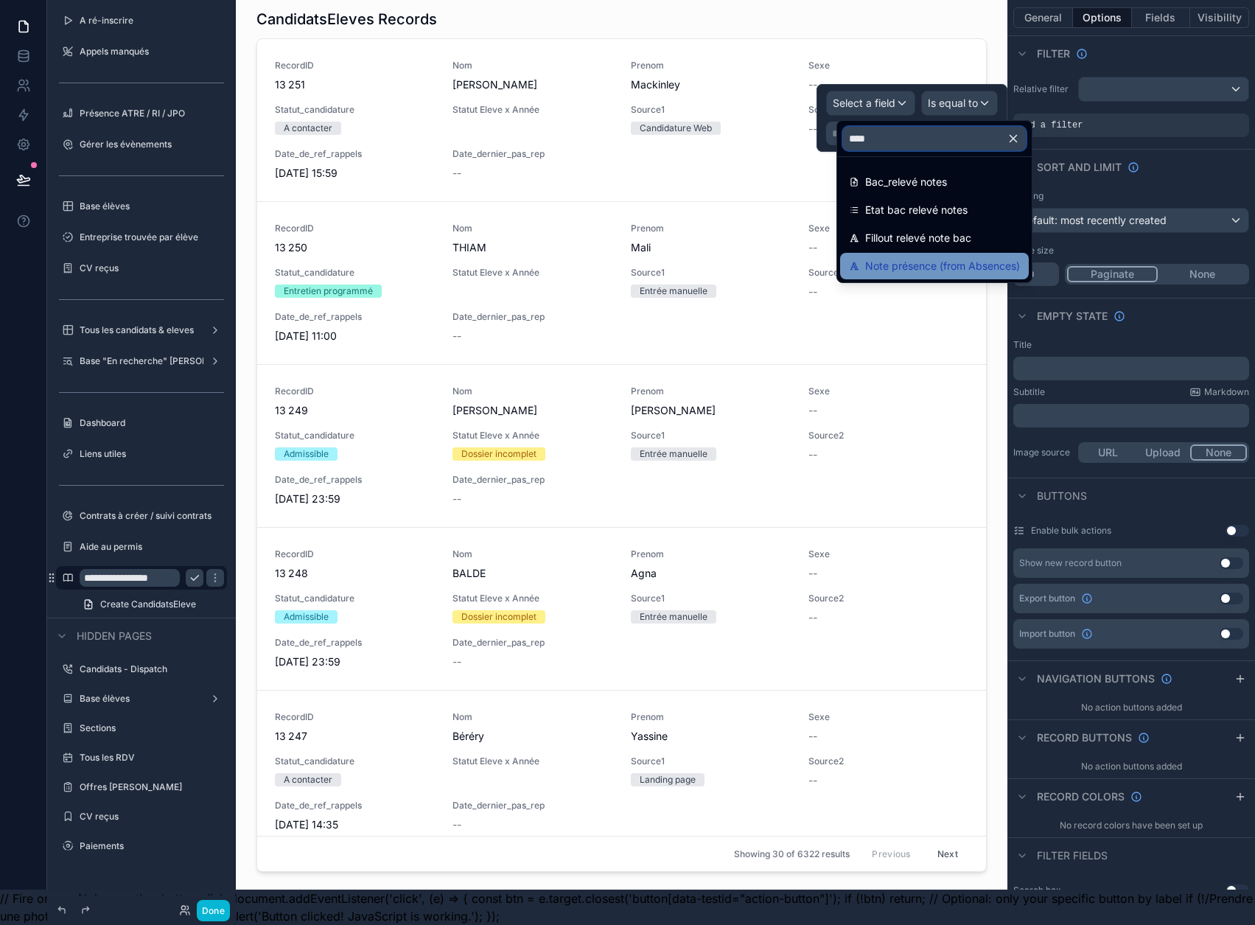
type input "****"
click at [947, 257] on span "Note présence (from Absences)" at bounding box center [942, 266] width 155 height 18
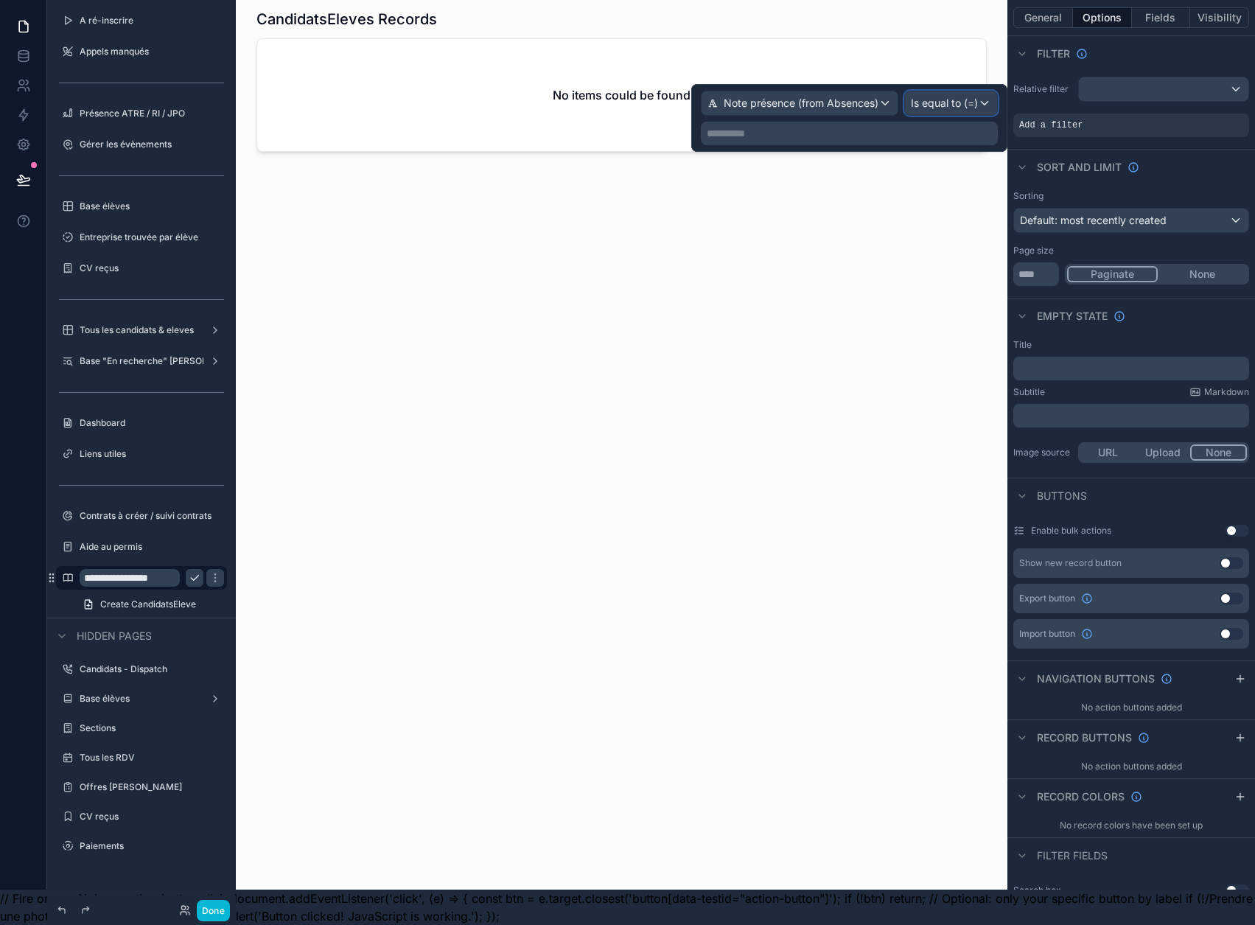
click at [947, 97] on span "Is equal to (=)" at bounding box center [944, 103] width 67 height 15
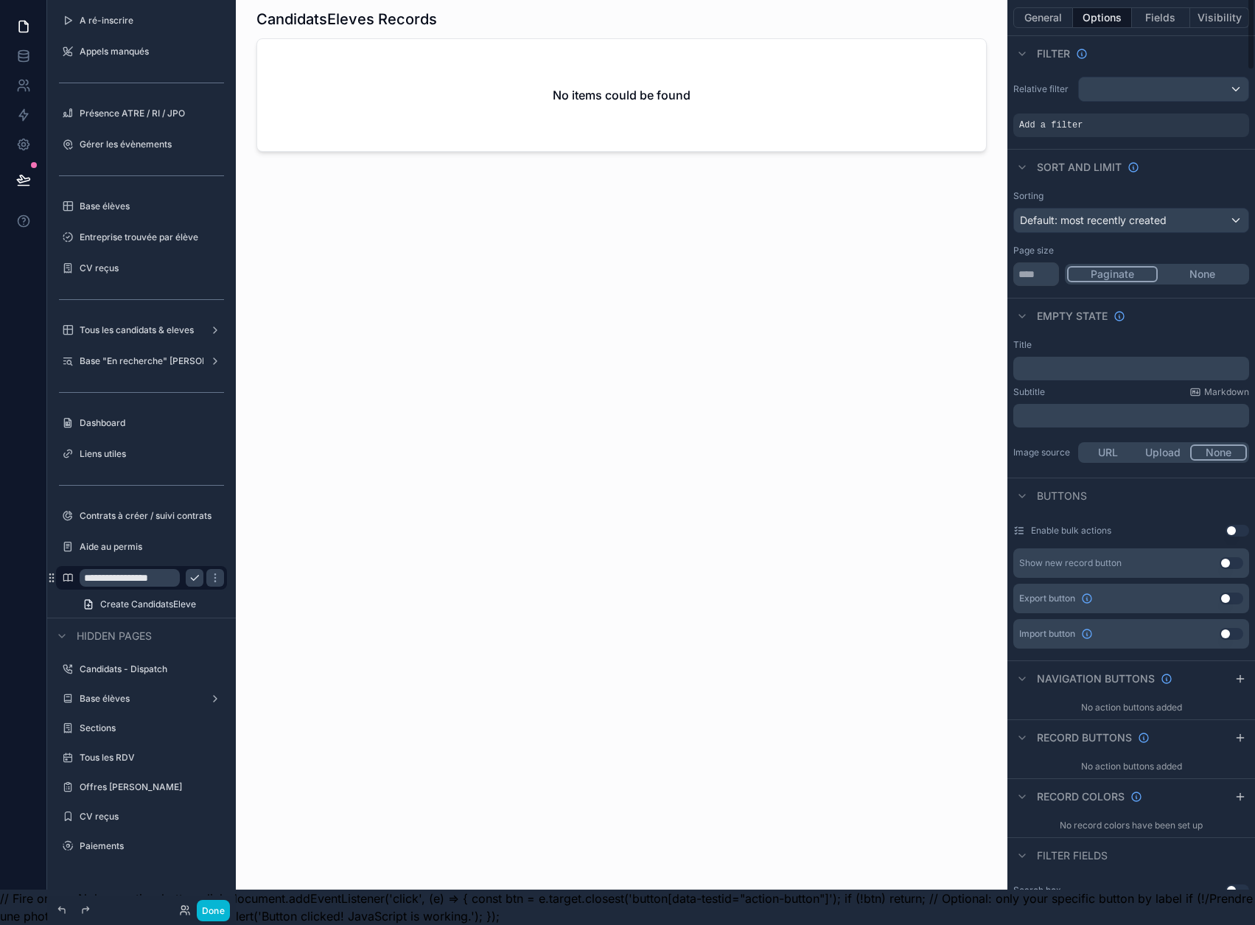
click at [1073, 94] on div "Relative filter Add a filter" at bounding box center [1132, 107] width 248 height 72
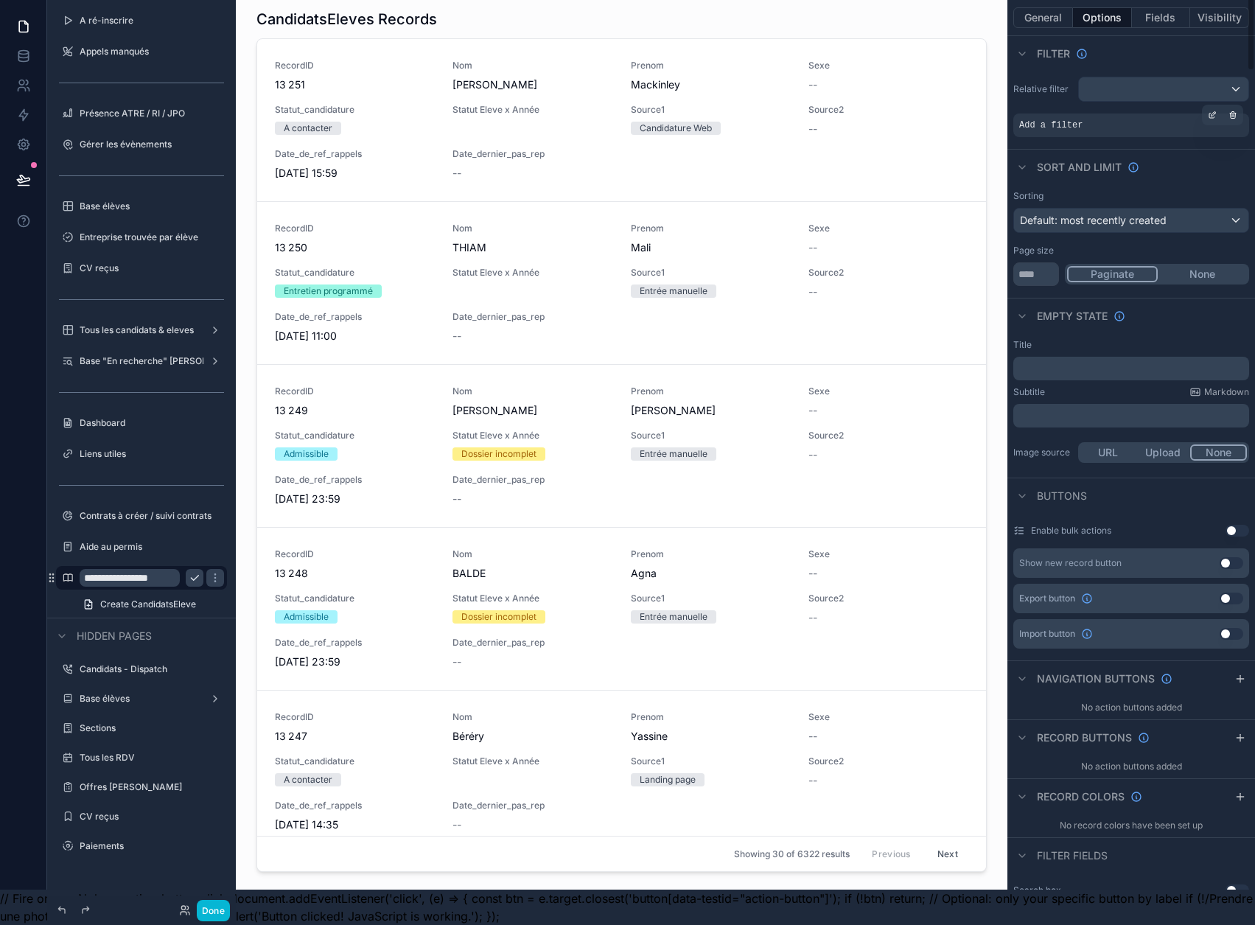
click at [1129, 114] on div "Add a filter" at bounding box center [1132, 126] width 236 height 24
click at [1217, 111] on icon "scrollable content" at bounding box center [1212, 115] width 9 height 9
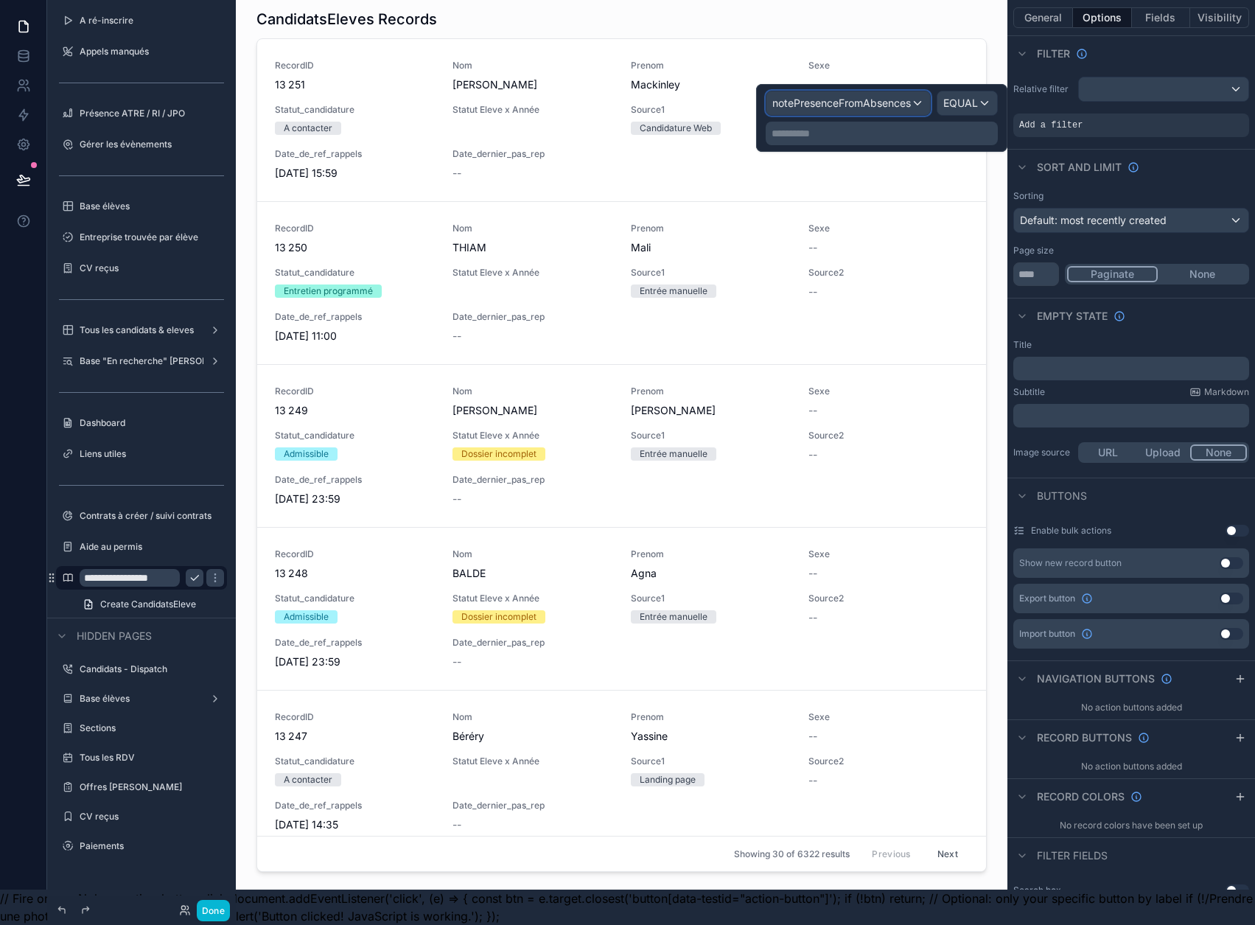
click at [865, 96] on span "notePresenceFromAbsences" at bounding box center [842, 103] width 139 height 15
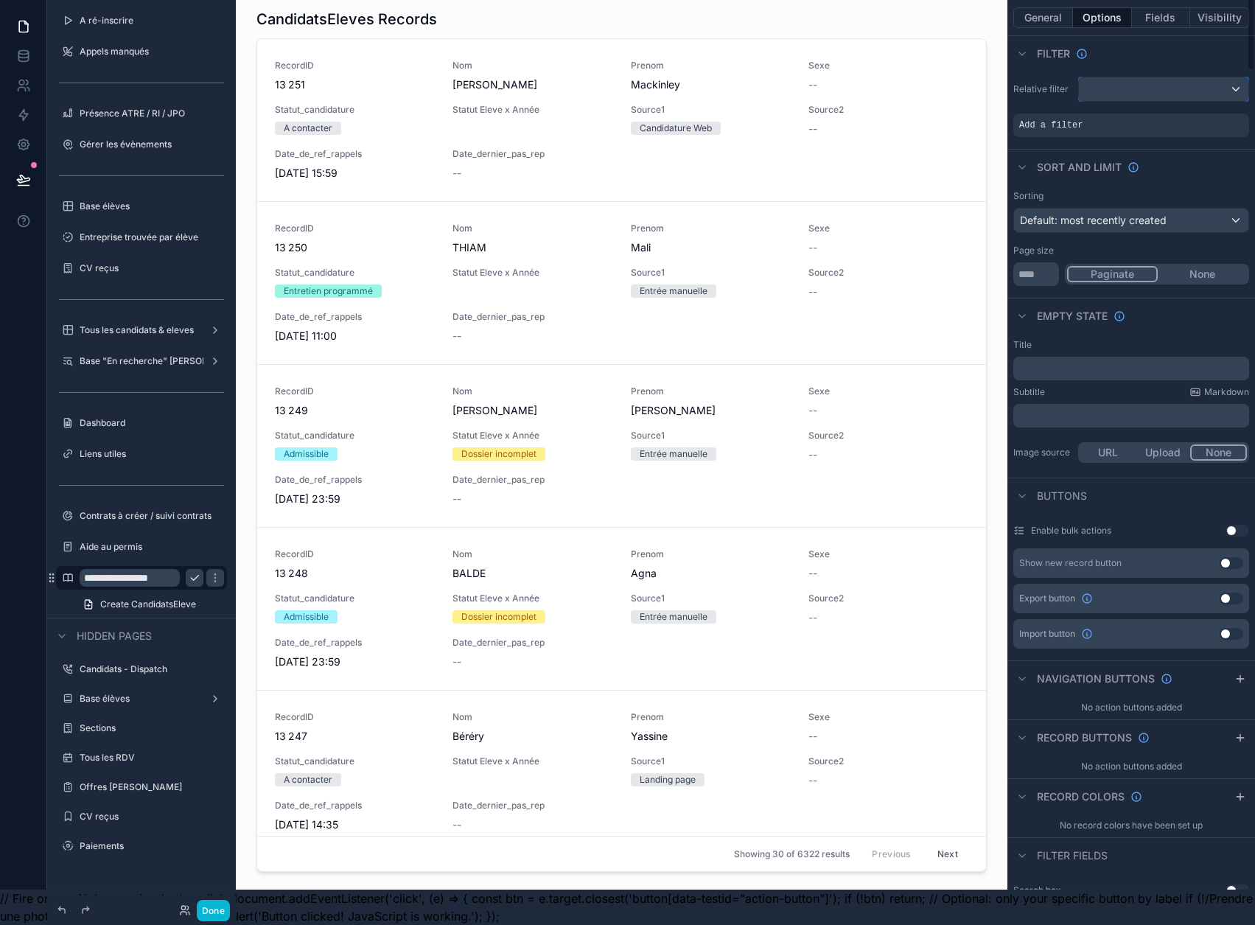
click at [1105, 77] on div "scrollable content" at bounding box center [1164, 89] width 170 height 24
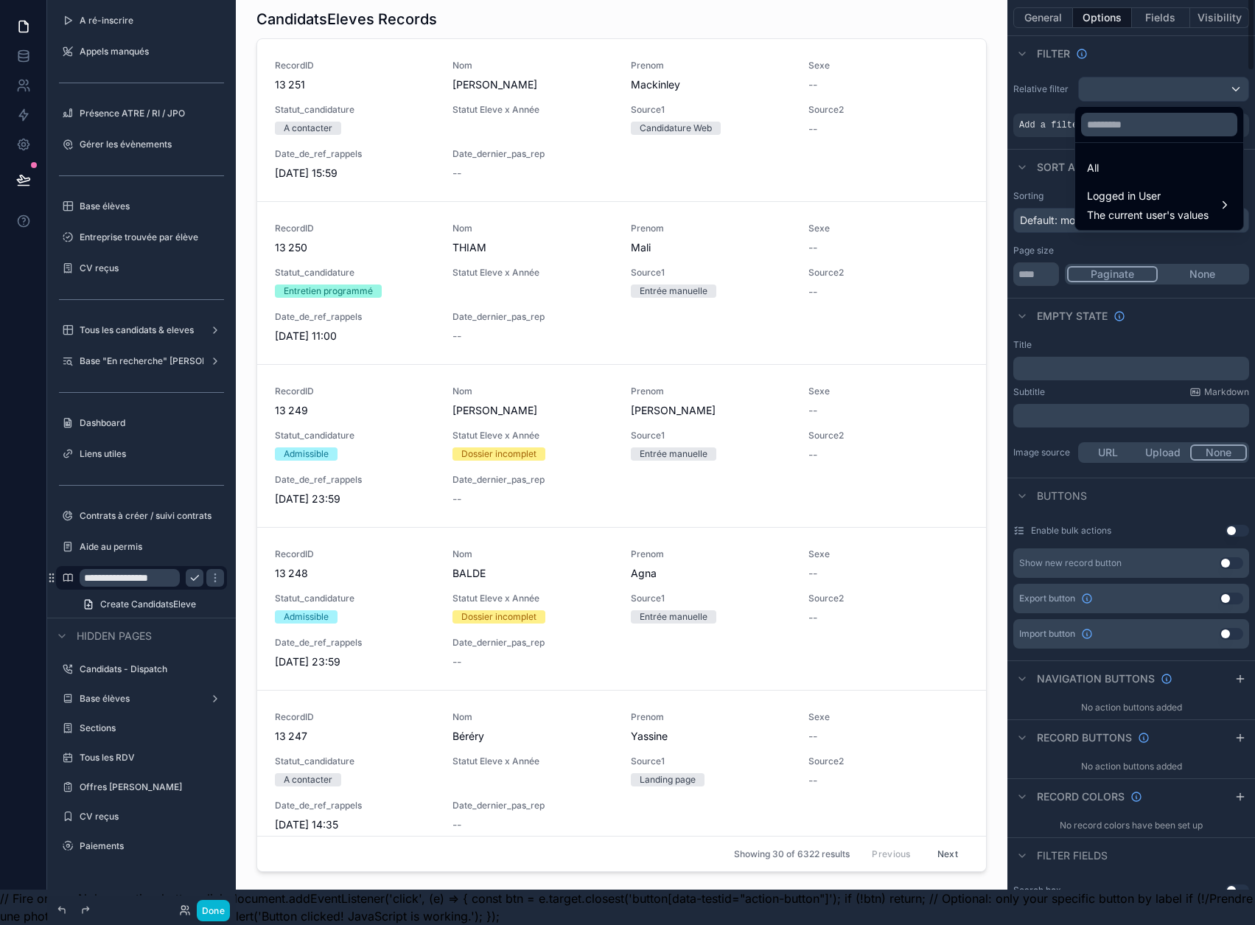
click at [1042, 97] on div "scrollable content" at bounding box center [627, 462] width 1255 height 925
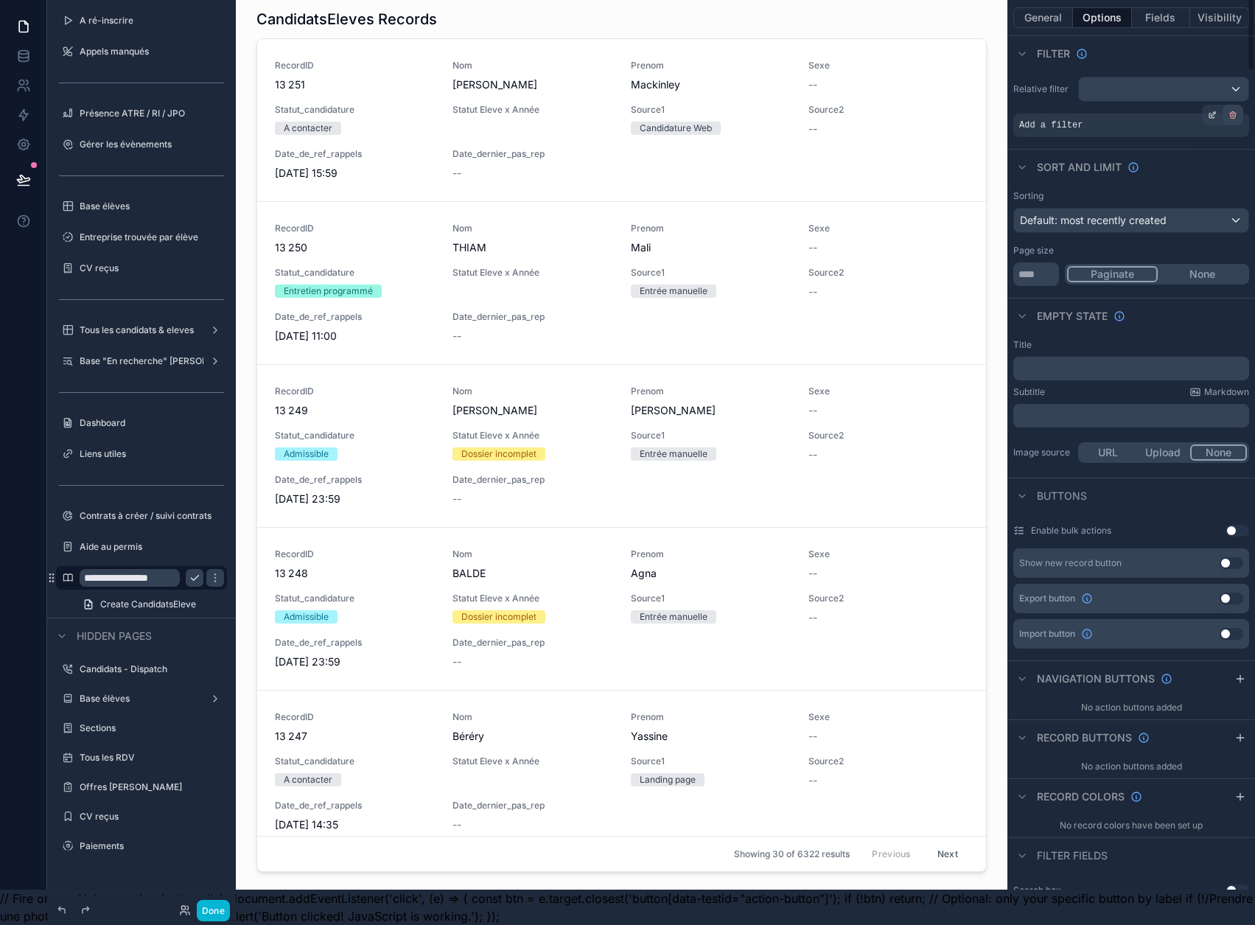
click at [1237, 108] on div "scrollable content" at bounding box center [1233, 115] width 21 height 21
click at [1049, 119] on span "AND" at bounding box center [1045, 125] width 16 height 12
click at [1219, 105] on div "scrollable content" at bounding box center [1212, 115] width 21 height 21
click at [889, 97] on span "Select a field" at bounding box center [864, 103] width 63 height 13
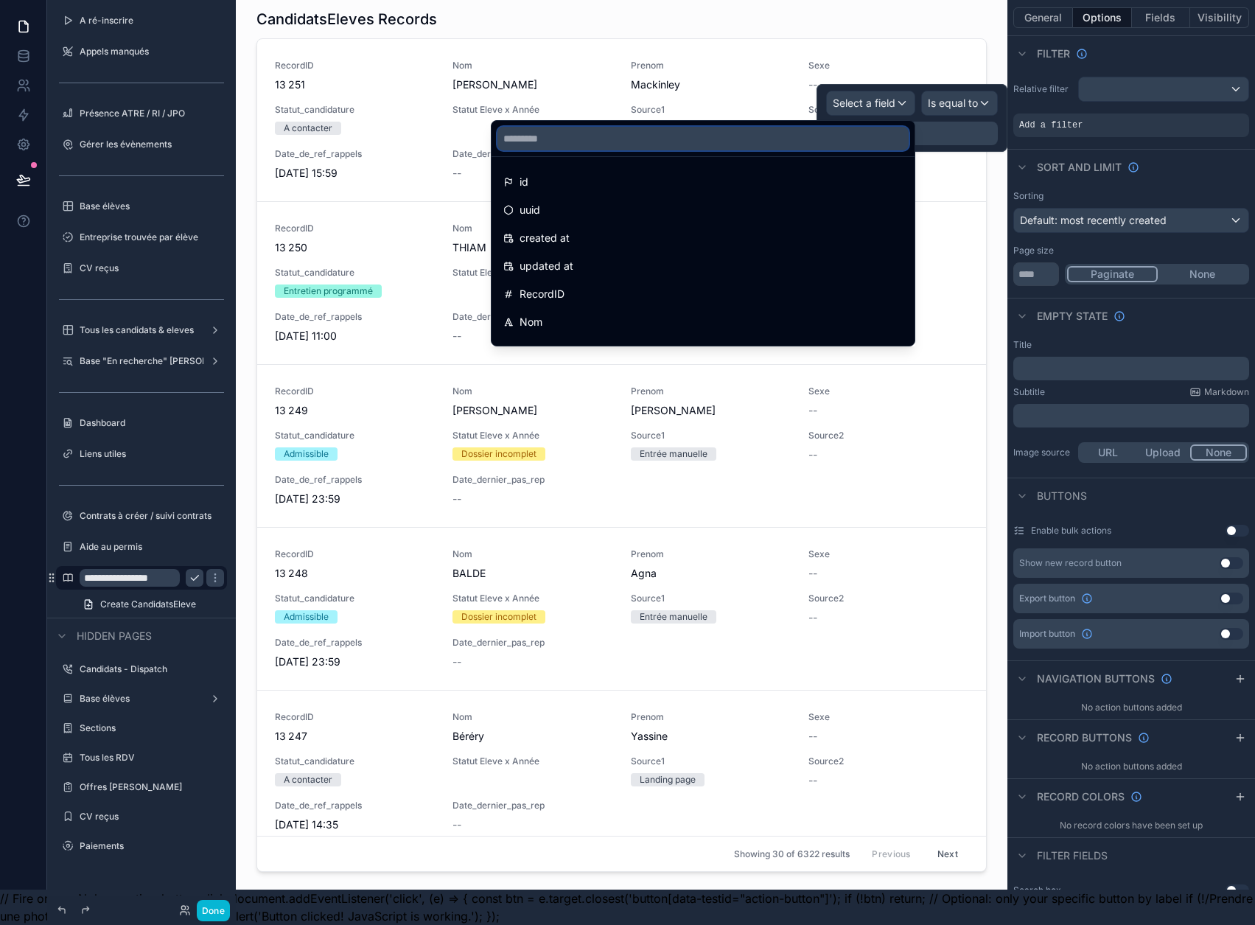
click at [756, 127] on input "text" at bounding box center [703, 139] width 411 height 24
type input "***"
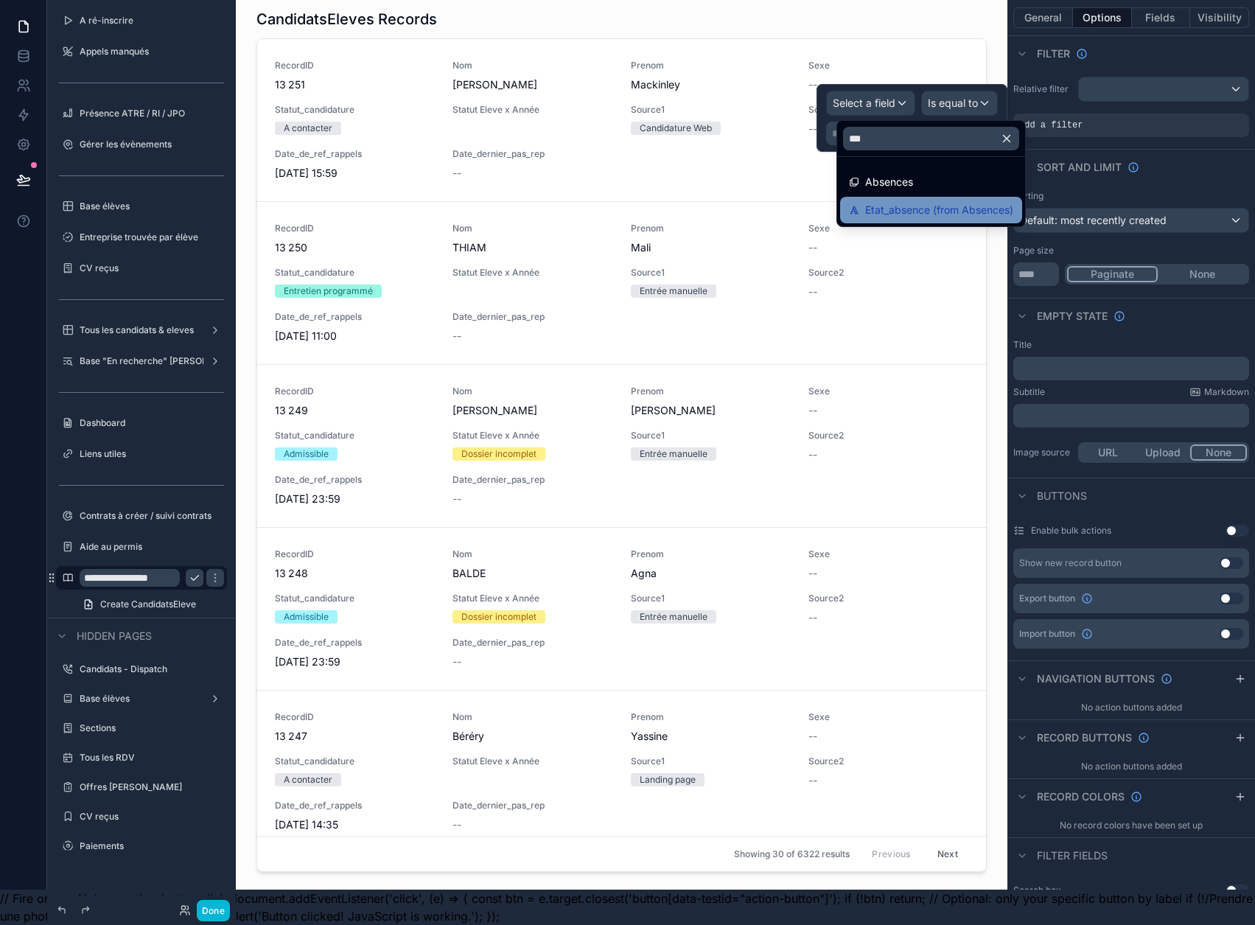
click at [989, 201] on span "Etat_absence (from Absences)" at bounding box center [939, 210] width 148 height 18
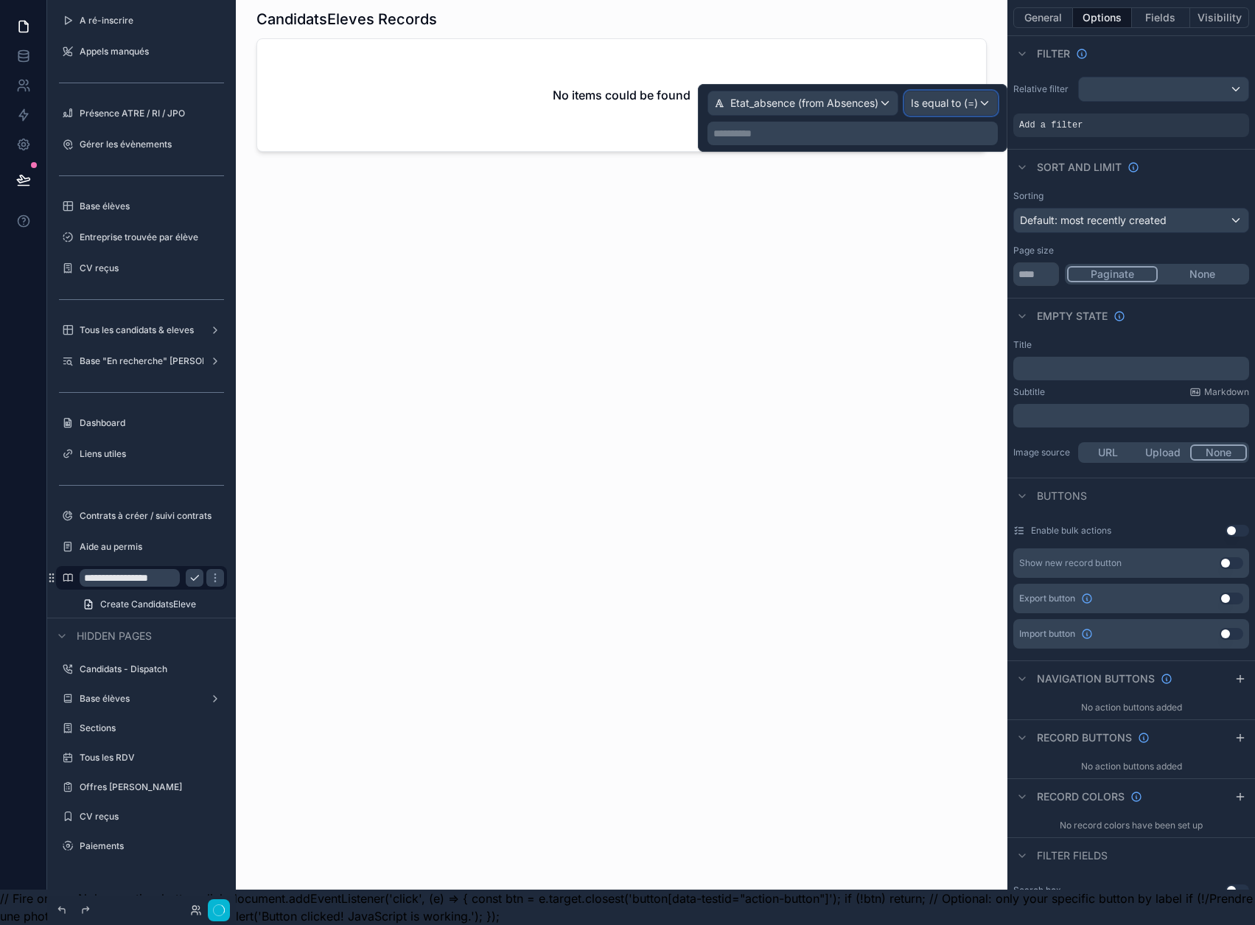
click at [969, 96] on span "Is equal to (=)" at bounding box center [944, 103] width 67 height 15
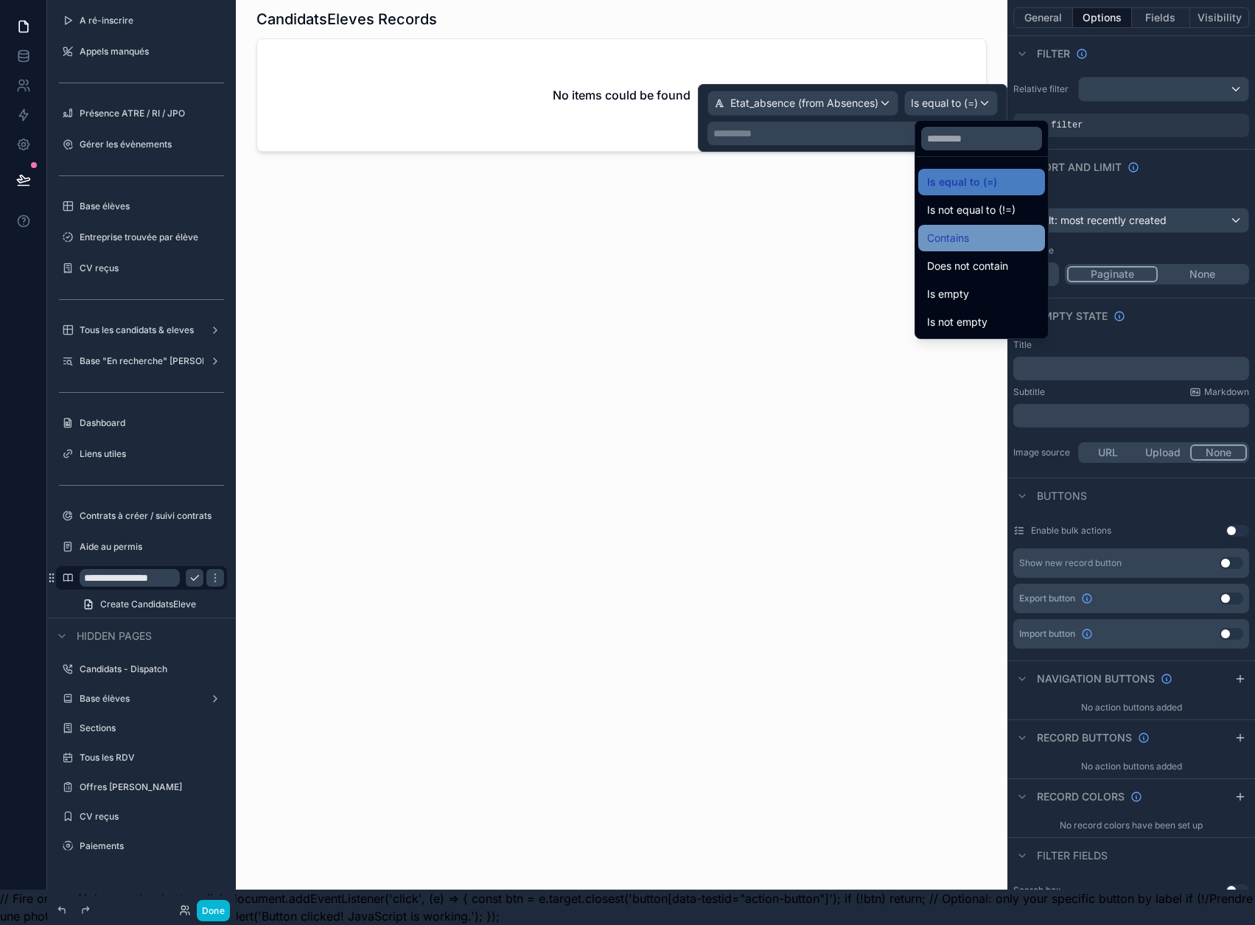
click at [972, 229] on div "Contains" at bounding box center [981, 238] width 109 height 18
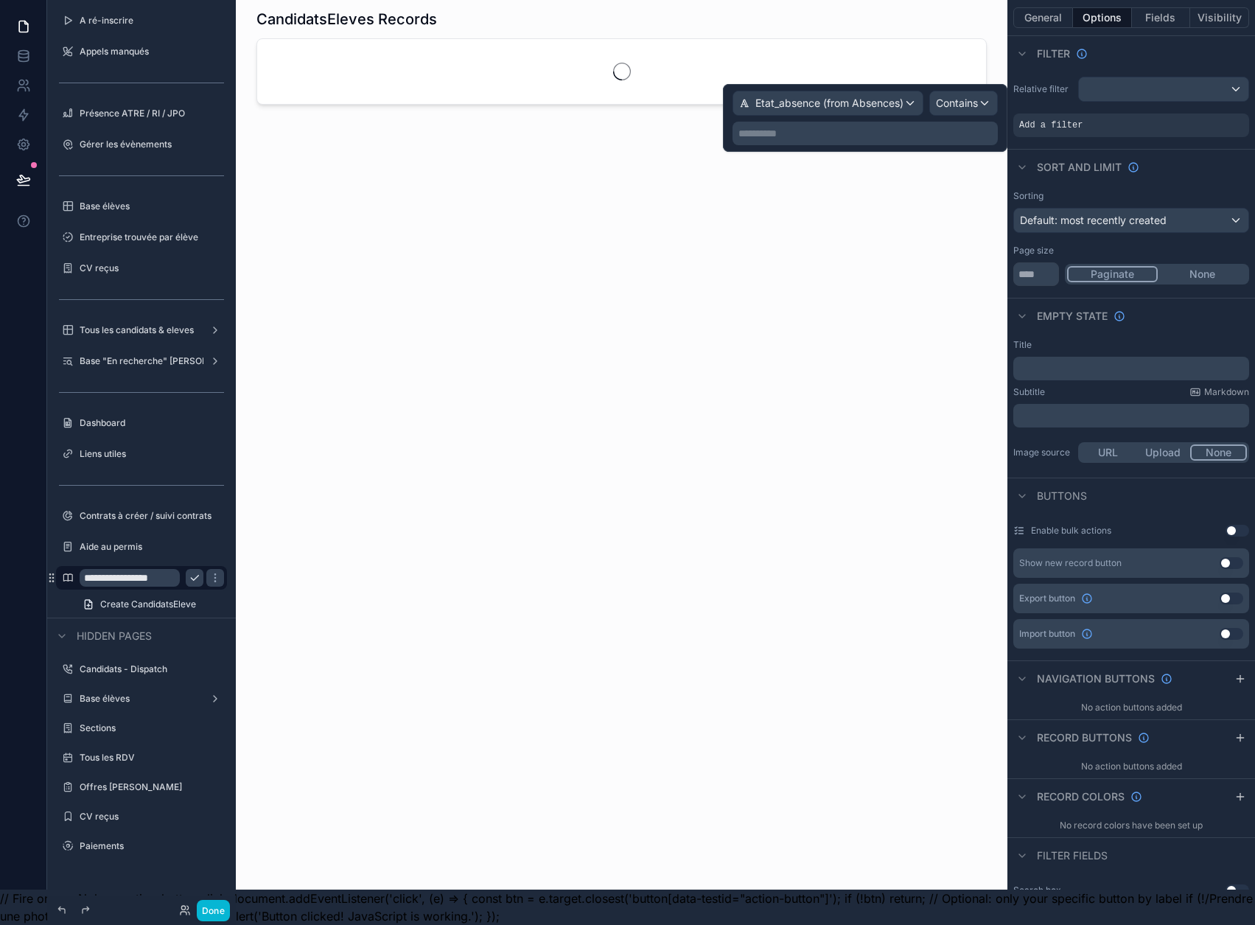
click at [887, 132] on div "**********" at bounding box center [865, 134] width 265 height 24
click at [891, 126] on p "**********" at bounding box center [867, 133] width 257 height 15
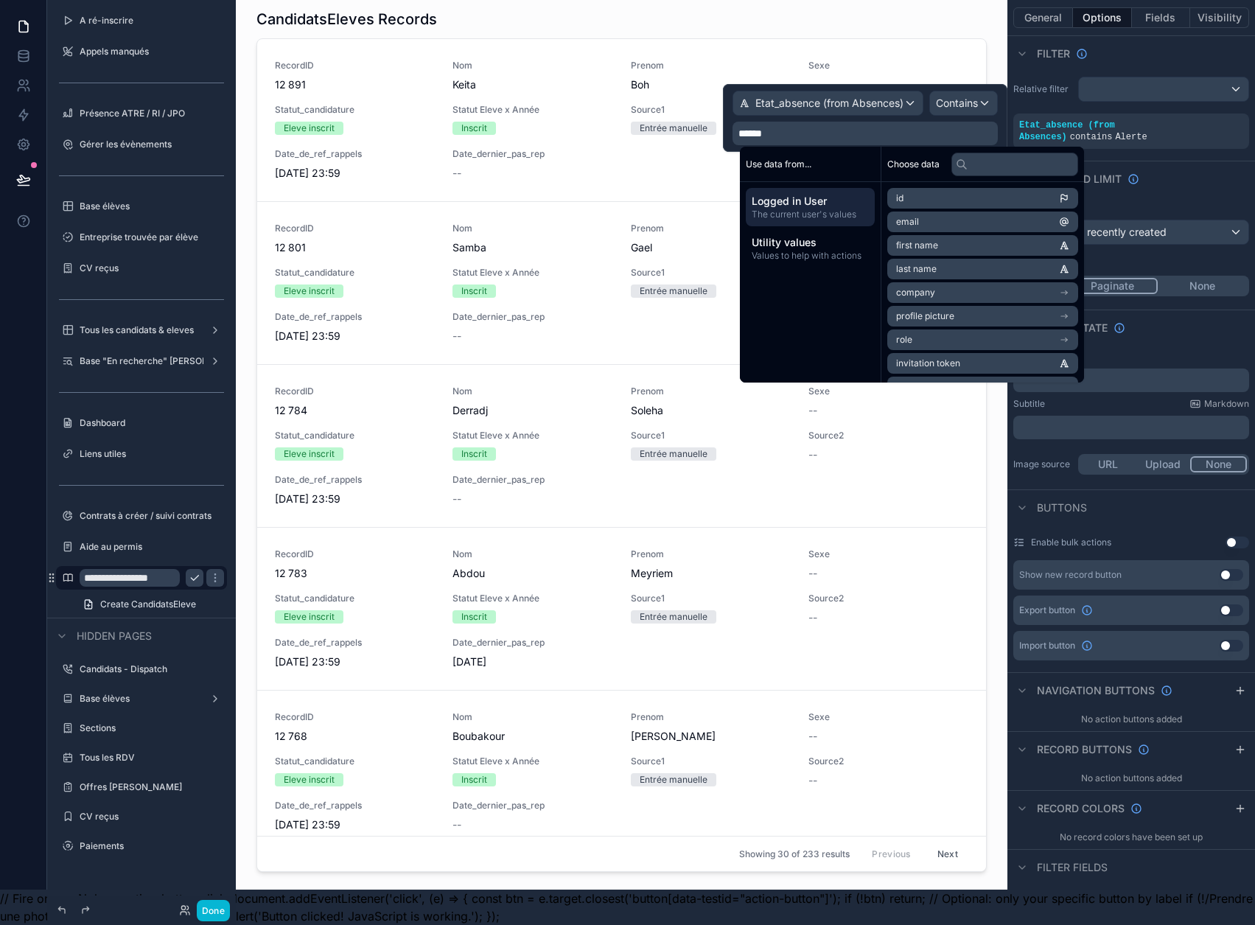
click at [1048, 71] on div "Relative filter Etat_absence (from Absences) contains Alerte" at bounding box center [1132, 113] width 248 height 84
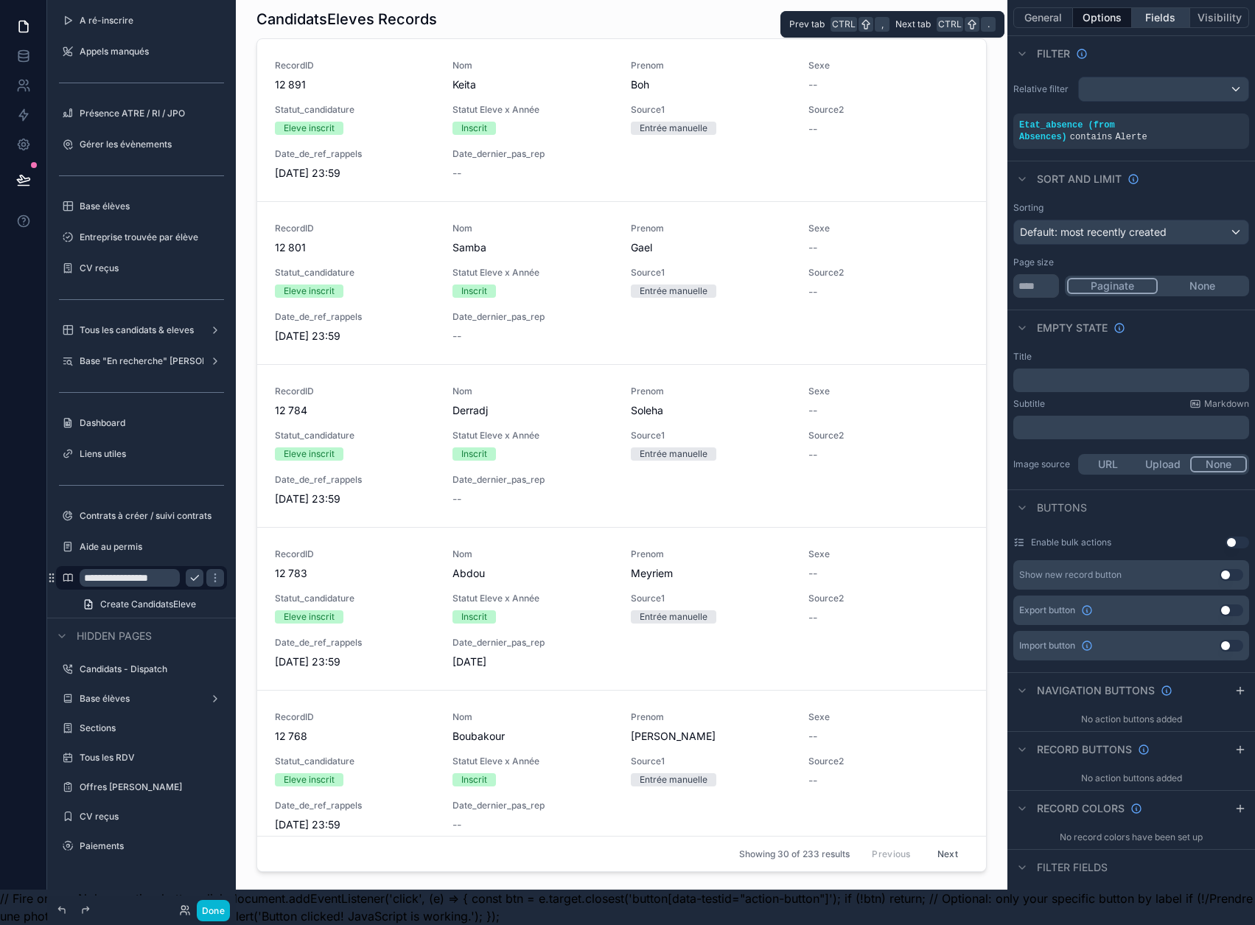
click at [1160, 7] on button "Fields" at bounding box center [1161, 17] width 59 height 21
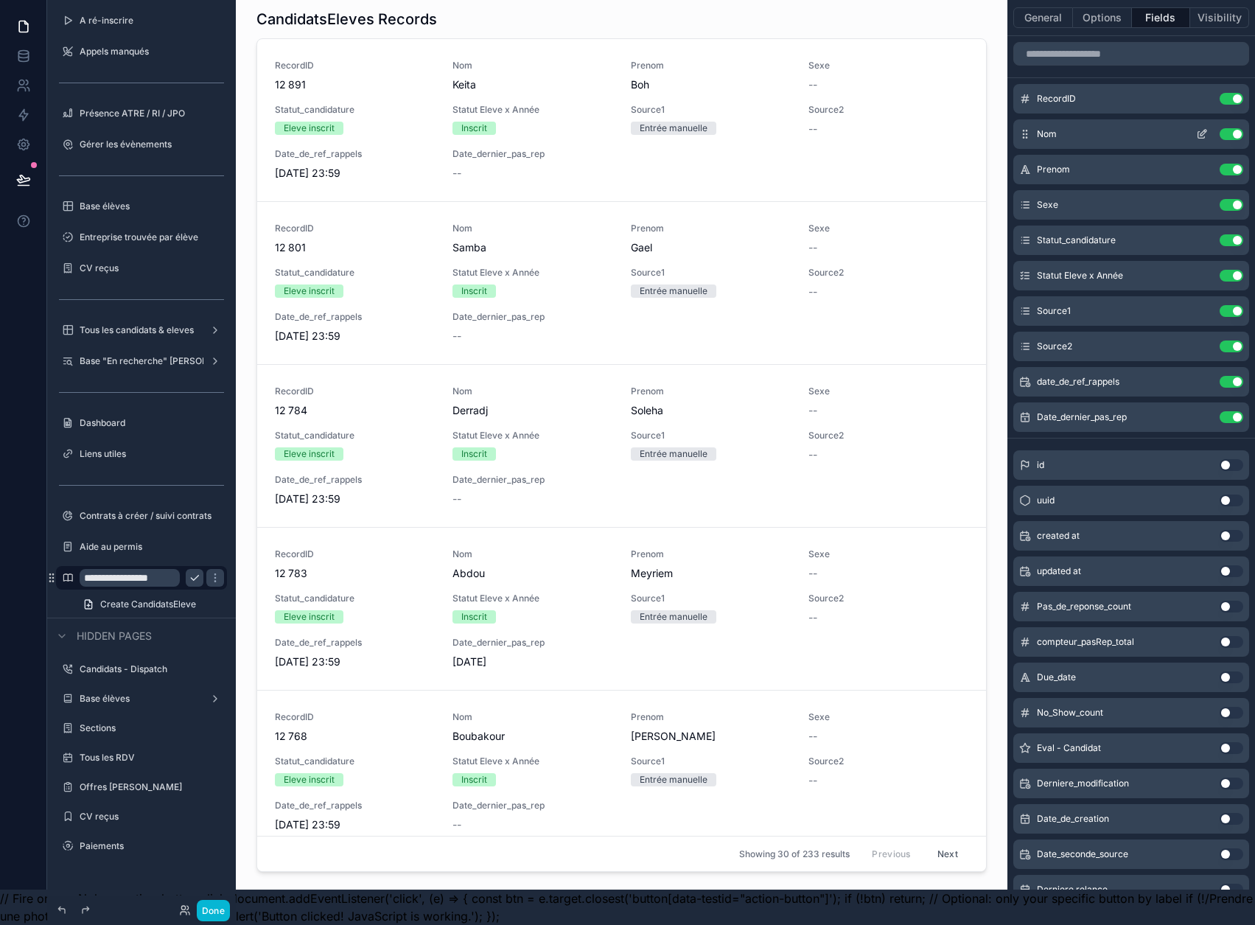
click at [1244, 93] on button "Use setting" at bounding box center [1232, 99] width 24 height 12
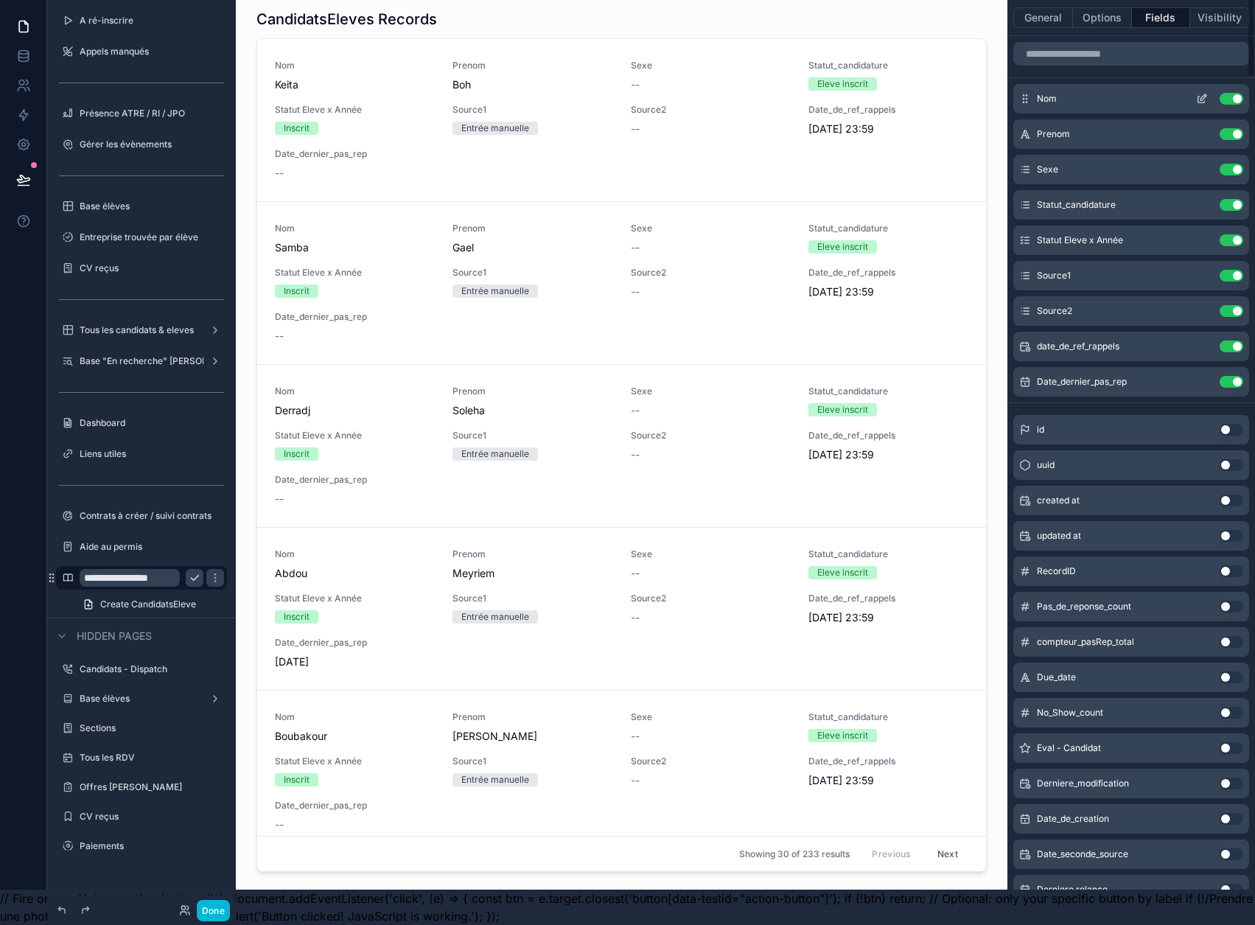
click at [1244, 93] on button "Use setting" at bounding box center [1232, 99] width 24 height 12
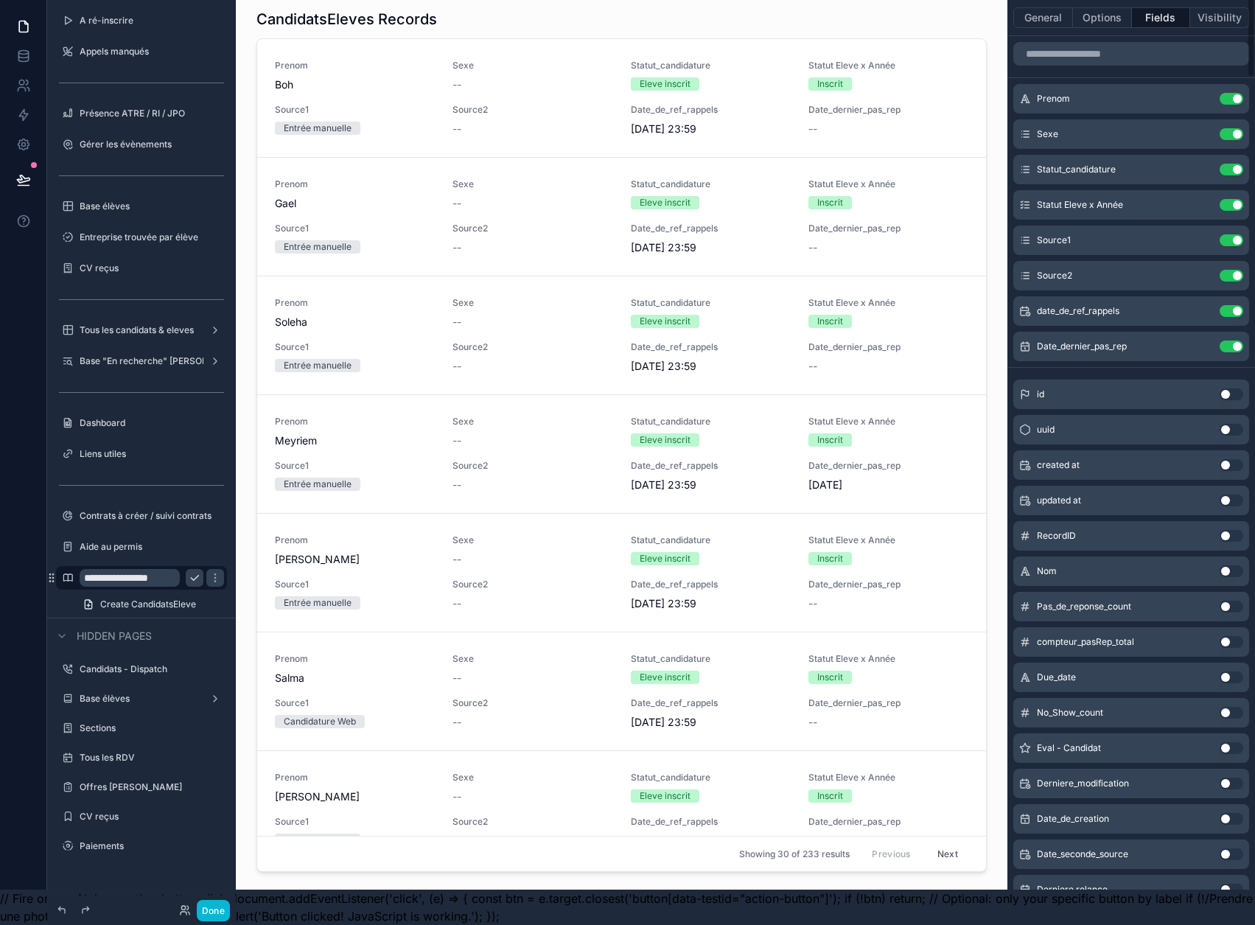
click at [1244, 93] on button "Use setting" at bounding box center [1232, 99] width 24 height 12
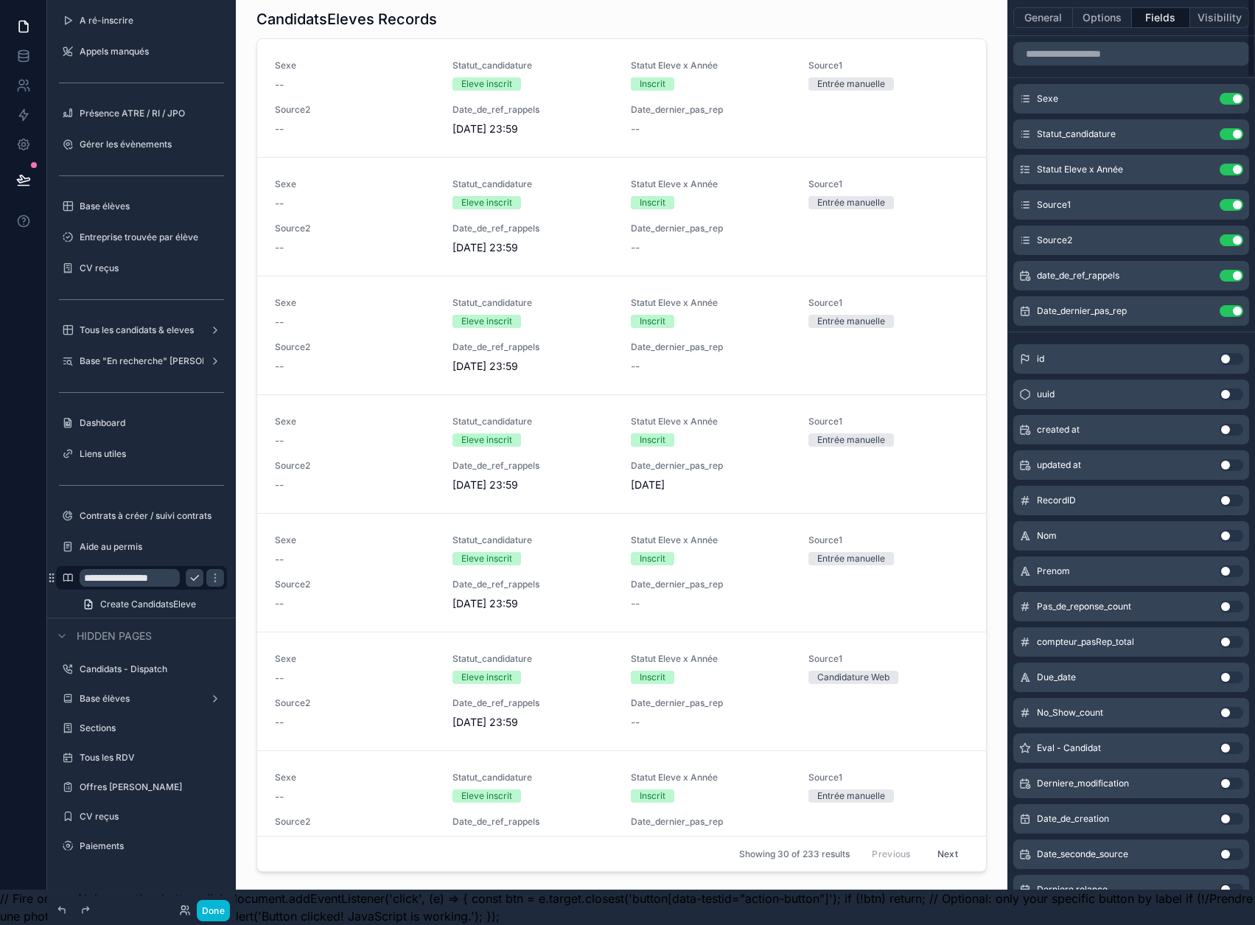
click at [1244, 93] on button "Use setting" at bounding box center [1232, 99] width 24 height 12
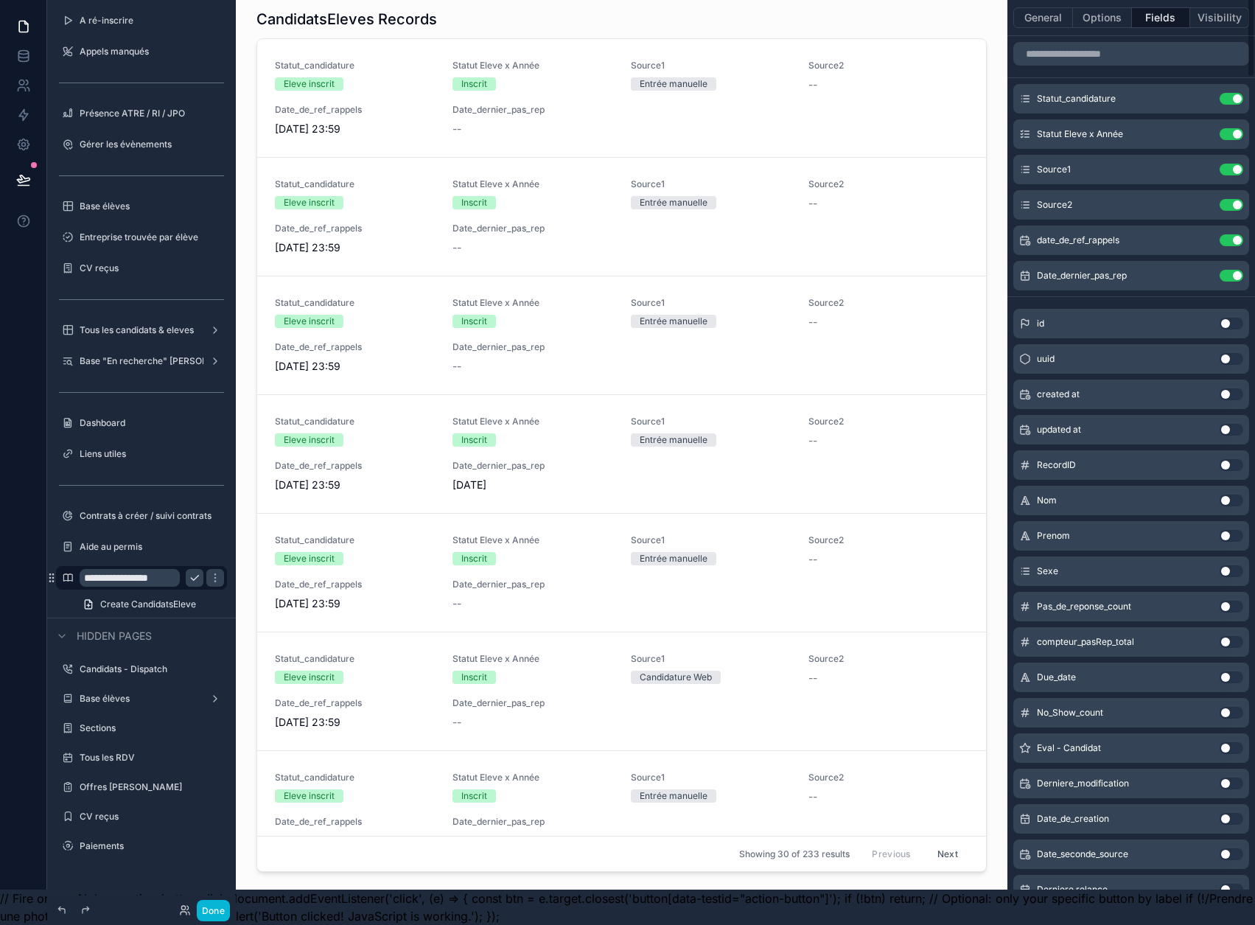
click at [1244, 93] on button "Use setting" at bounding box center [1232, 99] width 24 height 12
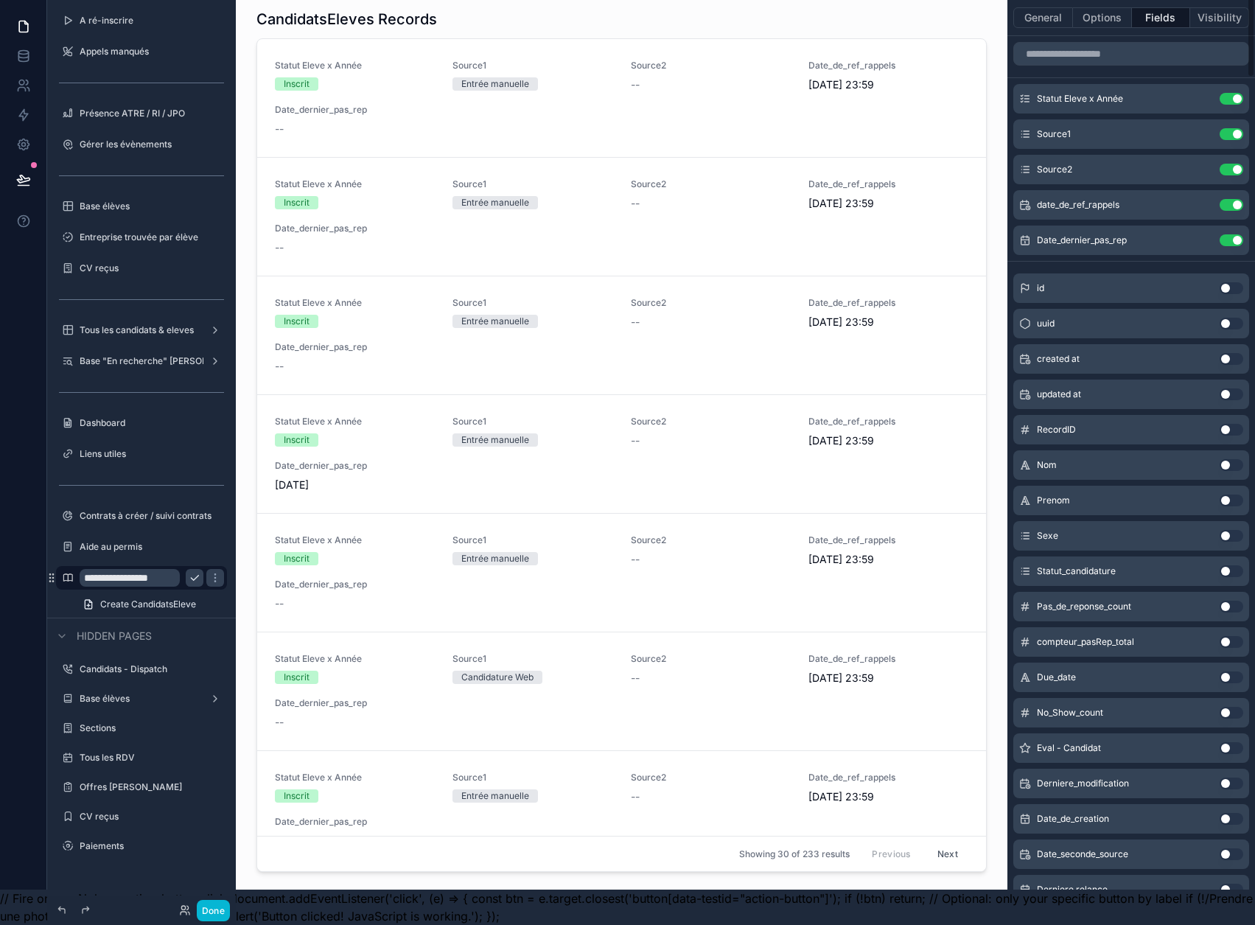
click at [1244, 93] on button "Use setting" at bounding box center [1232, 99] width 24 height 12
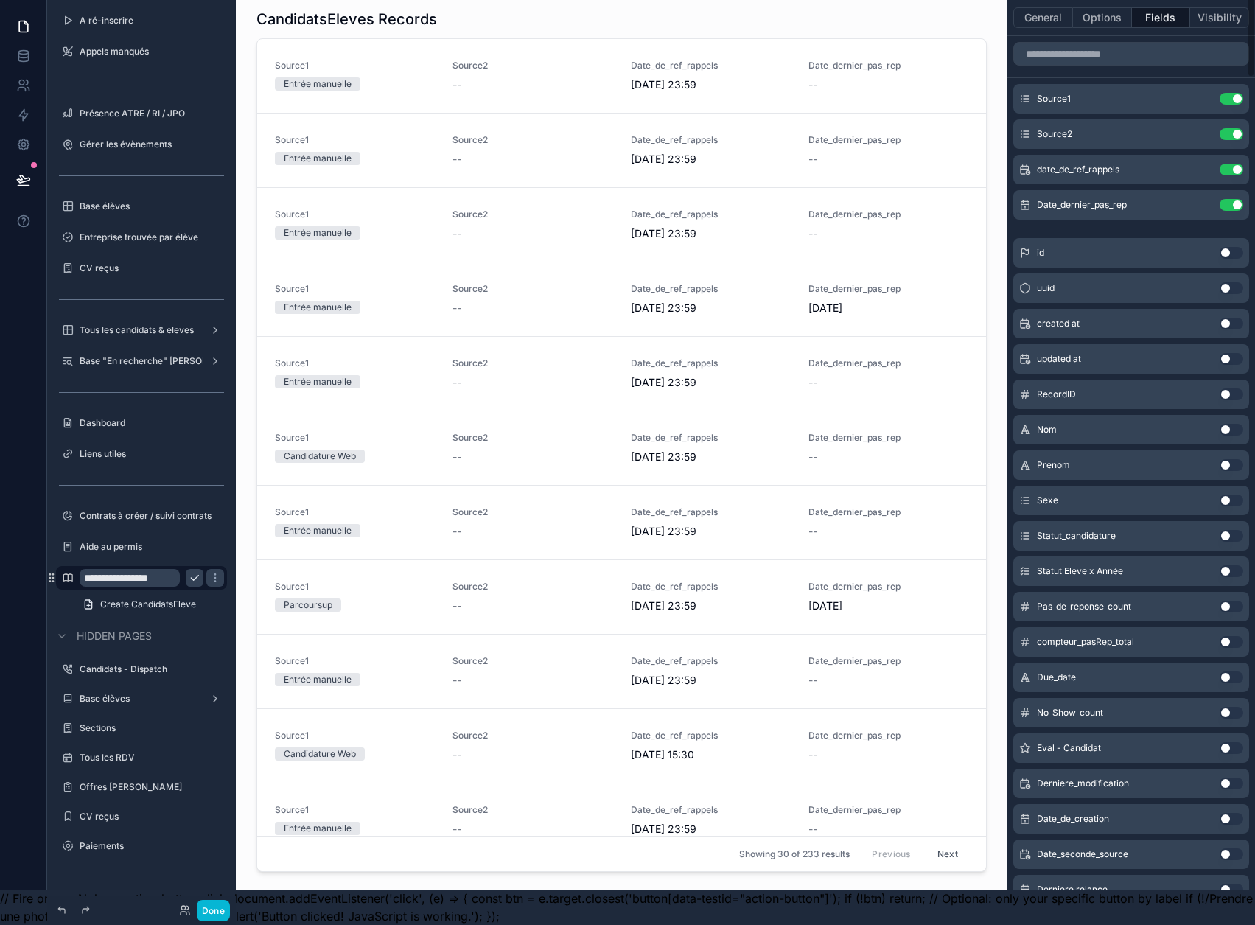
click at [1244, 93] on button "Use setting" at bounding box center [1232, 99] width 24 height 12
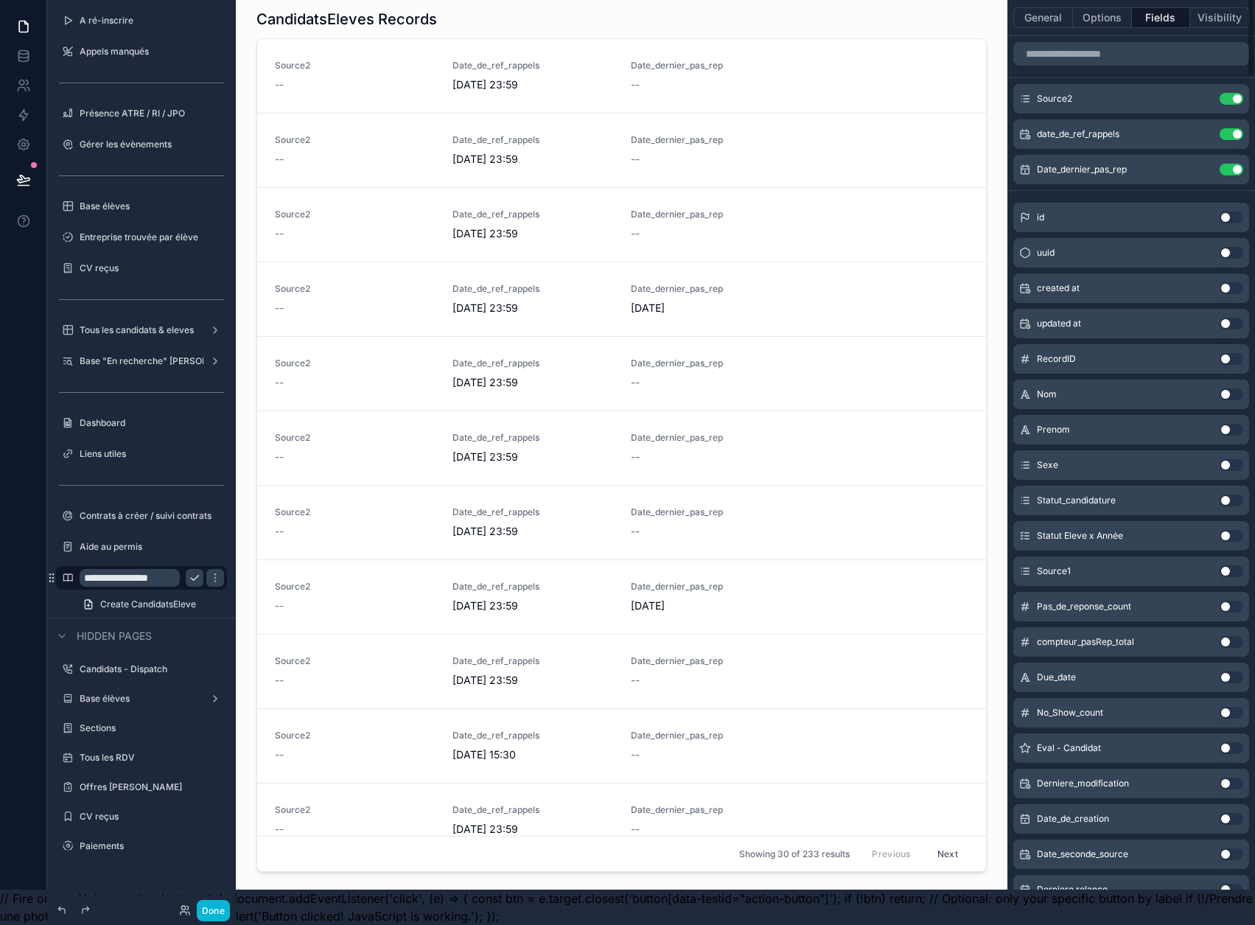
click at [1244, 93] on button "Use setting" at bounding box center [1232, 99] width 24 height 12
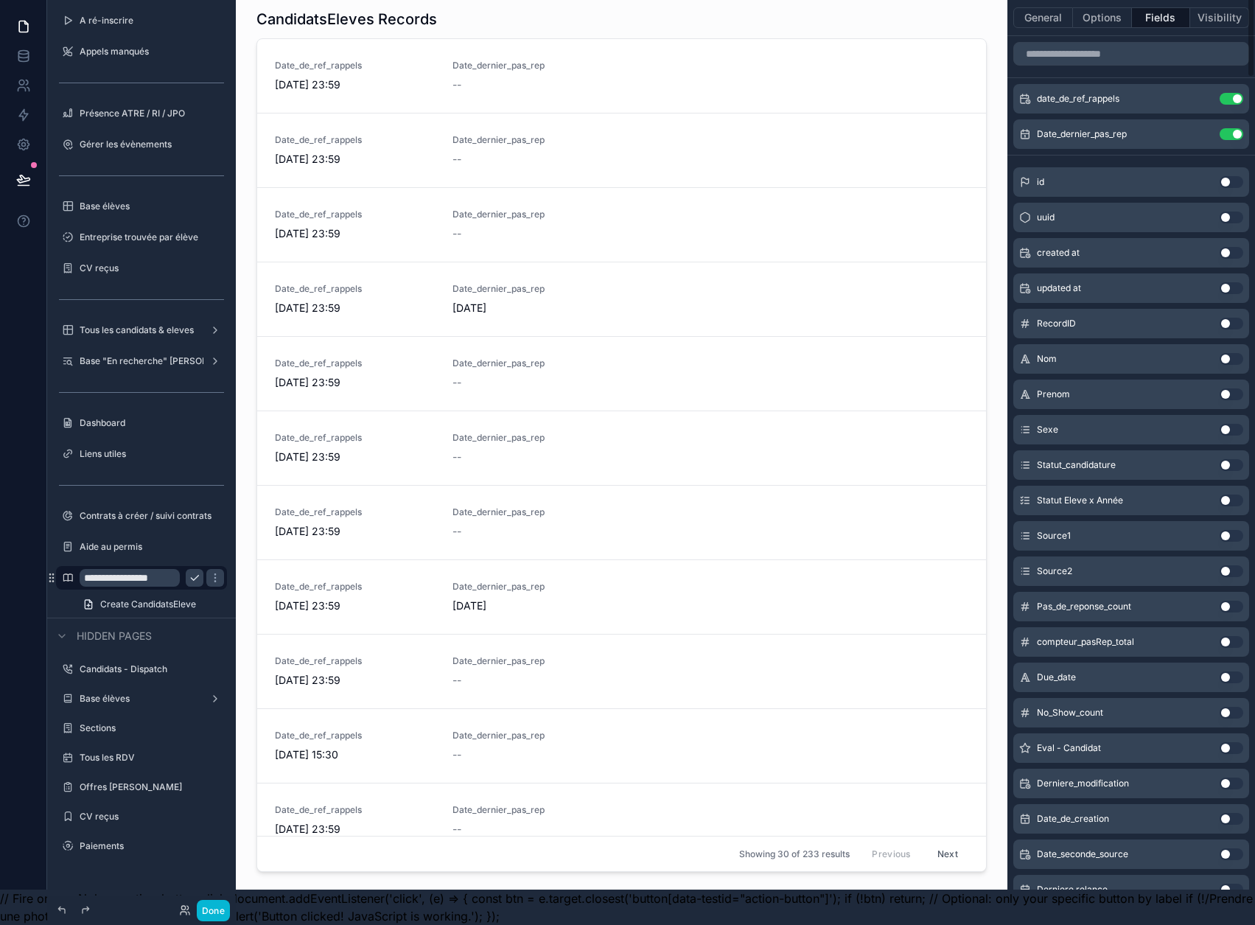
click at [1244, 93] on button "Use setting" at bounding box center [1232, 99] width 24 height 12
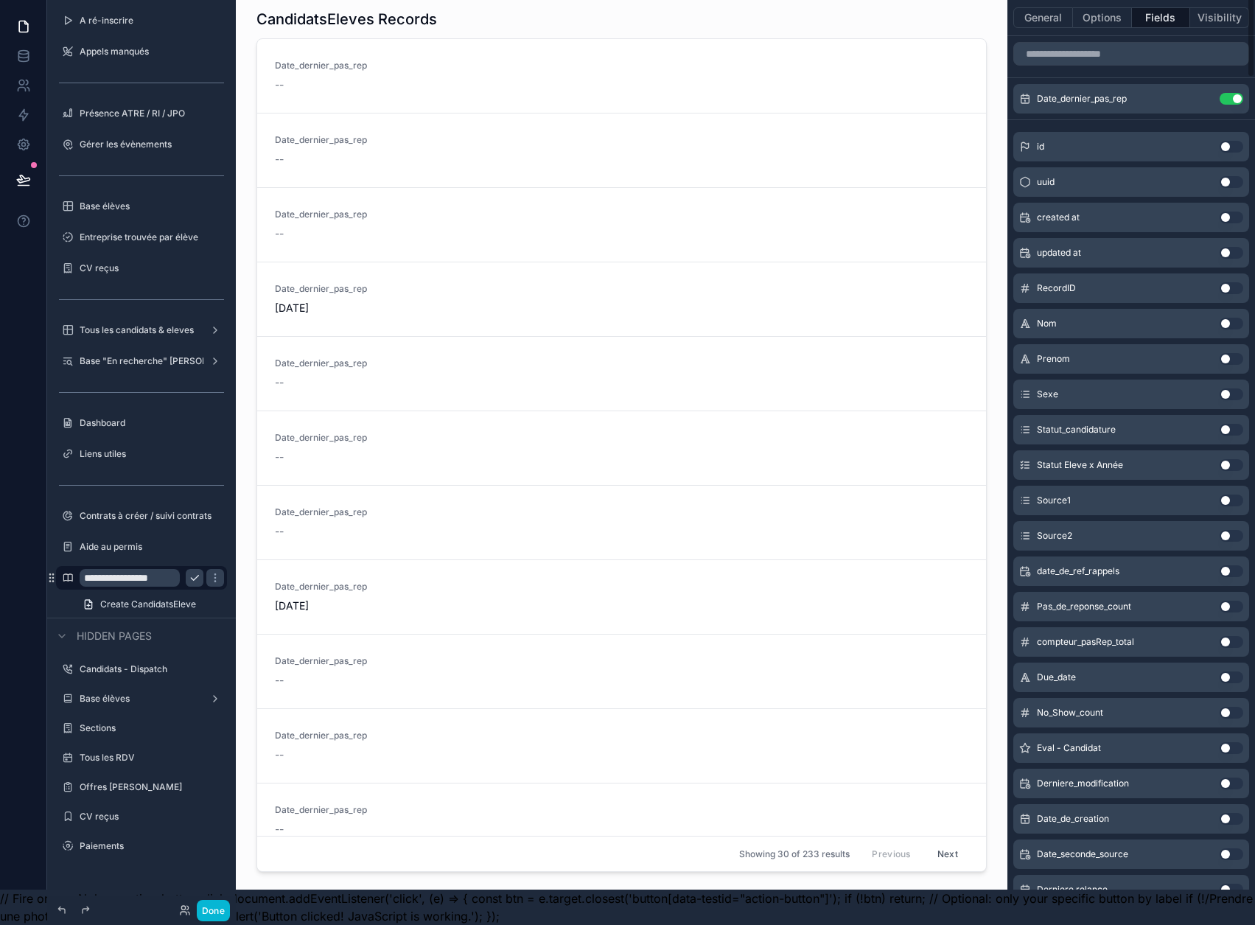
click at [1244, 93] on button "Use setting" at bounding box center [1232, 99] width 24 height 12
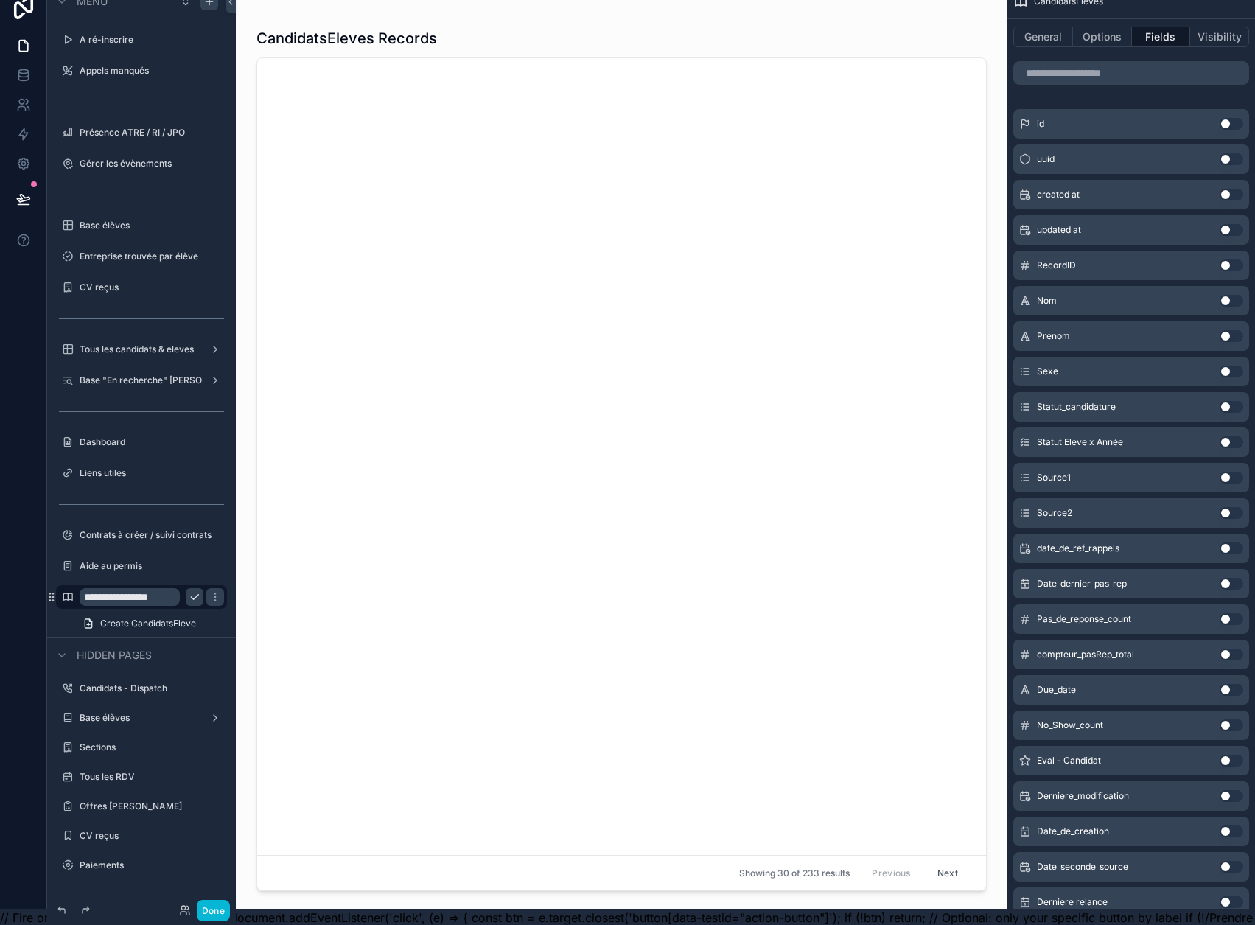
scroll to position [0, 0]
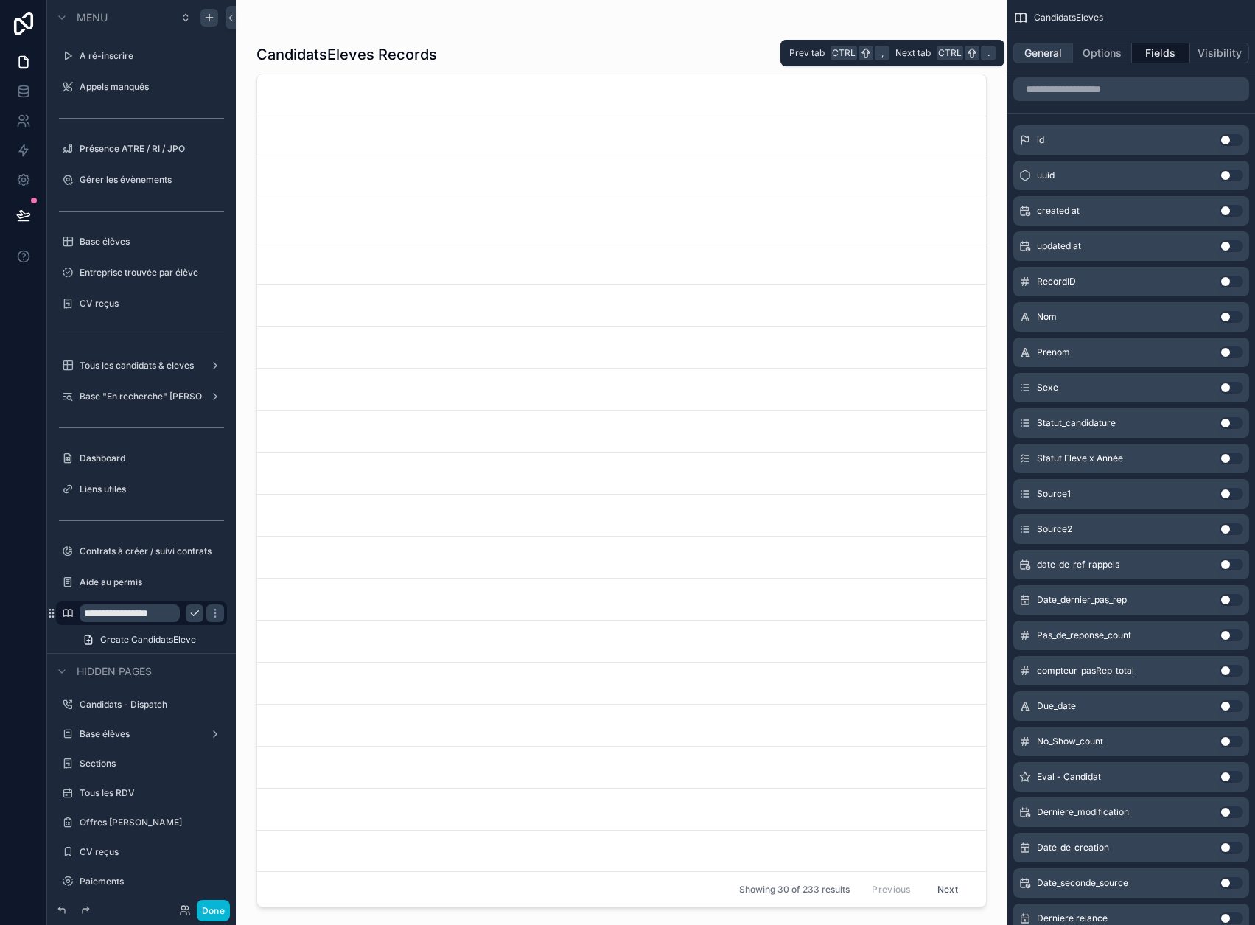
click at [1065, 58] on button "General" at bounding box center [1044, 53] width 60 height 21
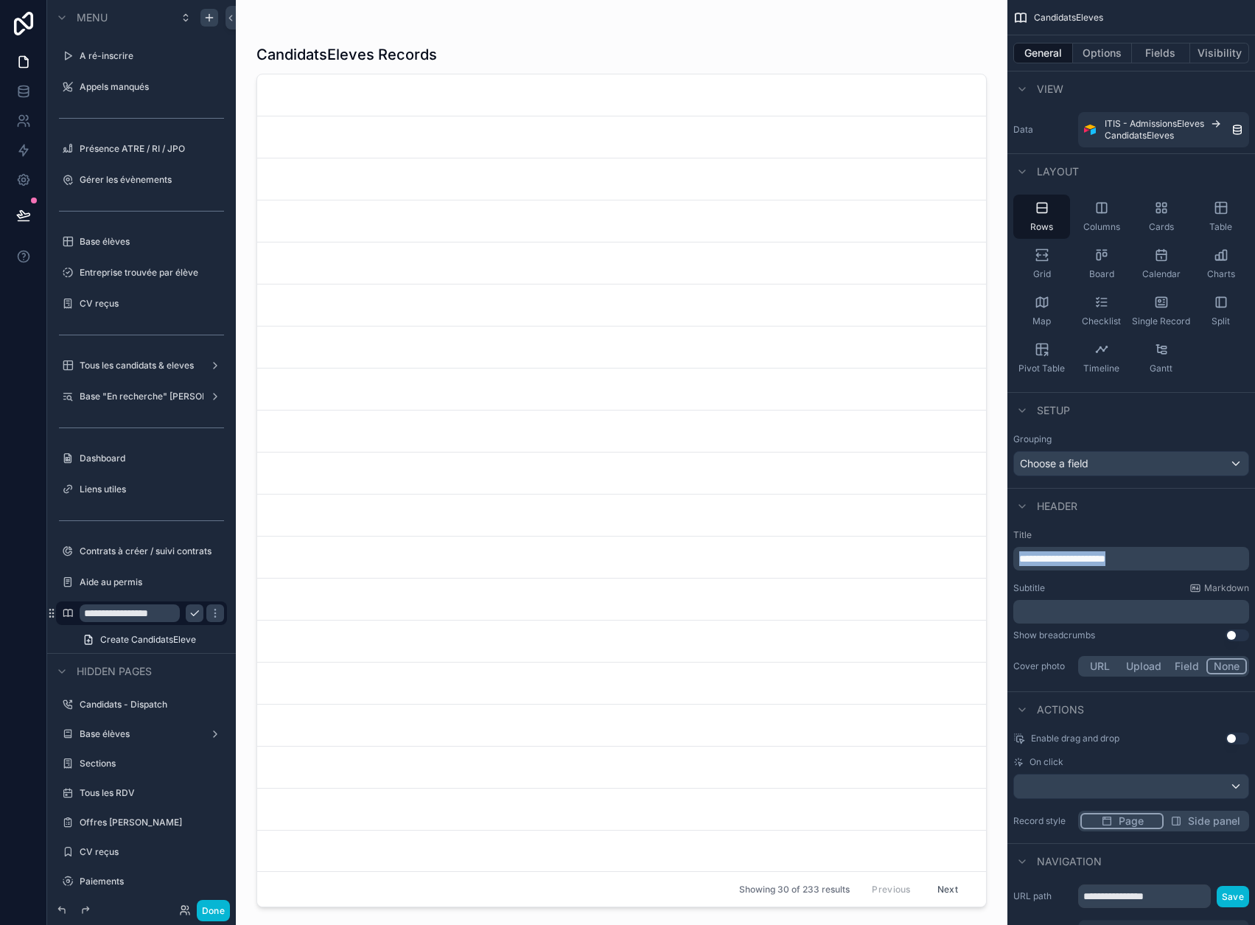
drag, startPoint x: 1175, startPoint y: 554, endPoint x: 1024, endPoint y: 555, distance: 151.1
click at [1024, 555] on div "**********" at bounding box center [1132, 604] width 248 height 162
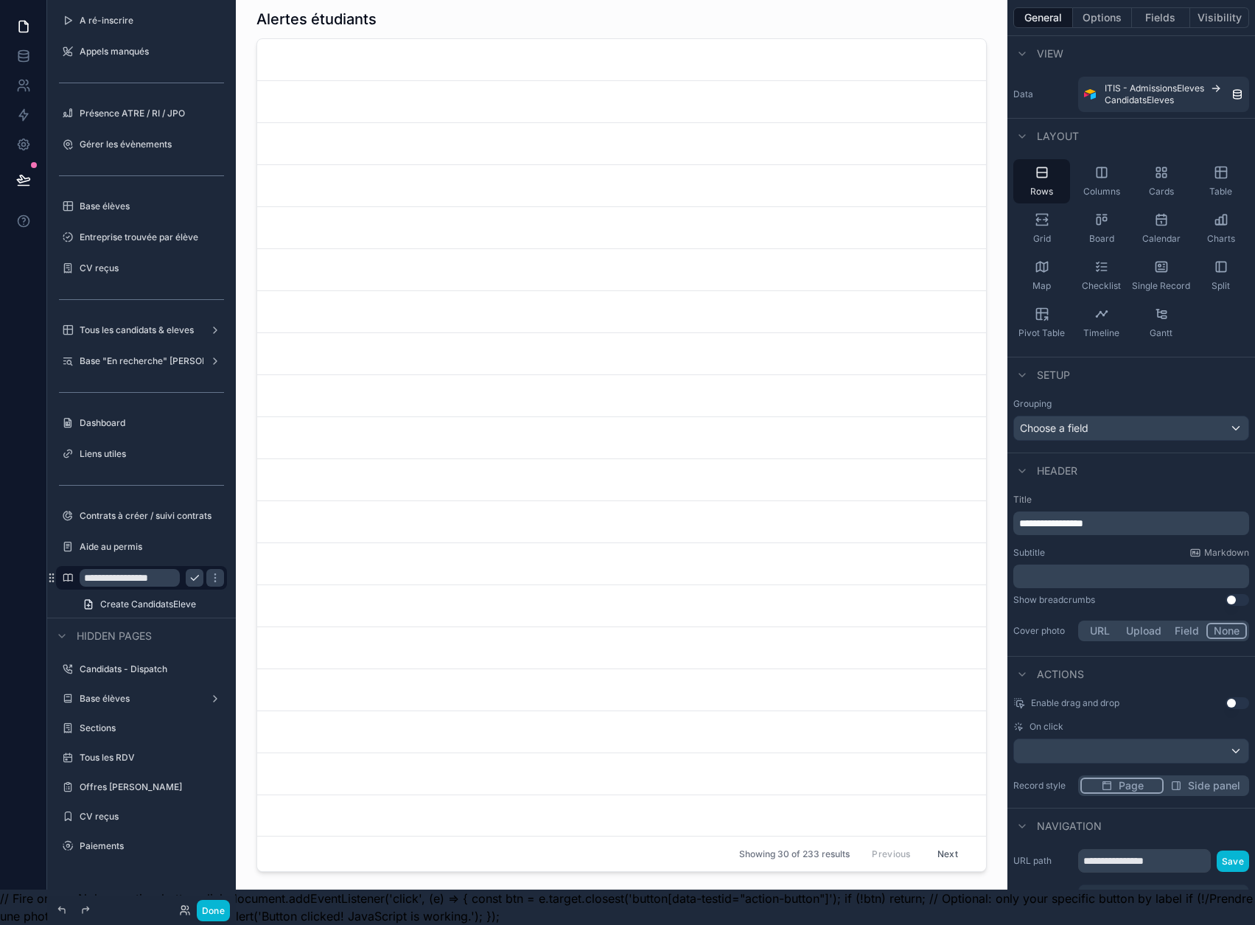
click at [1050, 569] on p "﻿" at bounding box center [1133, 576] width 227 height 15
click at [1152, 594] on div "Show breadcrumbs Use setting" at bounding box center [1132, 600] width 236 height 12
click at [1238, 852] on button "Save" at bounding box center [1233, 861] width 32 height 21
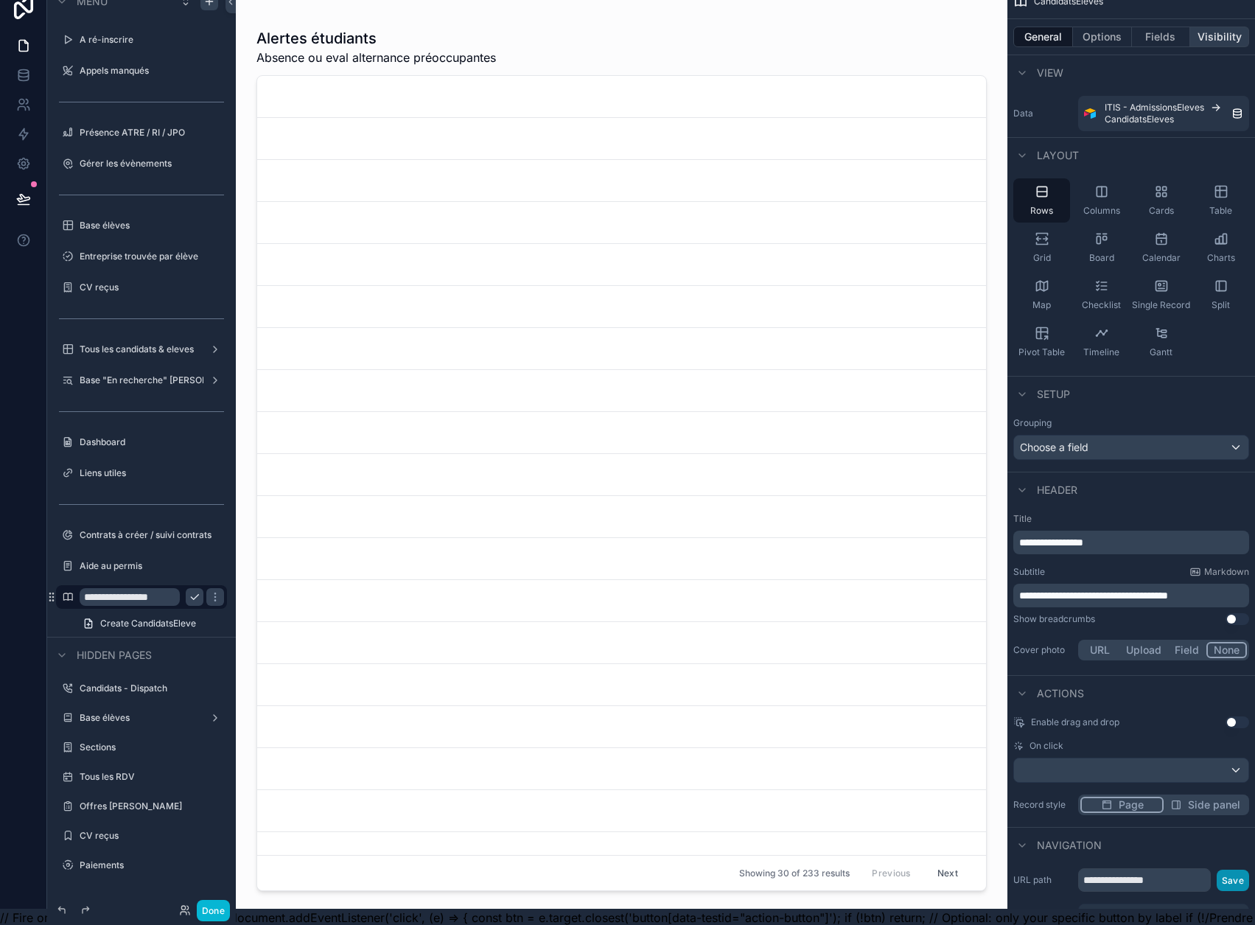
scroll to position [0, 0]
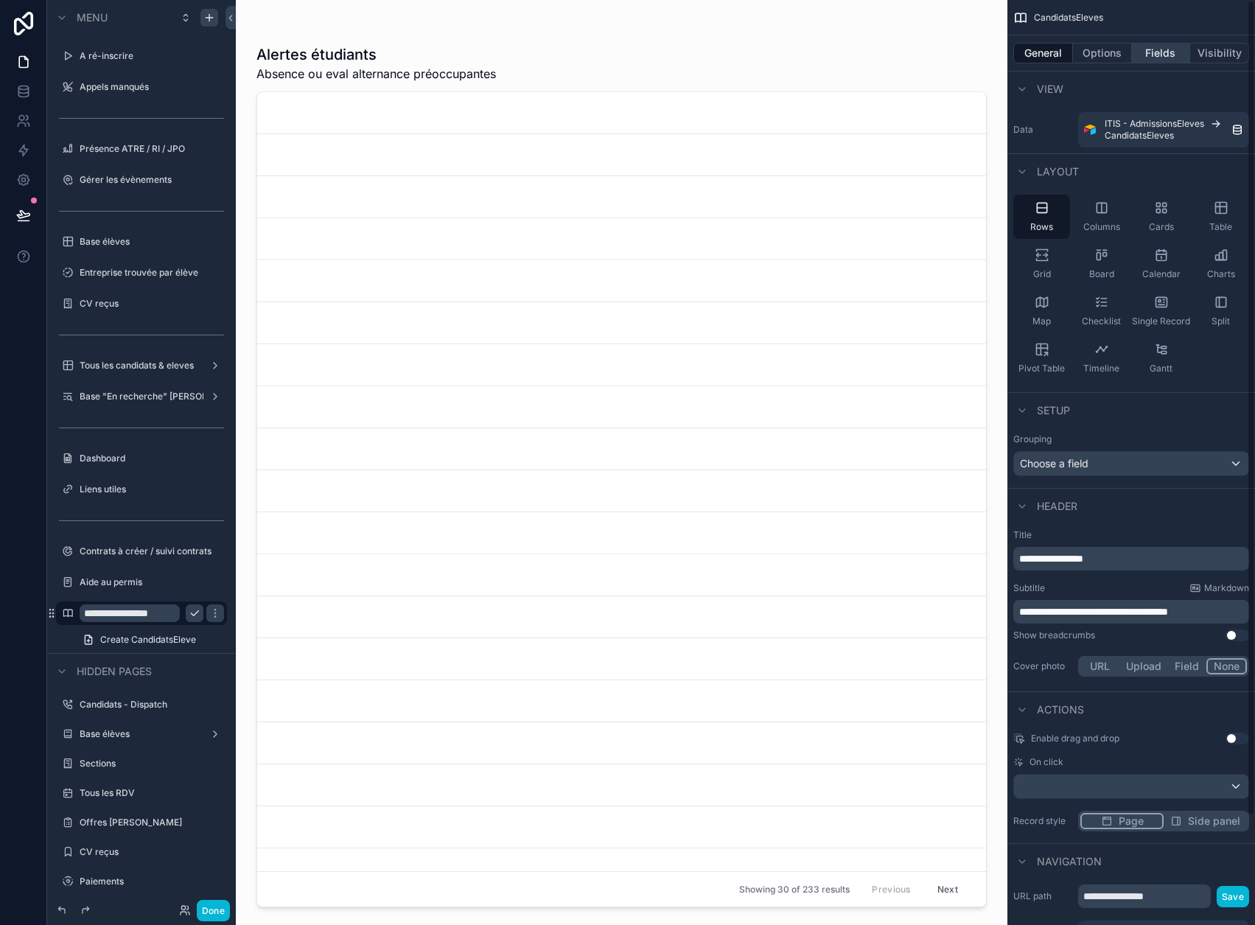
click at [1167, 49] on button "Fields" at bounding box center [1161, 53] width 59 height 21
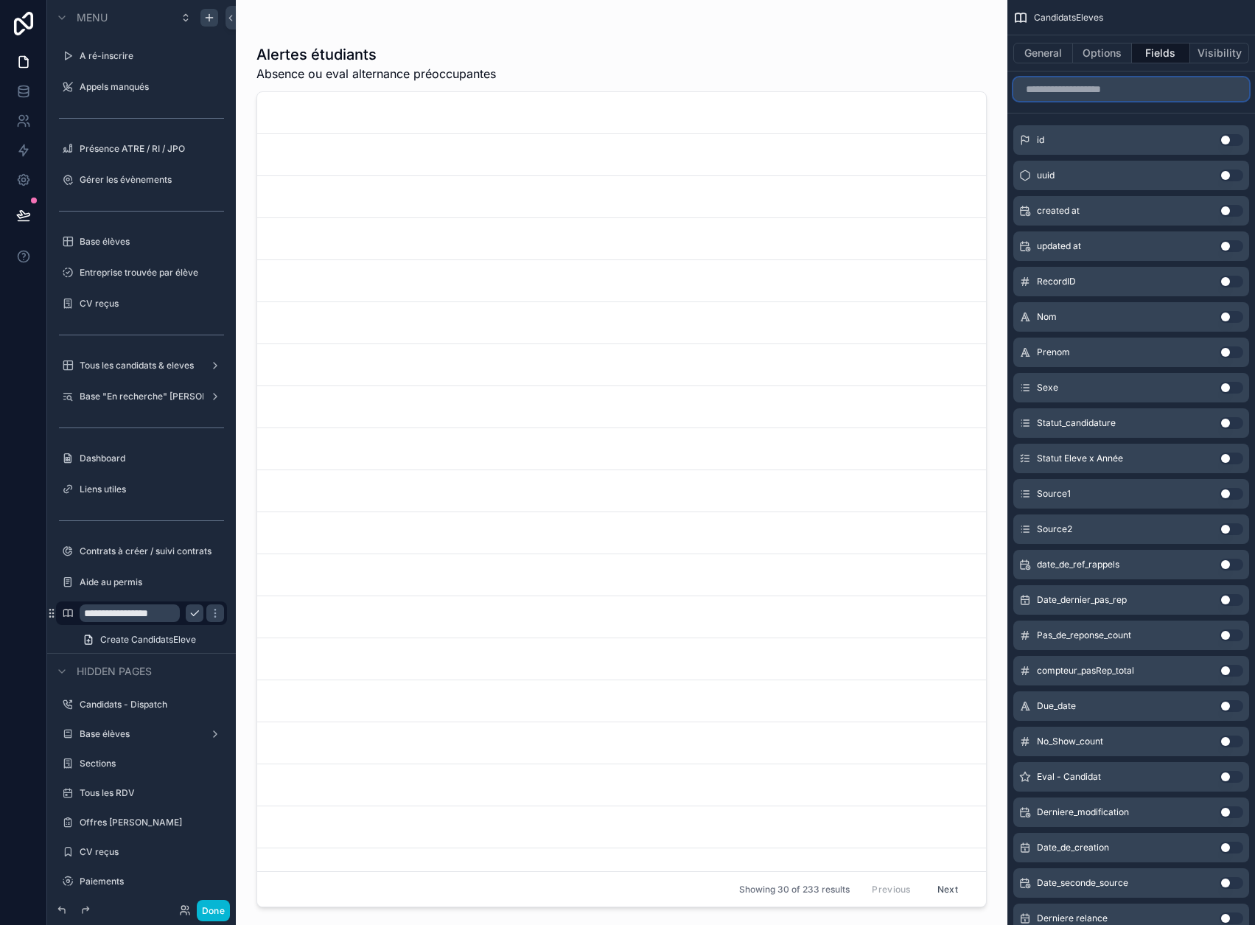
click at [1139, 91] on input "scrollable content" at bounding box center [1132, 89] width 236 height 24
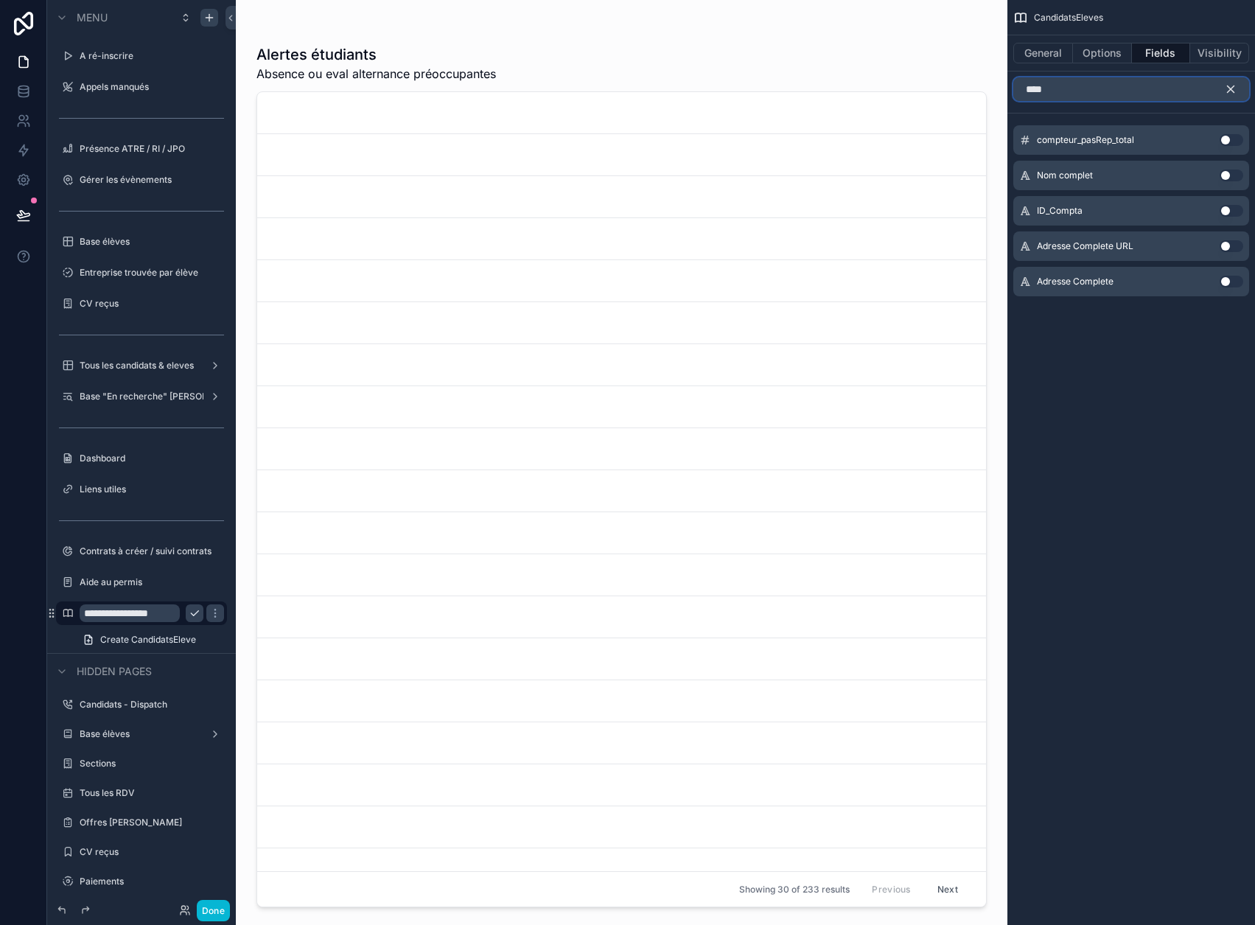
type input "****"
click at [1241, 175] on button "Use setting" at bounding box center [1232, 176] width 24 height 12
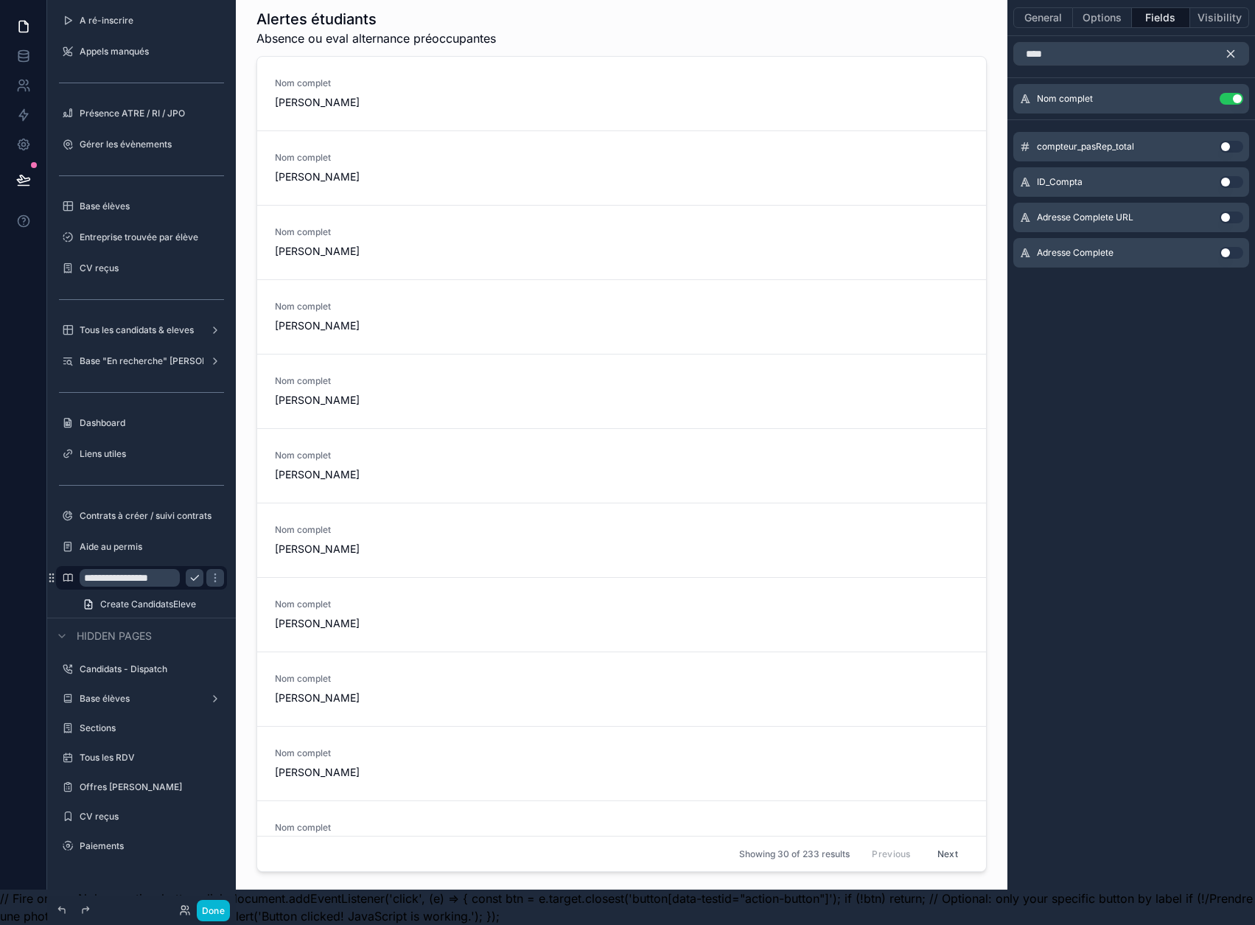
click at [1235, 51] on icon "scrollable content" at bounding box center [1231, 54] width 7 height 7
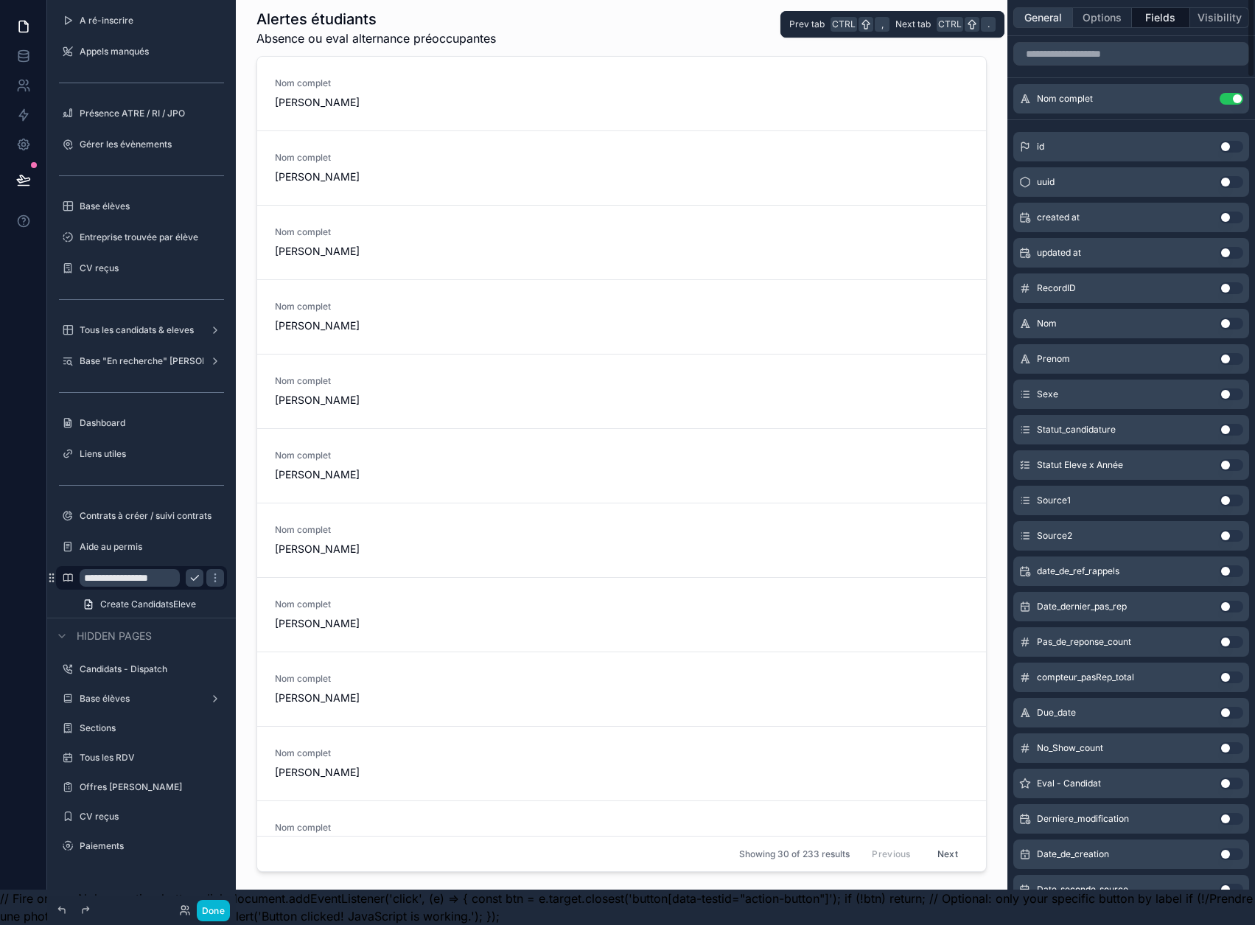
click at [1058, 10] on button "General" at bounding box center [1044, 17] width 60 height 21
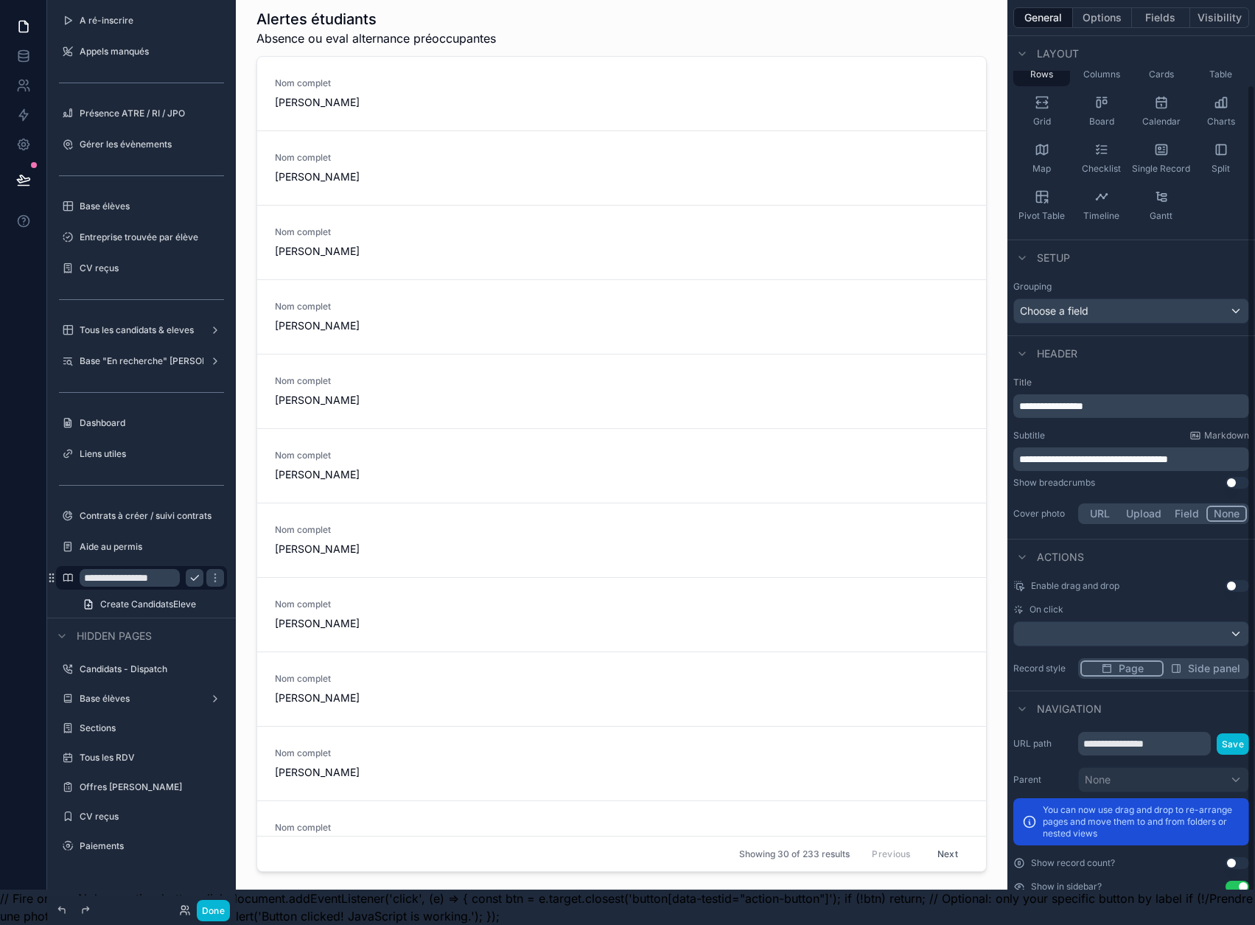
scroll to position [139, 0]
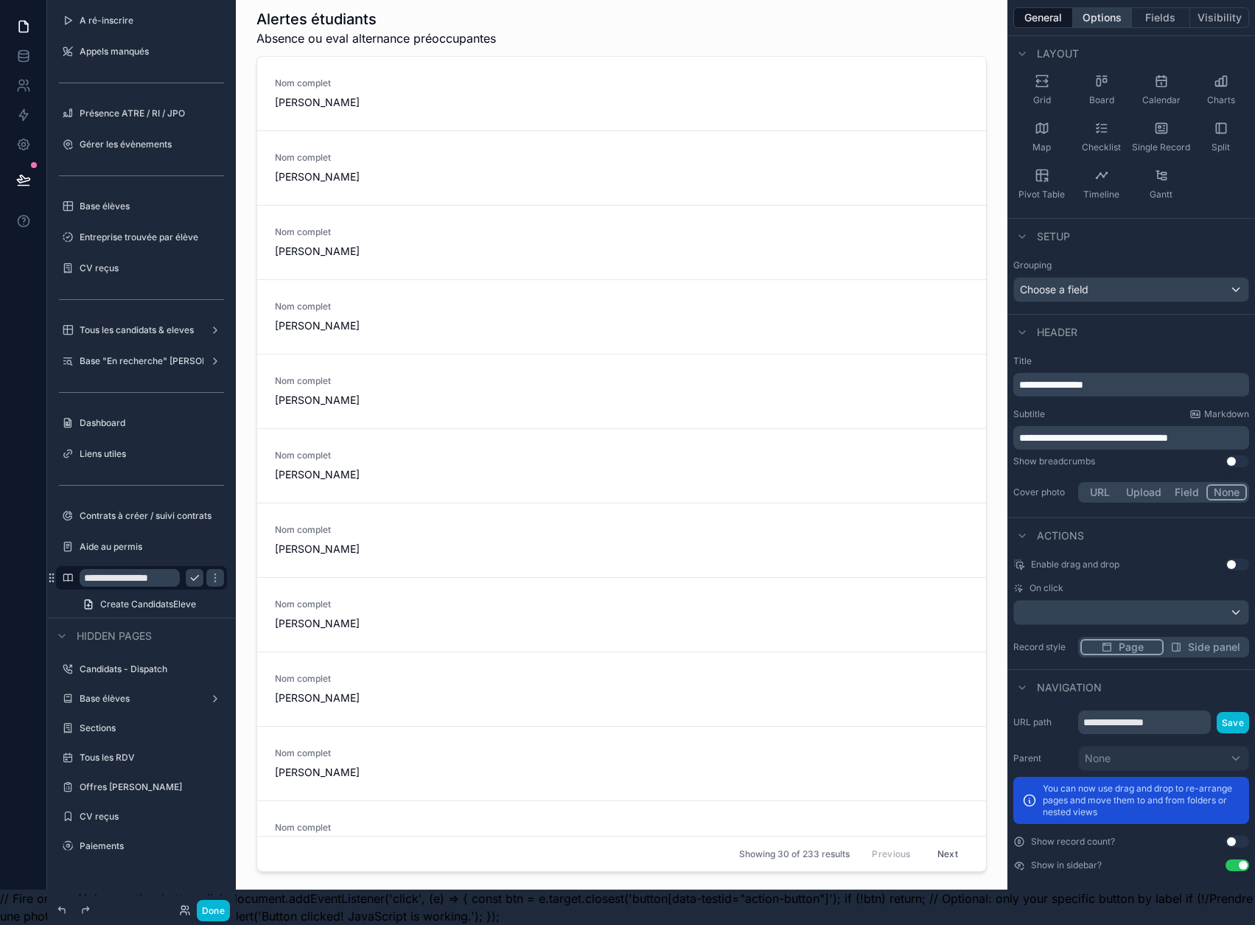
click at [1111, 10] on button "Options" at bounding box center [1102, 17] width 59 height 21
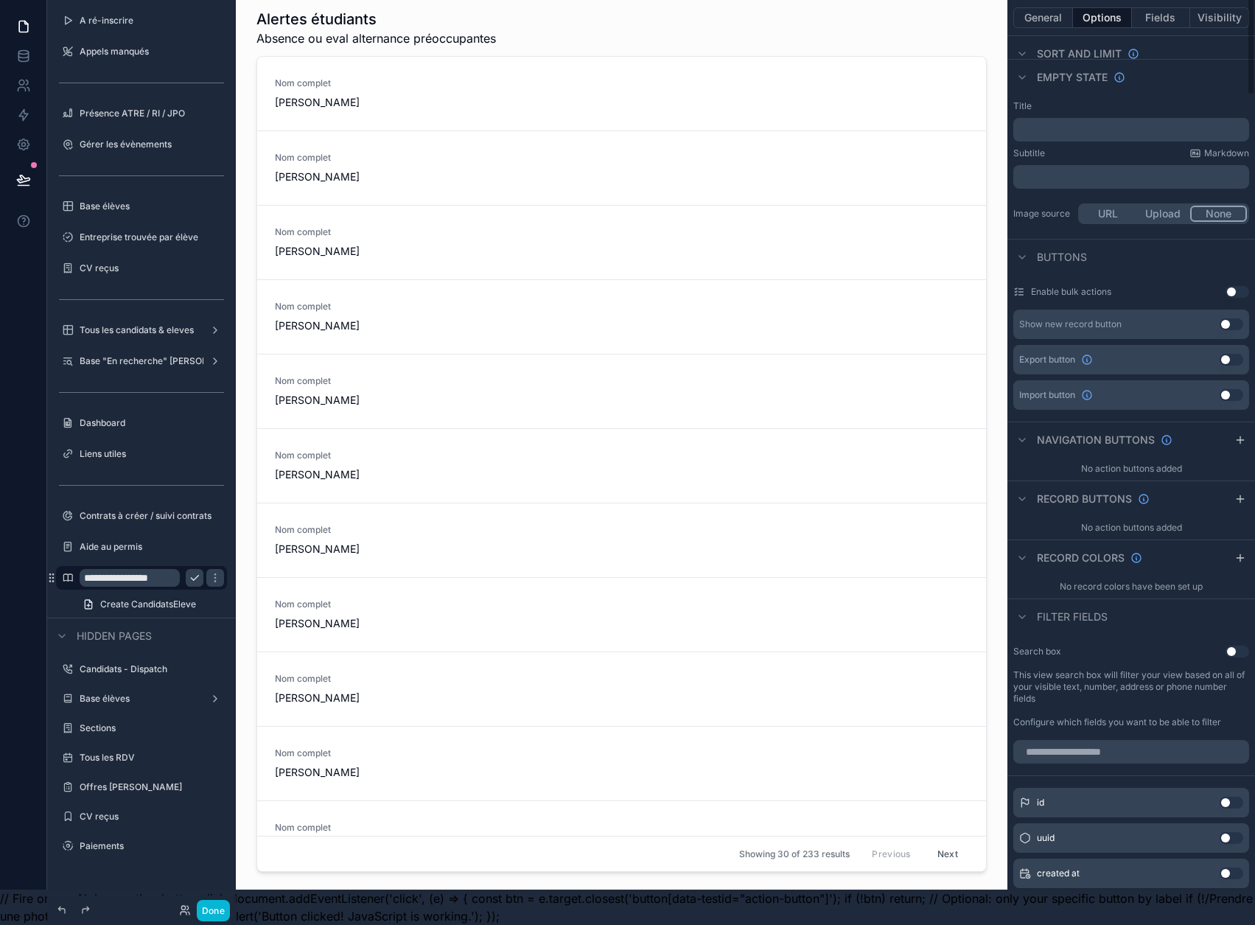
scroll to position [286, 0]
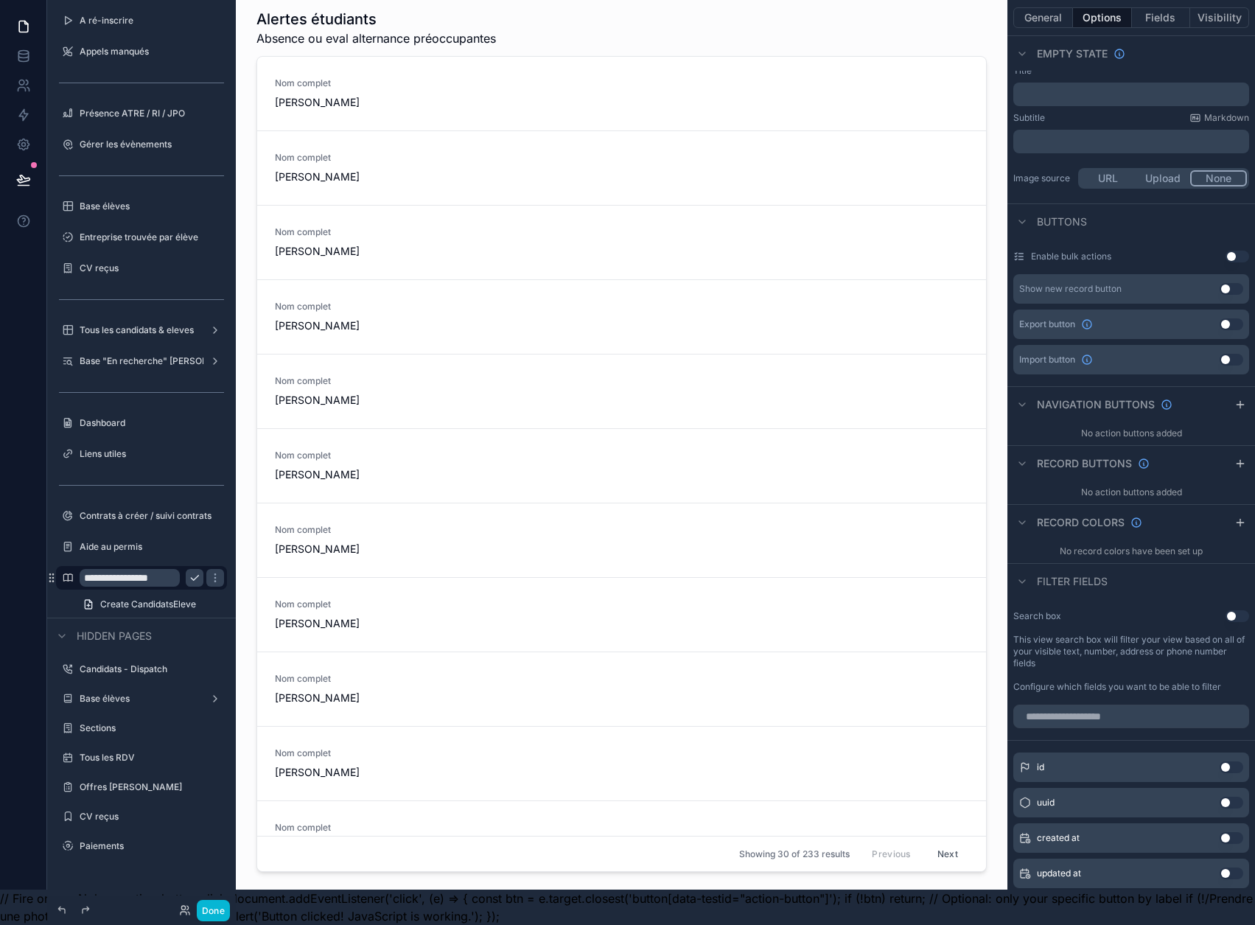
click at [1242, 610] on button "Use setting" at bounding box center [1238, 616] width 24 height 12
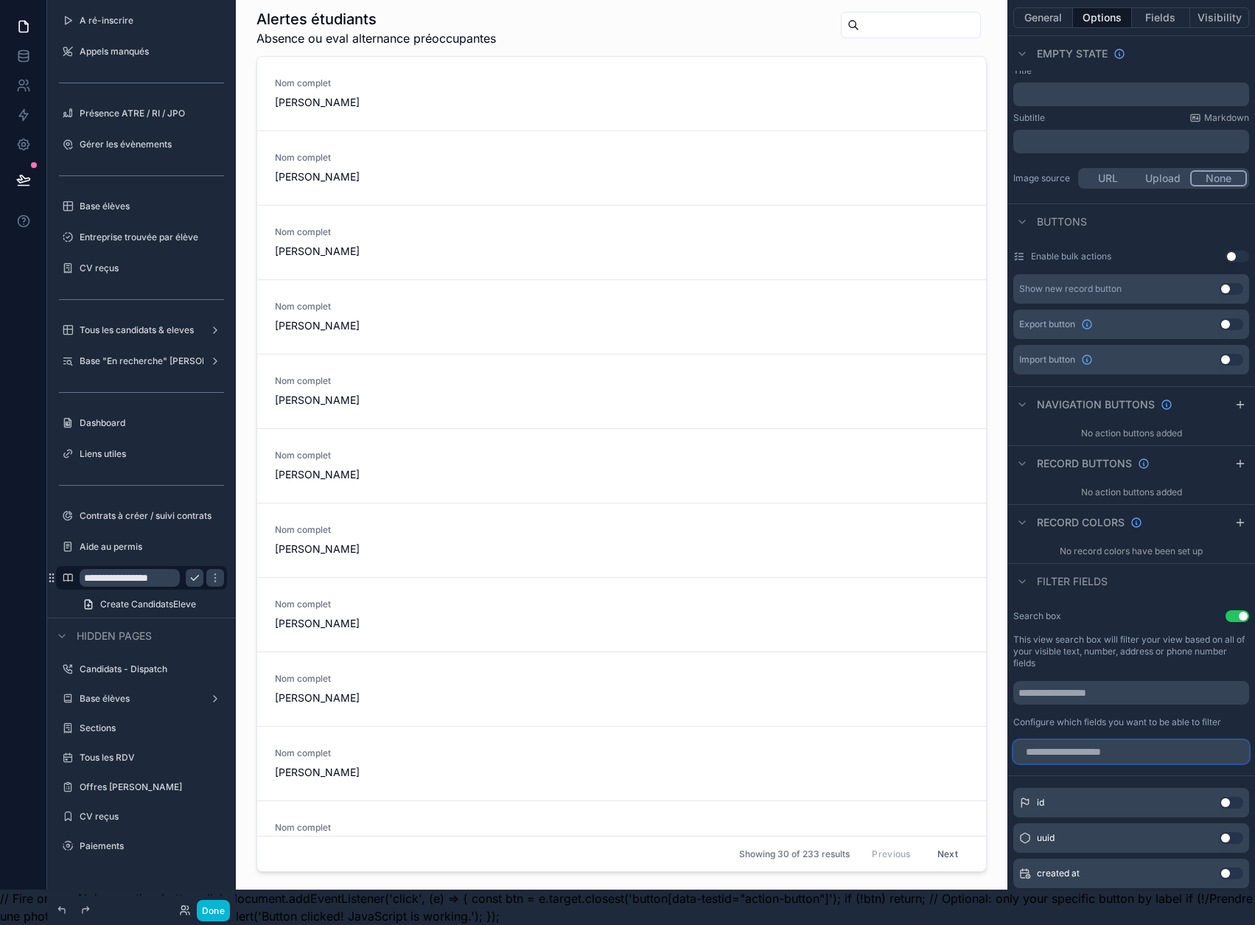
click at [1164, 740] on input "scrollable content" at bounding box center [1132, 752] width 236 height 24
type input "****"
click at [1233, 797] on button "Use setting" at bounding box center [1232, 803] width 24 height 12
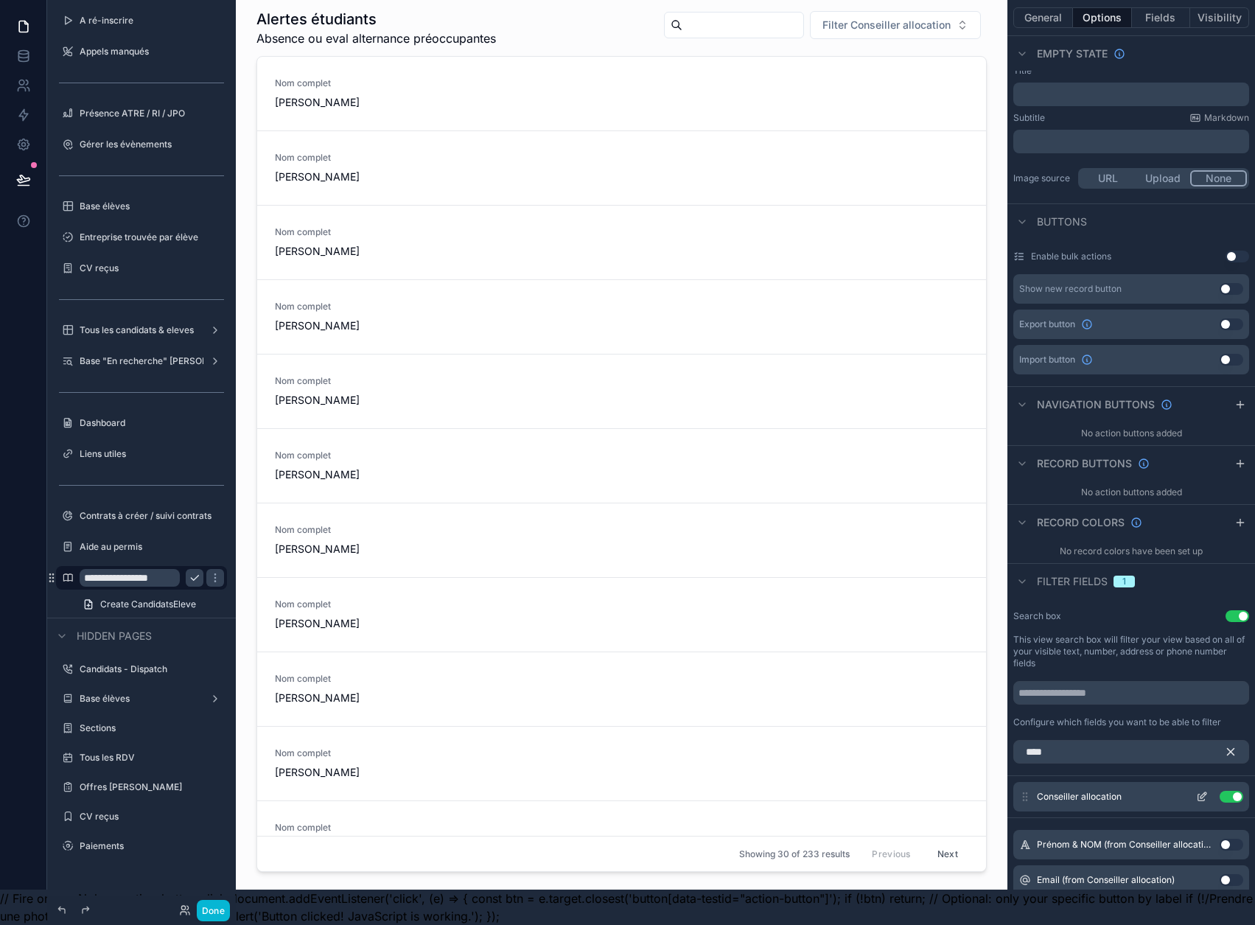
click at [1207, 792] on icon "scrollable content" at bounding box center [1204, 795] width 6 height 6
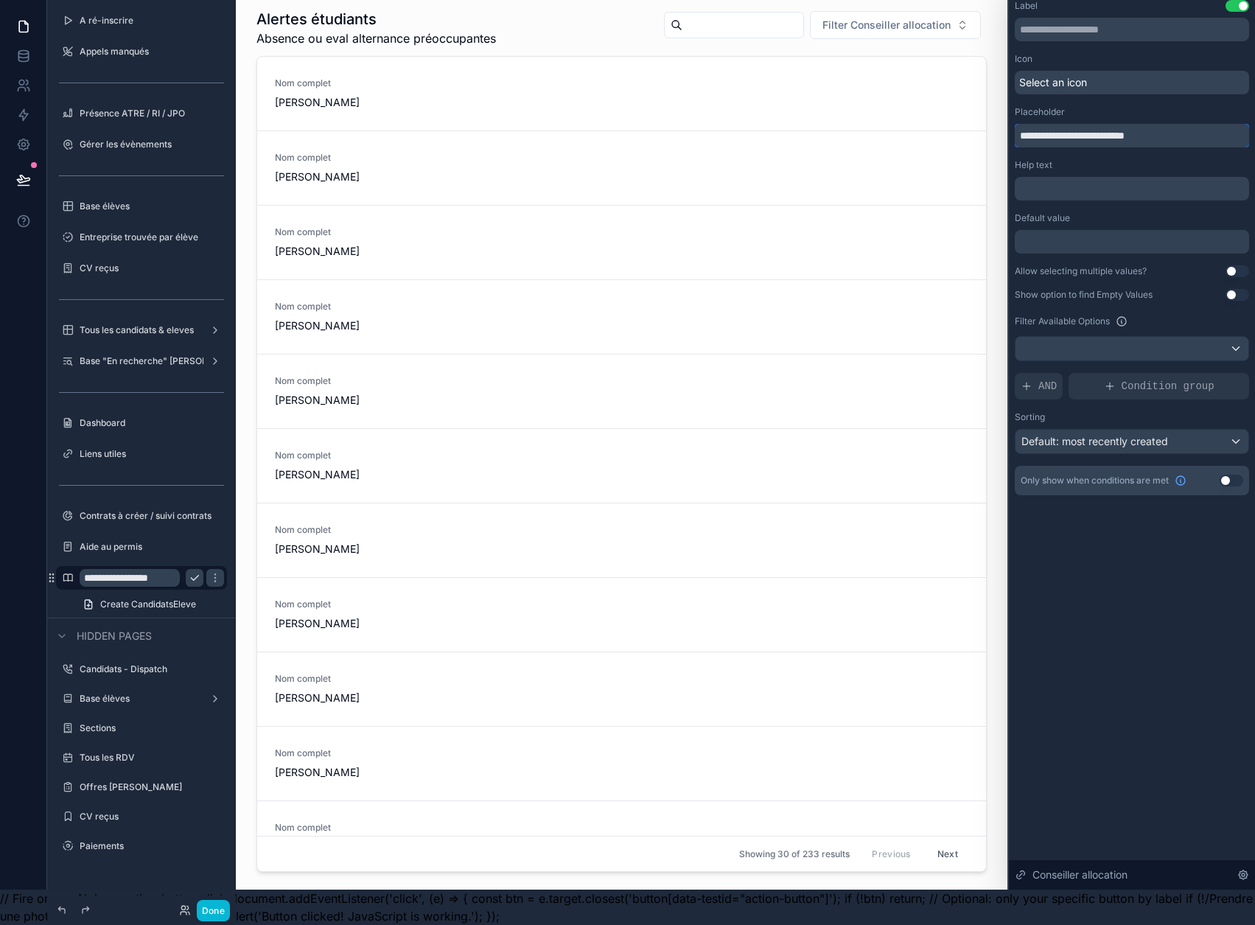
drag, startPoint x: 1175, startPoint y: 122, endPoint x: 1106, endPoint y: 142, distance: 72.3
click at [1106, 142] on div "**********" at bounding box center [1132, 247] width 234 height 495
type input "**********"
click at [1109, 159] on div "Help text" at bounding box center [1132, 165] width 234 height 12
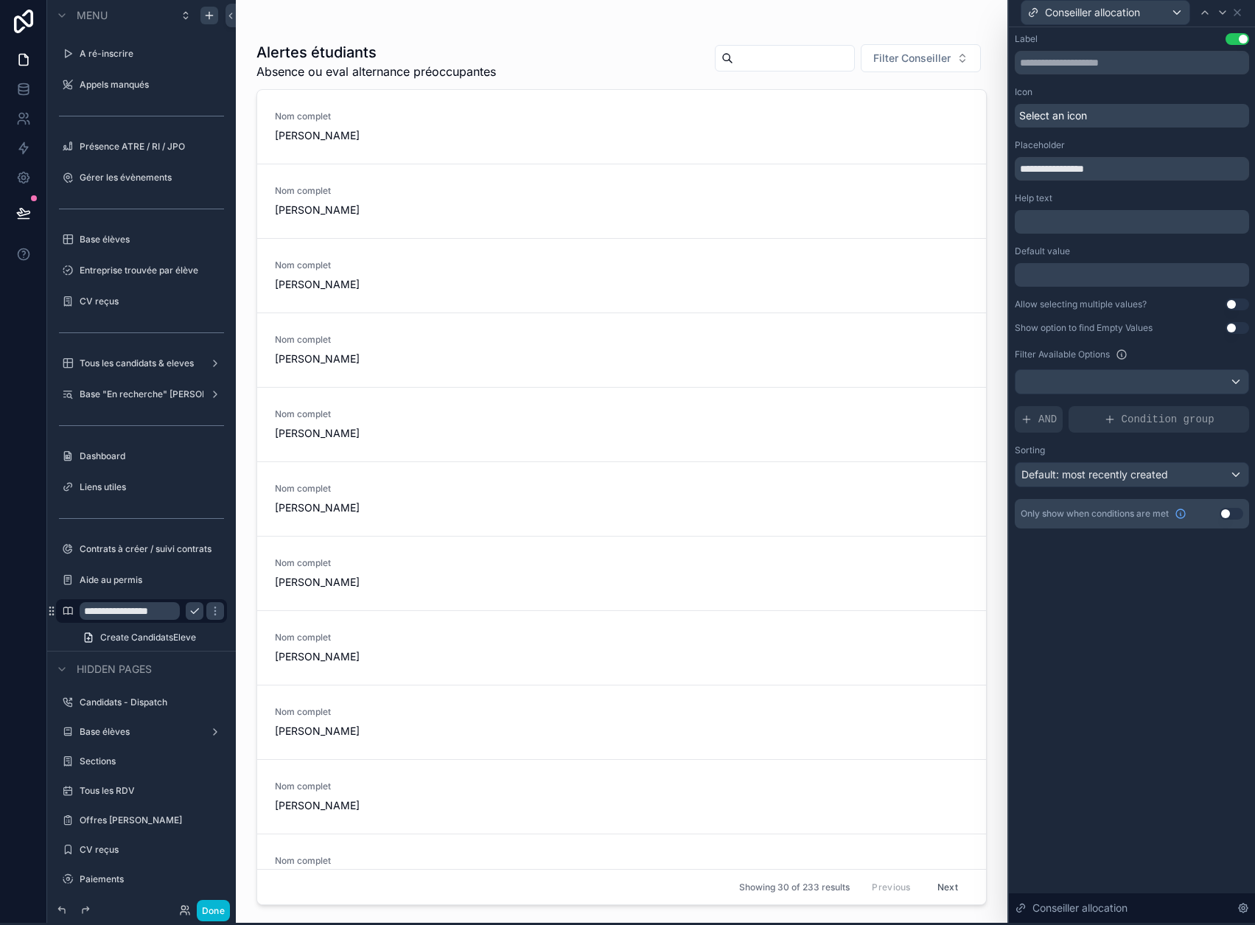
scroll to position [0, 0]
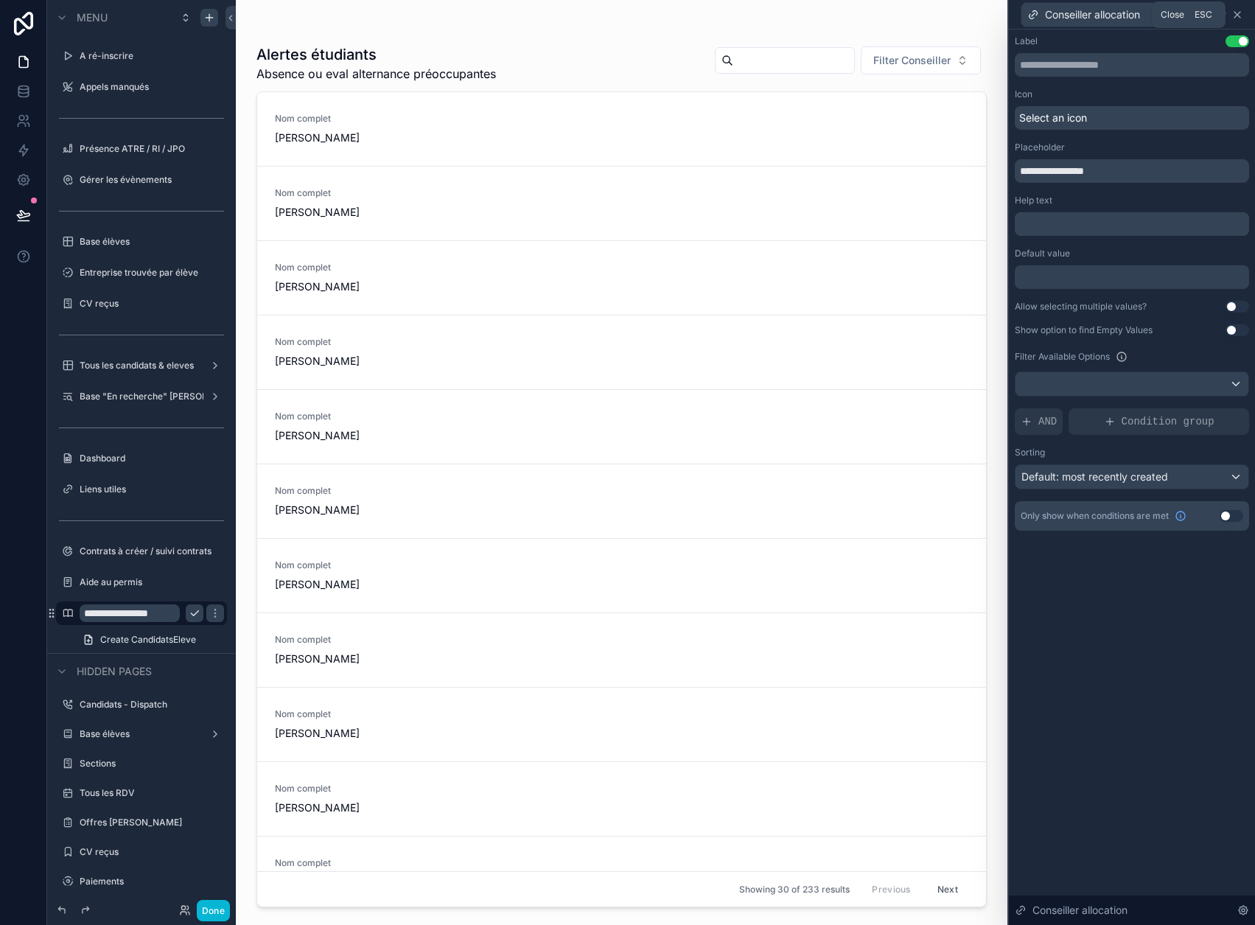
click at [1241, 15] on icon at bounding box center [1238, 15] width 6 height 6
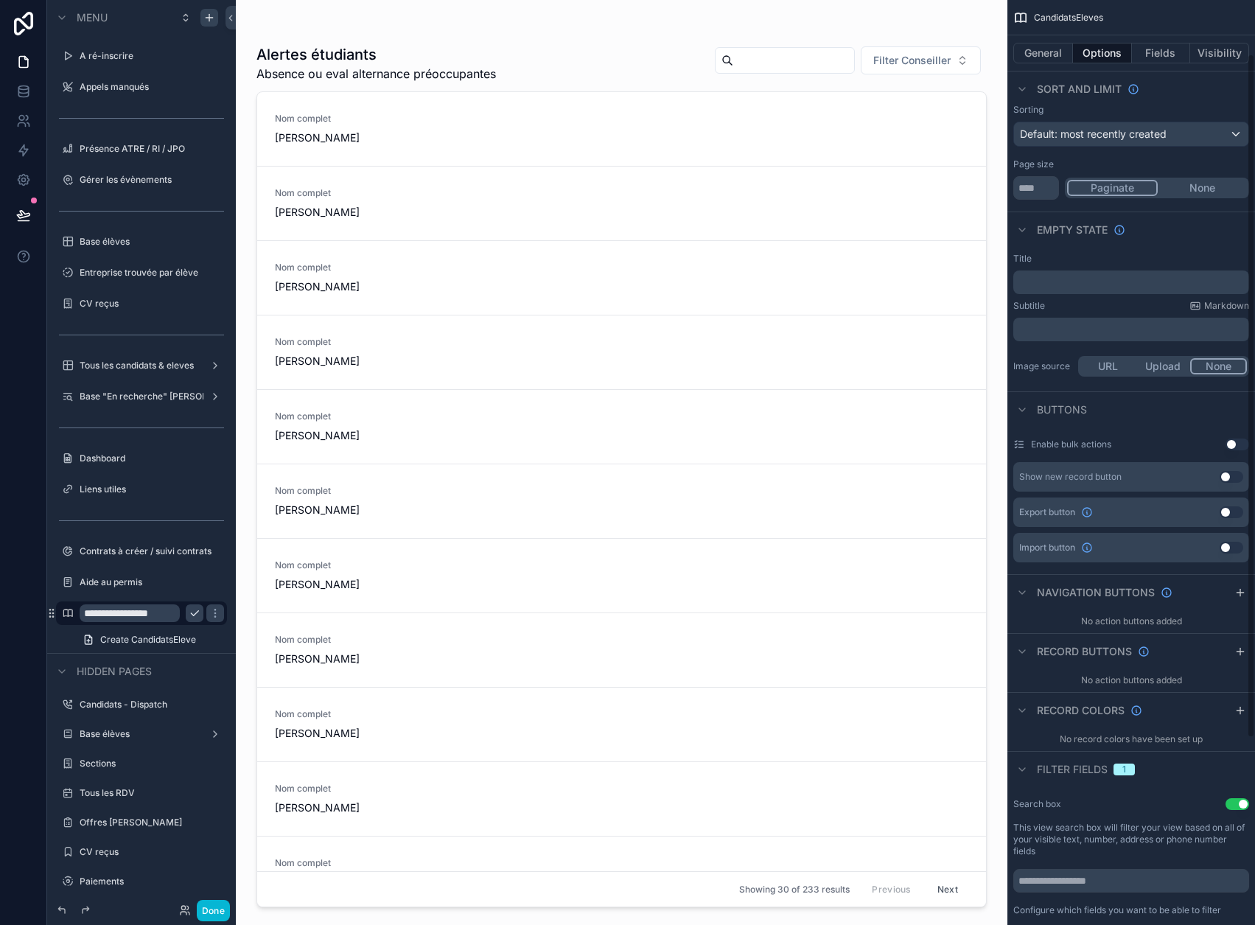
scroll to position [65, 0]
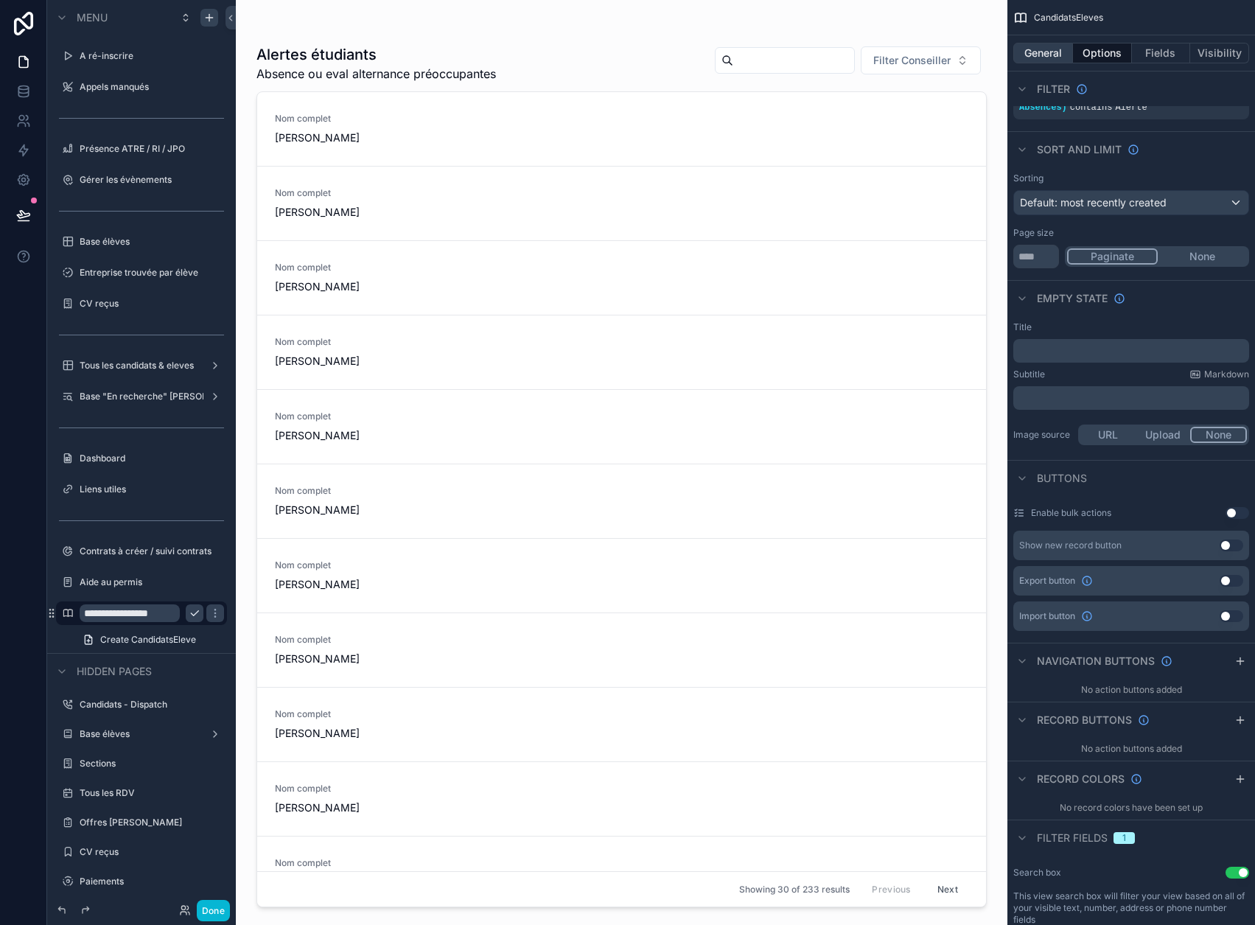
click at [1061, 46] on button "General" at bounding box center [1044, 53] width 60 height 21
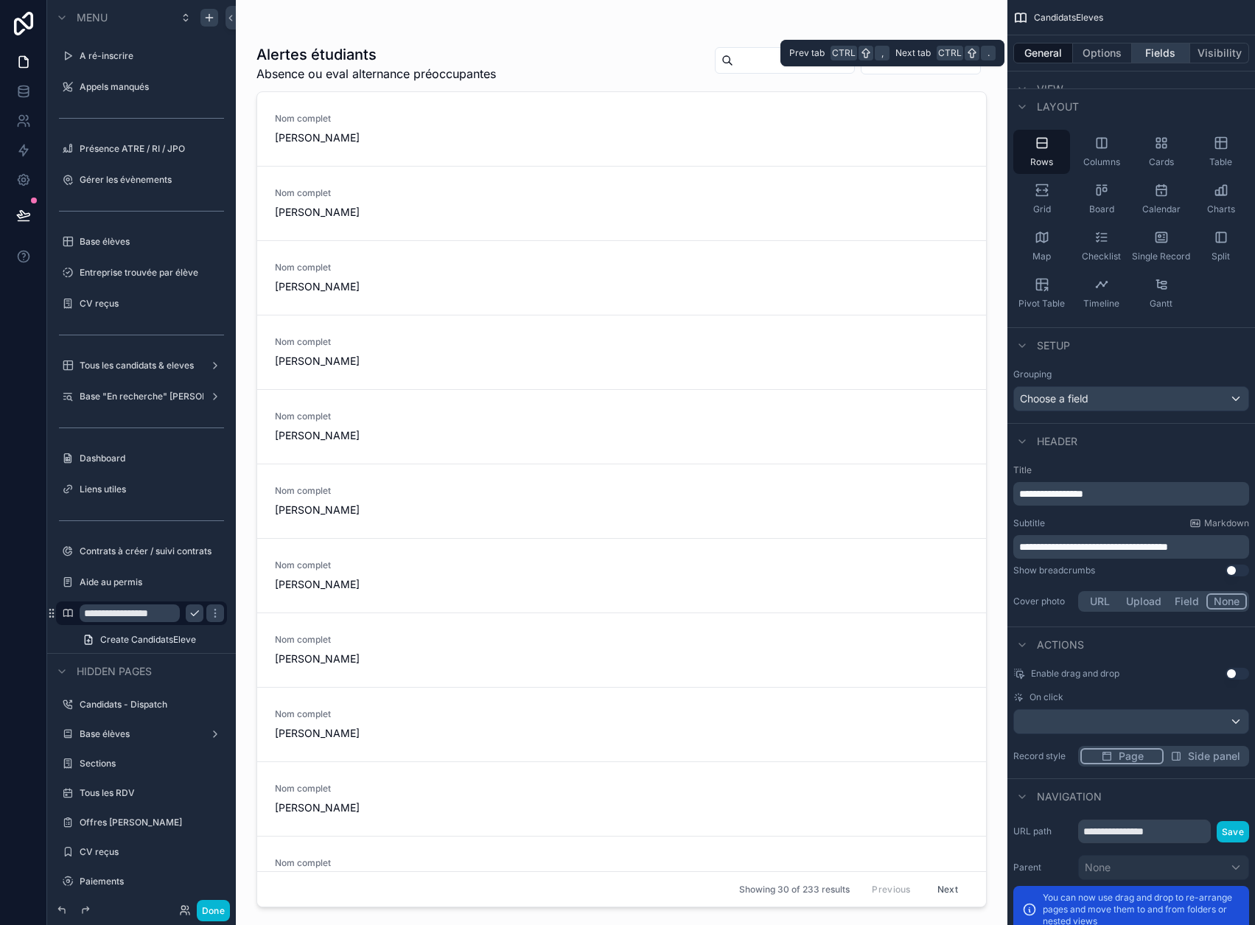
click at [1162, 44] on button "Fields" at bounding box center [1161, 53] width 59 height 21
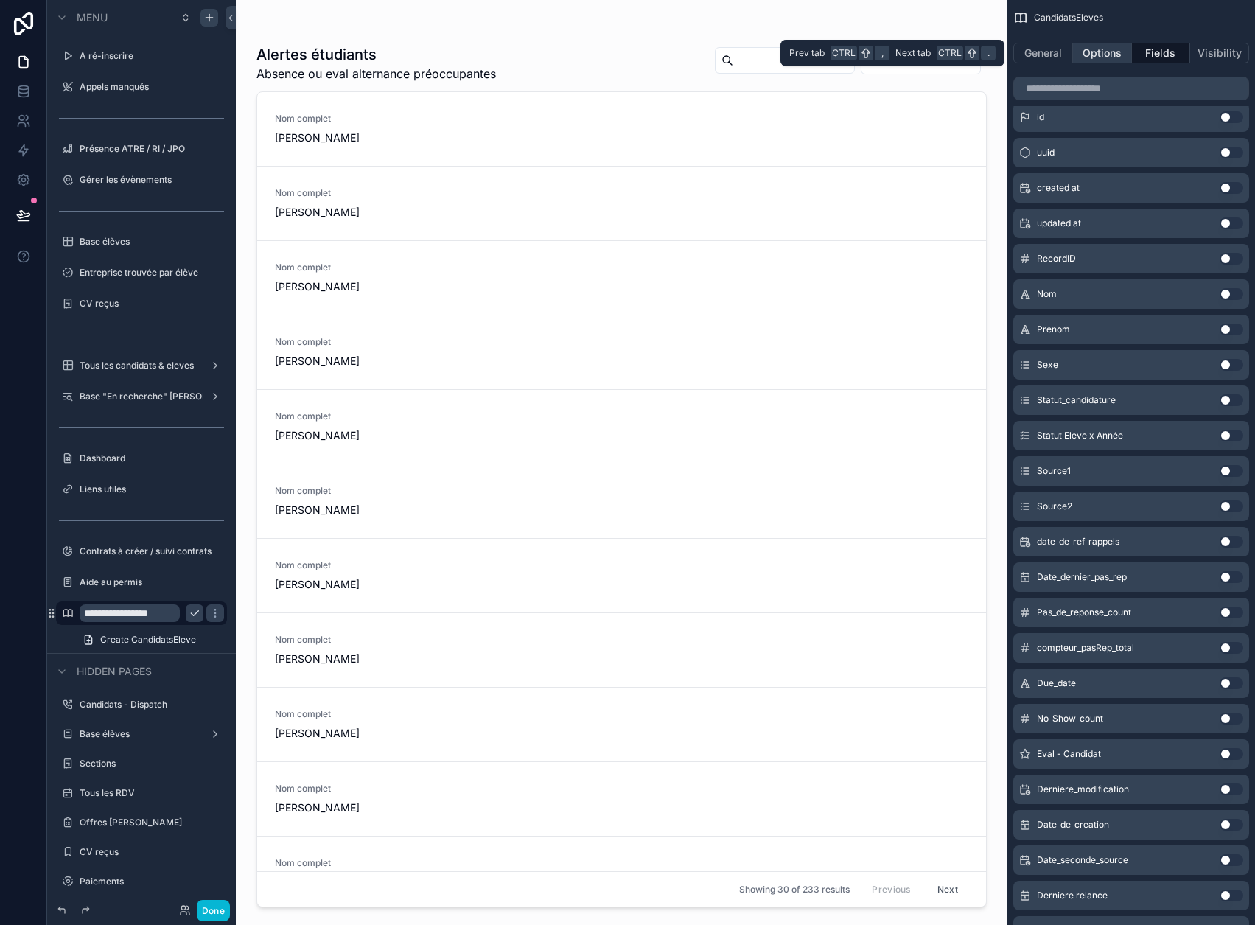
click at [1115, 48] on button "Options" at bounding box center [1102, 53] width 59 height 21
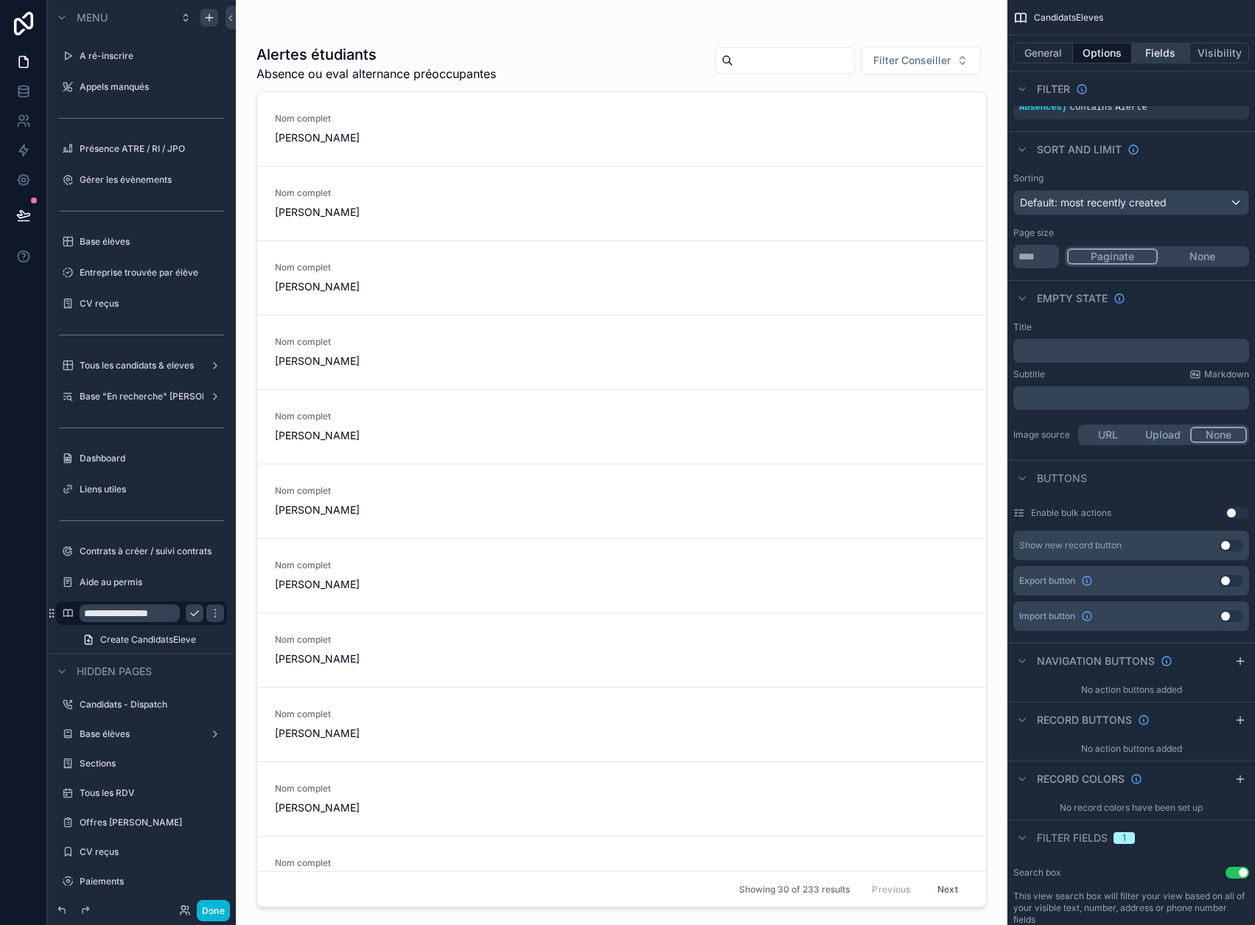
click at [1168, 51] on button "Fields" at bounding box center [1161, 53] width 59 height 21
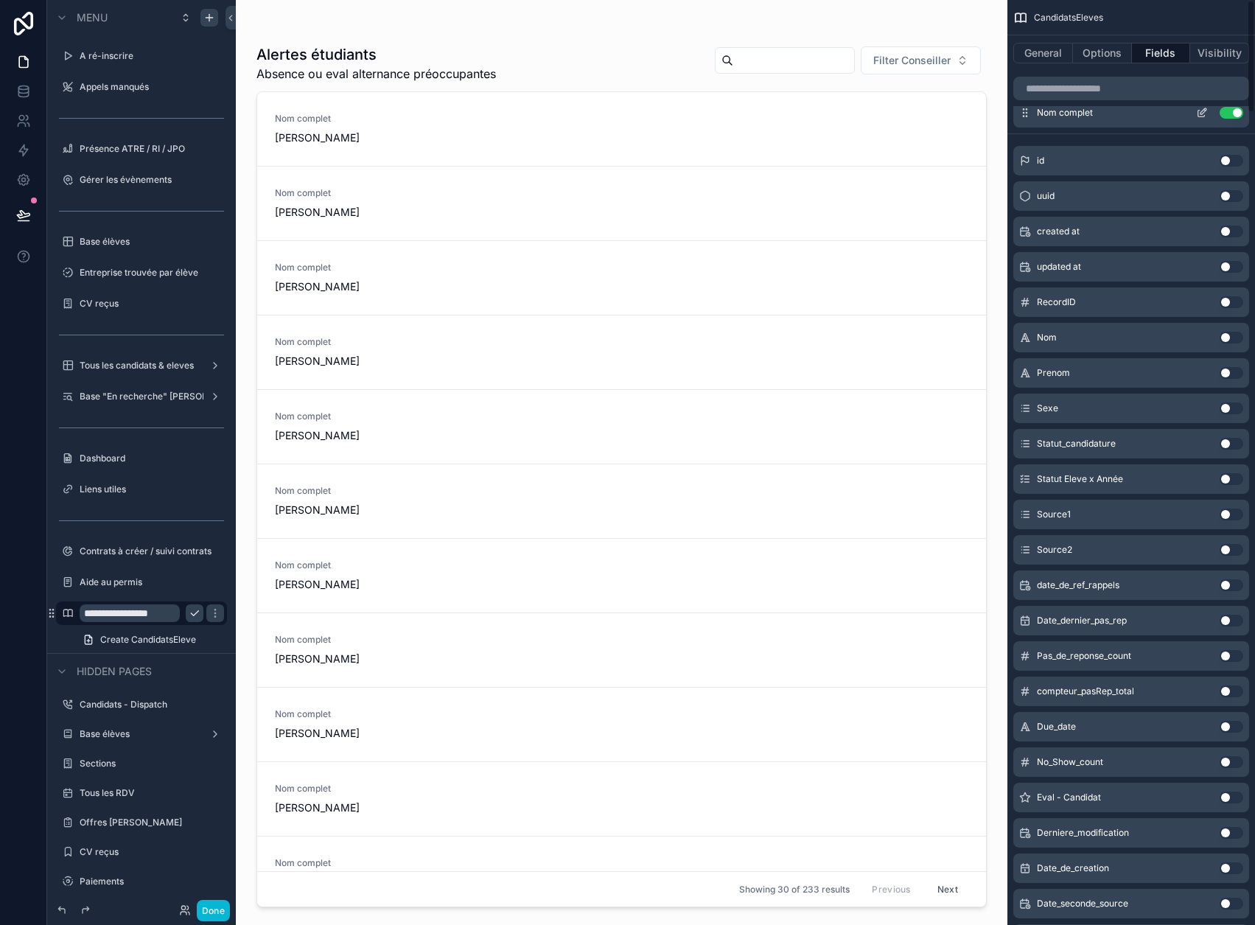
scroll to position [0, 0]
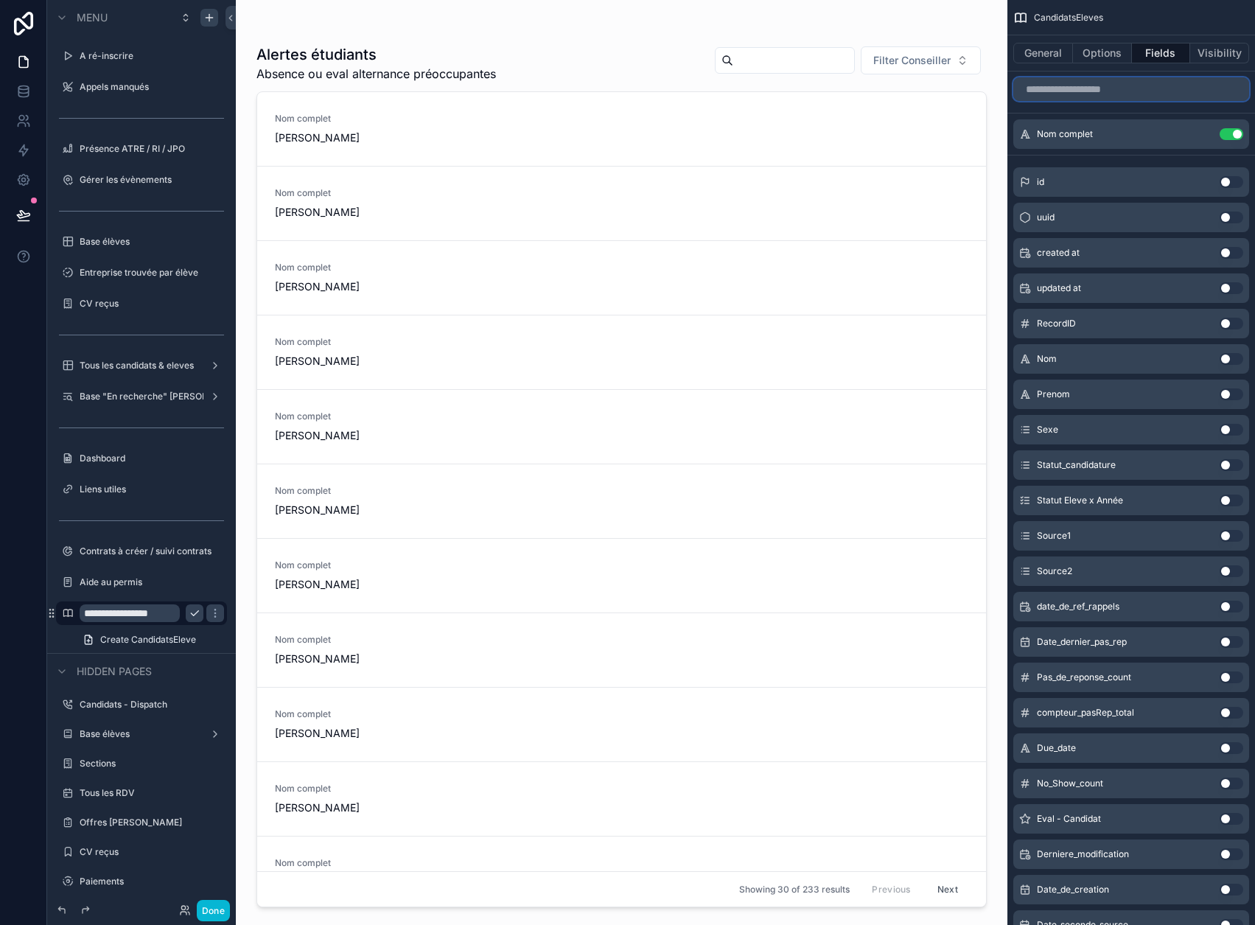
click at [1126, 94] on input "scrollable content" at bounding box center [1132, 89] width 236 height 24
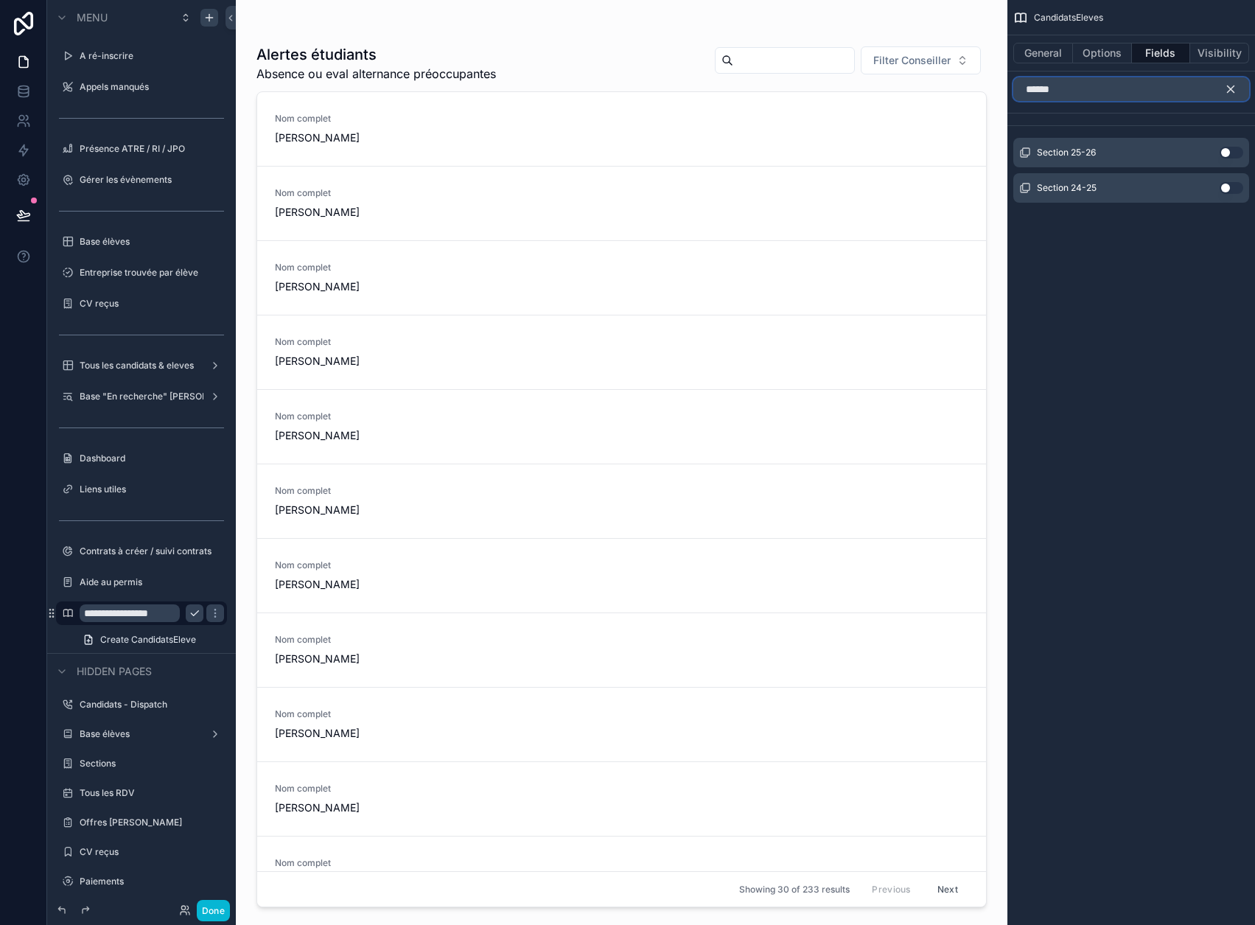
type input "******"
click at [1244, 151] on button "Use setting" at bounding box center [1232, 153] width 24 height 12
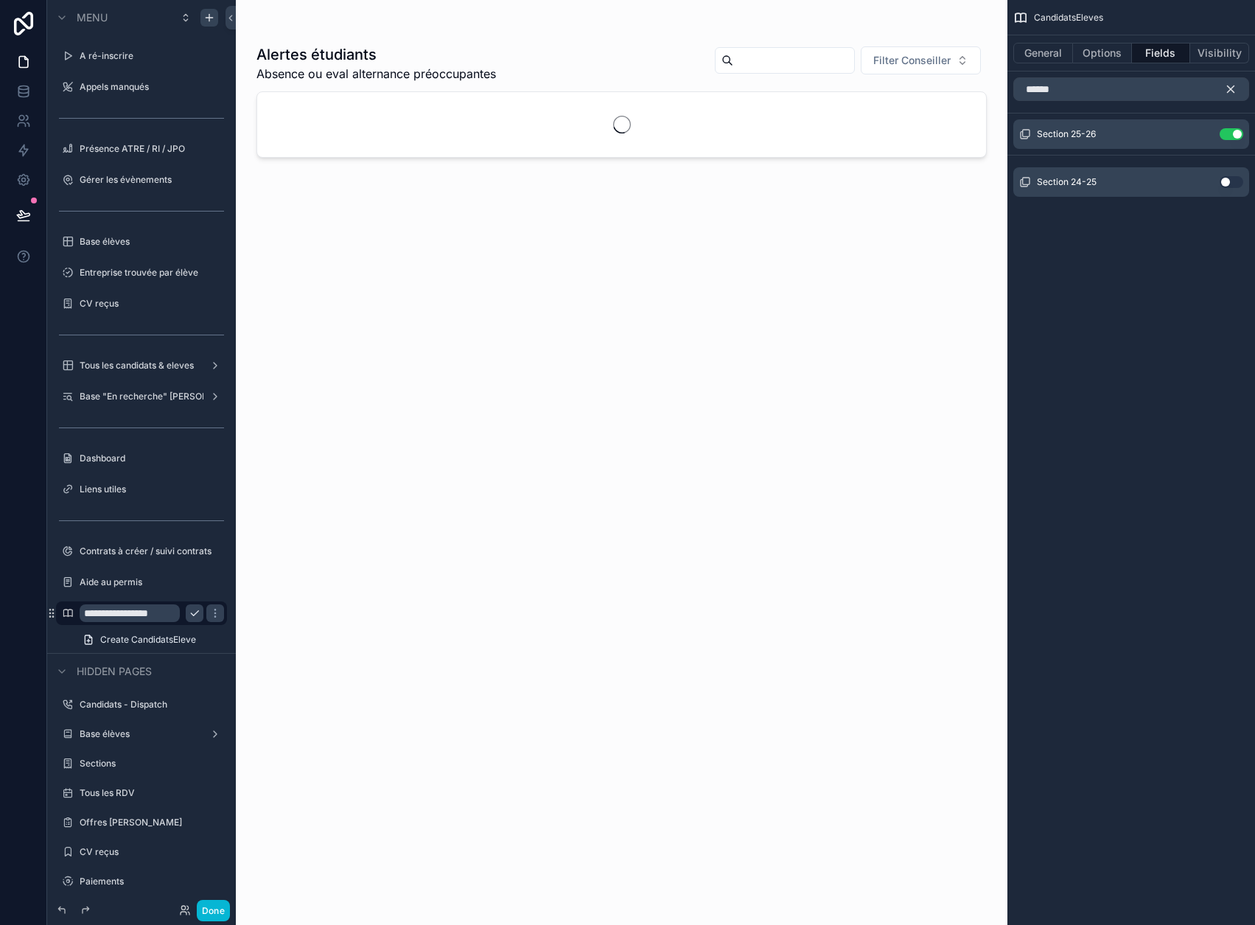
scroll to position [46, 0]
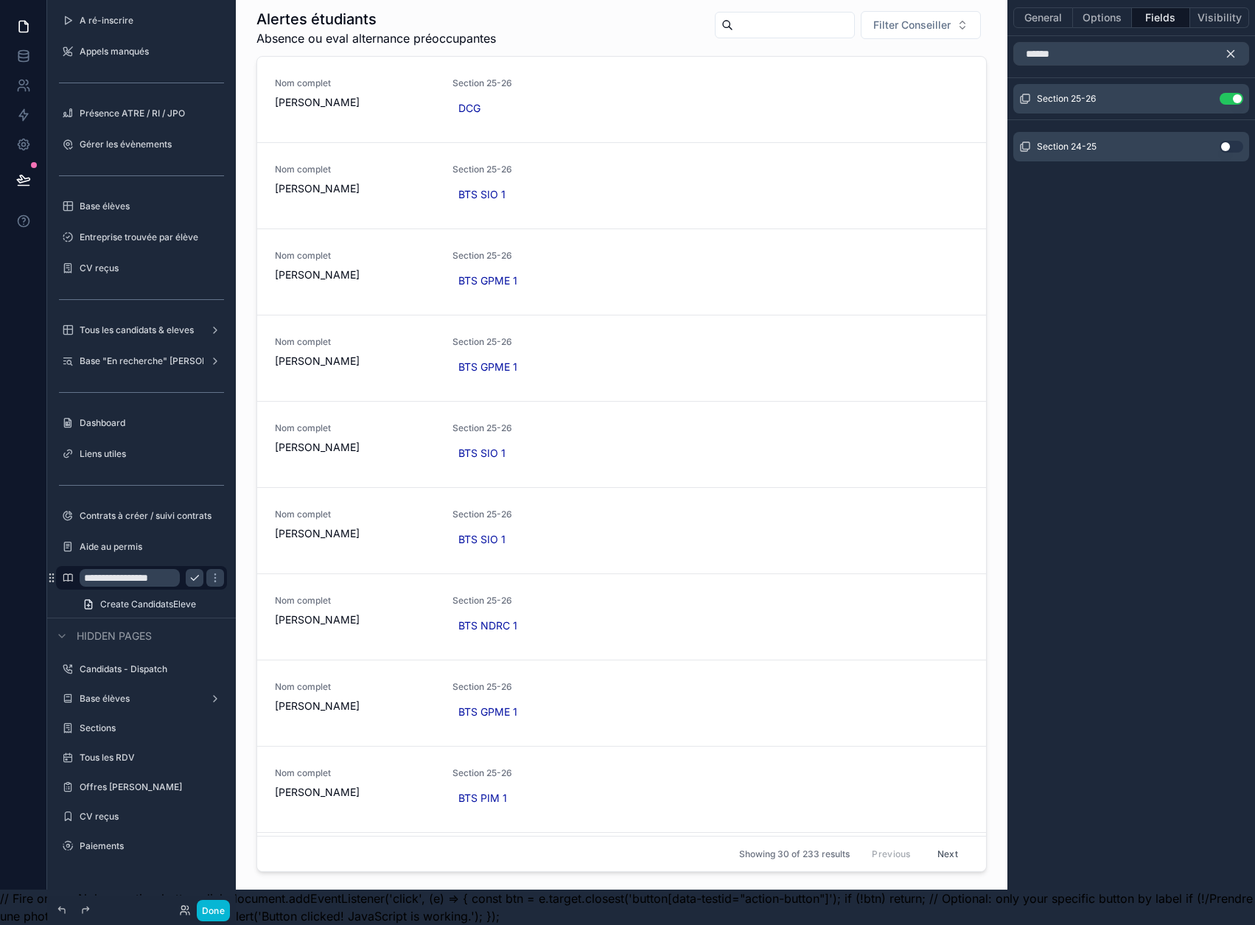
click at [1238, 47] on icon "scrollable content" at bounding box center [1230, 53] width 13 height 13
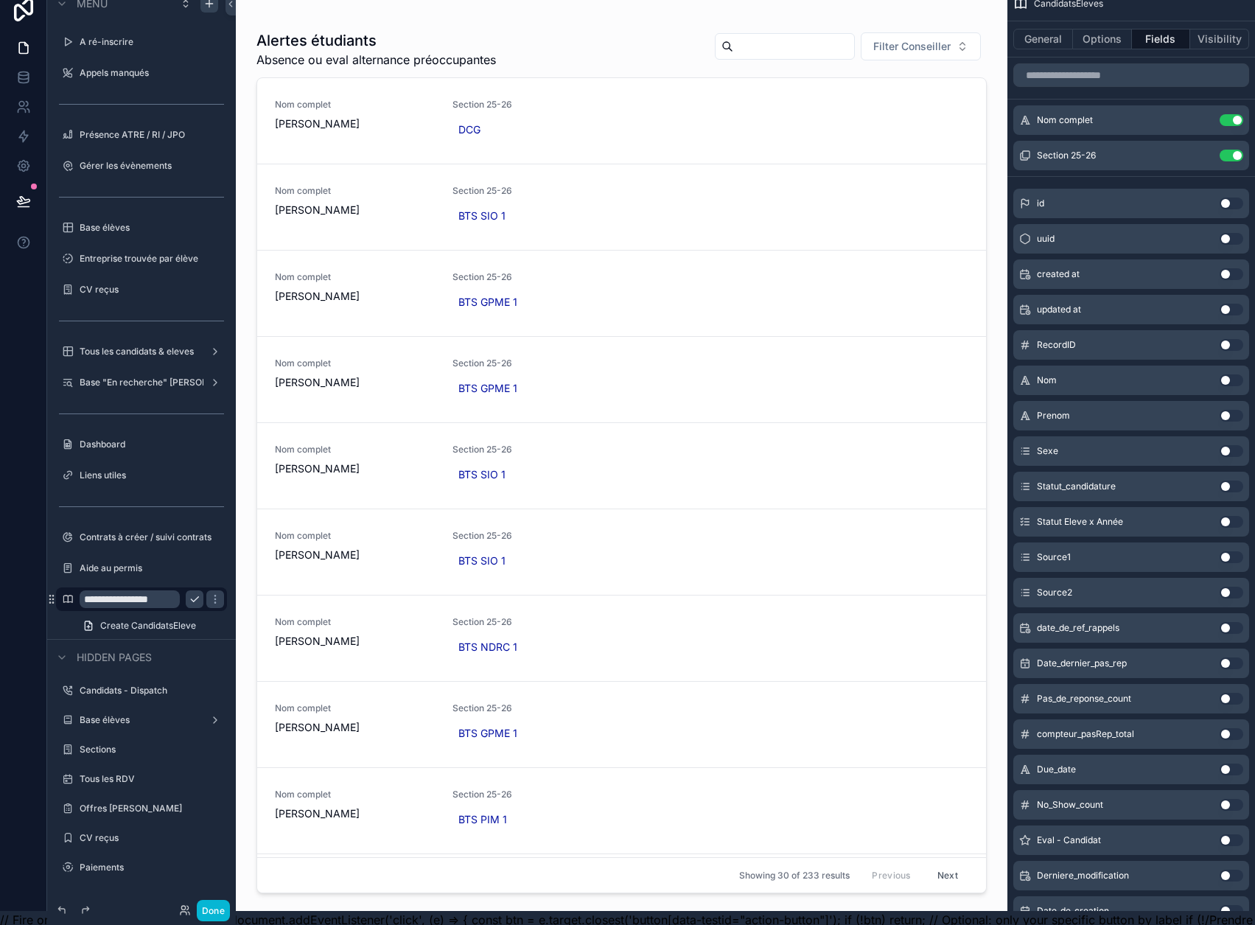
scroll to position [0, 0]
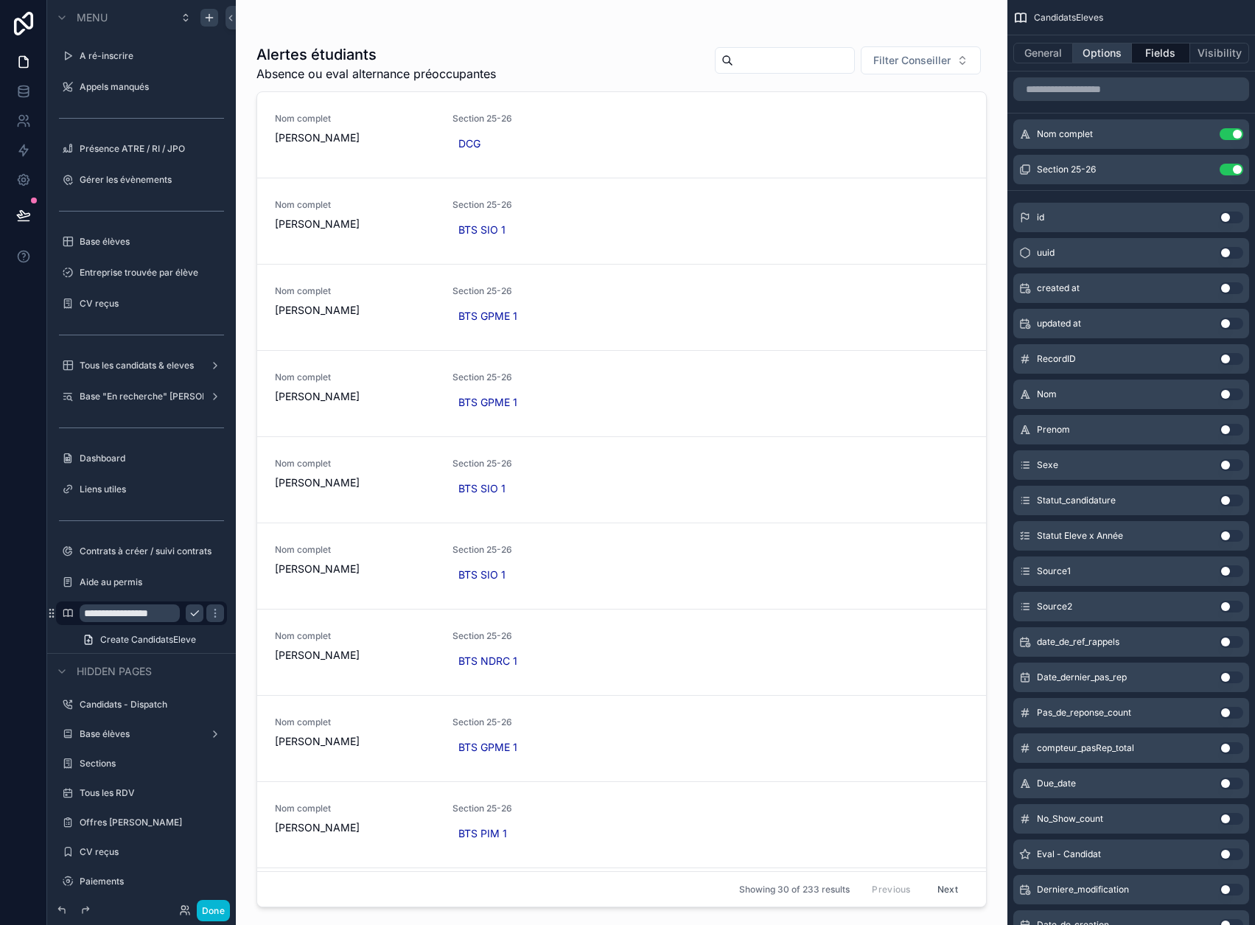
click at [1124, 55] on button "Options" at bounding box center [1102, 53] width 59 height 21
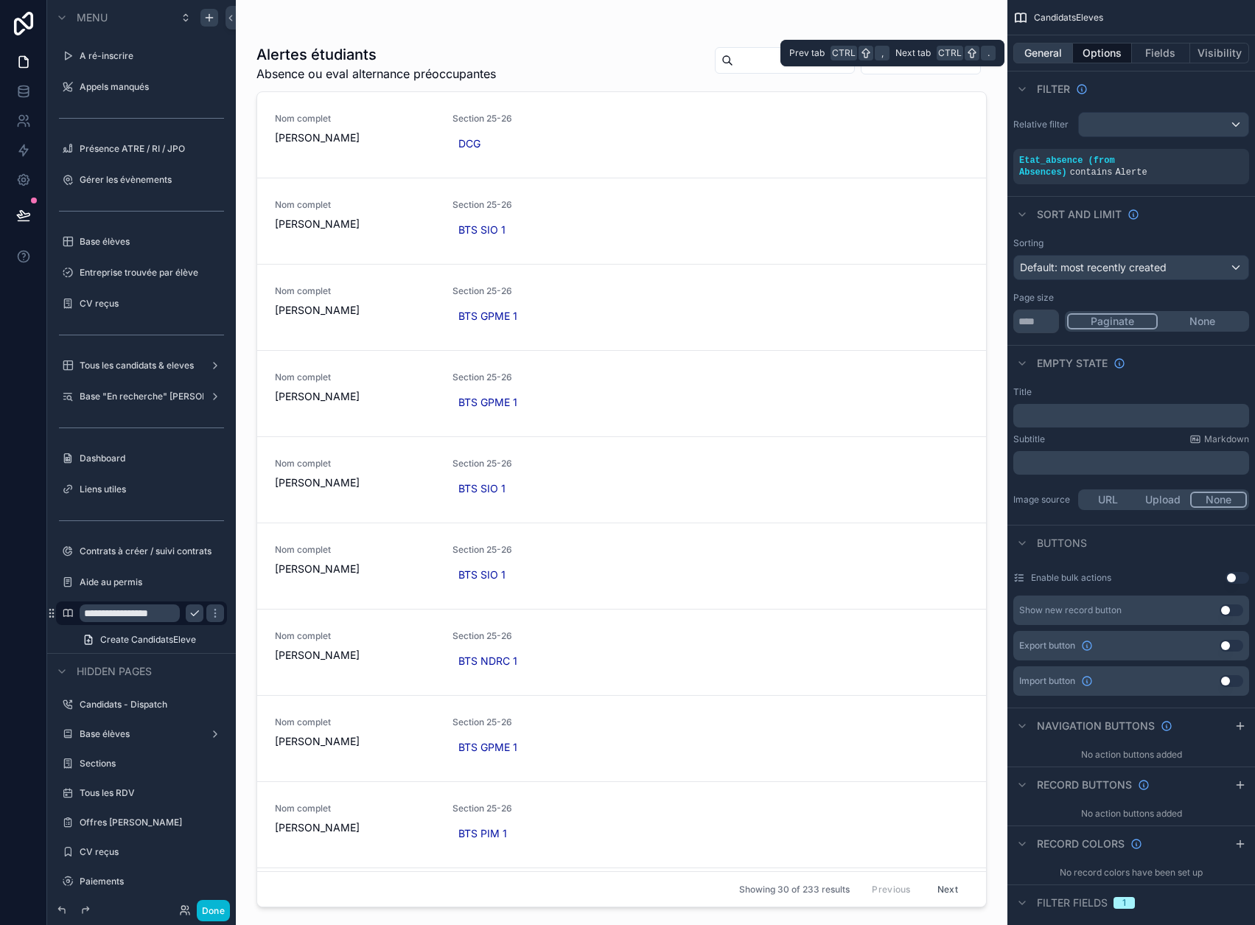
click at [1073, 55] on button "General" at bounding box center [1044, 53] width 60 height 21
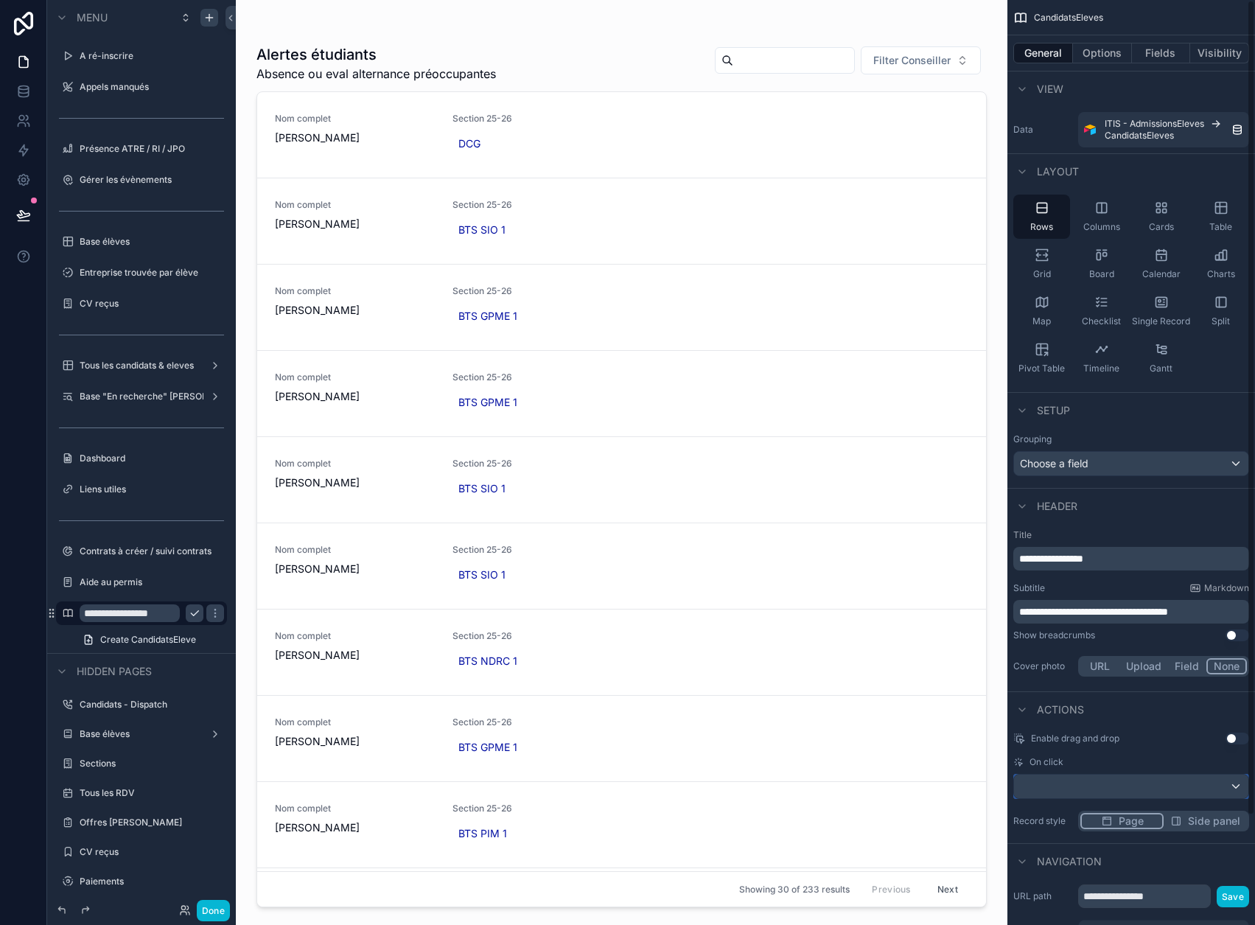
click at [1128, 787] on div "scrollable content" at bounding box center [1131, 787] width 234 height 24
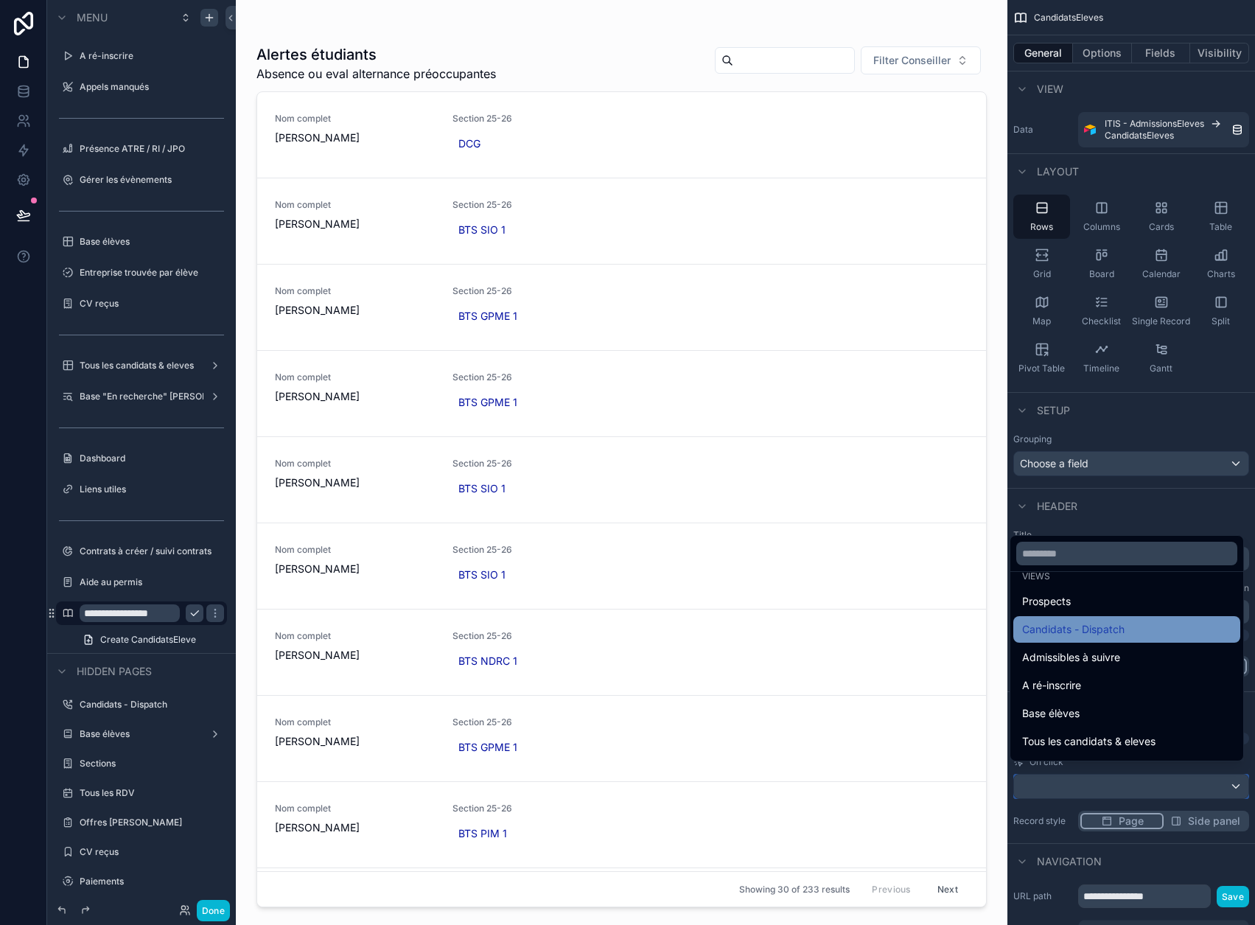
scroll to position [127, 0]
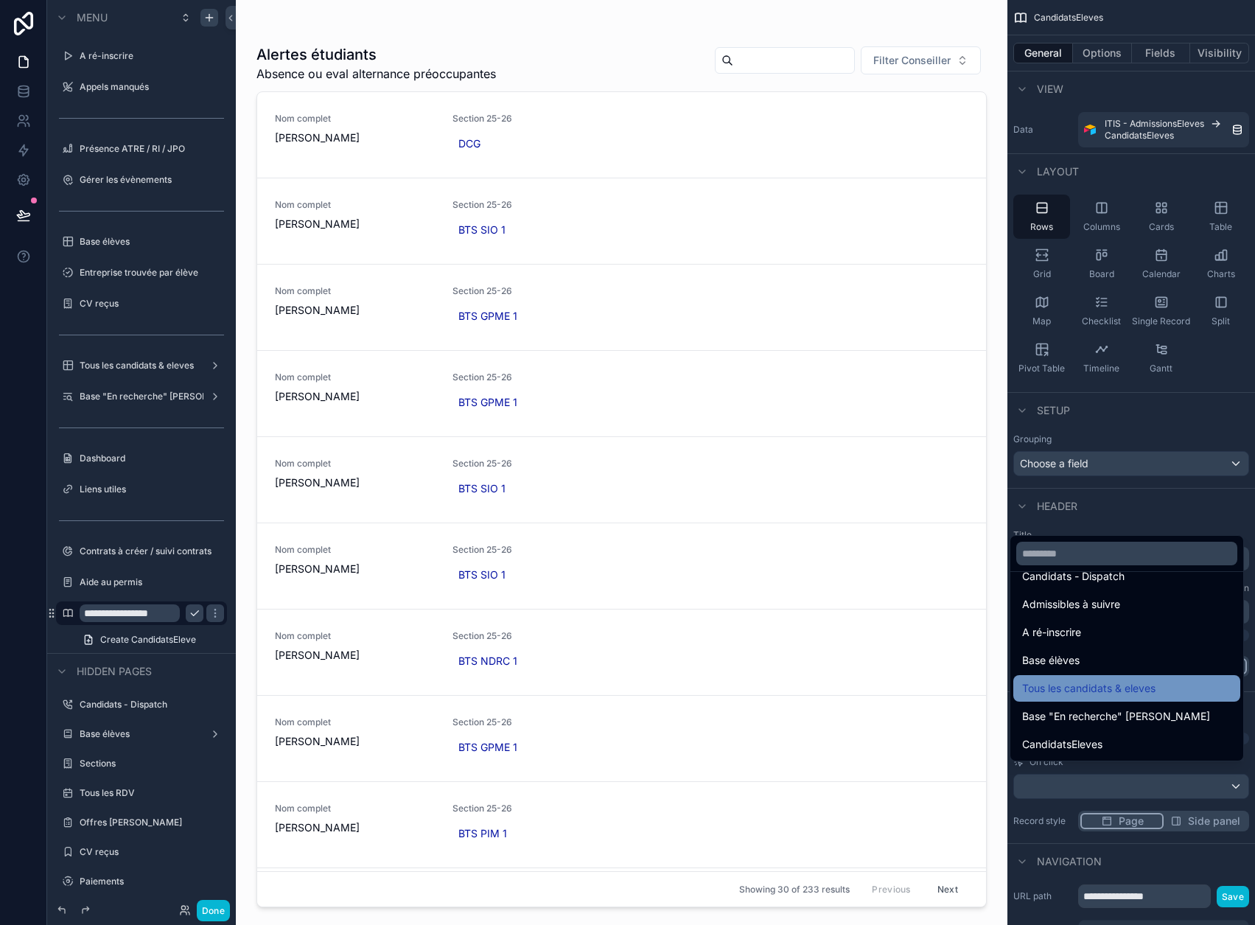
click at [1185, 697] on div "Tous les candidats & eleves" at bounding box center [1127, 689] width 209 height 18
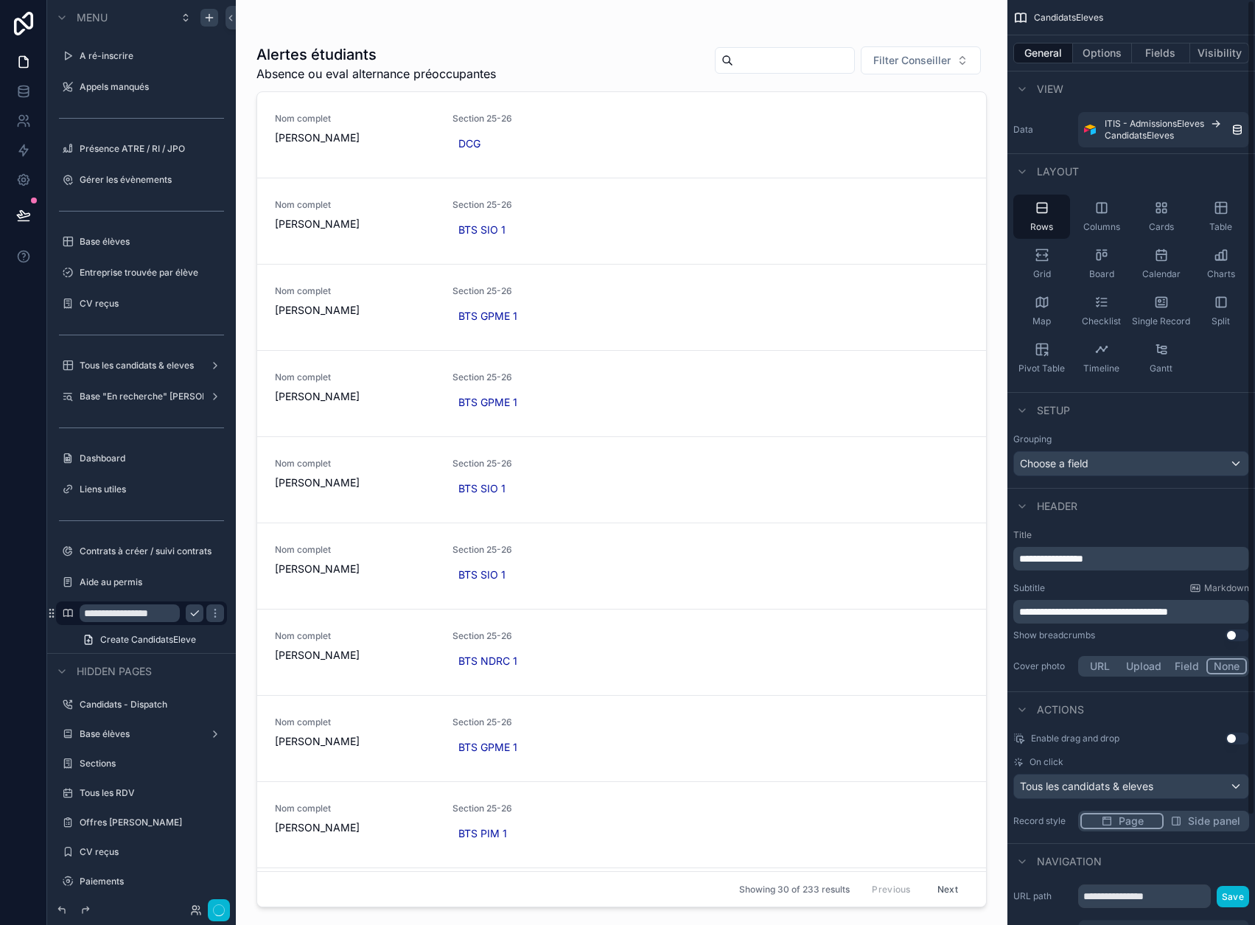
scroll to position [46, 0]
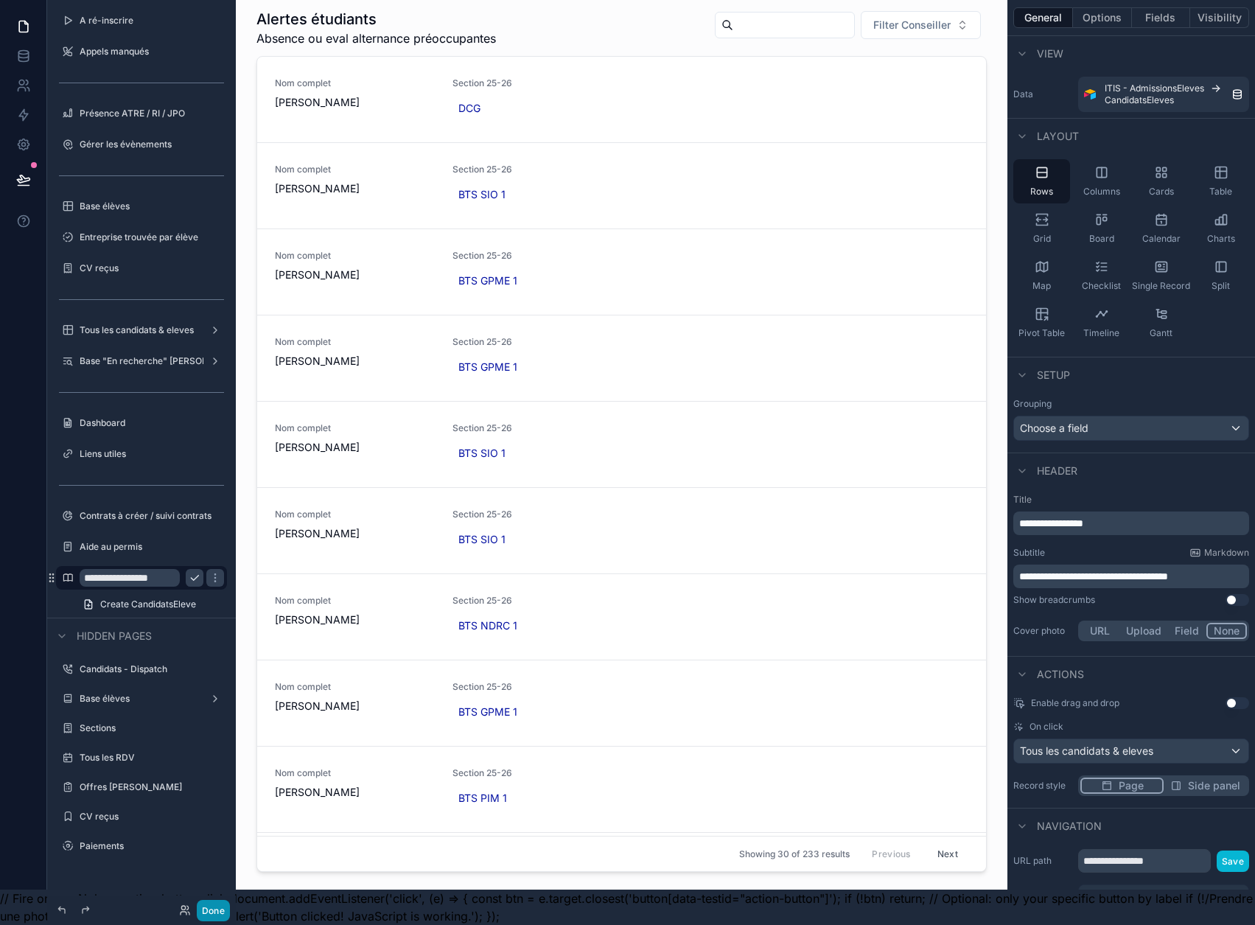
click at [212, 907] on button "Done" at bounding box center [213, 910] width 33 height 21
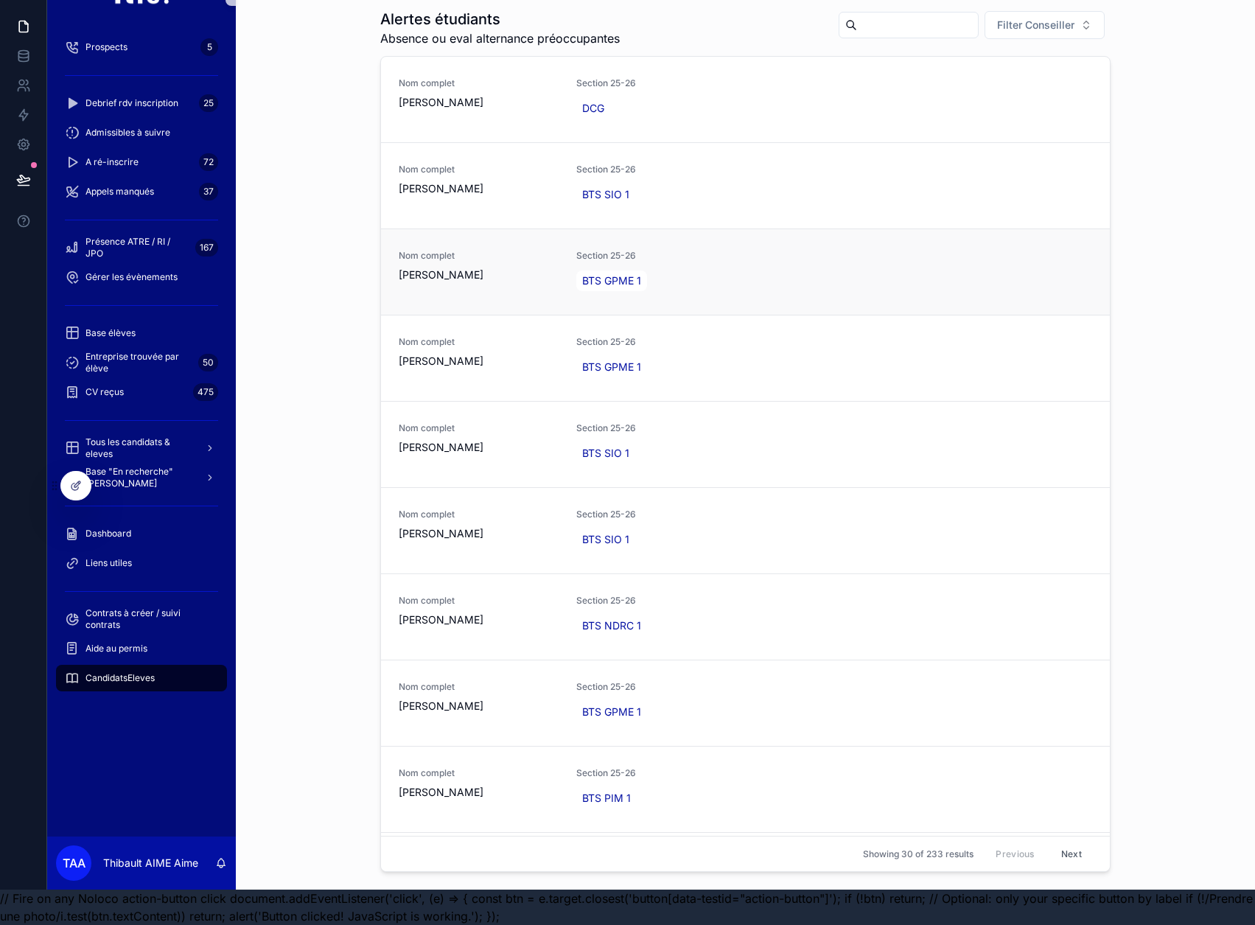
click at [478, 250] on span "Nom complet" at bounding box center [479, 256] width 160 height 12
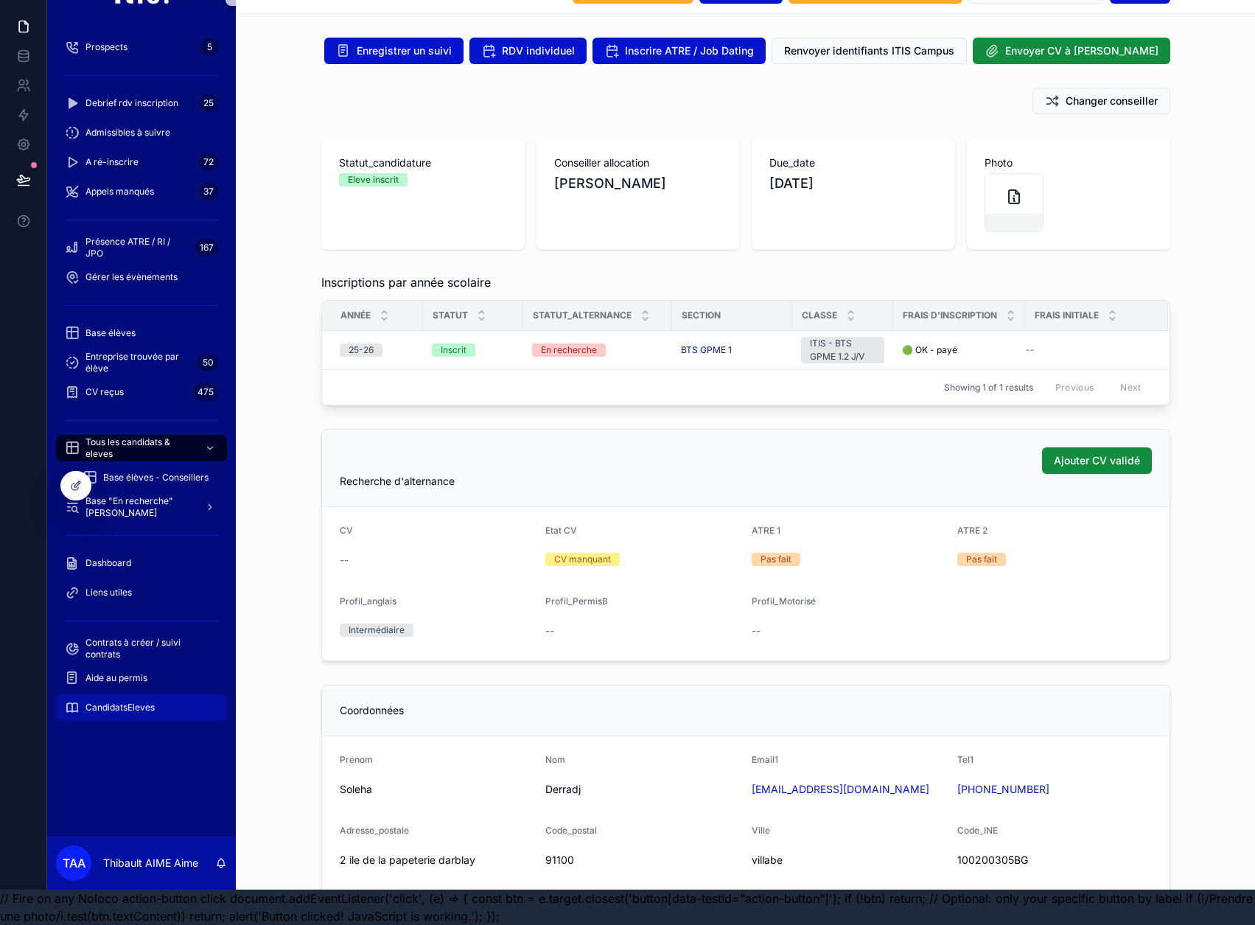
click at [143, 702] on span "CandidatsEleves" at bounding box center [120, 708] width 69 height 12
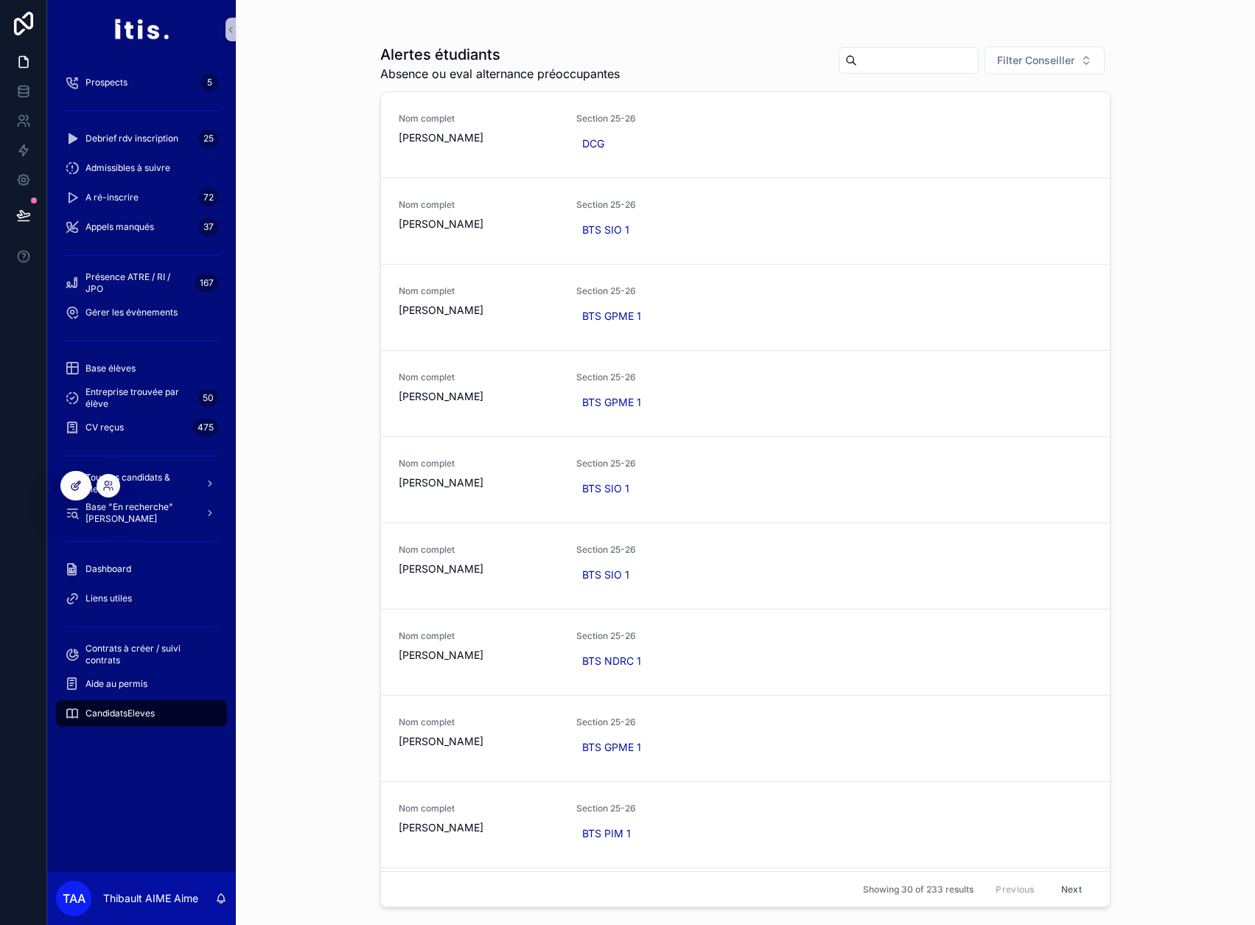
click at [70, 476] on div at bounding box center [75, 486] width 29 height 28
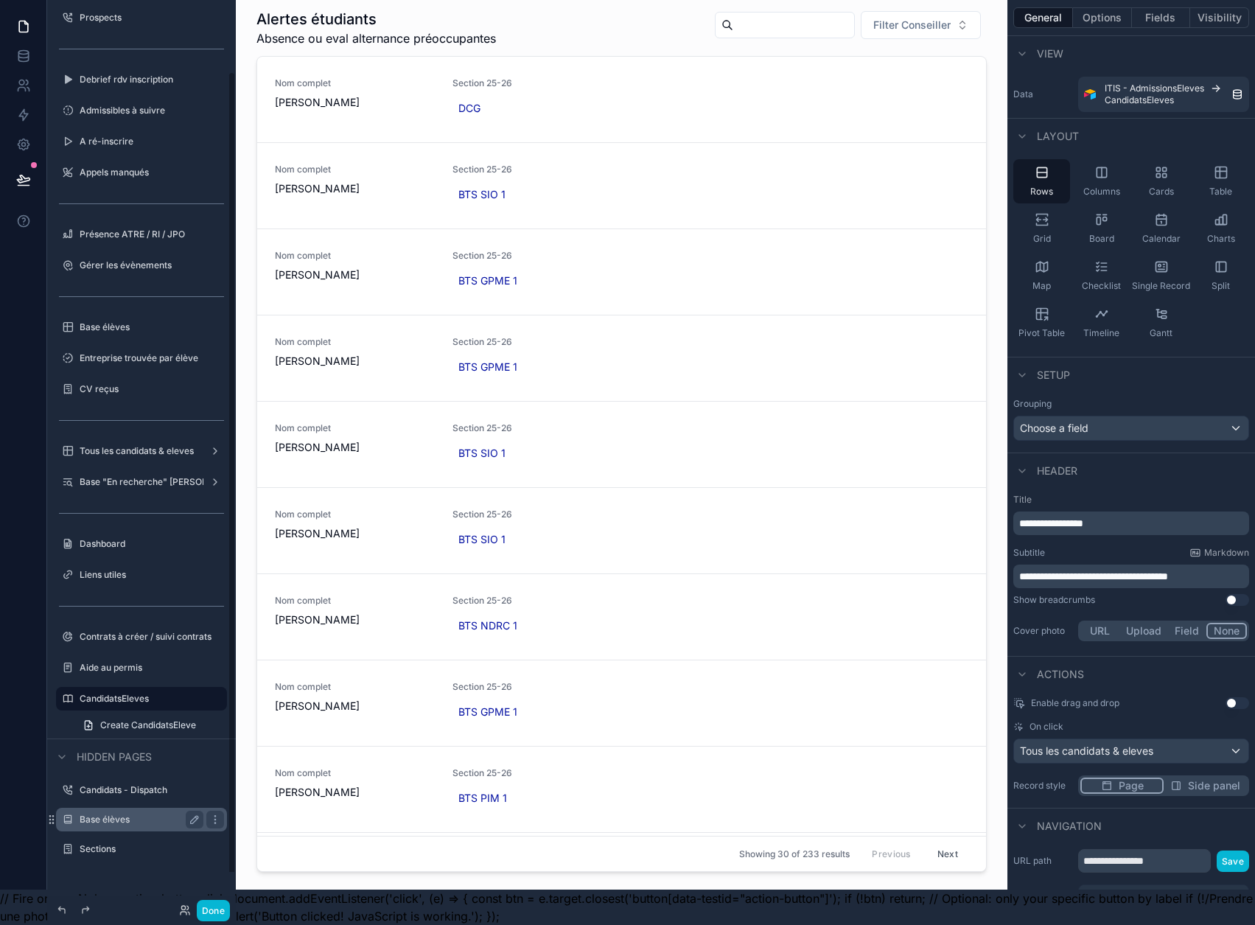
scroll to position [121, 0]
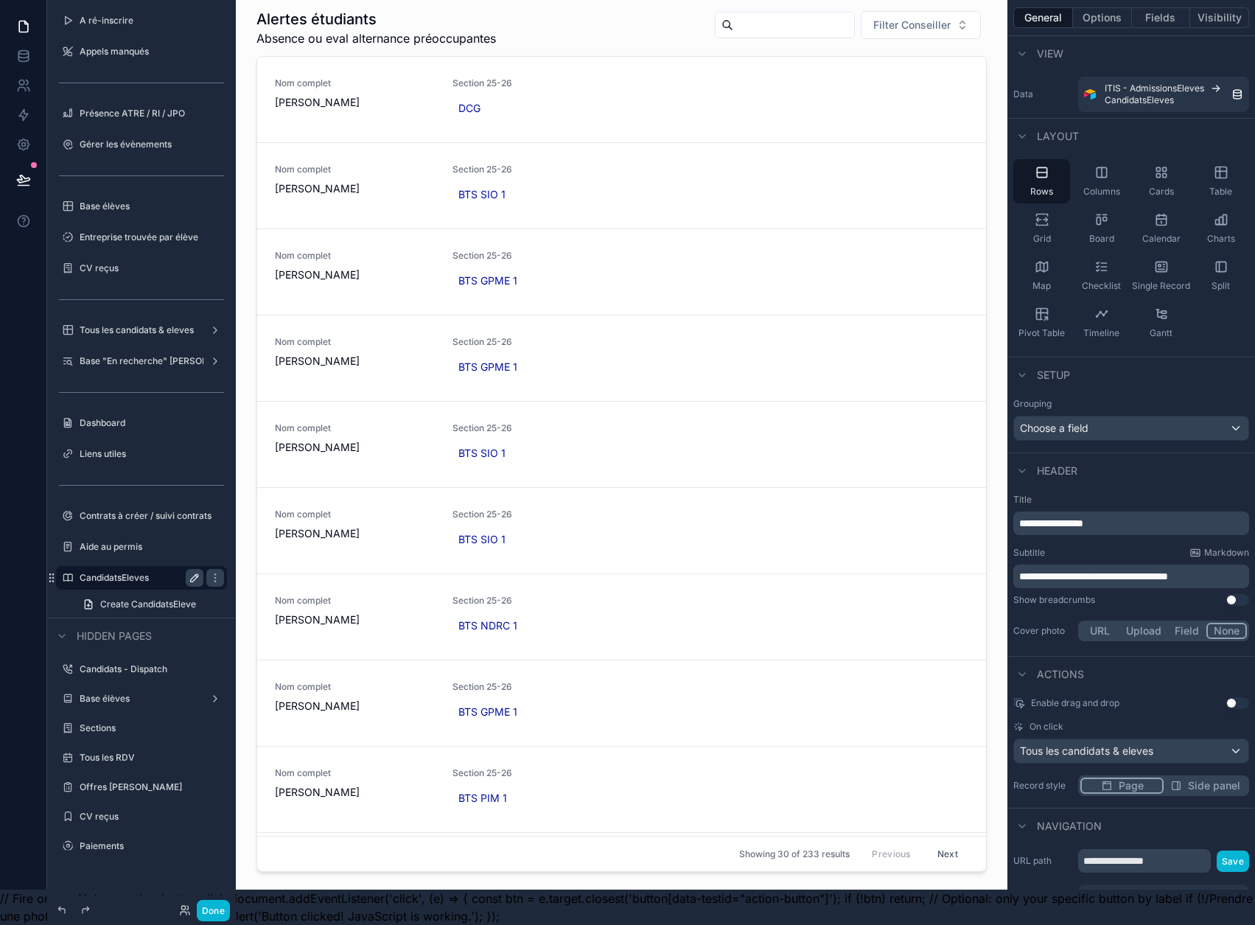
click at [196, 574] on icon "scrollable content" at bounding box center [194, 577] width 7 height 7
type input "*"
type input "**********"
click at [191, 572] on icon "scrollable content" at bounding box center [195, 578] width 12 height 12
click at [67, 572] on icon "scrollable content" at bounding box center [68, 578] width 12 height 12
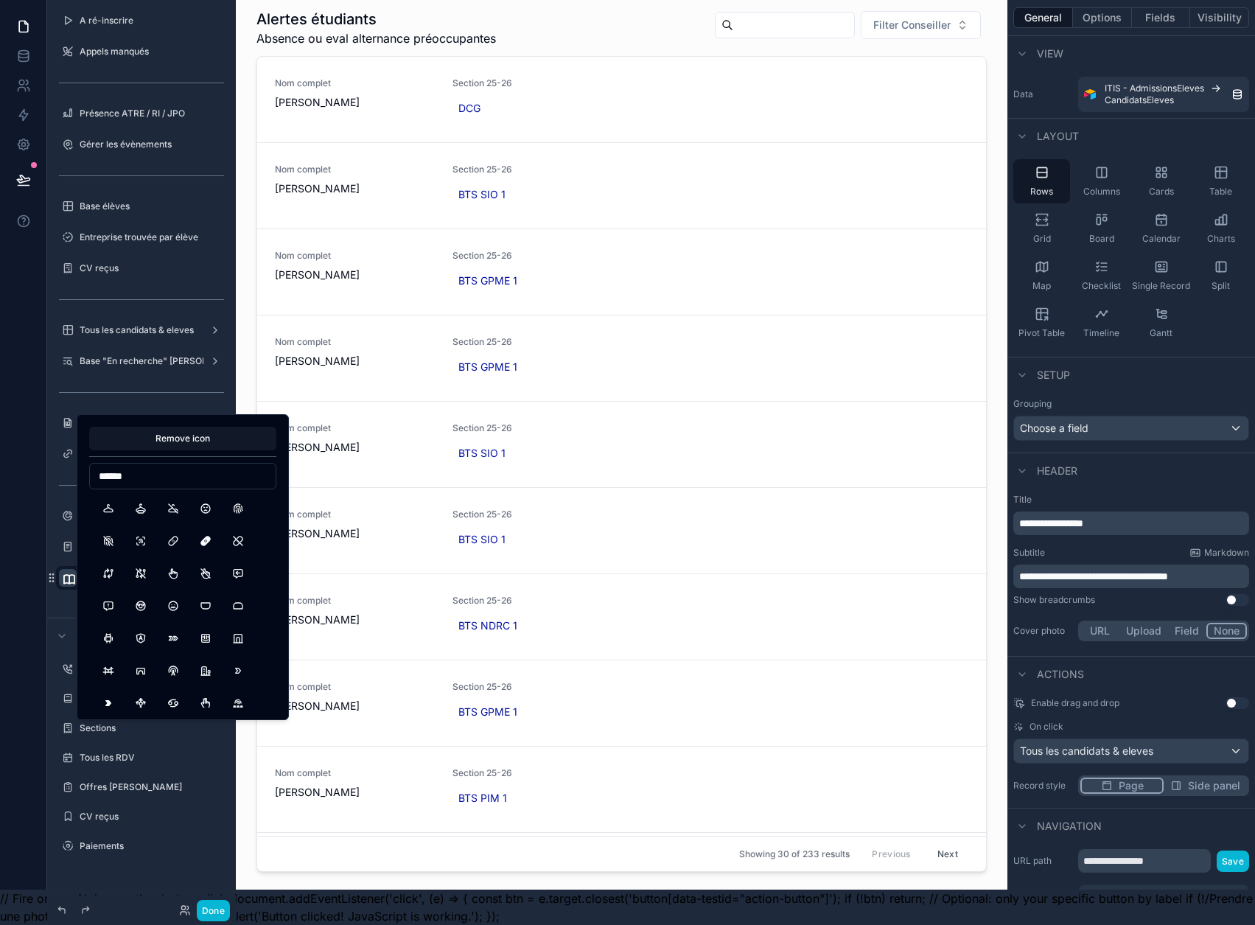
type input "******"
click at [182, 638] on button "AlertOctagon" at bounding box center [173, 640] width 27 height 27
click at [245, 829] on div "Alertes étudiants Absence ou eval alternance préoccupantes Filter Conseiller No…" at bounding box center [622, 427] width 772 height 925
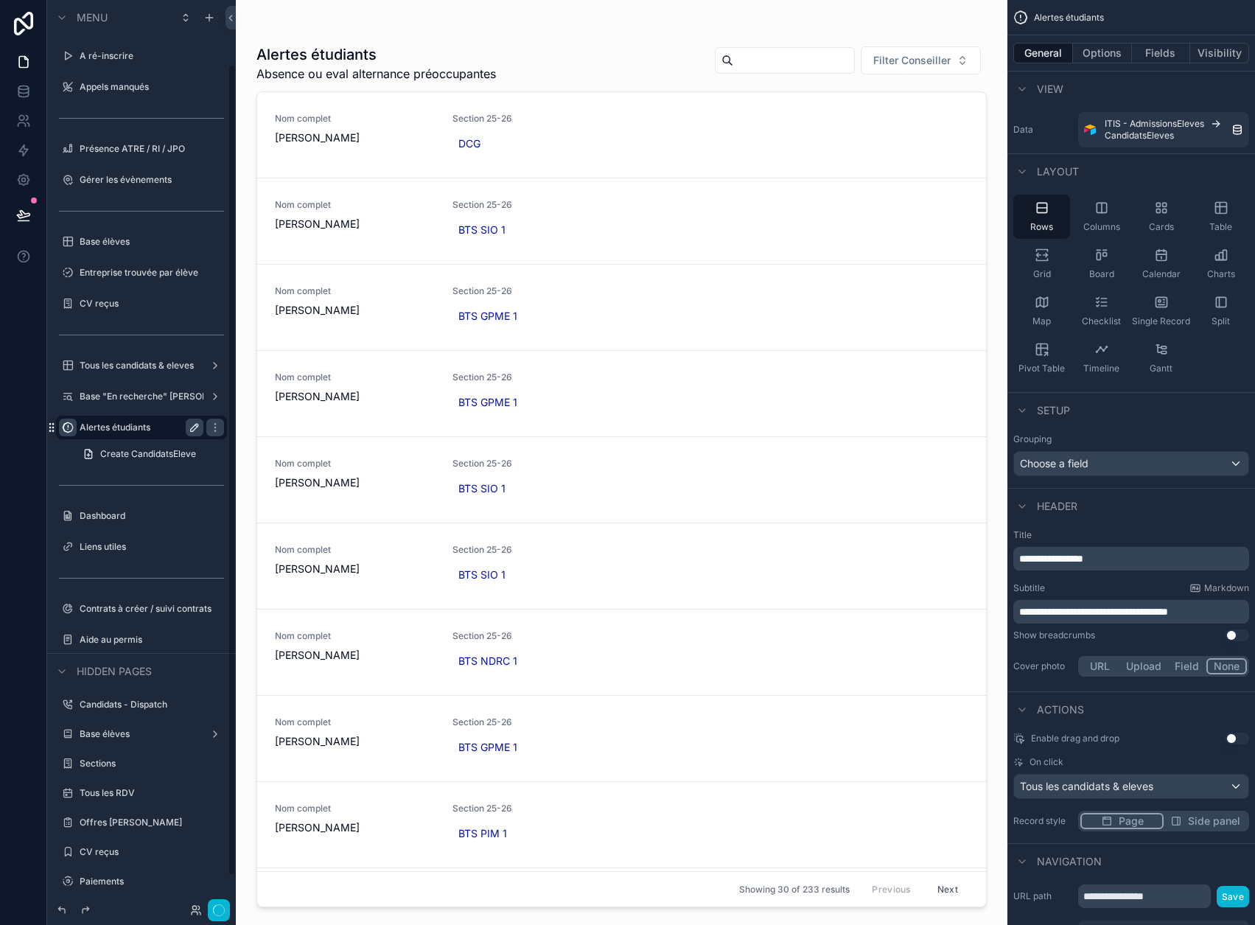
scroll to position [73, 0]
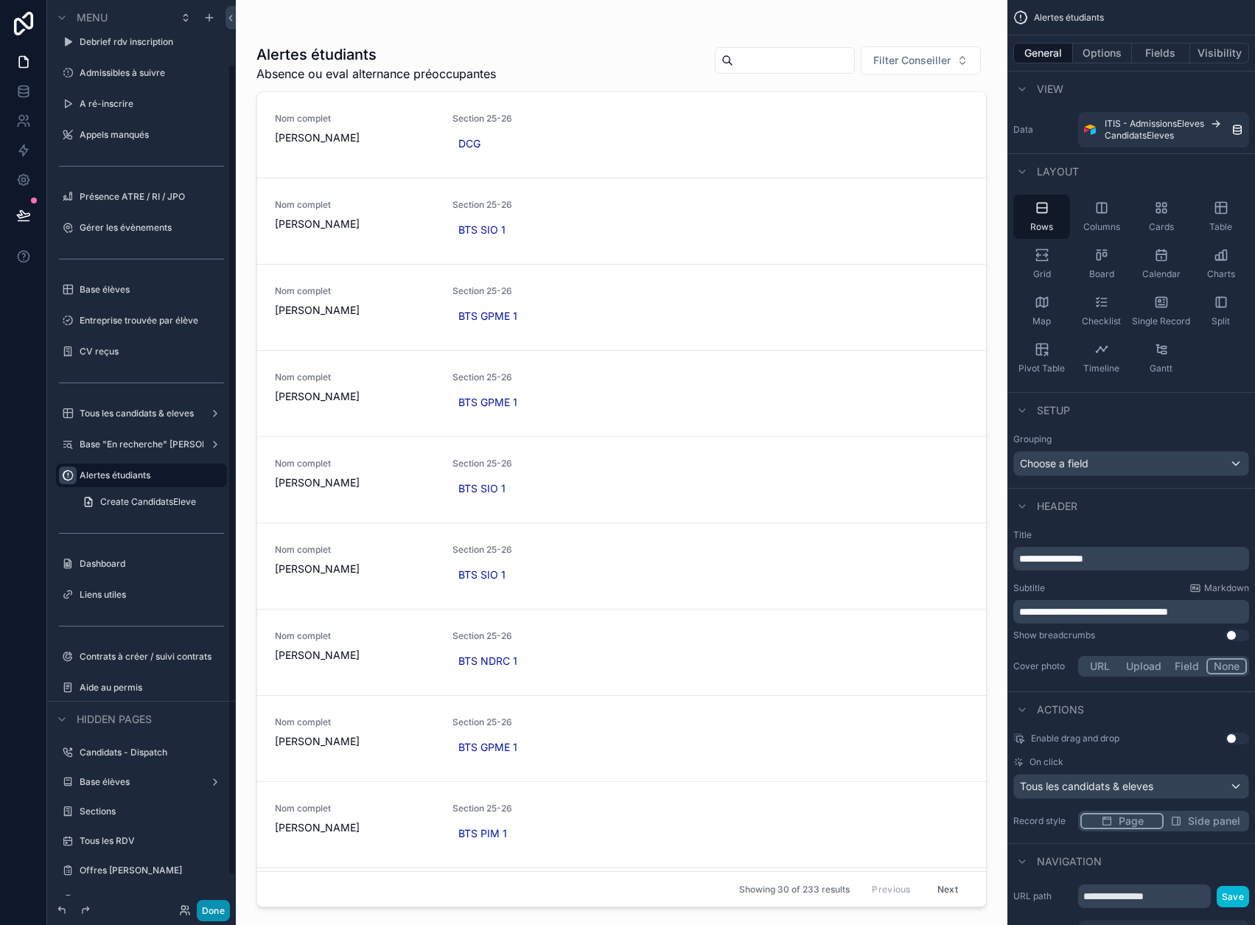
click at [223, 905] on button "Done" at bounding box center [213, 910] width 33 height 21
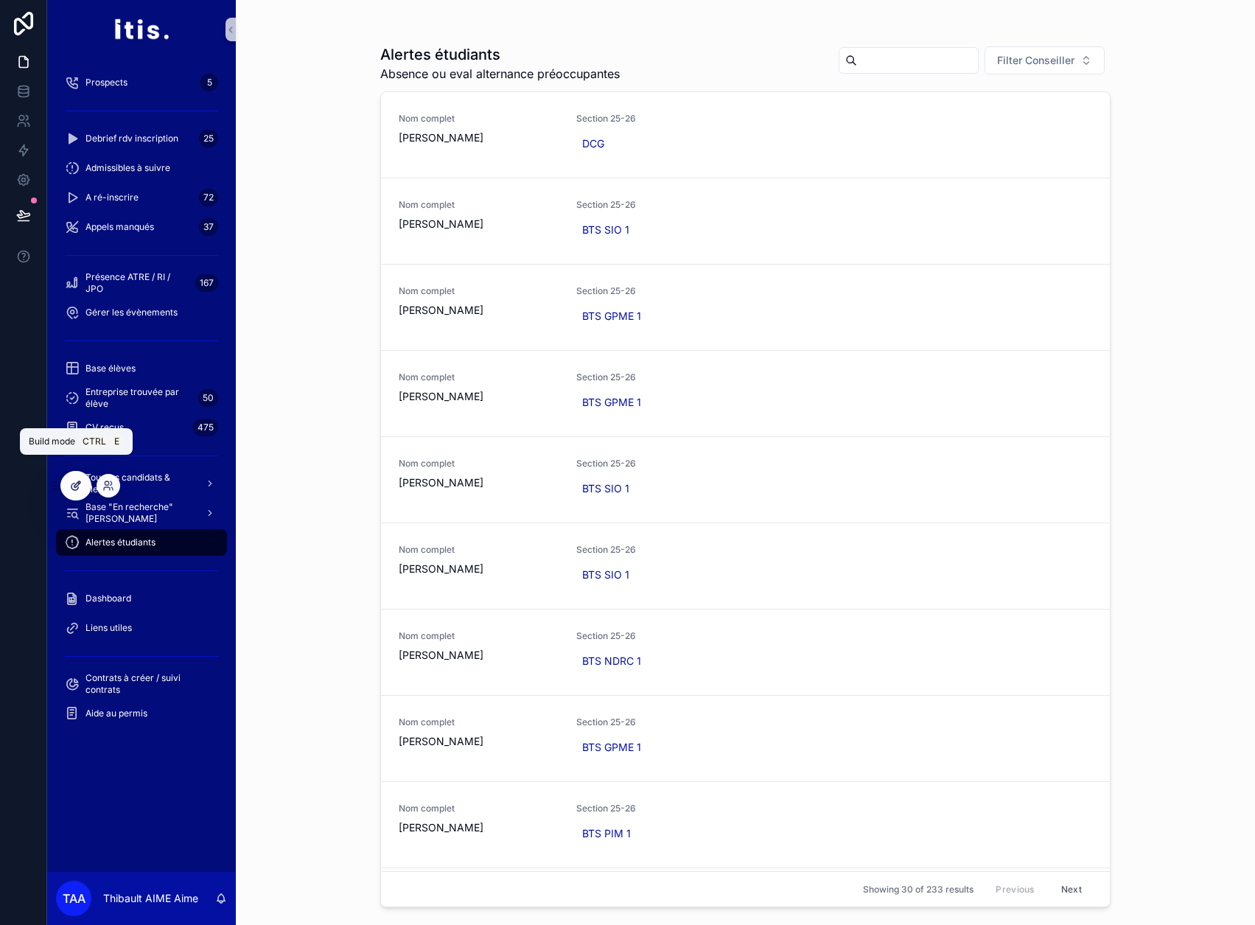
click at [74, 486] on icon at bounding box center [77, 484] width 6 height 6
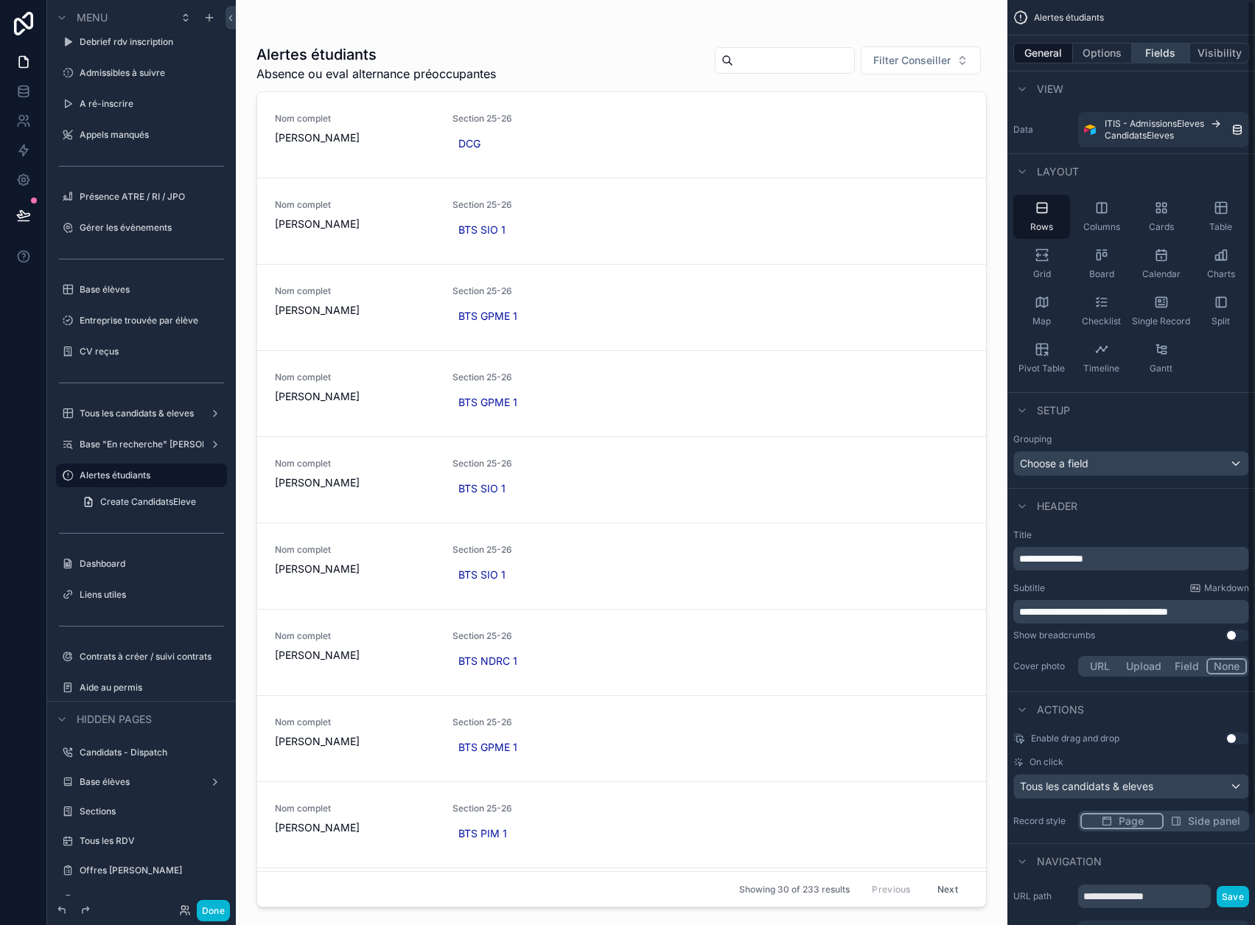
click at [1178, 52] on button "Fields" at bounding box center [1161, 53] width 59 height 21
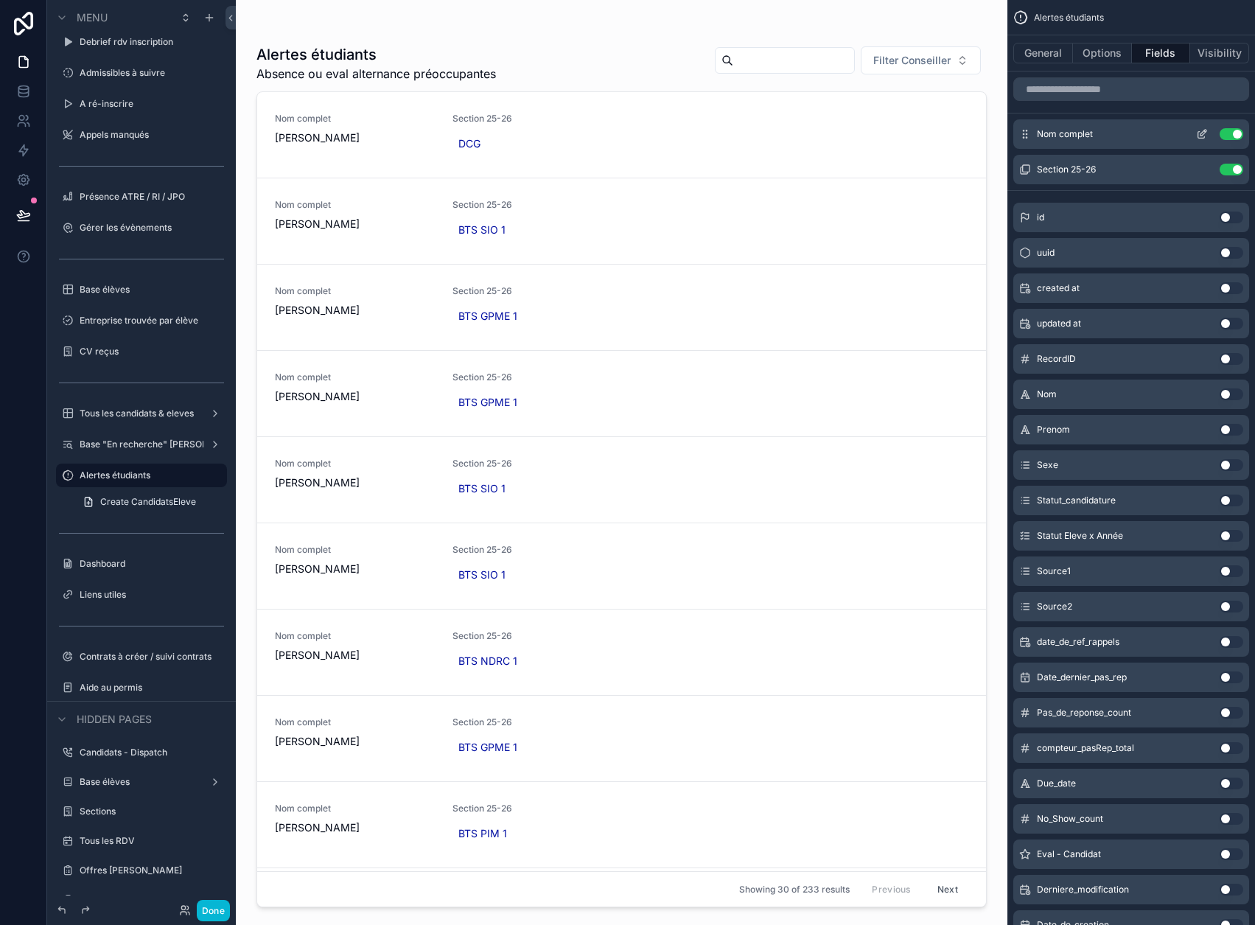
click at [1208, 138] on icon "scrollable content" at bounding box center [1202, 134] width 12 height 12
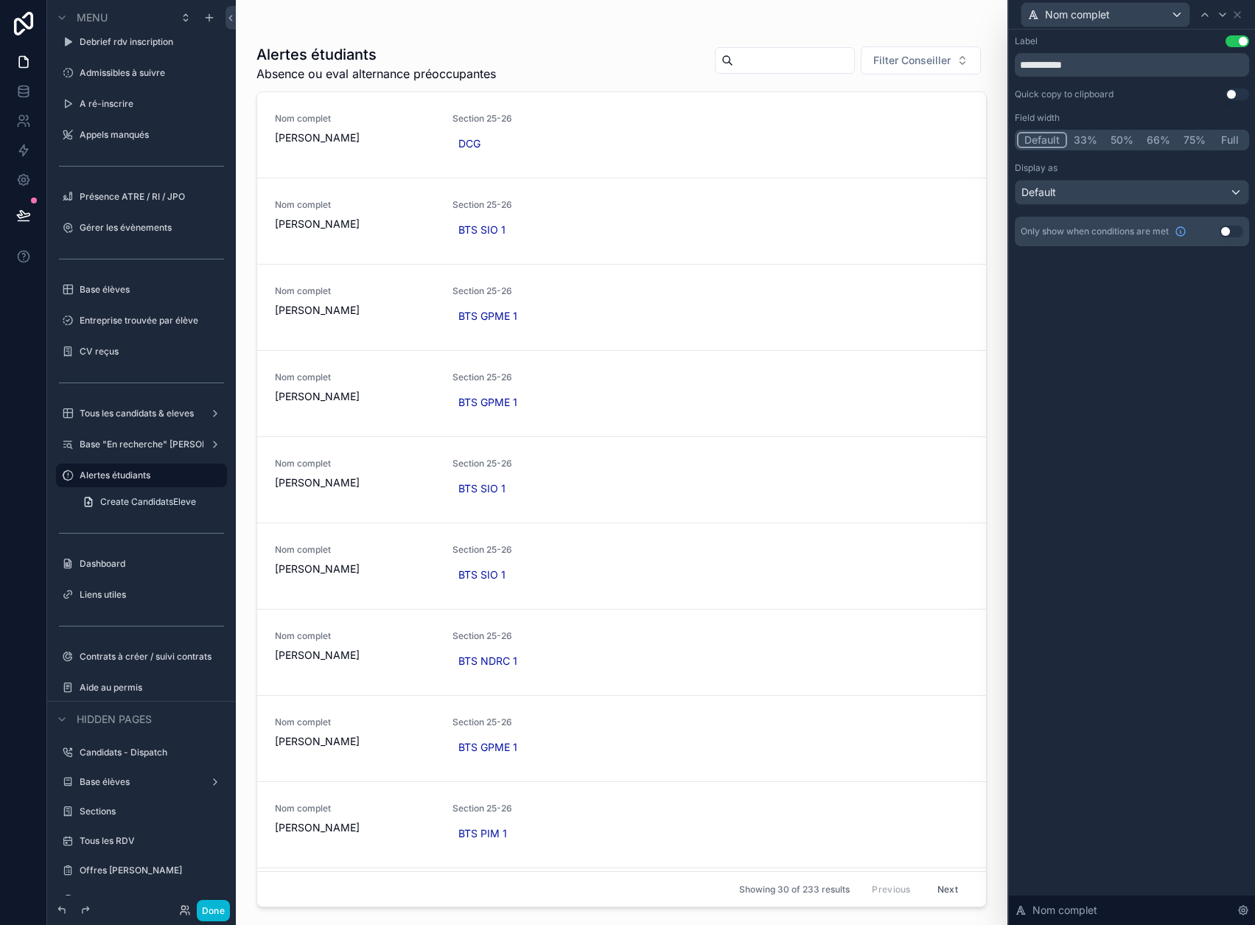
click at [1243, 44] on button "Use setting" at bounding box center [1238, 41] width 24 height 12
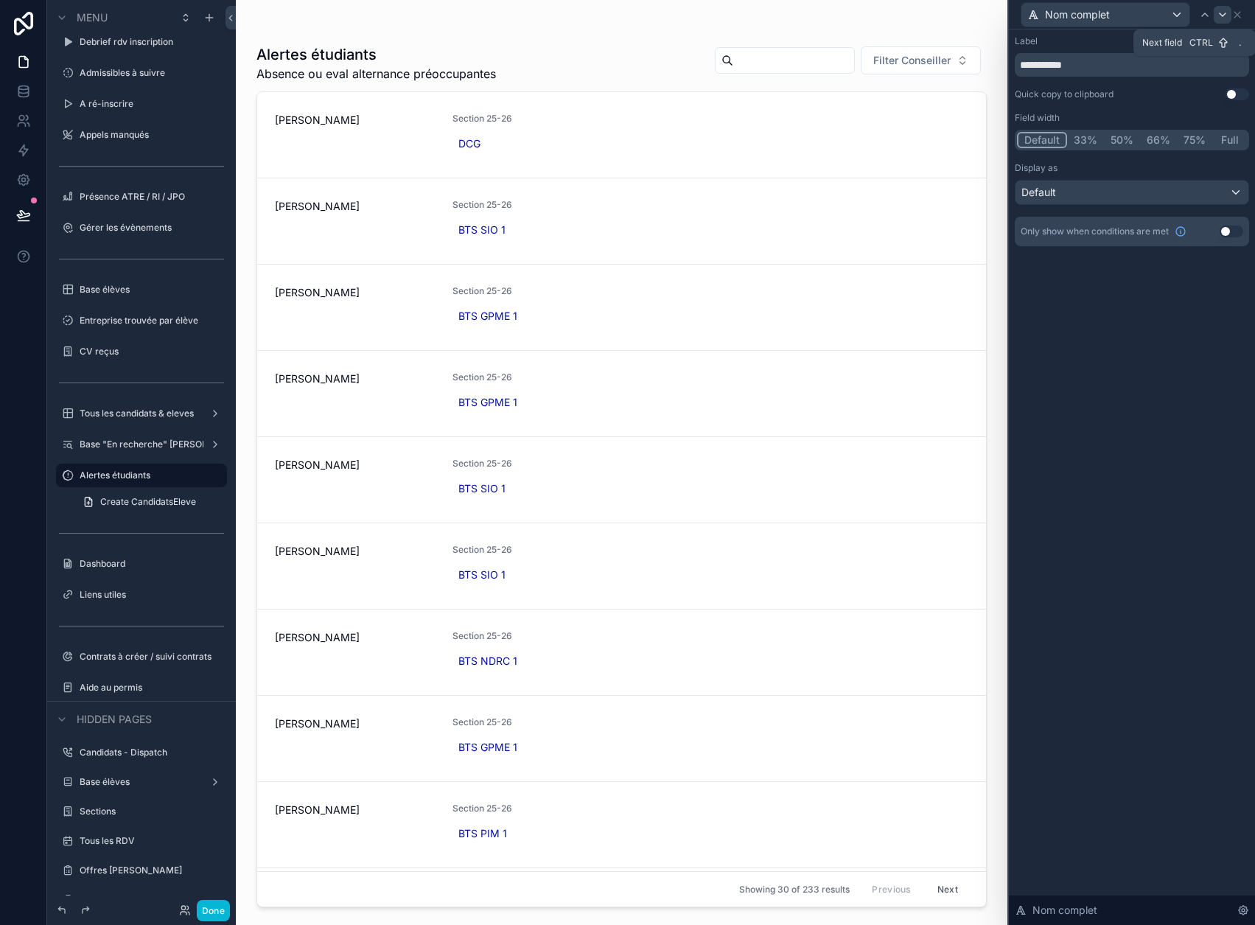
click at [1226, 16] on icon at bounding box center [1223, 14] width 6 height 3
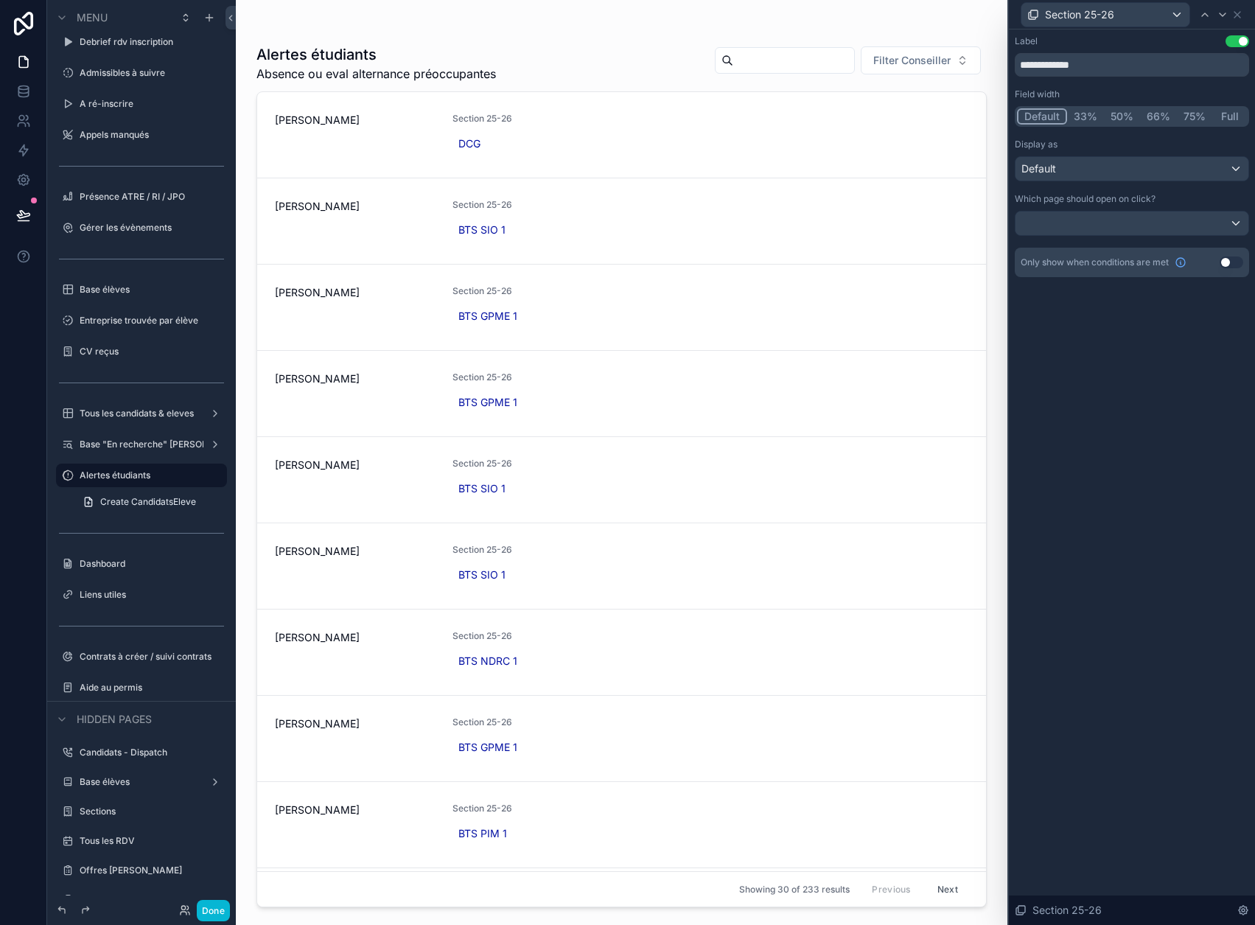
click at [1247, 41] on button "Use setting" at bounding box center [1238, 41] width 24 height 12
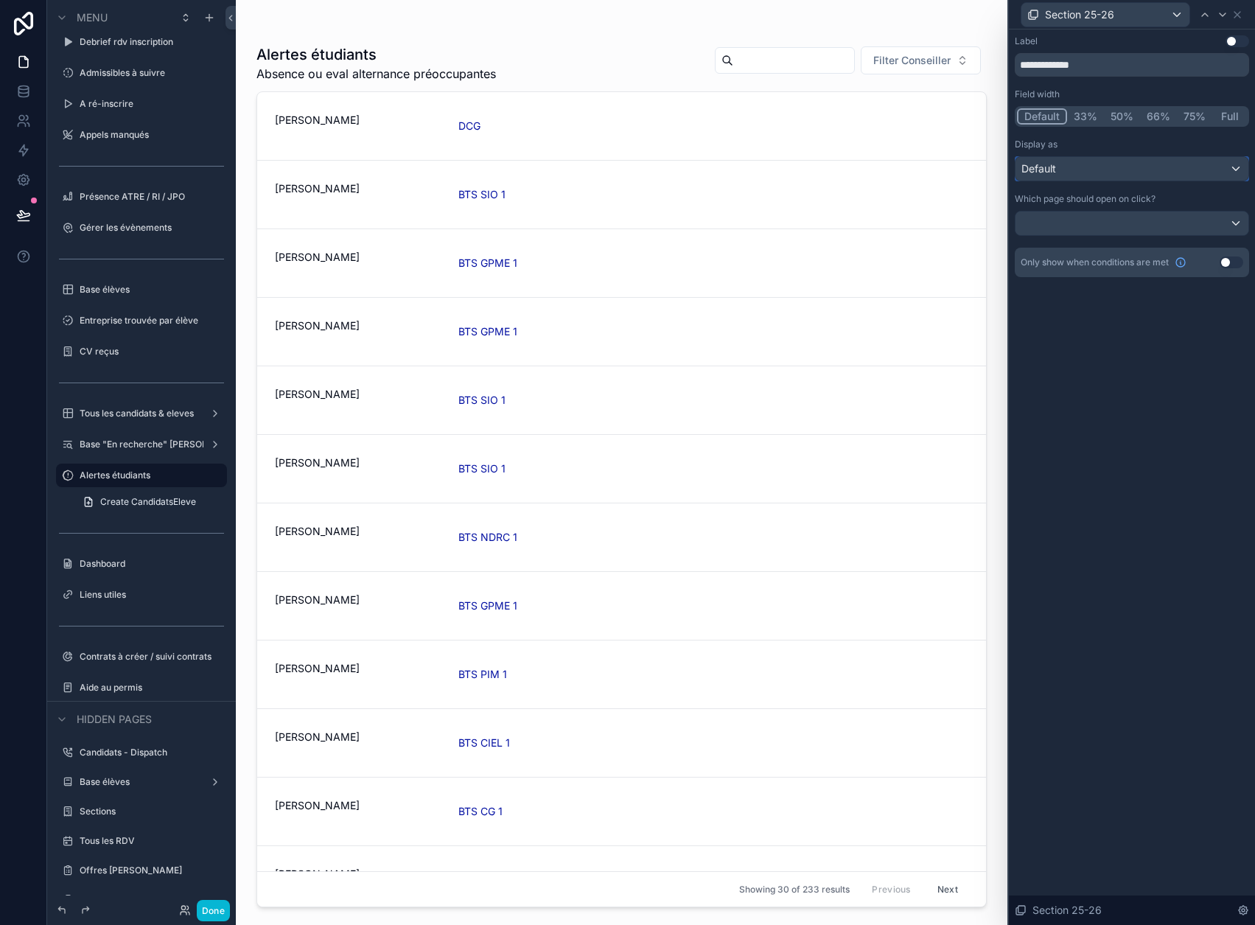
click at [1164, 164] on div "Default" at bounding box center [1132, 169] width 233 height 24
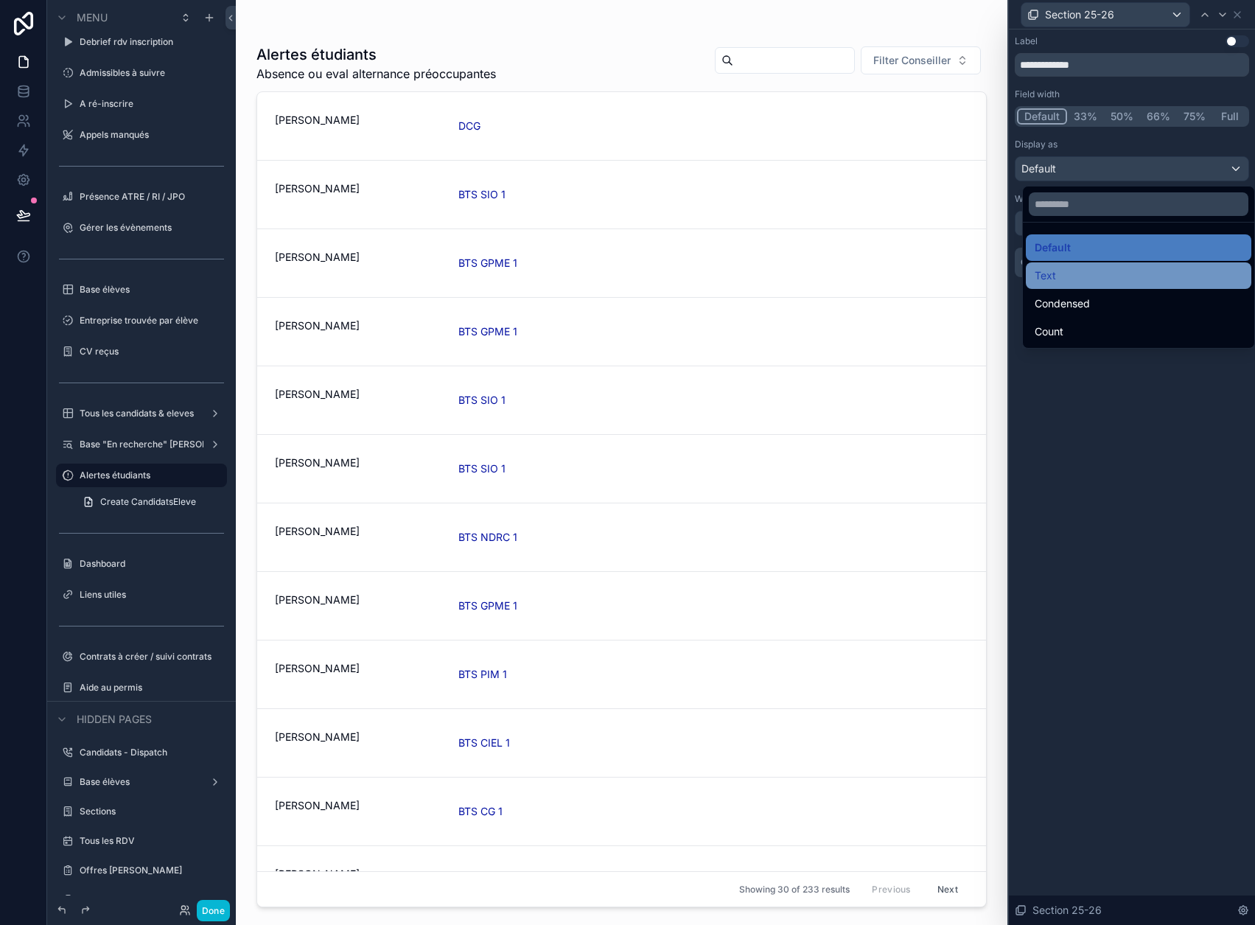
click at [1076, 268] on div "Text" at bounding box center [1139, 276] width 208 height 18
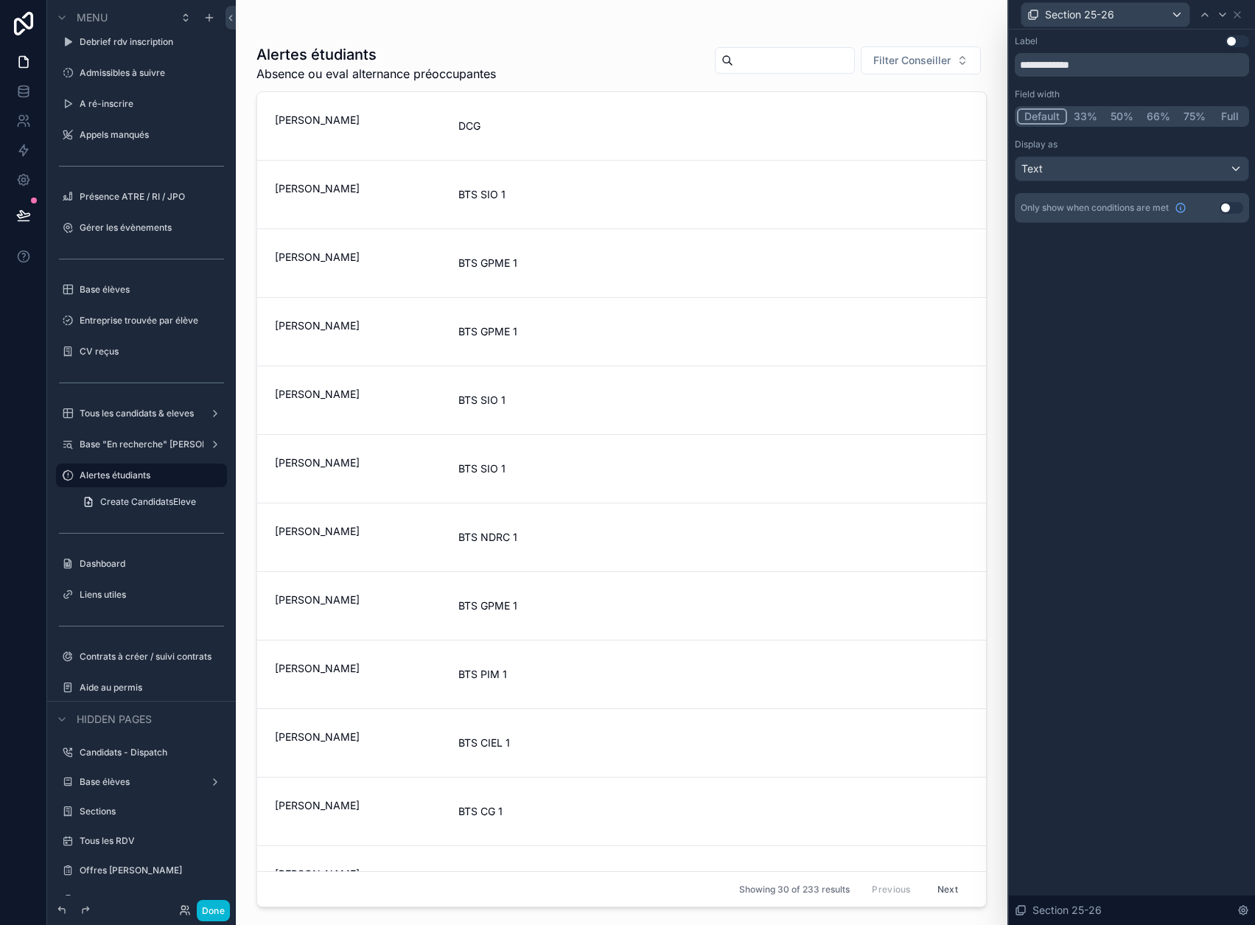
click at [961, 57] on div "scrollable content" at bounding box center [622, 453] width 754 height 907
click at [213, 907] on button "Done" at bounding box center [213, 910] width 33 height 21
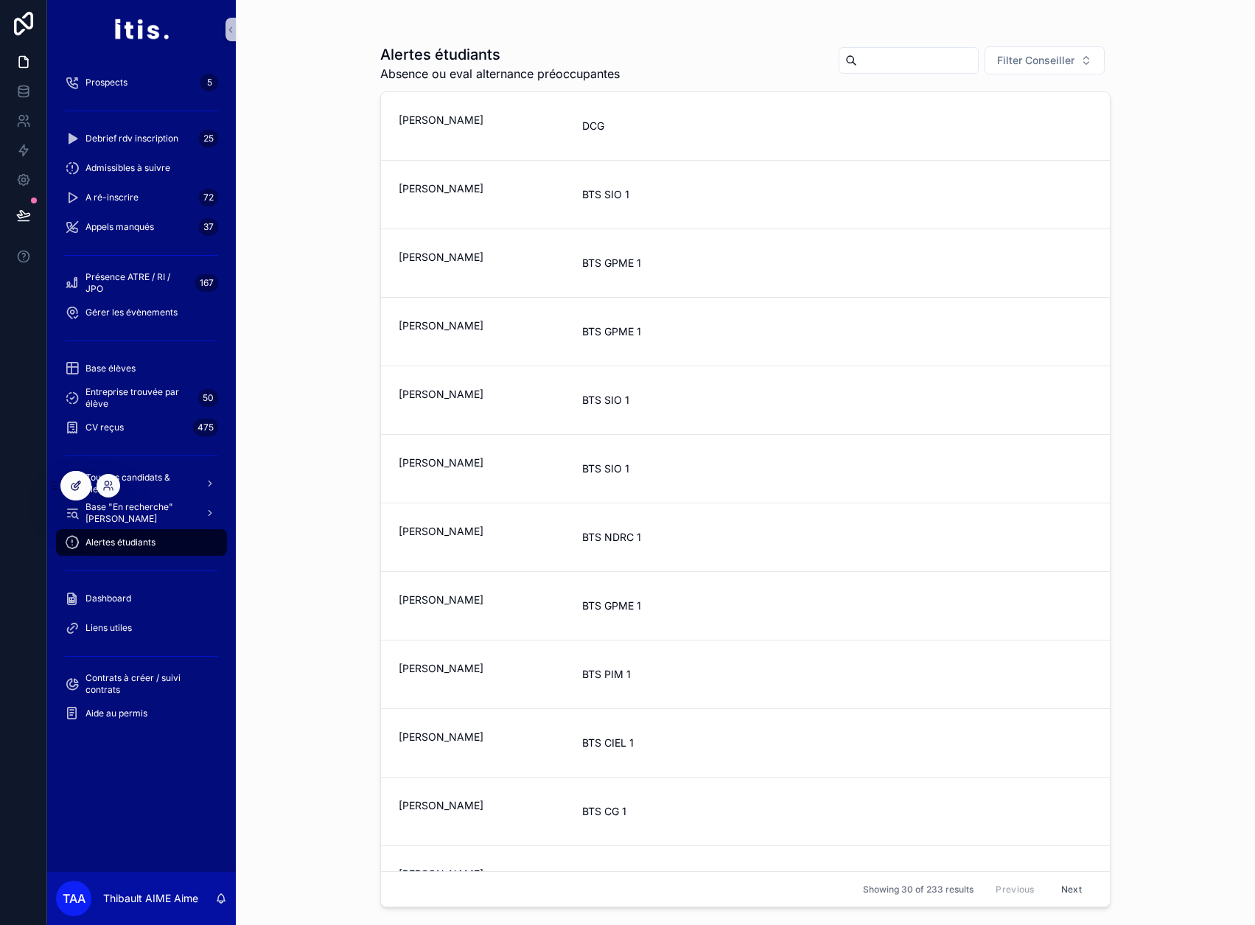
click at [72, 491] on icon at bounding box center [76, 486] width 12 height 12
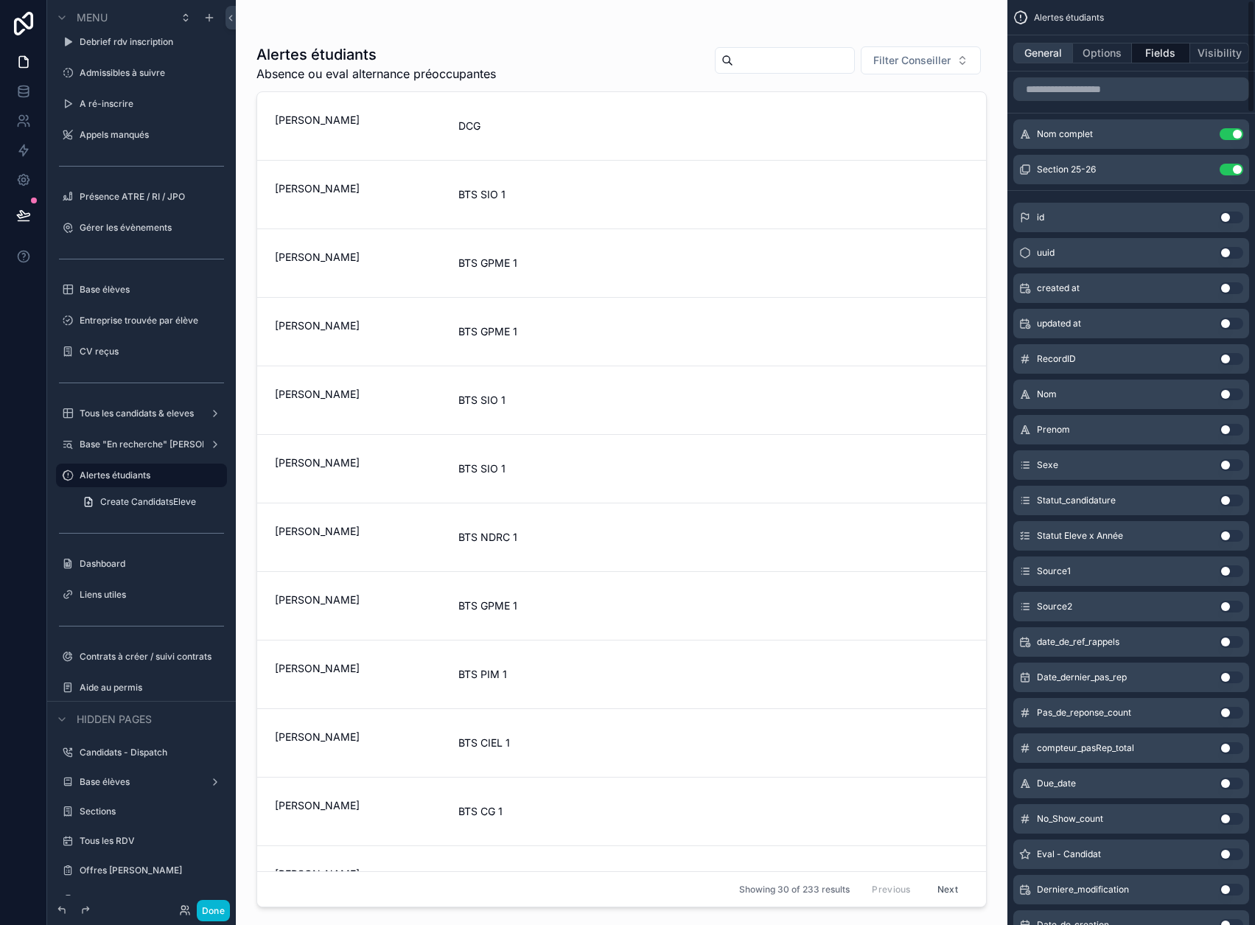
click at [1059, 52] on button "General" at bounding box center [1044, 53] width 60 height 21
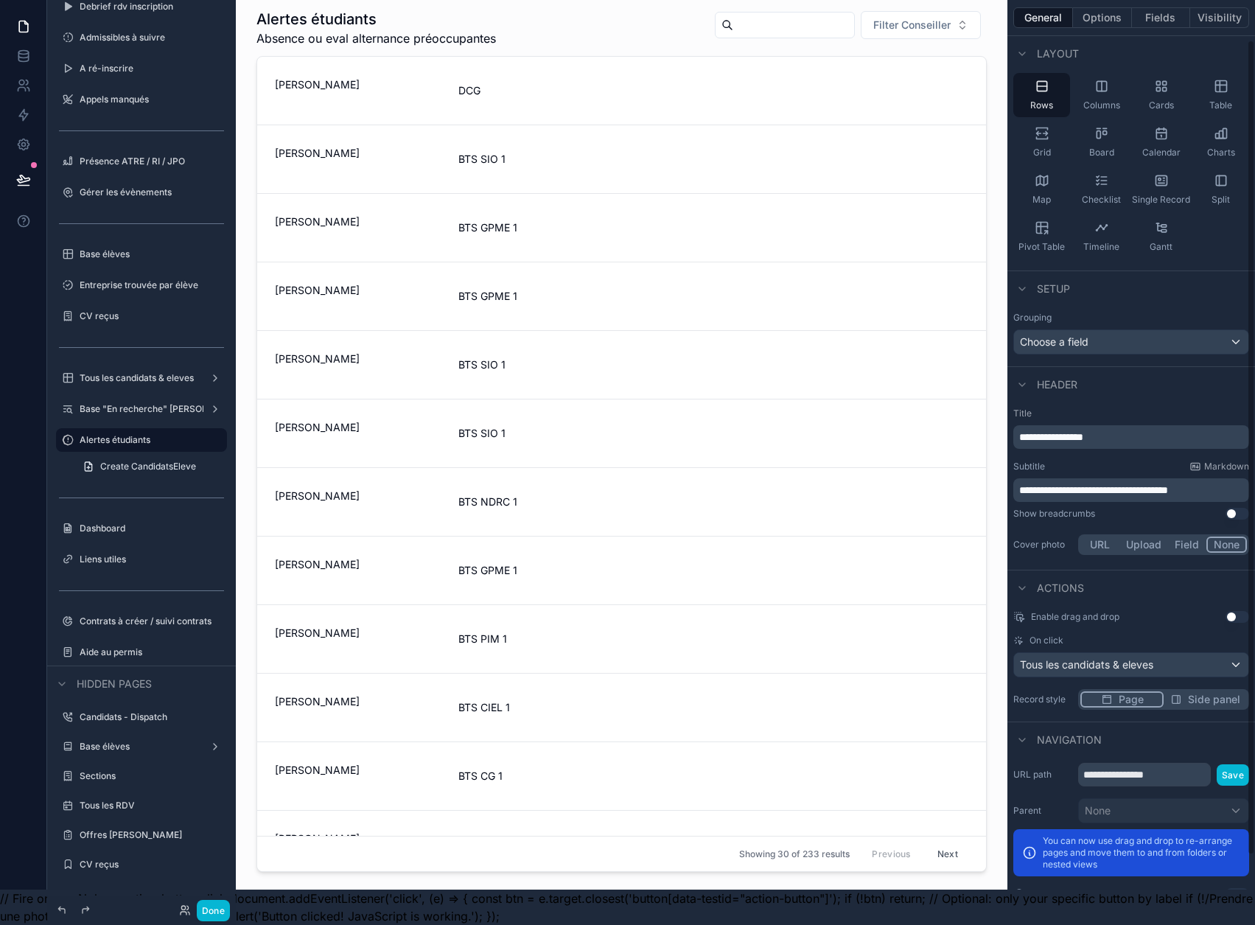
scroll to position [0, 0]
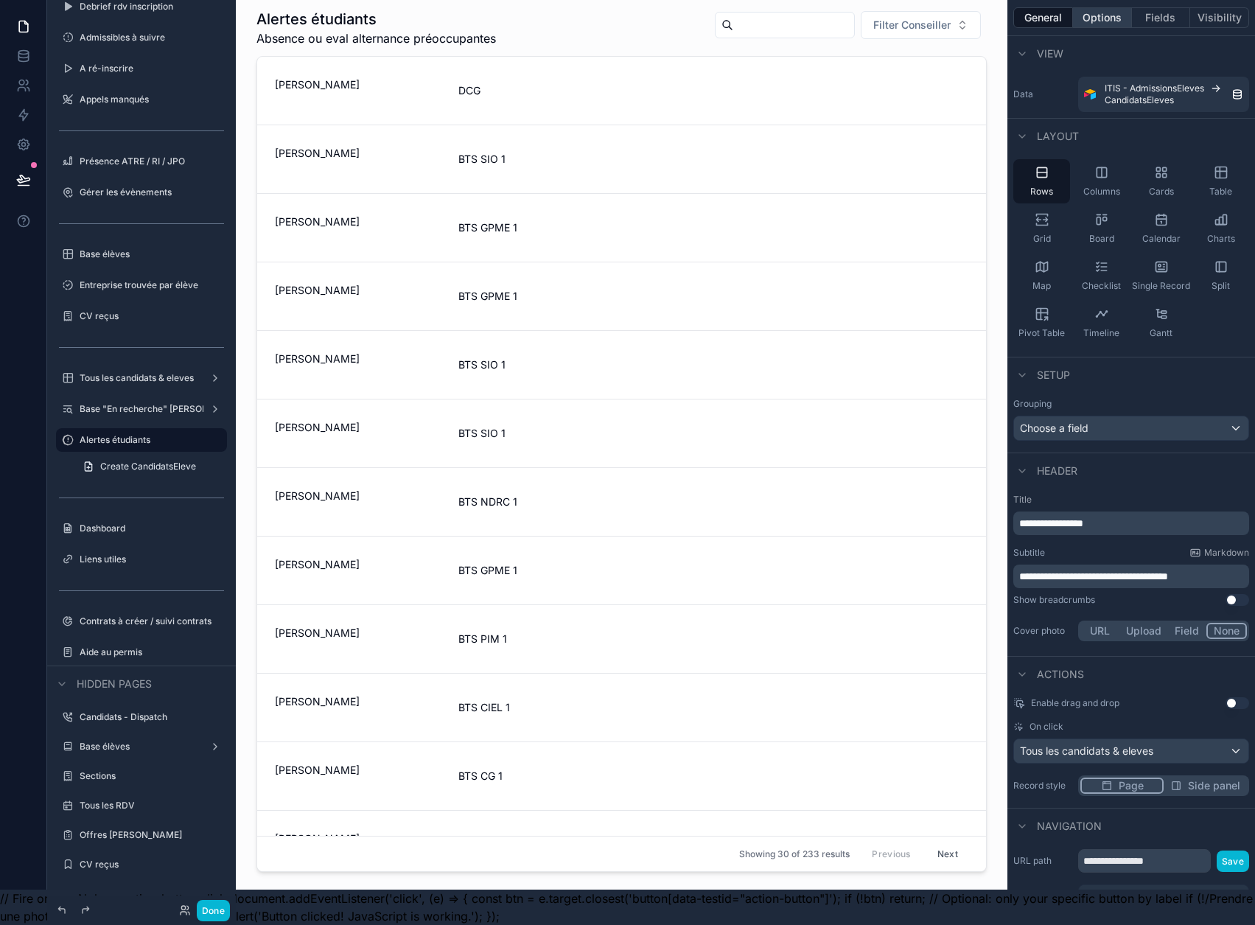
click at [1112, 7] on button "Options" at bounding box center [1102, 17] width 59 height 21
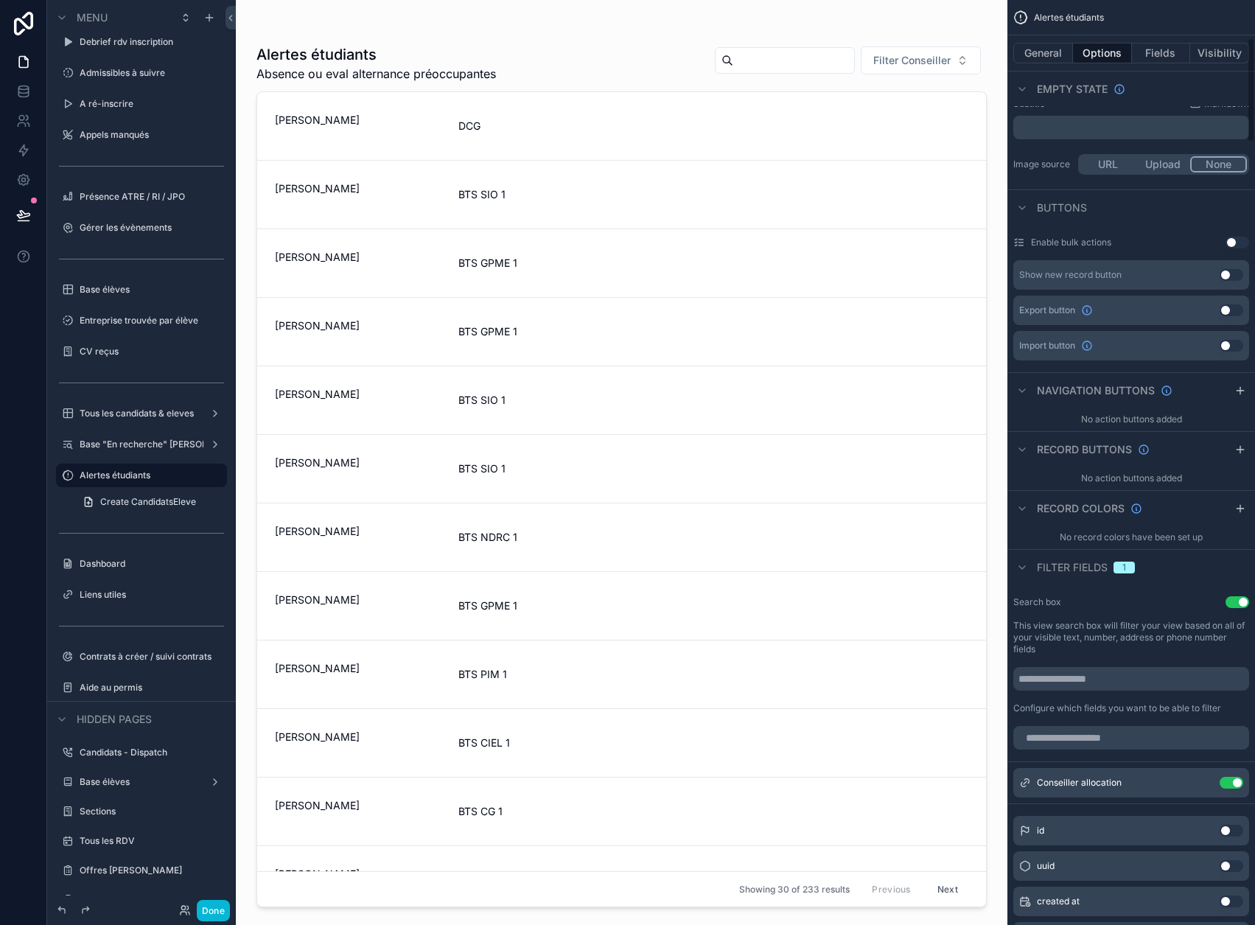
scroll to position [369, 0]
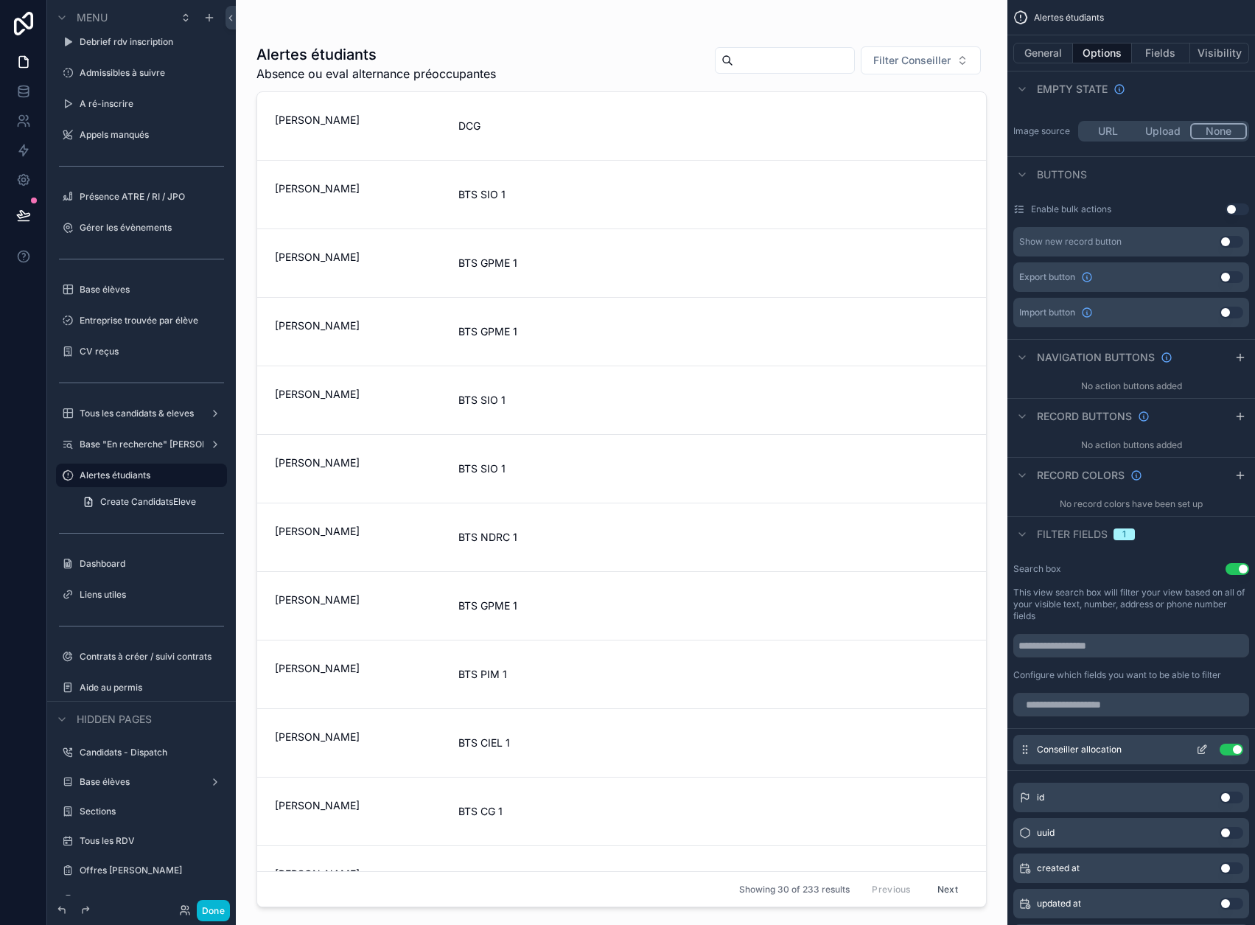
click at [1208, 744] on icon "scrollable content" at bounding box center [1202, 750] width 12 height 12
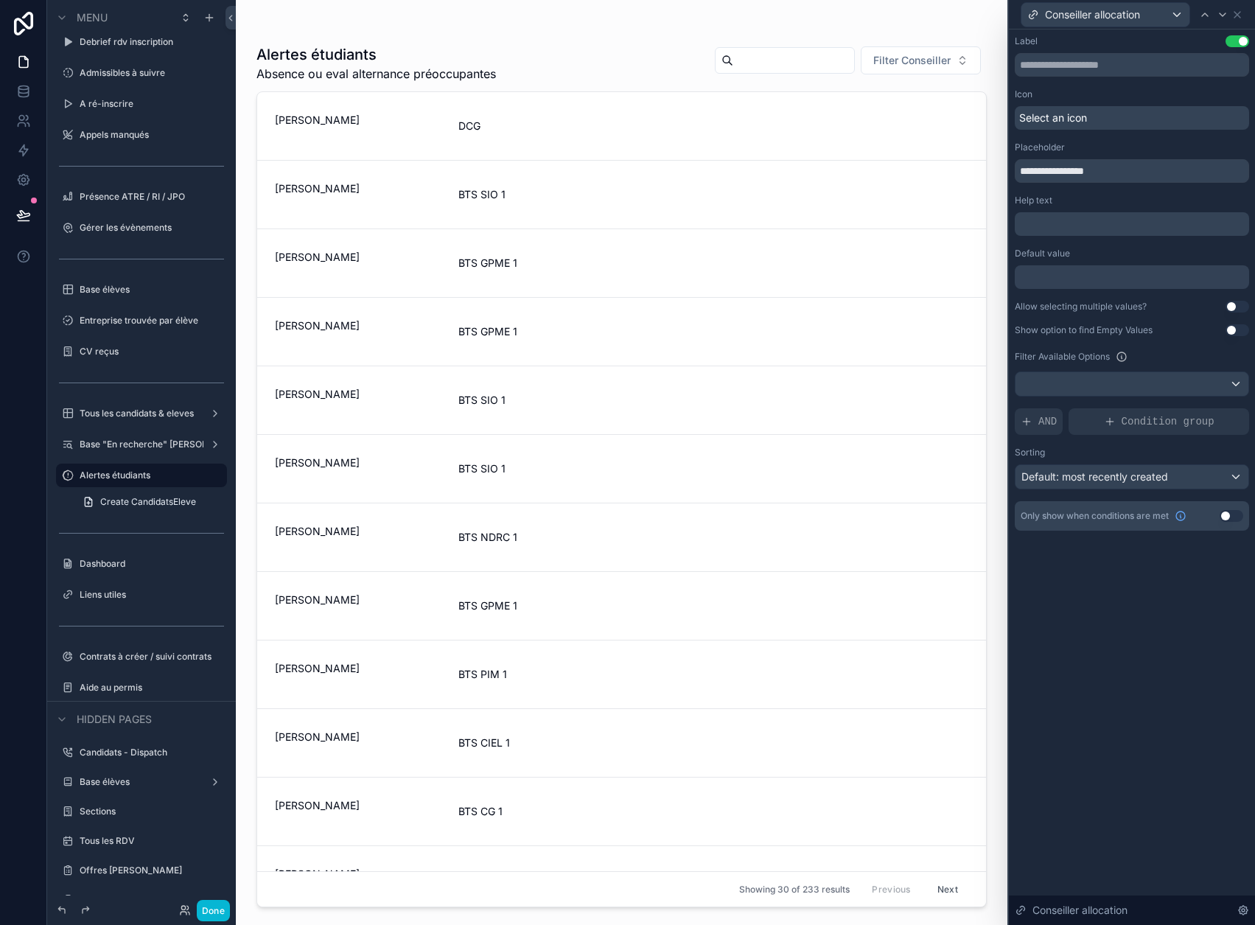
click at [1142, 279] on div at bounding box center [1132, 277] width 234 height 24
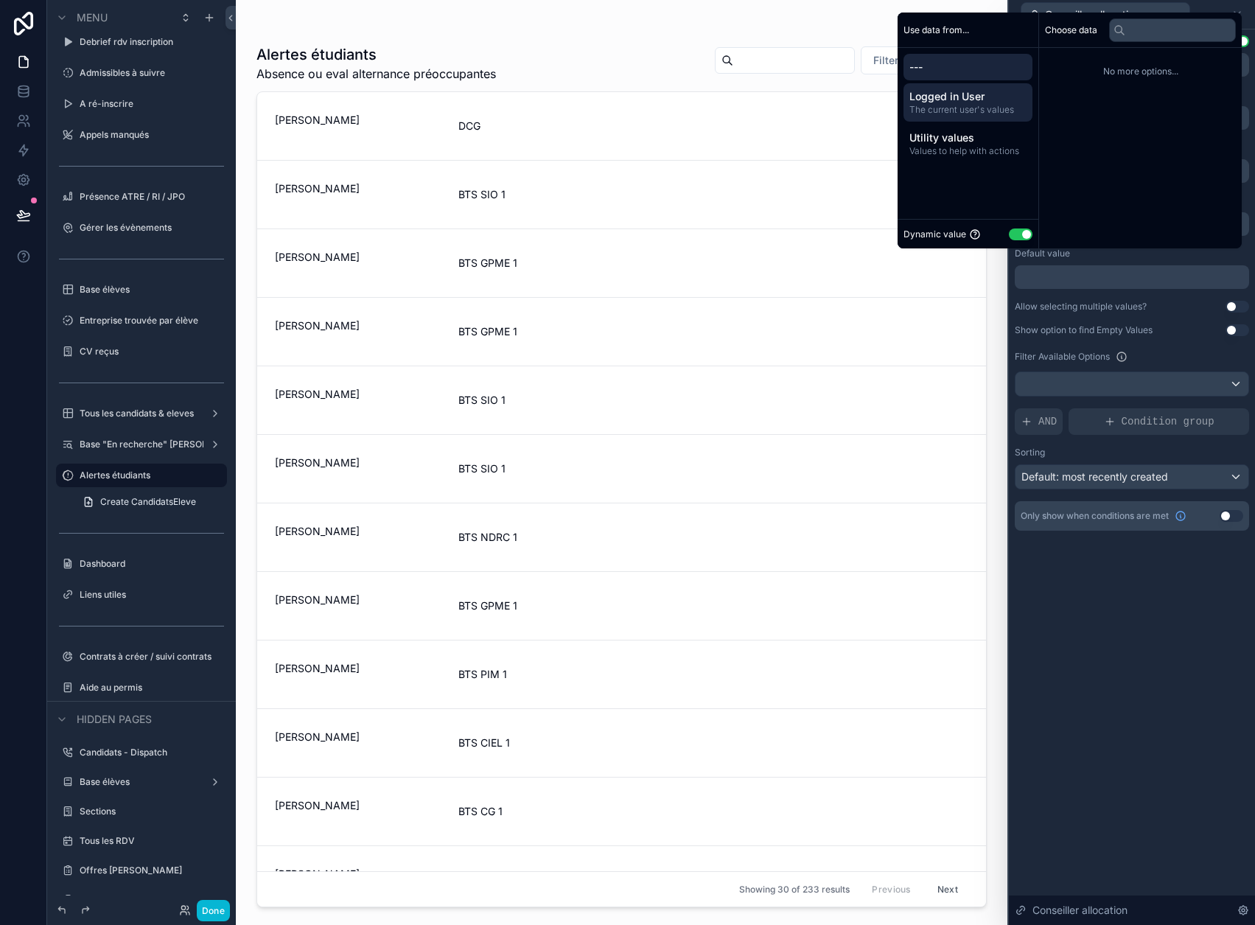
click at [974, 104] on span "Logged in User" at bounding box center [968, 96] width 117 height 15
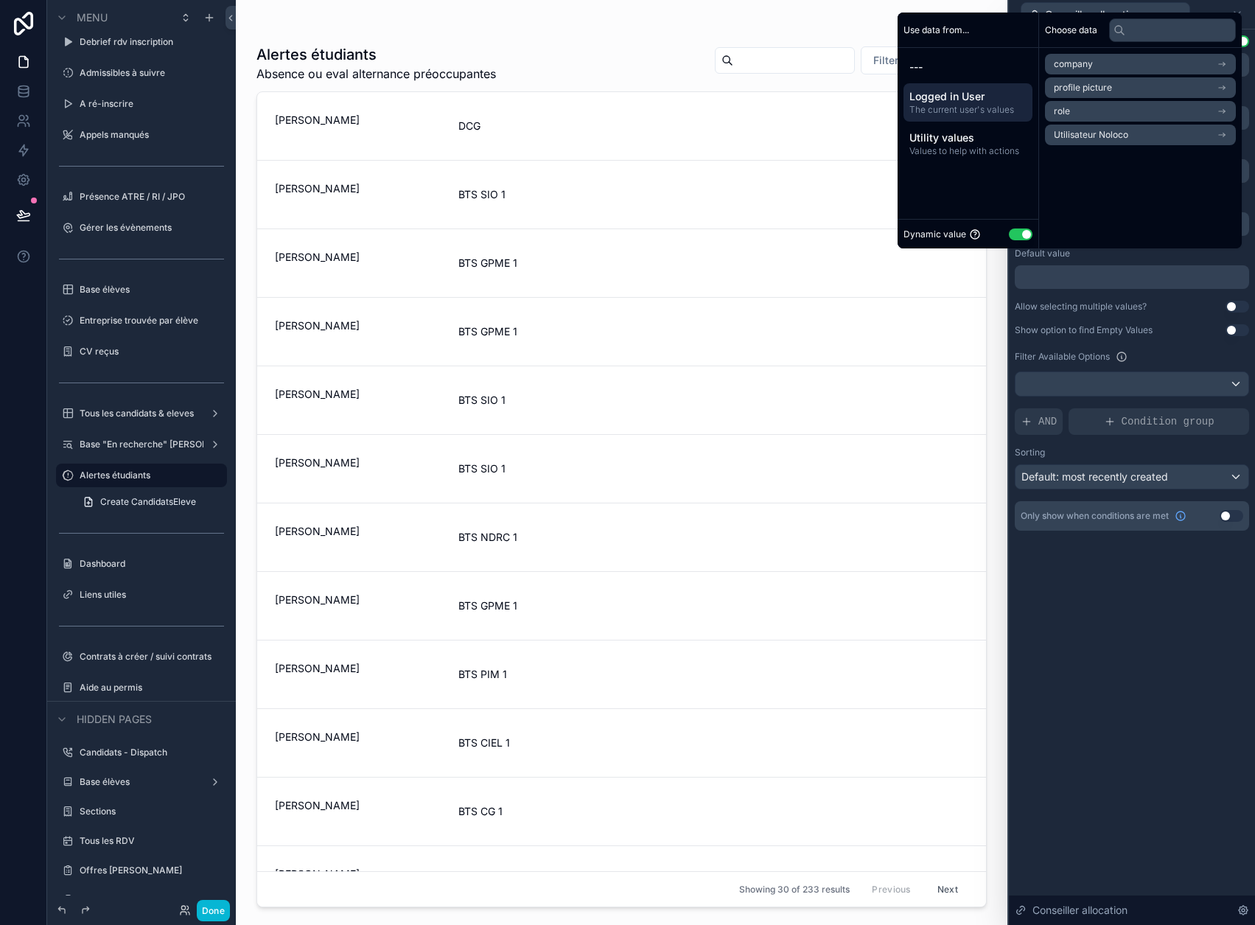
click at [1105, 141] on span "Utilisateur Noloco" at bounding box center [1091, 135] width 74 height 12
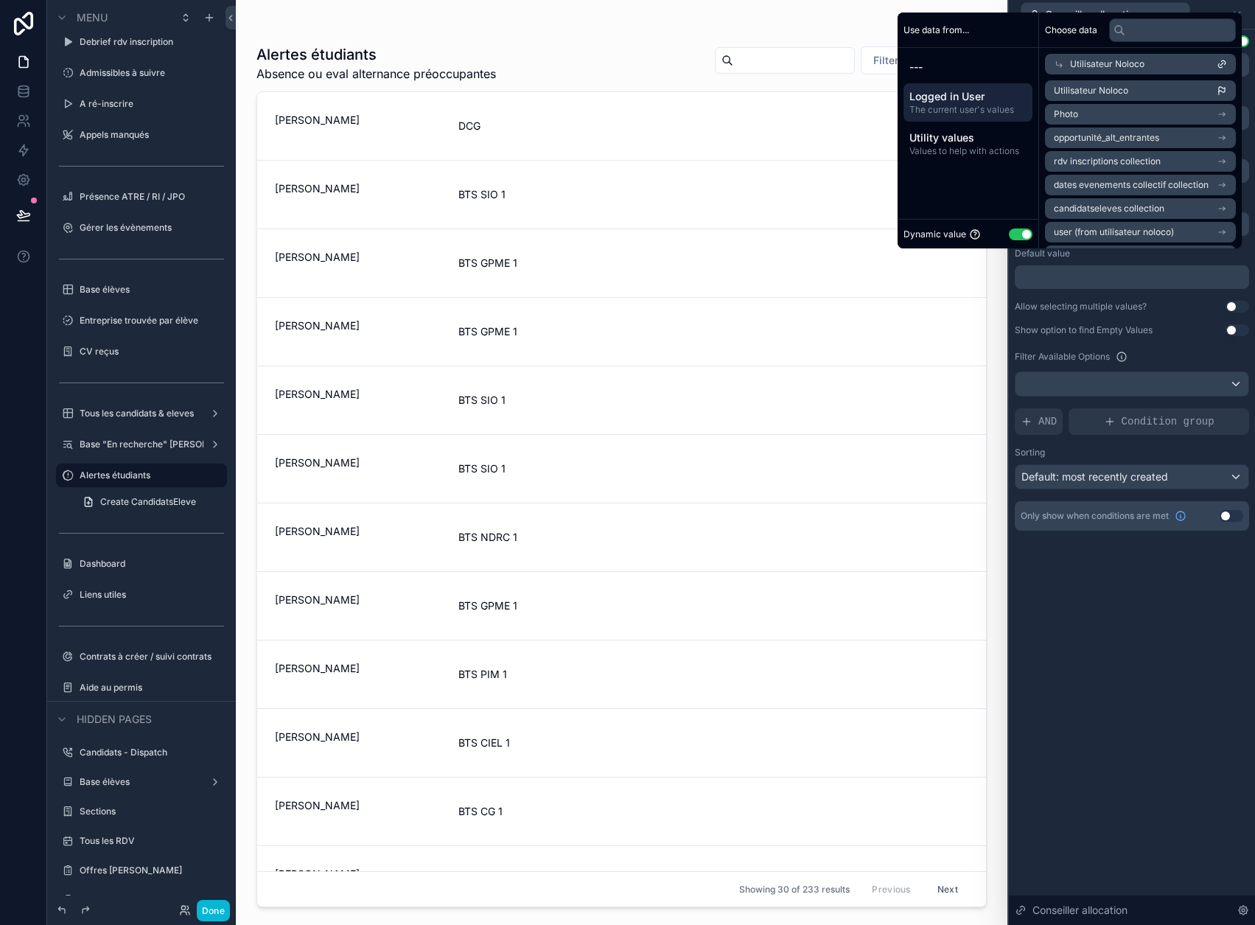
click at [1110, 97] on span "Utilisateur Noloco" at bounding box center [1091, 91] width 74 height 12
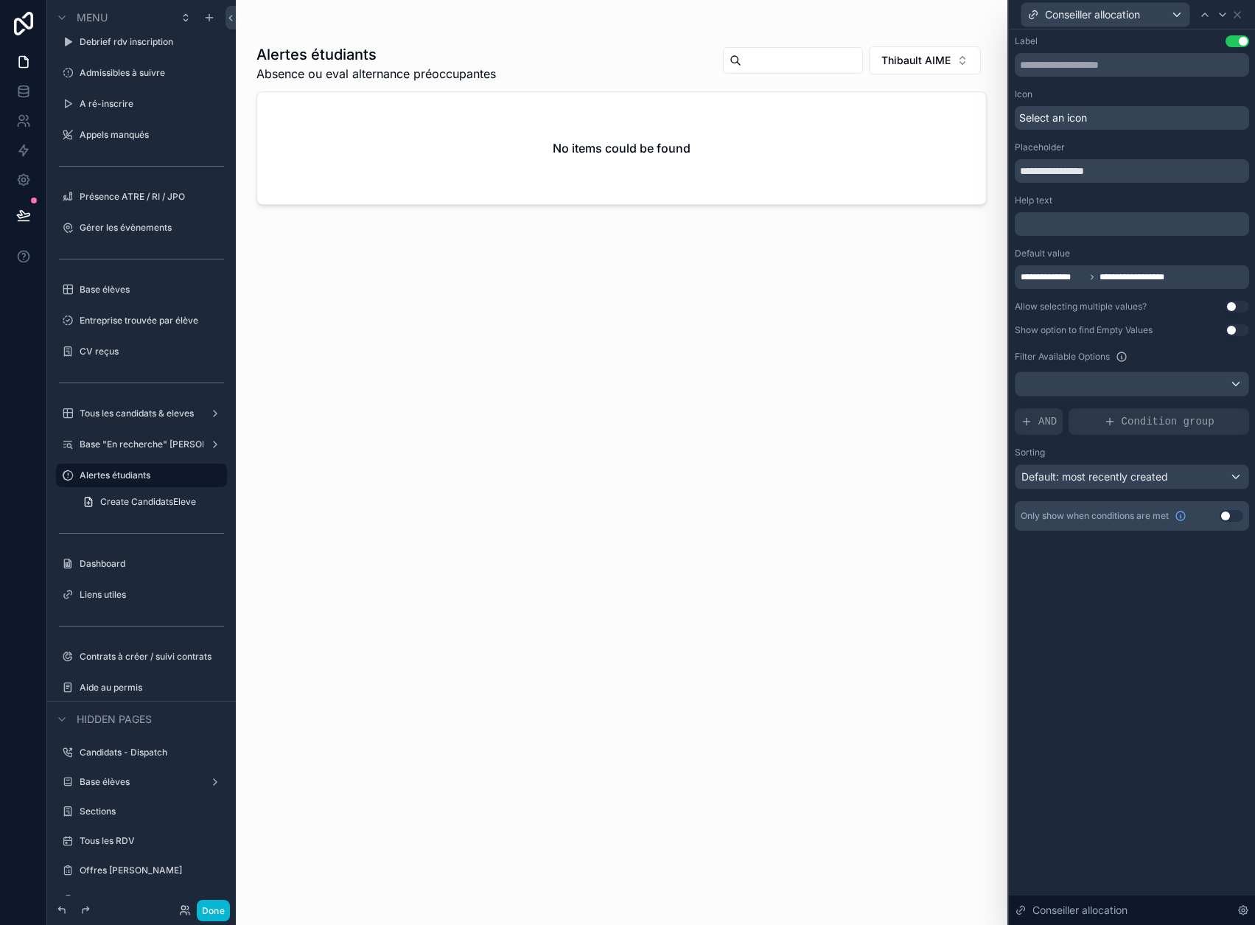
click at [1118, 628] on div "**********" at bounding box center [1132, 477] width 246 height 896
click at [212, 907] on button "Done" at bounding box center [213, 910] width 33 height 21
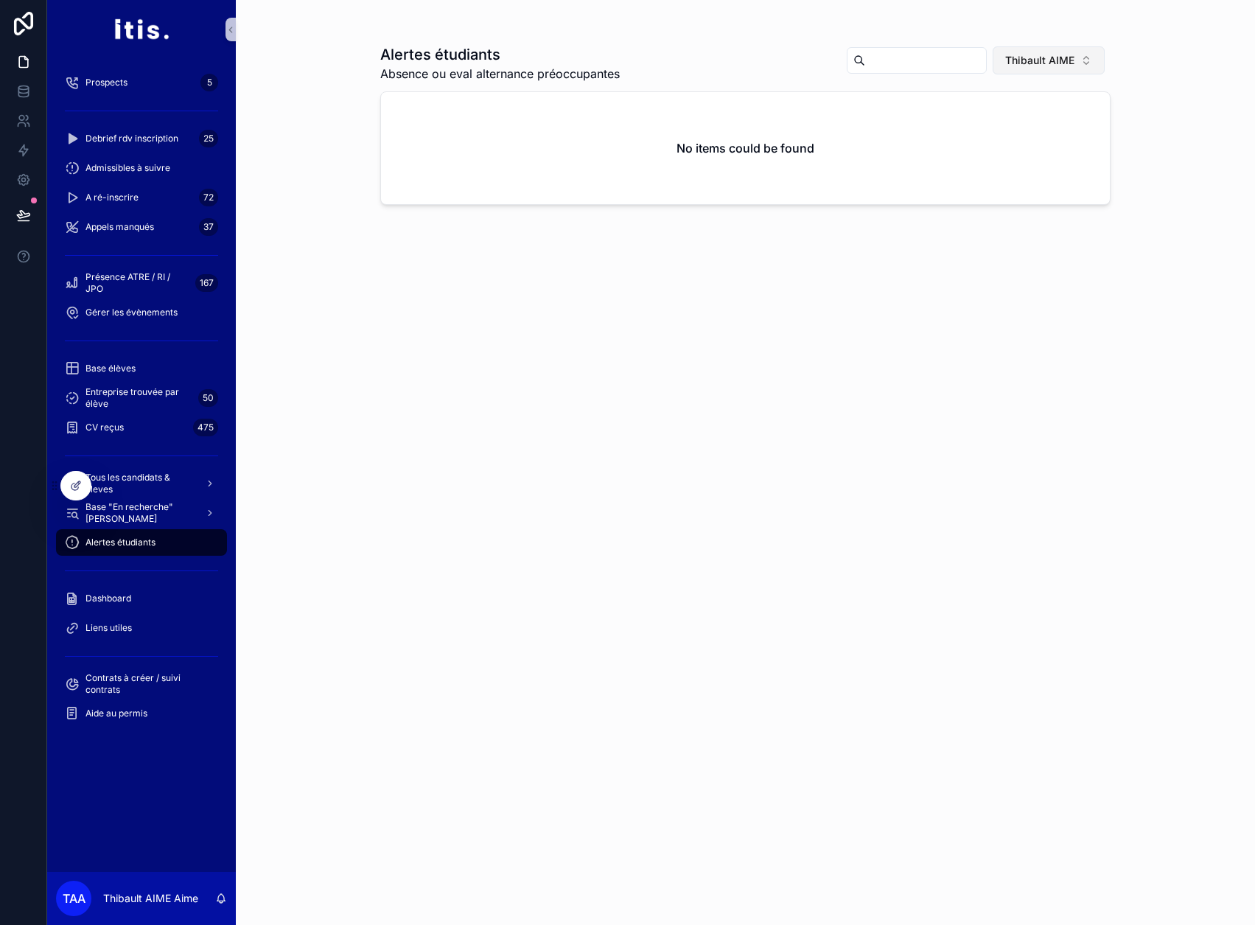
click at [1043, 66] on span "Thibault AIME" at bounding box center [1040, 60] width 69 height 15
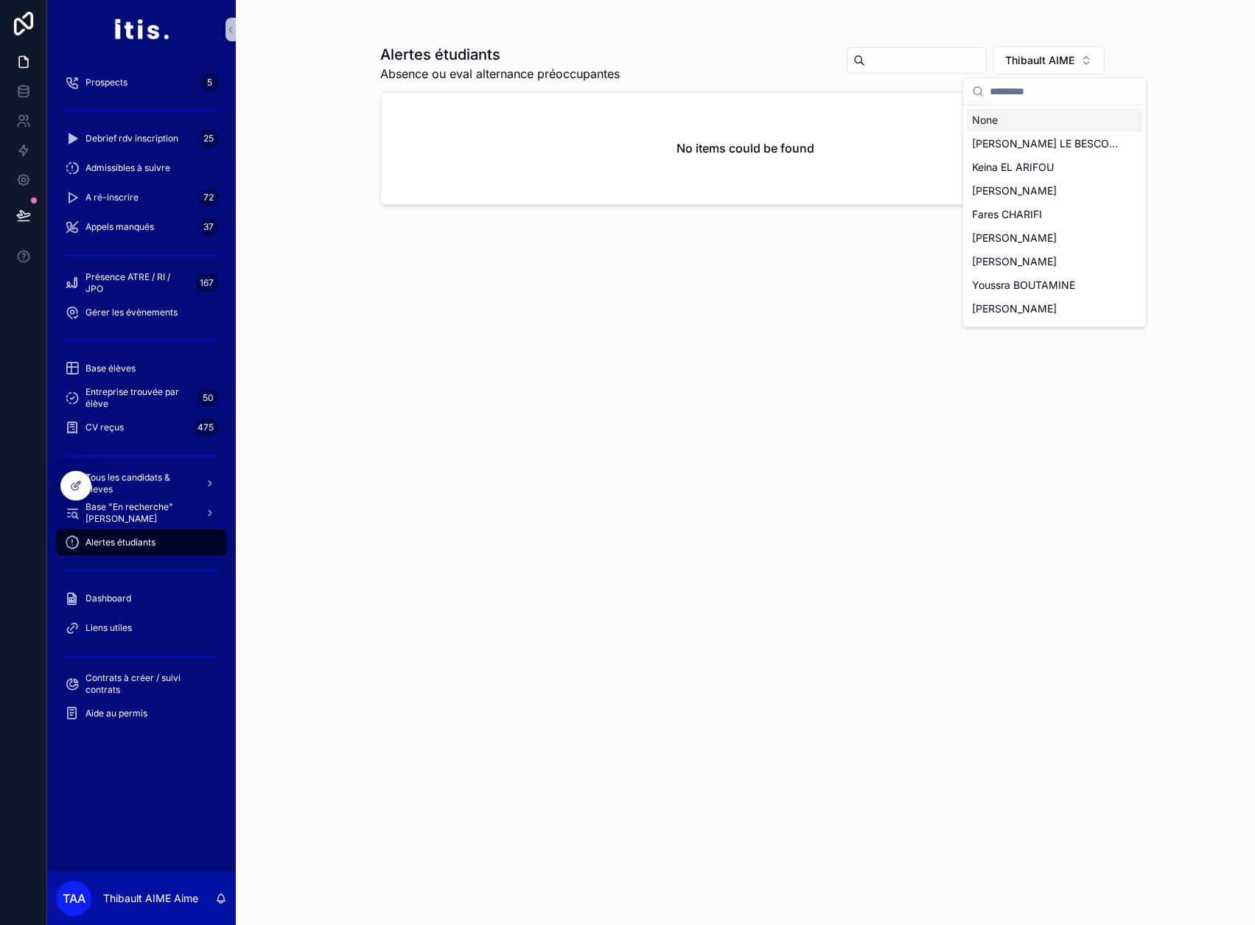
click at [1010, 124] on div "None" at bounding box center [1054, 120] width 177 height 24
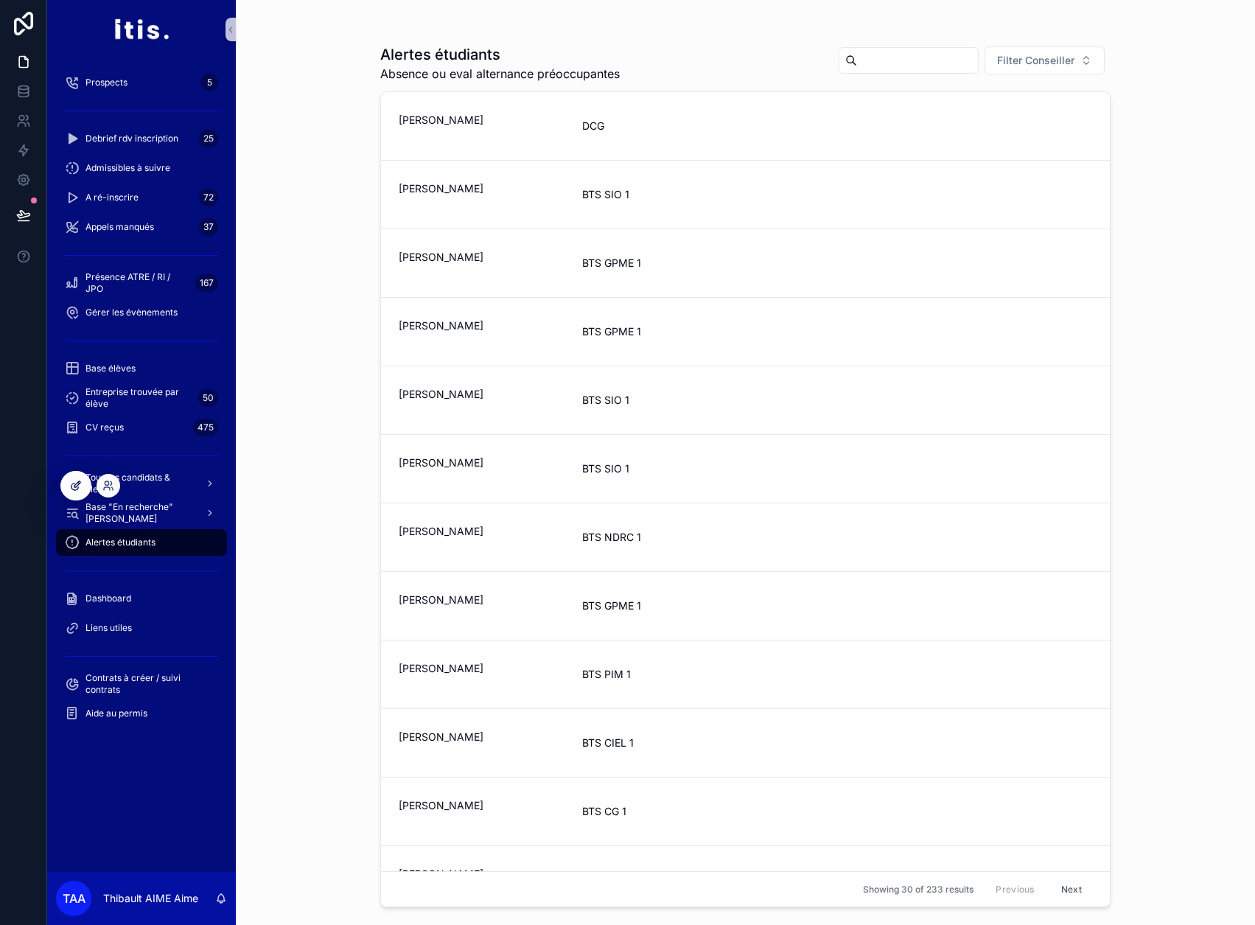
click at [66, 484] on div at bounding box center [75, 486] width 29 height 28
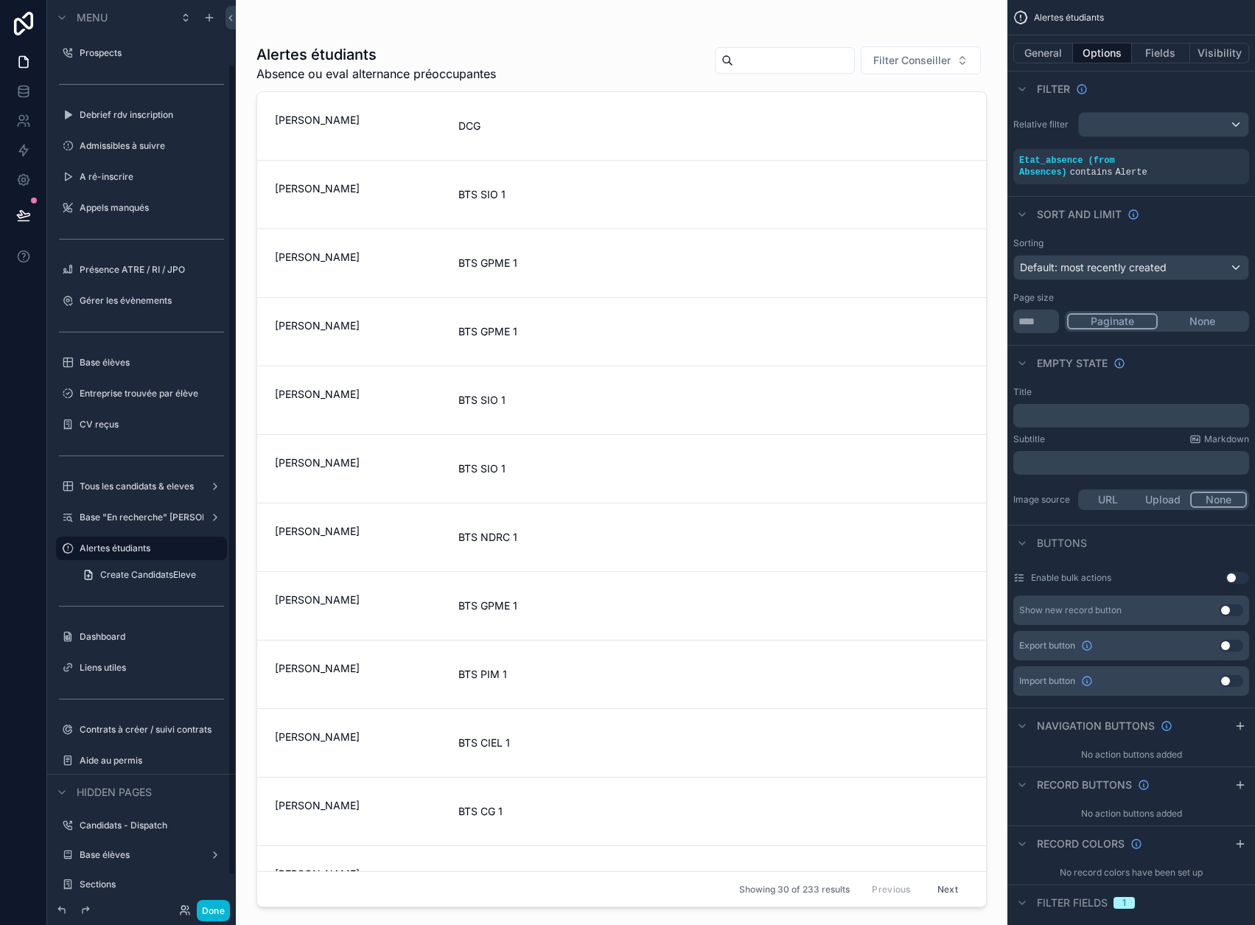
scroll to position [73, 0]
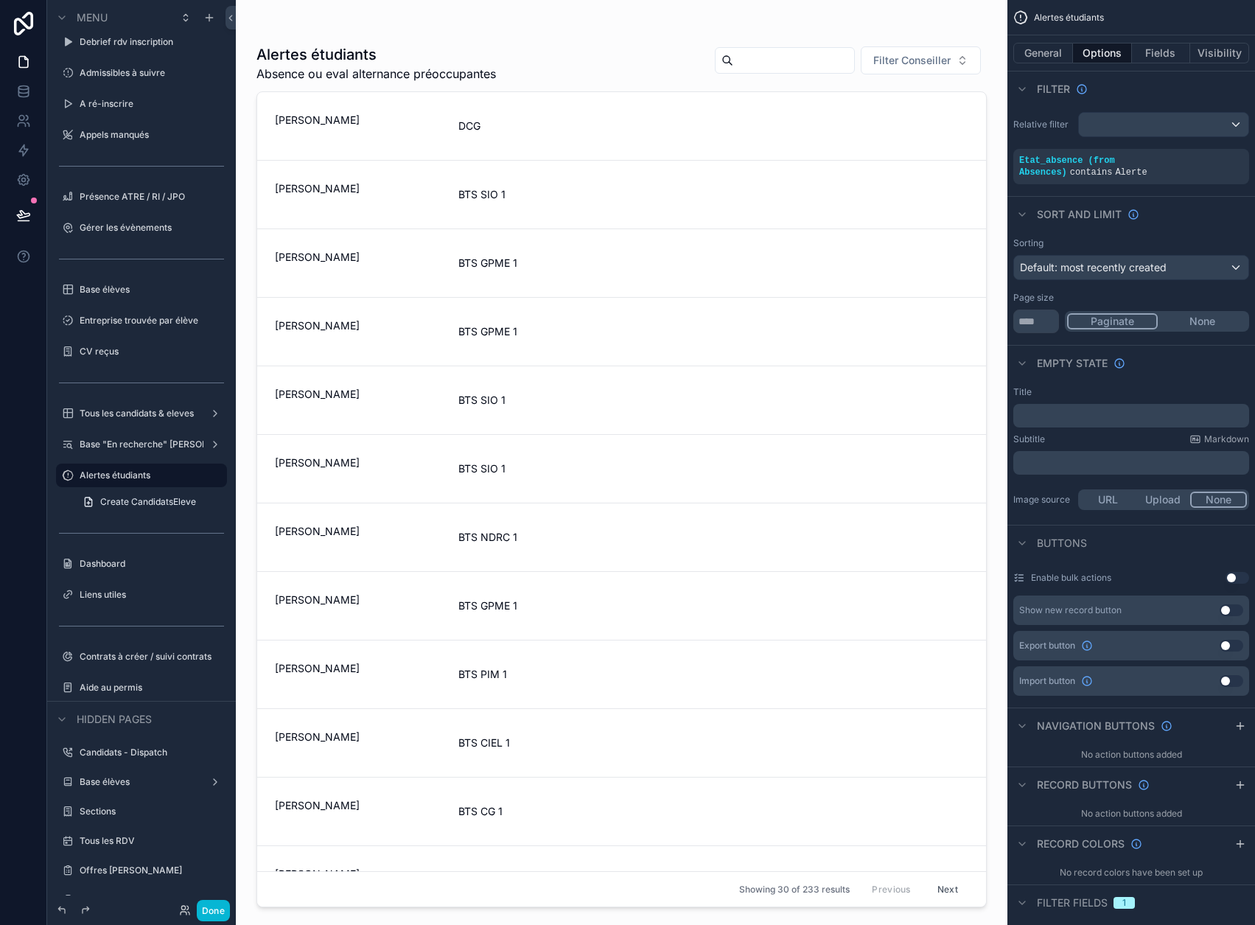
click at [912, 72] on div "scrollable content" at bounding box center [622, 453] width 754 height 907
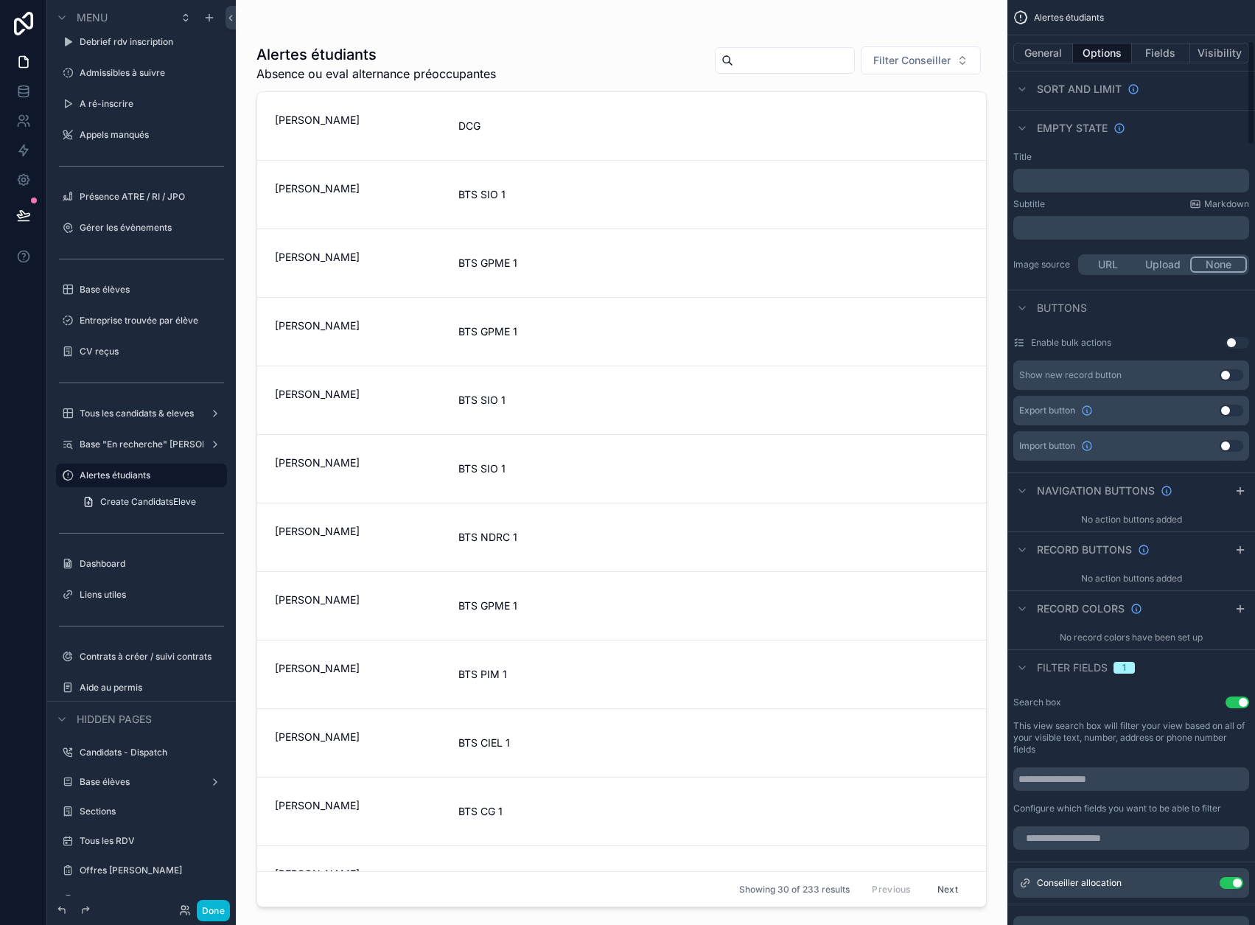
scroll to position [369, 0]
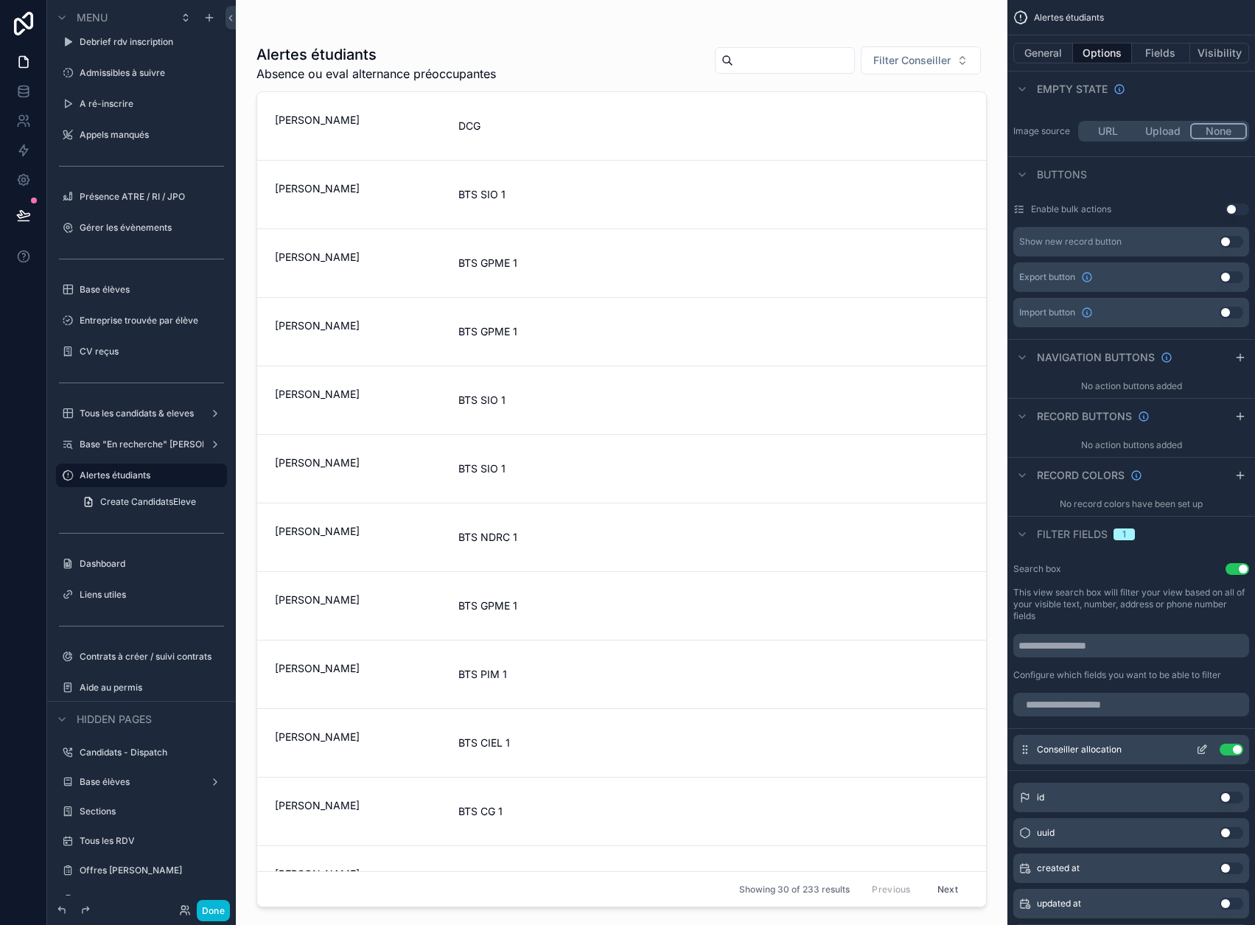
click at [1205, 748] on icon "scrollable content" at bounding box center [1202, 751] width 7 height 7
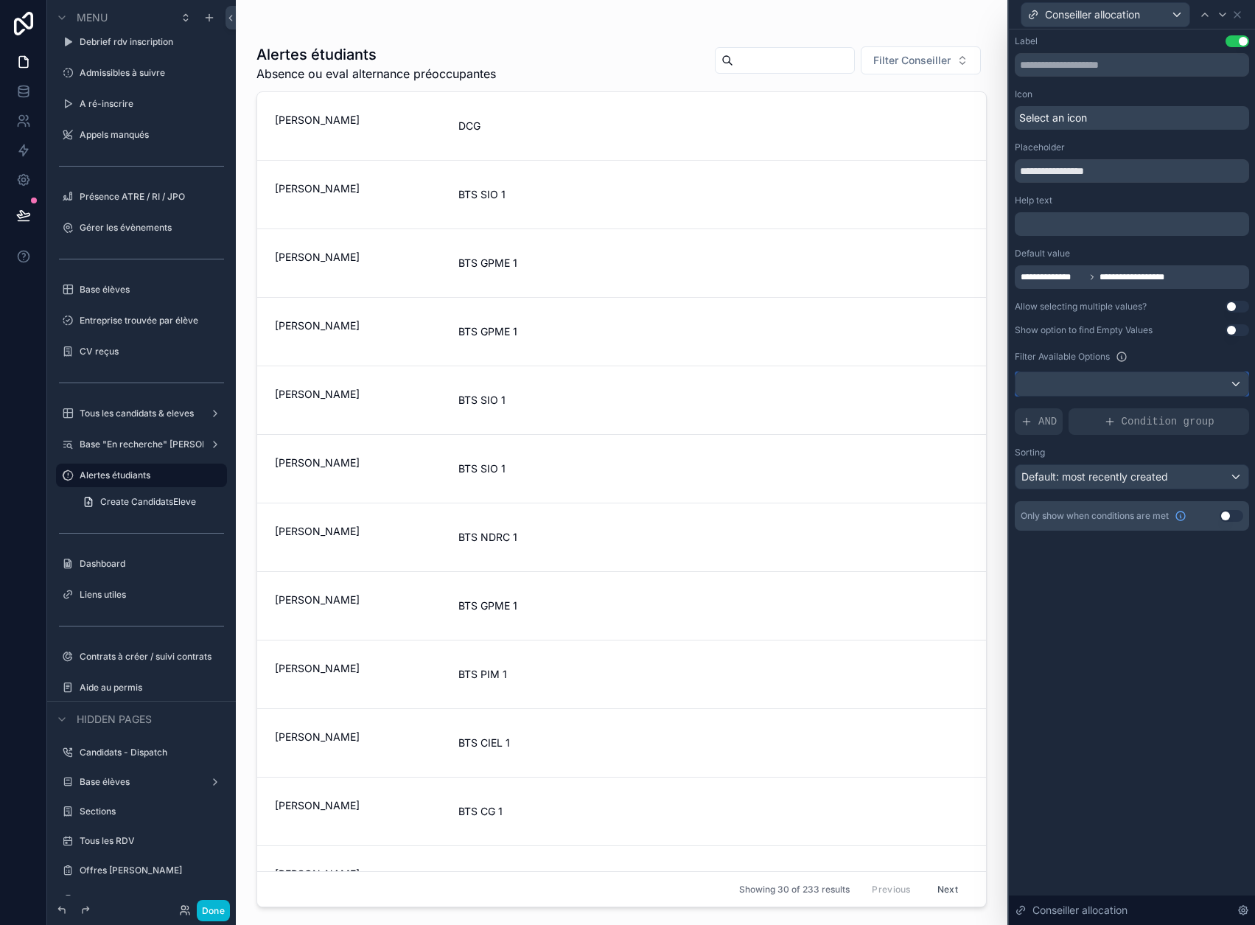
click at [1241, 387] on div at bounding box center [1132, 384] width 233 height 24
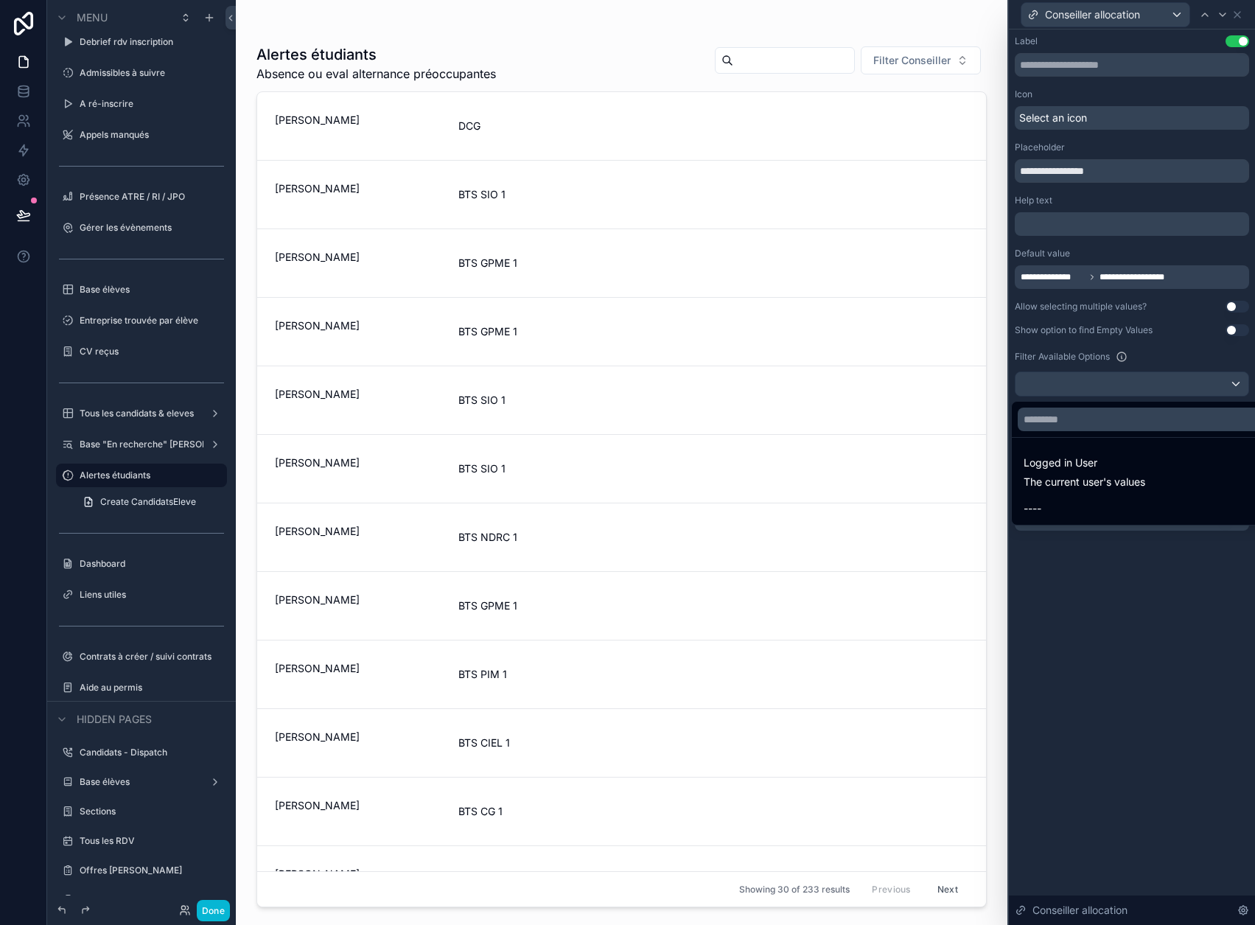
click at [1138, 362] on div at bounding box center [1132, 462] width 246 height 925
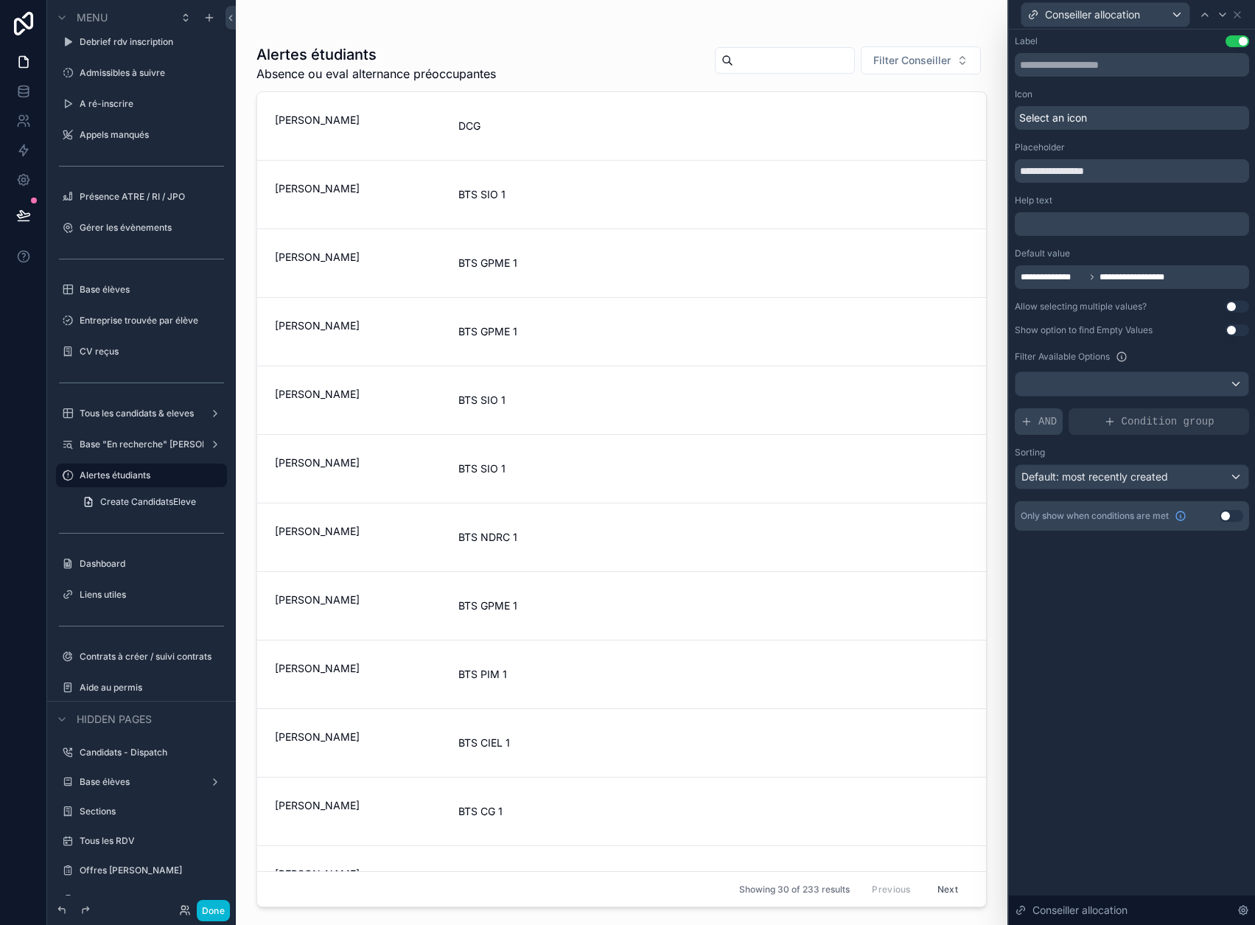
click at [1056, 418] on span "AND" at bounding box center [1048, 421] width 18 height 15
click at [1216, 409] on icon at bounding box center [1214, 408] width 4 height 4
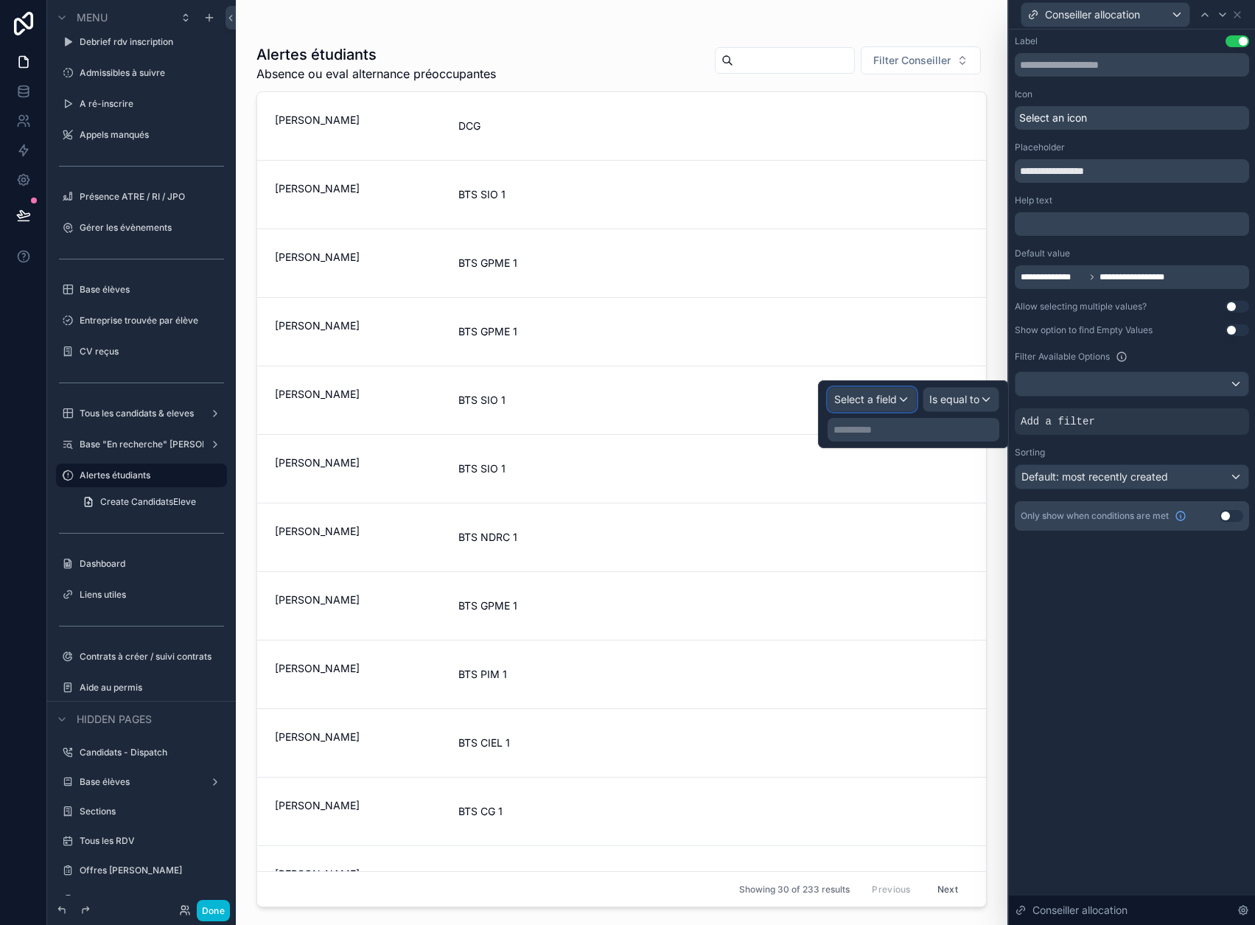
click at [908, 404] on div "Select a field" at bounding box center [873, 400] width 88 height 24
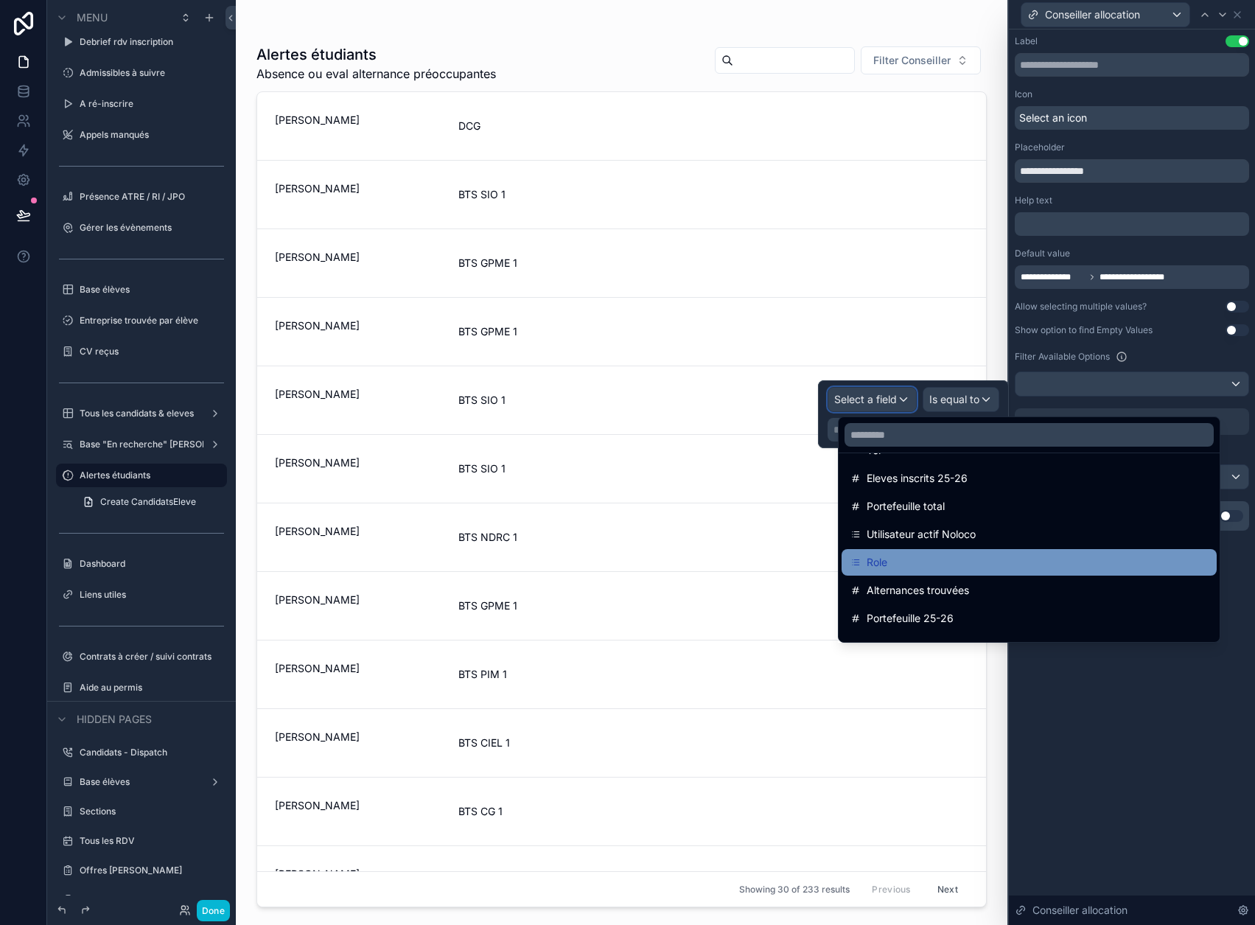
scroll to position [221, 0]
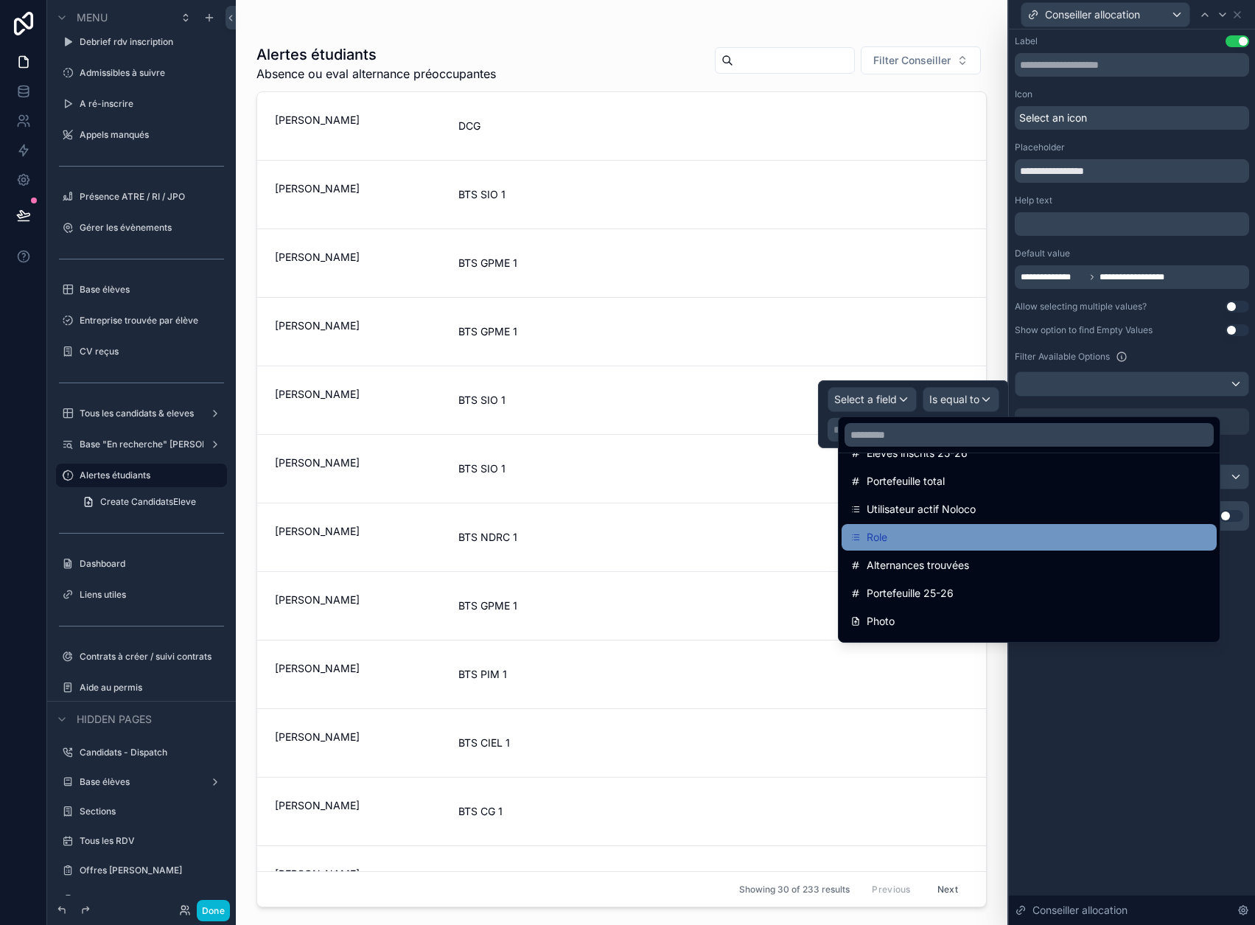
click at [956, 534] on div "Role" at bounding box center [1030, 538] width 358 height 18
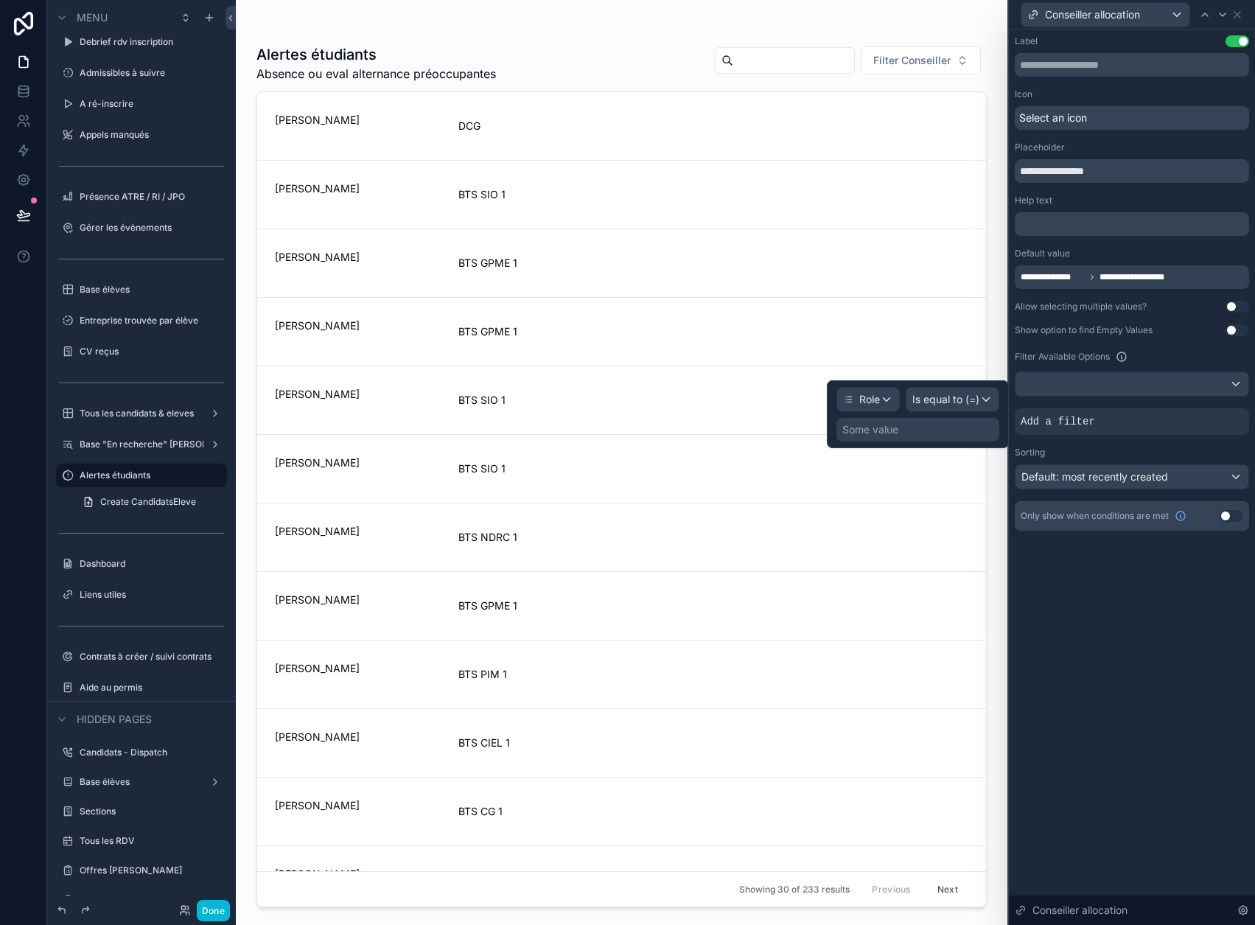
click at [956, 437] on div "Some value" at bounding box center [918, 430] width 163 height 24
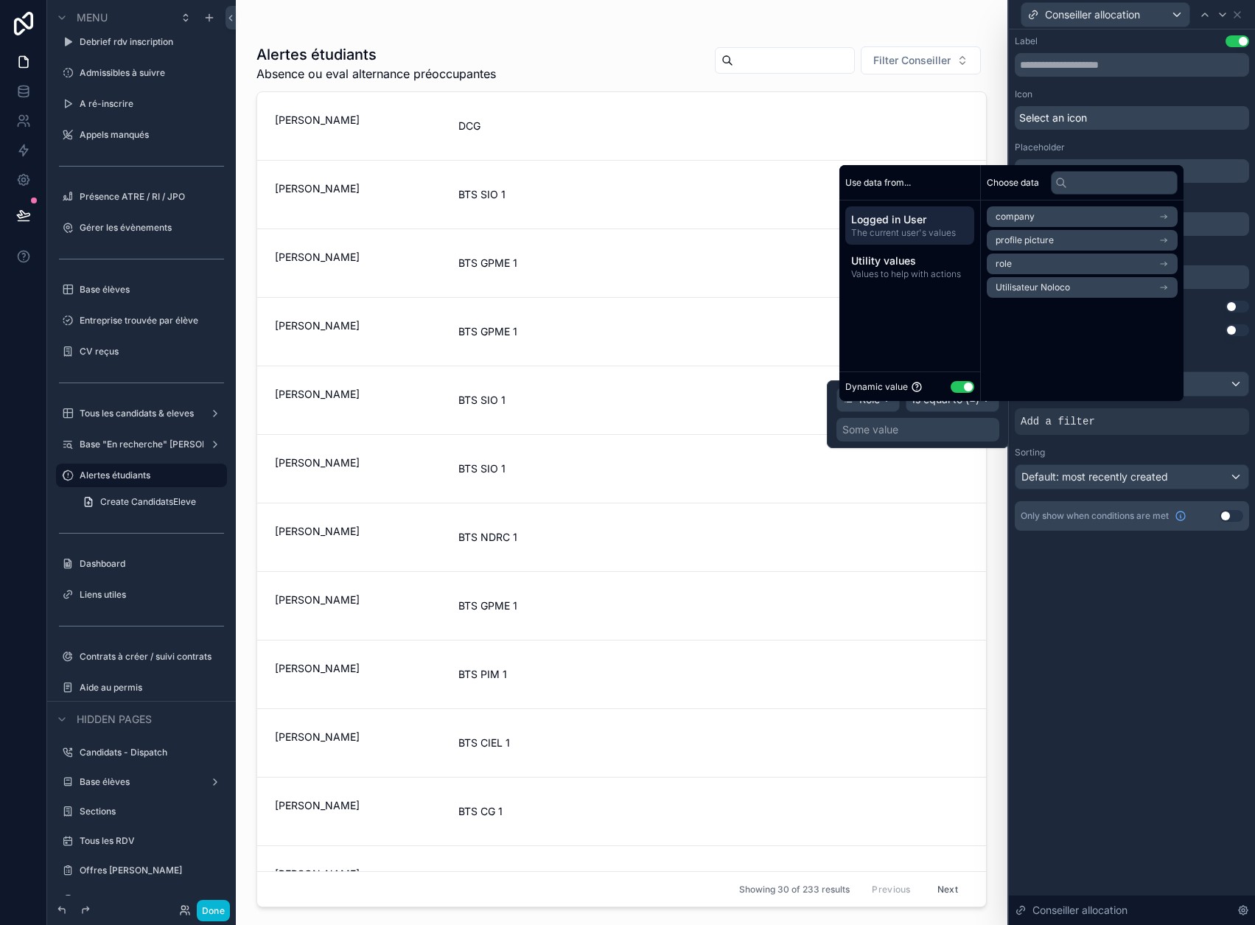
click at [965, 393] on button "Use setting" at bounding box center [963, 387] width 24 height 12
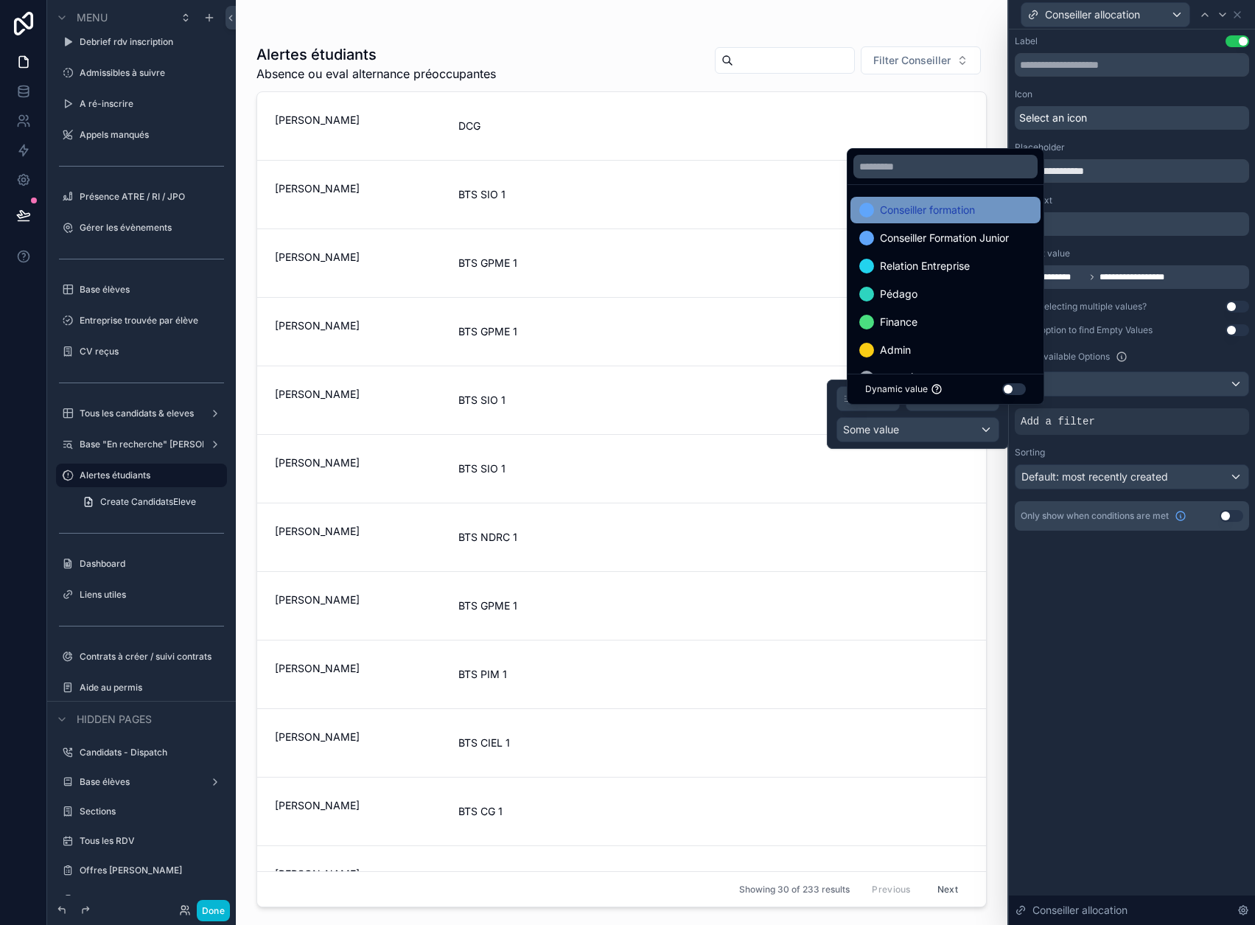
click at [970, 219] on span "Conseiller formation" at bounding box center [927, 210] width 95 height 18
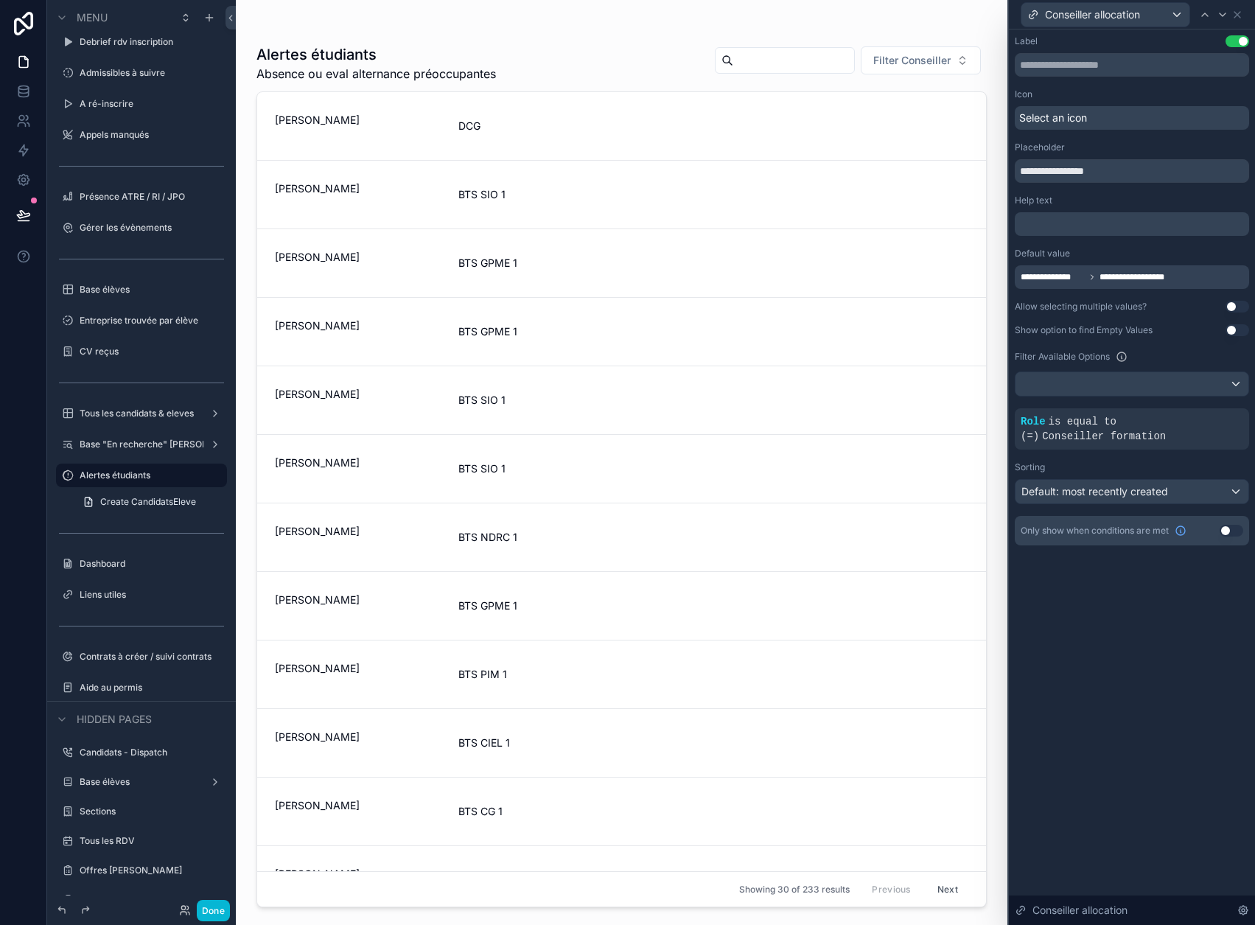
click at [1087, 620] on div "**********" at bounding box center [1132, 477] width 246 height 896
click at [210, 910] on button "Done" at bounding box center [213, 910] width 33 height 21
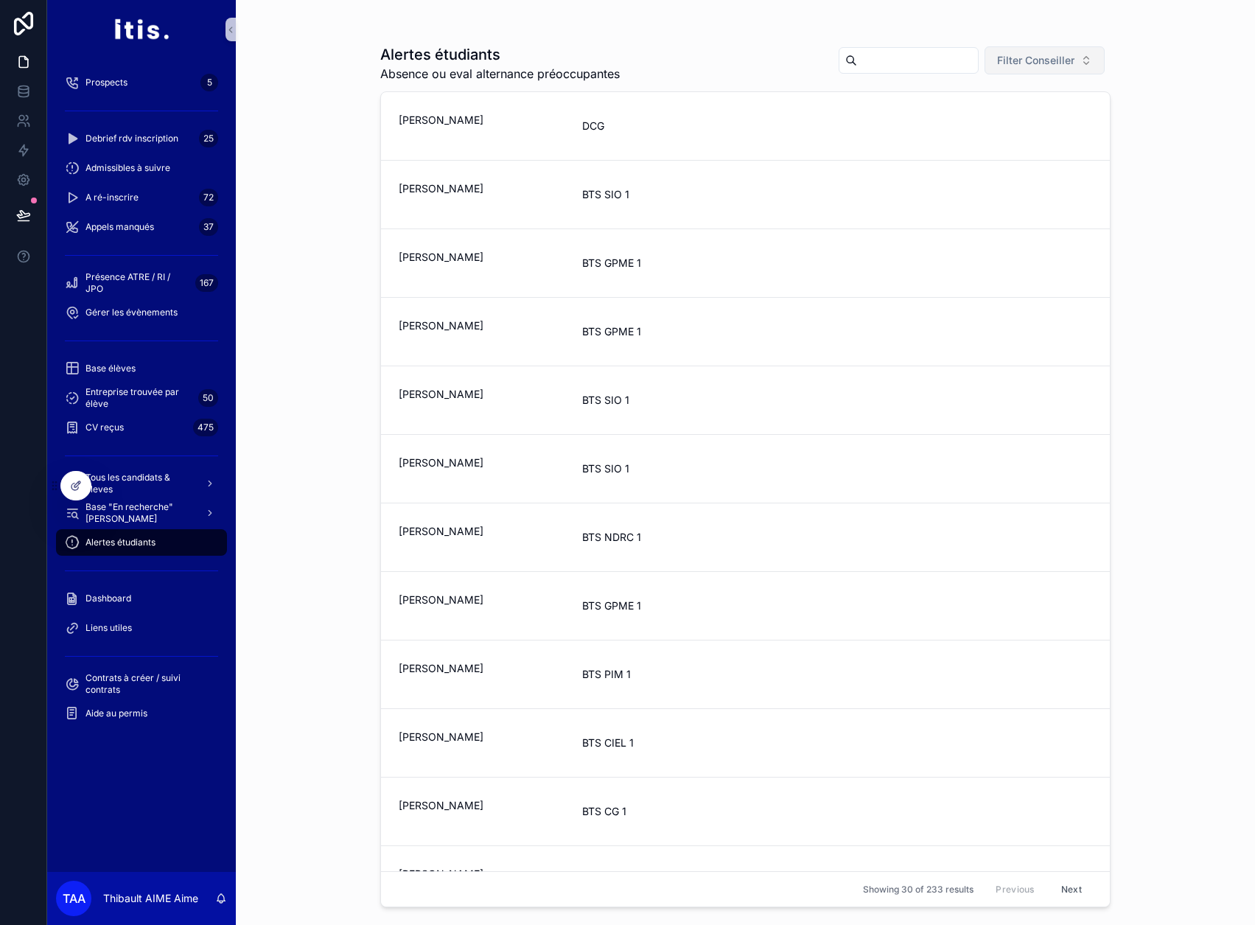
click at [1083, 66] on button "Filter Conseiller" at bounding box center [1045, 60] width 120 height 28
click at [722, 54] on div "Alertes étudiants Absence ou eval alternance préoccupantes Filter Conseiller" at bounding box center [745, 63] width 731 height 38
click at [83, 485] on div at bounding box center [75, 486] width 29 height 28
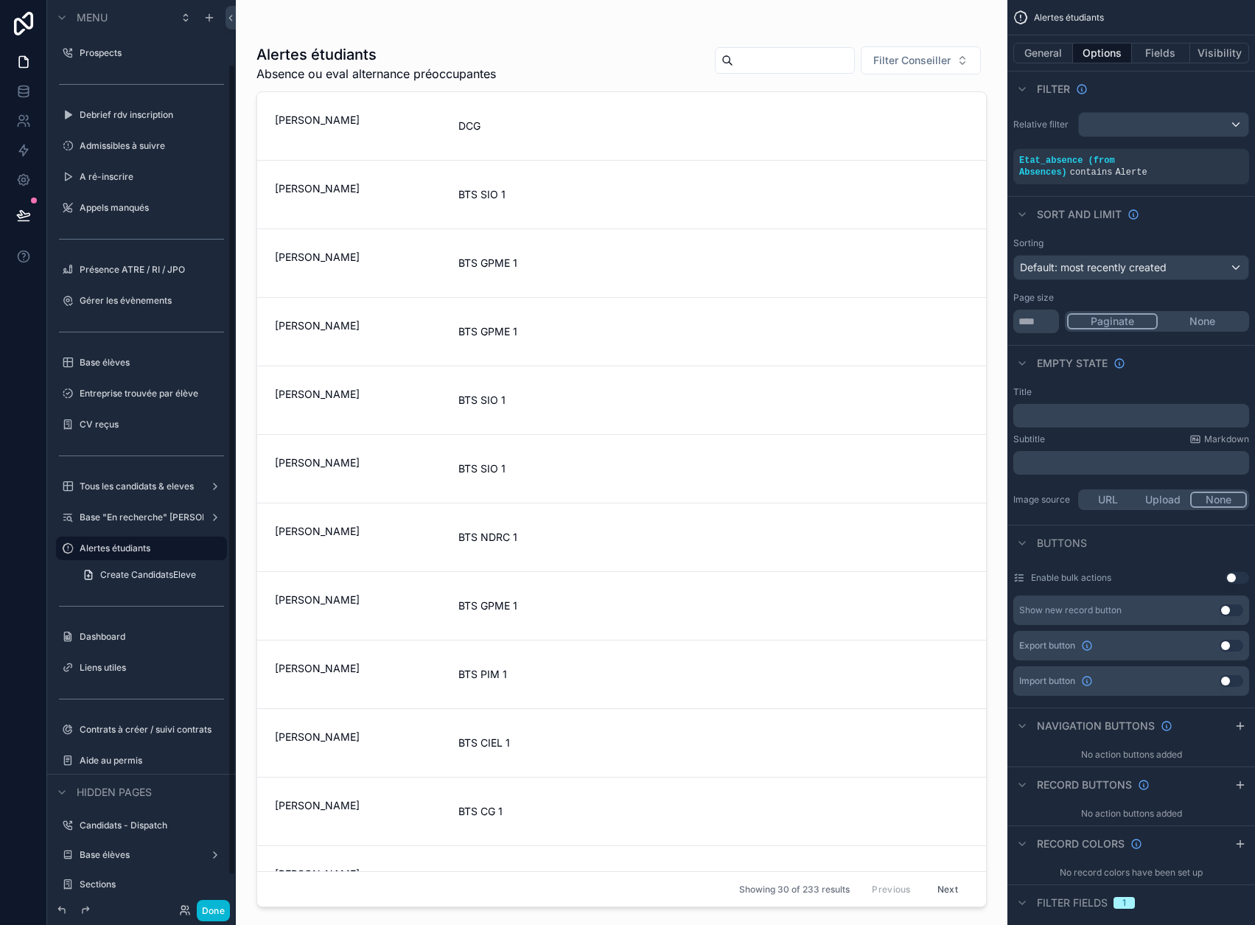
scroll to position [73, 0]
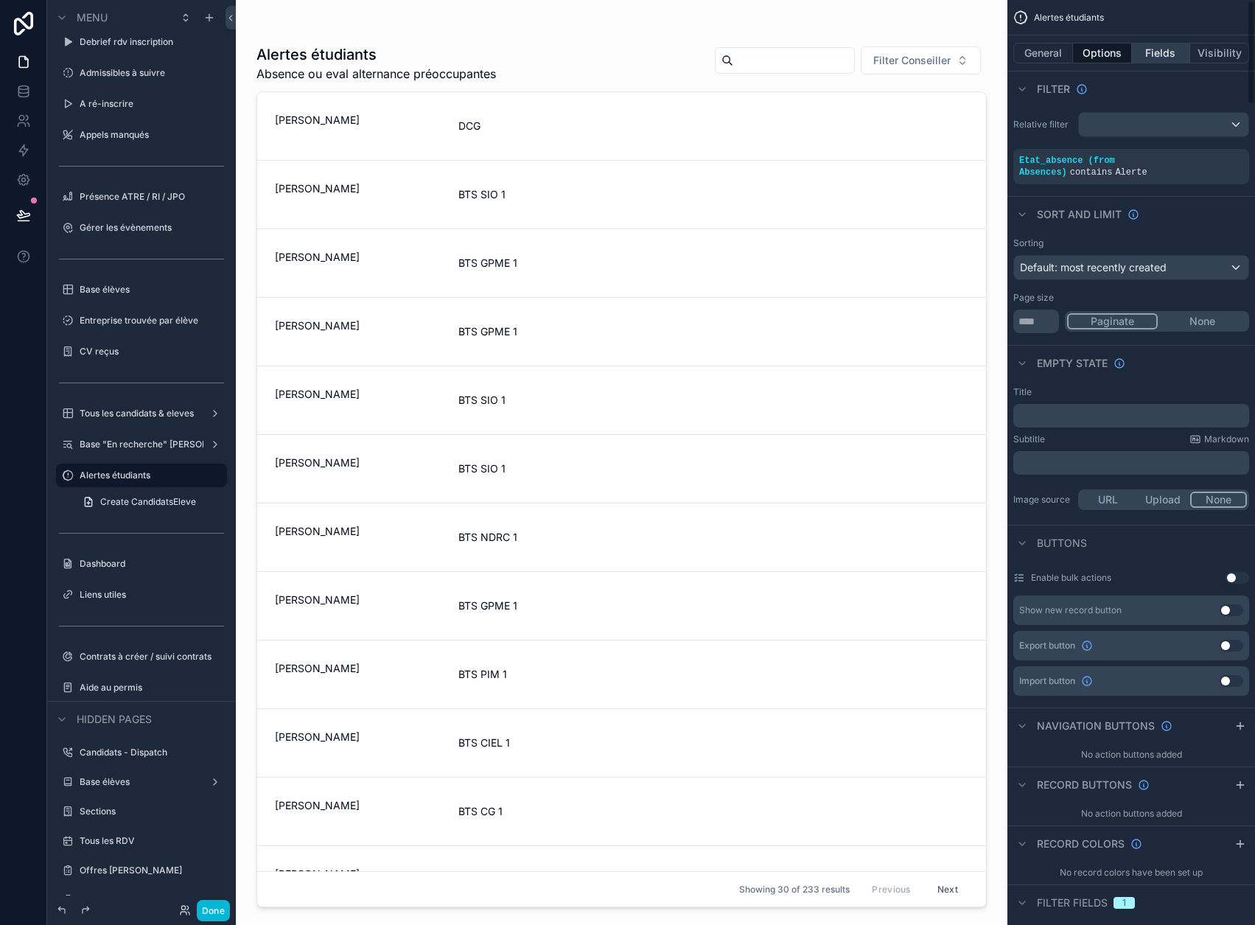
click at [1174, 54] on button "Fields" at bounding box center [1161, 53] width 59 height 21
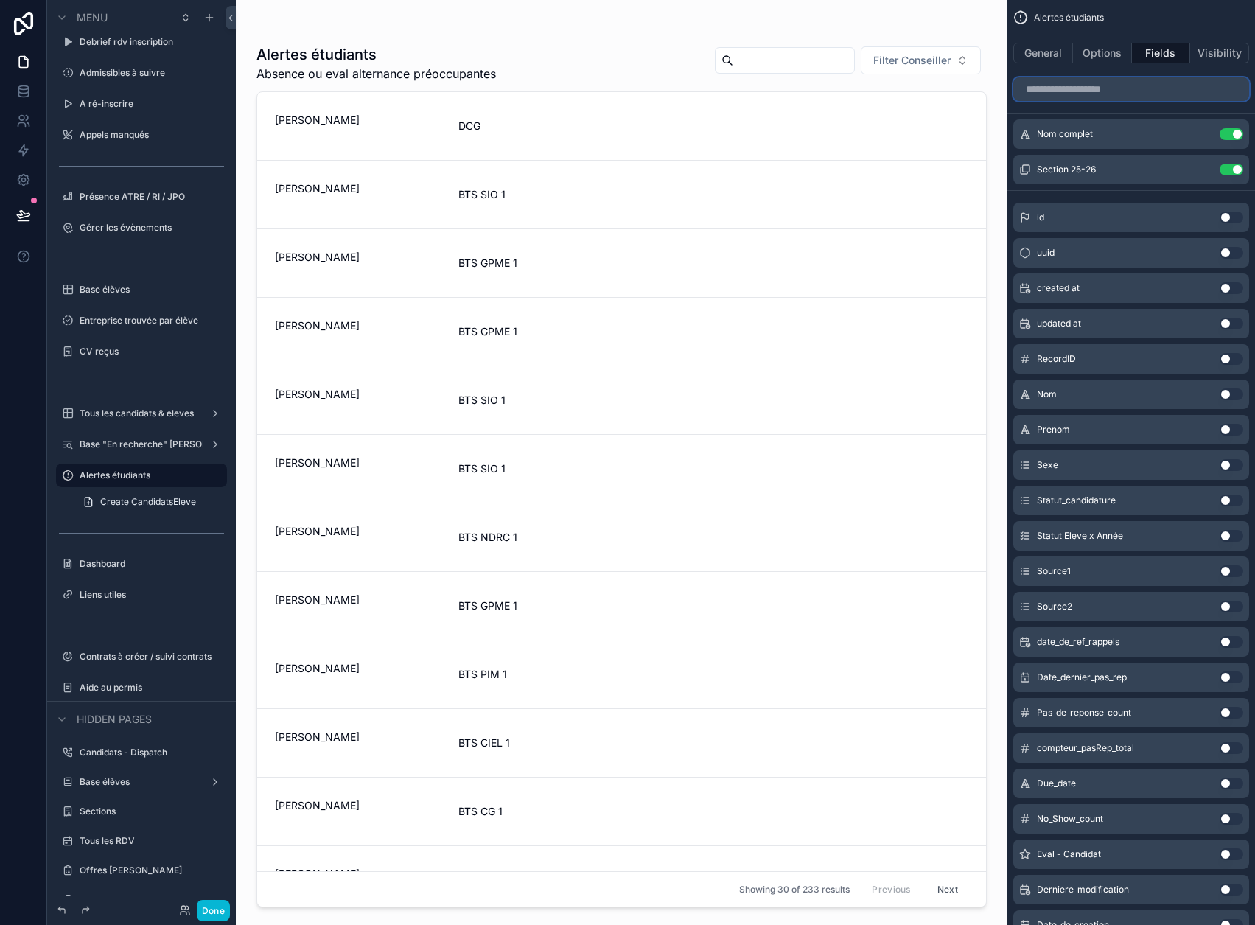
click at [1148, 88] on input "scrollable content" at bounding box center [1132, 89] width 236 height 24
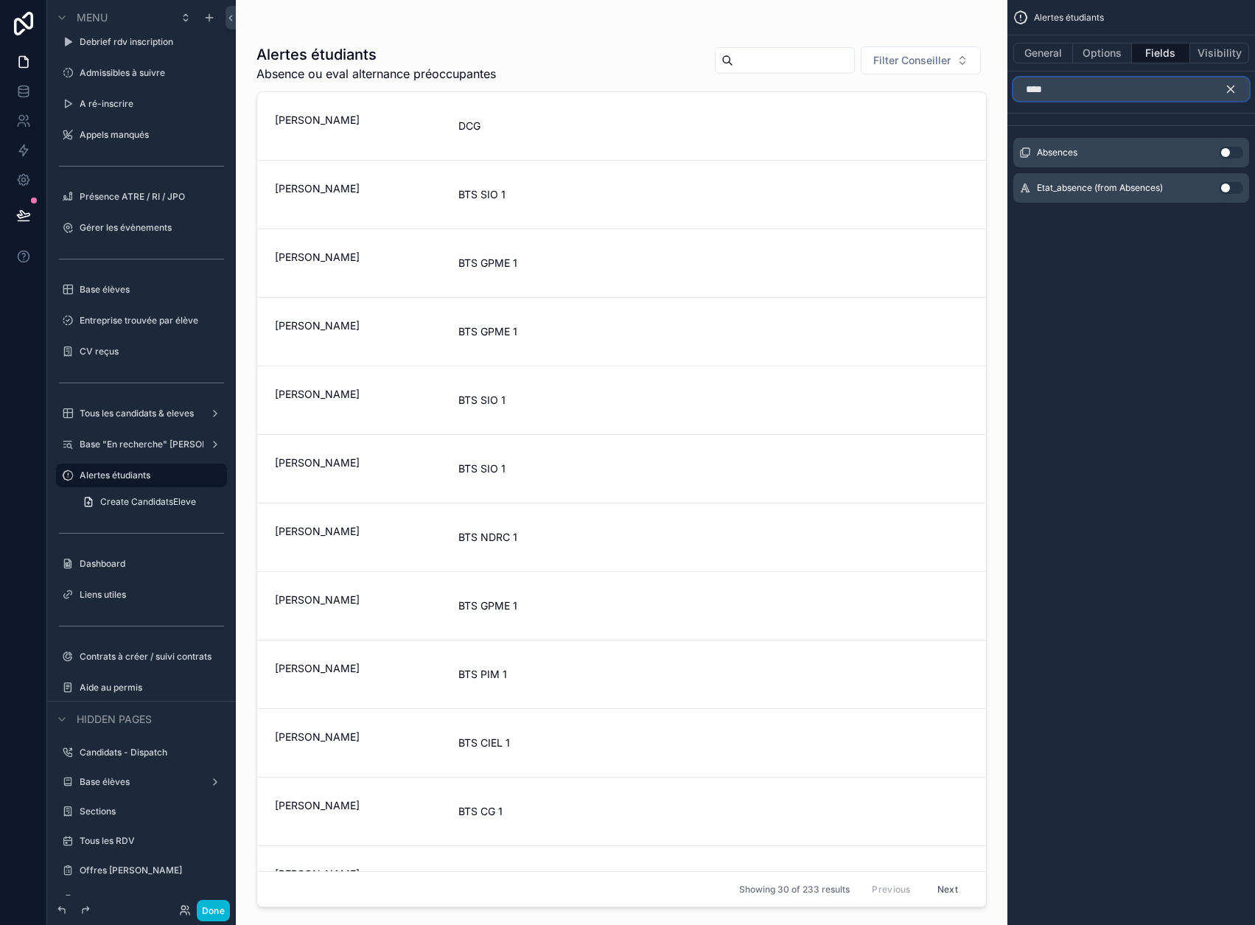
type input "****"
click at [1235, 88] on icon "scrollable content" at bounding box center [1231, 89] width 7 height 7
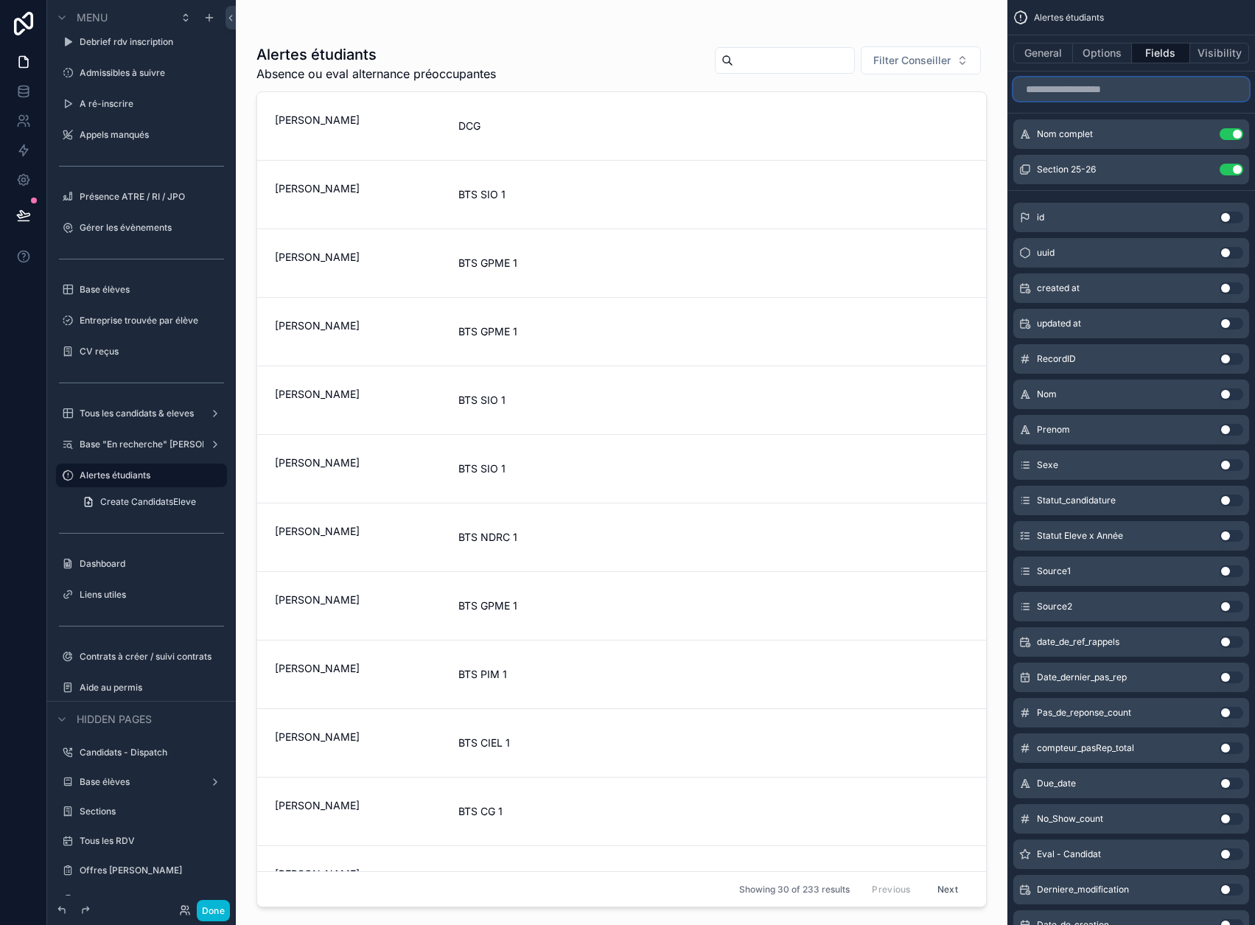
click at [1197, 89] on input "scrollable content" at bounding box center [1132, 89] width 236 height 24
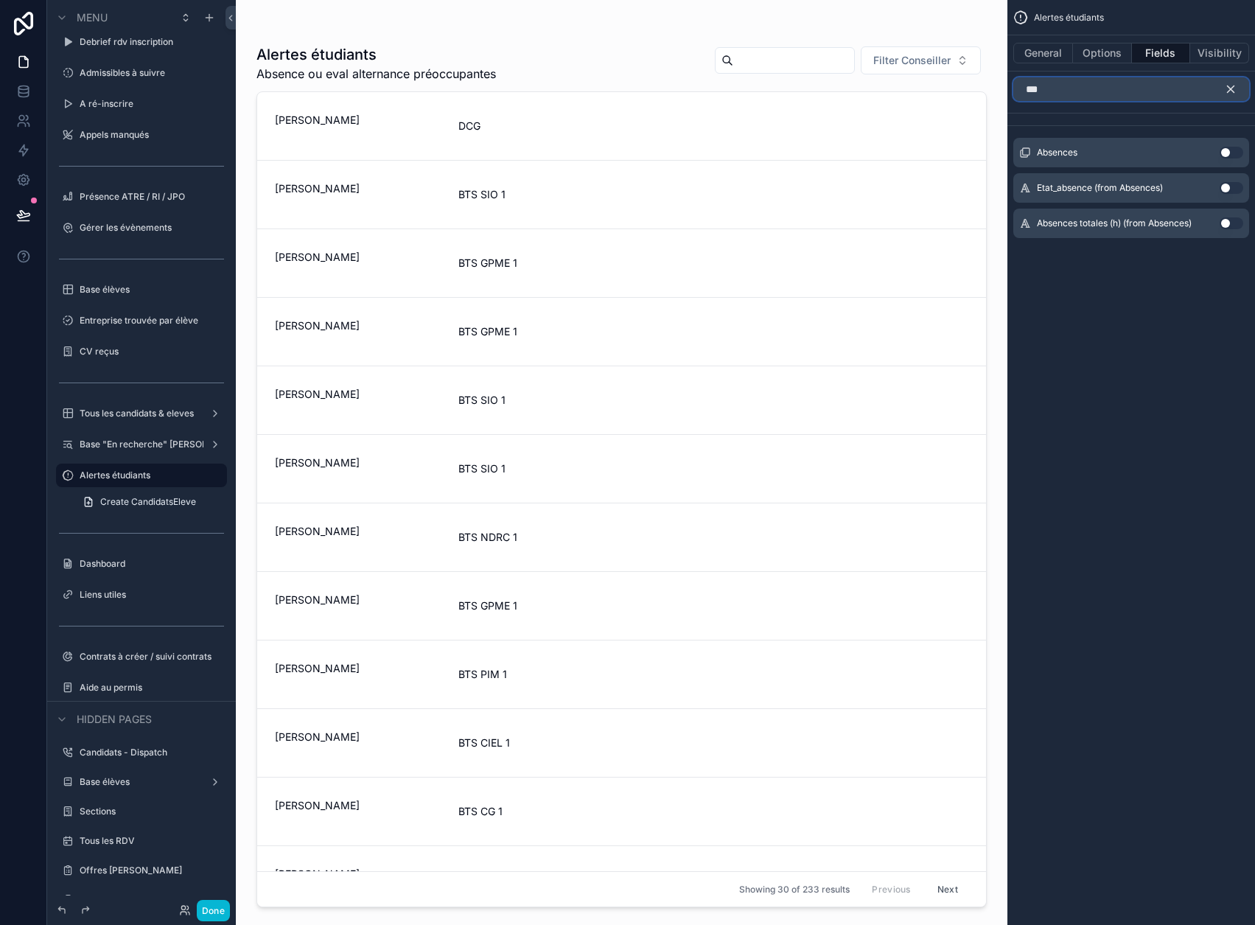
type input "***"
click at [1233, 223] on button "Use setting" at bounding box center [1232, 223] width 24 height 12
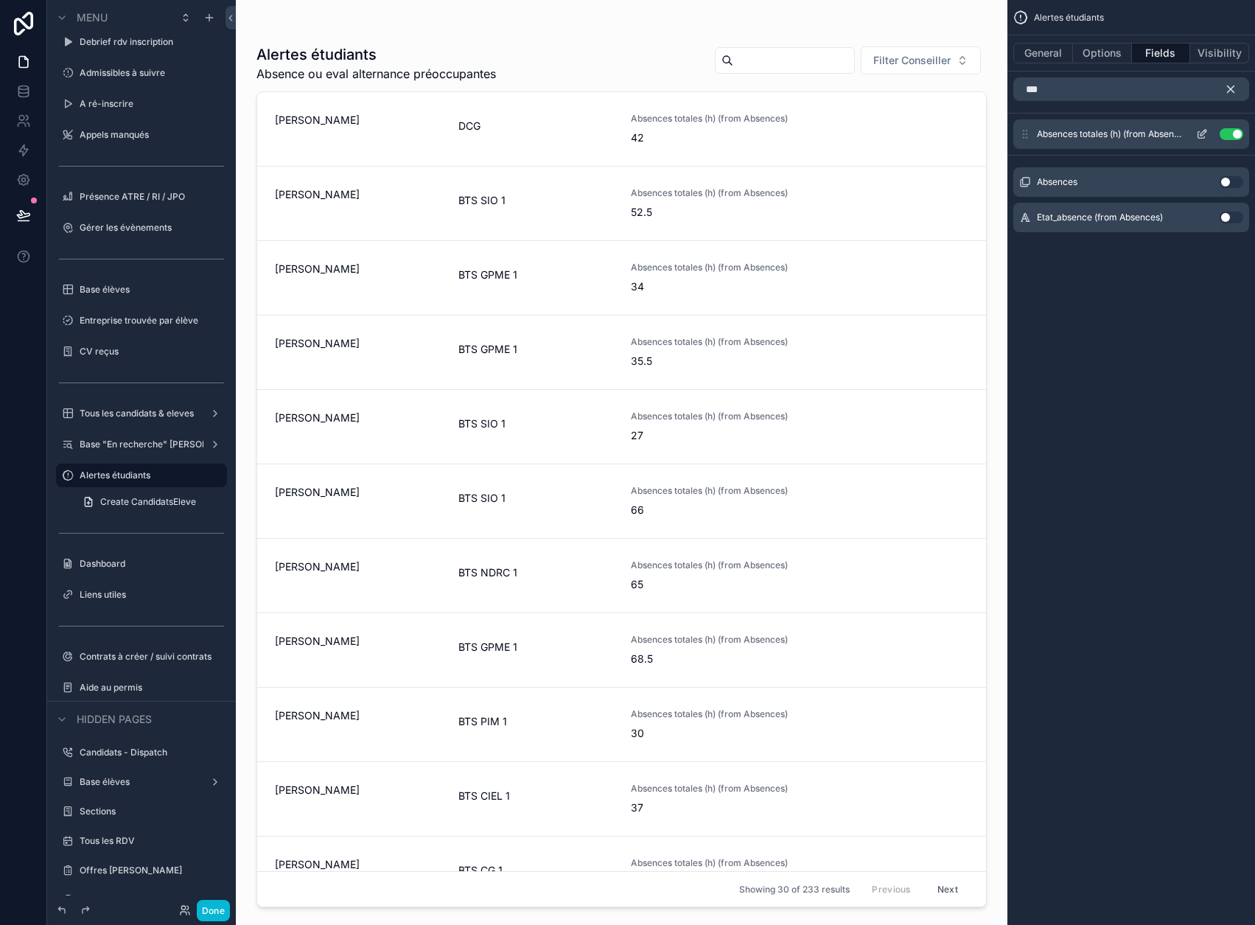
click at [1208, 133] on icon "scrollable content" at bounding box center [1202, 134] width 12 height 12
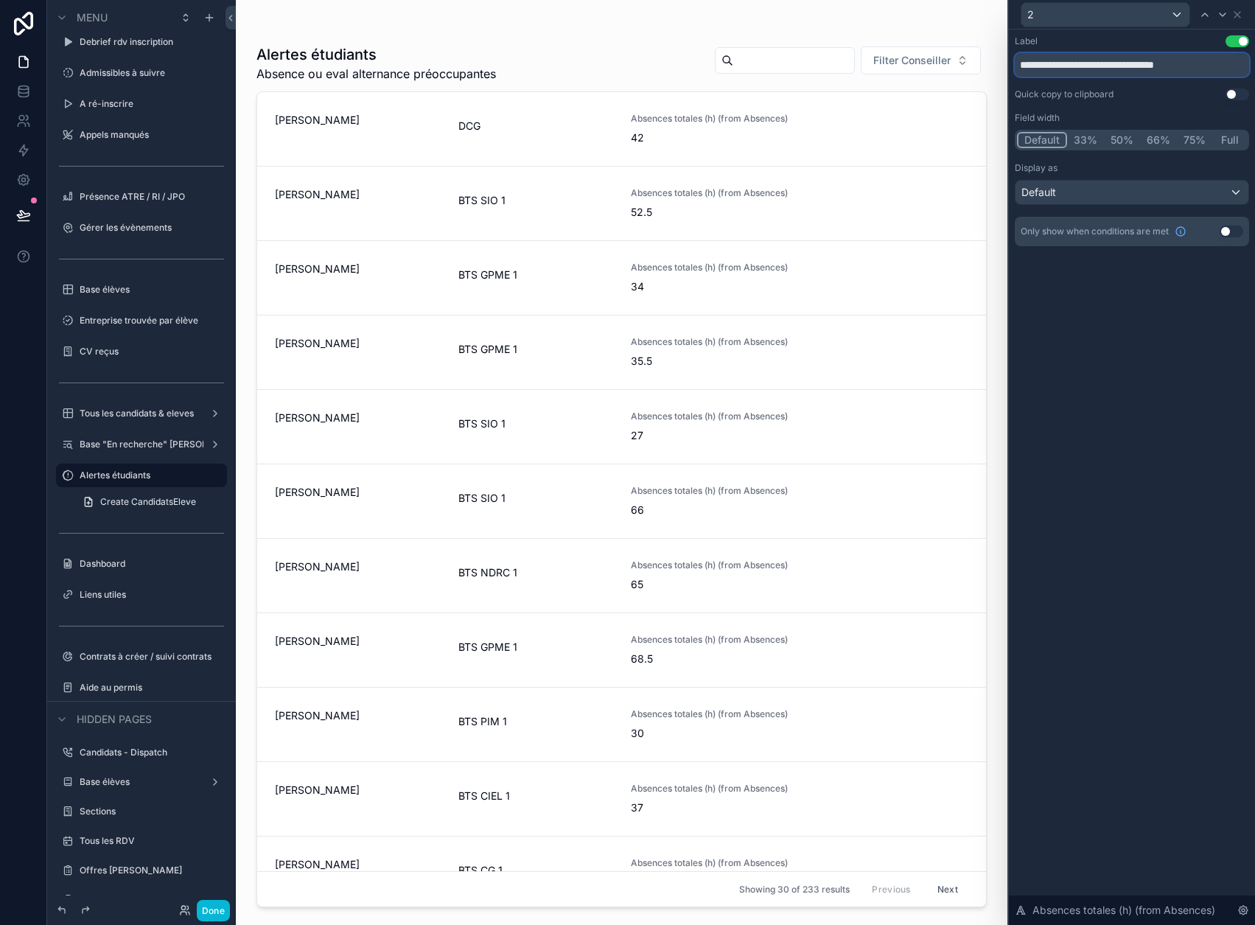
click at [1143, 71] on input "**********" at bounding box center [1132, 65] width 234 height 24
drag, startPoint x: 1242, startPoint y: 71, endPoint x: 1129, endPoint y: 78, distance: 113.0
click at [1129, 78] on div "**********" at bounding box center [1132, 140] width 234 height 211
type input "**********"
click at [1161, 104] on div "**********" at bounding box center [1132, 140] width 234 height 211
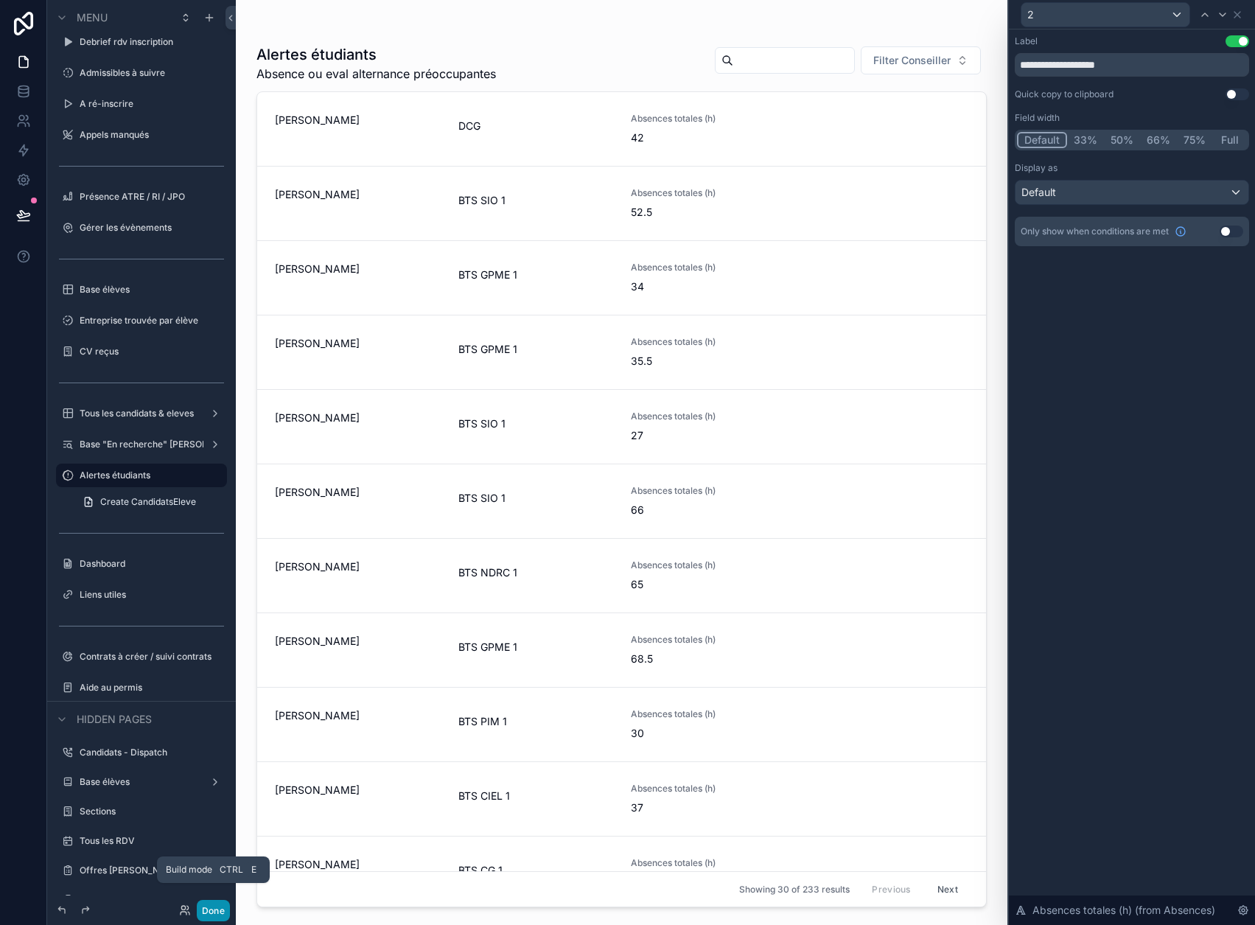
click at [223, 907] on button "Done" at bounding box center [213, 910] width 33 height 21
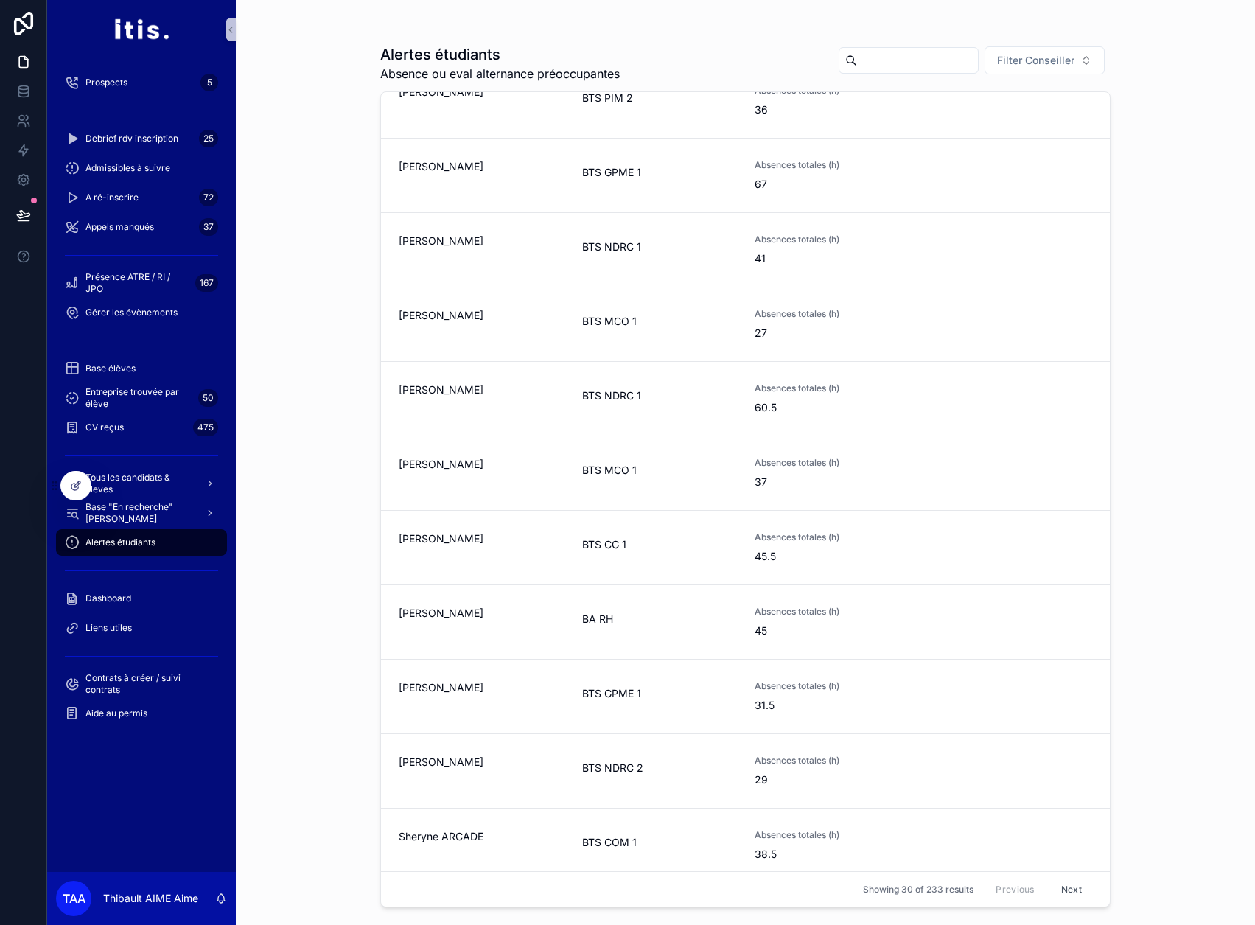
scroll to position [0, 0]
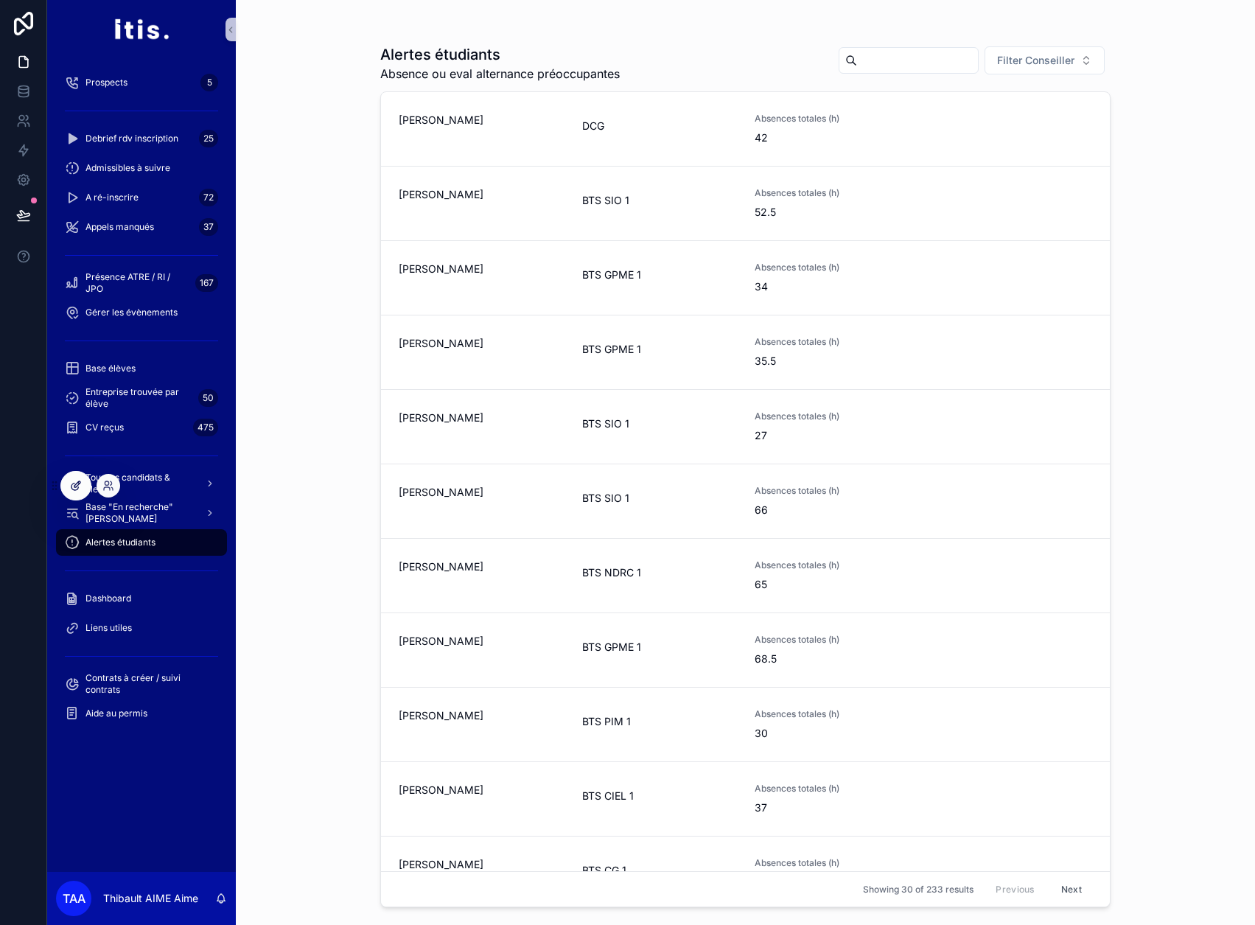
click at [70, 485] on icon at bounding box center [76, 486] width 12 height 12
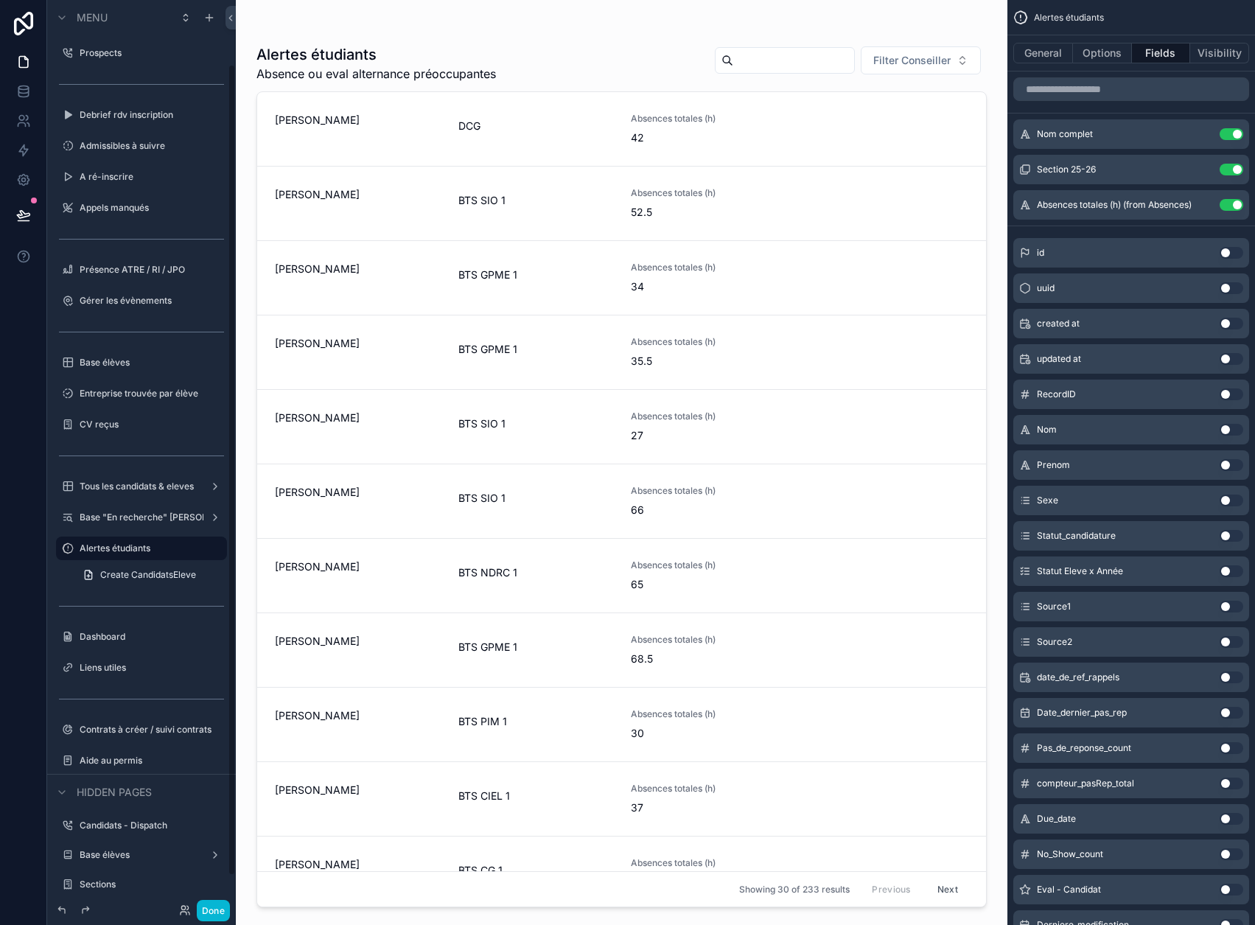
scroll to position [73, 0]
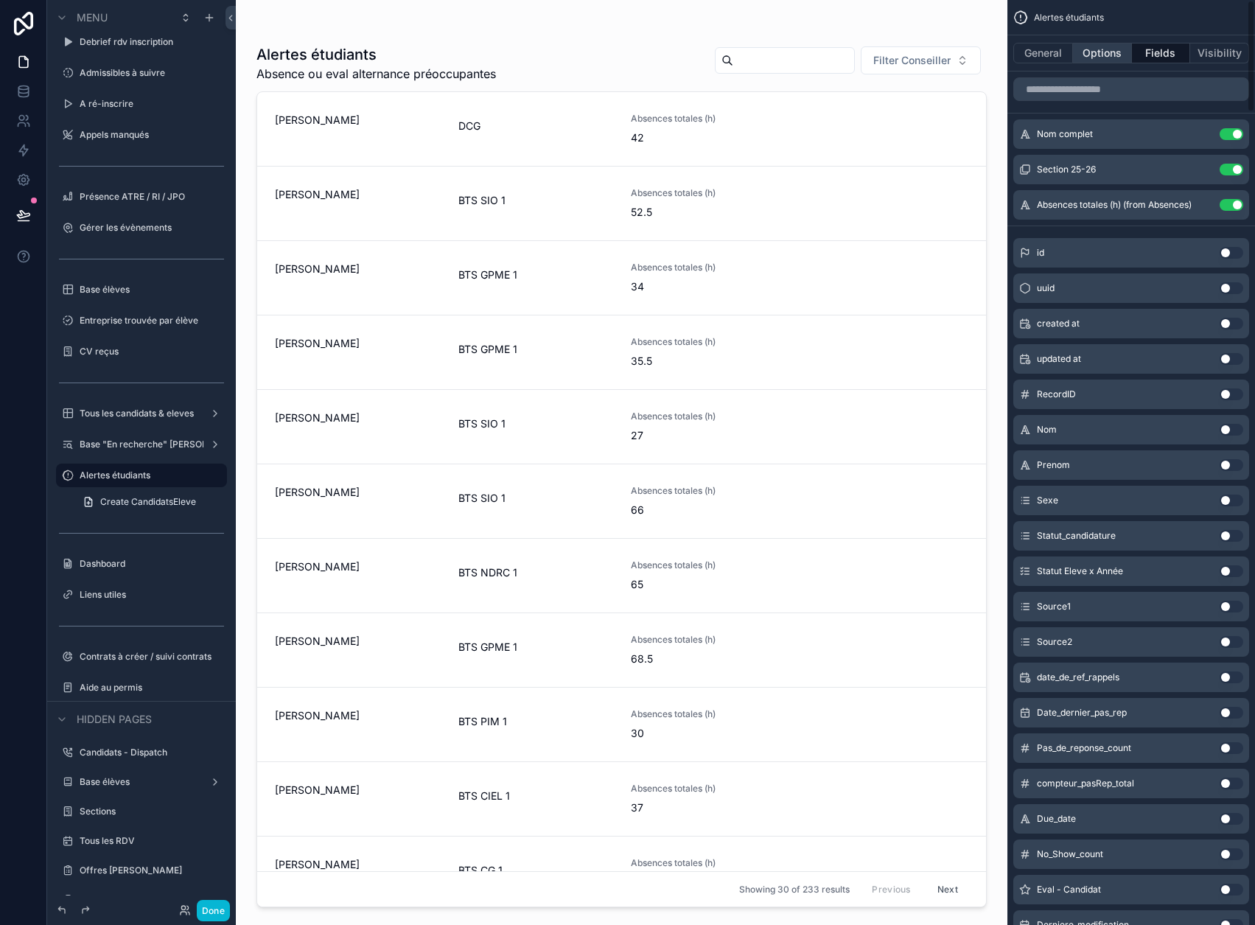
click at [1104, 52] on button "Options" at bounding box center [1102, 53] width 59 height 21
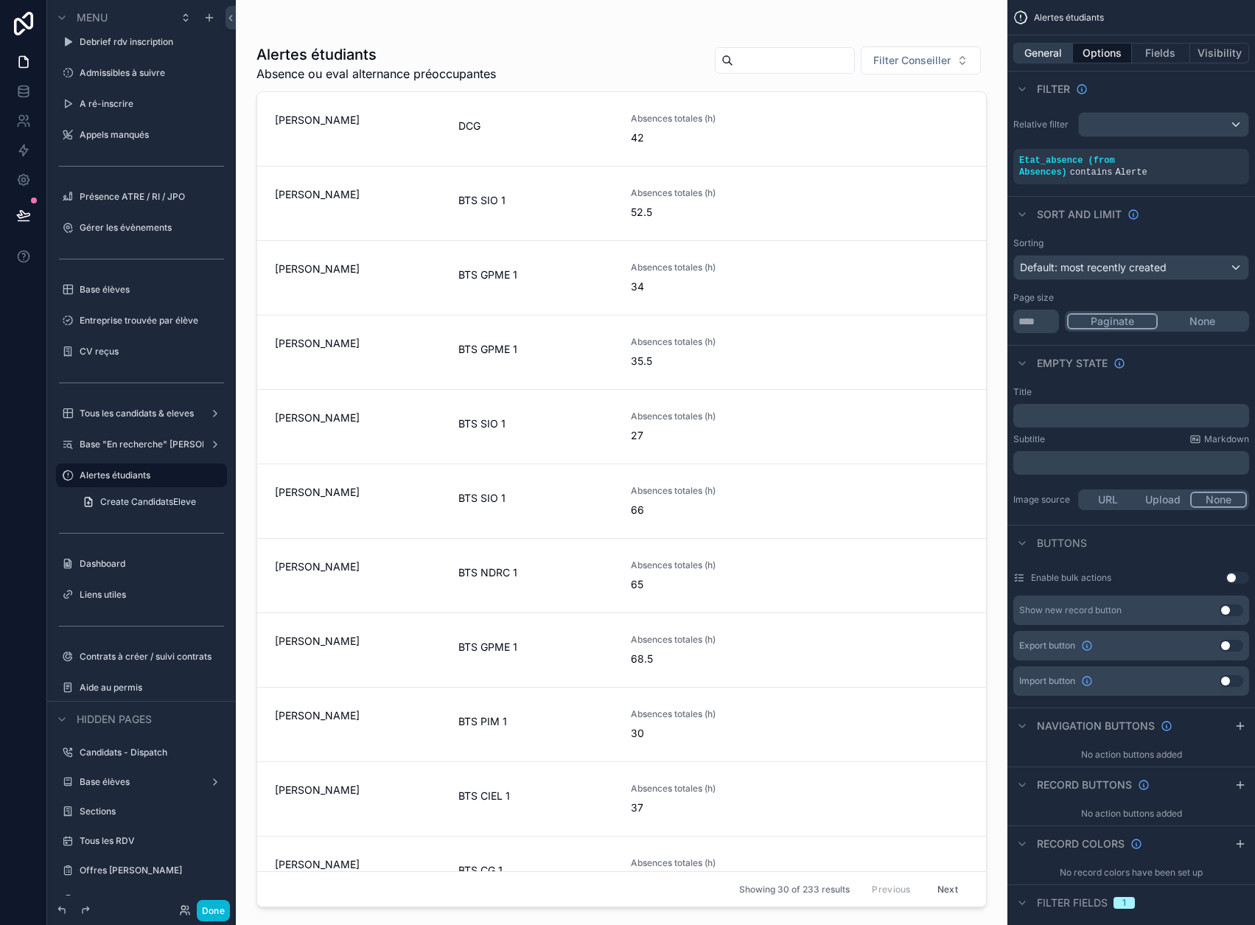
click at [1058, 49] on button "General" at bounding box center [1044, 53] width 60 height 21
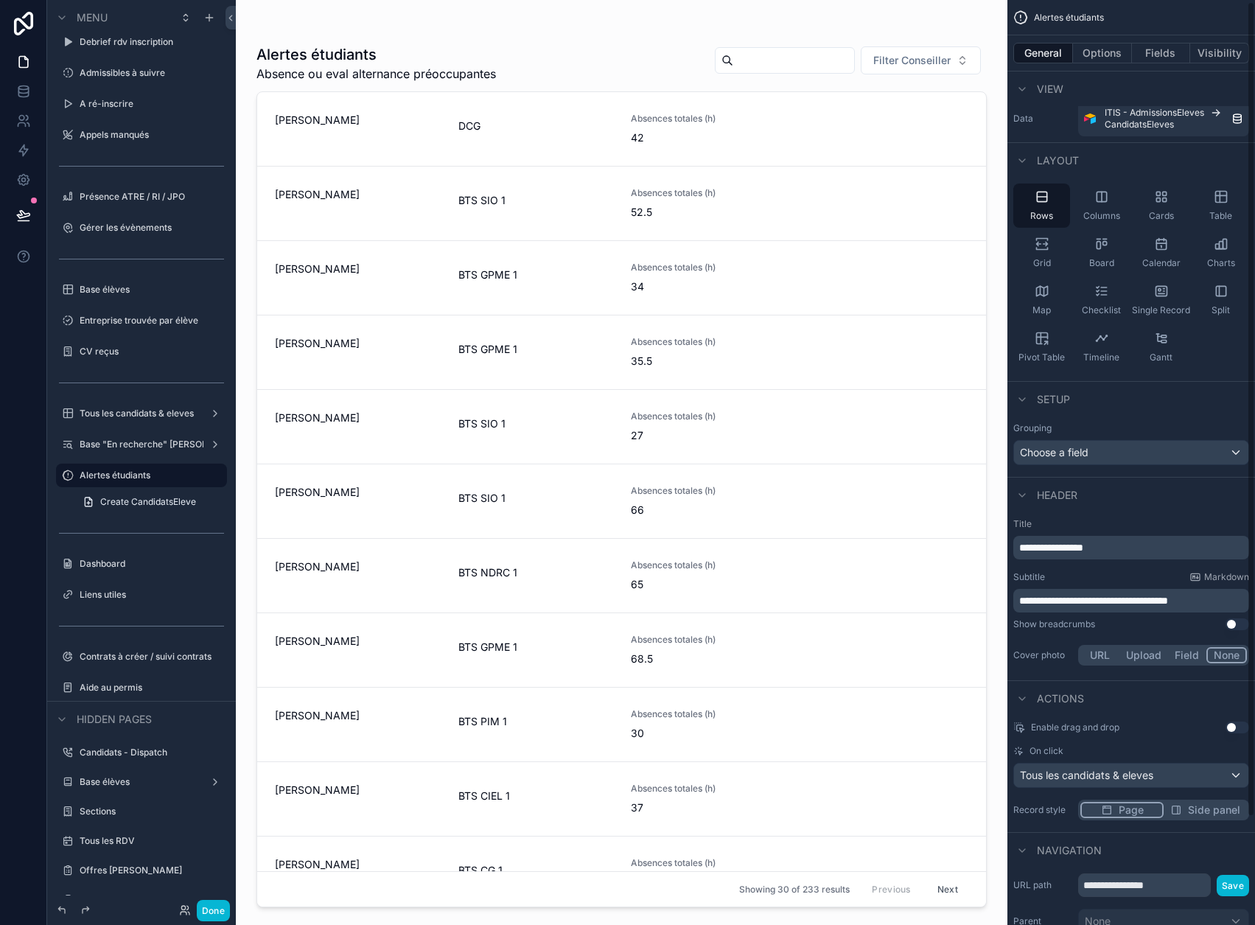
scroll to position [0, 0]
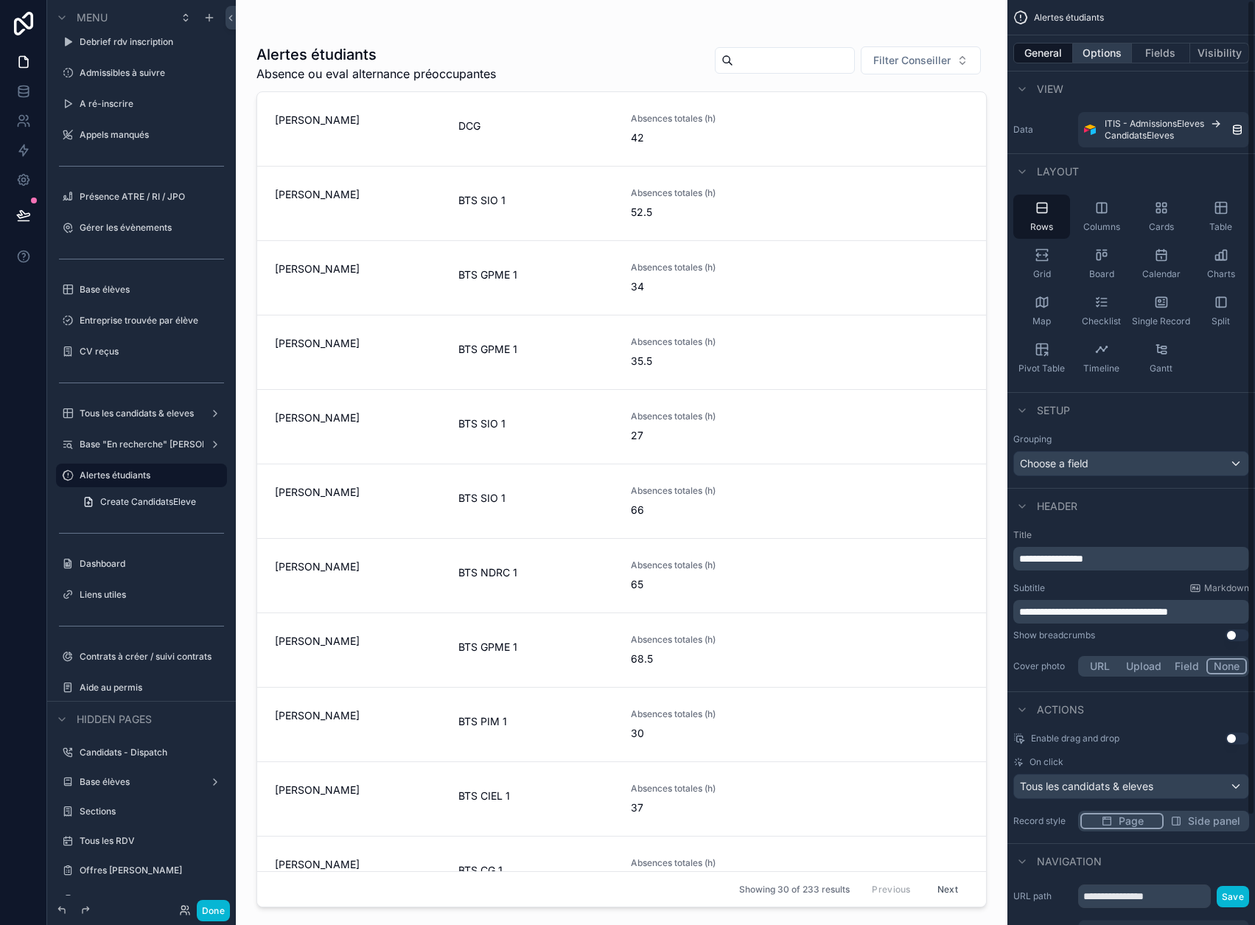
click at [1126, 46] on button "Options" at bounding box center [1102, 53] width 59 height 21
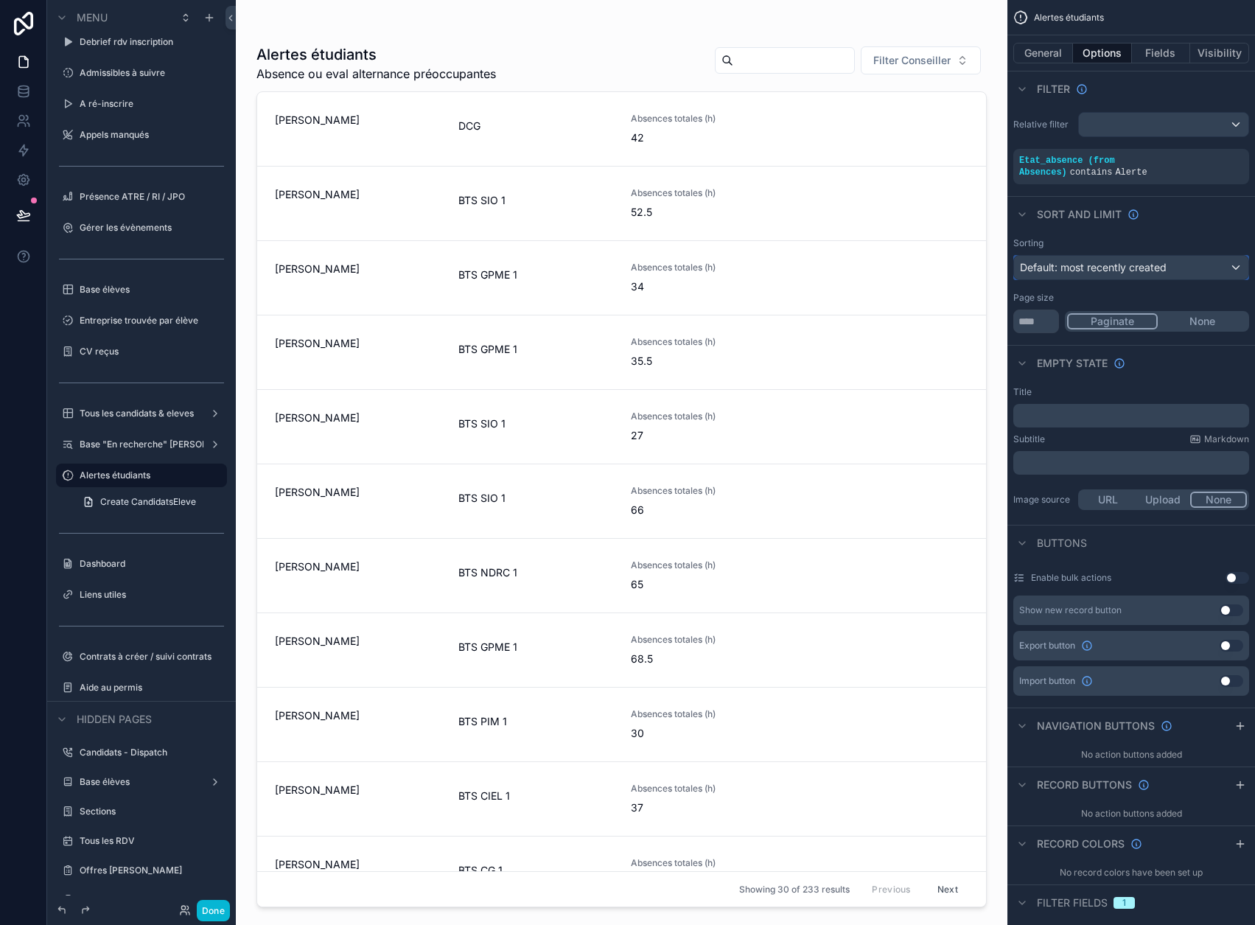
click at [1167, 261] on span "Default: most recently created" at bounding box center [1093, 267] width 147 height 13
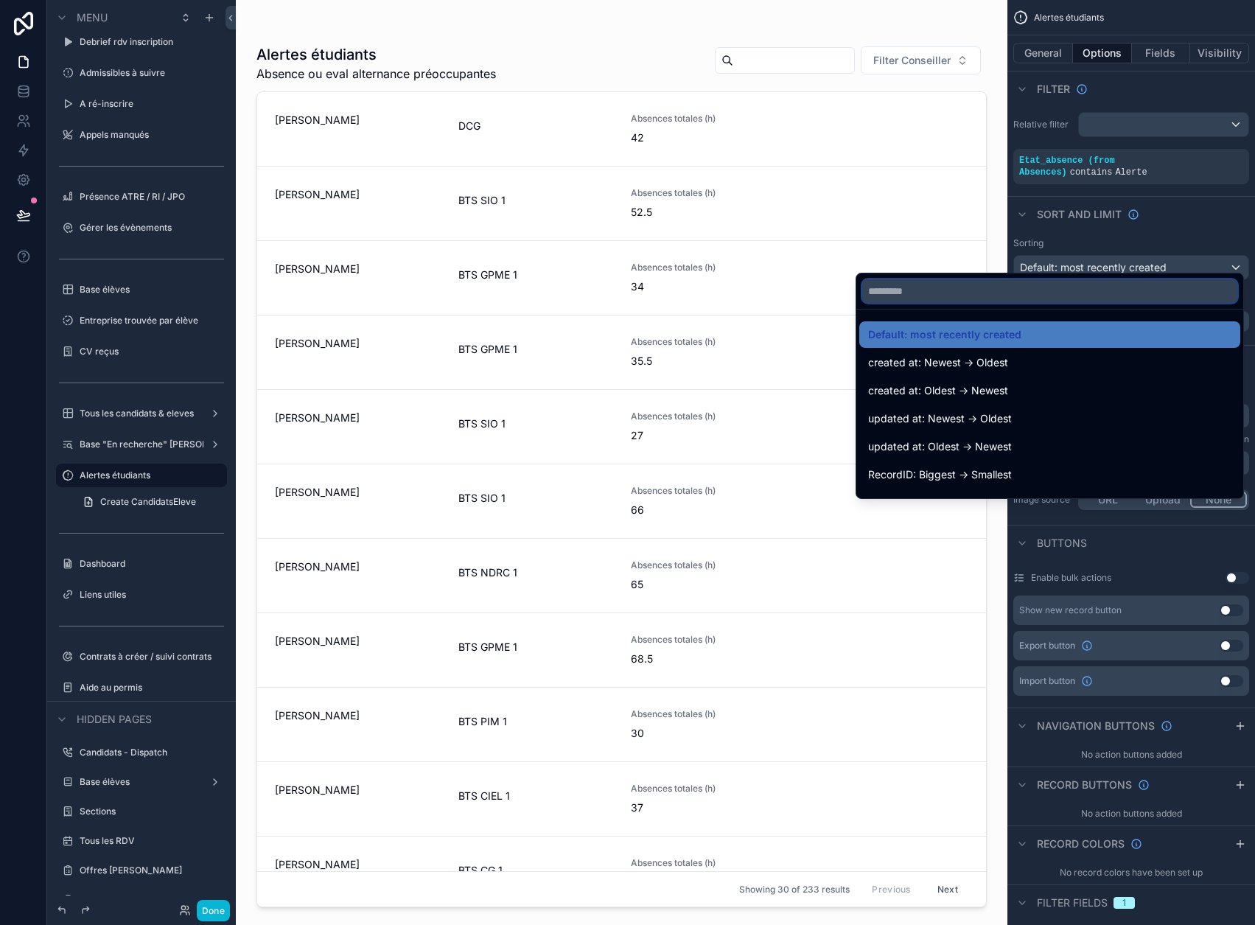
click at [1141, 297] on input "text" at bounding box center [1050, 291] width 375 height 24
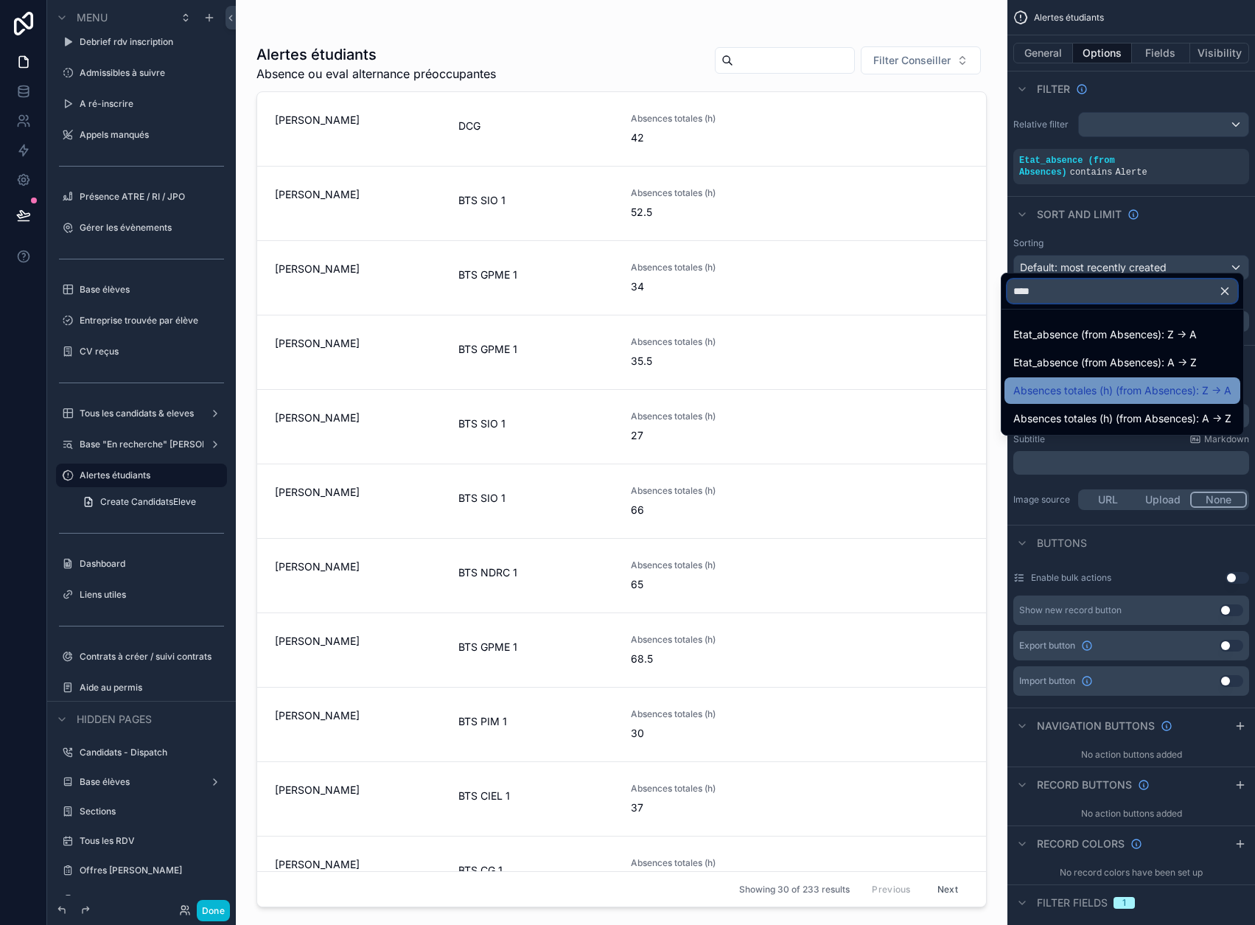
type input "****"
click at [1151, 396] on span "Absences totales (h) (from Absences): Z -> A" at bounding box center [1123, 391] width 218 height 18
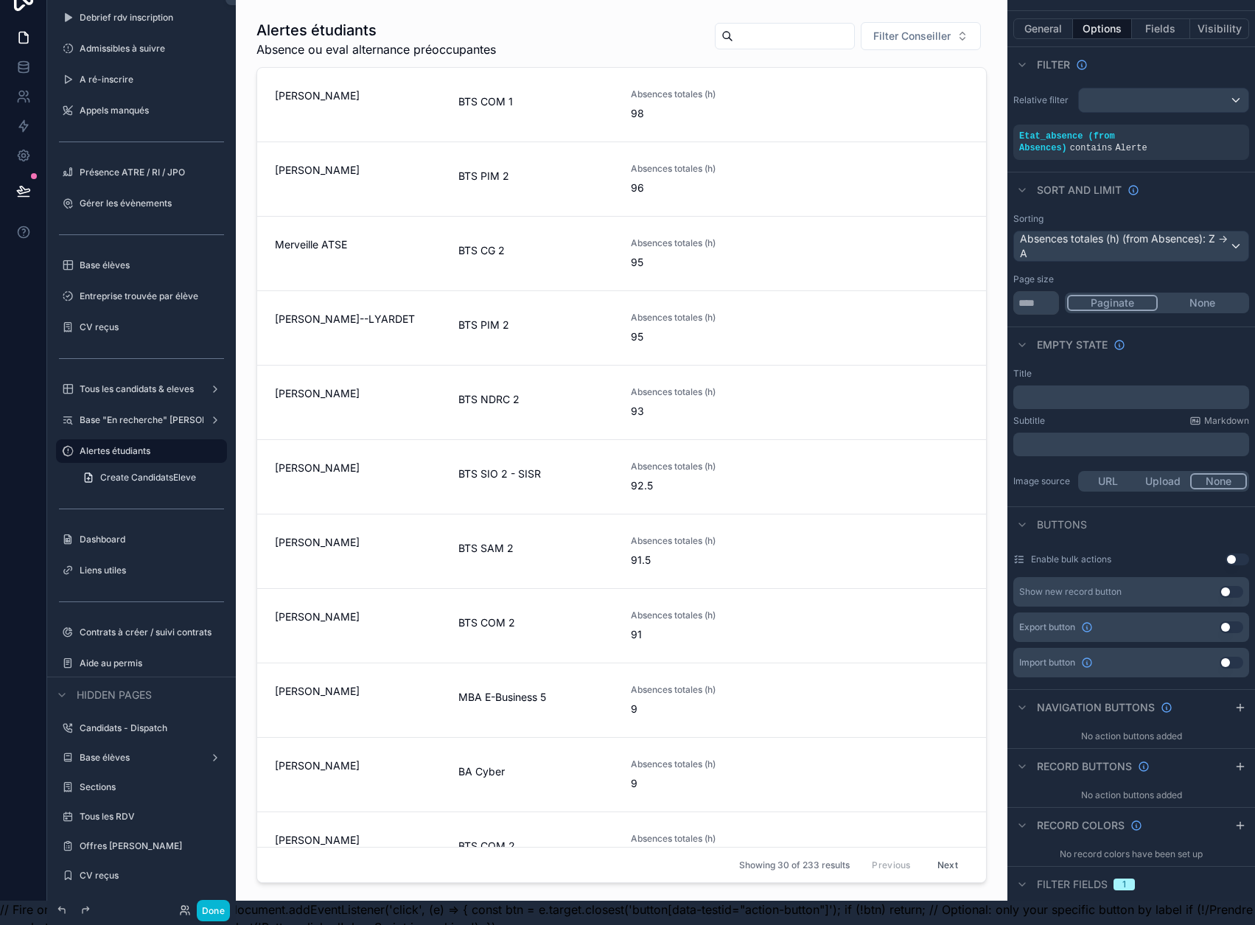
scroll to position [46, 0]
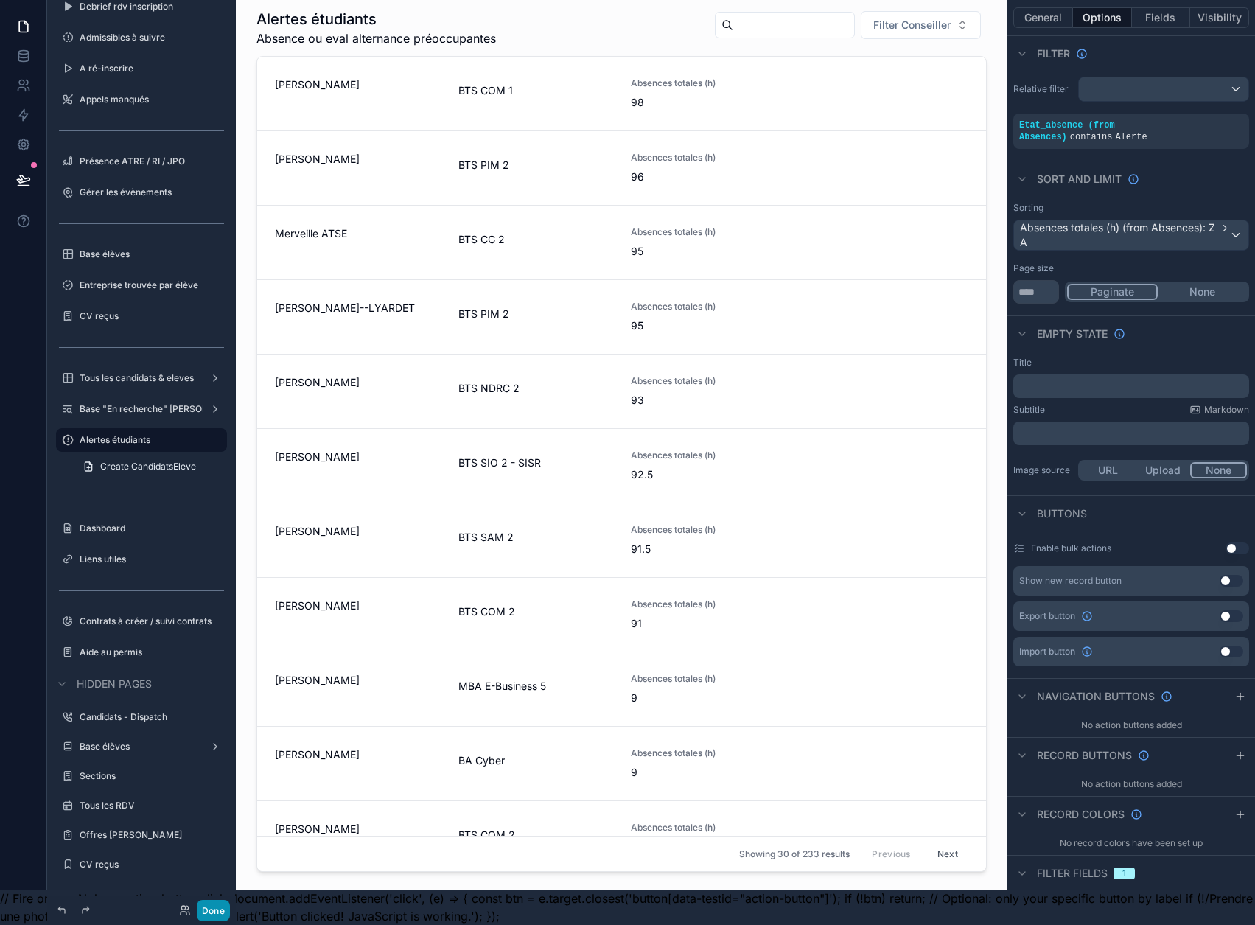
click at [217, 905] on button "Done" at bounding box center [213, 910] width 33 height 21
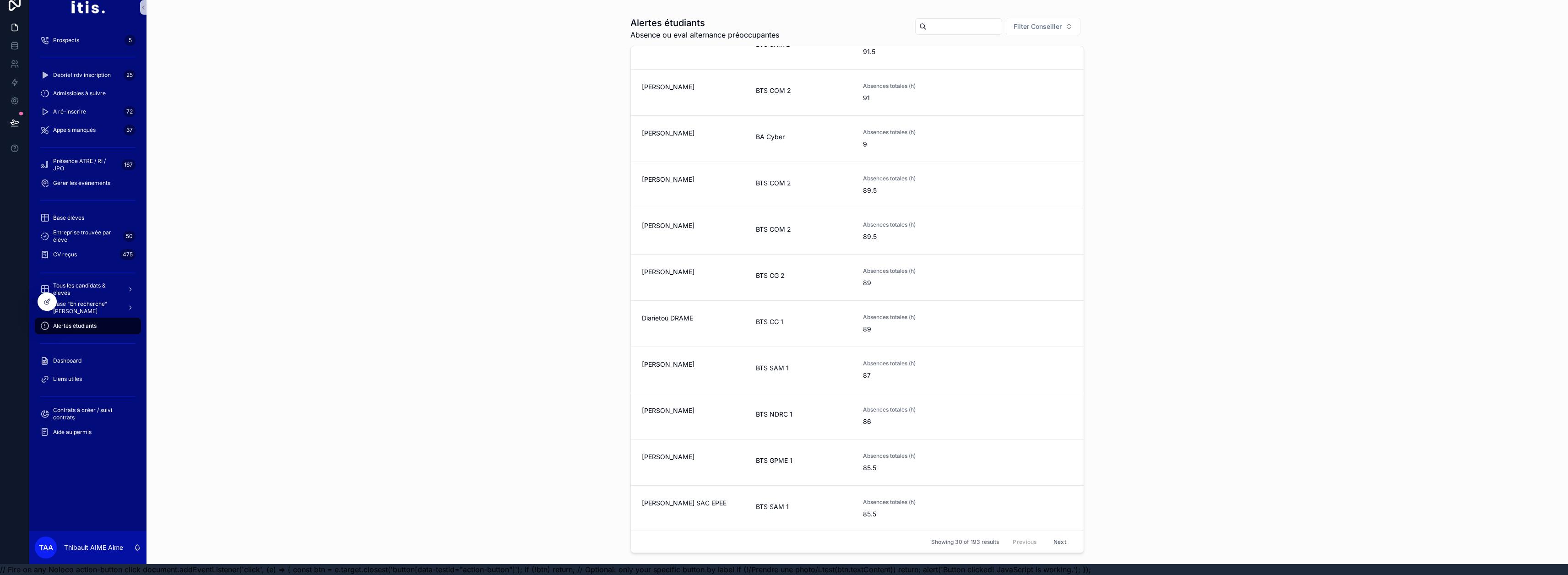
scroll to position [0, 0]
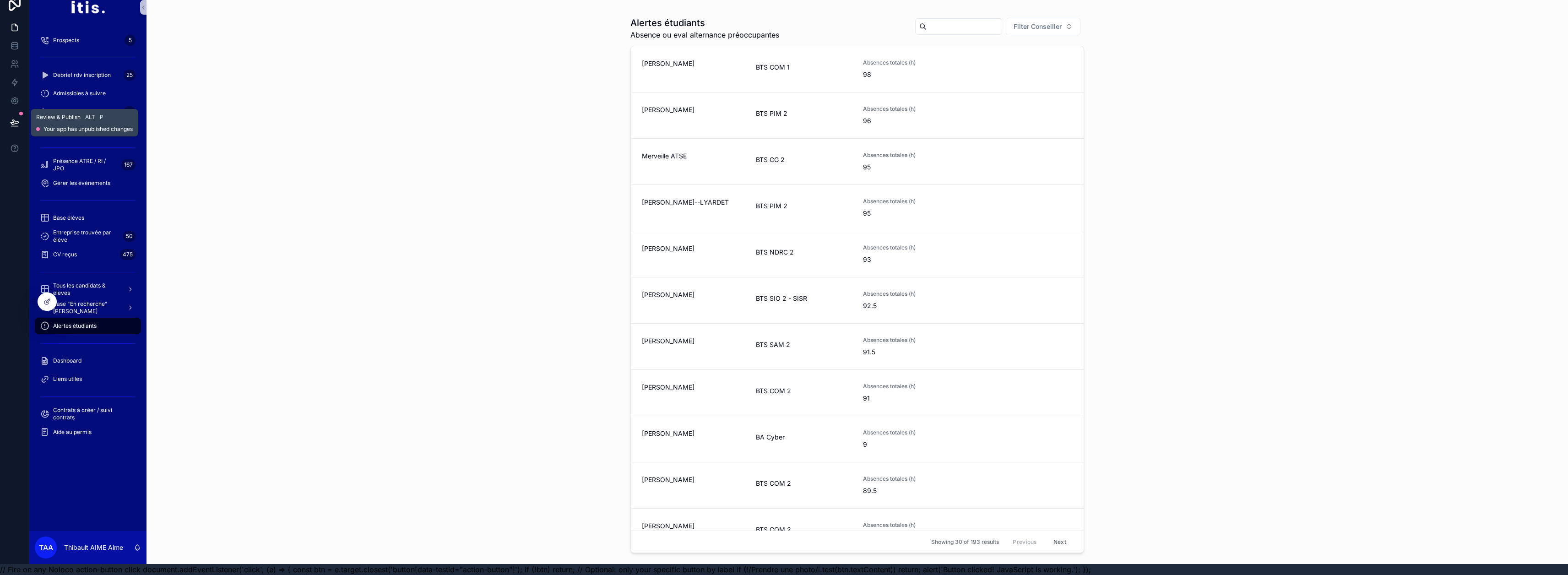
click at [21, 117] on button at bounding box center [14, 122] width 20 height 25
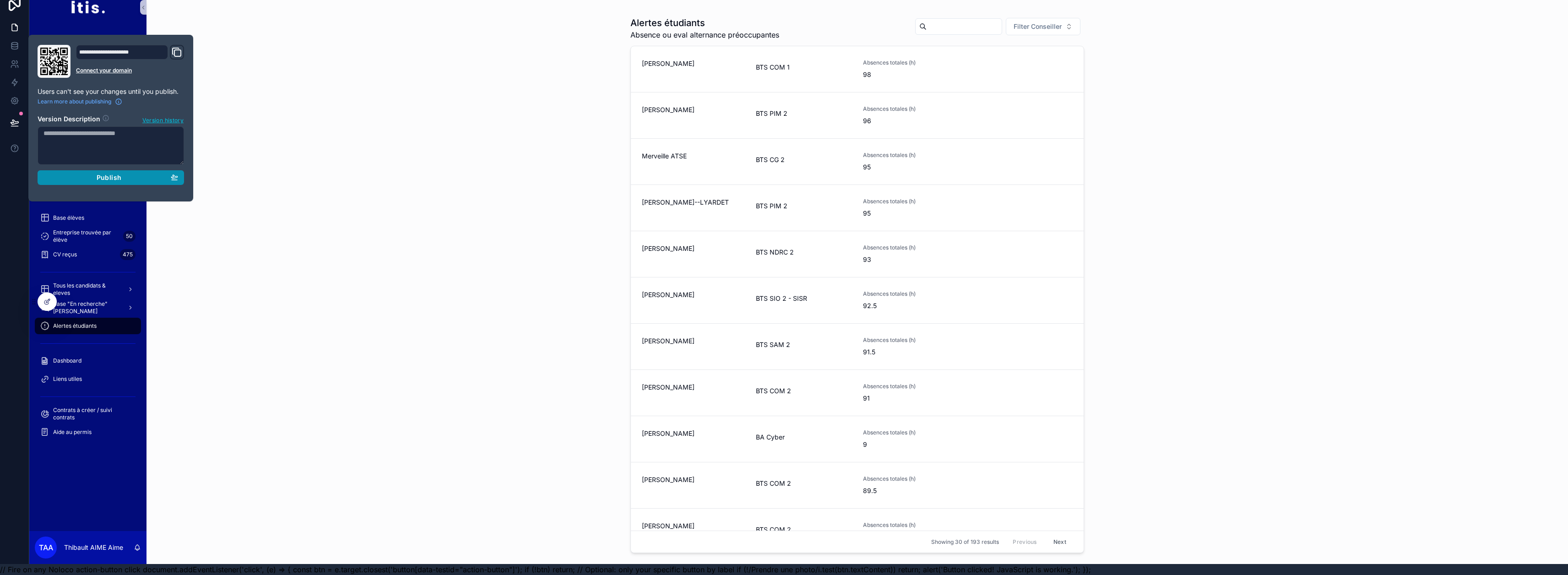
click at [93, 173] on div "Publish" at bounding box center [111, 177] width 135 height 8
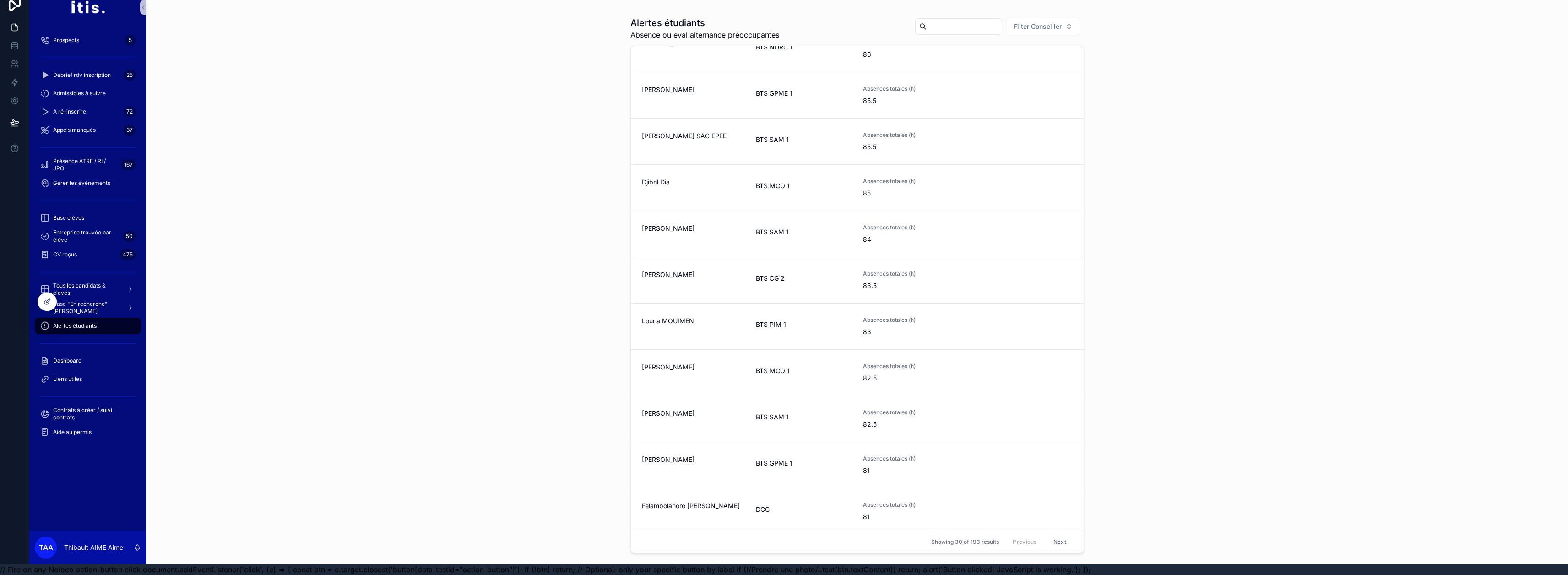
scroll to position [895, 0]
click at [779, 545] on button "Next" at bounding box center [1059, 541] width 25 height 14
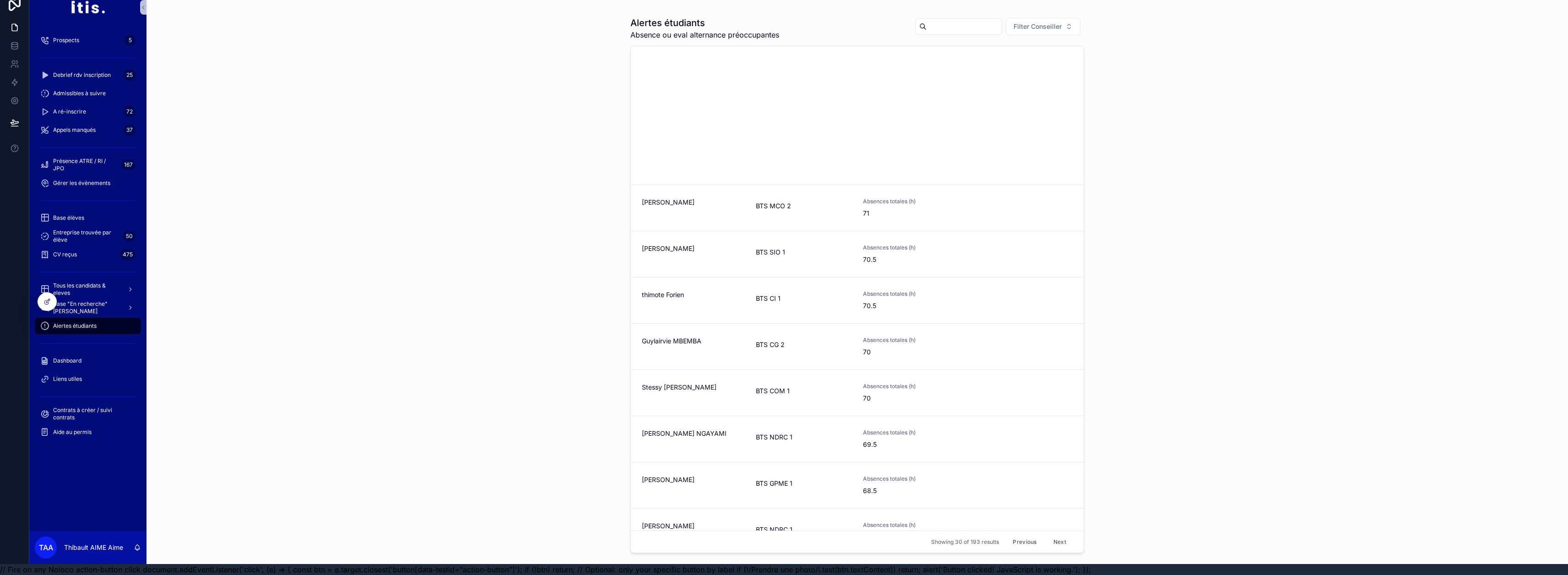
scroll to position [895, 0]
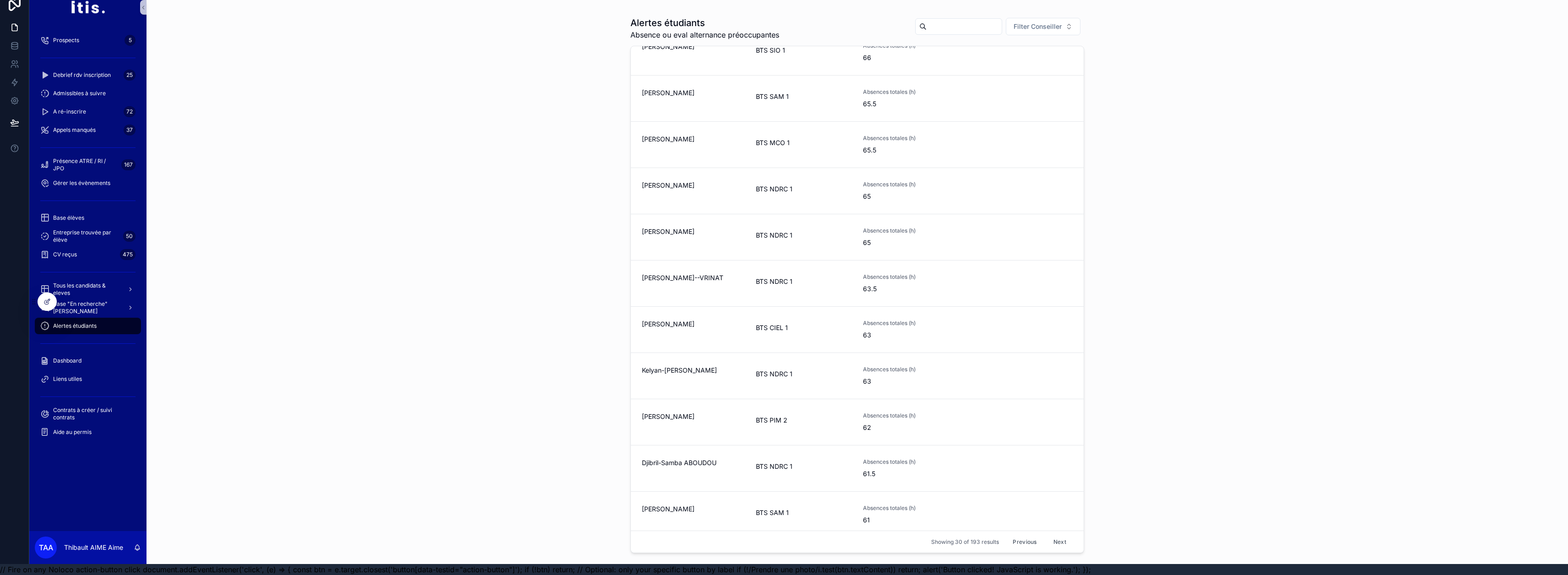
click at [779, 537] on button "Next" at bounding box center [1059, 541] width 25 height 14
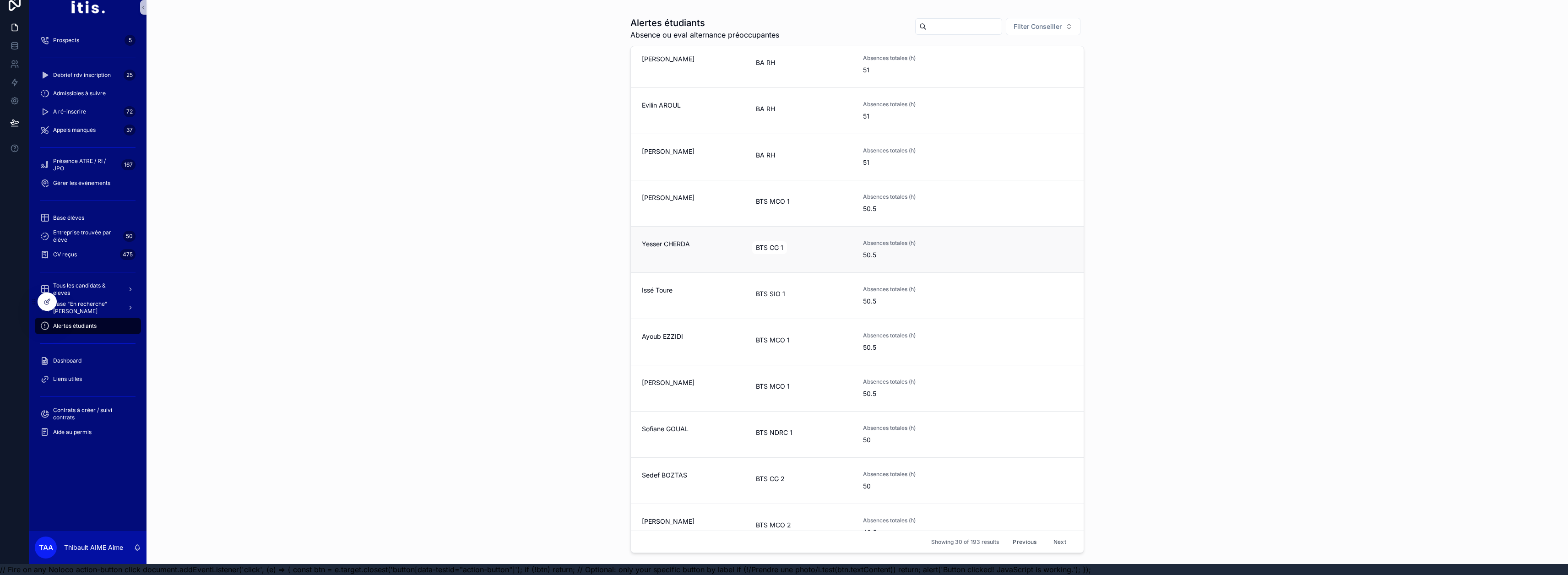
scroll to position [895, 0]
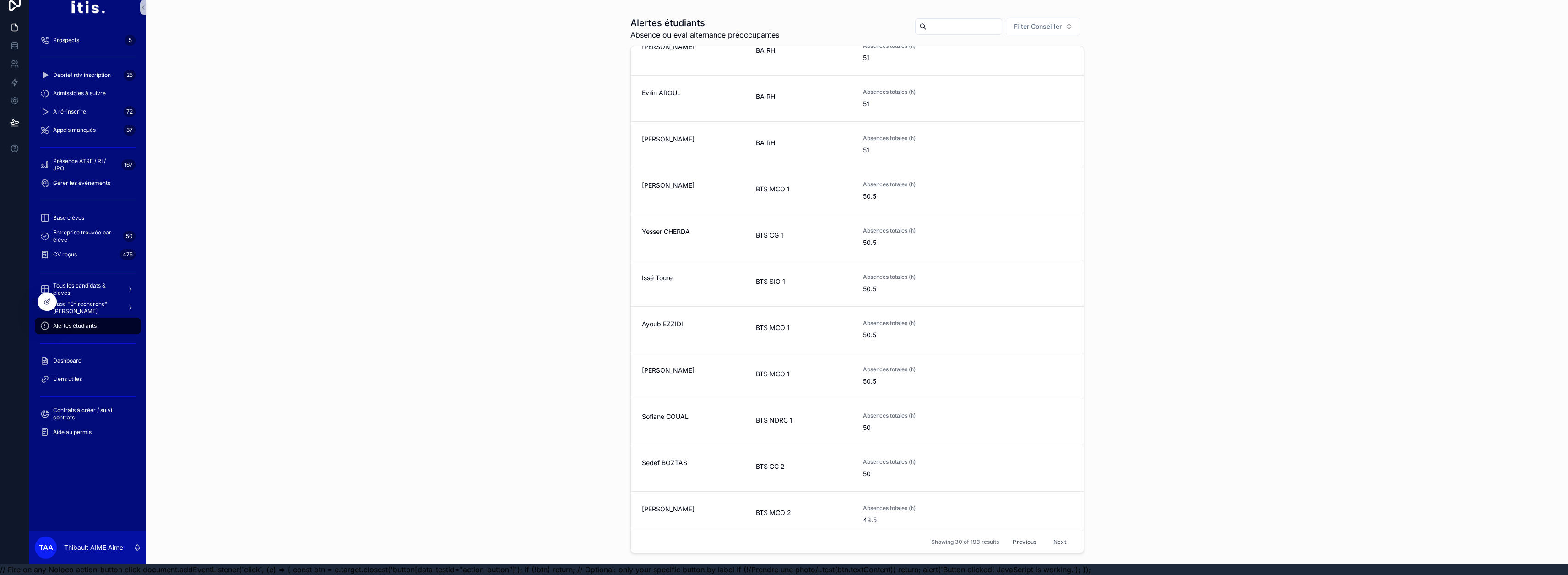
click at [779, 540] on button "Next" at bounding box center [1059, 541] width 25 height 14
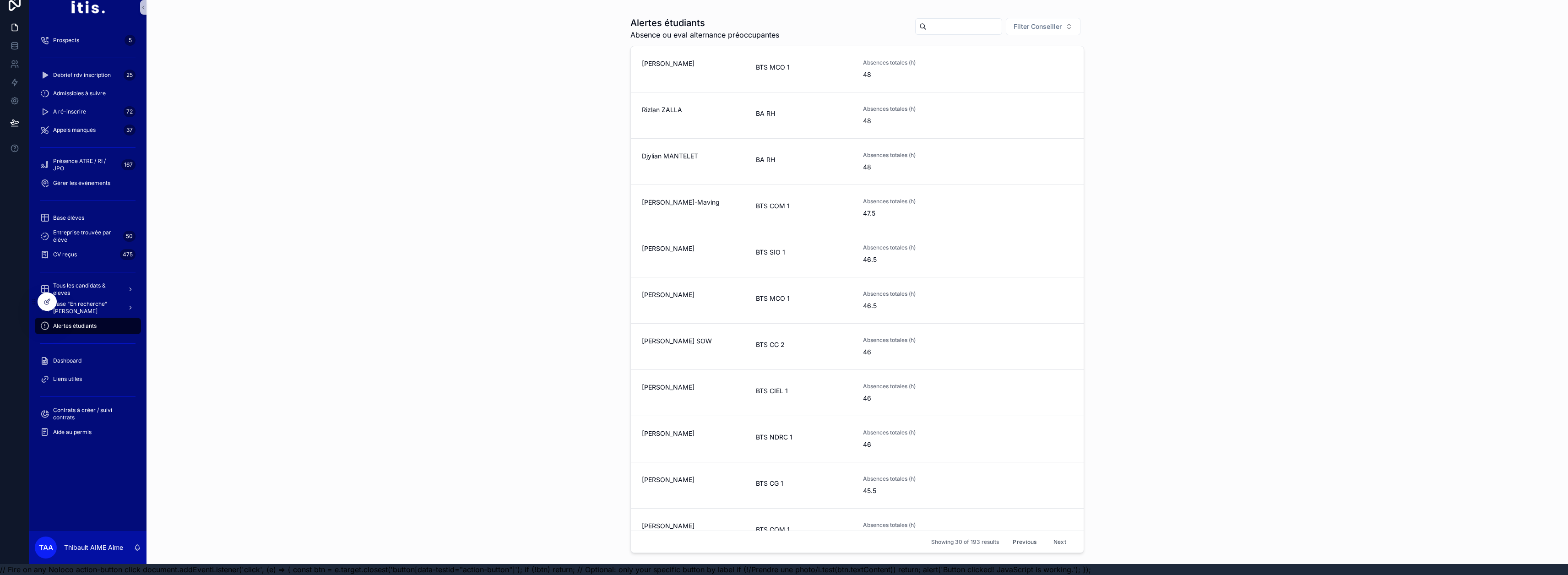
click at [779, 545] on button "Next" at bounding box center [1059, 541] width 25 height 14
click at [779, 540] on button "Previous" at bounding box center [1024, 541] width 37 height 14
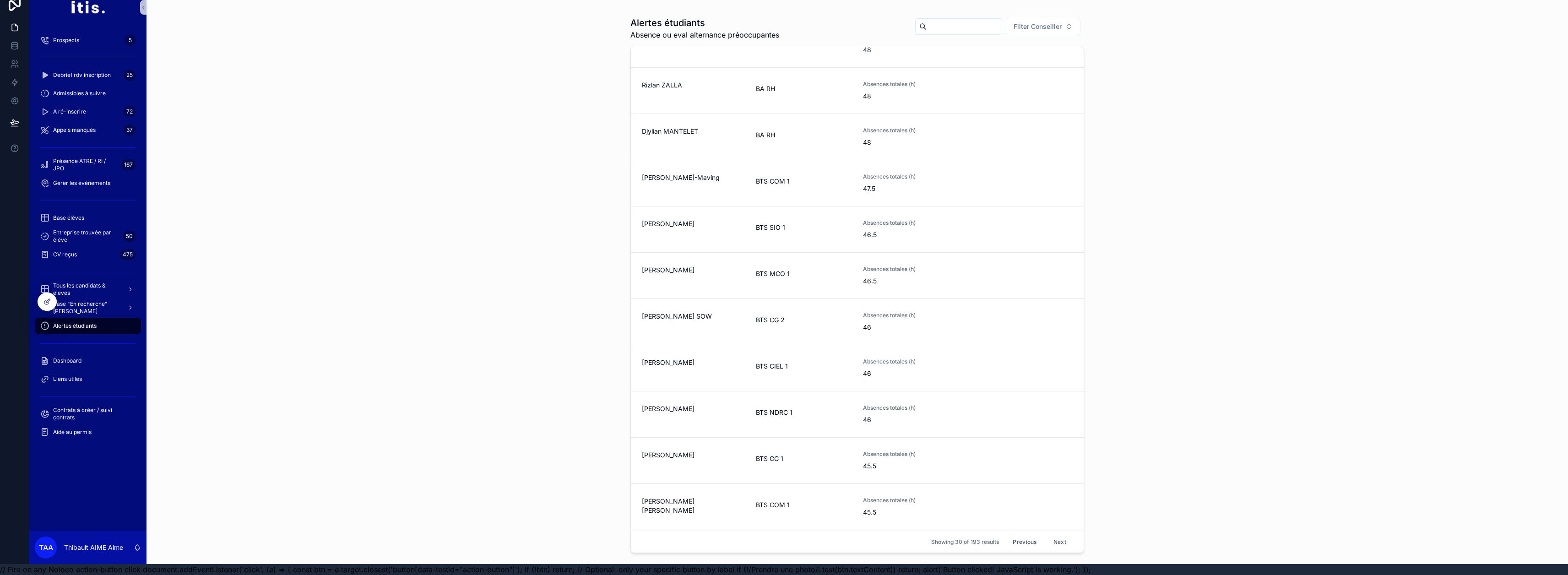
scroll to position [46, 0]
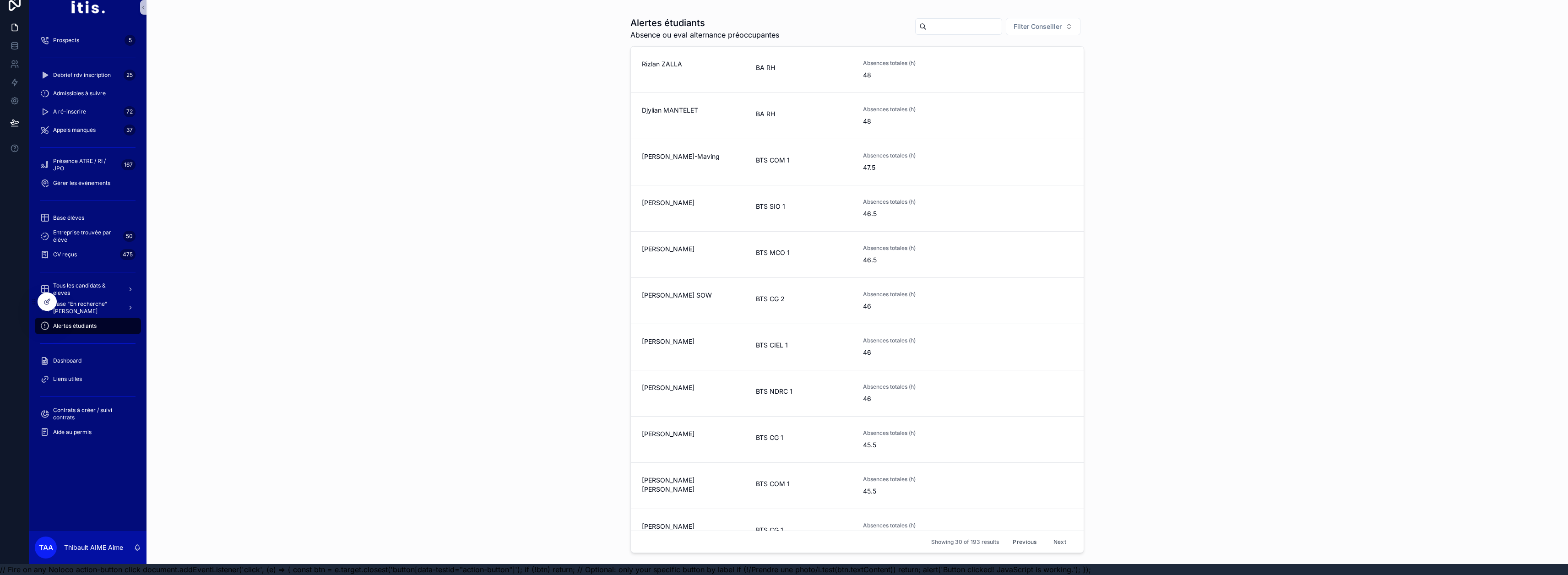
click at [779, 541] on button "Previous" at bounding box center [1024, 541] width 37 height 14
click at [779, 541] on button "Previous" at bounding box center [1024, 541] width 37 height 14
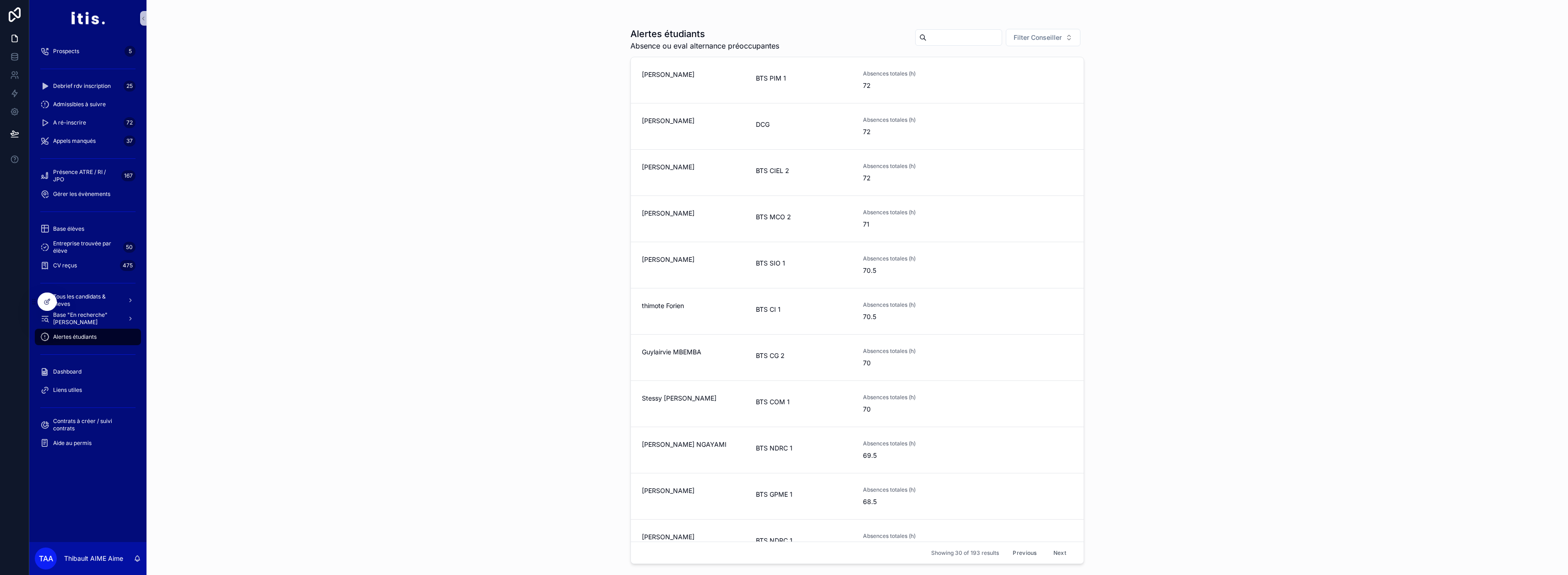
click at [340, 409] on div "Alertes étudiants Absence ou eval alternance préoccupantes Filter Conseiller [P…" at bounding box center [857, 288] width 1421 height 575
